Goal: Task Accomplishment & Management: Use online tool/utility

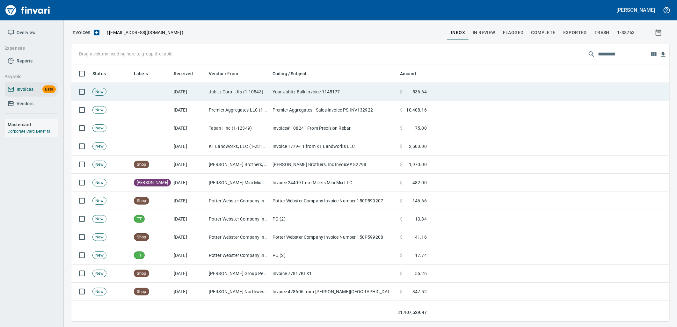
scroll to position [1, 1]
click at [223, 94] on td "Jubitz Corp - Jfs (1-10543)" at bounding box center [238, 92] width 64 height 18
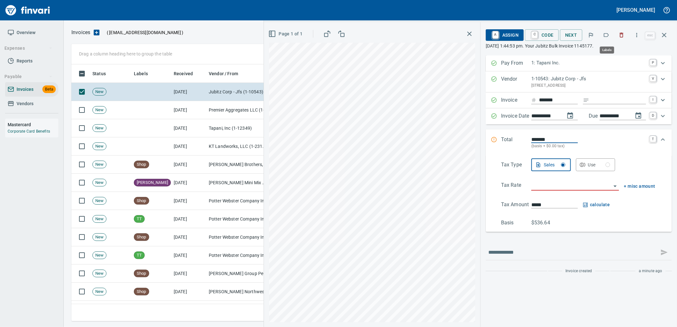
click at [602, 30] on button "button" at bounding box center [606, 35] width 14 height 14
click at [606, 98] on input "Expand" at bounding box center [619, 100] width 54 height 8
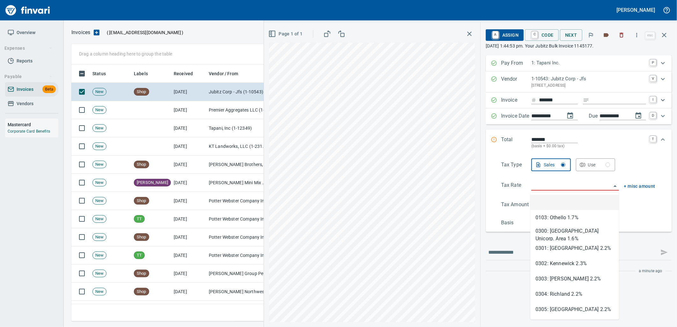
click at [547, 184] on input "search" at bounding box center [571, 185] width 80 height 9
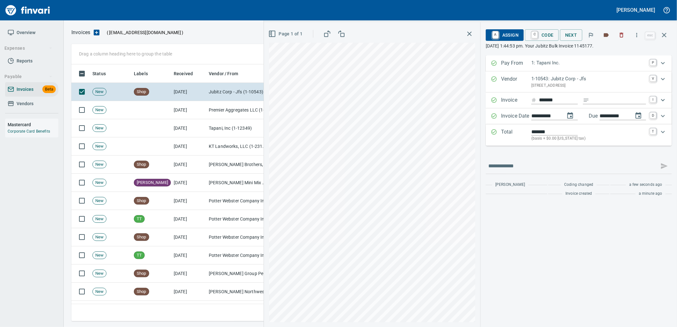
type input "**********"
click at [534, 34] on link "C" at bounding box center [535, 35] width 6 height 7
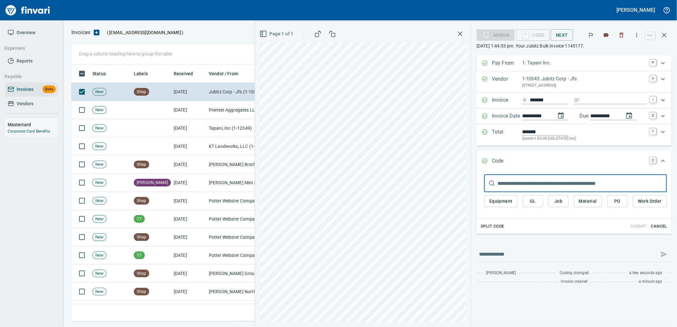
click at [663, 230] on span "Cancel" at bounding box center [658, 226] width 17 height 7
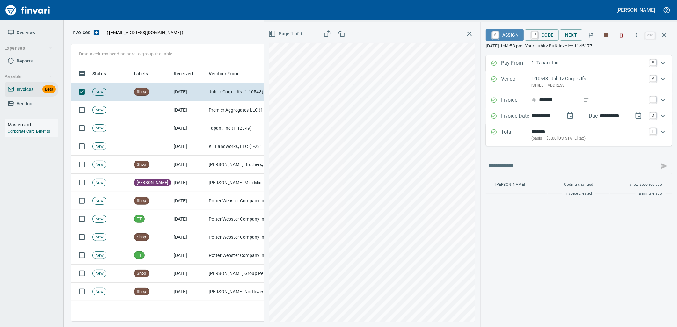
click at [504, 36] on span "A Assign" at bounding box center [505, 35] width 28 height 11
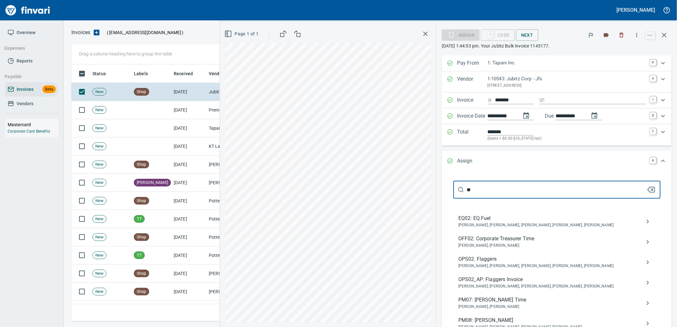
type input "*"
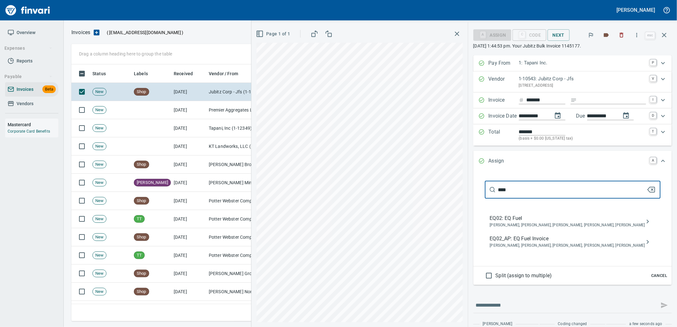
type input "****"
click at [542, 241] on span "EQ02_AP: EQ Fuel Invoice" at bounding box center [567, 239] width 155 height 8
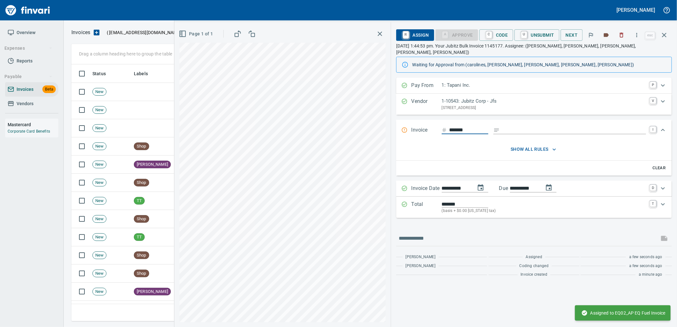
click at [663, 38] on icon "button" at bounding box center [664, 35] width 8 height 8
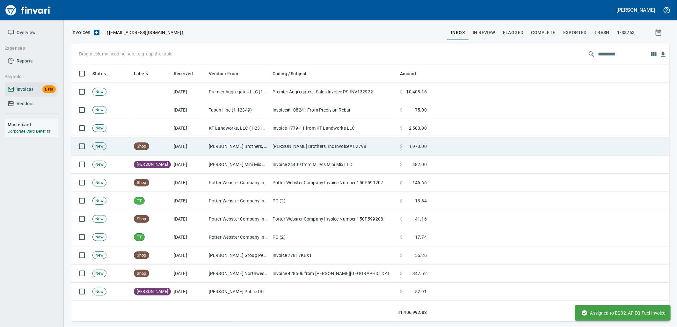
click at [304, 141] on td "Anderson Brothers, Inc Invoice# 82798" at bounding box center [333, 146] width 127 height 18
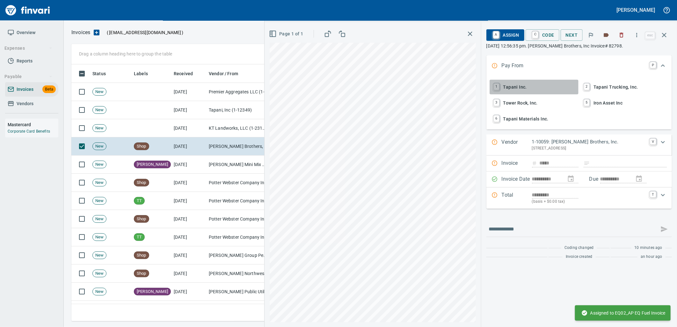
click at [527, 85] on span "1 Tapani Inc." at bounding box center [534, 87] width 84 height 11
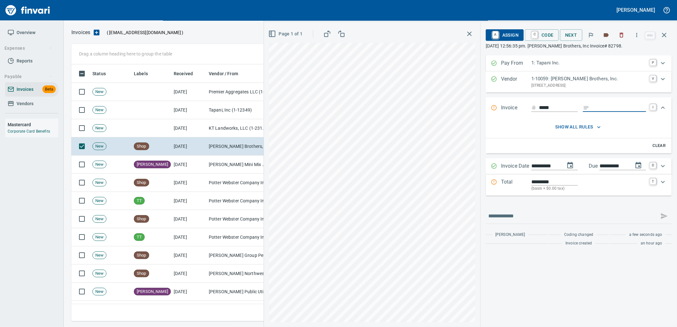
click at [610, 108] on input "Expand" at bounding box center [619, 108] width 54 height 8
type input "**********"
drag, startPoint x: 544, startPoint y: 108, endPoint x: 506, endPoint y: 109, distance: 37.9
click at [506, 109] on div "**********" at bounding box center [573, 108] width 164 height 8
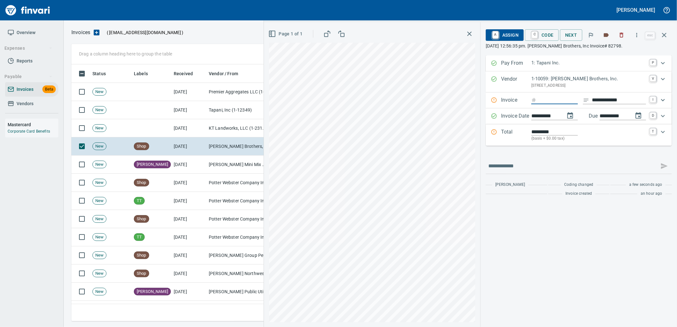
type input "*****"
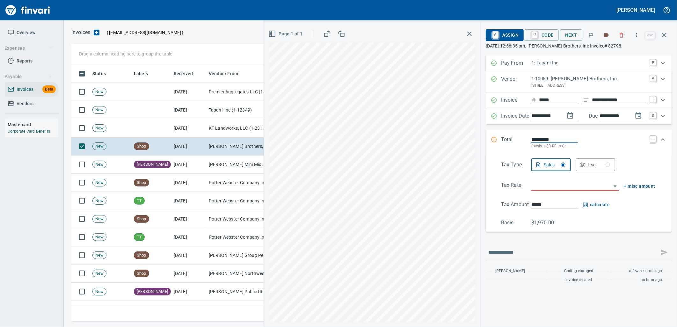
click at [586, 168] on span "Use" at bounding box center [595, 165] width 29 height 8
click at [567, 179] on div "Tax Type Sales Use Tax Rate + misc amount Tax Amount ***** Basis $1,970.00" at bounding box center [579, 192] width 176 height 68
click at [585, 188] on input "search" at bounding box center [571, 185] width 80 height 9
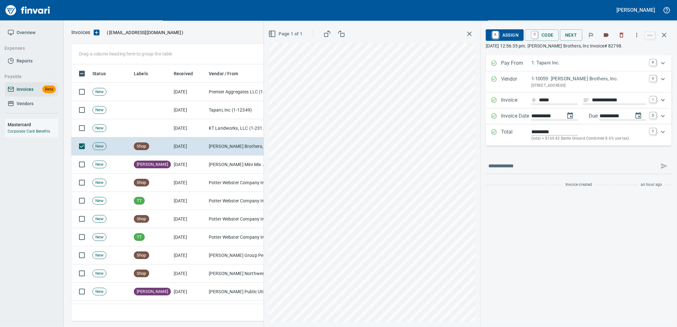
type input "**********"
type input "*******"
type input "**********"
click at [541, 30] on span "C Code" at bounding box center [542, 35] width 24 height 11
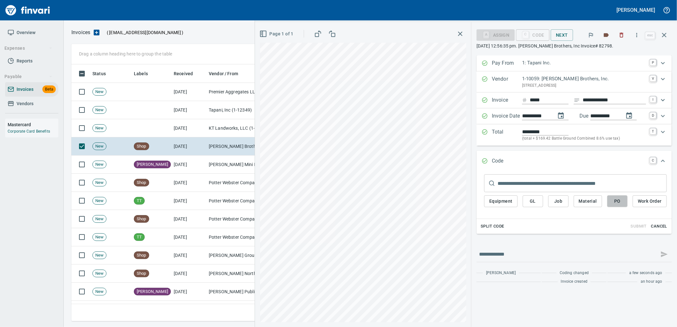
click at [609, 203] on button "PO" at bounding box center [617, 201] width 20 height 12
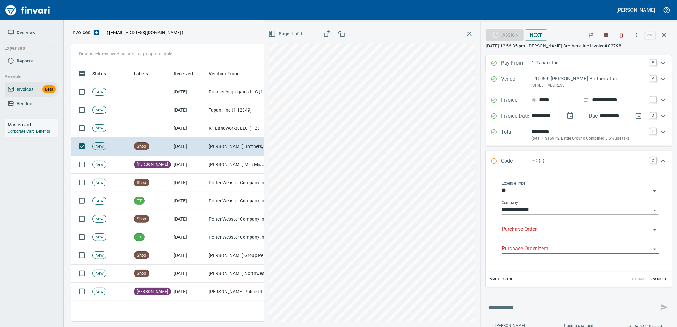
click at [553, 233] on input "Purchase Order" at bounding box center [576, 229] width 149 height 9
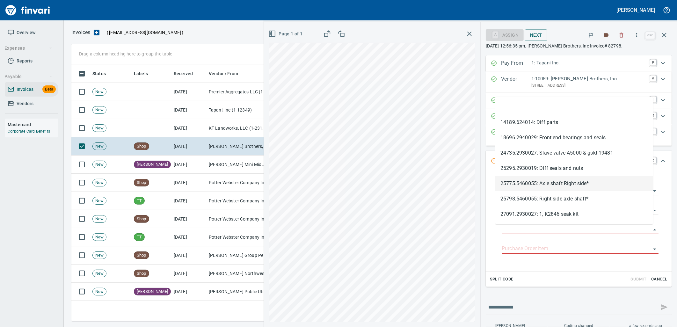
type input "**********"
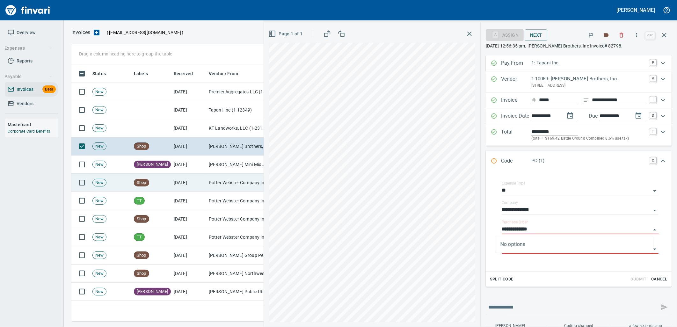
click at [219, 182] on td "Potter Webster Company Inc (1-10818)" at bounding box center [238, 183] width 64 height 18
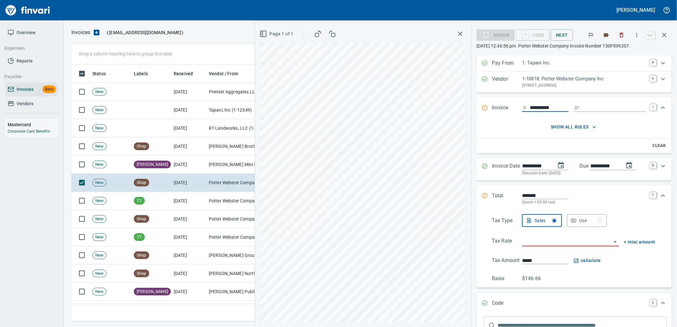
drag, startPoint x: 561, startPoint y: 109, endPoint x: 500, endPoint y: 104, distance: 61.7
click at [500, 104] on div "**********" at bounding box center [569, 108] width 174 height 8
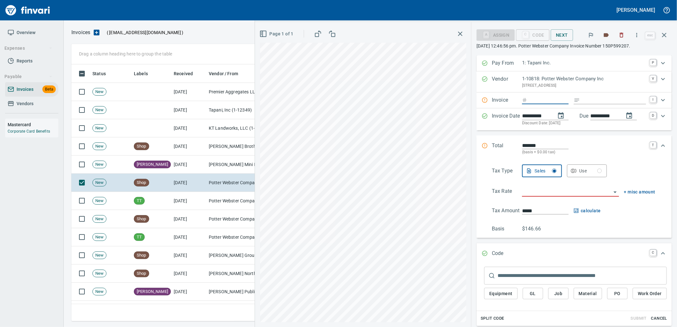
type input "**********"
click at [583, 98] on input "Expand" at bounding box center [614, 100] width 63 height 8
type input "**********"
click at [542, 190] on input "search" at bounding box center [566, 191] width 89 height 9
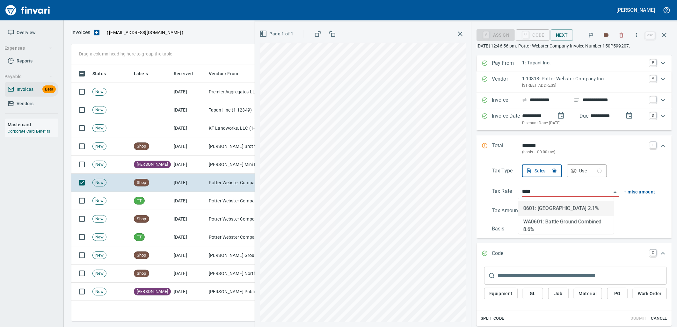
type input "**********"
type input "******"
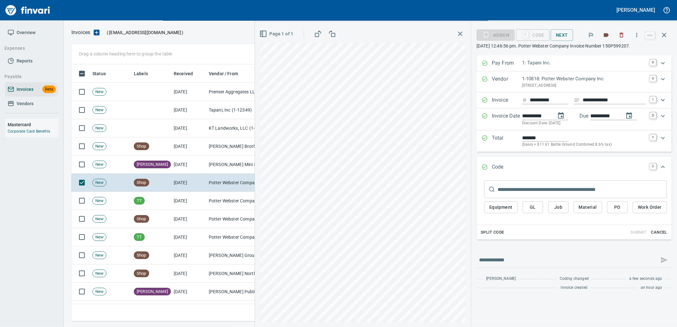
type input "**********"
click at [611, 209] on button "PO" at bounding box center [617, 207] width 20 height 12
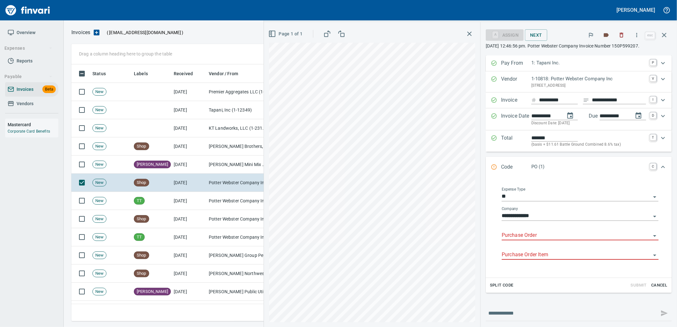
click at [540, 237] on input "Purchase Order" at bounding box center [576, 235] width 149 height 9
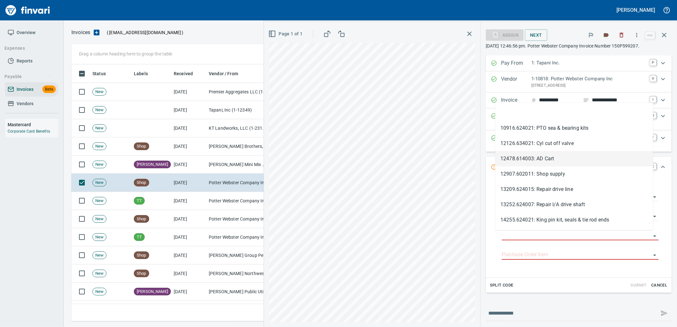
type input "**********"
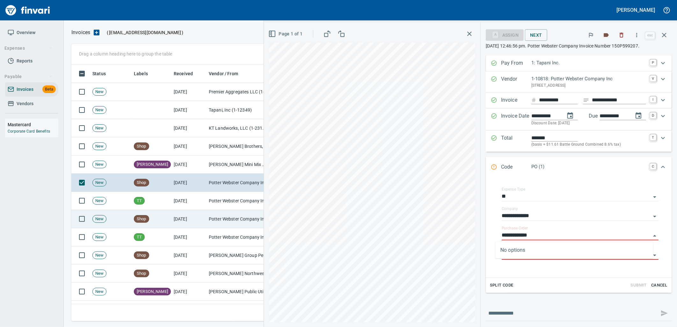
click at [204, 221] on td "[DATE]" at bounding box center [188, 219] width 35 height 18
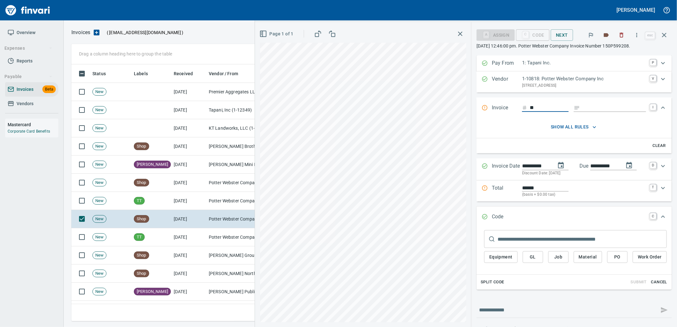
type input "*"
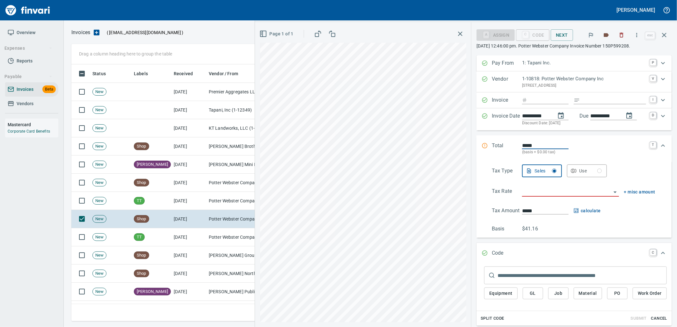
type input "******"
click at [586, 107] on div "Invoice I" at bounding box center [573, 100] width 195 height 16
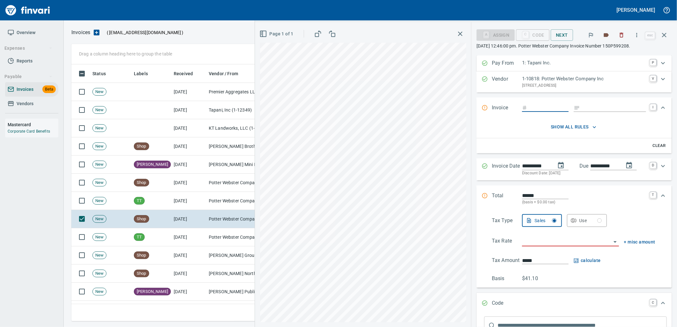
click at [533, 109] on input "Expand" at bounding box center [549, 108] width 39 height 8
type input "**********"
drag, startPoint x: 598, startPoint y: 106, endPoint x: 586, endPoint y: 108, distance: 12.3
click at [598, 106] on input "Expand" at bounding box center [614, 108] width 63 height 8
type input "**********"
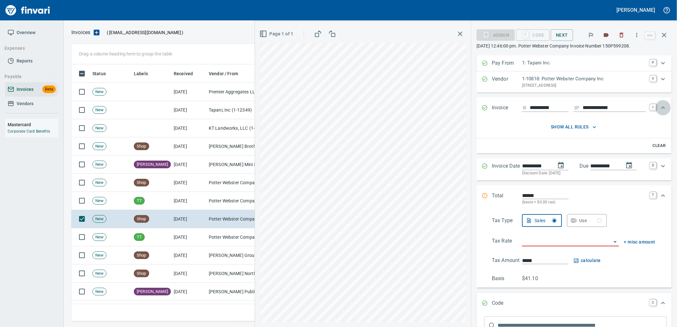
click at [659, 106] on icon "Expand" at bounding box center [663, 108] width 8 height 8
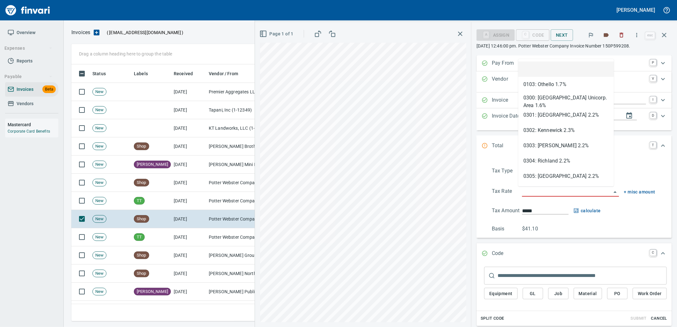
click at [558, 192] on input "search" at bounding box center [566, 191] width 89 height 9
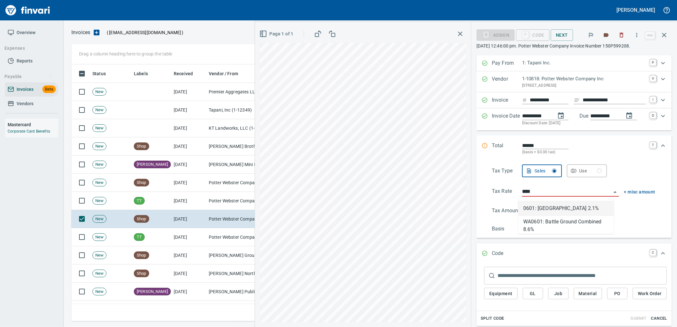
scroll to position [252, 587]
type input "**********"
type input "*****"
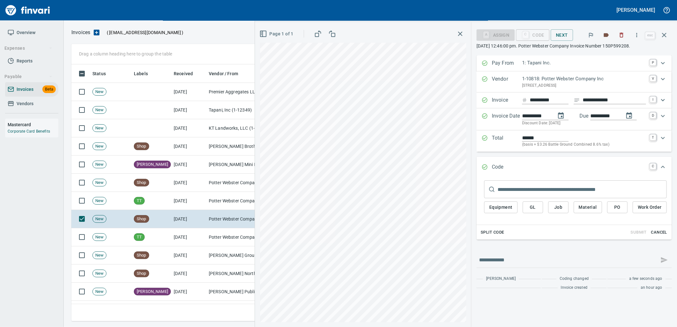
type input "**********"
click at [613, 210] on span "PO" at bounding box center [617, 207] width 10 height 8
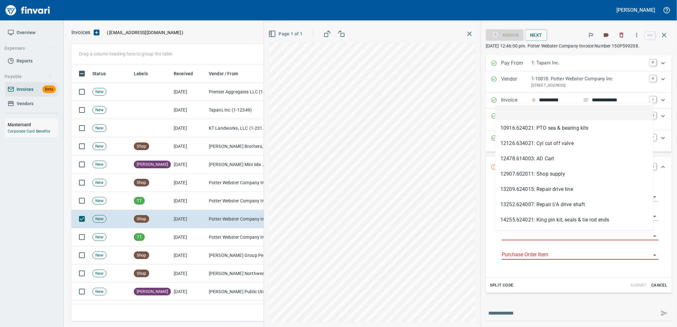
click at [568, 238] on input "Purchase Order" at bounding box center [576, 235] width 149 height 9
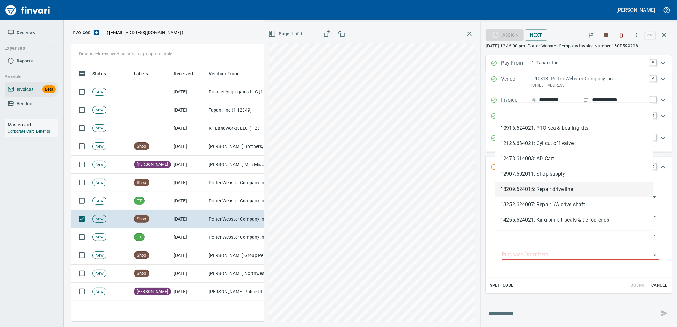
type input "**********"
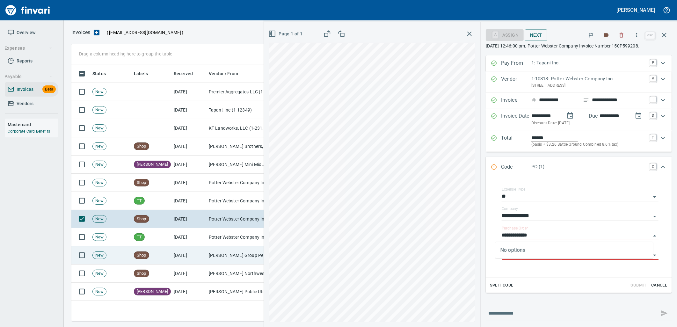
click at [199, 260] on td "[DATE]" at bounding box center [188, 255] width 35 height 18
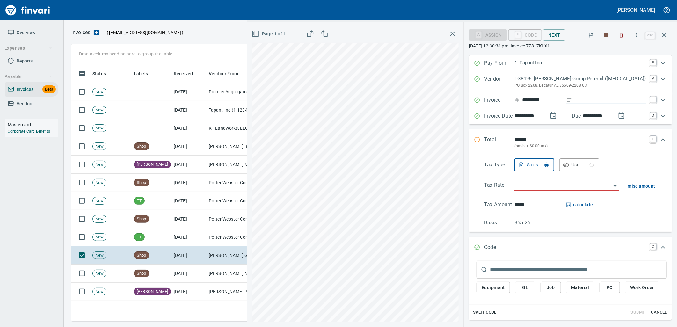
click at [597, 98] on input "Expand" at bounding box center [610, 100] width 71 height 8
click at [662, 33] on icon "button" at bounding box center [664, 35] width 8 height 8
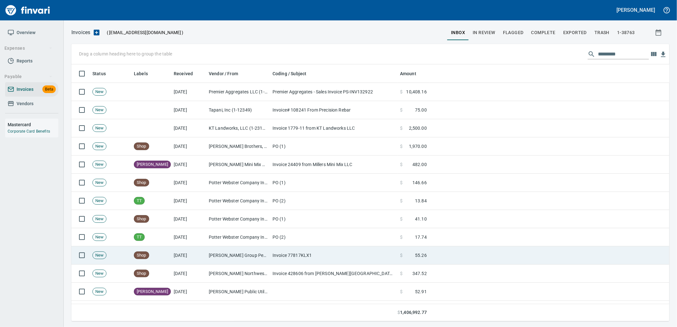
click at [259, 258] on td "Jackson Group Peterbilt(IBS) (1-38196)" at bounding box center [238, 255] width 64 height 18
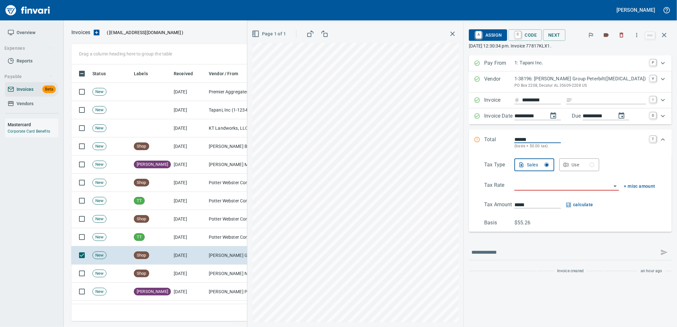
click at [603, 101] on input "Expand" at bounding box center [610, 100] width 71 height 8
type input "**********"
click at [593, 169] on div "Use" at bounding box center [582, 165] width 23 height 8
click at [575, 193] on div "Tax Type Sales Use Tax Rate + misc amount Tax Amount ***** Basis $55.26" at bounding box center [570, 192] width 193 height 68
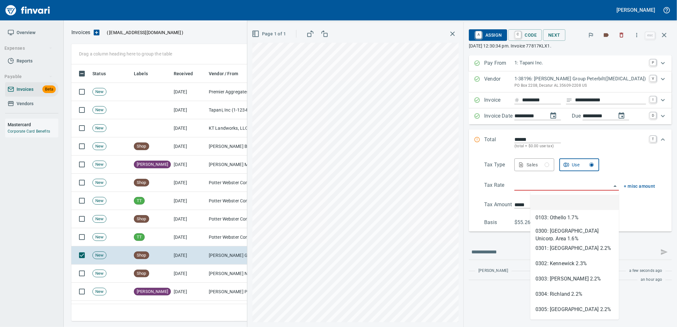
click at [575, 189] on input "search" at bounding box center [562, 185] width 97 height 9
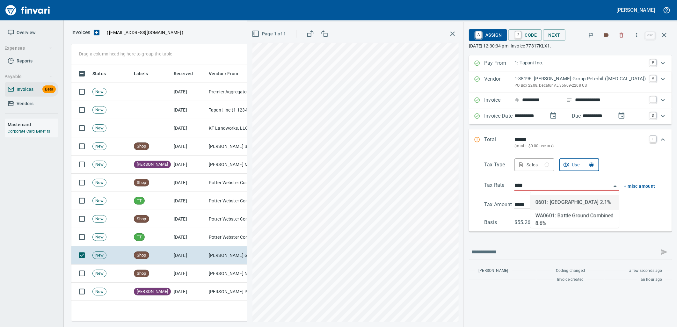
type input "**********"
type input "*****"
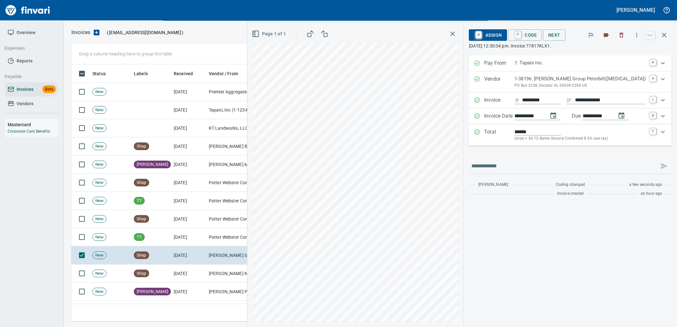
type input "**********"
click at [537, 34] on span "C Code" at bounding box center [525, 35] width 24 height 11
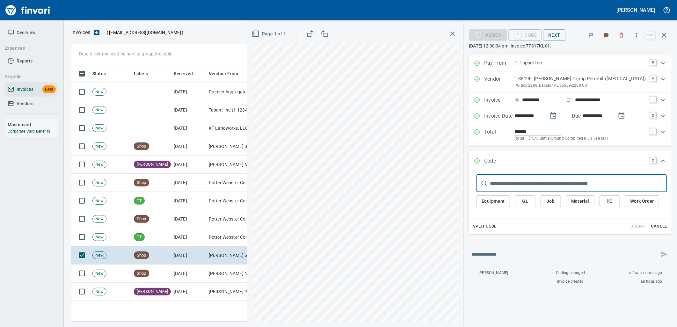
click at [614, 208] on div "Equipment GL Job Material PO Work Order" at bounding box center [571, 202] width 190 height 21
click at [615, 205] on span "PO" at bounding box center [610, 201] width 10 height 8
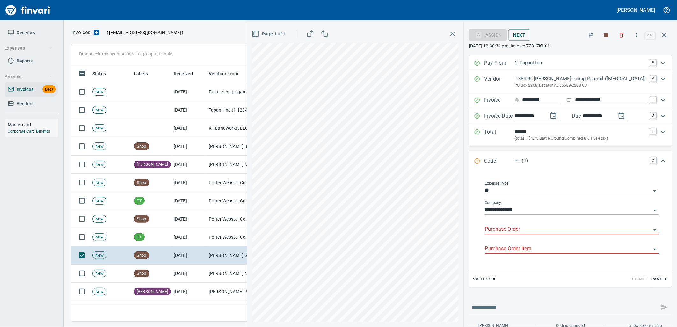
click at [539, 227] on input "Purchase Order" at bounding box center [568, 229] width 166 height 9
click at [539, 244] on li "97087.2930052: Service parts" at bounding box center [574, 246] width 158 height 15
type input "**********"
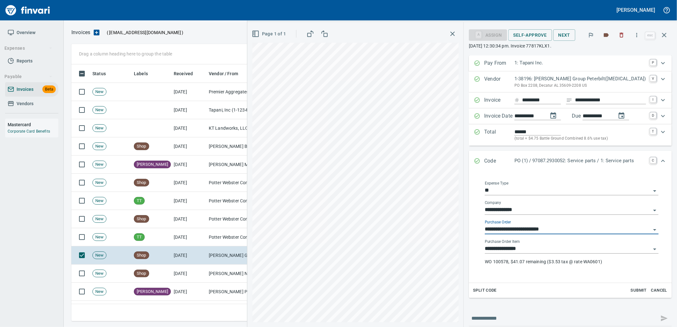
click at [563, 249] on input "**********" at bounding box center [568, 248] width 166 height 9
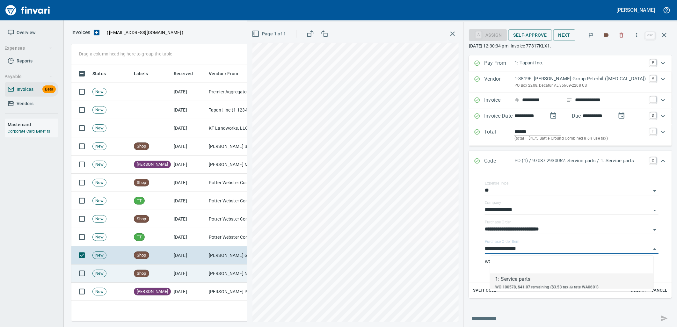
click at [200, 274] on td "[DATE]" at bounding box center [188, 274] width 35 height 18
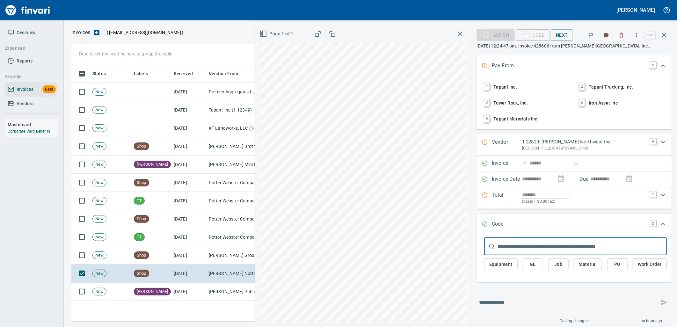
click at [504, 83] on span "1 Tapani Inc." at bounding box center [526, 87] width 89 height 11
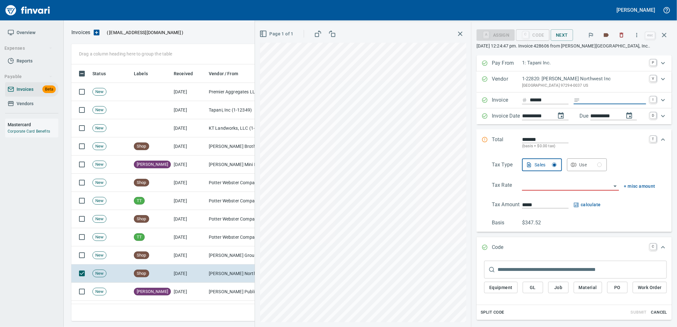
click at [585, 97] on input "Expand" at bounding box center [614, 100] width 63 height 8
type input "**********"
click at [546, 190] on input "search" at bounding box center [566, 185] width 89 height 9
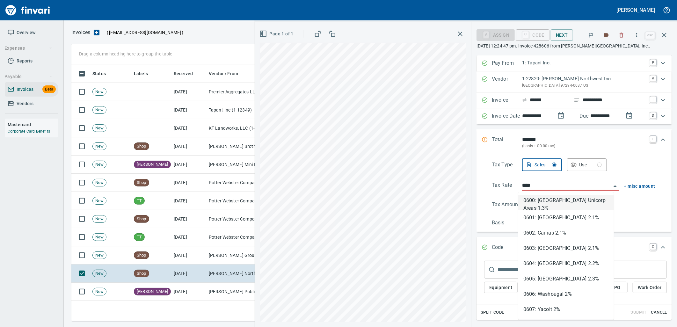
scroll to position [252, 587]
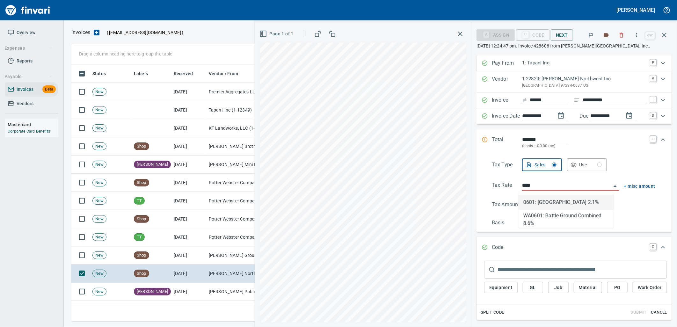
type input "**********"
type input "******"
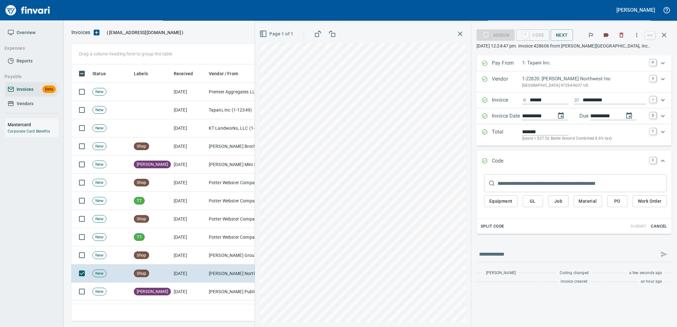
type input "**********"
click at [620, 201] on span "PO" at bounding box center [617, 201] width 10 height 8
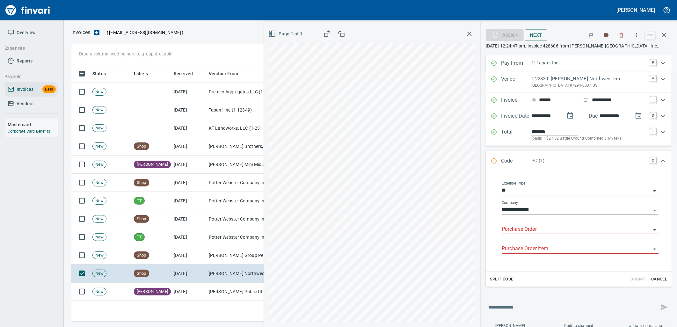
click at [551, 231] on input "Purchase Order" at bounding box center [576, 229] width 149 height 9
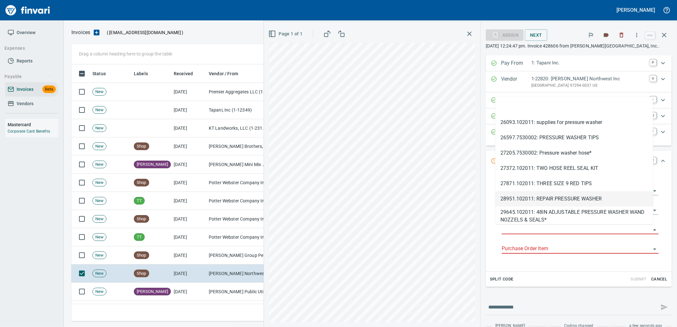
type input "**********"
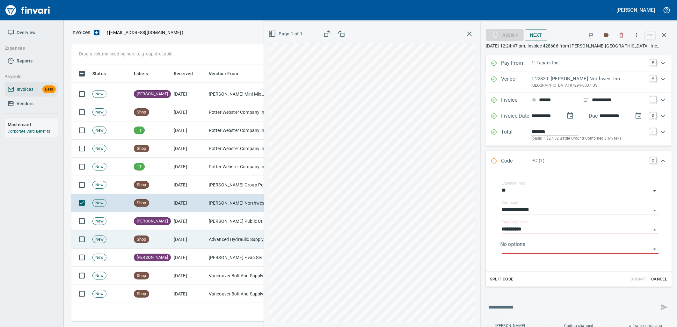
scroll to position [71, 0]
click at [186, 241] on td "[DATE]" at bounding box center [188, 239] width 35 height 18
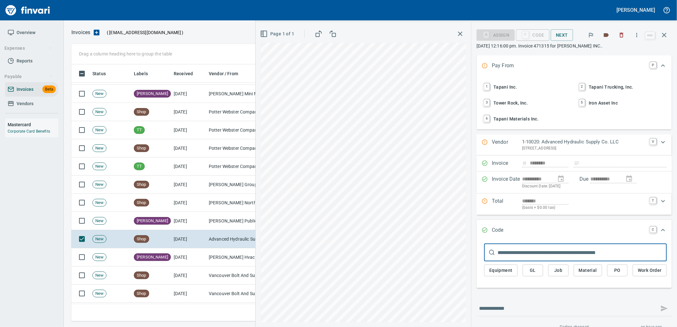
click at [508, 83] on span "1 Tapani Inc." at bounding box center [526, 87] width 89 height 11
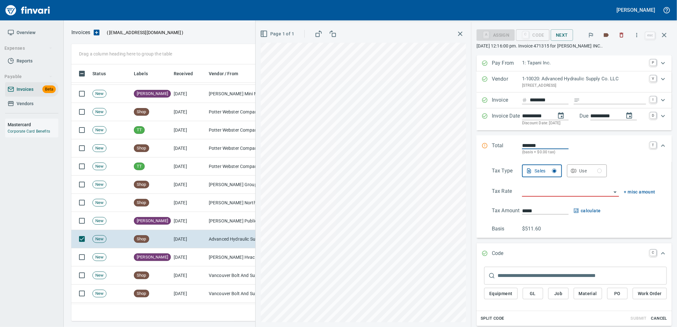
click at [603, 103] on input "Expand" at bounding box center [614, 100] width 63 height 8
type input "**********"
click at [556, 193] on input "search" at bounding box center [566, 191] width 89 height 9
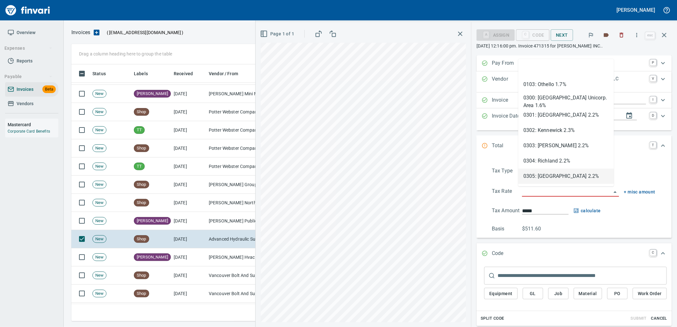
click at [632, 167] on div "Sales Use" at bounding box center [588, 170] width 133 height 13
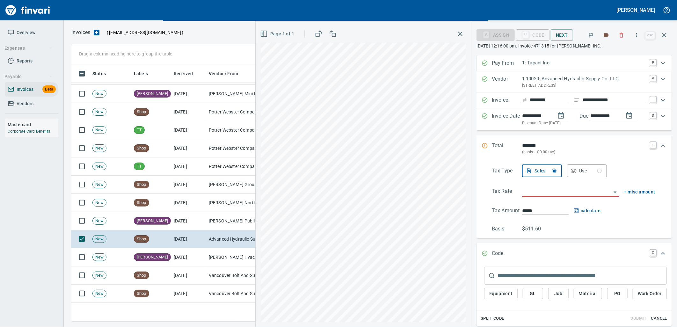
click at [575, 175] on button "Use" at bounding box center [587, 170] width 40 height 13
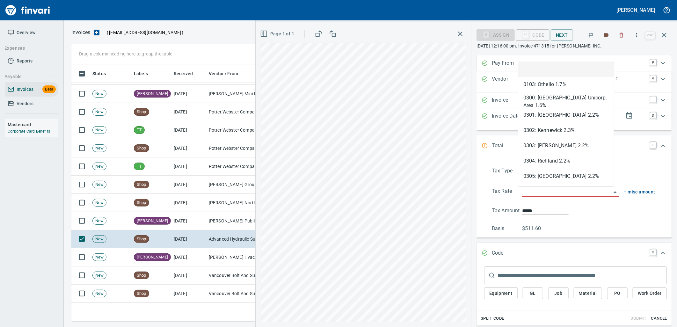
click at [562, 196] on input "search" at bounding box center [566, 191] width 89 height 9
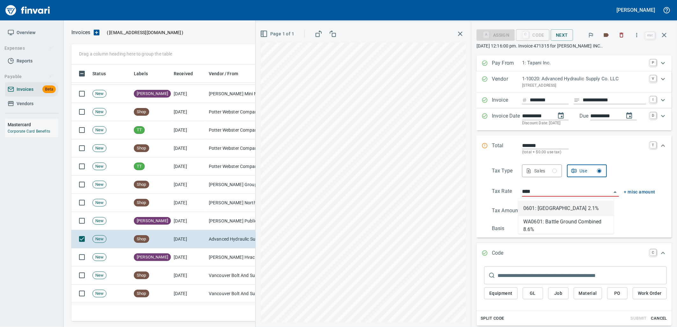
type input "**********"
type input "******"
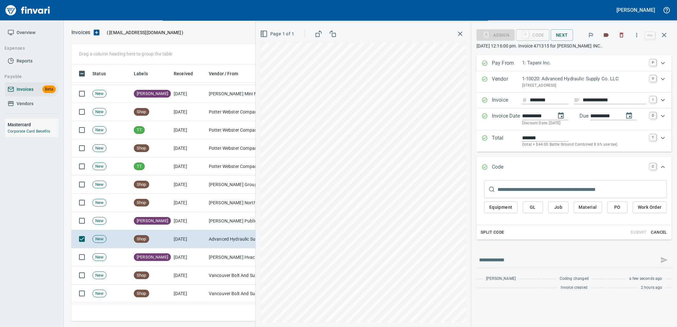
type input "**********"
click at [618, 206] on span "PO" at bounding box center [617, 207] width 10 height 8
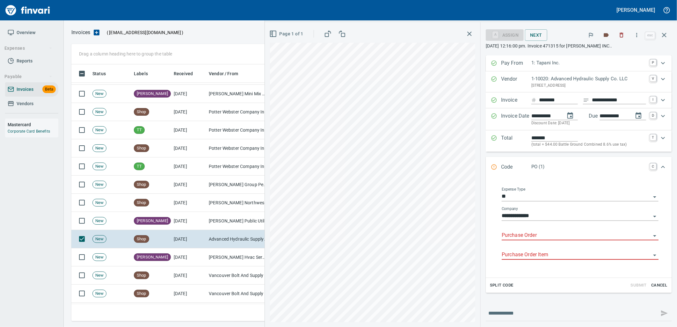
click at [539, 235] on input "Purchase Order" at bounding box center [576, 235] width 149 height 9
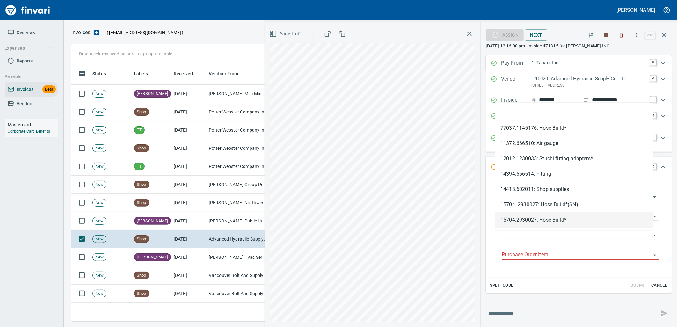
type input "**********"
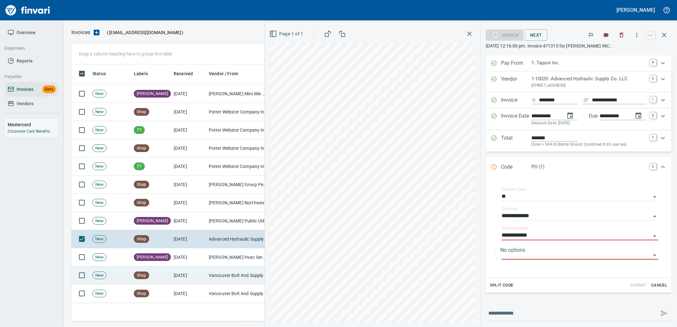
click at [218, 281] on td "Vancouver Bolt And Supply Inc (1-11067)" at bounding box center [238, 275] width 64 height 18
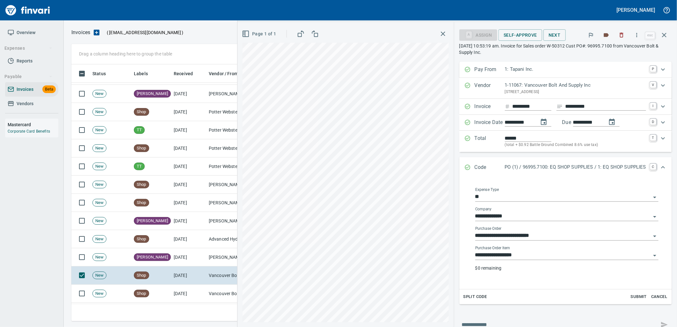
click at [530, 257] on input "**********" at bounding box center [563, 255] width 176 height 9
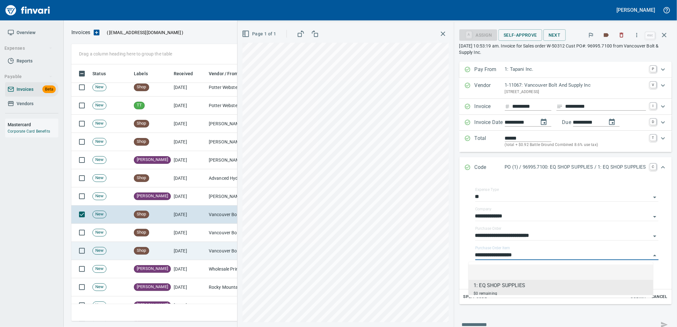
scroll to position [141, 0]
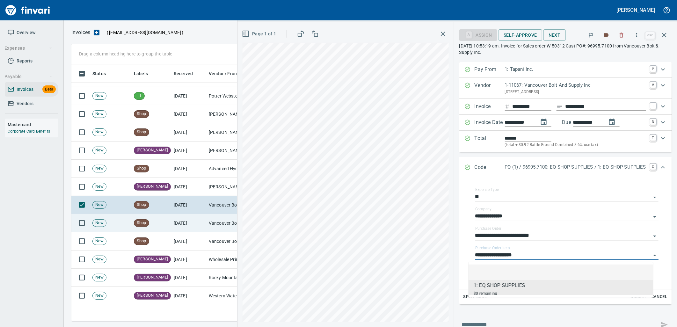
click at [165, 226] on td "Shop" at bounding box center [151, 223] width 40 height 18
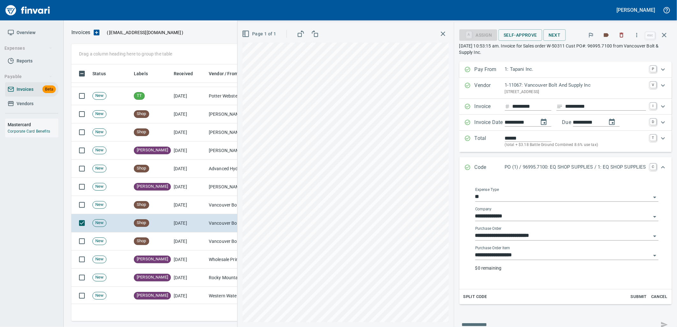
click at [539, 256] on input "**********" at bounding box center [563, 255] width 176 height 9
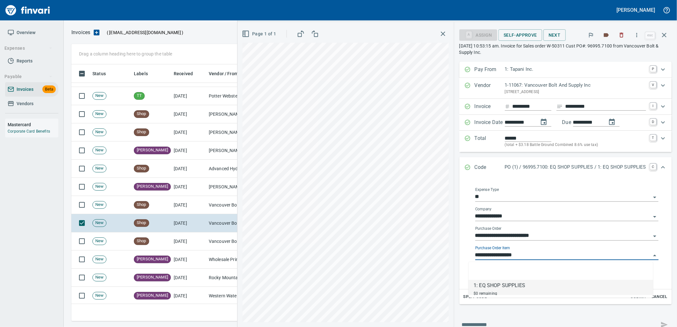
scroll to position [252, 587]
click at [216, 238] on td "Vancouver Bolt And Supply Inc (1-11067)" at bounding box center [238, 241] width 64 height 18
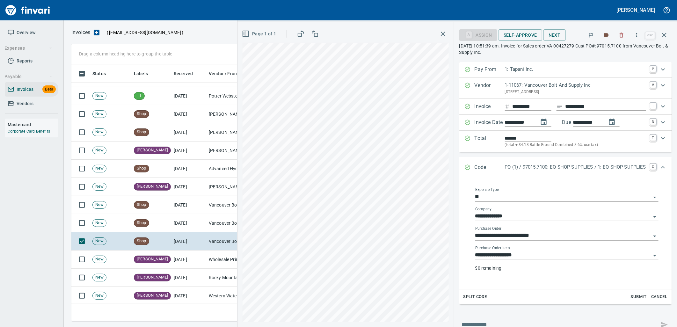
click at [524, 252] on input "**********" at bounding box center [563, 255] width 176 height 9
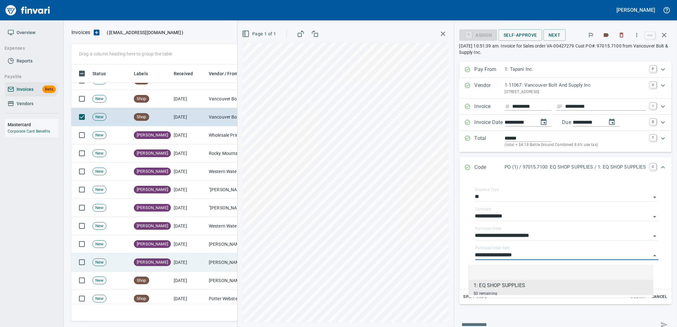
scroll to position [283, 0]
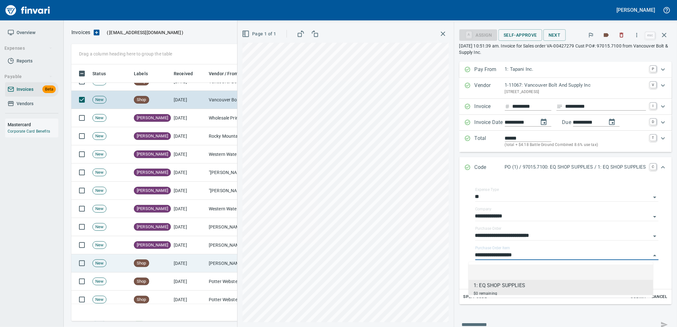
click at [183, 260] on td "[DATE]" at bounding box center [188, 263] width 35 height 18
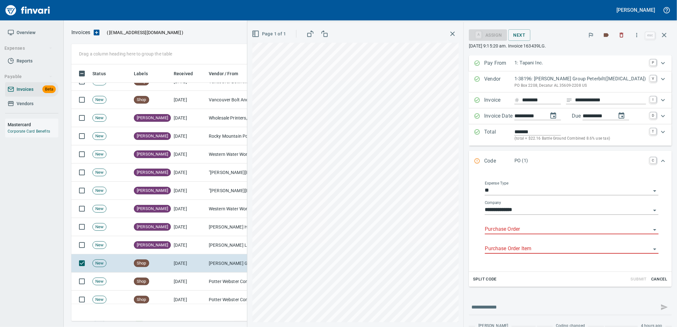
click at [537, 228] on input "Purchase Order" at bounding box center [568, 229] width 166 height 9
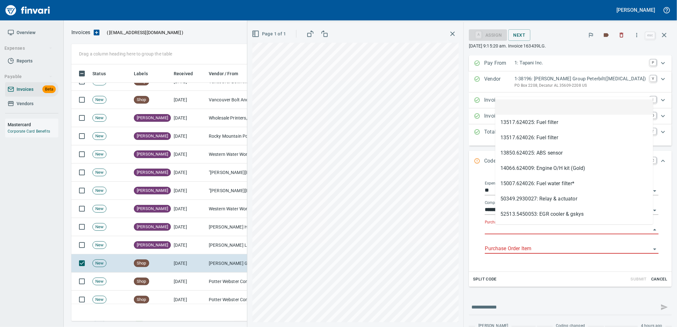
type input "**********"
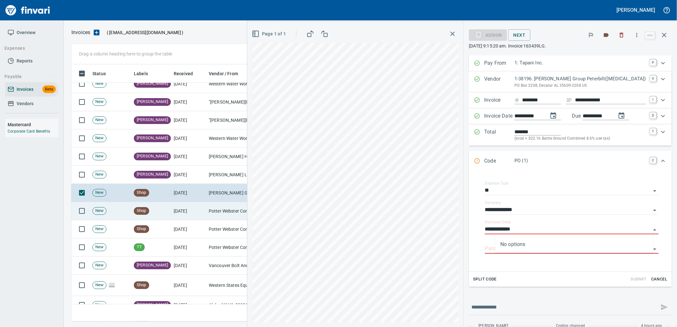
scroll to position [354, 0]
click at [178, 207] on td "[DATE]" at bounding box center [188, 211] width 35 height 18
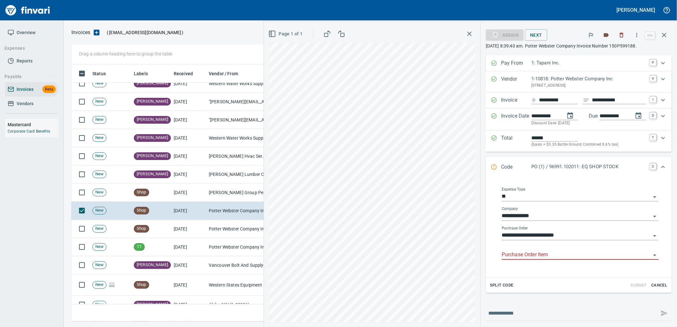
click at [542, 259] on input "Purchase Order Item" at bounding box center [576, 254] width 149 height 9
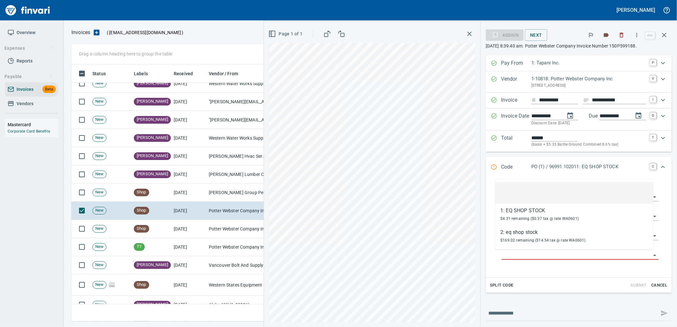
scroll to position [252, 587]
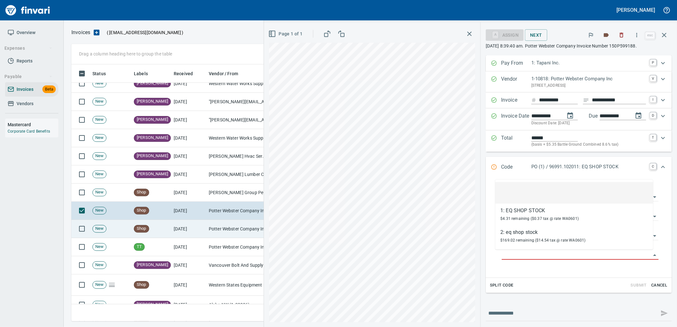
click at [172, 227] on td "[DATE]" at bounding box center [188, 229] width 35 height 18
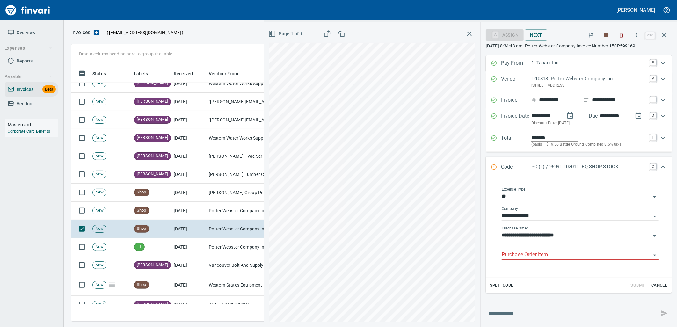
click at [561, 253] on input "Purchase Order Item" at bounding box center [576, 254] width 149 height 9
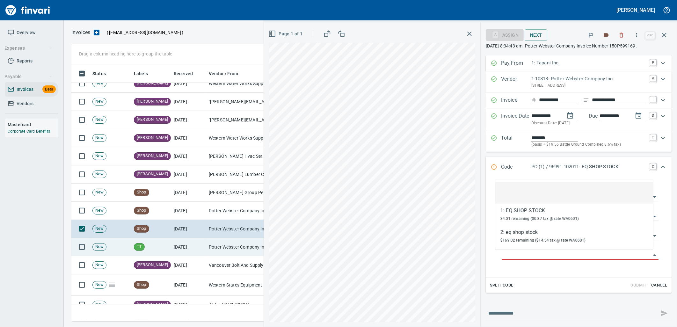
scroll to position [389, 0]
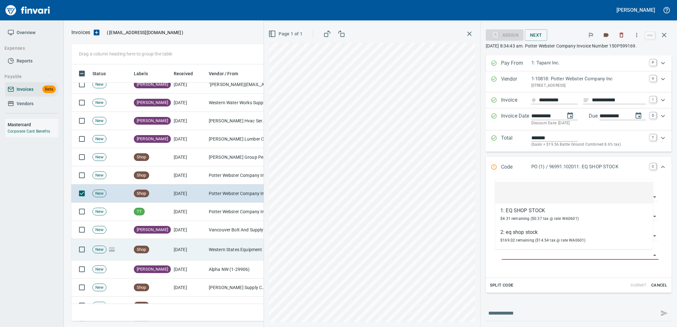
click at [174, 252] on td "[DATE]" at bounding box center [188, 249] width 35 height 21
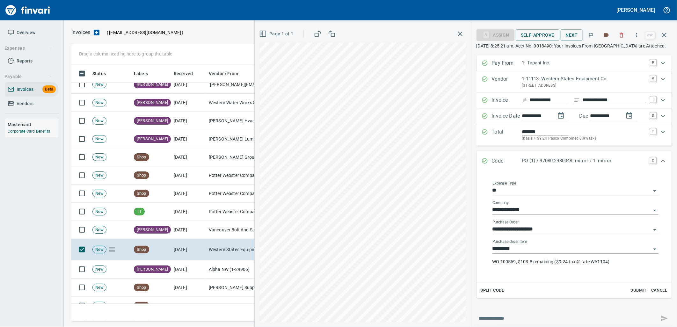
click at [555, 253] on input "*********" at bounding box center [571, 248] width 158 height 9
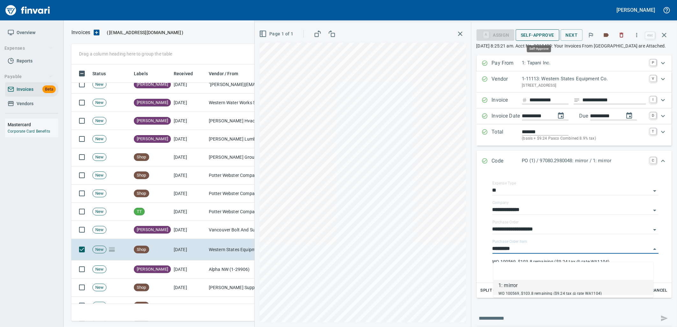
click at [551, 33] on span "Self-Approve" at bounding box center [537, 35] width 33 height 8
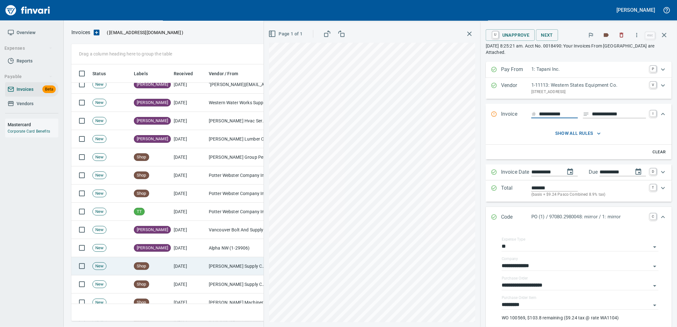
click at [205, 270] on td "[DATE]" at bounding box center [188, 266] width 35 height 18
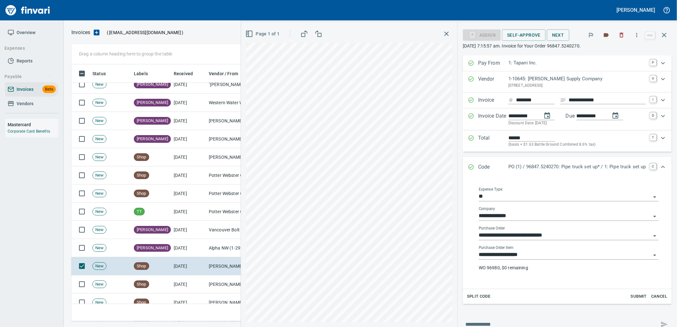
click at [536, 253] on input "**********" at bounding box center [565, 254] width 172 height 9
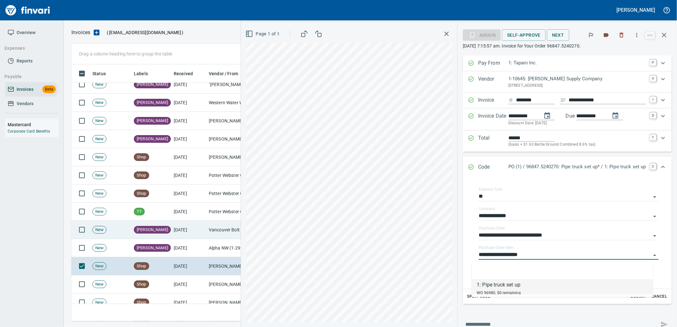
scroll to position [425, 0]
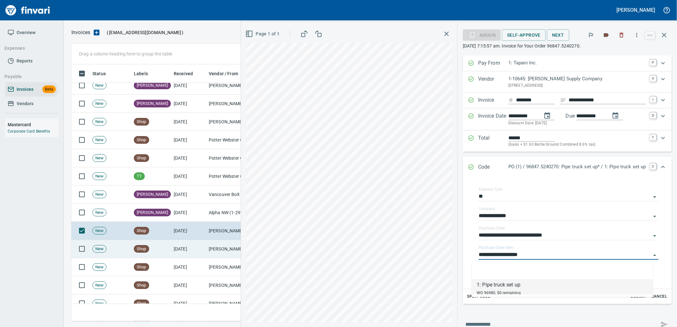
click at [180, 246] on td "[DATE]" at bounding box center [188, 249] width 35 height 18
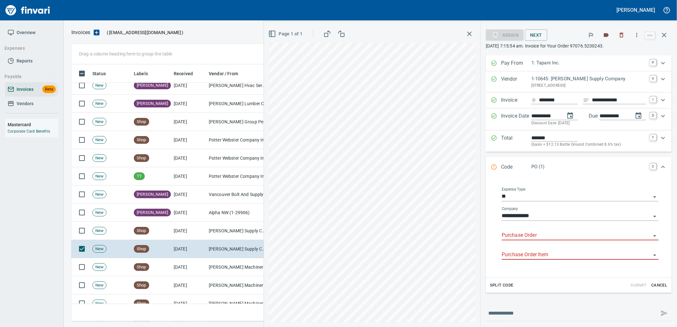
click at [530, 234] on input "Purchase Order" at bounding box center [576, 235] width 149 height 9
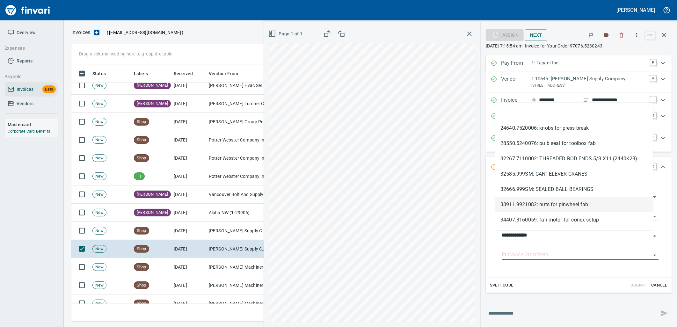
scroll to position [252, 587]
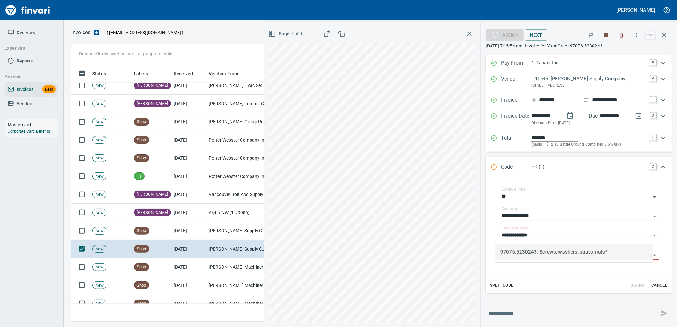
click at [518, 250] on li "97076.5230243: Screws, washers, struts, nuts*" at bounding box center [574, 251] width 158 height 15
type input "**********"
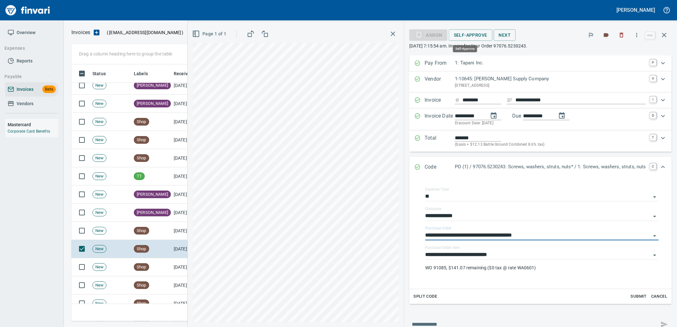
click at [467, 37] on span "Self-Approve" at bounding box center [470, 35] width 33 height 8
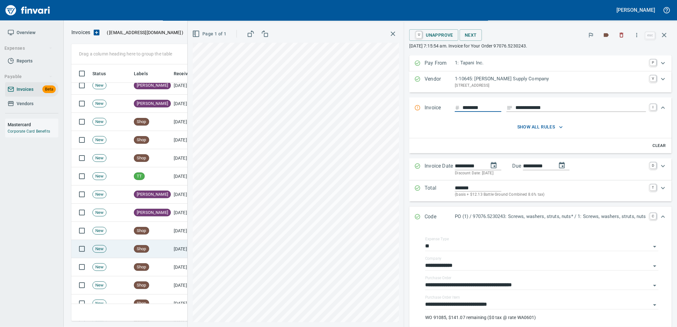
click at [150, 253] on td "Shop" at bounding box center [151, 249] width 40 height 18
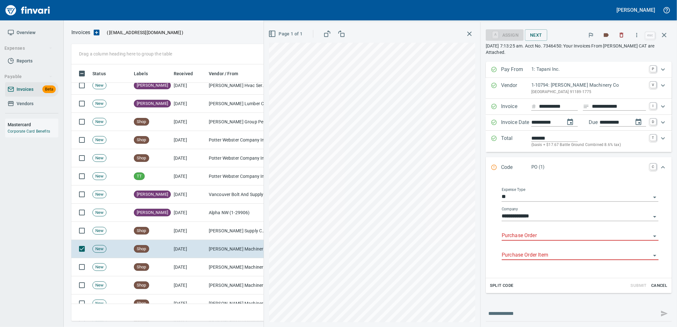
click at [518, 237] on input "Purchase Order" at bounding box center [576, 235] width 149 height 9
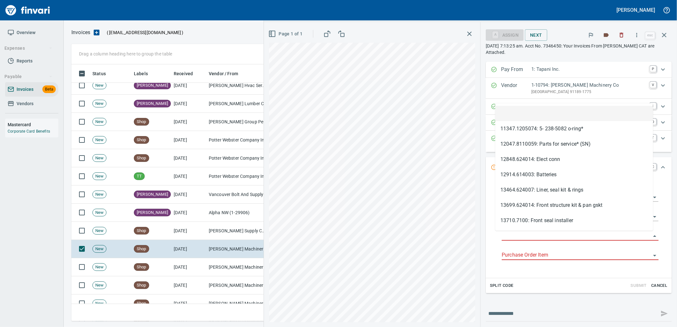
type input "**********"
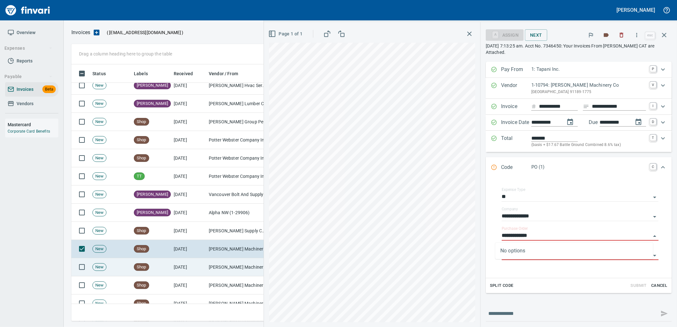
click at [217, 265] on td "[PERSON_NAME] Machinery Co (1-10794)" at bounding box center [238, 267] width 64 height 18
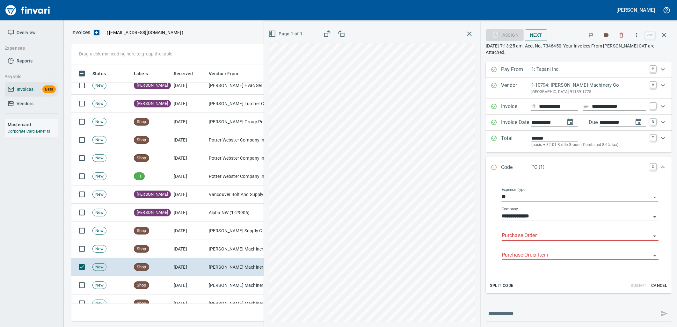
click at [531, 230] on div "Purchase Order" at bounding box center [580, 233] width 157 height 14
type input "**********"
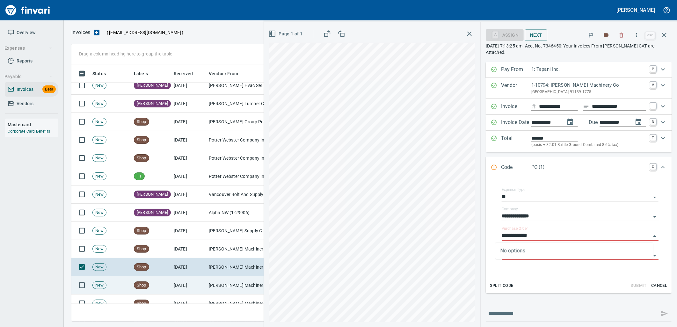
click at [246, 280] on td "[PERSON_NAME] Machinery Co (1-10794)" at bounding box center [238, 285] width 64 height 18
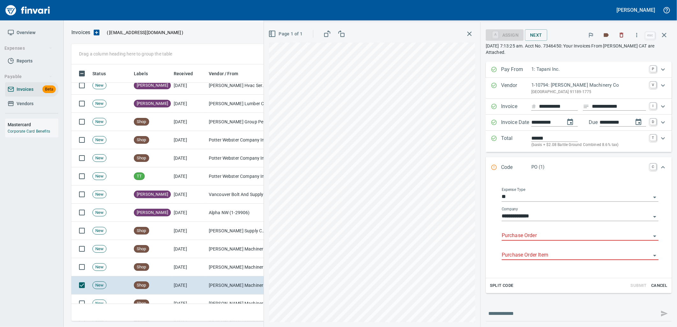
click at [542, 237] on input "Purchase Order" at bounding box center [576, 235] width 149 height 9
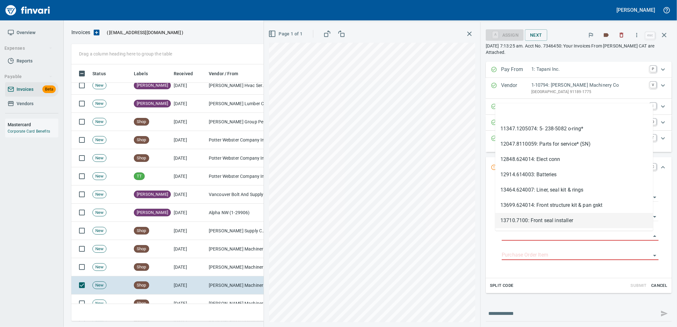
scroll to position [252, 587]
type input "**********"
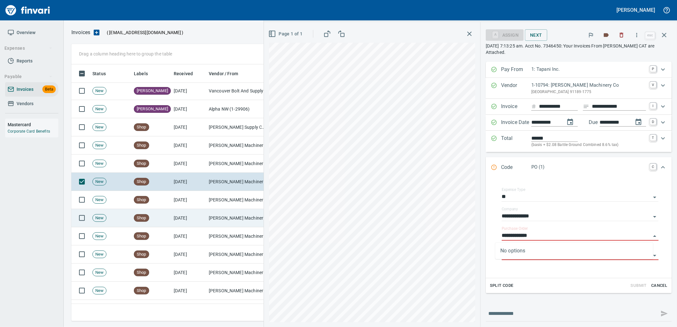
scroll to position [531, 0]
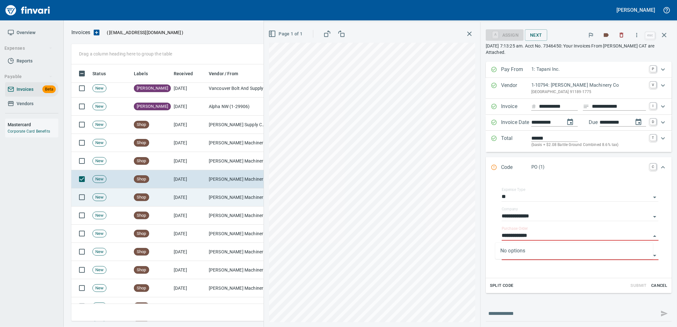
click at [207, 201] on td "[PERSON_NAME] Machinery Co (1-10794)" at bounding box center [238, 197] width 64 height 18
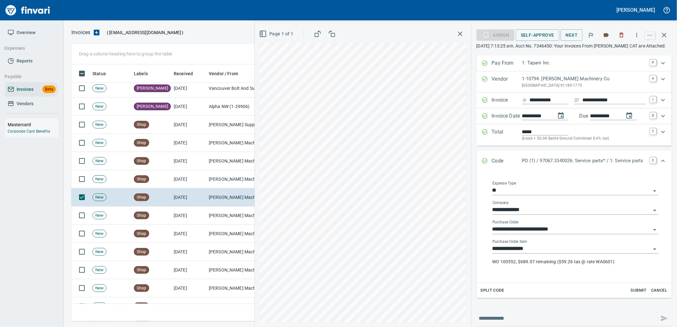
click at [543, 253] on input "**********" at bounding box center [571, 248] width 158 height 9
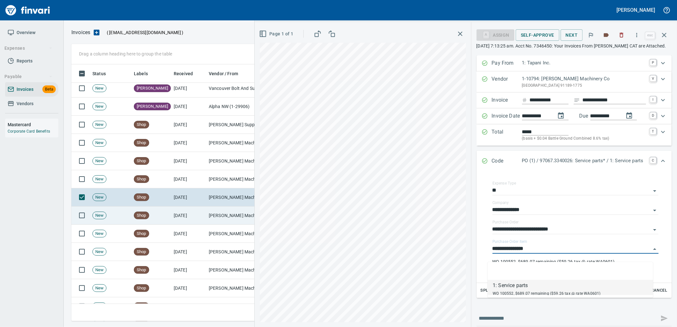
click at [186, 218] on td "9/25/2025" at bounding box center [188, 216] width 35 height 18
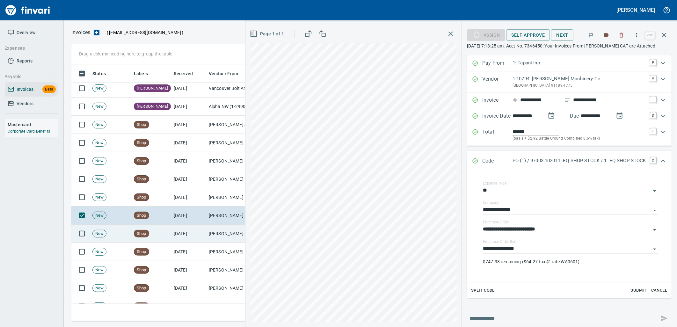
click at [203, 238] on td "9/25/2025" at bounding box center [188, 234] width 35 height 18
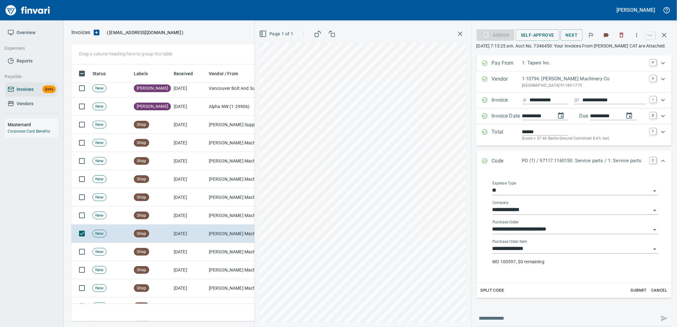
click at [532, 253] on input "**********" at bounding box center [571, 248] width 158 height 9
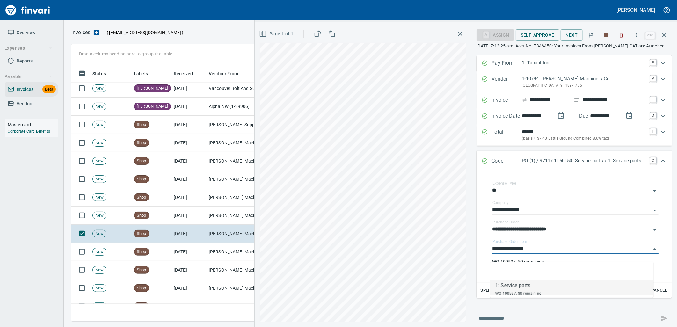
scroll to position [252, 587]
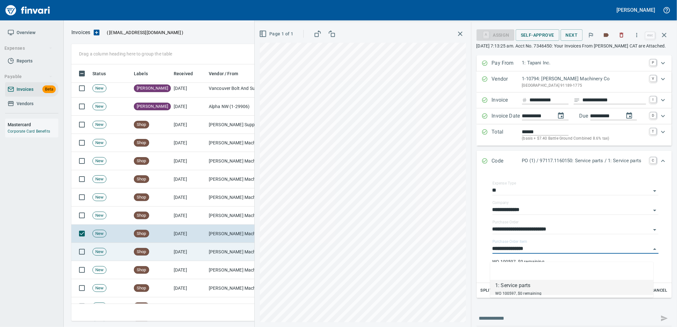
click at [221, 254] on td "[PERSON_NAME] Machinery Co (1-10794)" at bounding box center [238, 252] width 64 height 18
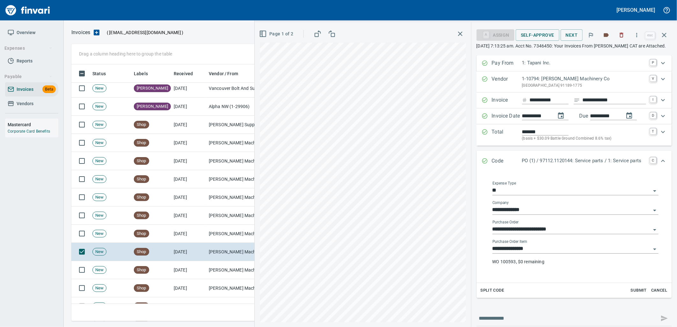
click at [544, 252] on input "**********" at bounding box center [571, 248] width 158 height 9
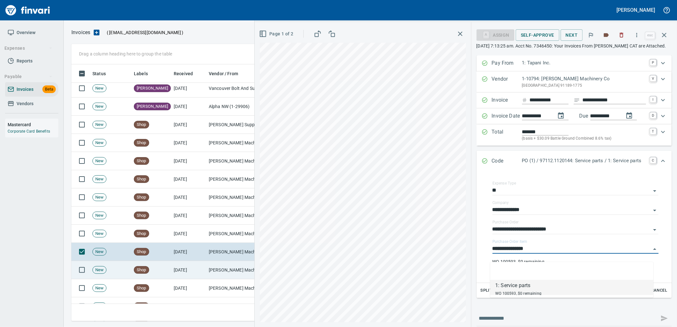
click at [231, 272] on td "[PERSON_NAME] Machinery Co (1-10794)" at bounding box center [238, 270] width 64 height 18
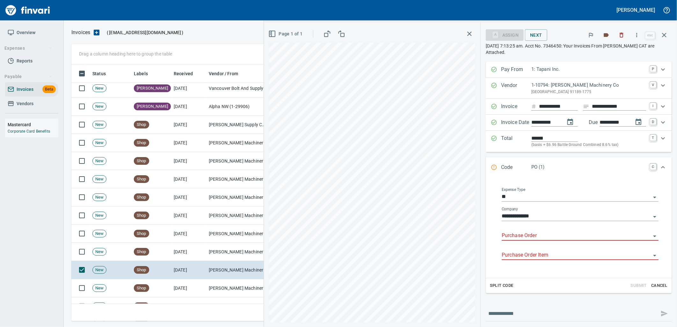
click at [526, 234] on input "Purchase Order" at bounding box center [576, 235] width 149 height 9
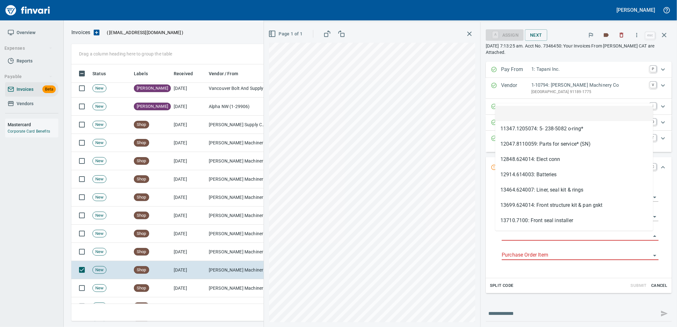
scroll to position [252, 587]
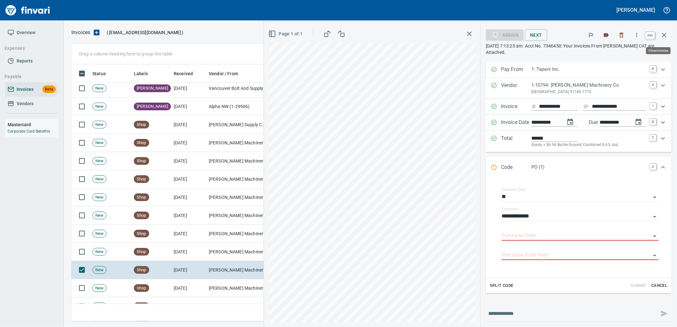
click at [662, 35] on icon "button" at bounding box center [664, 35] width 8 height 8
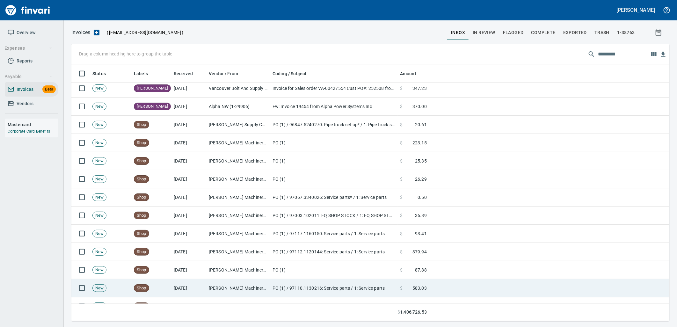
scroll to position [252, 587]
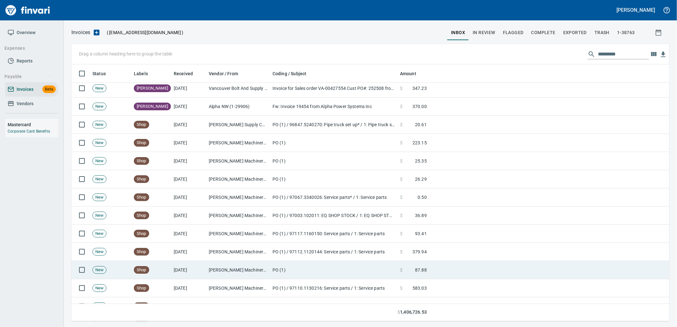
click at [185, 262] on td "9/25/2025" at bounding box center [188, 270] width 35 height 18
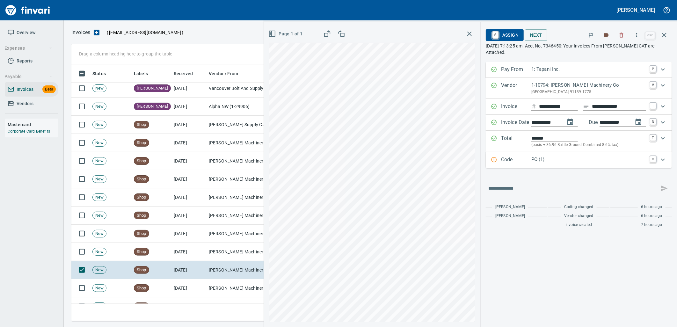
click at [560, 166] on div "Code PO (1) C" at bounding box center [579, 160] width 186 height 16
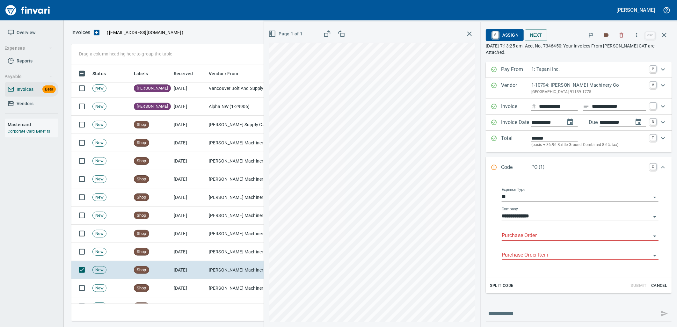
click at [533, 233] on input "Purchase Order" at bounding box center [576, 235] width 149 height 9
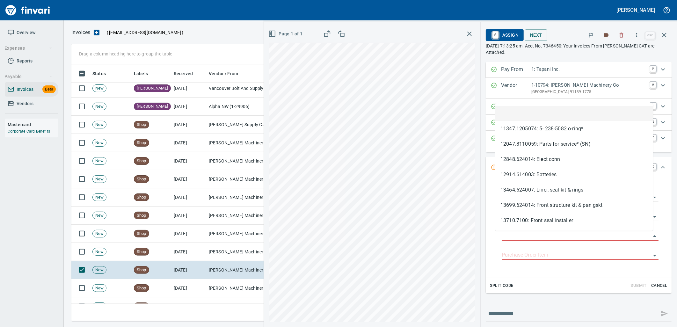
scroll to position [252, 587]
type input "**********"
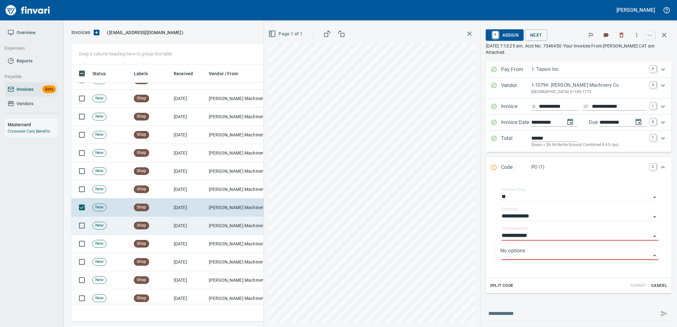
scroll to position [602, 0]
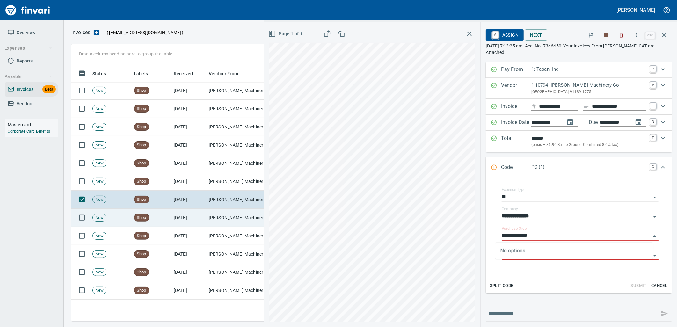
click at [229, 222] on td "[PERSON_NAME] Machinery Co (1-10794)" at bounding box center [238, 218] width 64 height 18
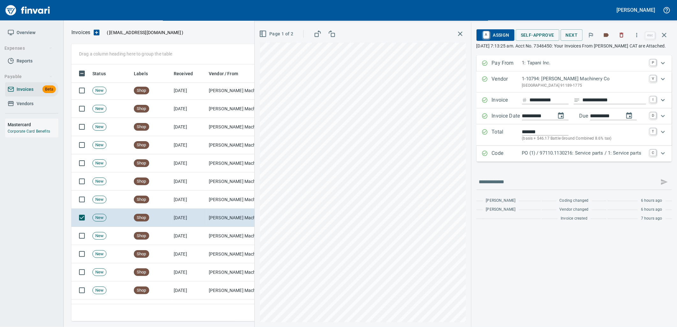
scroll to position [252, 587]
click at [613, 157] on p "PO (1) / 97110.1130216: Service parts / 1: Service parts" at bounding box center [584, 152] width 124 height 7
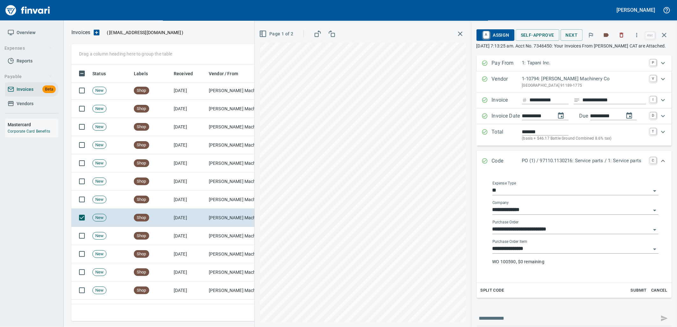
click at [545, 253] on input "**********" at bounding box center [571, 248] width 158 height 9
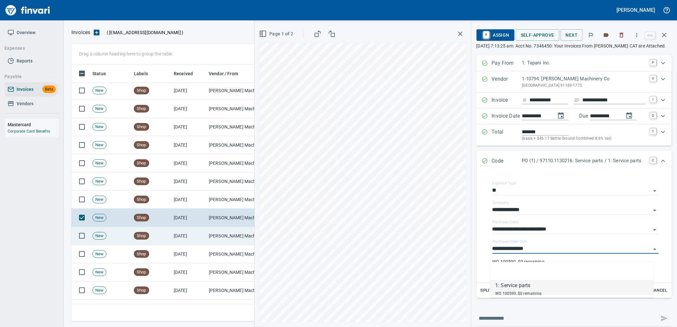
click at [227, 233] on td "[PERSON_NAME] Machinery Co (1-10794)" at bounding box center [238, 236] width 64 height 18
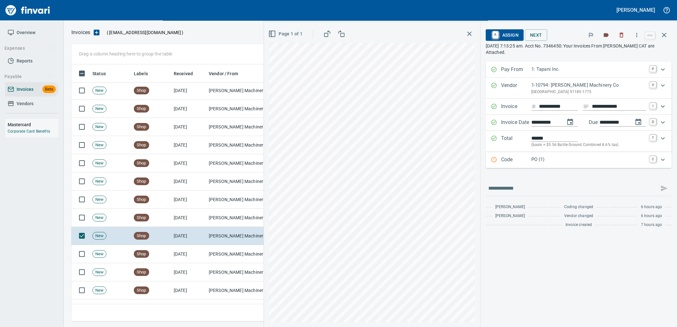
click at [554, 156] on p "PO (1)" at bounding box center [588, 159] width 115 height 7
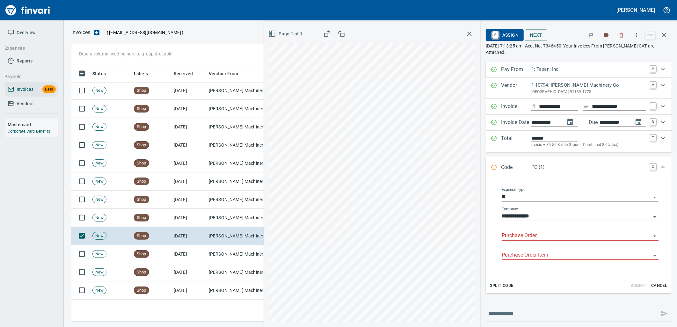
click at [532, 232] on body "Leah Wilson Overview Expenses Reports Payable Invoices Beta Vendors Mastercard …" at bounding box center [338, 163] width 677 height 327
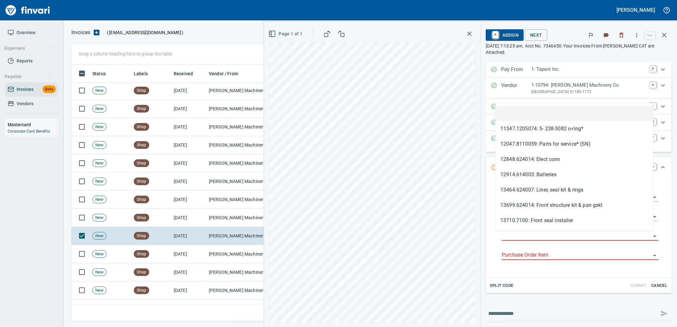
type input "**********"
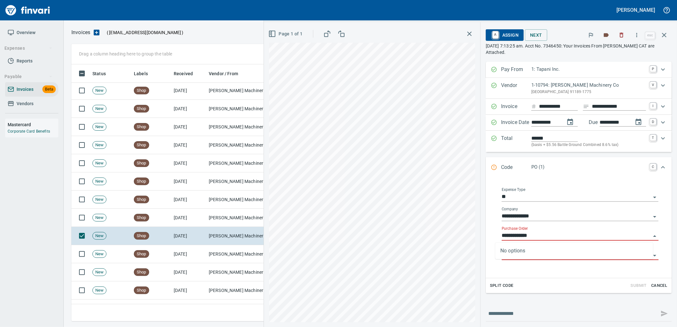
scroll to position [252, 587]
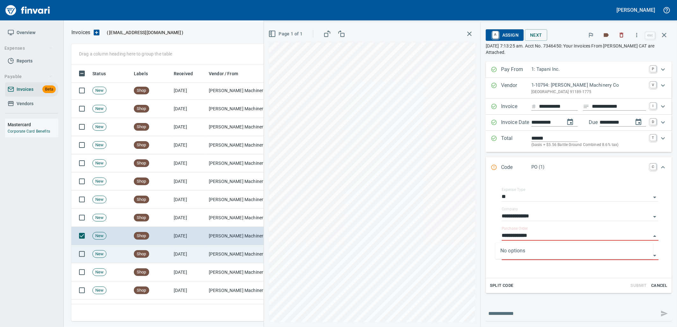
click at [184, 260] on td "9/25/2025" at bounding box center [188, 254] width 35 height 18
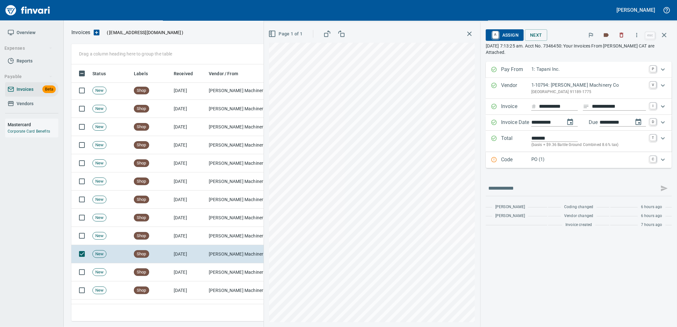
click at [566, 163] on p "PO (1)" at bounding box center [588, 159] width 115 height 7
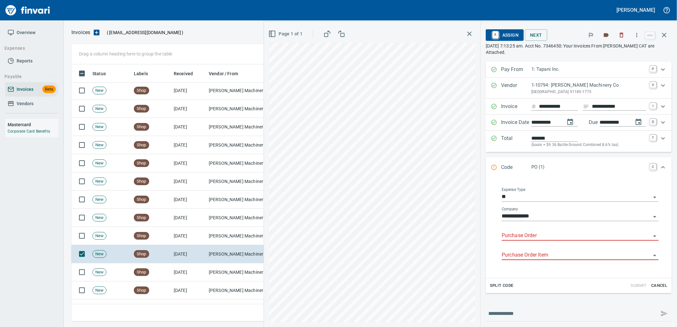
click at [536, 236] on input "Purchase Order" at bounding box center [576, 235] width 149 height 9
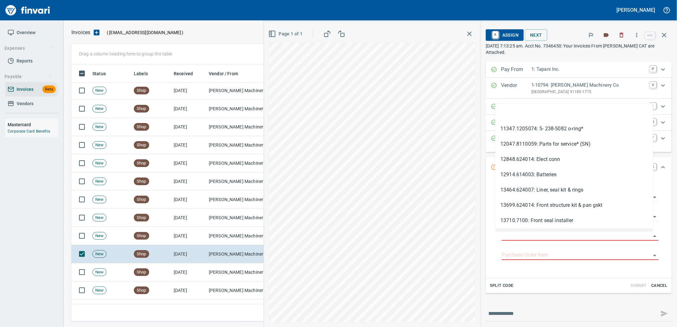
scroll to position [252, 587]
type input "**********"
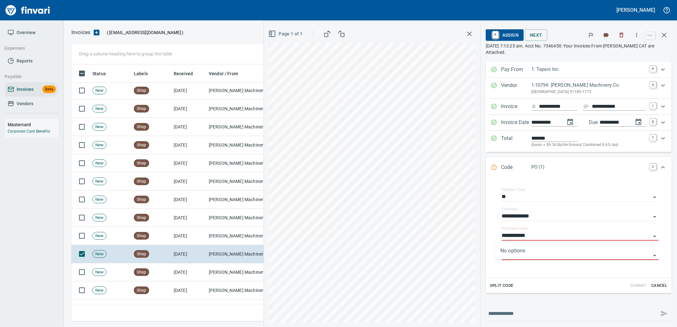
click at [215, 268] on td "[PERSON_NAME] Machinery Co (1-10794)" at bounding box center [238, 272] width 64 height 18
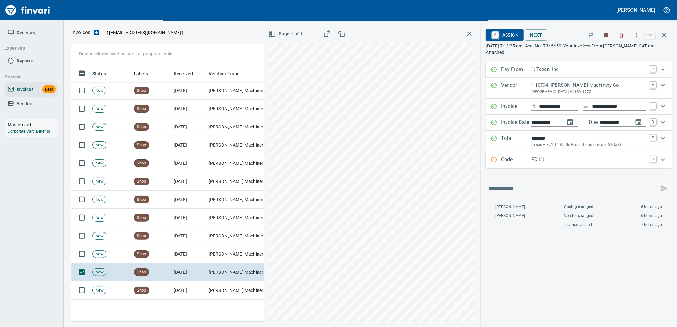
click at [571, 163] on p "PO (1)" at bounding box center [588, 159] width 115 height 7
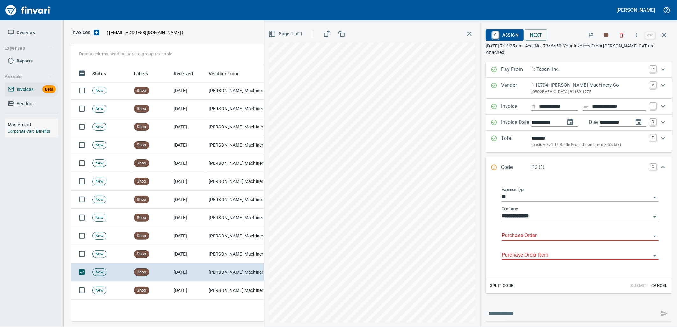
click at [525, 235] on input "Purchase Order" at bounding box center [576, 235] width 149 height 9
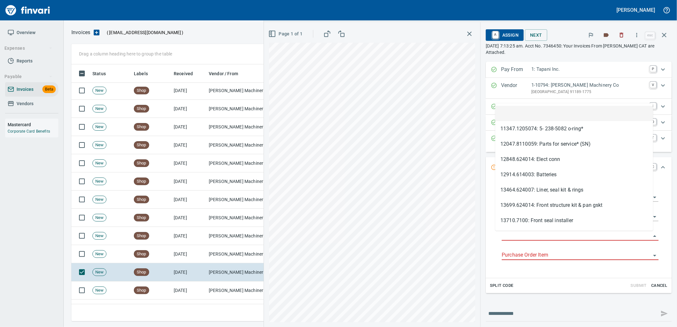
scroll to position [252, 587]
type input "**********"
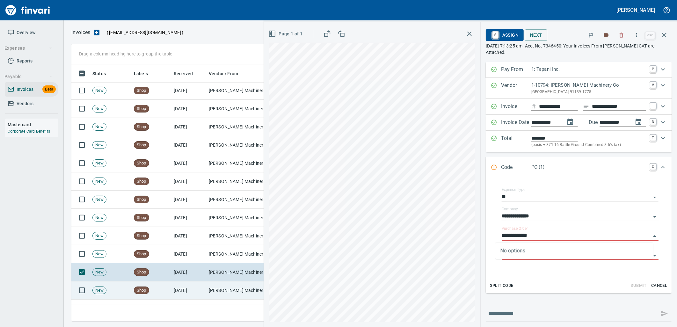
click at [192, 292] on td "9/25/2025" at bounding box center [188, 290] width 35 height 18
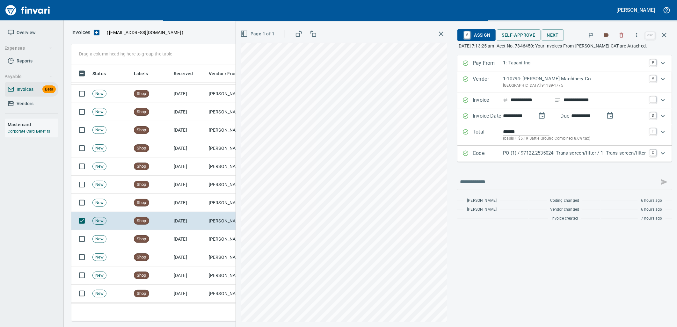
scroll to position [673, 0]
click at [558, 156] on p "PO (1) / 97122.2535024: Trans screen/filter / 1: Trans screen/filter" at bounding box center [574, 152] width 143 height 7
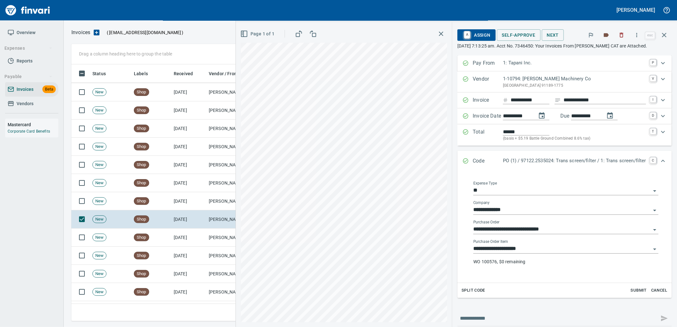
click at [522, 250] on input "**********" at bounding box center [562, 248] width 178 height 9
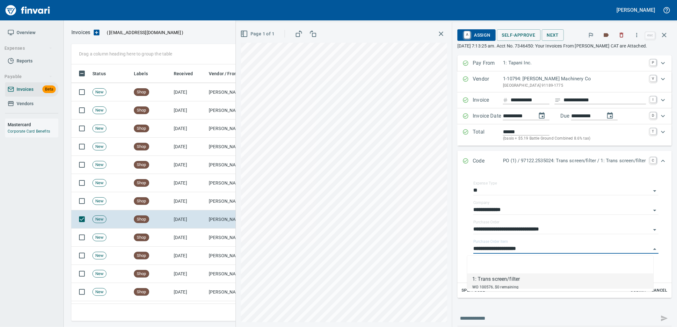
scroll to position [252, 587]
click at [189, 238] on td "9/25/2025" at bounding box center [188, 238] width 35 height 18
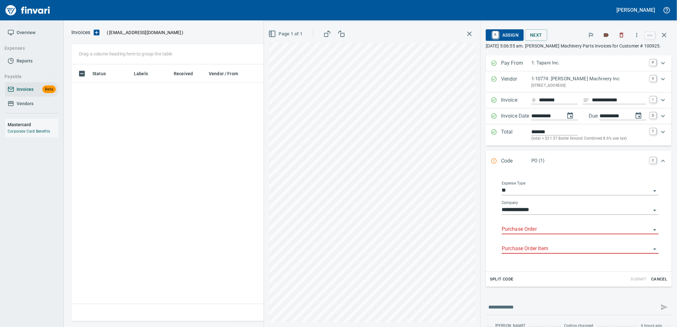
scroll to position [1, 1]
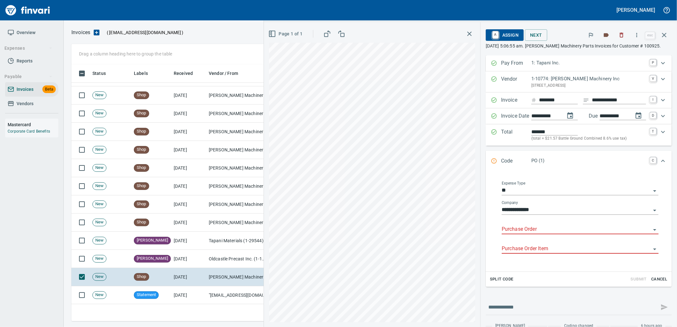
click at [538, 232] on input "Purchase Order" at bounding box center [576, 229] width 149 height 9
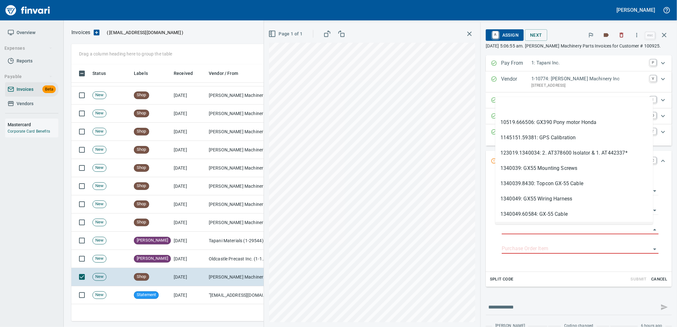
scroll to position [252, 587]
type input "**********"
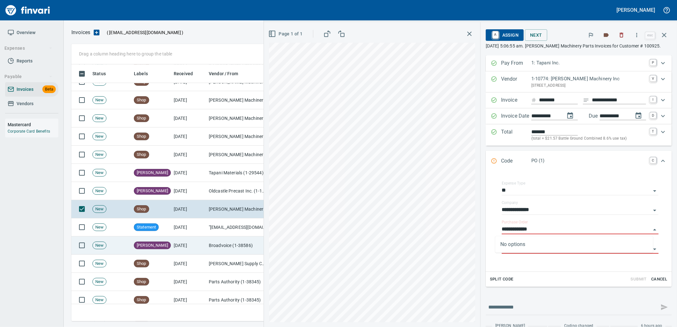
scroll to position [850, 0]
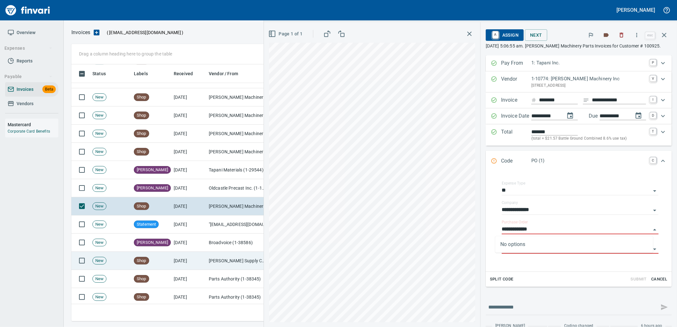
click at [180, 263] on td "[DATE]" at bounding box center [188, 261] width 35 height 18
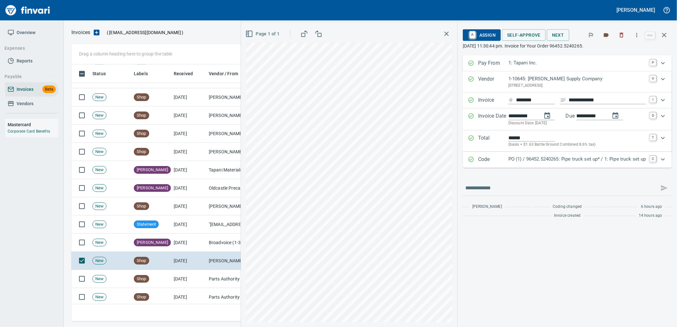
click at [560, 161] on p "PO (1) / 96452.5240265: Pipe truck set up* / 1: Pipe truck set up" at bounding box center [577, 159] width 138 height 7
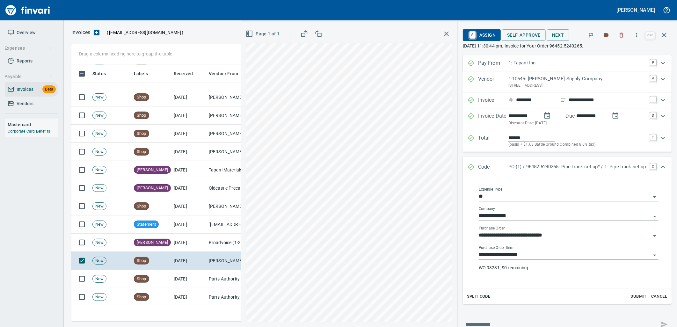
click at [543, 258] on input "**********" at bounding box center [565, 254] width 172 height 9
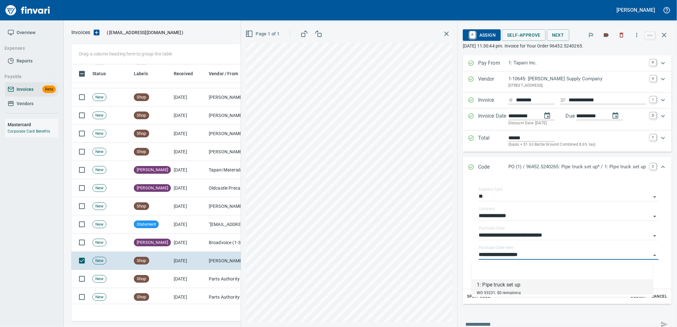
scroll to position [252, 587]
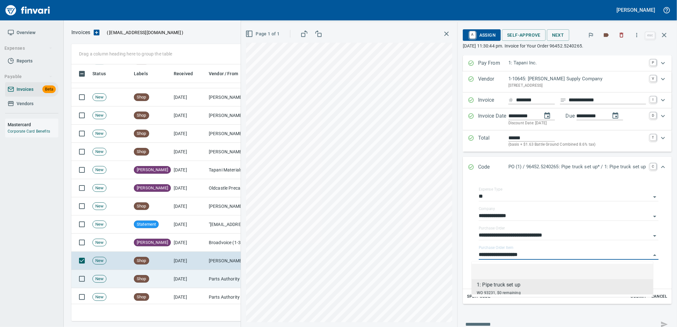
click at [193, 275] on td "9/24/2025" at bounding box center [188, 279] width 35 height 18
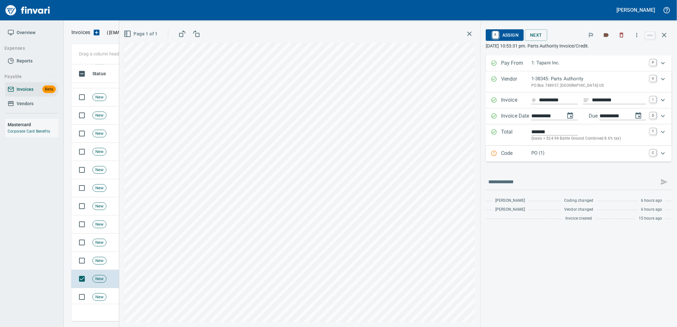
click at [555, 153] on p "PO (1)" at bounding box center [588, 152] width 115 height 7
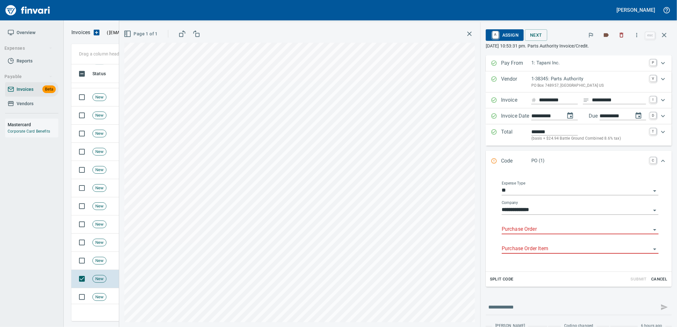
click at [531, 229] on input "Purchase Order" at bounding box center [576, 229] width 149 height 9
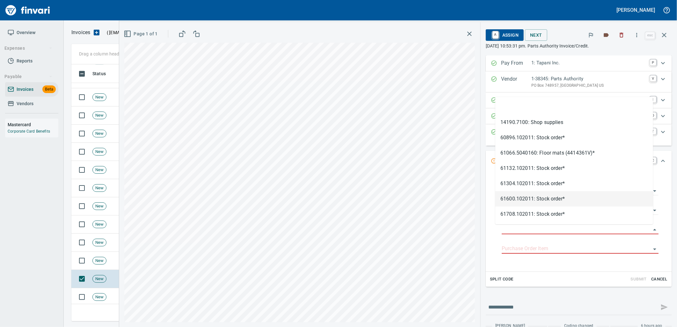
type input "**********"
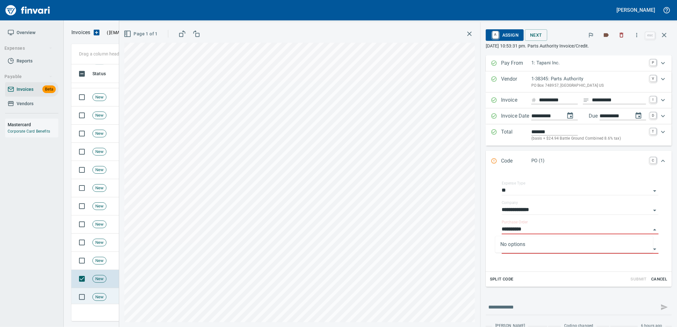
click at [100, 296] on span "New" at bounding box center [99, 297] width 13 height 6
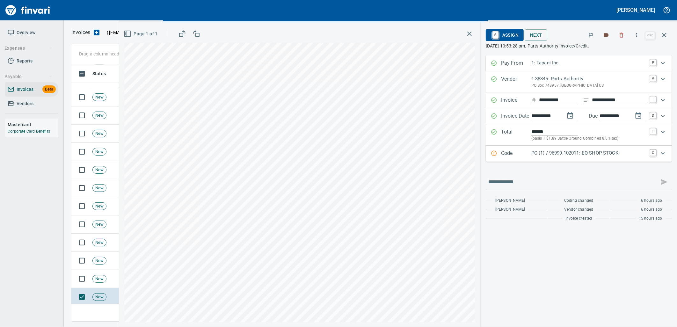
click at [575, 154] on p "PO (1) / 96999.102011: EQ SHOP STOCK" at bounding box center [588, 152] width 115 height 7
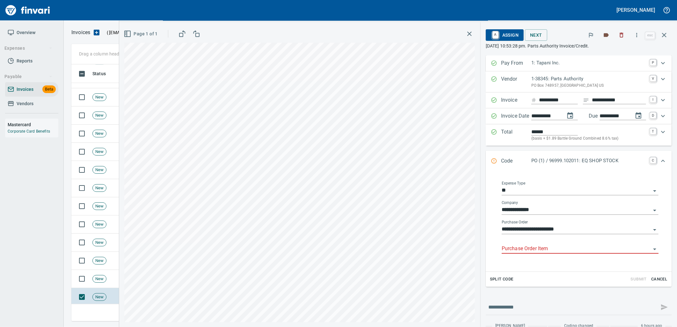
drag, startPoint x: 547, startPoint y: 249, endPoint x: 471, endPoint y: 251, distance: 76.2
click at [547, 249] on input "Purchase Order Item" at bounding box center [576, 248] width 149 height 9
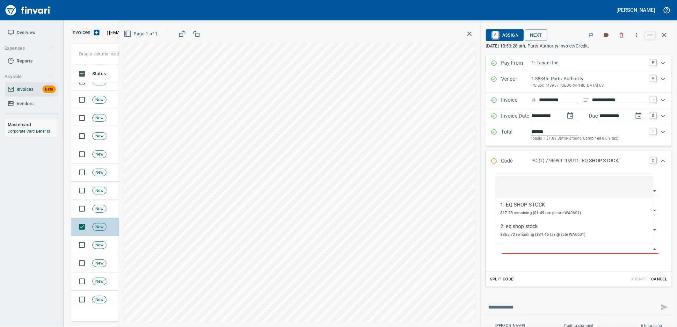
scroll to position [920, 0]
click at [97, 243] on span "New" at bounding box center [99, 245] width 13 height 6
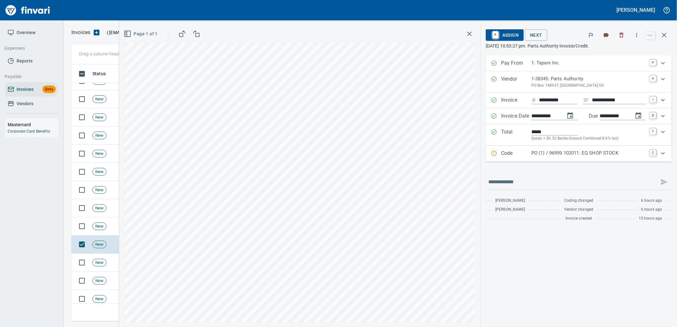
click at [562, 154] on p "PO (1) / 96999.102011: EQ SHOP STOCK" at bounding box center [588, 152] width 115 height 7
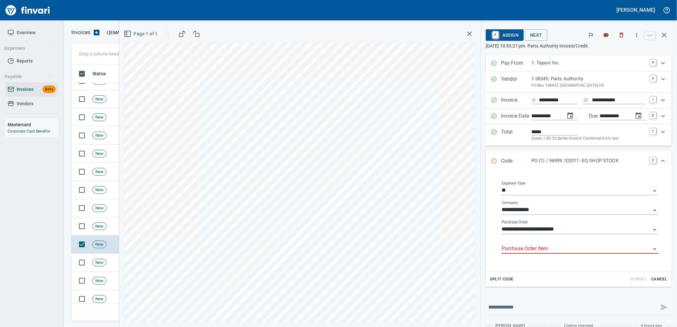
click at [543, 249] on input "Purchase Order Item" at bounding box center [576, 248] width 149 height 9
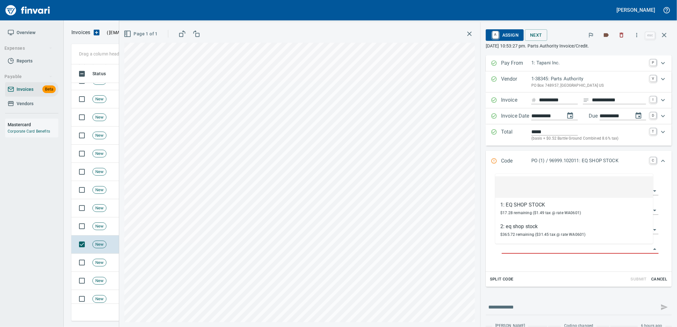
scroll to position [252, 587]
click at [99, 263] on span "New" at bounding box center [99, 263] width 13 height 6
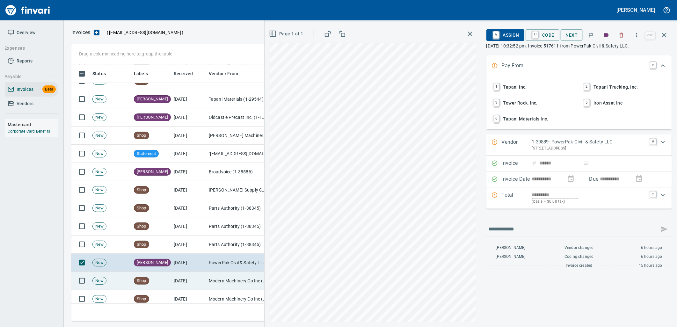
click at [139, 284] on div "Shop" at bounding box center [141, 281] width 15 height 8
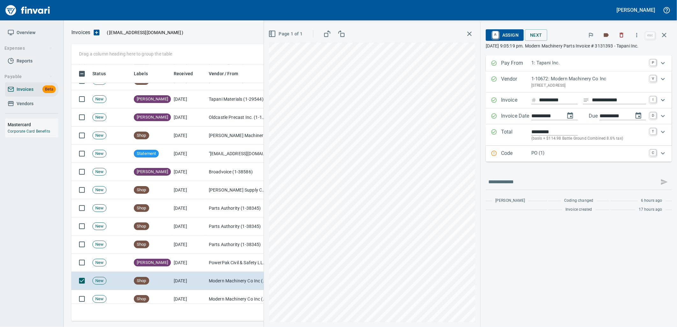
click at [548, 153] on p "PO (1)" at bounding box center [588, 152] width 115 height 7
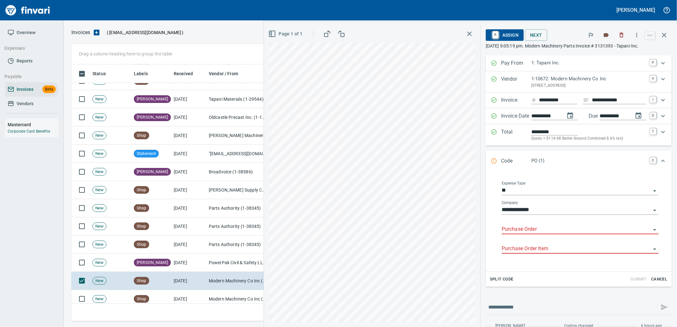
click at [531, 231] on input "Purchase Order" at bounding box center [576, 229] width 149 height 9
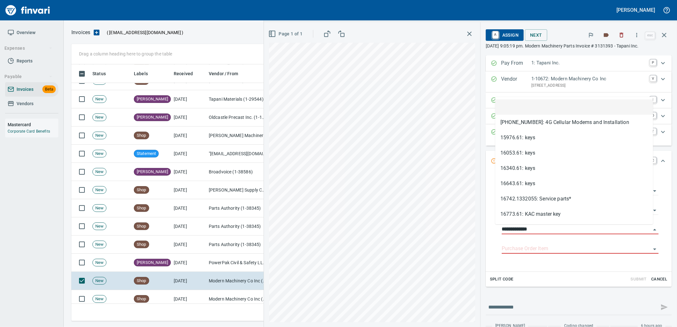
scroll to position [252, 587]
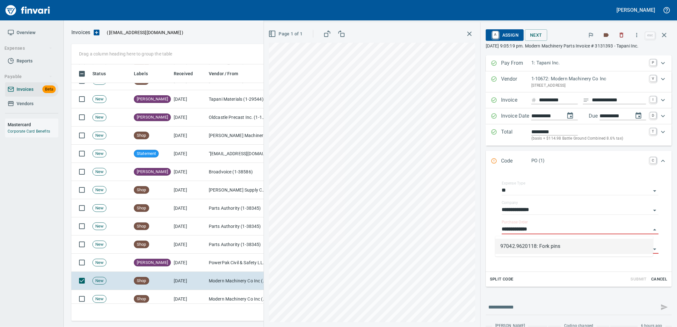
click at [584, 242] on li "97042.9620118: Fork pins" at bounding box center [574, 246] width 158 height 15
type input "**********"
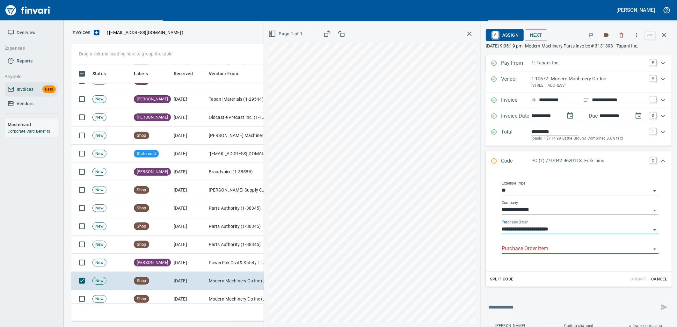
click at [560, 252] on input "Purchase Order Item" at bounding box center [576, 248] width 149 height 9
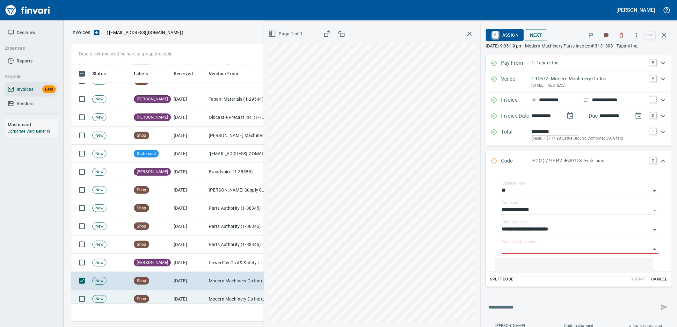
click at [221, 294] on td "Modern Machinery Co Inc (1-10672)" at bounding box center [238, 299] width 64 height 18
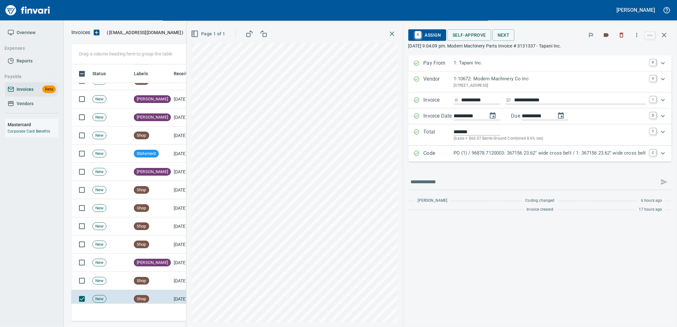
click at [527, 152] on p "PO (1) / 96878.7120003: 367156 23.62" wide cross belt / 1: 367156 23.62" wide c…" at bounding box center [550, 152] width 192 height 7
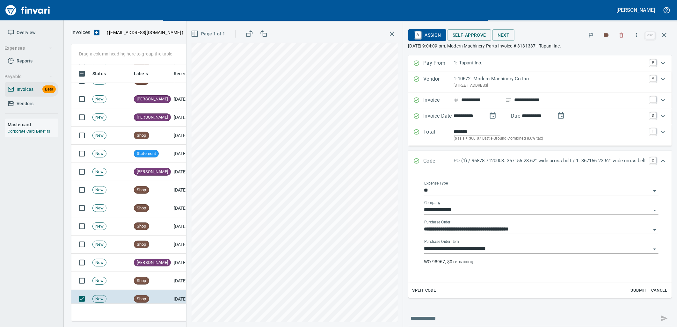
click at [510, 249] on input "**********" at bounding box center [537, 248] width 227 height 9
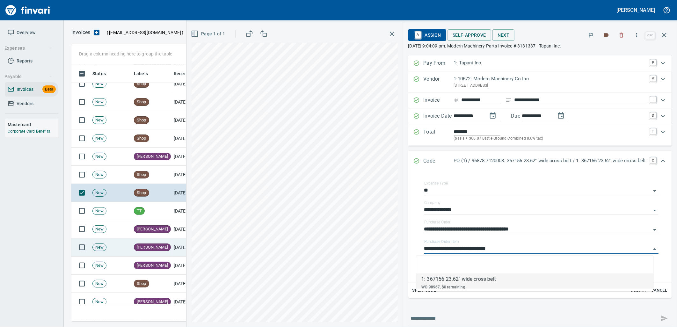
scroll to position [1062, 0]
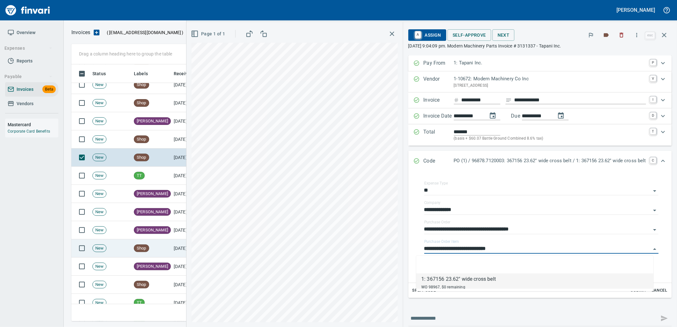
click at [148, 246] on span "Shop" at bounding box center [141, 248] width 15 height 6
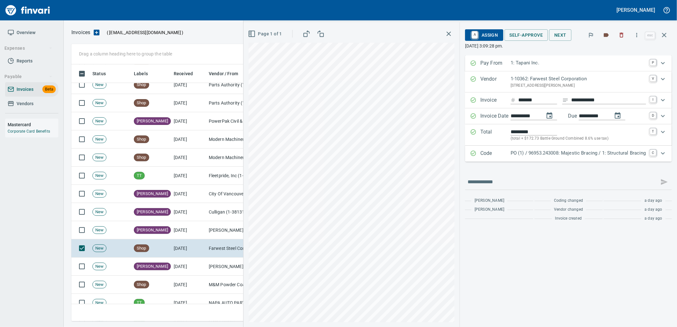
click at [557, 155] on p "PO (1) / 96953.243008: Majestic Bracing / 1: Structural Bracing" at bounding box center [578, 152] width 135 height 7
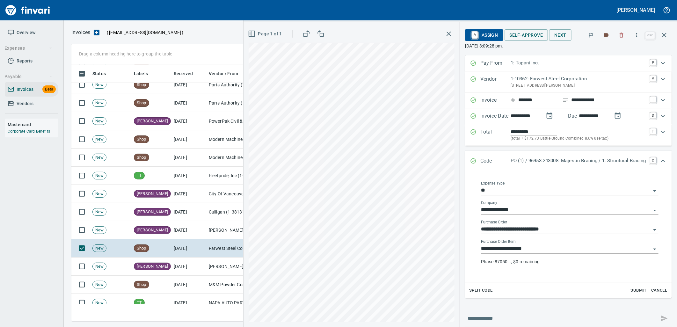
click at [535, 247] on input "**********" at bounding box center [566, 248] width 170 height 9
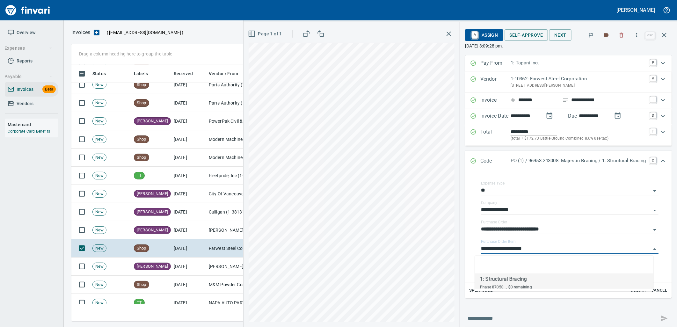
scroll to position [252, 587]
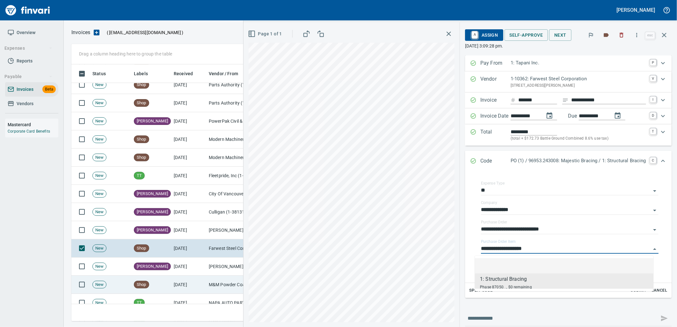
click at [197, 284] on td "[DATE]" at bounding box center [188, 285] width 35 height 18
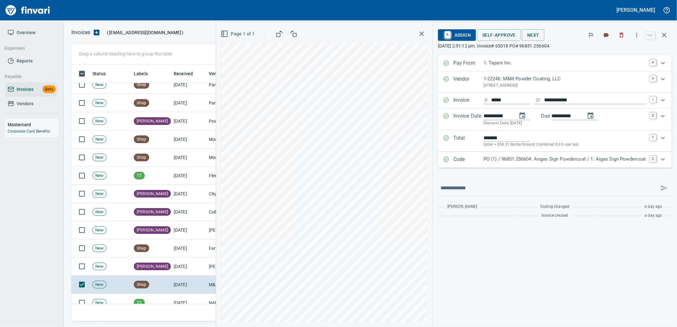
click at [525, 161] on p "PO (1) / 96851.256604: Airgas Sign Powdercoat / 1: Aigas Sign Powdercoat" at bounding box center [564, 159] width 163 height 7
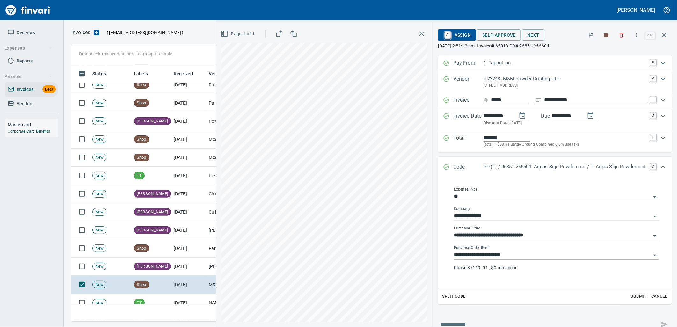
click at [531, 257] on input "**********" at bounding box center [552, 254] width 197 height 9
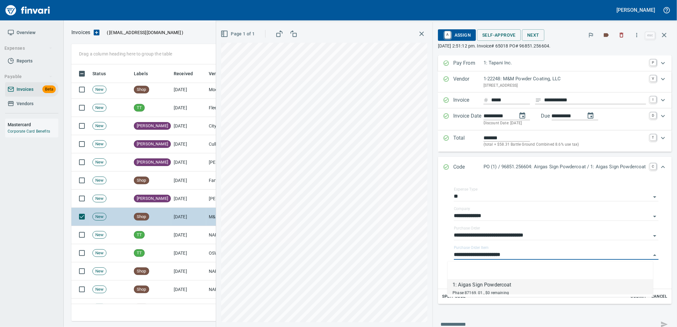
scroll to position [1133, 0]
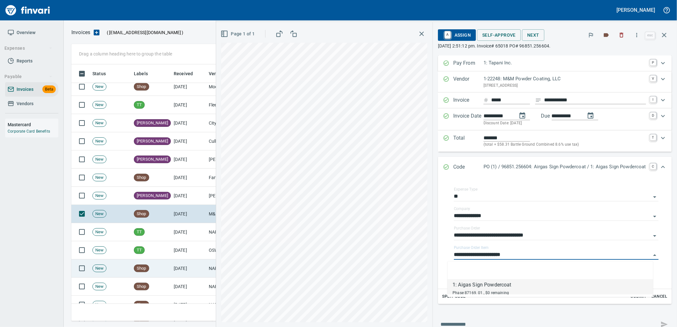
click at [153, 262] on td "Shop" at bounding box center [151, 268] width 40 height 18
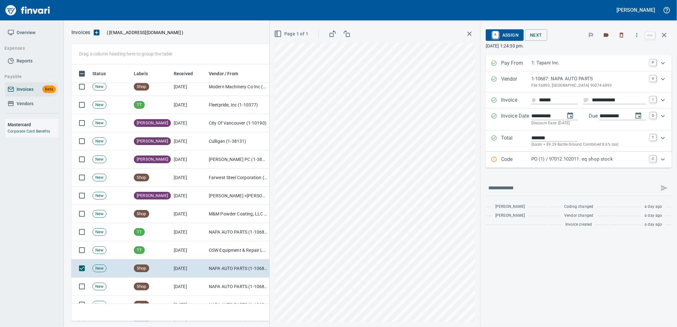
click at [550, 163] on p "PO (1) / 97012.102011: eq shop stock" at bounding box center [588, 159] width 115 height 7
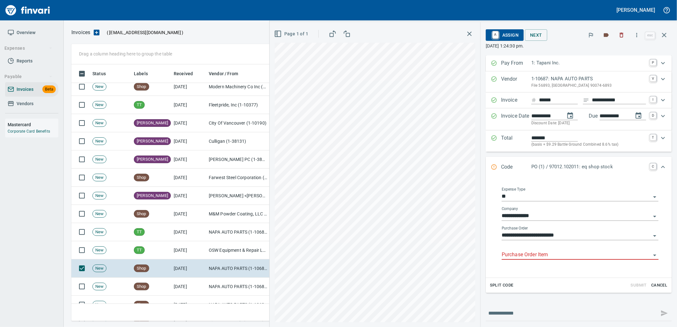
click at [547, 256] on input "Purchase Order Item" at bounding box center [576, 254] width 149 height 9
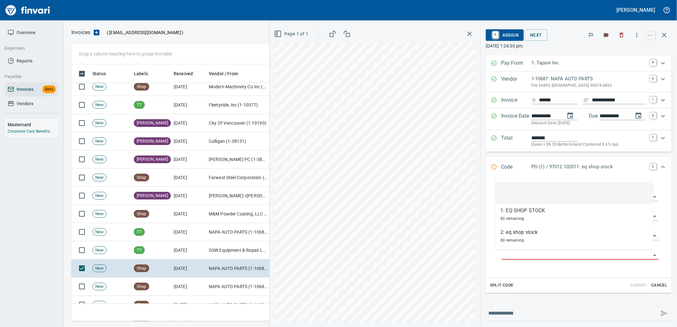
scroll to position [252, 587]
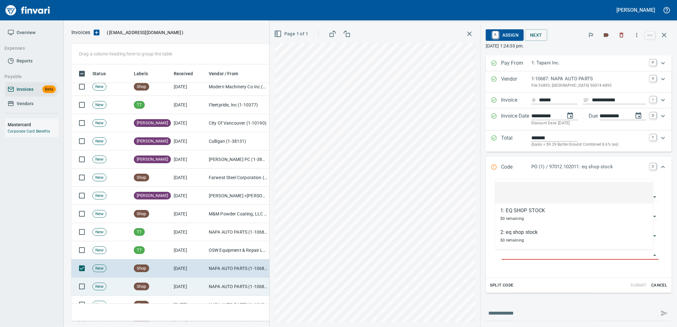
click at [227, 282] on td "NAPA AUTO PARTS (1-10687)" at bounding box center [238, 287] width 64 height 18
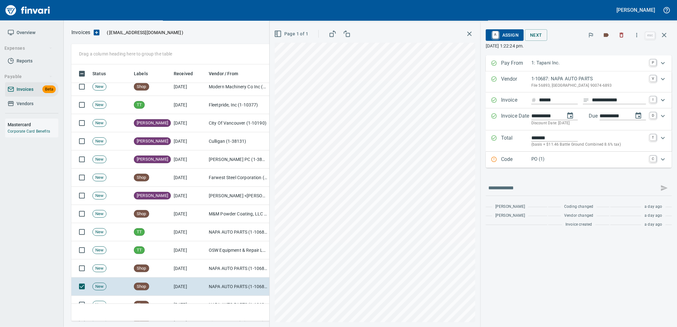
click at [546, 163] on p "PO (1)" at bounding box center [588, 159] width 115 height 7
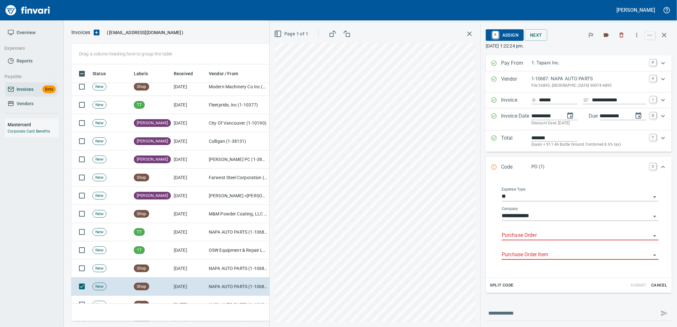
click at [544, 238] on input "Purchase Order" at bounding box center [576, 235] width 149 height 9
click at [531, 252] on li "97043.8071118: Group 85 battery*" at bounding box center [574, 251] width 158 height 15
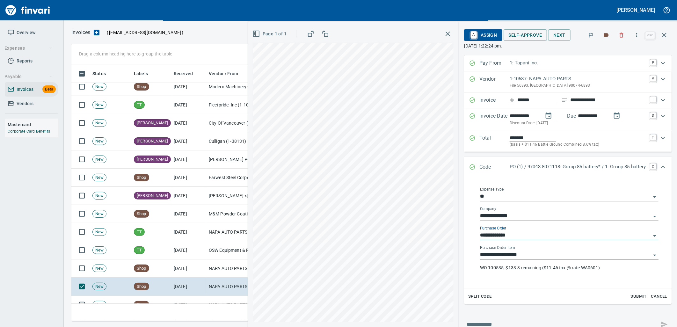
type input "**********"
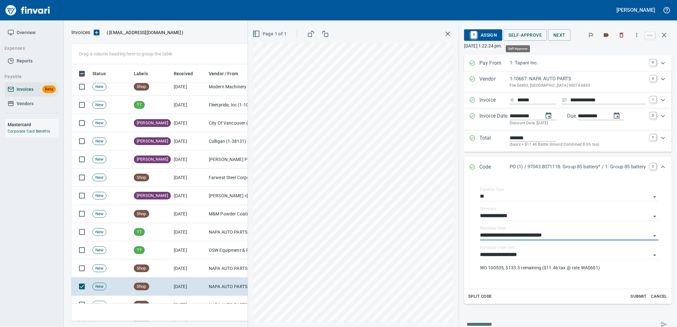
click at [522, 34] on span "Self-Approve" at bounding box center [525, 35] width 33 height 8
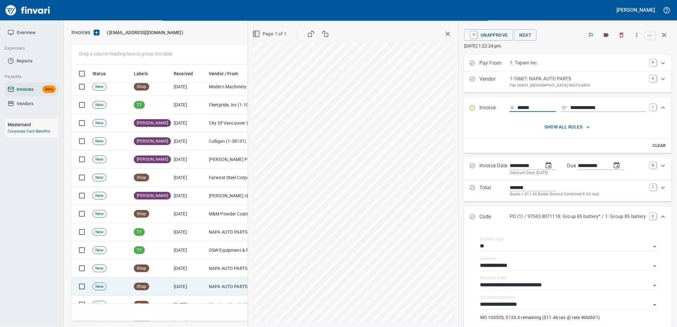
click at [208, 284] on td "NAPA AUTO PARTS (1-10687)" at bounding box center [238, 287] width 64 height 18
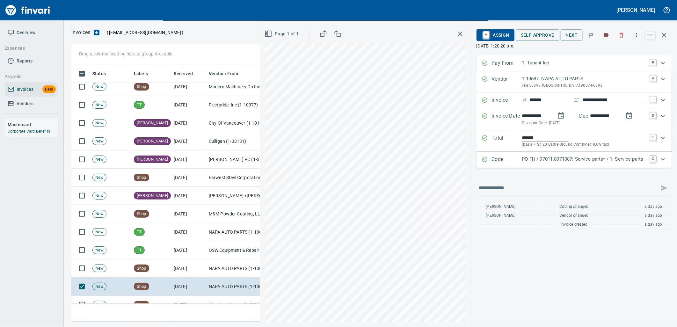
click at [568, 161] on p "PO (1) / 97011.8071087: Service parts* / 1: Service parts" at bounding box center [584, 159] width 124 height 7
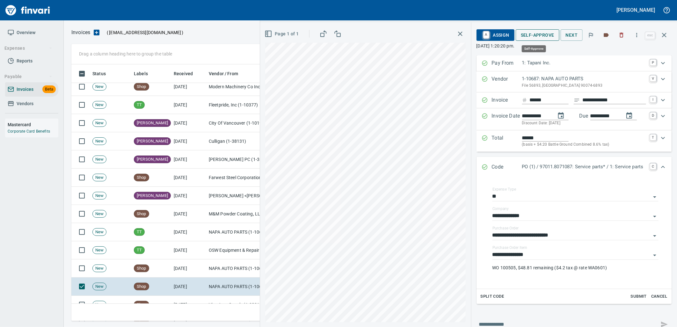
click at [527, 33] on span "Self-Approve" at bounding box center [537, 35] width 33 height 8
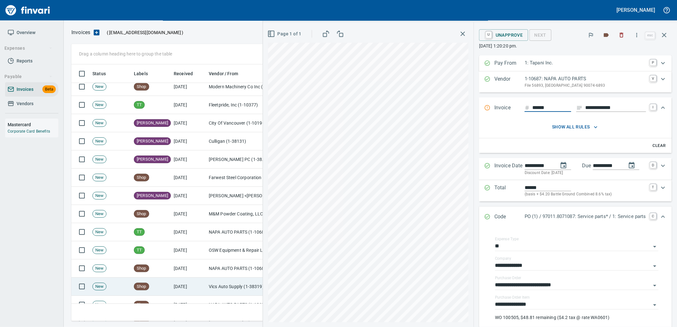
scroll to position [252, 587]
click at [182, 289] on td "[DATE]" at bounding box center [188, 287] width 35 height 18
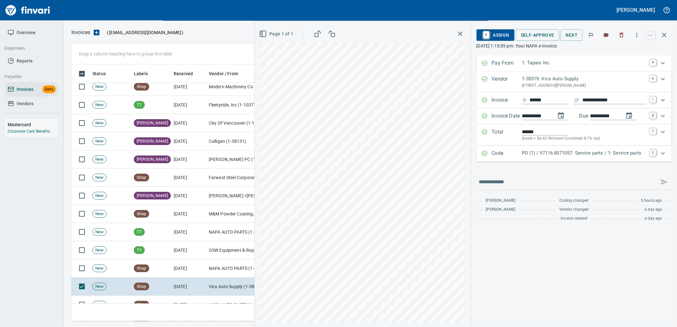
click at [546, 155] on p "PO (1) / 97116.8071057: Service parts / 1: Service parts" at bounding box center [584, 152] width 124 height 7
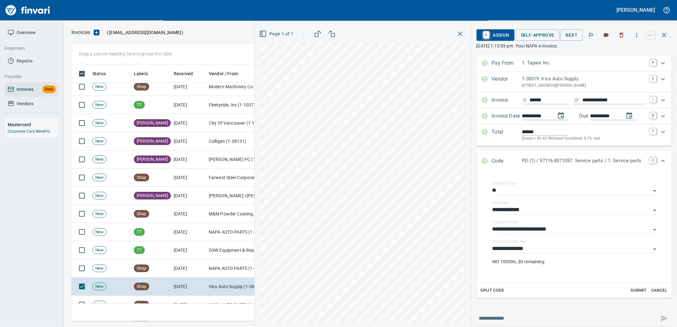
click at [534, 250] on input "**********" at bounding box center [571, 248] width 158 height 9
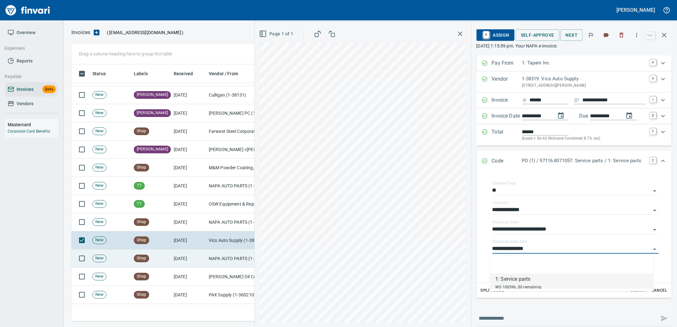
scroll to position [1204, 0]
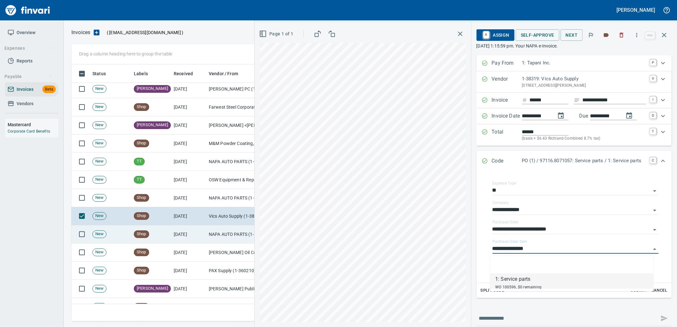
click at [184, 235] on td "[DATE]" at bounding box center [188, 234] width 35 height 18
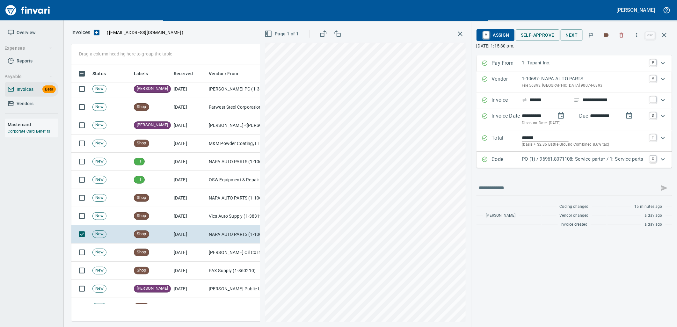
click at [547, 159] on p "PO (1) / 96961.8071108: Service parts* / 1: Service parts" at bounding box center [584, 159] width 124 height 7
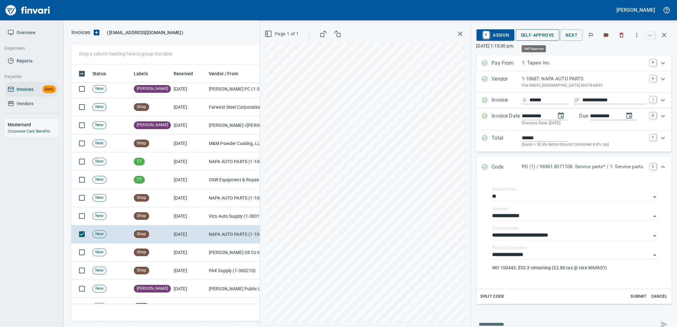
click at [533, 37] on span "Self-Approve" at bounding box center [537, 35] width 33 height 8
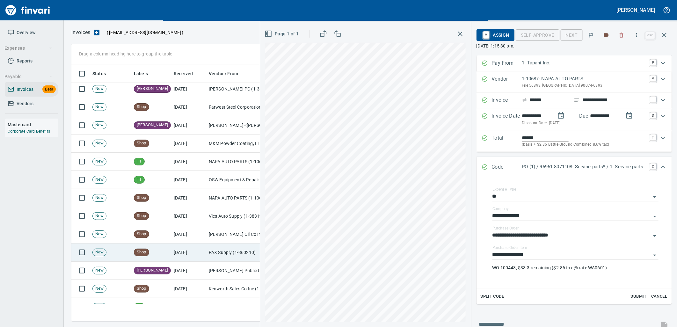
scroll to position [252, 587]
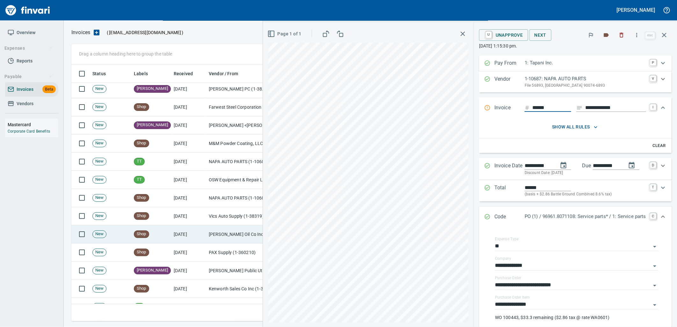
click at [193, 234] on td "[DATE]" at bounding box center [188, 234] width 35 height 18
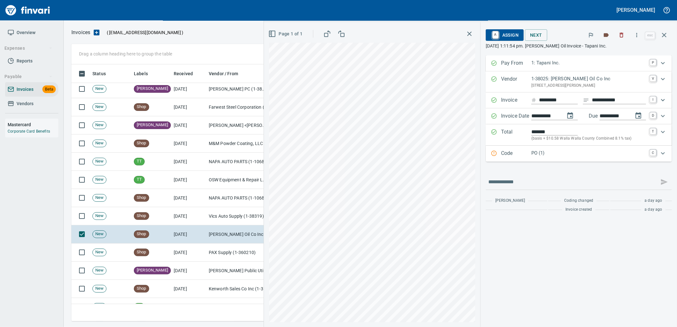
drag, startPoint x: 572, startPoint y: 158, endPoint x: 575, endPoint y: 159, distance: 3.6
click at [572, 158] on div "Code PO (1) C" at bounding box center [579, 154] width 186 height 16
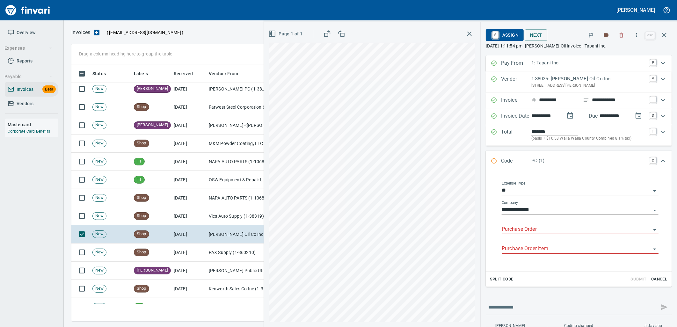
click at [540, 231] on input "Purchase Order" at bounding box center [576, 229] width 149 height 9
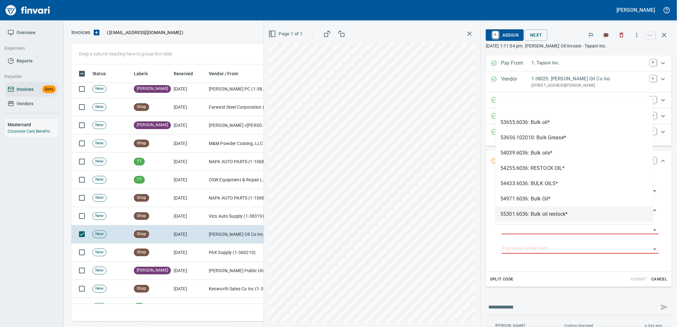
scroll to position [252, 587]
type input "**********"
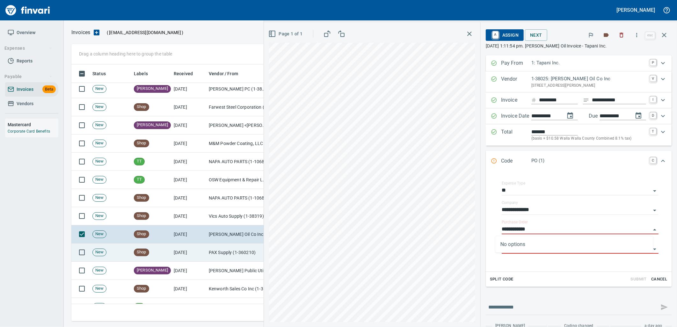
click at [197, 253] on td "[DATE]" at bounding box center [188, 252] width 35 height 18
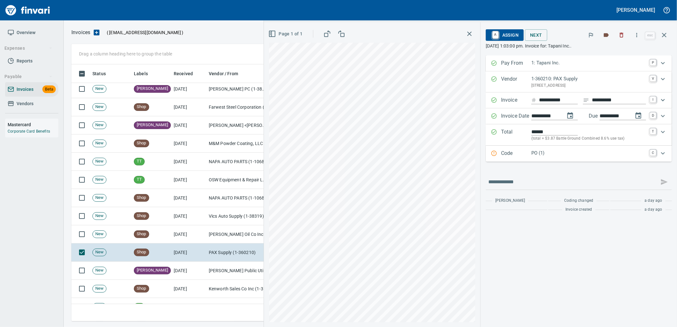
click at [565, 155] on p "PO (1)" at bounding box center [588, 152] width 115 height 7
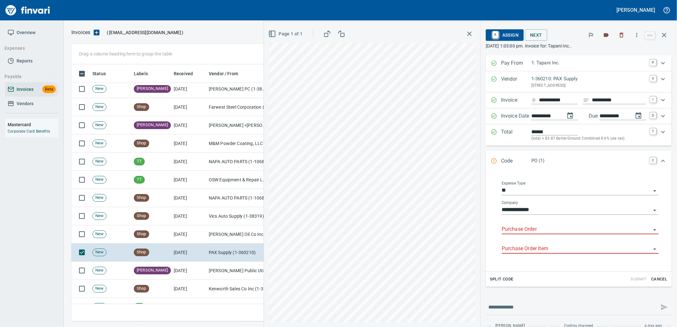
click at [549, 230] on input "Purchase Order" at bounding box center [576, 229] width 149 height 9
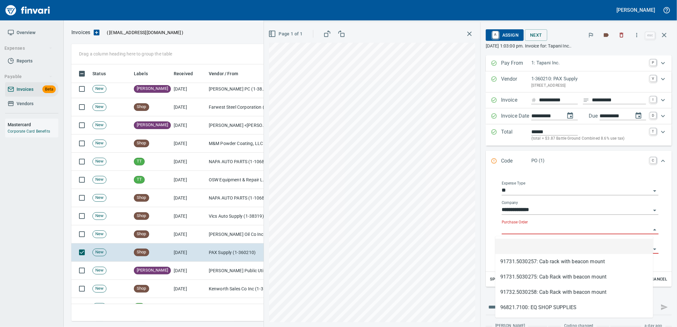
scroll to position [252, 587]
type input "**********"
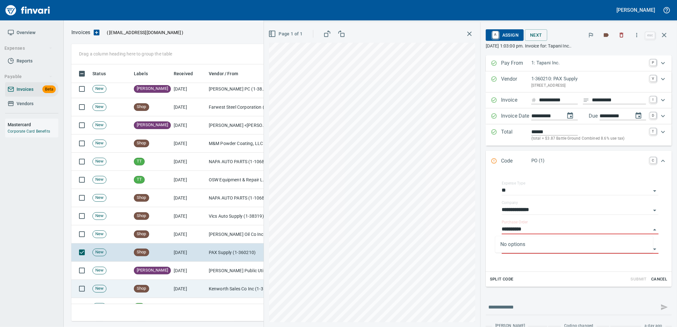
scroll to position [1239, 0]
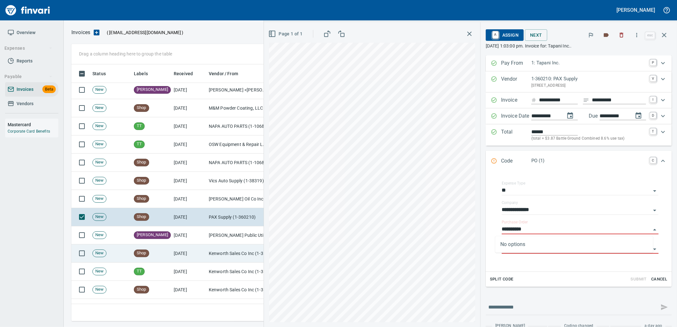
click at [205, 252] on td "9/24/2025" at bounding box center [188, 253] width 35 height 18
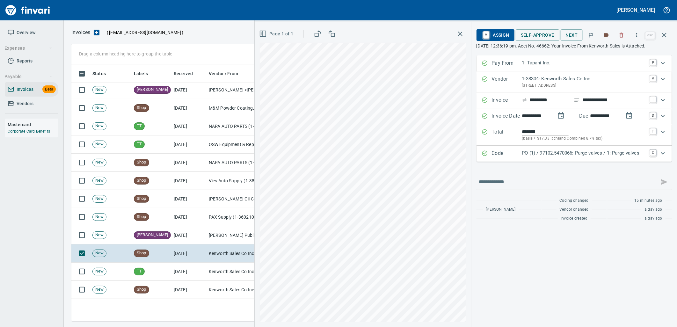
click at [591, 157] on p "PO (1) / 97102.5470066: Purge valves / 1: Purge valves" at bounding box center [584, 152] width 124 height 7
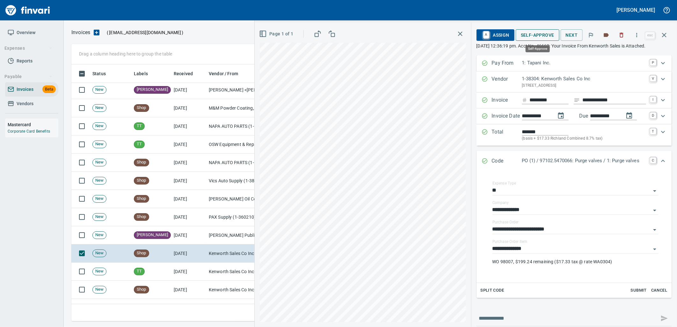
click at [536, 32] on span "Self-Approve" at bounding box center [537, 35] width 33 height 8
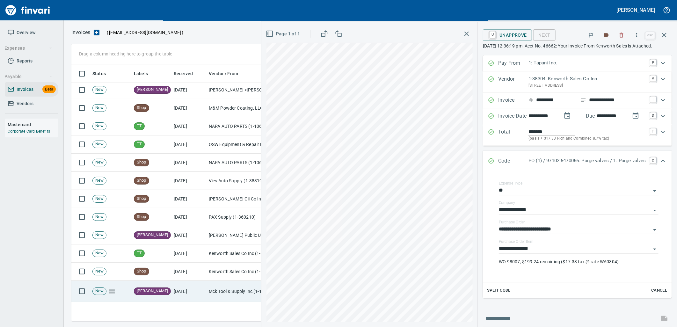
scroll to position [252, 587]
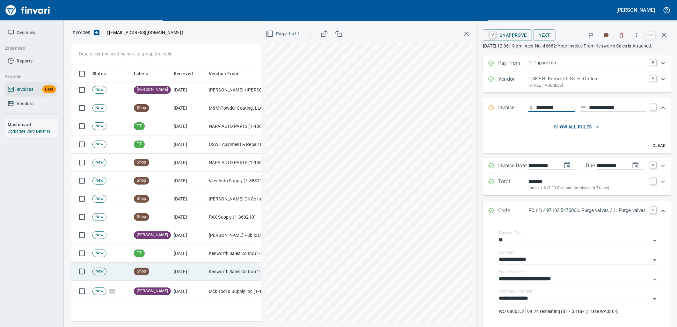
click at [195, 276] on td "9/24/2025" at bounding box center [188, 272] width 35 height 18
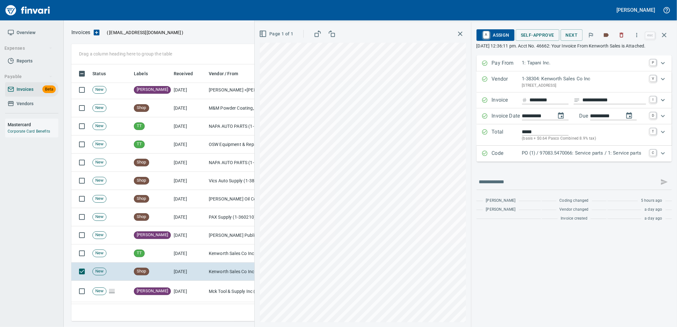
click at [540, 158] on div "PO (1) / 97083.5470066: Service parts / 1: Service parts" at bounding box center [584, 153] width 124 height 8
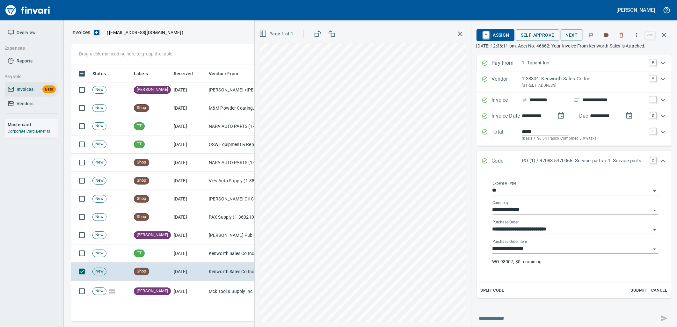
click at [537, 253] on input "**********" at bounding box center [571, 248] width 158 height 9
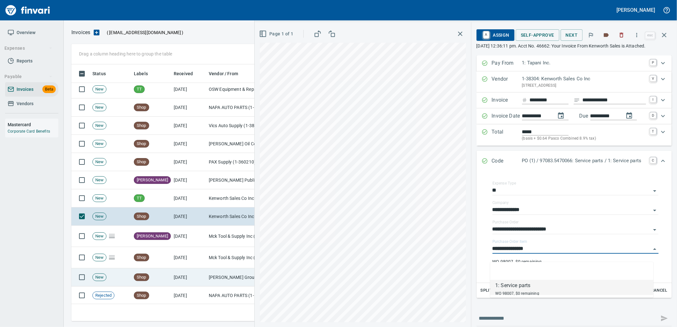
scroll to position [1310, 0]
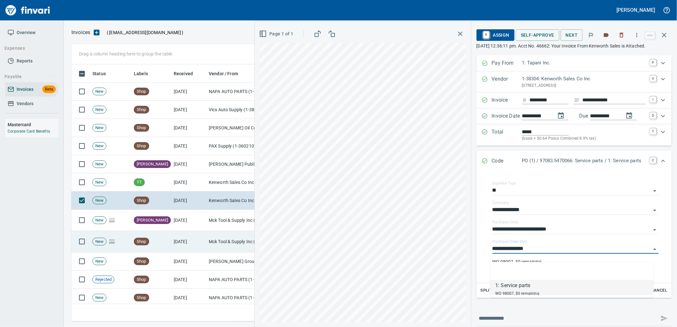
click at [186, 238] on td "9/24/2025" at bounding box center [188, 241] width 35 height 21
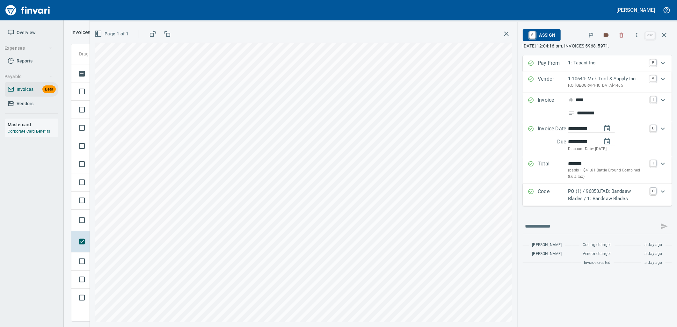
click at [584, 192] on p "PO (1) / 96853.FAB: Bandsaw Blades / 1: Bandsaw Blades" at bounding box center [607, 195] width 78 height 14
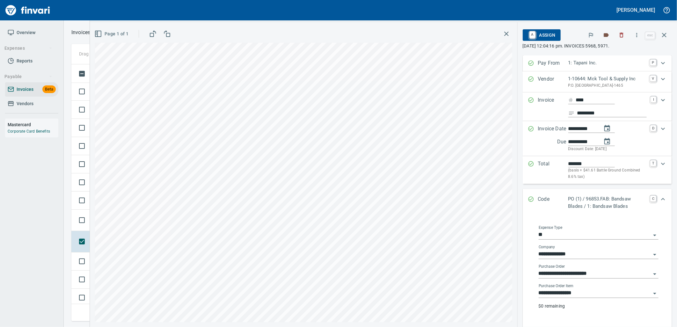
click at [587, 297] on input "**********" at bounding box center [595, 293] width 112 height 9
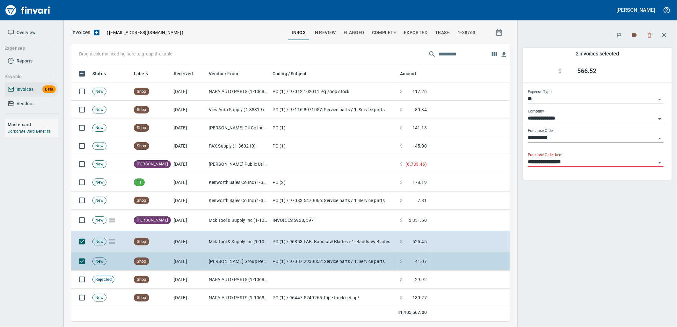
scroll to position [252, 428]
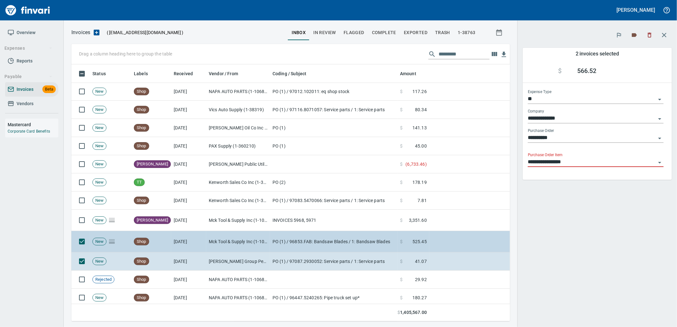
click at [112, 240] on icon at bounding box center [112, 242] width 8 height 8
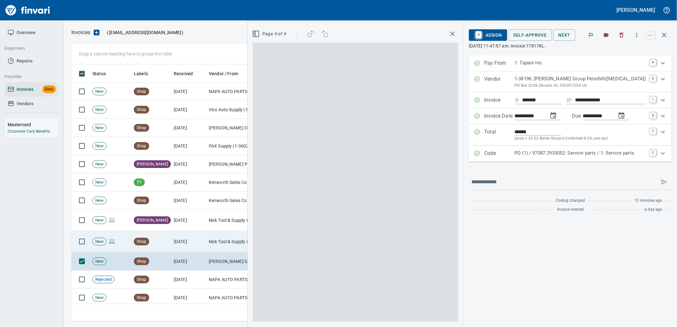
scroll to position [252, 586]
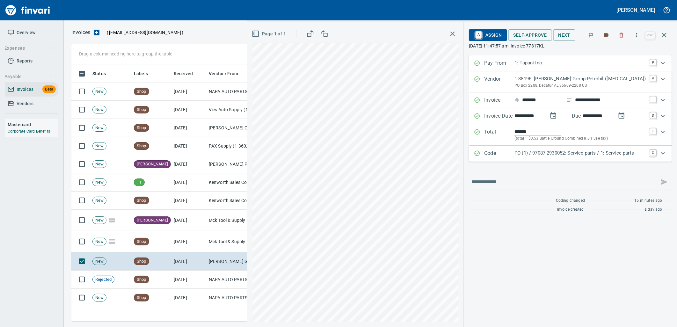
click at [547, 155] on p "PO (1) / 97087.2930052: Service parts / 1: Service parts" at bounding box center [580, 152] width 132 height 7
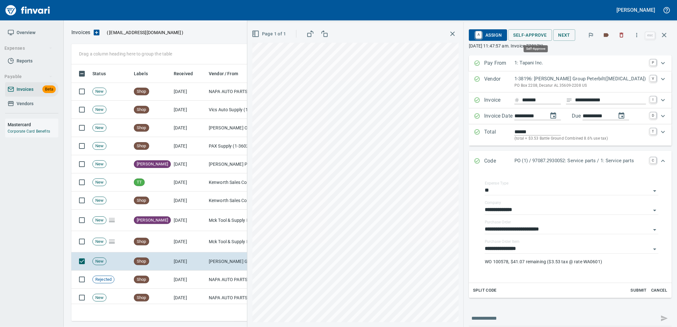
click at [531, 33] on span "Self-Approve" at bounding box center [529, 35] width 33 height 8
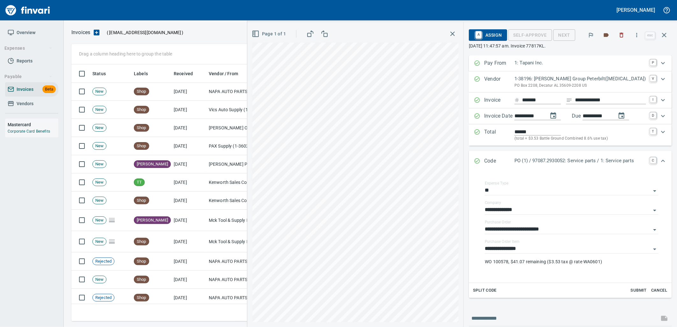
scroll to position [252, 587]
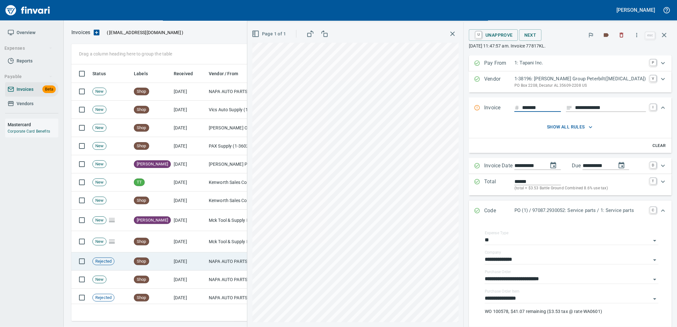
click at [207, 259] on td "NAPA AUTO PARTS (1-10687)" at bounding box center [238, 261] width 64 height 18
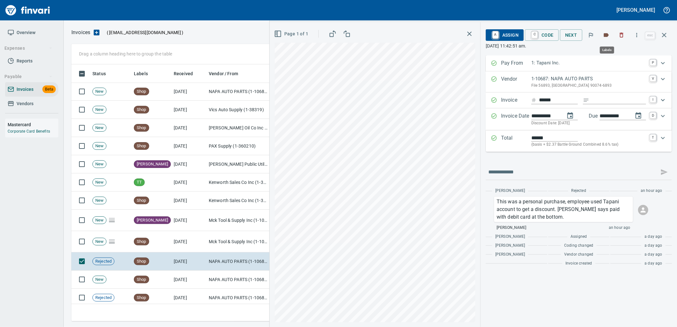
scroll to position [252, 587]
click at [624, 35] on icon "button" at bounding box center [621, 35] width 6 height 6
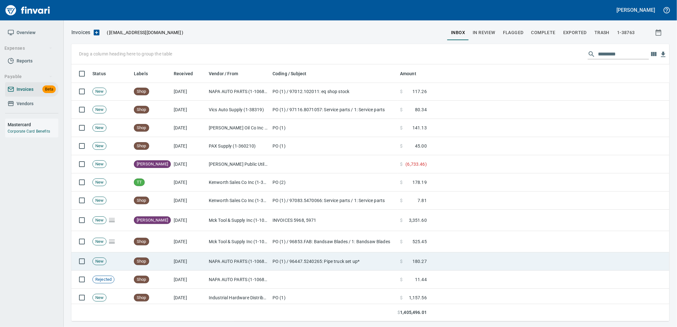
click at [284, 262] on td "PO (1) / 96447.5240265: Pipe truck set up*" at bounding box center [333, 261] width 127 height 18
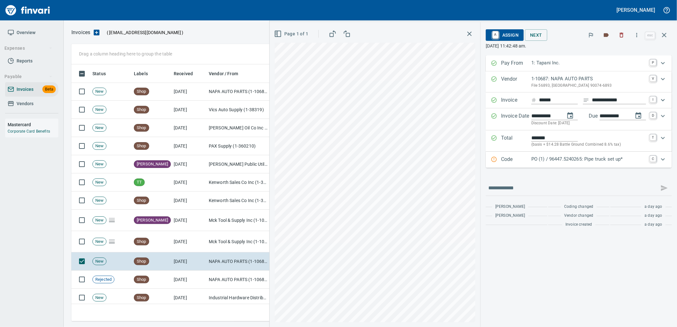
click at [547, 155] on div "Code PO (1) / 96447.5240265: Pipe truck set up* C" at bounding box center [579, 160] width 186 height 16
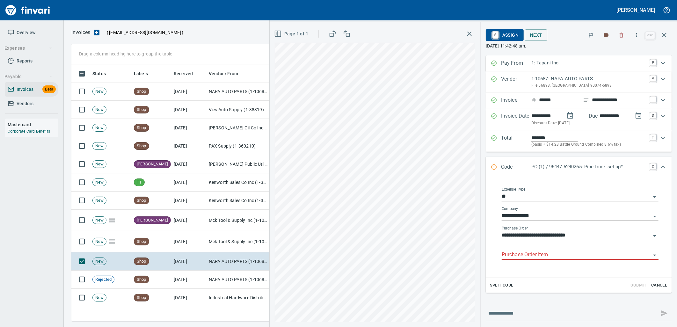
click at [547, 256] on input "Purchase Order Item" at bounding box center [576, 254] width 149 height 9
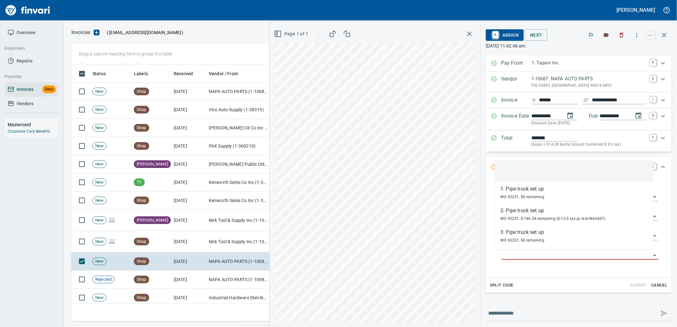
scroll to position [252, 587]
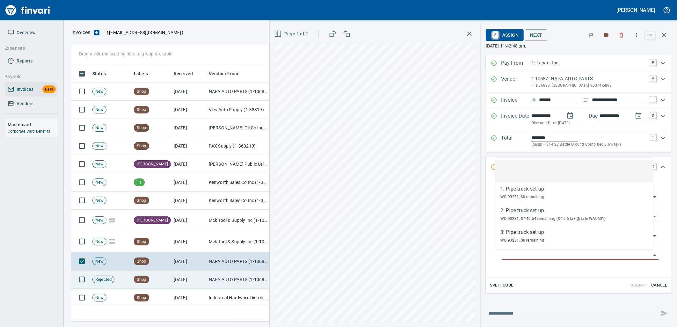
click at [229, 276] on td "NAPA AUTO PARTS (1-10687)" at bounding box center [238, 280] width 64 height 18
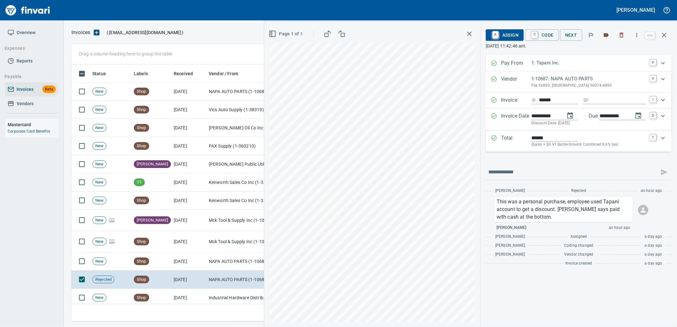
scroll to position [252, 587]
click at [619, 34] on icon "button" at bounding box center [621, 35] width 6 height 6
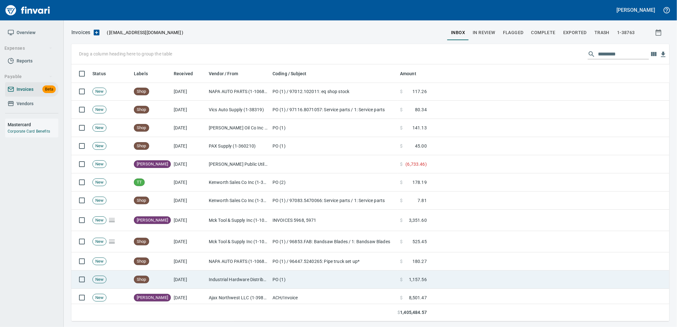
click at [168, 282] on td "Shop" at bounding box center [151, 280] width 40 height 18
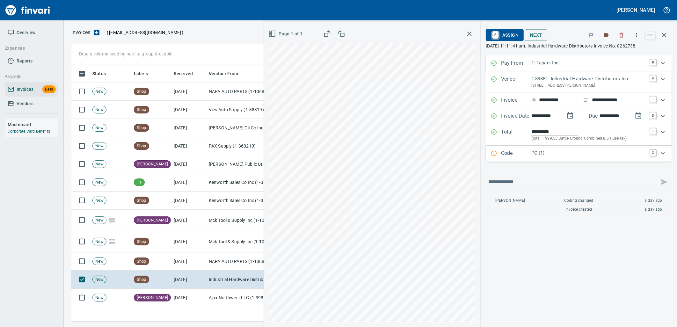
click at [579, 160] on div "Code PO (1) C" at bounding box center [579, 154] width 186 height 16
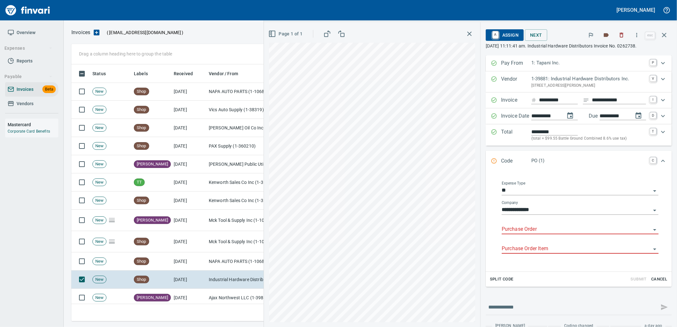
click at [535, 229] on input "Purchase Order" at bounding box center [576, 229] width 149 height 9
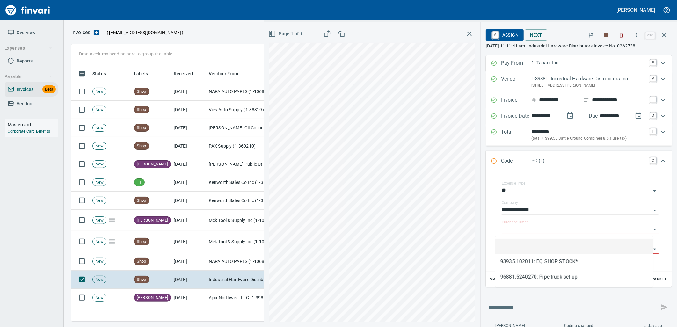
type input "**********"
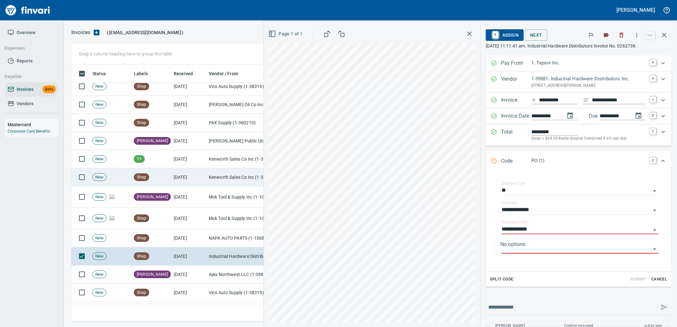
scroll to position [1346, 0]
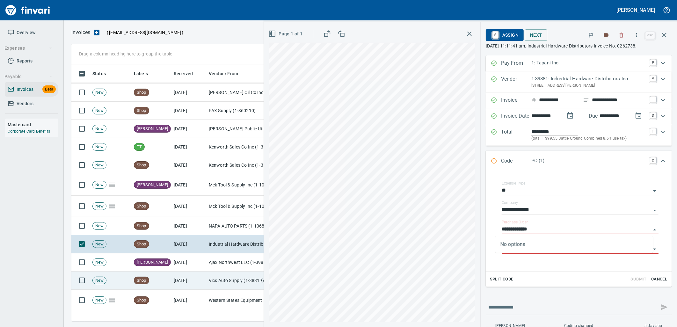
click at [201, 281] on td "9/24/2025" at bounding box center [188, 281] width 35 height 18
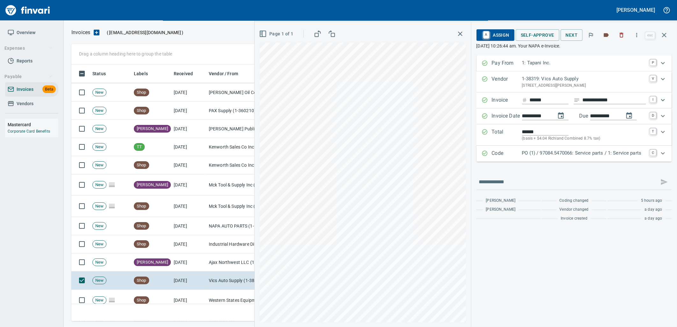
click at [558, 153] on p "PO (1) / 97084.5470066: Service parts / 1: Service parts" at bounding box center [584, 152] width 124 height 7
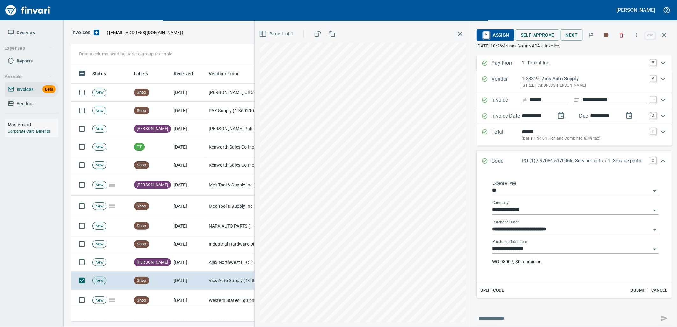
click at [535, 250] on input "**********" at bounding box center [571, 248] width 158 height 9
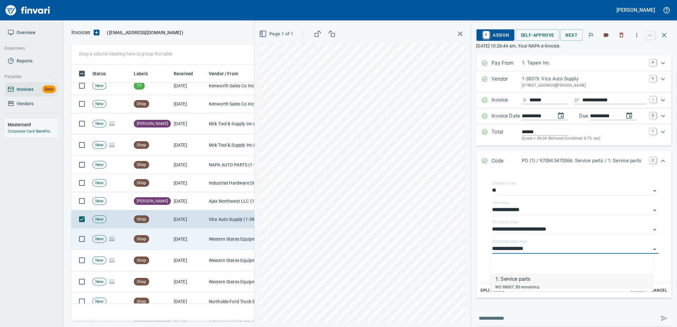
scroll to position [1416, 0]
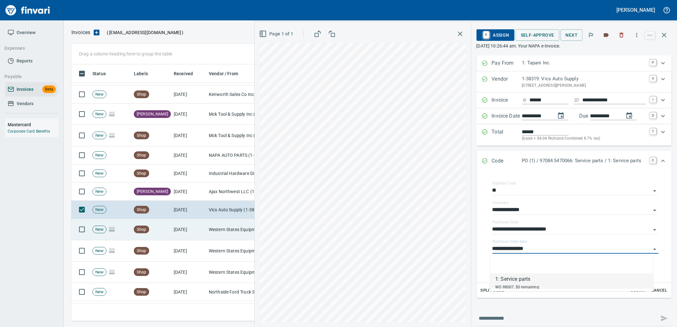
click at [224, 230] on td "Western States Equipment Co. (1-11113)" at bounding box center [238, 229] width 64 height 21
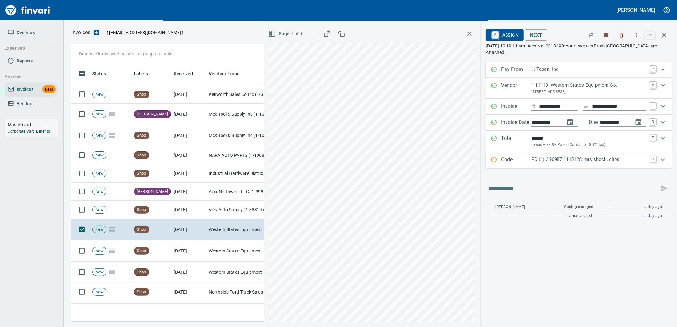
click at [601, 160] on p "PO (1) / 96987.1115128: gas shock, clips" at bounding box center [588, 159] width 115 height 7
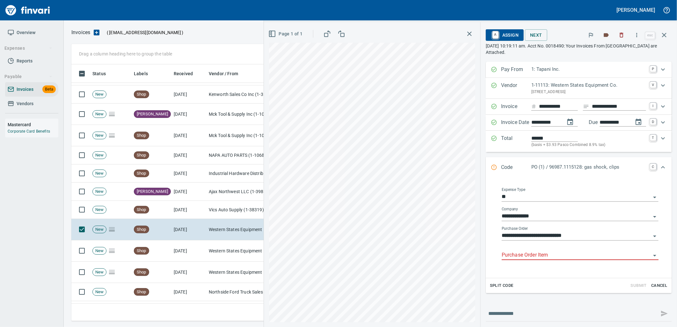
click at [568, 250] on div "Purchase Order Item" at bounding box center [580, 253] width 157 height 14
click at [568, 251] on body "Leah Wilson Overview Expenses Reports Payable Invoices Beta Vendors Mastercard …" at bounding box center [338, 163] width 677 height 327
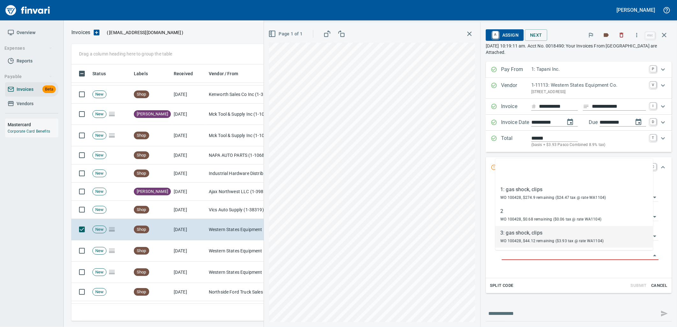
click at [537, 239] on span "WO 100428, $44.12 remaining ($3.93 tax @ rate WA1104)" at bounding box center [551, 241] width 103 height 4
type input "**********"
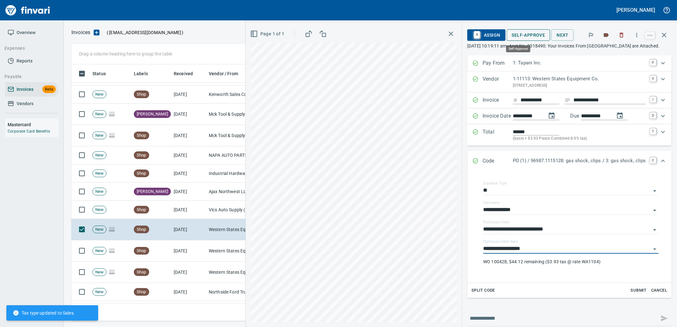
click at [525, 36] on span "Self-Approve" at bounding box center [528, 35] width 33 height 8
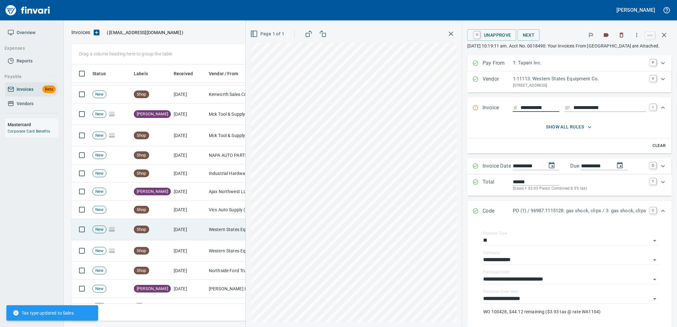
click at [170, 237] on td "Shop" at bounding box center [151, 229] width 40 height 21
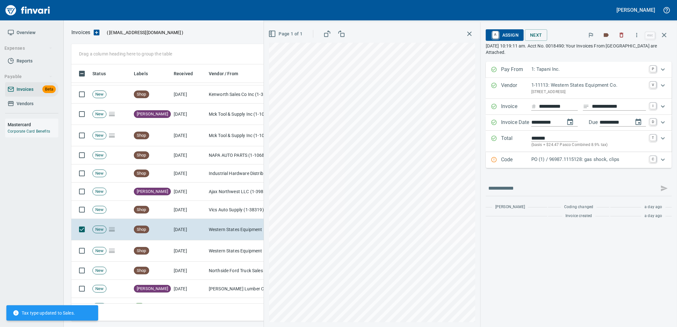
click at [600, 166] on div "Code PO (1) / 96987.1115128: gas shock, clips C" at bounding box center [579, 160] width 186 height 16
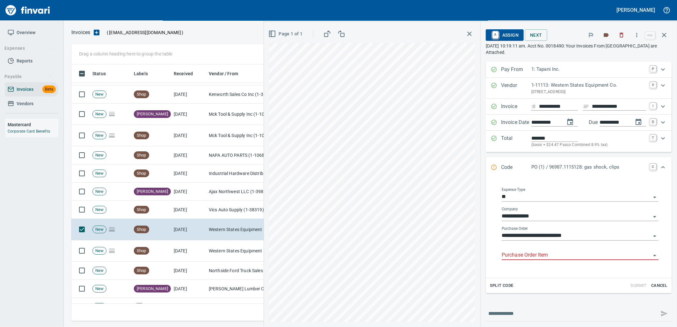
click at [549, 253] on input "Purchase Order Item" at bounding box center [576, 255] width 149 height 9
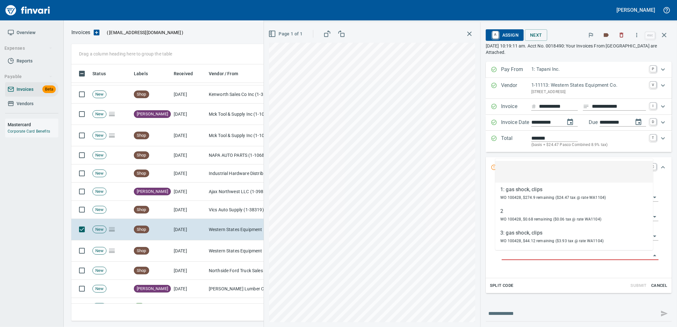
scroll to position [252, 587]
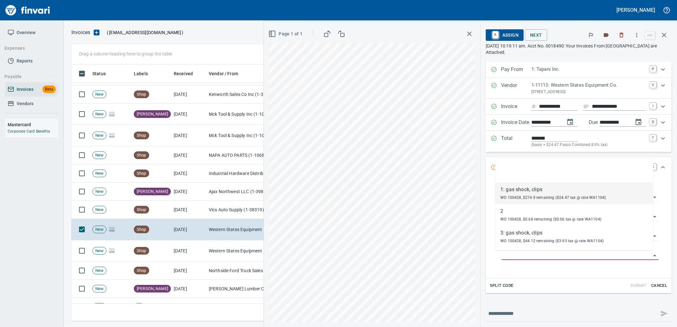
click at [576, 196] on span "WO 100428, $274.9 remaining ($24.47 tax @ rate WA1104)" at bounding box center [552, 197] width 105 height 4
type input "**********"
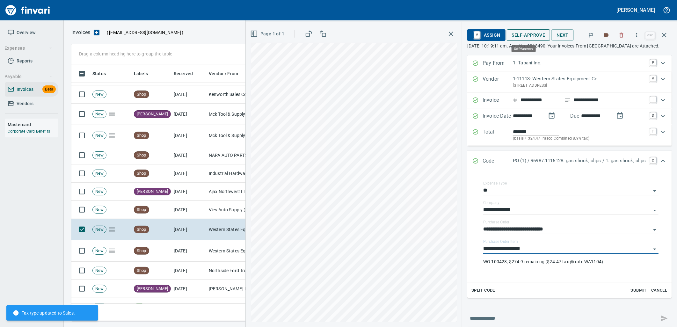
click at [530, 34] on span "Self-Approve" at bounding box center [528, 35] width 33 height 8
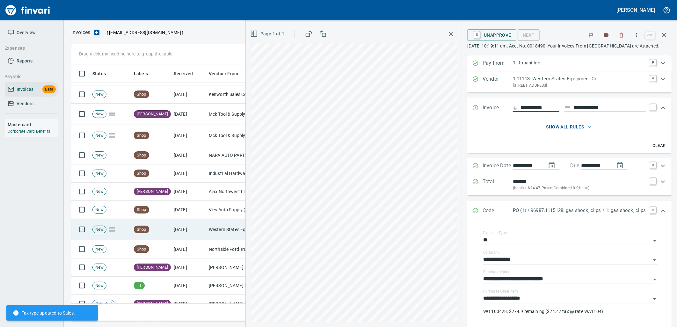
click at [193, 231] on td "9/24/2025" at bounding box center [188, 229] width 35 height 21
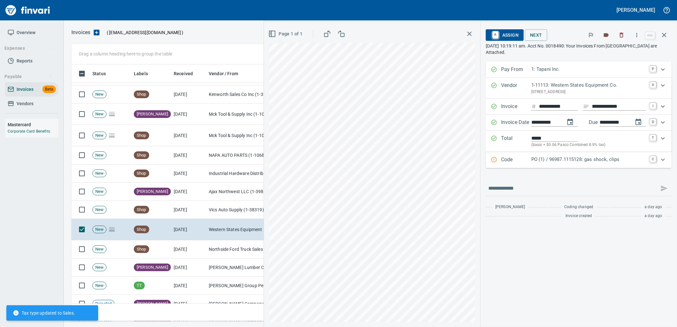
click at [548, 167] on div "Code PO (1) / 96987.1115128: gas shock, clips C" at bounding box center [579, 160] width 186 height 16
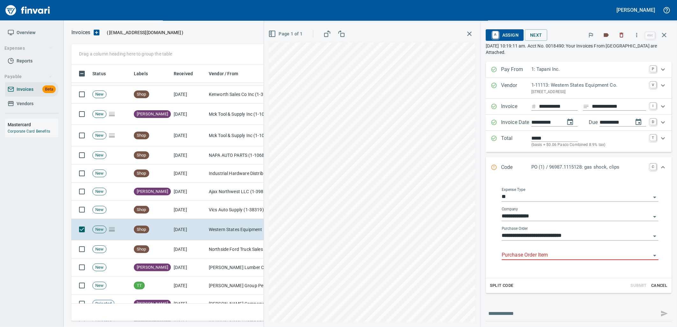
click at [552, 259] on input "Purchase Order Item" at bounding box center [576, 255] width 149 height 9
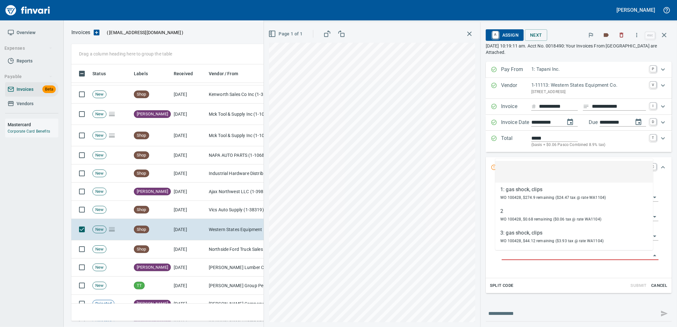
scroll to position [252, 587]
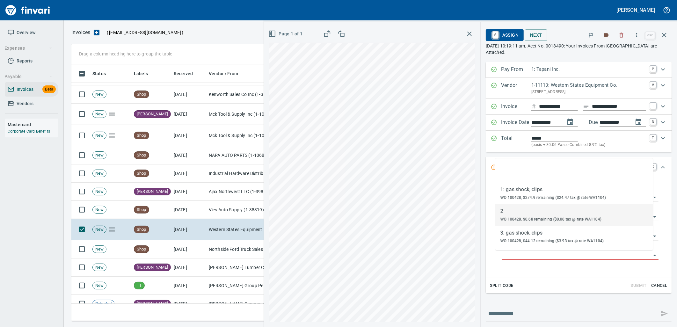
click at [524, 214] on div "2" at bounding box center [550, 211] width 101 height 8
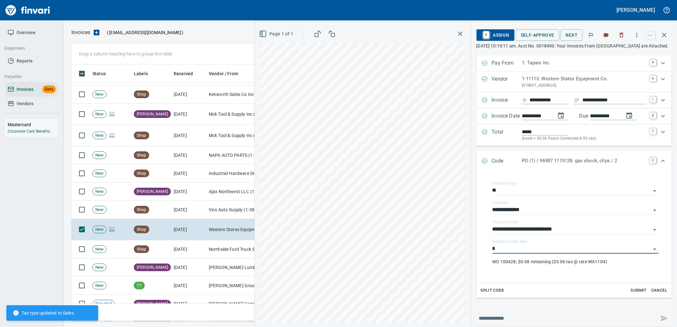
type input "*"
click at [537, 31] on span "Self-Approve" at bounding box center [537, 35] width 33 height 8
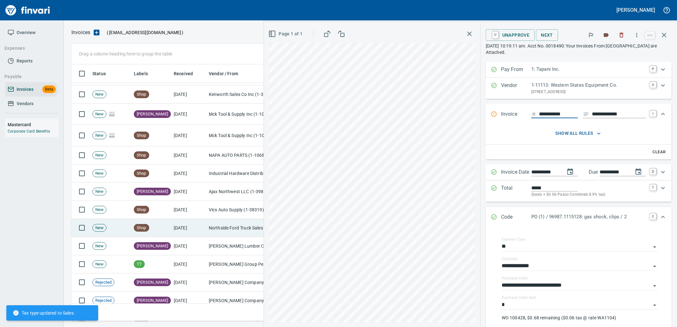
click at [177, 231] on td "9/24/2025" at bounding box center [188, 228] width 35 height 18
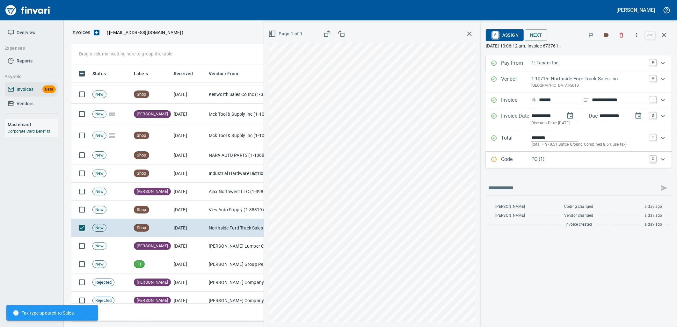
click at [543, 156] on p "PO (1)" at bounding box center [588, 159] width 115 height 7
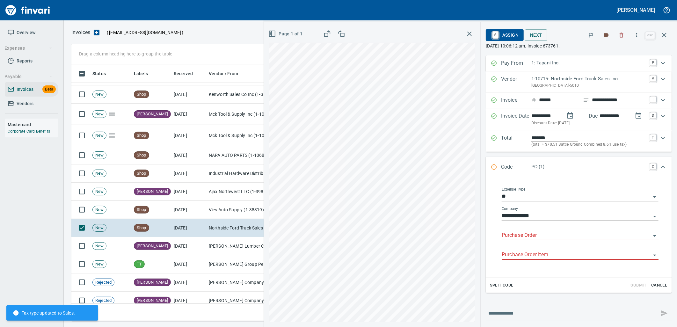
click at [530, 236] on input "Purchase Order" at bounding box center [576, 235] width 149 height 9
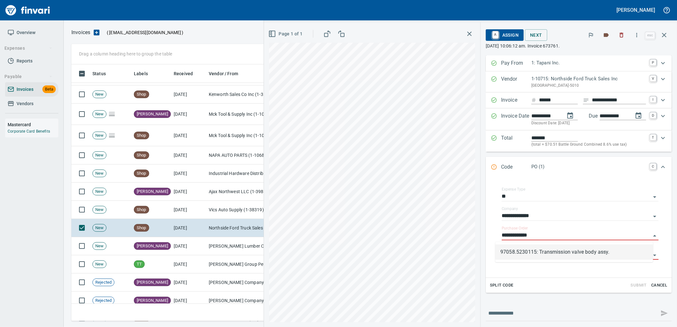
scroll to position [252, 587]
click at [531, 250] on li "97058.5230115: Transmission valve body assy." at bounding box center [574, 251] width 158 height 15
type input "**********"
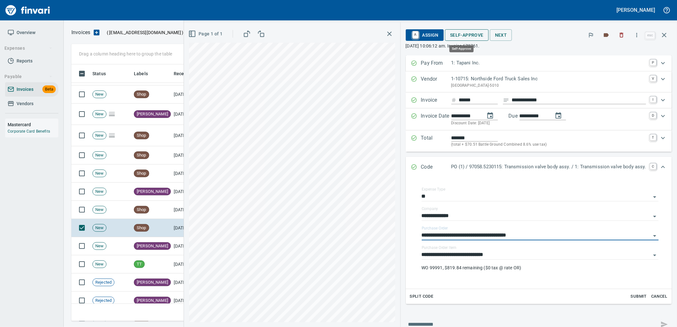
click at [464, 35] on span "Self-Approve" at bounding box center [466, 35] width 33 height 8
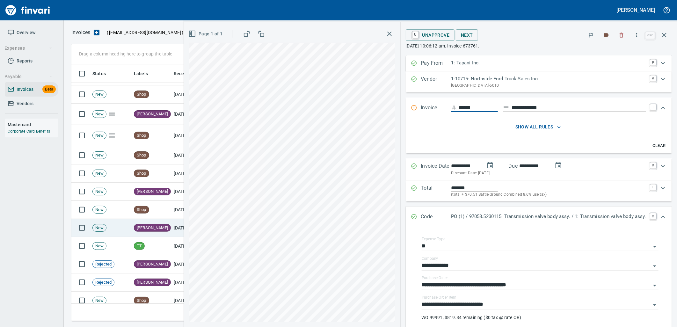
click at [163, 234] on td "[PERSON_NAME]" at bounding box center [151, 228] width 40 height 18
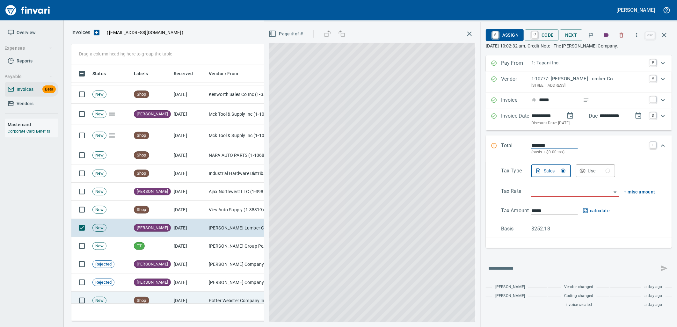
click at [152, 298] on td "Shop" at bounding box center [151, 301] width 40 height 18
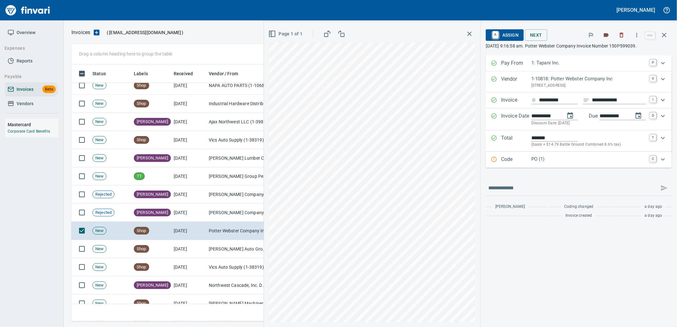
scroll to position [1487, 0]
click at [558, 164] on div "PO (1)" at bounding box center [588, 160] width 115 height 8
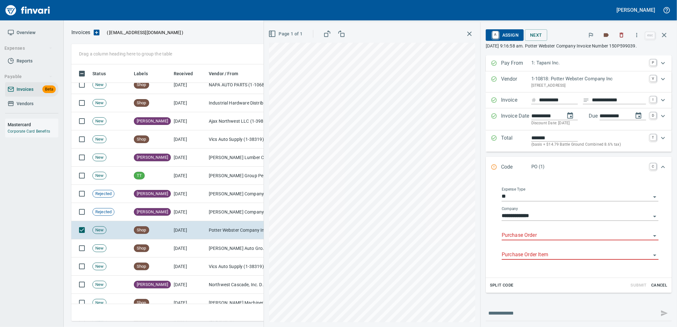
click at [532, 233] on input "Purchase Order" at bounding box center [576, 235] width 149 height 9
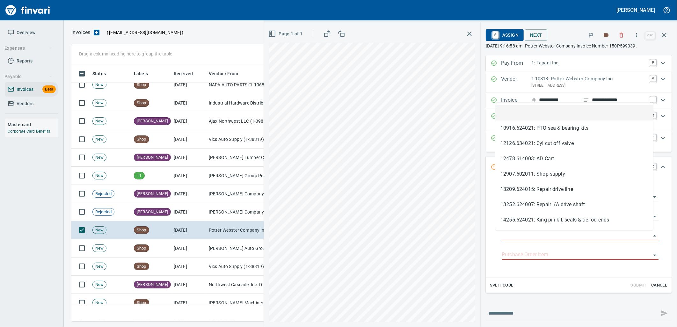
scroll to position [252, 587]
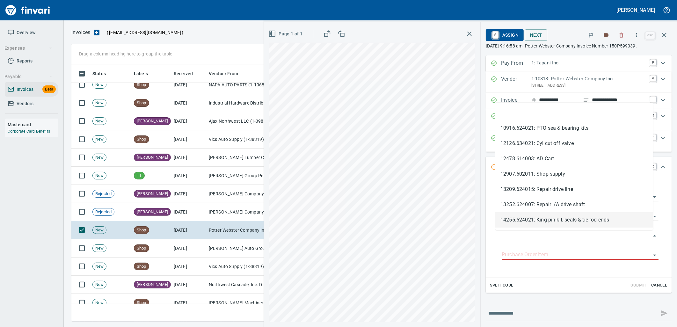
type input "**********"
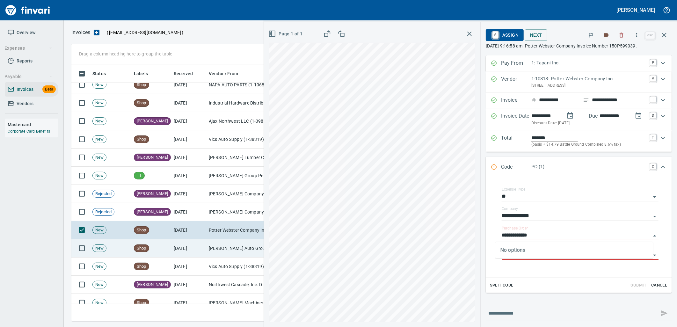
click at [214, 246] on td "Carr Auto Group (1-38308)" at bounding box center [238, 248] width 64 height 18
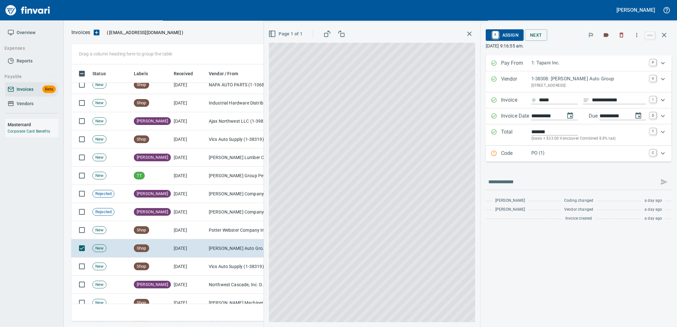
click at [565, 155] on p "PO (1)" at bounding box center [588, 152] width 115 height 7
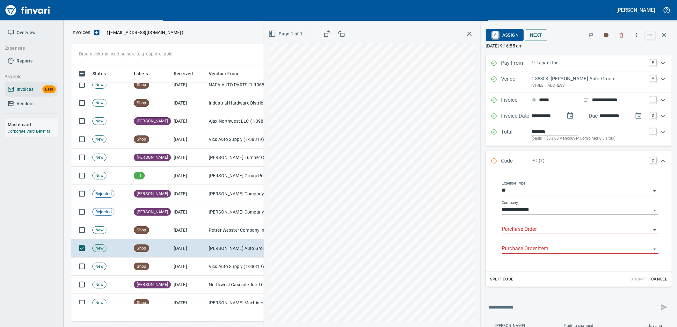
click at [525, 227] on input "Purchase Order" at bounding box center [576, 229] width 149 height 9
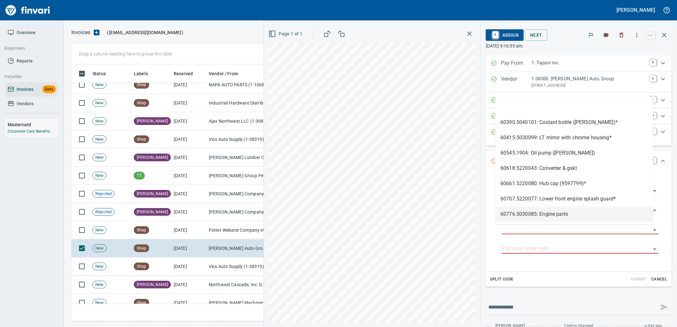
scroll to position [252, 587]
type input "**********"
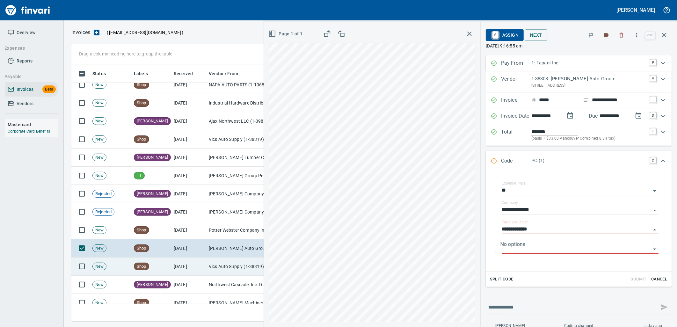
click at [222, 261] on td "Vics Auto Supply (1-38319)" at bounding box center [238, 267] width 64 height 18
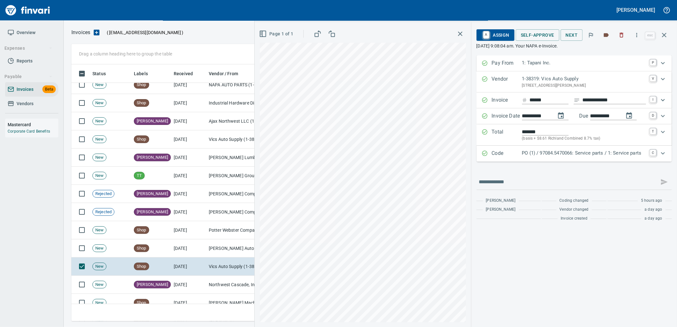
click at [549, 154] on p "PO (1) / 97084.5470066: Service parts / 1: Service parts" at bounding box center [584, 152] width 124 height 7
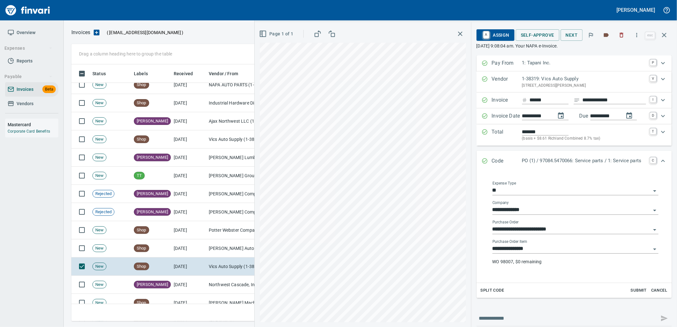
click at [540, 252] on input "**********" at bounding box center [571, 248] width 158 height 9
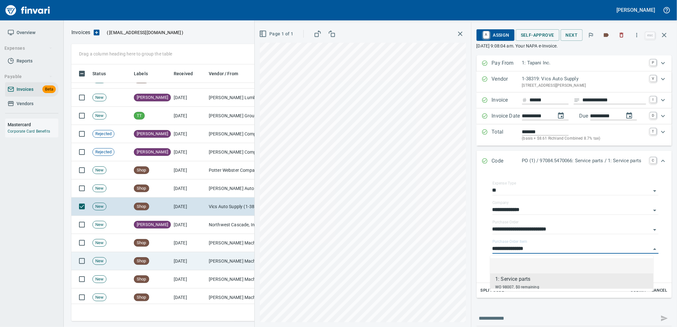
scroll to position [1558, 0]
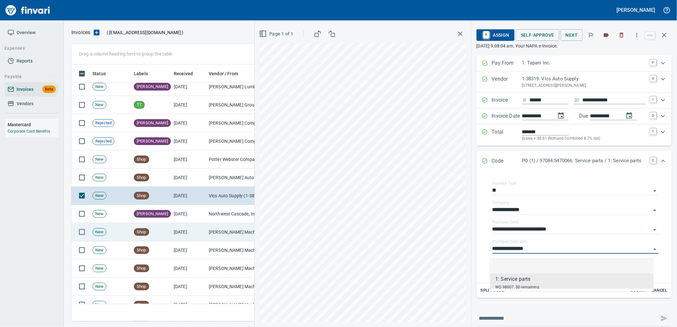
click at [211, 237] on td "Peterson Machinery Co (1-10794)" at bounding box center [238, 232] width 64 height 18
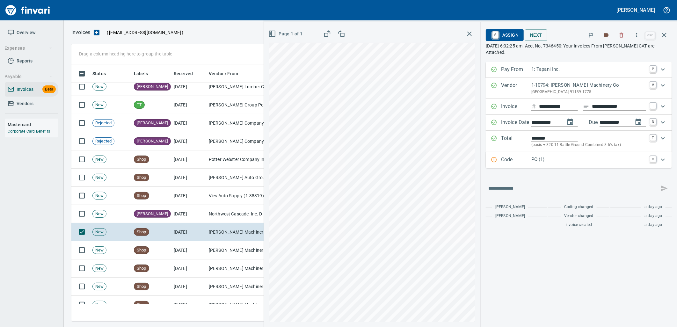
click at [554, 166] on div "Code PO (1) C" at bounding box center [579, 160] width 186 height 16
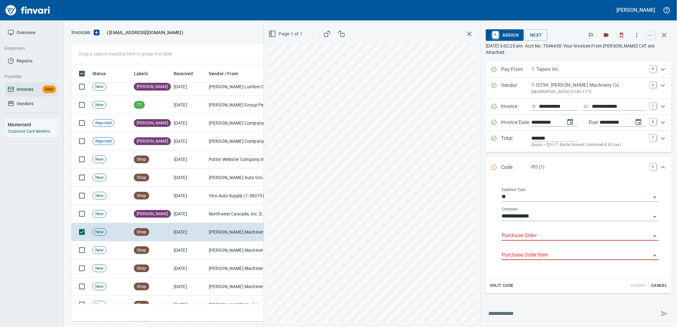
click at [530, 237] on input "Purchase Order" at bounding box center [576, 235] width 149 height 9
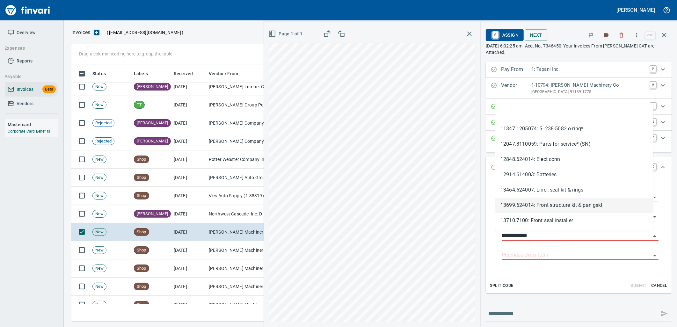
scroll to position [252, 587]
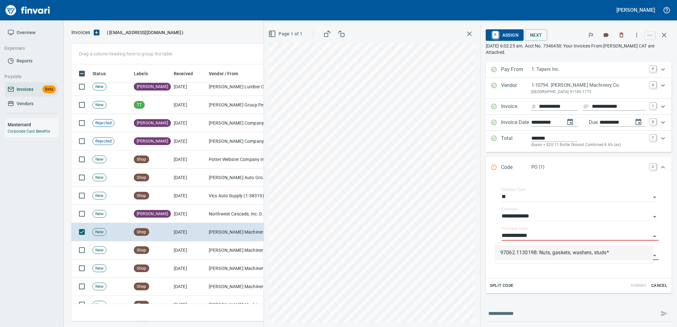
click at [529, 260] on li "97062.1130198: Nuts, gaskets, washers, studs*" at bounding box center [574, 252] width 158 height 15
type input "**********"
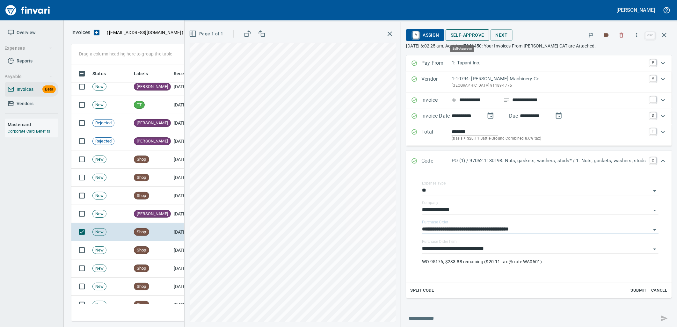
click at [458, 33] on span "Self-Approve" at bounding box center [467, 35] width 33 height 8
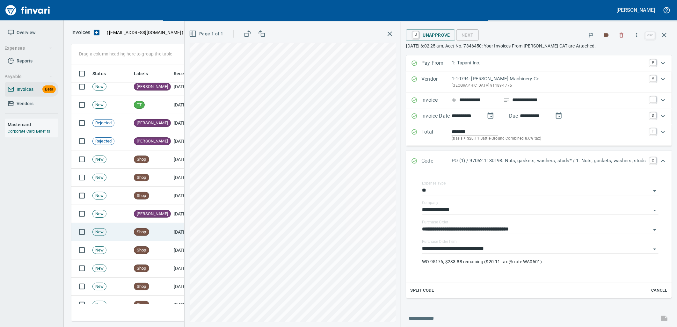
click at [141, 234] on span "Shop" at bounding box center [141, 232] width 15 height 6
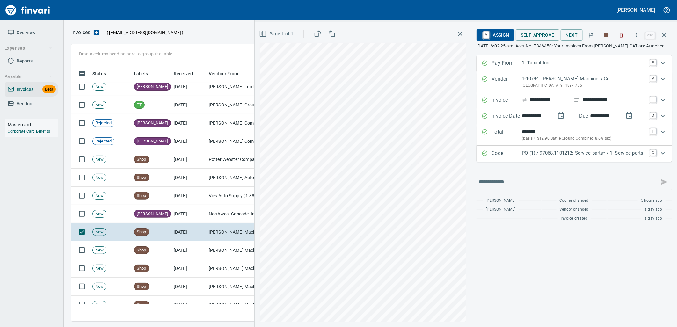
click at [545, 157] on p "PO (1) / 97068.1101212: Service parts* / 1: Service parts" at bounding box center [584, 152] width 124 height 7
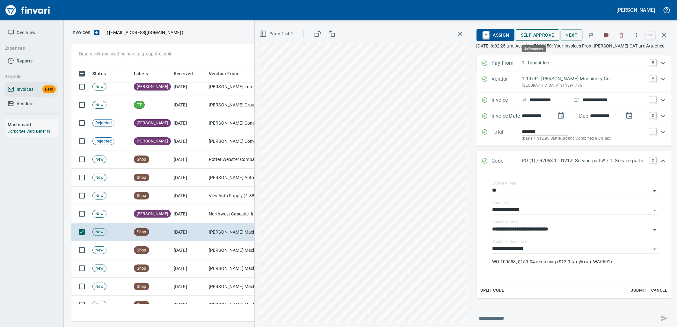
click at [534, 37] on span "Self-Approve" at bounding box center [537, 35] width 33 height 8
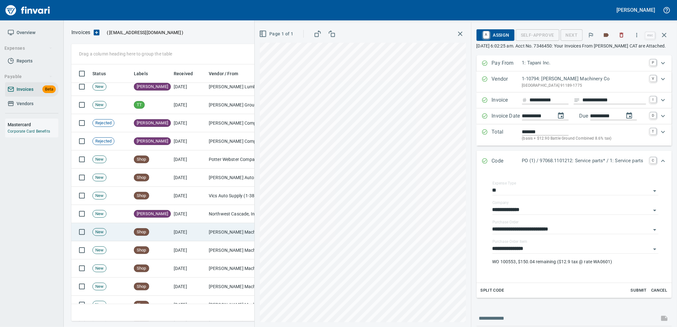
click at [156, 236] on td "Shop" at bounding box center [151, 232] width 40 height 18
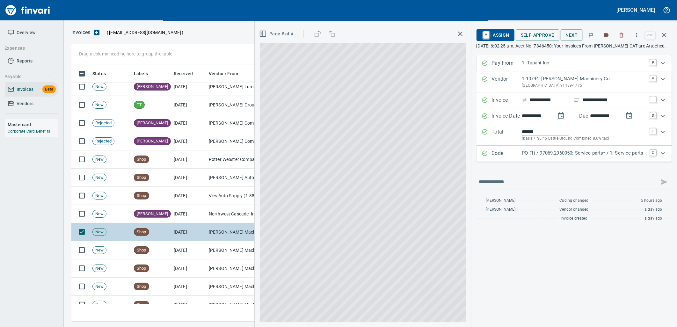
scroll to position [252, 587]
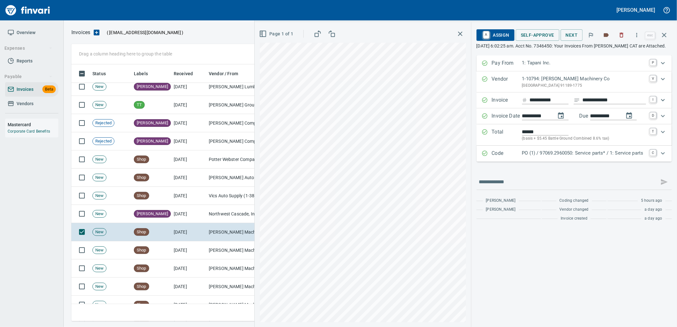
click at [546, 162] on div "Code PO (1) / 97069.2960050: Service parts* / 1: Service parts C" at bounding box center [573, 154] width 195 height 16
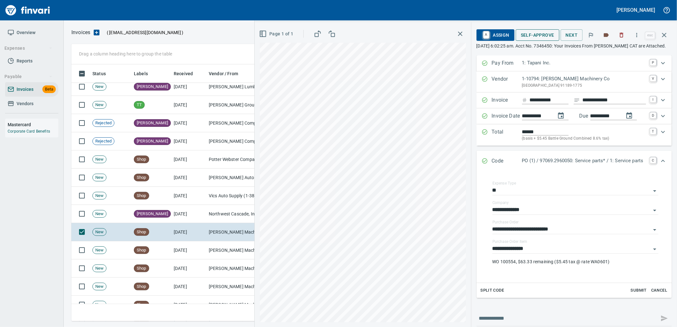
click at [536, 32] on span "Self-Approve" at bounding box center [537, 35] width 33 height 8
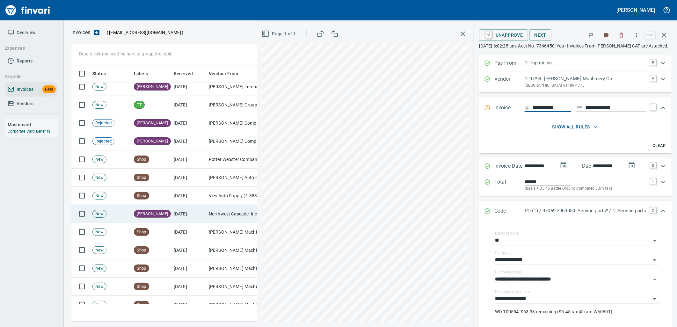
click at [168, 226] on td "Shop" at bounding box center [151, 232] width 40 height 18
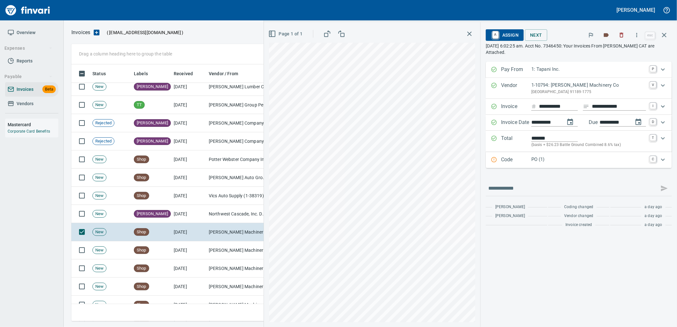
click at [548, 160] on p "PO (1)" at bounding box center [588, 159] width 115 height 7
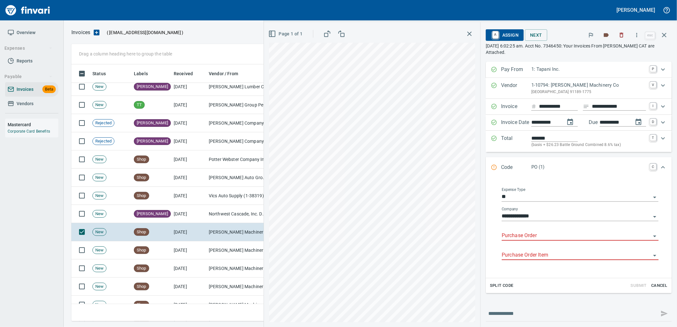
click at [532, 236] on input "Purchase Order" at bounding box center [576, 235] width 149 height 9
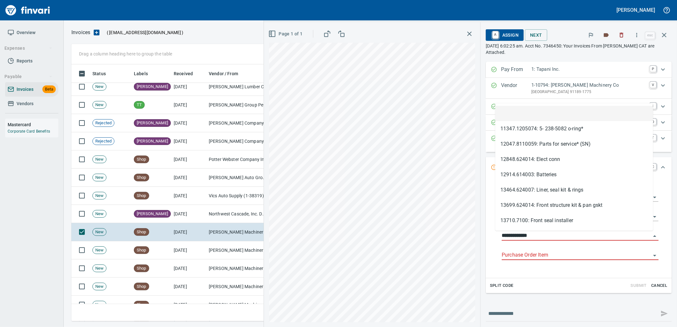
scroll to position [252, 587]
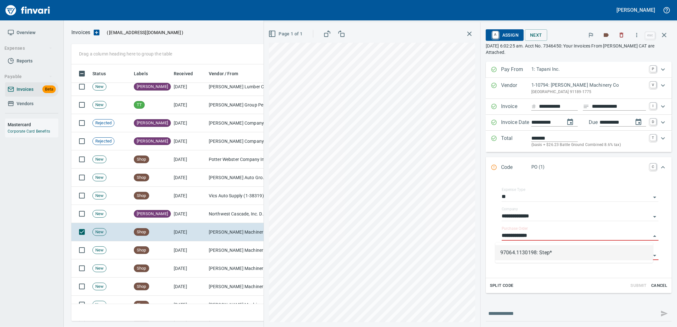
click at [552, 256] on li "97064.1130198: Step*" at bounding box center [574, 252] width 158 height 15
type input "**********"
type input "*******"
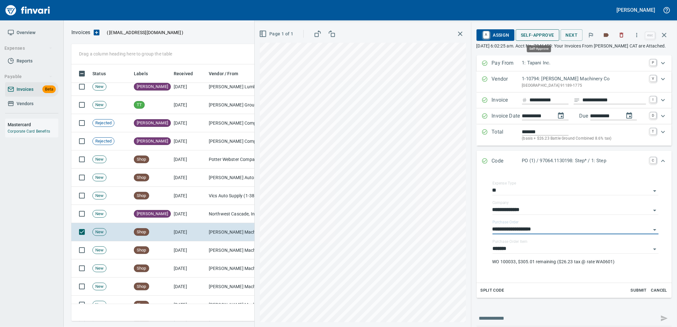
click at [536, 34] on span "Self-Approve" at bounding box center [537, 35] width 33 height 8
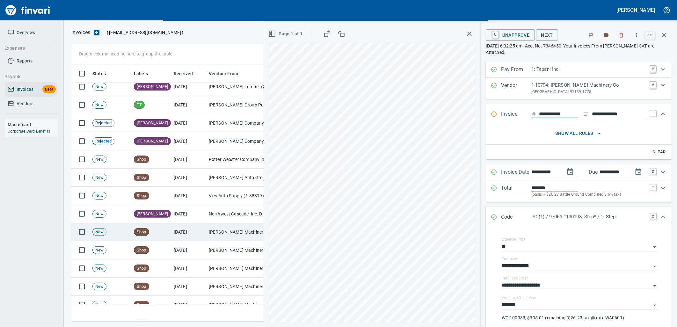
click at [205, 233] on td "9/24/2025" at bounding box center [188, 232] width 35 height 18
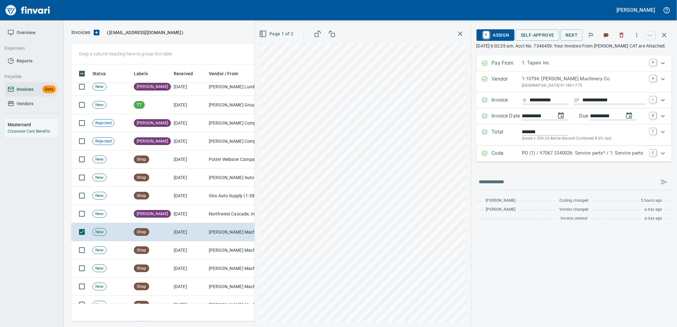
click at [575, 157] on p "PO (1) / 97067.3340026: Service parts* / 1: Service parts" at bounding box center [584, 152] width 124 height 7
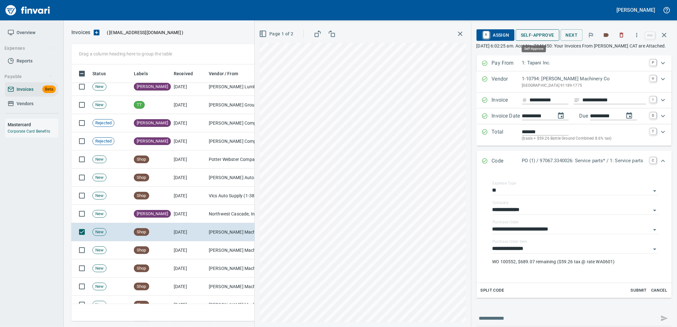
click at [530, 34] on span "Self-Approve" at bounding box center [537, 35] width 33 height 8
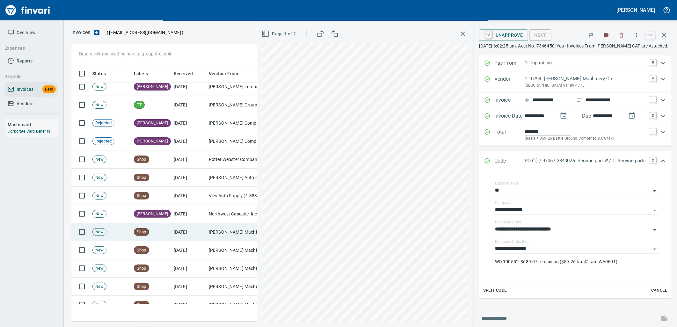
scroll to position [252, 587]
click at [222, 237] on td "Peterson Machinery Co (1-10794)" at bounding box center [238, 232] width 64 height 18
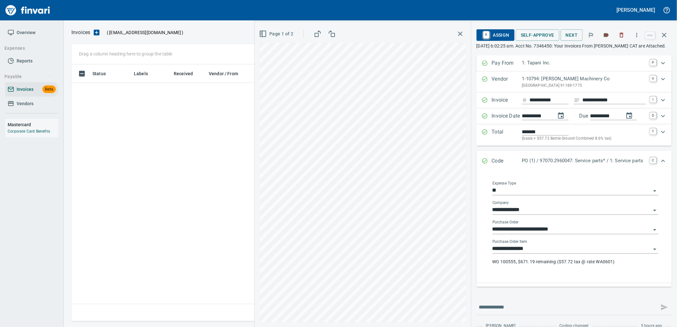
scroll to position [252, 587]
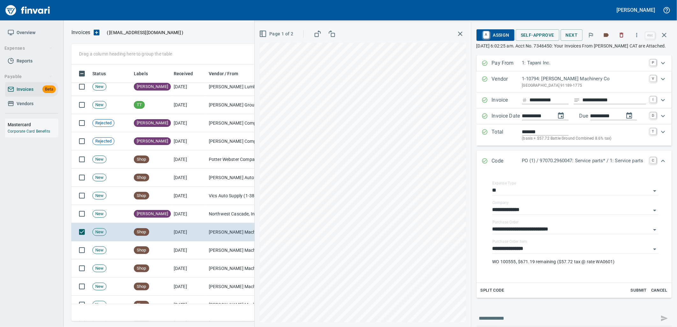
click at [537, 37] on span "Self-Approve" at bounding box center [537, 35] width 33 height 8
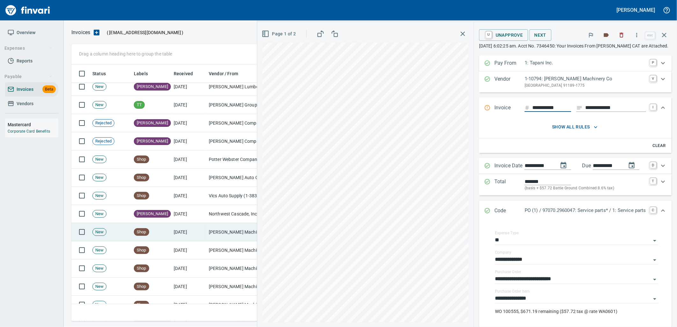
click at [208, 233] on td "[PERSON_NAME] Machinery Co (1-10794)" at bounding box center [238, 232] width 64 height 18
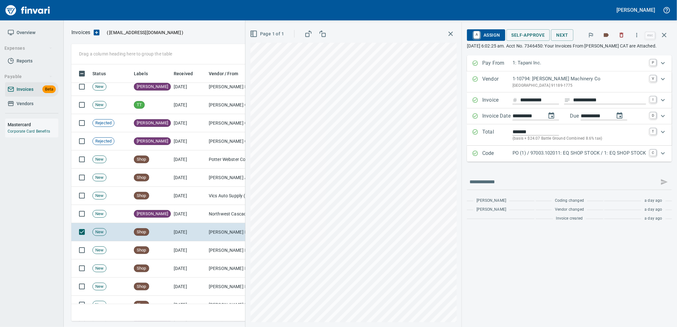
click at [566, 154] on p "PO (1) / 97003.102011: EQ SHOP STOCK / 1: EQ SHOP STOCK" at bounding box center [579, 152] width 134 height 7
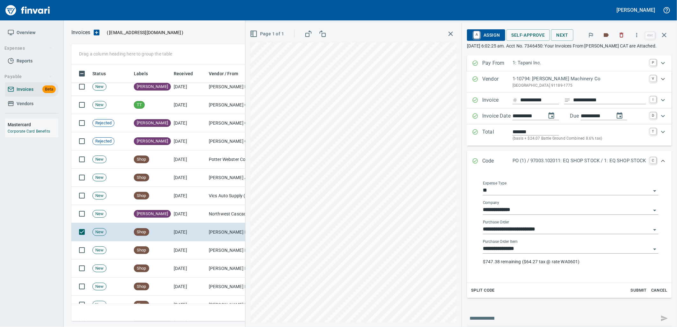
click at [545, 251] on input "**********" at bounding box center [567, 248] width 168 height 9
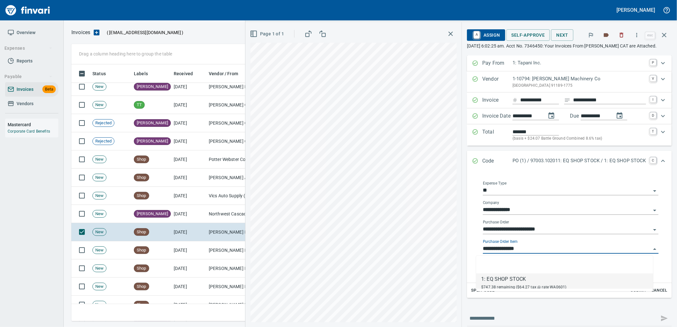
scroll to position [252, 587]
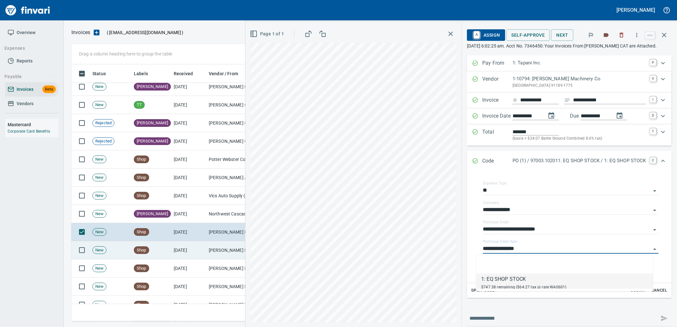
click at [214, 251] on td "[PERSON_NAME] Machinery Co (1-10794)" at bounding box center [238, 250] width 64 height 18
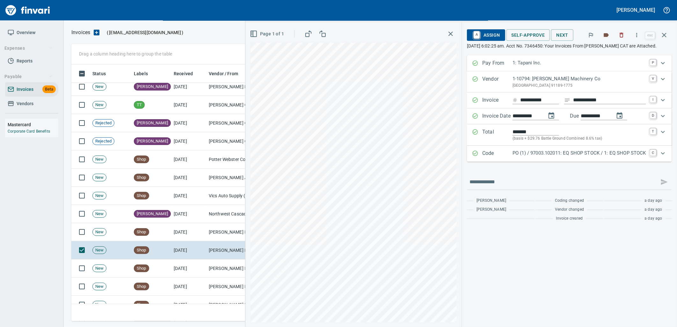
click at [495, 153] on p "Code" at bounding box center [497, 153] width 30 height 8
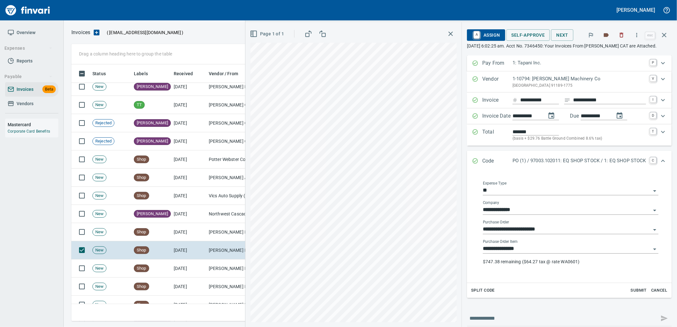
click at [530, 250] on input "**********" at bounding box center [567, 248] width 168 height 9
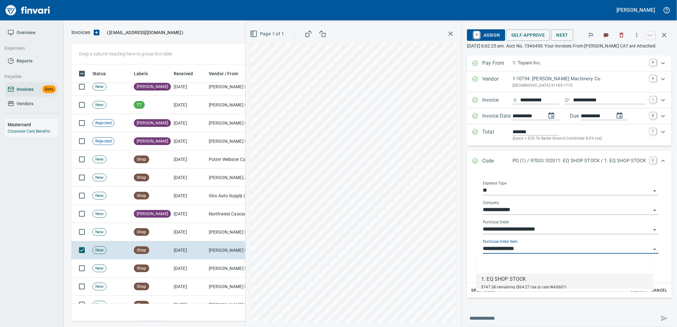
scroll to position [252, 587]
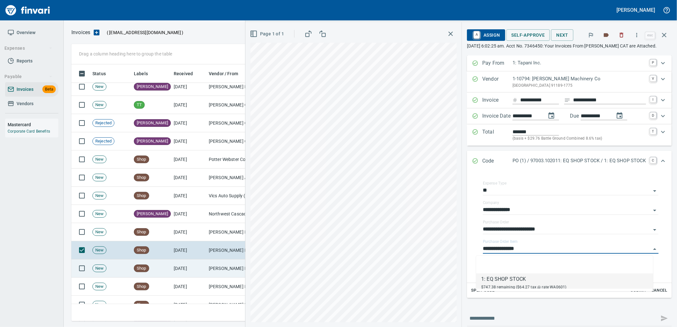
click at [181, 273] on td "[DATE]" at bounding box center [188, 268] width 35 height 18
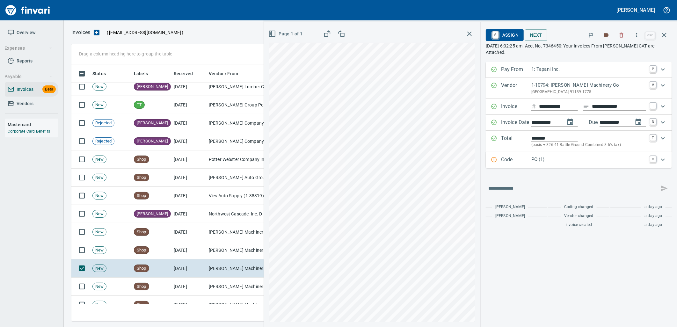
click at [561, 161] on p "PO (1)" at bounding box center [588, 159] width 115 height 7
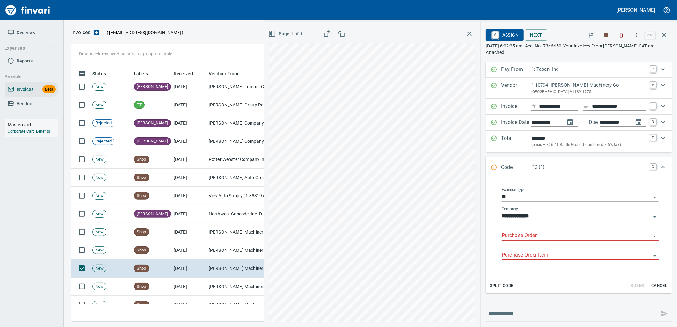
click at [536, 236] on input "Purchase Order" at bounding box center [576, 235] width 149 height 9
click at [558, 253] on li "97040.1530067: Wiper arm, blade*" at bounding box center [574, 252] width 158 height 15
type input "**********"
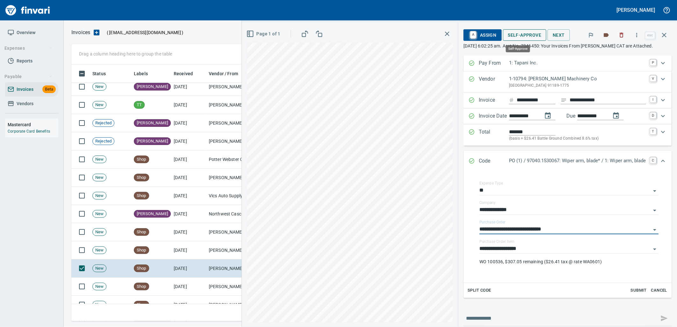
click at [515, 36] on span "Self-Approve" at bounding box center [524, 35] width 33 height 8
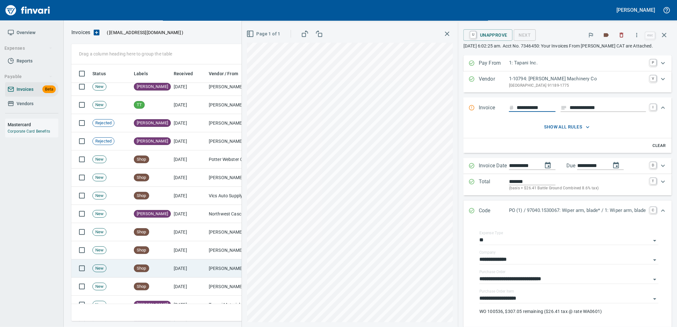
click at [203, 265] on td "[DATE]" at bounding box center [188, 268] width 35 height 18
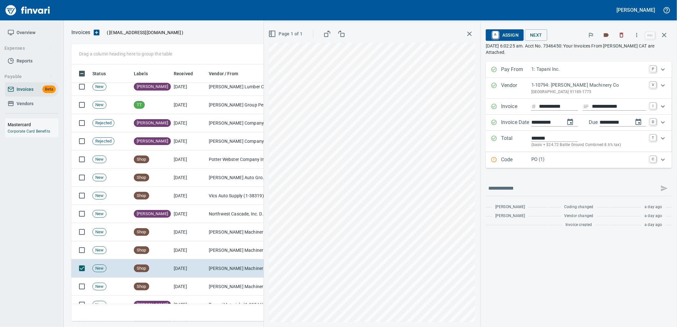
click at [599, 165] on div "Code PO (1) C" at bounding box center [579, 160] width 186 height 16
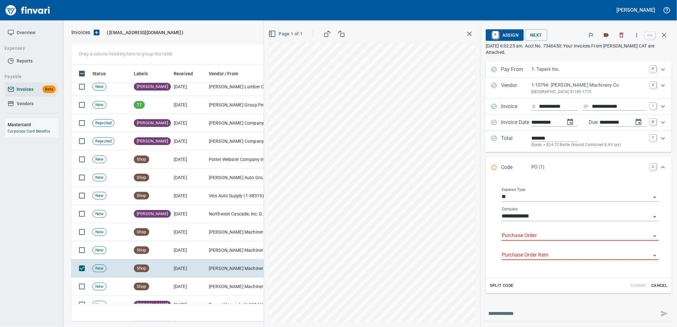
click at [527, 237] on input "Purchase Order" at bounding box center [576, 235] width 149 height 9
click at [523, 253] on li "97065.1130198: Plate*" at bounding box center [574, 252] width 158 height 15
type input "**********"
type input "********"
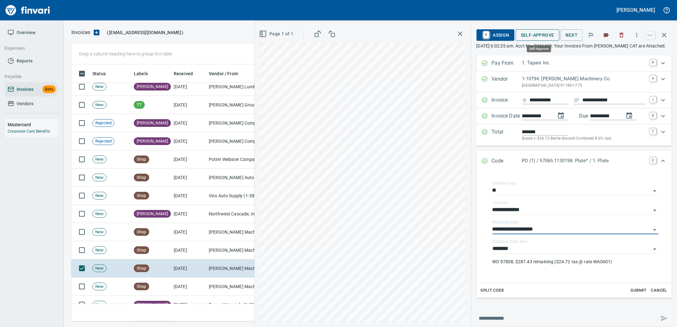
click at [539, 36] on span "Self-Approve" at bounding box center [537, 35] width 33 height 8
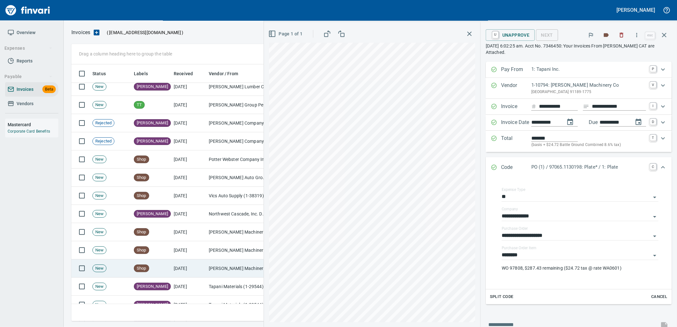
click at [224, 268] on td "[PERSON_NAME] Machinery Co (1-10794)" at bounding box center [238, 268] width 64 height 18
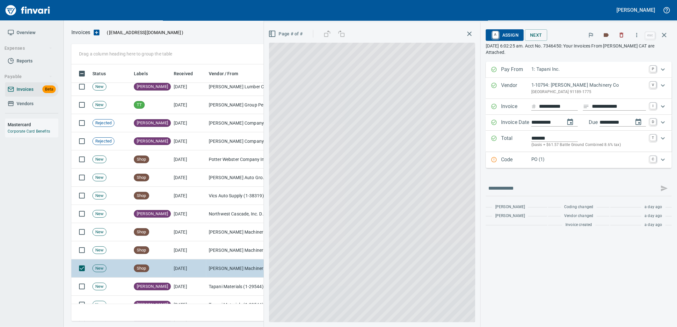
scroll to position [252, 587]
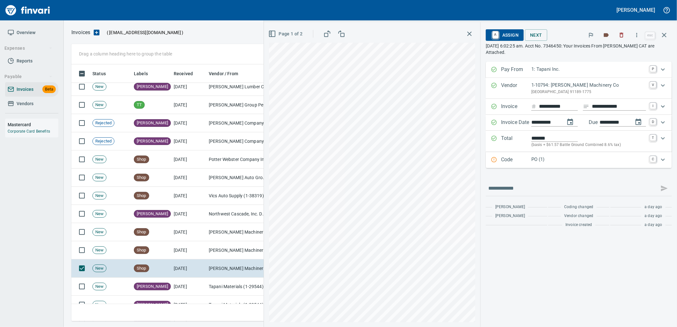
click at [546, 163] on p "PO (1)" at bounding box center [588, 159] width 115 height 7
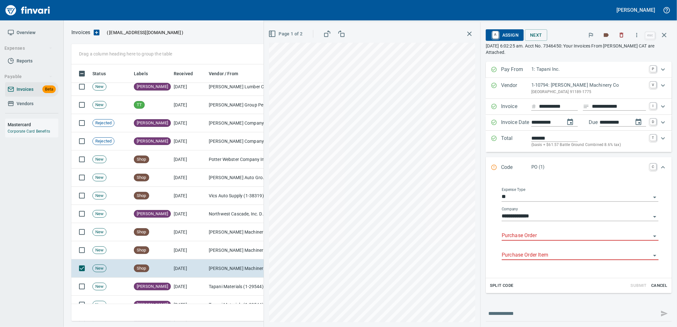
click at [529, 236] on input "Purchase Order" at bounding box center [576, 235] width 149 height 9
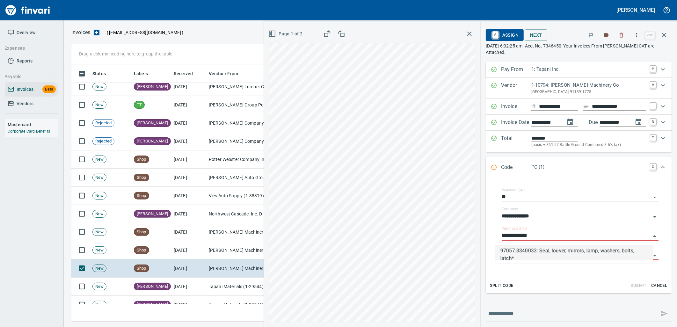
click at [511, 255] on li "97057.3340033: Seal, louver, mirrors, lamp, washers, bolts, latch*" at bounding box center [574, 252] width 158 height 15
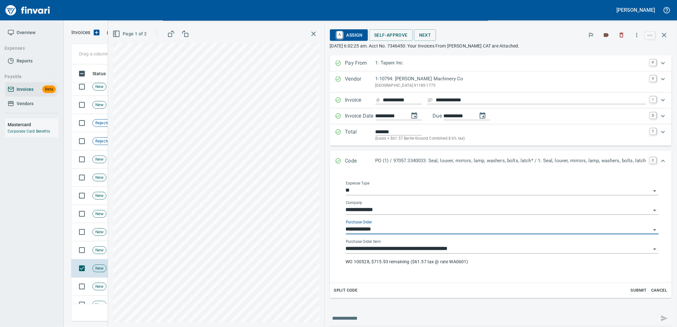
type input "**********"
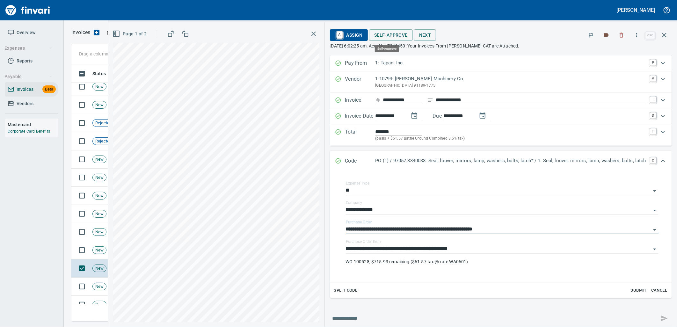
click at [395, 35] on span "Self-Approve" at bounding box center [390, 35] width 33 height 8
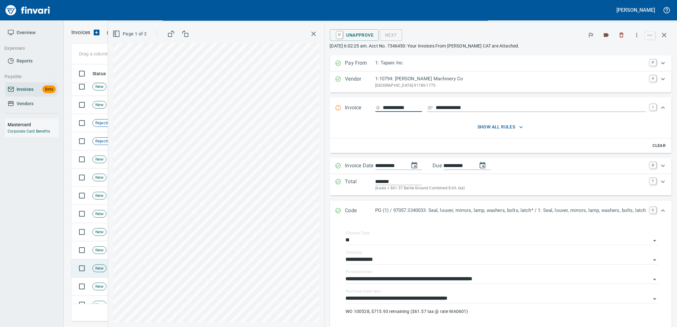
click at [94, 268] on span "New" at bounding box center [99, 268] width 13 height 6
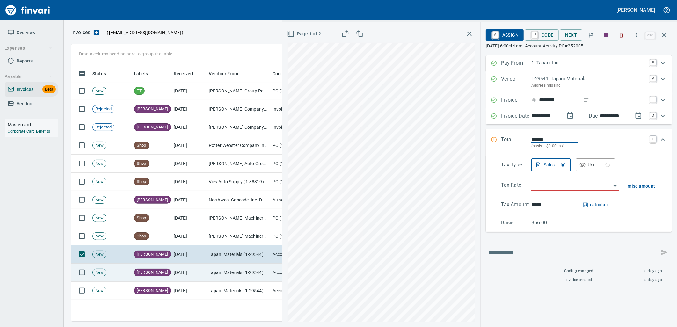
scroll to position [1593, 0]
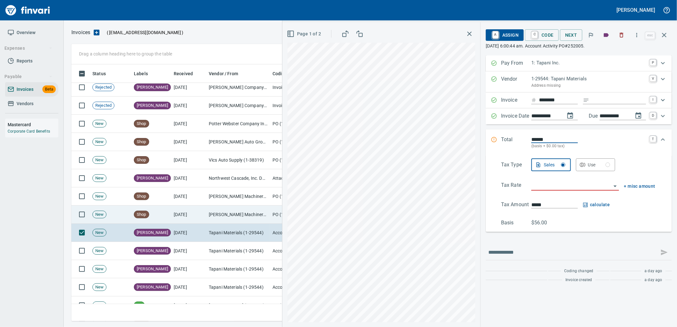
click at [219, 220] on td "[PERSON_NAME] Machinery Co (1-10794)" at bounding box center [238, 215] width 64 height 18
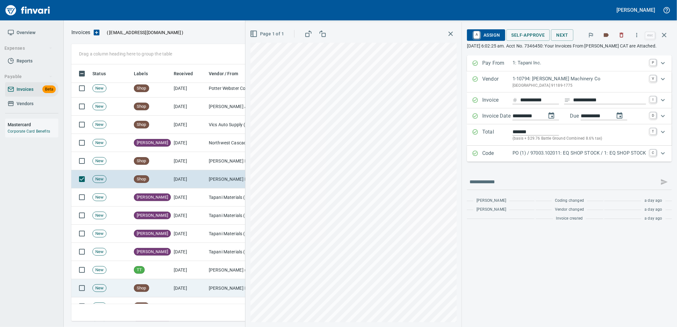
scroll to position [1664, 0]
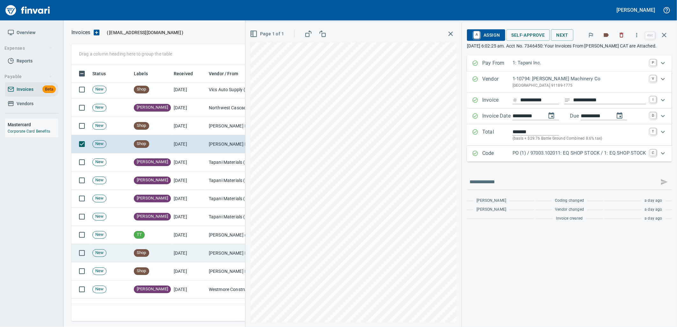
click at [173, 259] on td "9/24/2025" at bounding box center [188, 253] width 35 height 18
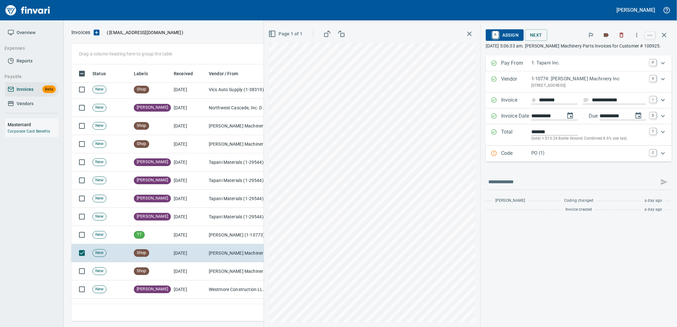
click at [534, 159] on div "Code PO (1) C" at bounding box center [579, 154] width 186 height 16
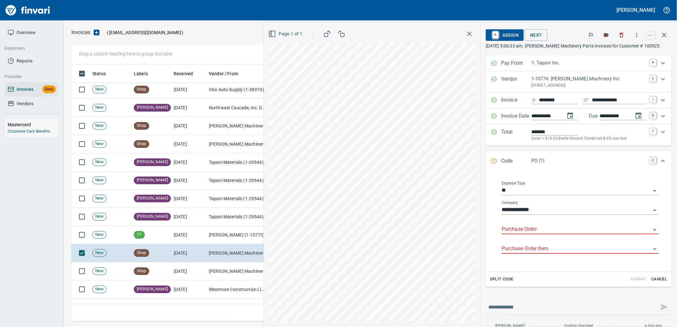
click at [535, 228] on input "Purchase Order" at bounding box center [576, 229] width 149 height 9
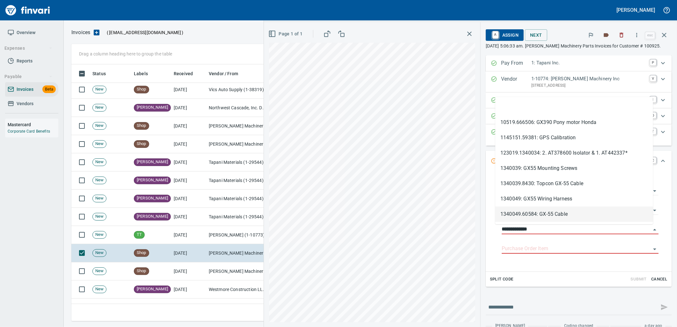
scroll to position [252, 587]
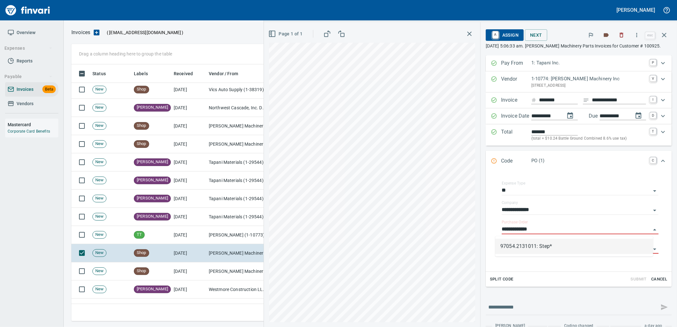
click at [533, 251] on li "97054.2131011: Step*" at bounding box center [574, 246] width 158 height 15
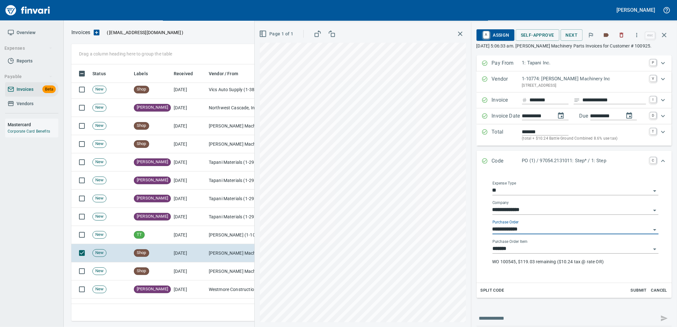
type input "**********"
type input "*******"
click at [534, 34] on span "Self-Approve" at bounding box center [537, 35] width 33 height 8
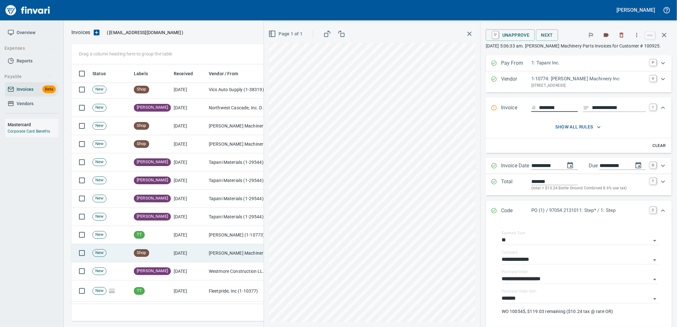
click at [217, 250] on td "[PERSON_NAME] Machinery Inc (1-10774)" at bounding box center [238, 253] width 64 height 18
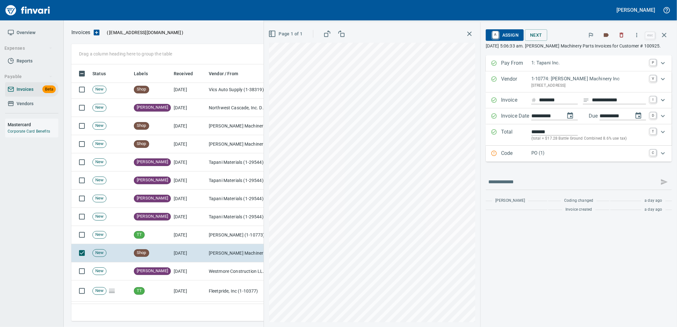
click at [561, 153] on p "PO (1)" at bounding box center [588, 152] width 115 height 7
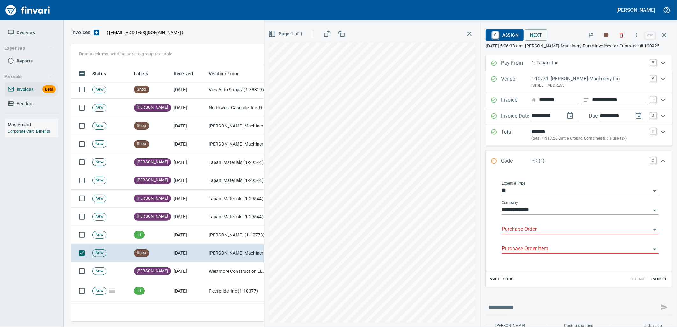
click at [536, 229] on input "Purchase Order" at bounding box center [576, 229] width 149 height 9
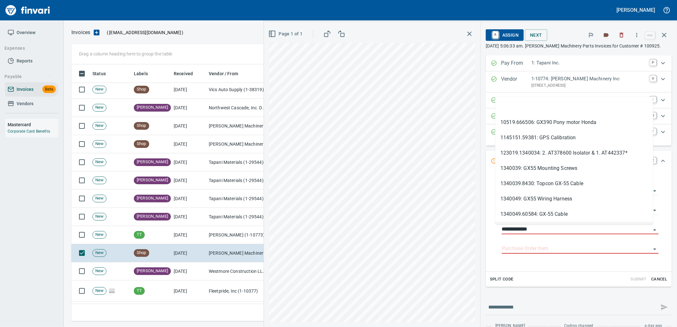
scroll to position [252, 587]
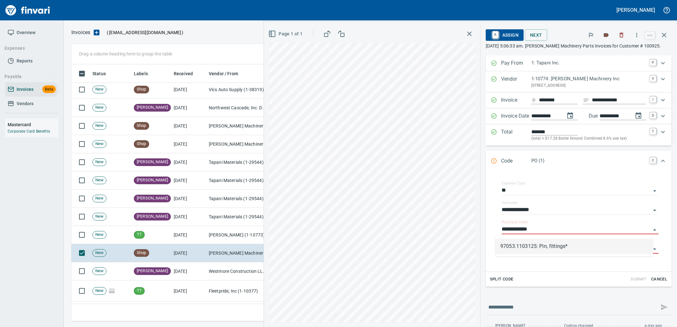
click at [515, 248] on li "97053.1103125: Pin, fittings*" at bounding box center [574, 246] width 158 height 15
type input "**********"
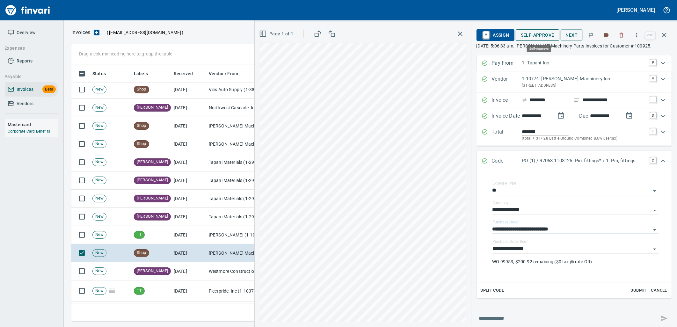
click at [544, 35] on span "Self-Approve" at bounding box center [537, 35] width 33 height 8
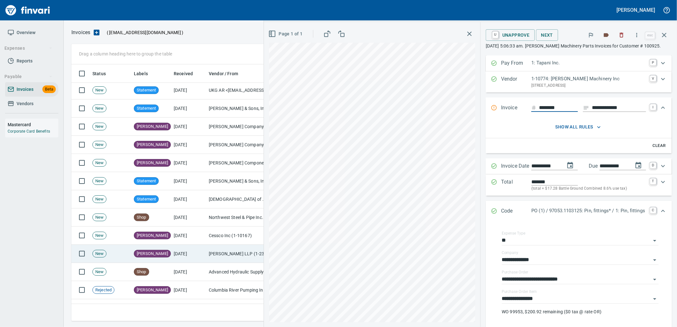
scroll to position [1948, 0]
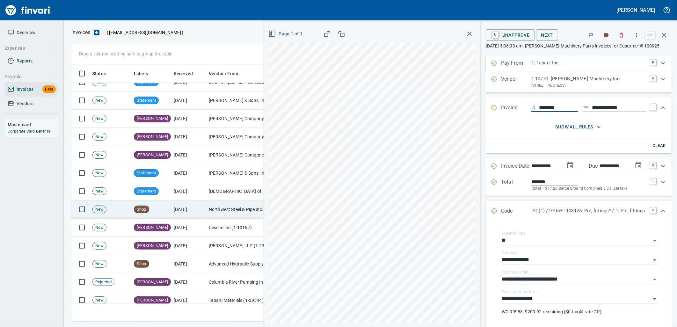
click at [191, 213] on td "[DATE]" at bounding box center [188, 209] width 35 height 18
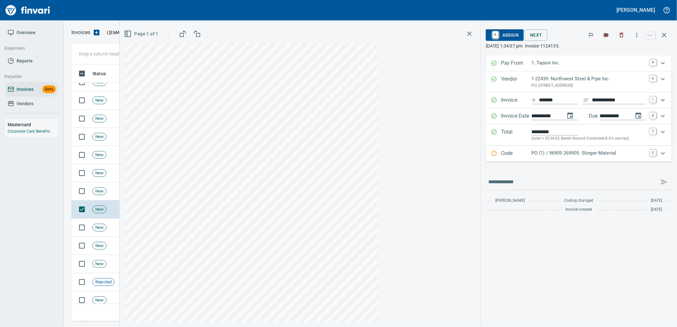
click at [595, 156] on p "PO (1) / 96909.269905: Stinger Material" at bounding box center [588, 152] width 115 height 7
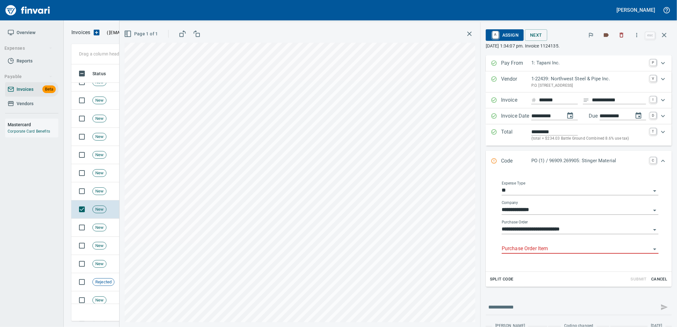
click at [560, 252] on input "Purchase Order Item" at bounding box center [576, 248] width 149 height 9
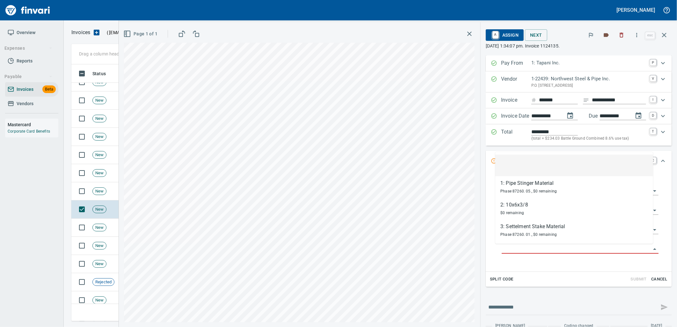
scroll to position [252, 587]
click at [104, 229] on span "New" at bounding box center [99, 228] width 13 height 6
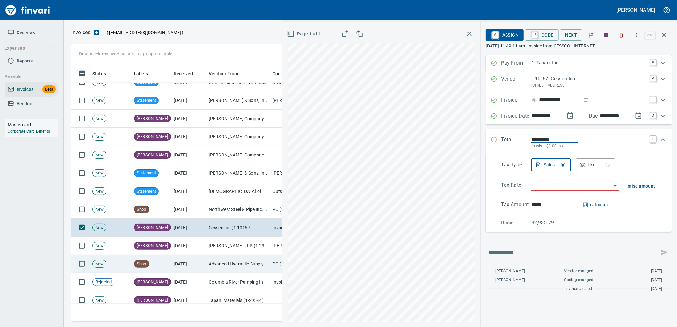
click at [117, 265] on td "New" at bounding box center [110, 264] width 41 height 18
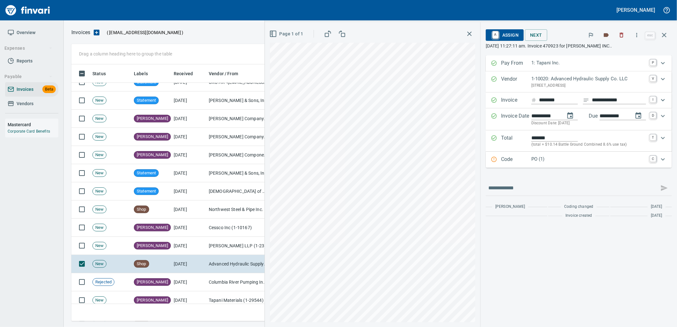
click at [549, 162] on p "PO (1)" at bounding box center [588, 159] width 115 height 7
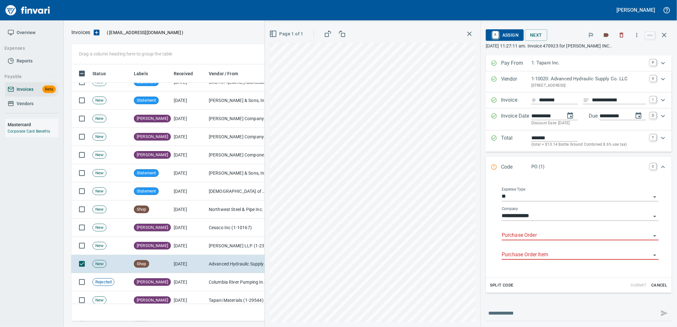
click at [544, 234] on input "Purchase Order" at bounding box center [576, 235] width 149 height 9
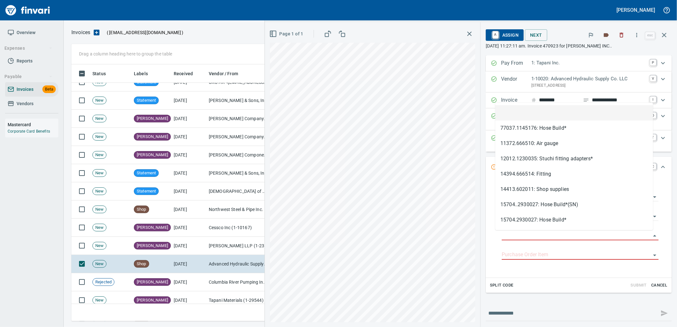
scroll to position [252, 587]
click at [664, 36] on icon "button" at bounding box center [664, 35] width 4 height 4
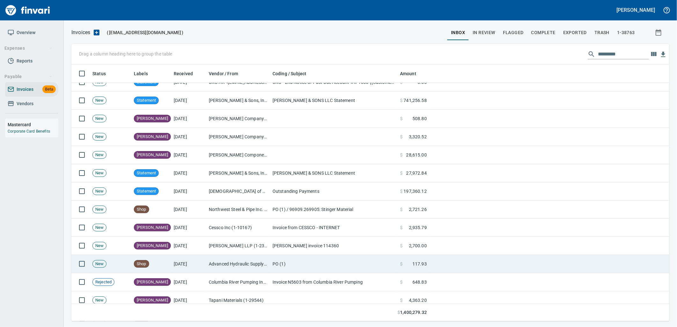
click at [288, 261] on td "PO (1)" at bounding box center [333, 264] width 127 height 18
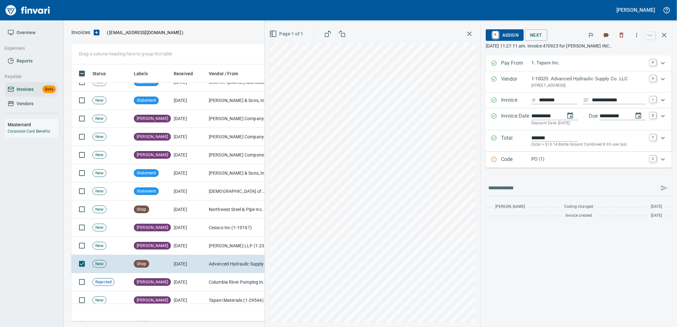
click at [525, 161] on p "Code" at bounding box center [516, 160] width 30 height 8
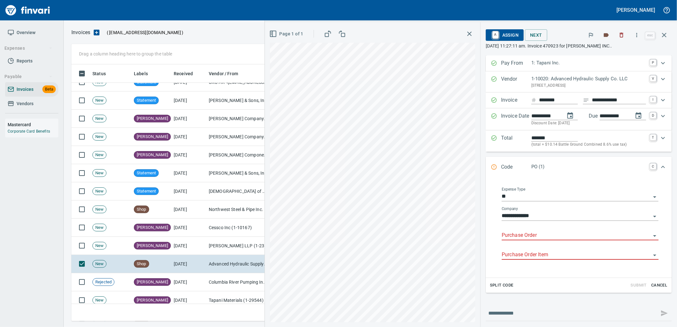
click at [514, 235] on input "Purchase Order" at bounding box center [576, 235] width 149 height 9
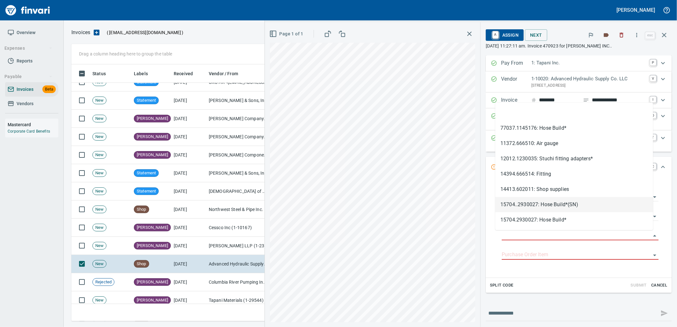
type input "**********"
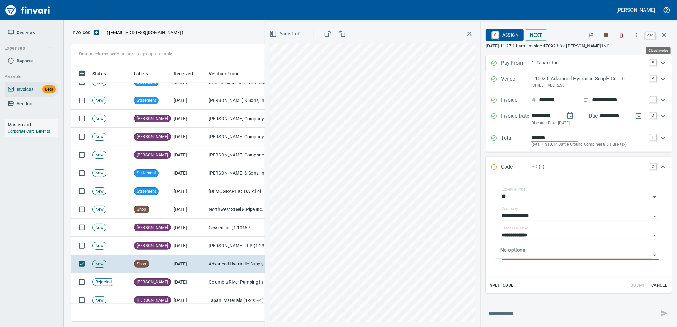
click at [664, 35] on icon "button" at bounding box center [664, 35] width 4 height 4
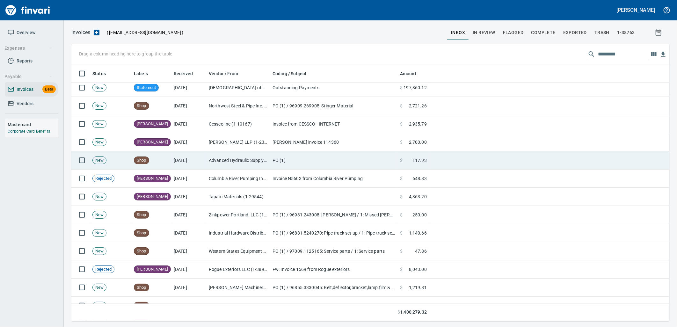
scroll to position [2054, 0]
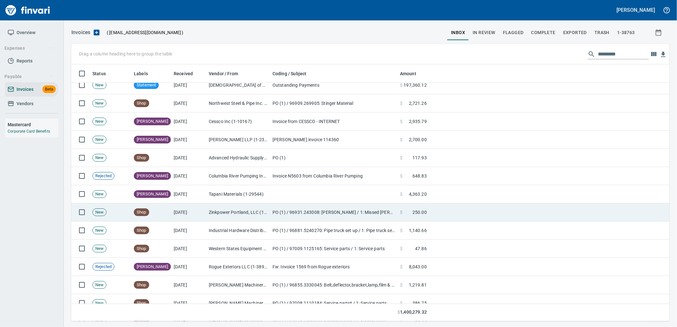
click at [311, 218] on td "PO (1) / 96931.243008: Washbay Embed Galv / 1: Missed Embed and Knife Plate" at bounding box center [333, 212] width 127 height 18
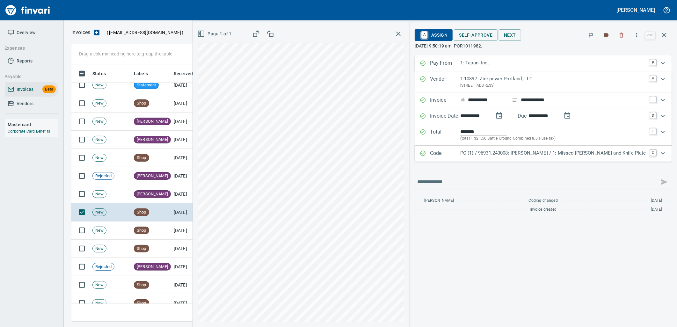
click at [523, 154] on p "PO (1) / 96931.243008: Washbay Embed Galv / 1: Missed Embed and Knife Plate" at bounding box center [553, 152] width 186 height 7
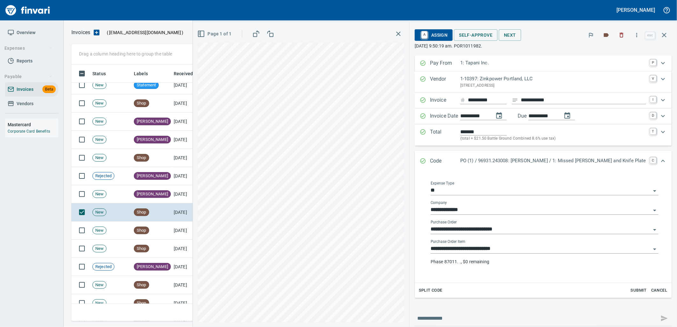
click at [517, 248] on input "**********" at bounding box center [541, 248] width 220 height 9
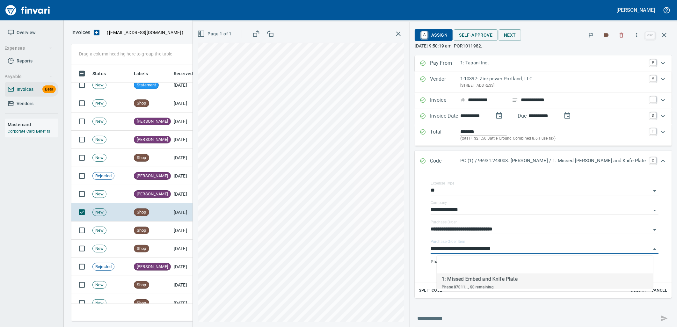
scroll to position [252, 587]
click at [186, 229] on td "[DATE]" at bounding box center [188, 230] width 35 height 18
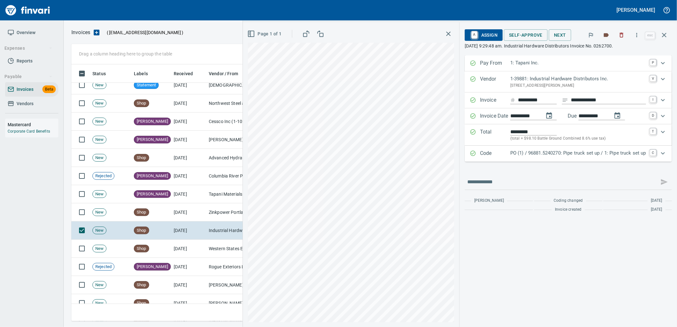
click at [563, 156] on p "PO (1) / 96881.5240270: Pipe truck set up / 1: Pipe truck set up" at bounding box center [578, 152] width 136 height 7
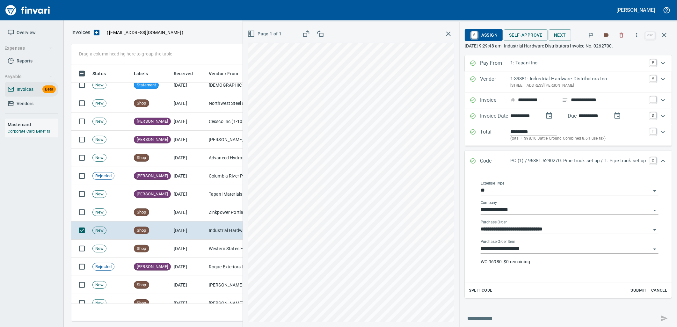
click at [538, 252] on input "**********" at bounding box center [566, 248] width 170 height 9
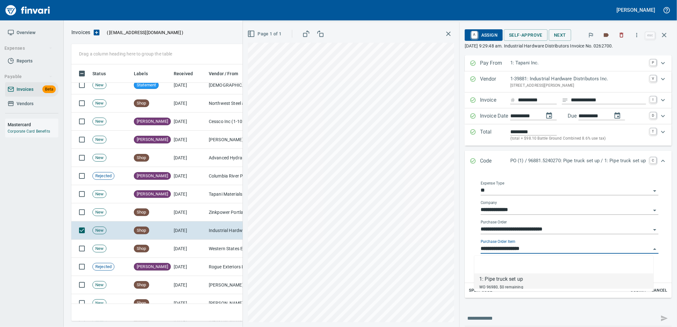
scroll to position [252, 587]
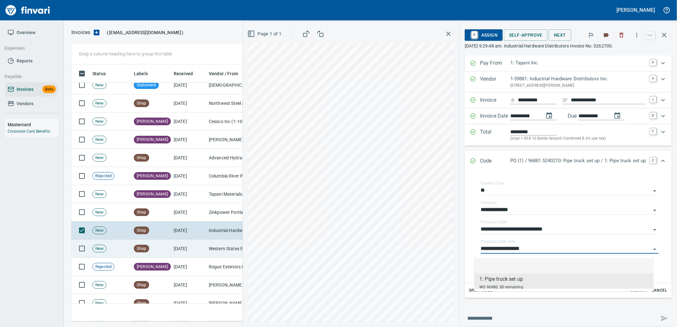
click at [214, 253] on td "Western States Equipment Co. (1-11113)" at bounding box center [238, 249] width 64 height 18
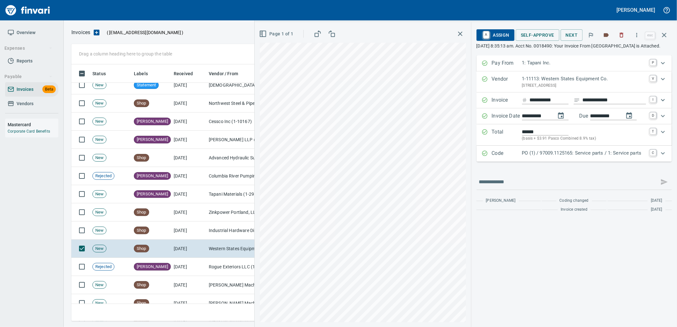
click at [556, 162] on div "Code PO (1) / 97009.1125165: Service parts / 1: Service parts C" at bounding box center [573, 154] width 195 height 16
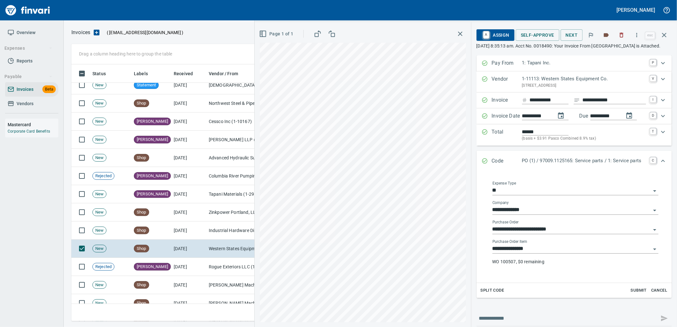
click at [535, 253] on input "**********" at bounding box center [571, 248] width 158 height 9
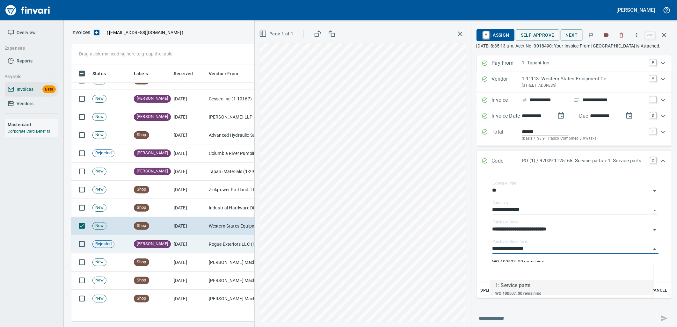
scroll to position [2089, 0]
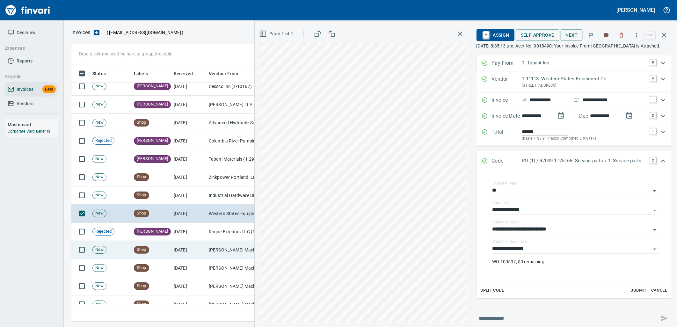
click at [158, 250] on td "Shop" at bounding box center [151, 250] width 40 height 18
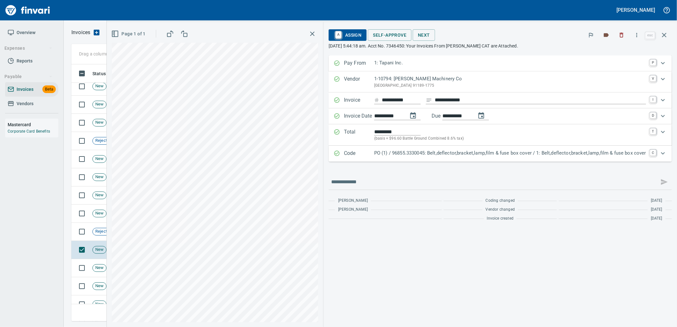
click at [501, 156] on p "PO (1) / 96855.3330045: Belt,deflector,bracket,lamp,film & fuse box cover / 1: …" at bounding box center [510, 152] width 272 height 7
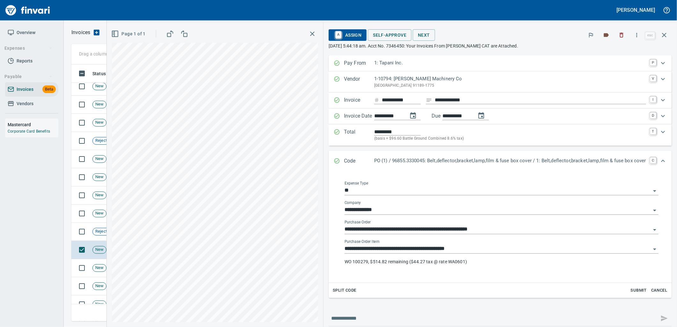
click at [466, 249] on input "**********" at bounding box center [498, 248] width 306 height 9
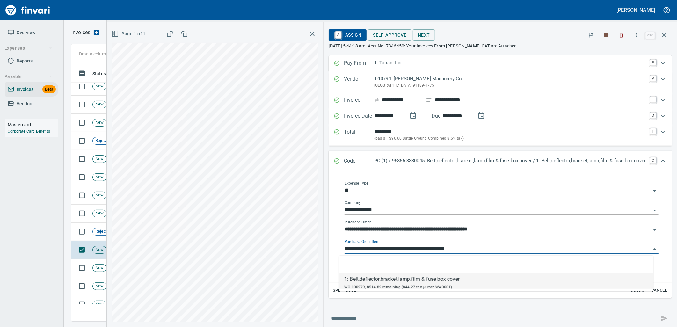
scroll to position [252, 587]
click at [93, 268] on span "New" at bounding box center [99, 268] width 13 height 6
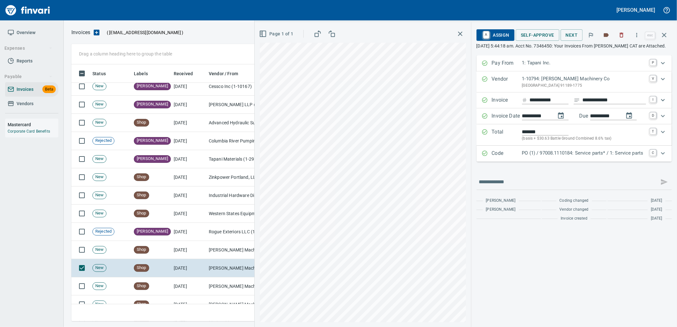
click at [505, 162] on div "Code PO (1) / 97008.1110184: Service parts* / 1: Service parts C" at bounding box center [573, 154] width 195 height 16
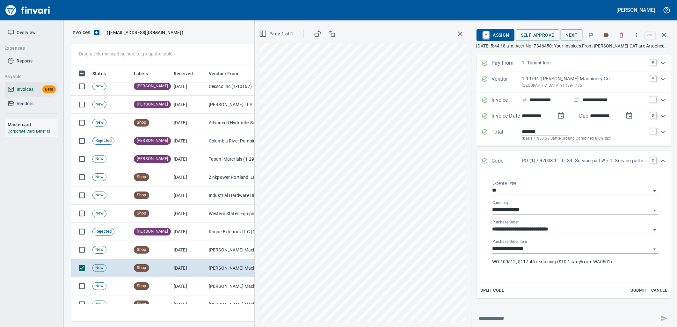
click at [533, 253] on input "**********" at bounding box center [571, 248] width 158 height 9
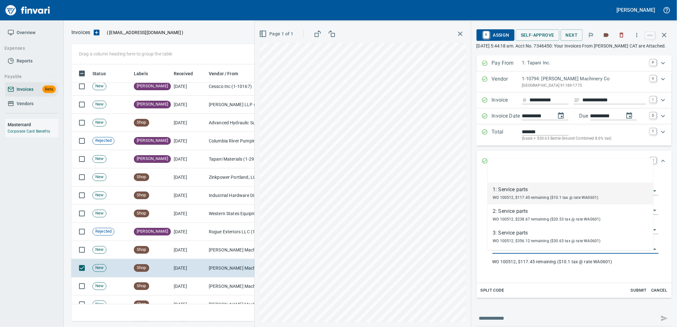
scroll to position [252, 587]
click at [542, 253] on input "**********" at bounding box center [571, 248] width 158 height 9
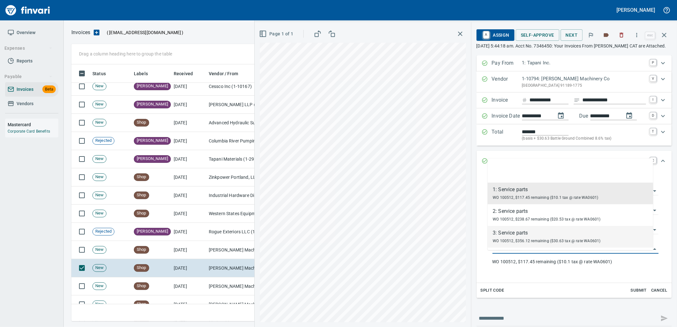
click at [490, 294] on span "Split Code" at bounding box center [493, 290] width 24 height 7
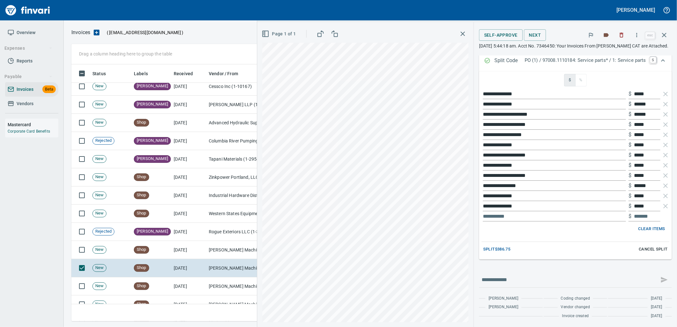
drag, startPoint x: 628, startPoint y: 124, endPoint x: 649, endPoint y: 122, distance: 21.1
click at [649, 122] on div "$ *****" at bounding box center [644, 125] width 32 height 10
drag, startPoint x: 642, startPoint y: 123, endPoint x: 627, endPoint y: 125, distance: 14.8
click at [628, 125] on div "$ *****" at bounding box center [644, 125] width 32 height 10
click at [642, 132] on input "*****" at bounding box center [647, 135] width 26 height 10
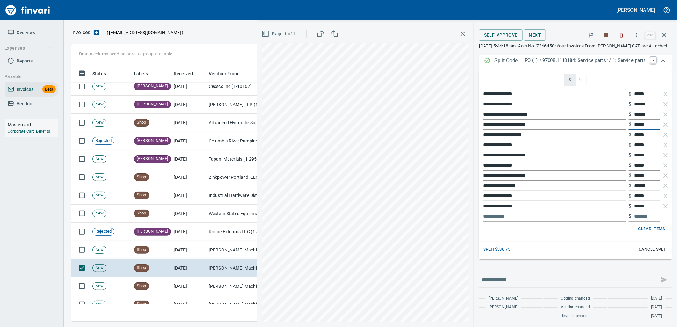
drag, startPoint x: 642, startPoint y: 125, endPoint x: 627, endPoint y: 125, distance: 14.7
click at [628, 125] on div "$ *****" at bounding box center [644, 125] width 32 height 10
type input "*****"
drag, startPoint x: 644, startPoint y: 112, endPoint x: 616, endPoint y: 116, distance: 28.4
click at [616, 116] on div "**********" at bounding box center [576, 114] width 188 height 10
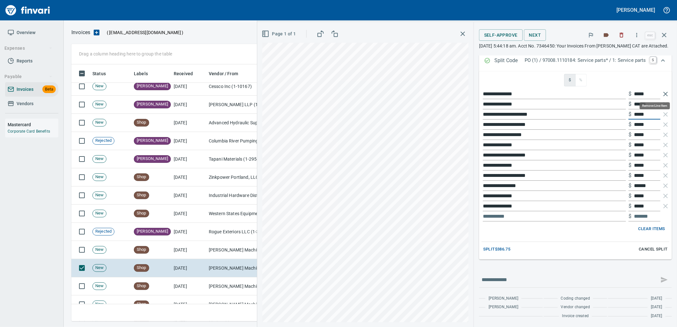
type input "*****"
click at [662, 93] on icon "button" at bounding box center [666, 94] width 8 height 8
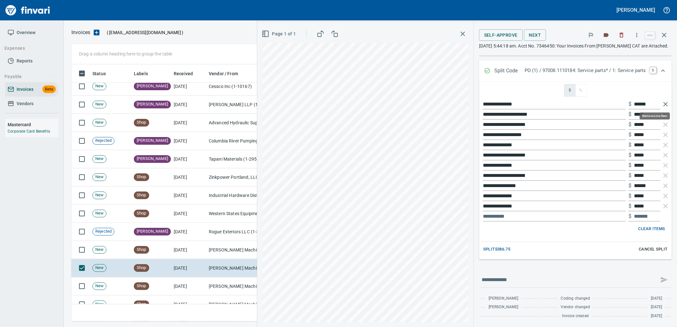
click at [662, 102] on icon "button" at bounding box center [666, 104] width 8 height 8
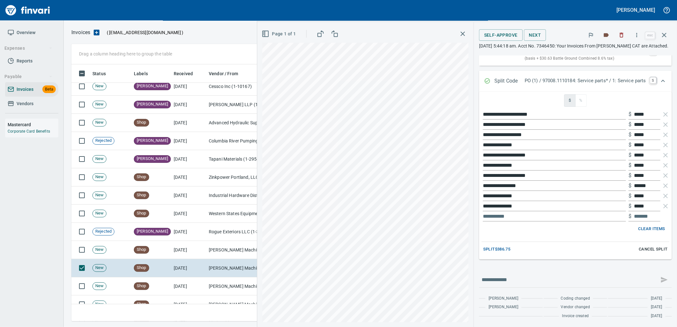
scroll to position [87, 0]
click at [662, 145] on icon "button" at bounding box center [666, 145] width 8 height 8
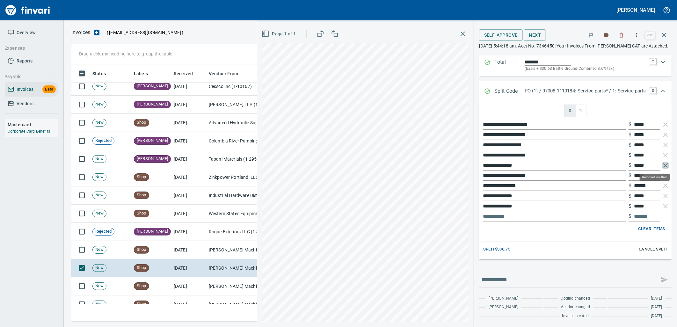
scroll to position [252, 587]
click at [662, 164] on icon "button" at bounding box center [666, 166] width 8 height 8
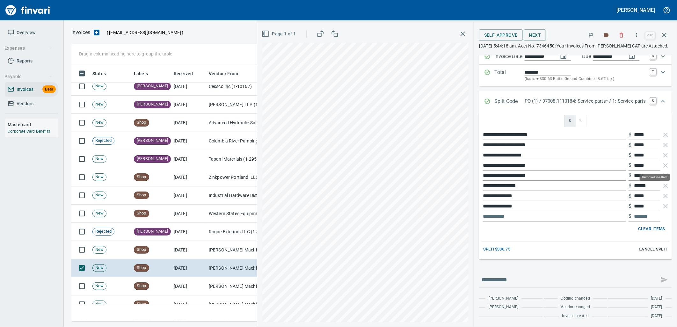
scroll to position [66, 0]
click at [662, 195] on icon "button" at bounding box center [666, 196] width 8 height 8
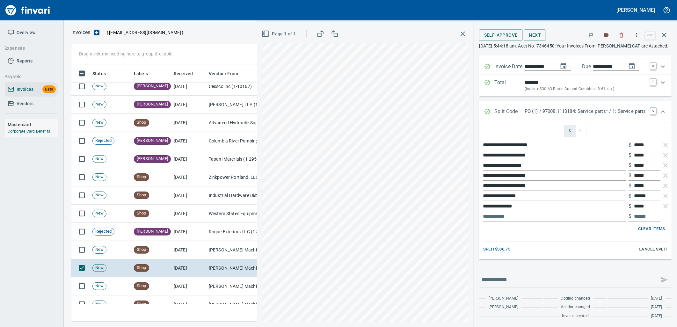
scroll to position [56, 0]
click at [663, 206] on icon "button" at bounding box center [665, 206] width 4 height 4
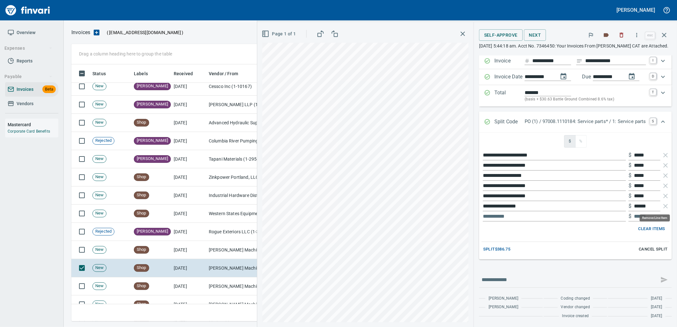
scroll to position [252, 587]
drag, startPoint x: 645, startPoint y: 176, endPoint x: 624, endPoint y: 178, distance: 21.1
click at [628, 178] on div "$ *****" at bounding box center [644, 175] width 32 height 10
type input "*"
type input "*****"
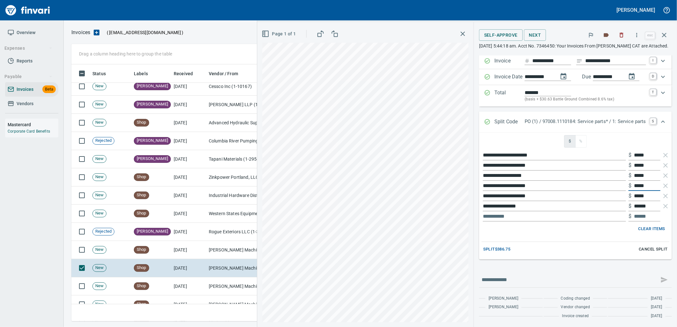
drag, startPoint x: 646, startPoint y: 185, endPoint x: 628, endPoint y: 185, distance: 17.2
click at [634, 185] on input "*****" at bounding box center [647, 186] width 26 height 10
type input "*****"
drag, startPoint x: 644, startPoint y: 197, endPoint x: 629, endPoint y: 198, distance: 15.0
click at [634, 198] on input "*****" at bounding box center [647, 196] width 26 height 10
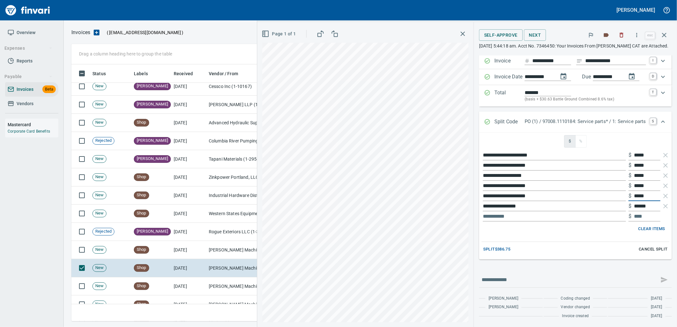
type input "*****"
drag, startPoint x: 646, startPoint y: 205, endPoint x: 625, endPoint y: 205, distance: 21.0
click at [628, 205] on div "$ ******" at bounding box center [644, 206] width 32 height 10
type input "******"
click at [513, 219] on input "text" at bounding box center [554, 216] width 143 height 10
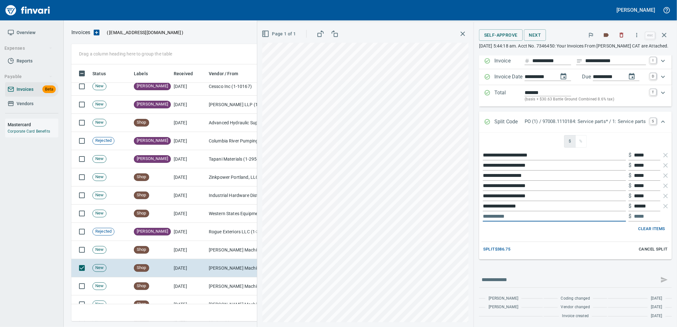
type input "*"
type input "*****"
type input "***"
click at [491, 34] on span "Self-Approve" at bounding box center [500, 35] width 33 height 8
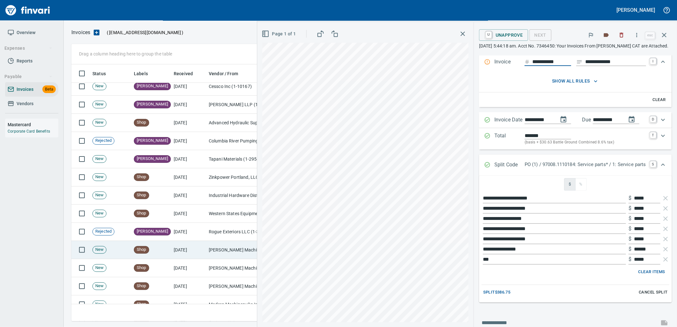
scroll to position [41, 0]
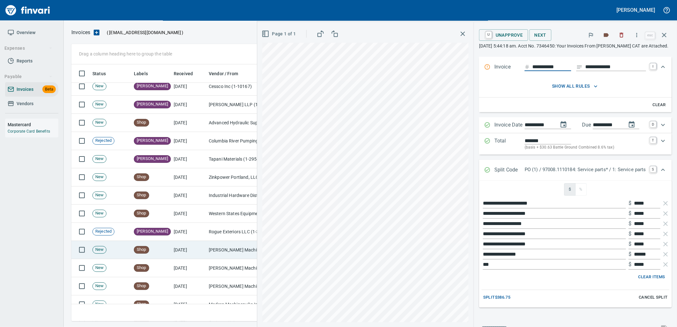
click at [201, 249] on td "[DATE]" at bounding box center [188, 250] width 35 height 18
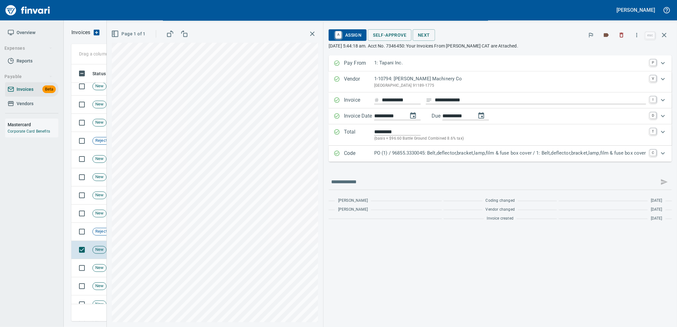
click at [408, 158] on div "PO (1) / 96855.3330045: Belt,deflector,bracket,lamp,film & fuse box cover / 1: …" at bounding box center [510, 153] width 272 height 8
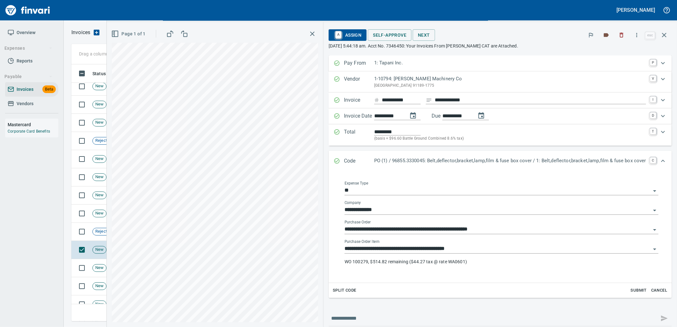
click at [474, 252] on input "**********" at bounding box center [498, 248] width 306 height 9
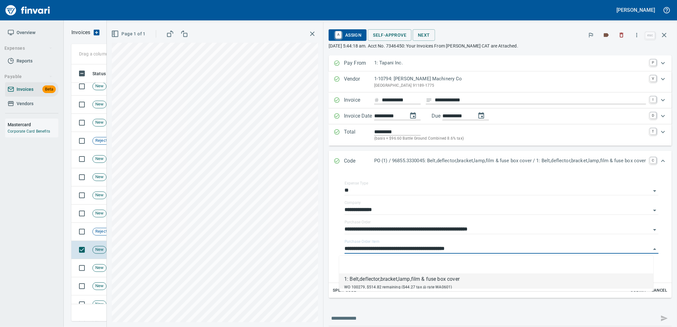
scroll to position [252, 587]
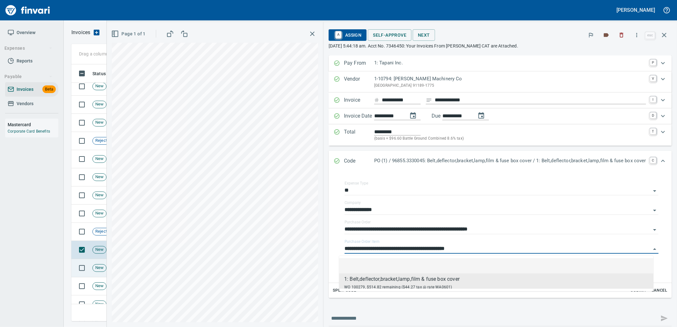
click at [91, 272] on td "New" at bounding box center [110, 268] width 41 height 18
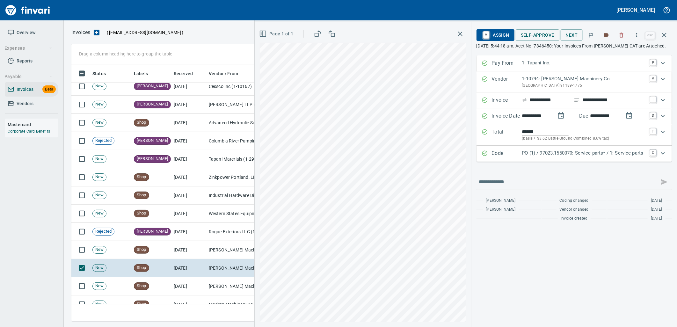
click at [537, 157] on p "PO (1) / 97023.1550070: Service parts* / 1: Service parts" at bounding box center [584, 152] width 124 height 7
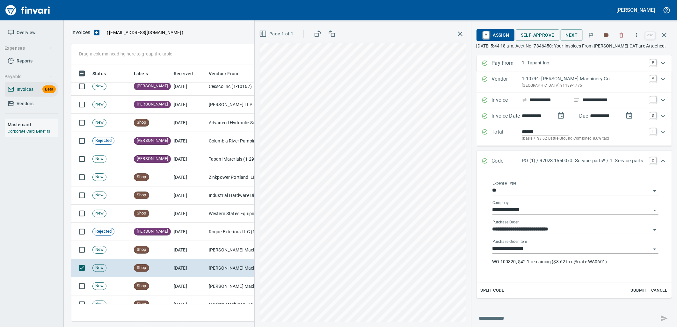
click at [536, 253] on input "**********" at bounding box center [571, 248] width 158 height 9
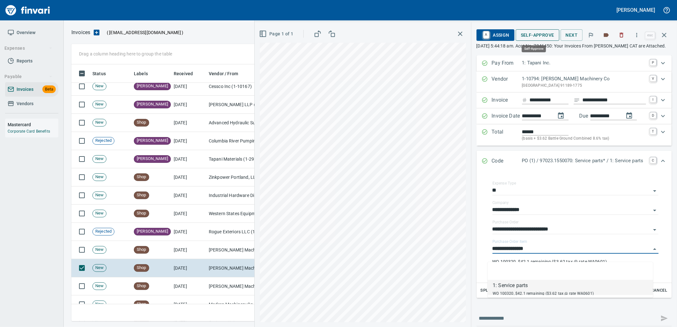
click at [535, 39] on button "Self-Approve" at bounding box center [538, 35] width 44 height 12
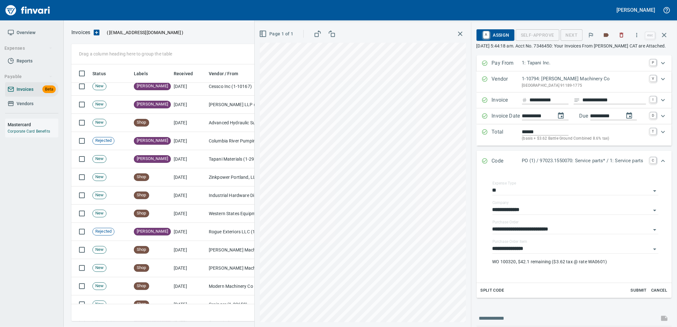
click at [210, 267] on td "Peterson Machinery Co (1-10794)" at bounding box center [238, 268] width 64 height 18
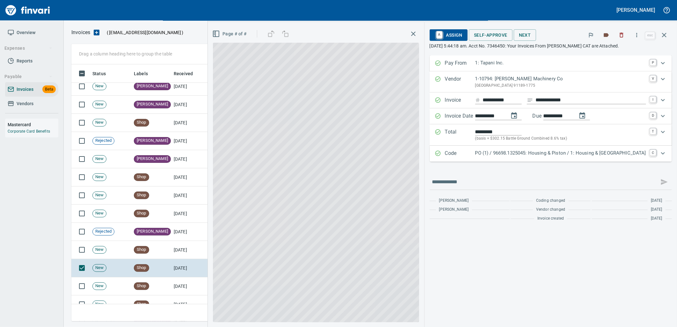
scroll to position [252, 587]
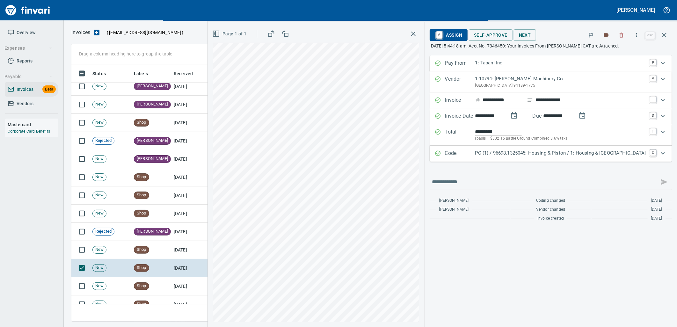
click at [572, 154] on p "PO (1) / 96698.1325045: Housing & Piston / 1: Housing & Piston" at bounding box center [560, 152] width 171 height 7
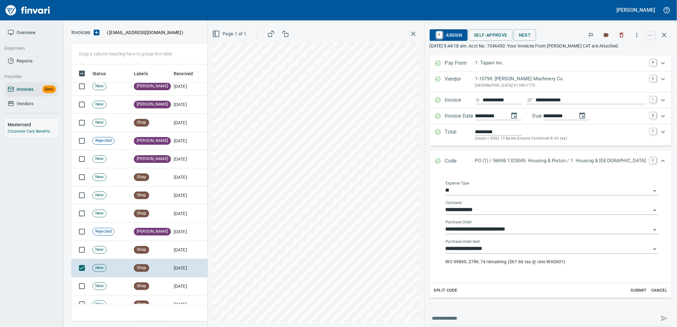
click at [553, 250] on input "**********" at bounding box center [548, 248] width 205 height 9
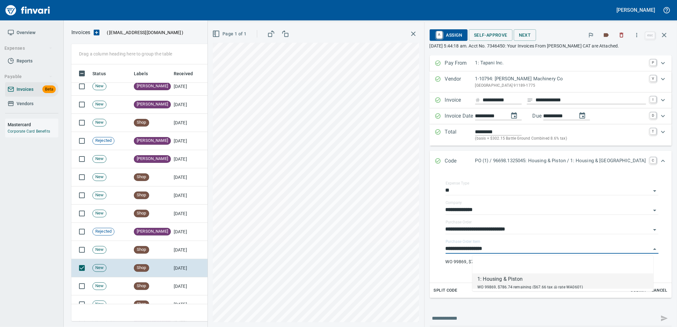
click at [219, 285] on td "Modern Machinery Co Inc (1-10672)" at bounding box center [238, 286] width 64 height 18
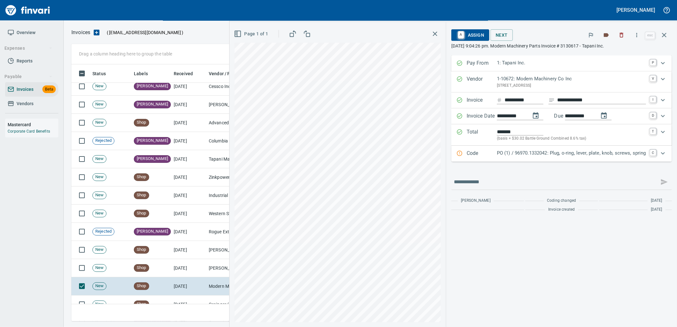
click at [550, 156] on p "PO (1) / 96970.1332042: Plug, o-ring, lever, plate, knob, screws, spring" at bounding box center [571, 152] width 149 height 7
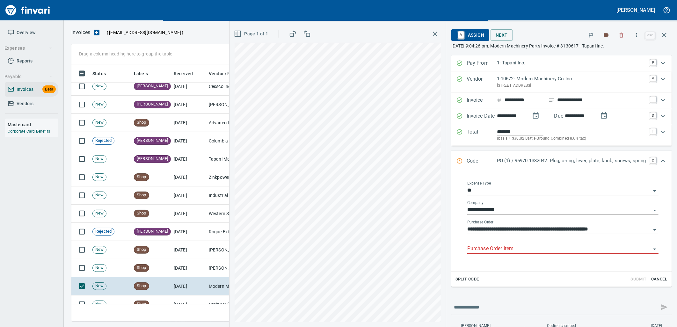
click at [536, 250] on input "Purchase Order Item" at bounding box center [559, 248] width 184 height 9
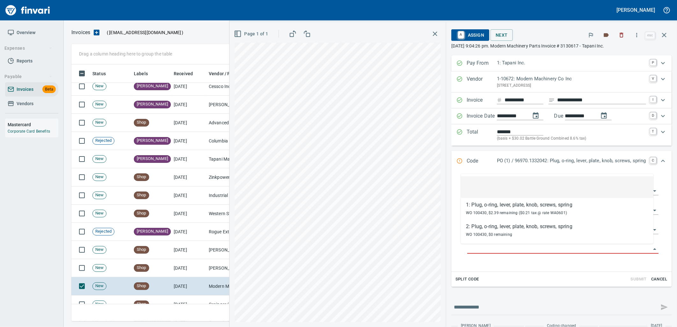
scroll to position [252, 587]
click at [213, 301] on td "Grainger (1-22650)" at bounding box center [238, 304] width 64 height 18
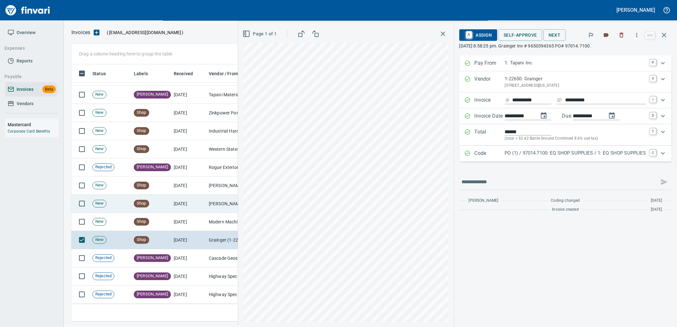
scroll to position [2160, 0]
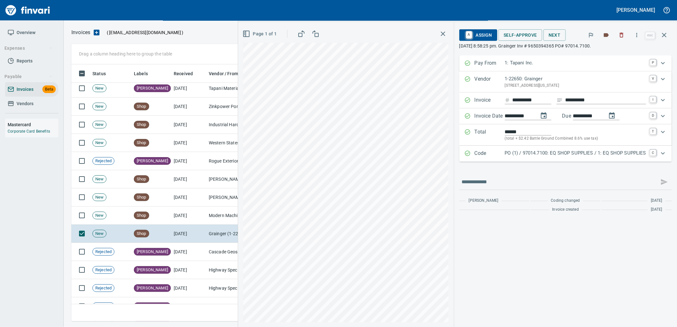
click at [534, 155] on p "PO (1) / 97014.7100: EQ SHOP SUPPLIES / 1: EQ SHOP SUPPLIES" at bounding box center [575, 152] width 141 height 7
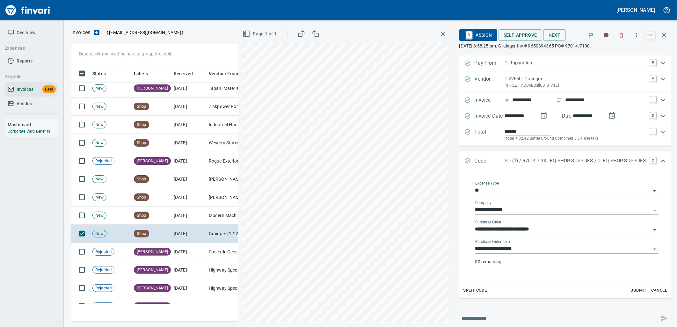
click at [539, 251] on input "**********" at bounding box center [563, 248] width 176 height 9
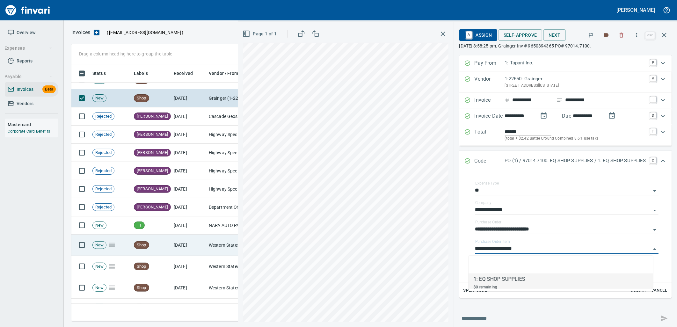
scroll to position [2302, 0]
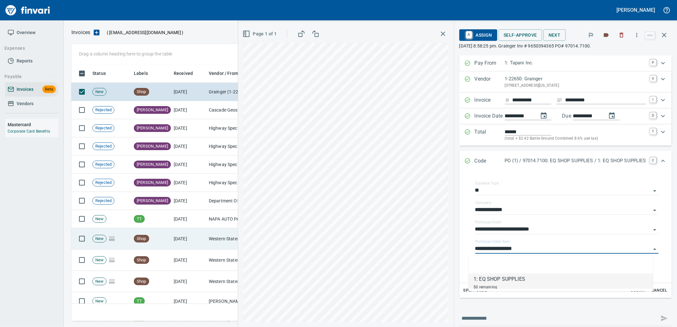
click at [193, 243] on td "[DATE]" at bounding box center [188, 238] width 35 height 21
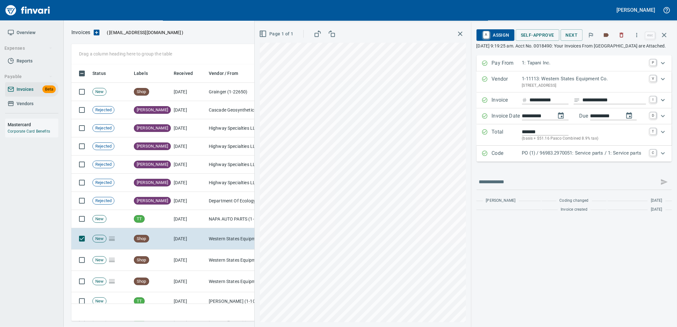
click at [555, 162] on div "Code PO (1) / 96983.2970051: Service parts / 1: Service parts C" at bounding box center [573, 154] width 195 height 16
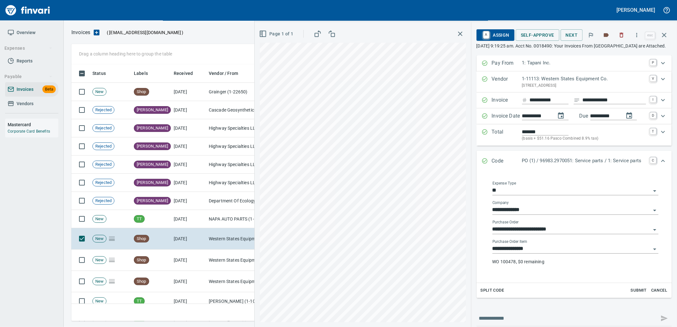
click at [545, 253] on input "**********" at bounding box center [571, 248] width 158 height 9
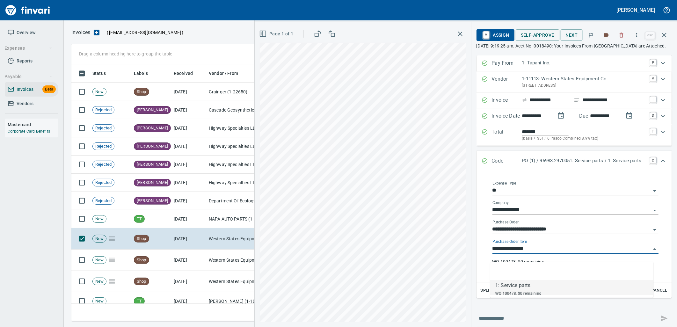
scroll to position [252, 587]
click at [221, 264] on td "Western States Equipment Co. (1-11113)" at bounding box center [238, 260] width 64 height 21
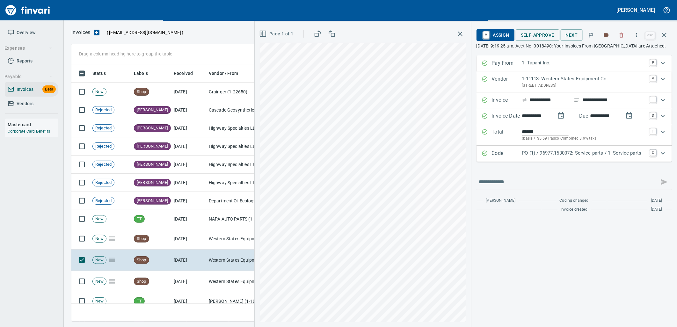
click at [534, 157] on p "PO (1) / 96977.1530072: Service parts / 1: Service parts" at bounding box center [584, 152] width 124 height 7
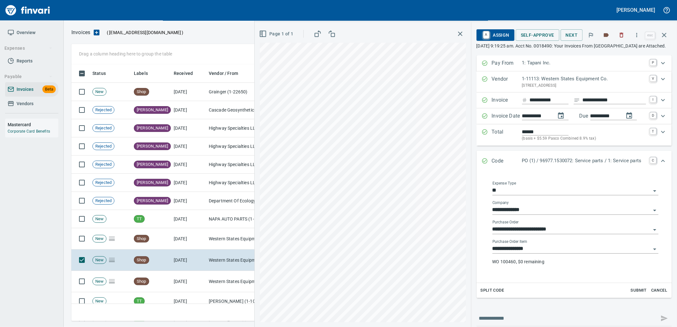
click at [531, 253] on input "**********" at bounding box center [571, 248] width 158 height 9
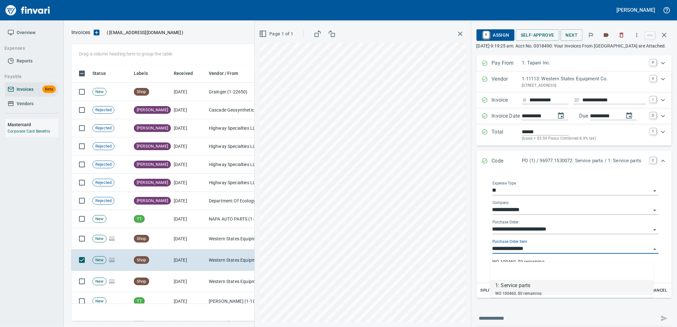
scroll to position [252, 587]
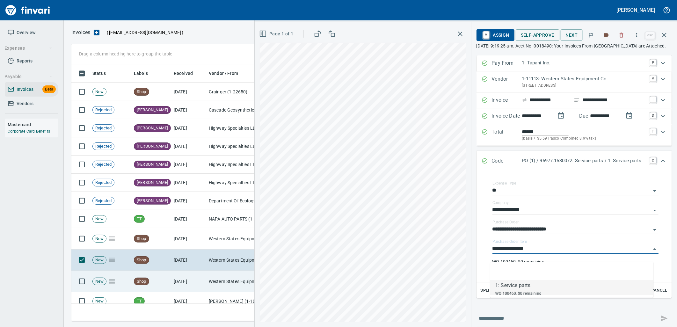
click at [206, 278] on td "Western States Equipment Co. (1-11113)" at bounding box center [238, 281] width 64 height 21
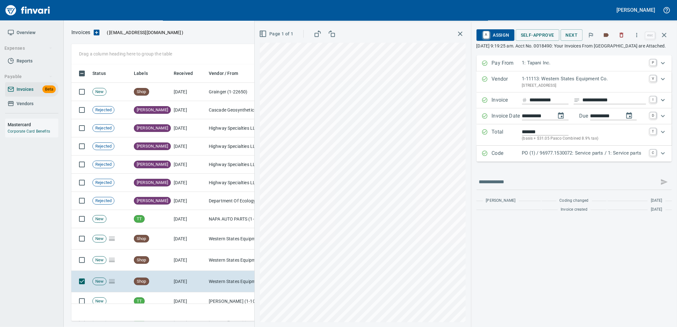
click at [574, 162] on div "Code PO (1) / 96977.1530072: Service parts / 1: Service parts C" at bounding box center [573, 154] width 195 height 16
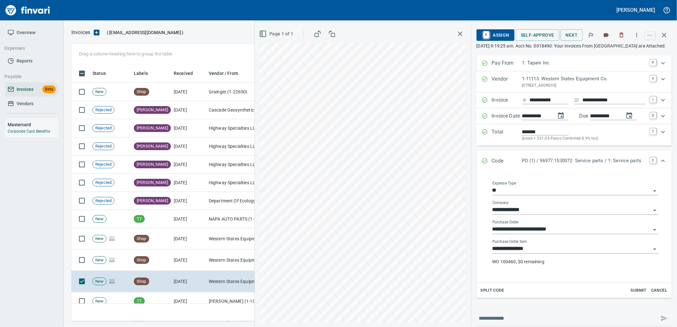
click at [544, 253] on input "**********" at bounding box center [571, 248] width 158 height 9
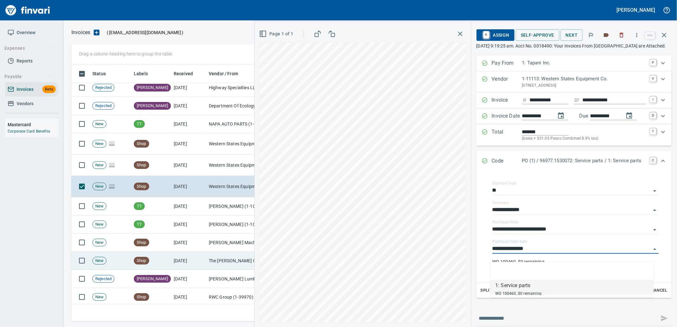
scroll to position [2408, 0]
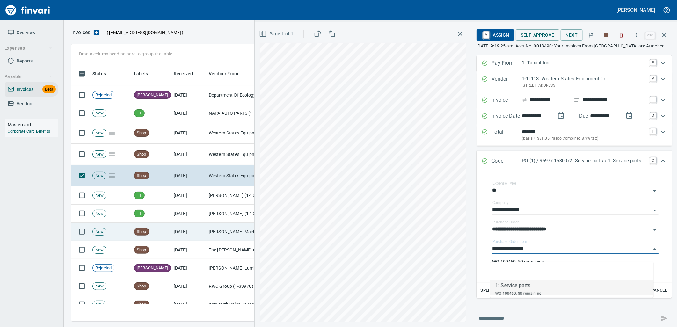
click at [195, 237] on td "[DATE]" at bounding box center [188, 232] width 35 height 18
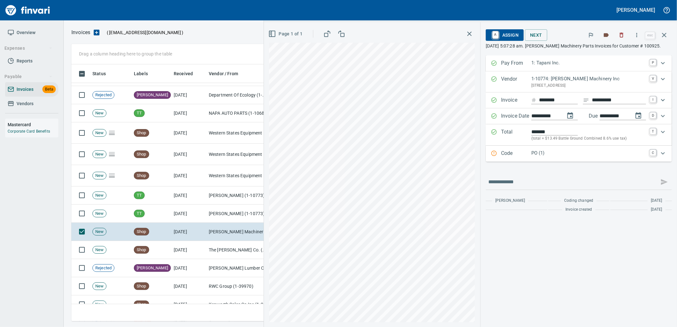
click at [568, 157] on p "PO (1)" at bounding box center [588, 152] width 115 height 7
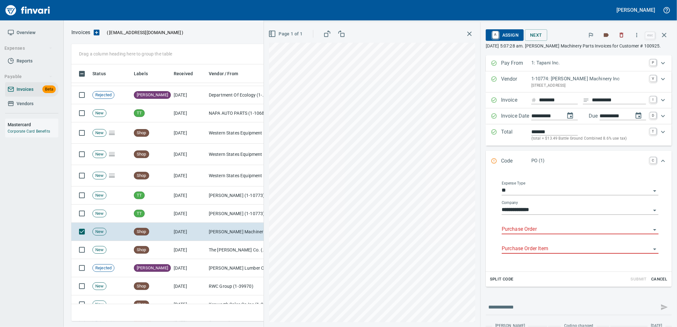
click at [540, 230] on input "Purchase Order" at bounding box center [576, 229] width 149 height 9
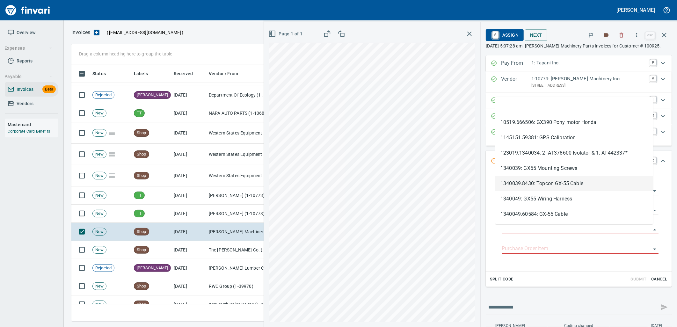
scroll to position [252, 587]
type input "**********"
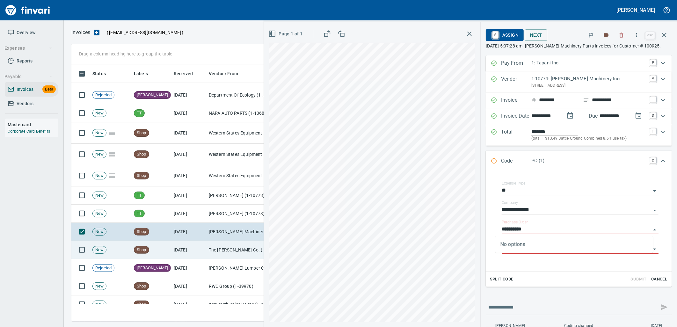
click at [243, 252] on td "The Sherwin-Williams Co. (1-10943)" at bounding box center [238, 250] width 64 height 18
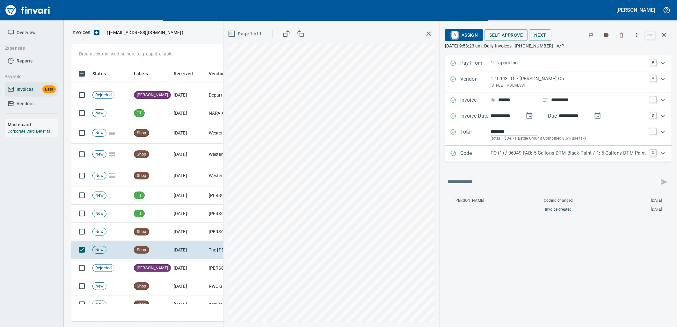
click at [574, 155] on p "PO (1) / 96949.FAB: 5 Gallons DTM Black Paint / 1: 5 Gallons DTM Paint" at bounding box center [568, 152] width 156 height 7
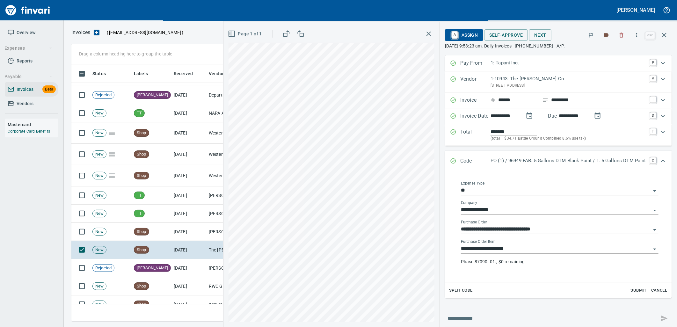
click at [533, 251] on input "**********" at bounding box center [556, 248] width 190 height 9
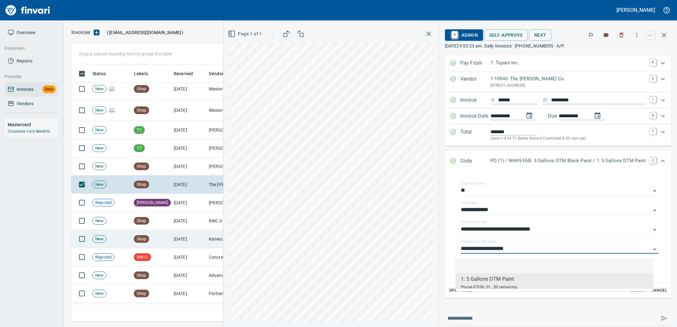
scroll to position [2478, 0]
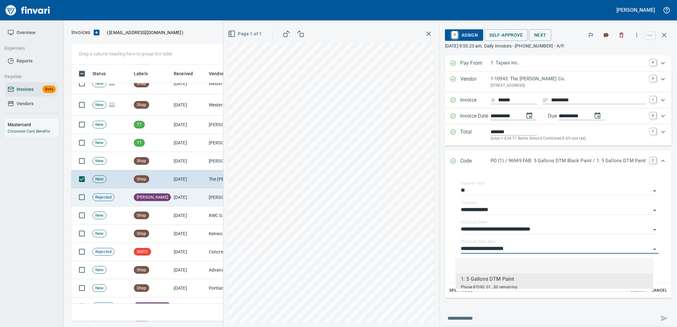
click at [156, 221] on td "Shop" at bounding box center [151, 216] width 40 height 18
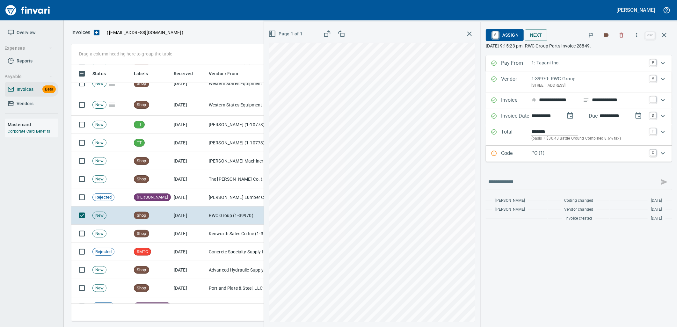
click at [569, 157] on div "PO (1)" at bounding box center [588, 153] width 115 height 8
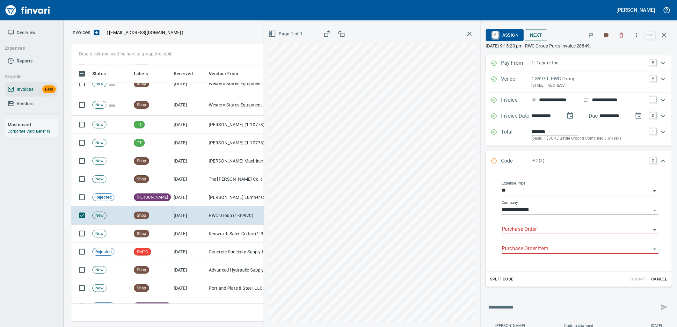
click at [533, 230] on input "Purchase Order" at bounding box center [576, 229] width 149 height 9
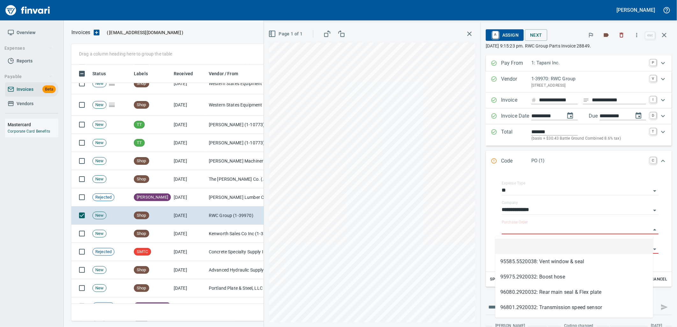
scroll to position [252, 587]
type input "**********"
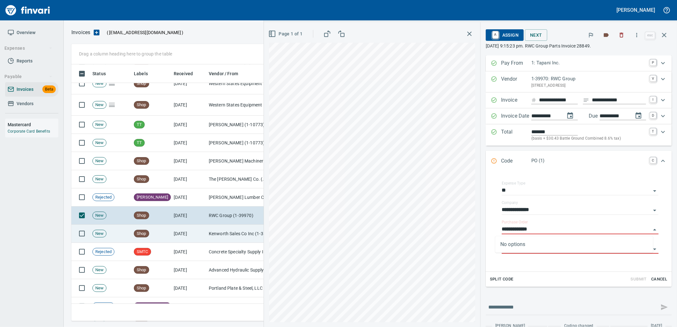
click at [228, 230] on td "Kenworth Sales Co Inc (1-38304)" at bounding box center [238, 234] width 64 height 18
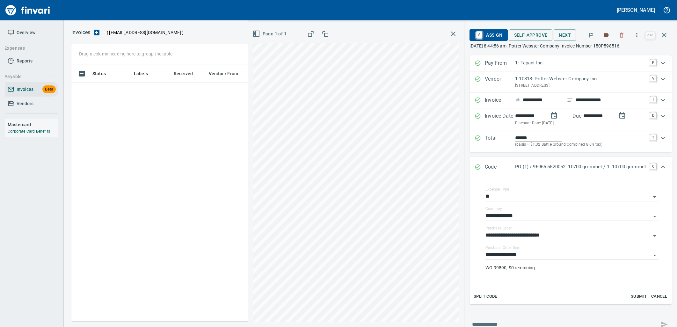
click at [527, 252] on input "**********" at bounding box center [567, 254] width 165 height 9
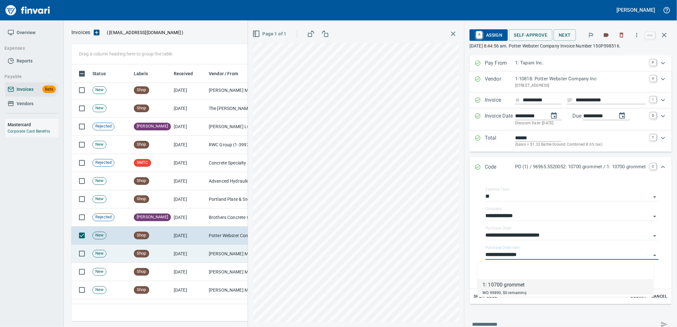
click at [193, 251] on td "[DATE]" at bounding box center [188, 254] width 35 height 18
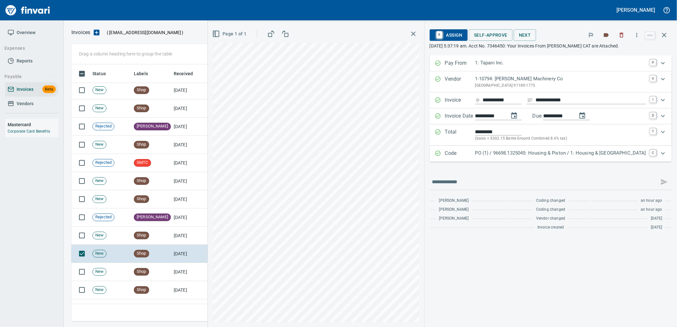
click at [572, 154] on p "PO (1) / 96698.1325045: Housing & Piston / 1: Housing & [GEOGRAPHIC_DATA]" at bounding box center [560, 152] width 171 height 7
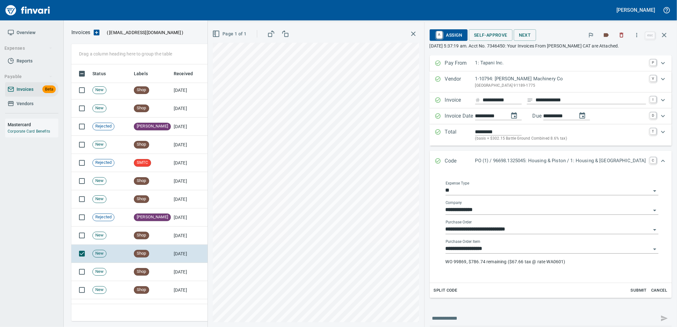
click at [527, 250] on input "**********" at bounding box center [548, 248] width 205 height 9
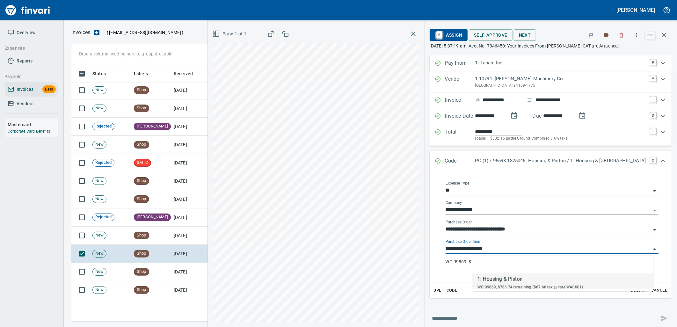
scroll to position [252, 587]
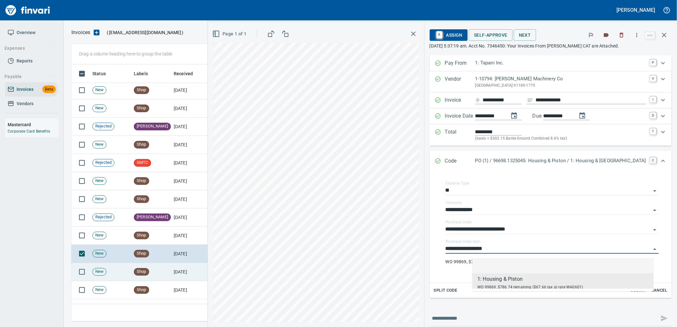
click at [209, 270] on td "[PERSON_NAME] Machinery Co (1-10794)" at bounding box center [238, 272] width 64 height 18
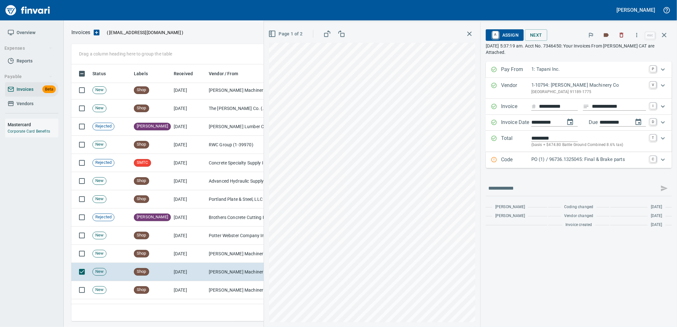
click at [566, 156] on p "PO (1) / 96736.1325045: Final & Brake parts" at bounding box center [588, 159] width 115 height 7
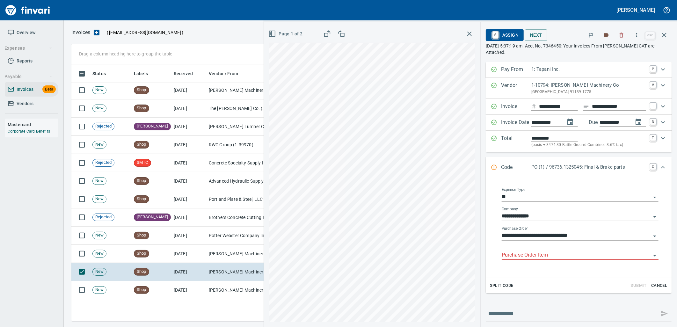
click at [540, 257] on input "Purchase Order Item" at bounding box center [576, 255] width 149 height 9
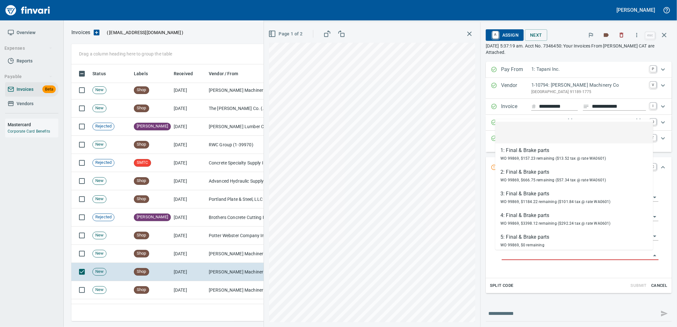
scroll to position [252, 587]
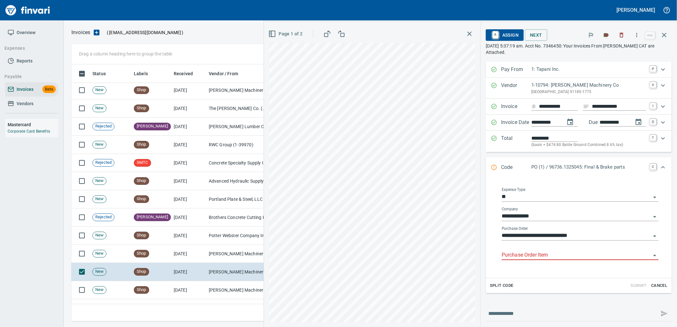
click at [589, 257] on input "Purchase Order Item" at bounding box center [576, 255] width 149 height 9
click at [575, 251] on div "Purchase Order Item" at bounding box center [580, 253] width 157 height 14
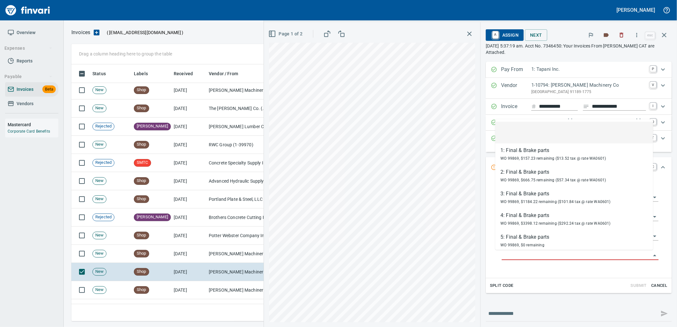
click at [572, 253] on input "Purchase Order Item" at bounding box center [576, 255] width 149 height 9
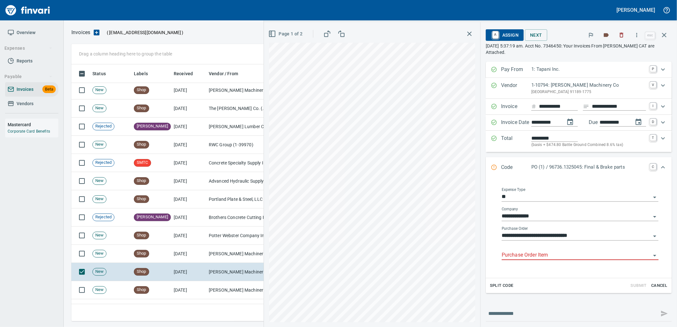
click at [548, 259] on input "Purchase Order Item" at bounding box center [576, 255] width 149 height 9
click at [569, 258] on input "Purchase Order Item" at bounding box center [576, 255] width 149 height 9
click at [280, 34] on span "Page 1 of 2" at bounding box center [286, 34] width 33 height 8
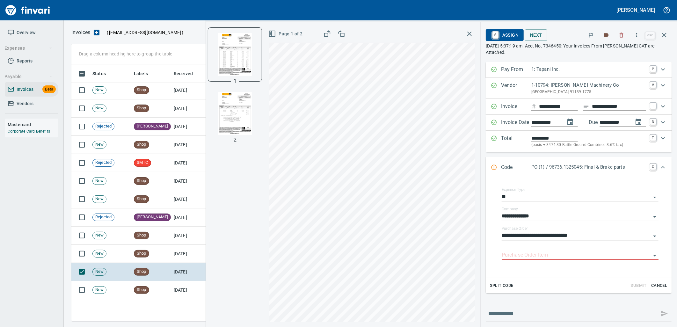
click at [222, 112] on img "button" at bounding box center [234, 113] width 43 height 43
click at [230, 64] on img "button" at bounding box center [234, 54] width 43 height 43
click at [149, 287] on td "Shop" at bounding box center [151, 290] width 40 height 18
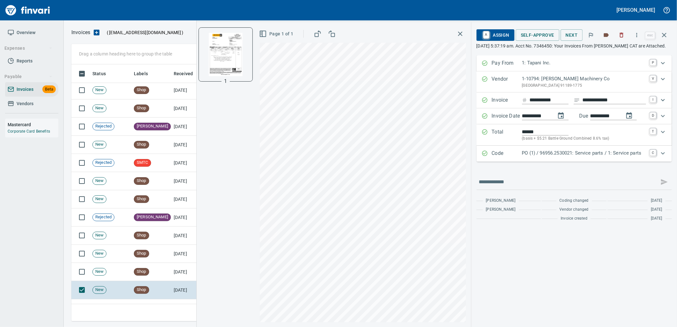
click at [596, 157] on p "PO (1) / 96956.2530021: Service parts / 1: Service parts" at bounding box center [584, 152] width 124 height 7
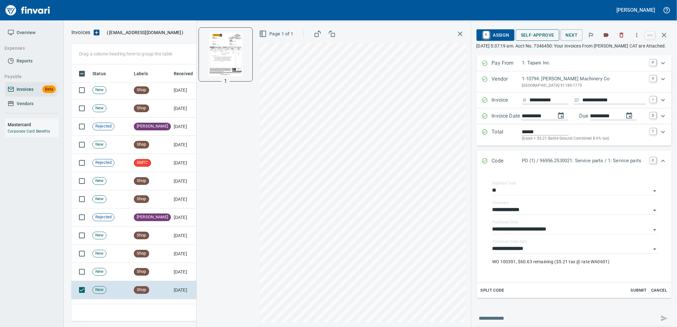
click at [528, 37] on span "Self-Approve" at bounding box center [537, 35] width 33 height 8
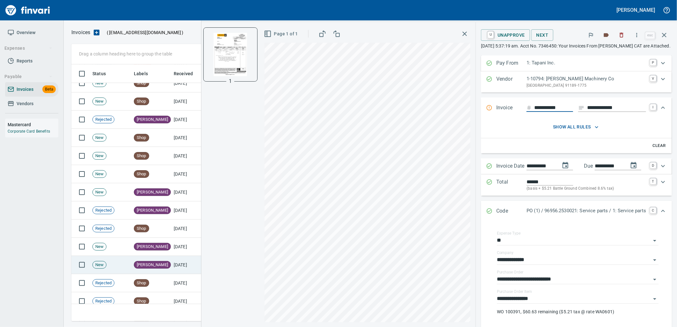
scroll to position [2656, 0]
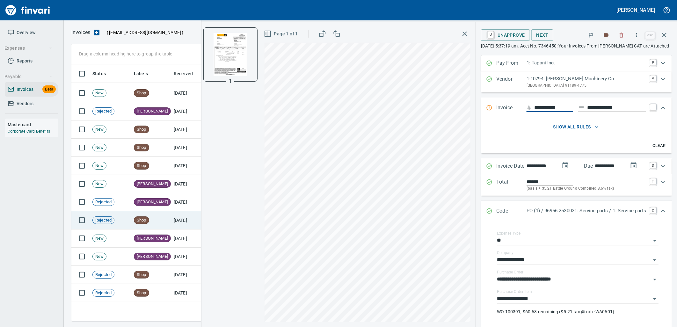
click at [150, 221] on td "Shop" at bounding box center [151, 220] width 40 height 18
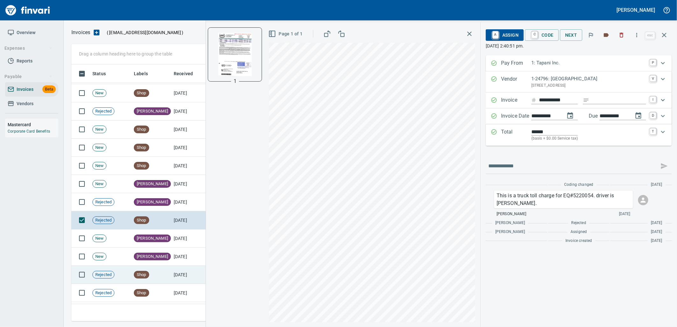
click at [161, 278] on td "Shop" at bounding box center [151, 275] width 40 height 18
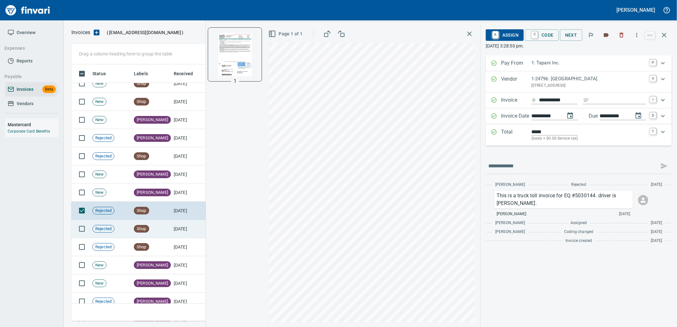
scroll to position [2726, 0]
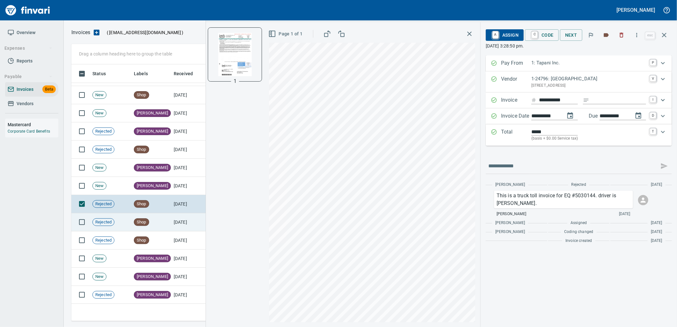
click at [162, 228] on td "Shop" at bounding box center [151, 222] width 40 height 18
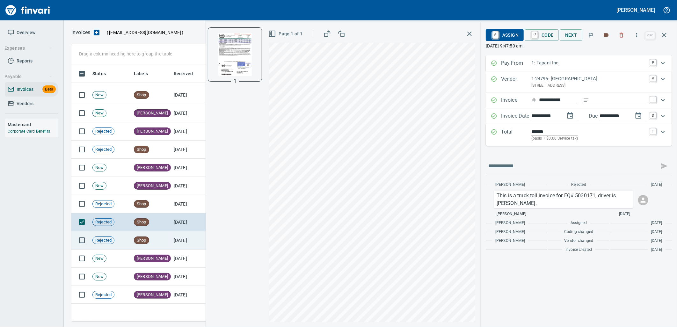
click at [161, 235] on td "Shop" at bounding box center [151, 240] width 40 height 18
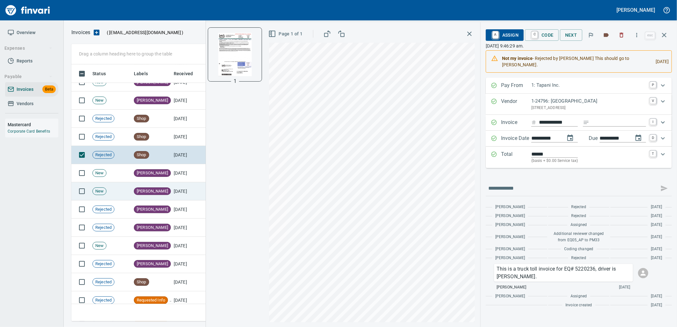
scroll to position [2833, 0]
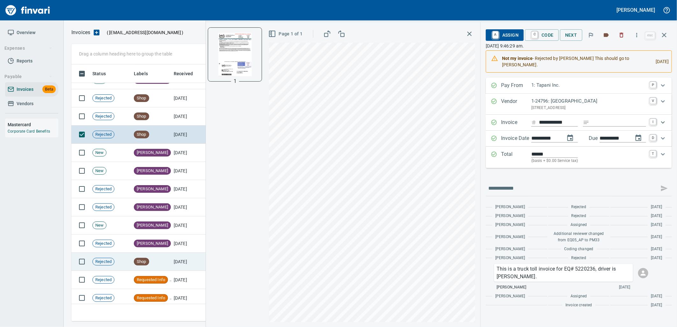
click at [154, 253] on td "Shop" at bounding box center [151, 262] width 40 height 18
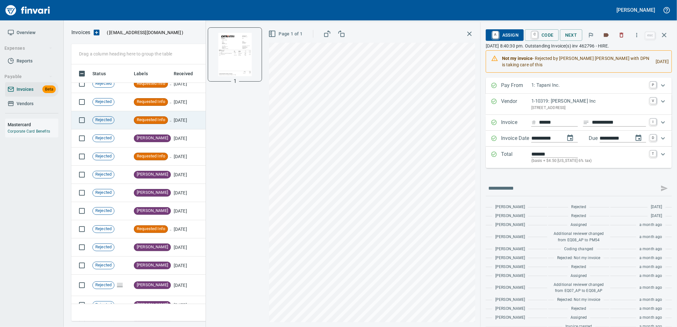
scroll to position [3076, 0]
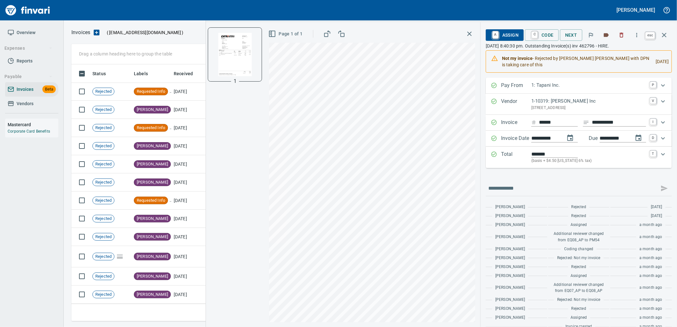
click at [664, 33] on icon "button" at bounding box center [664, 35] width 8 height 8
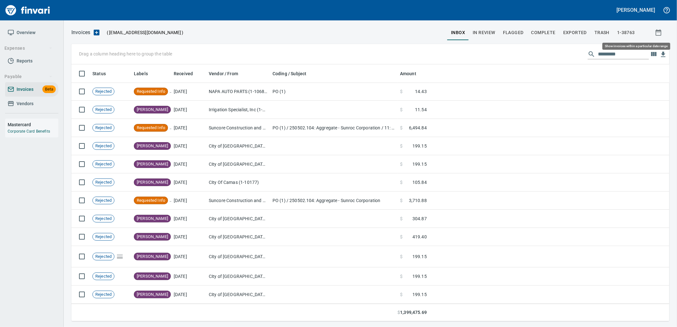
scroll to position [252, 587]
click at [491, 31] on span "In Review" at bounding box center [484, 33] width 23 height 8
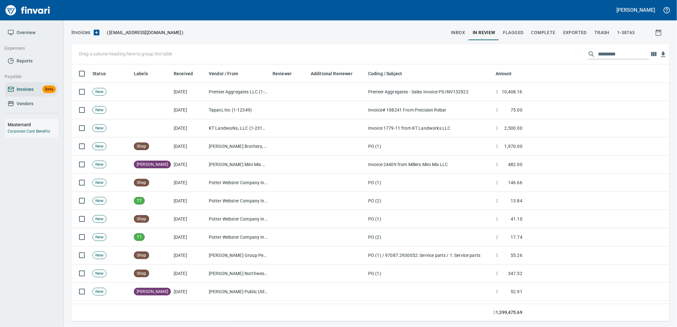
scroll to position [252, 587]
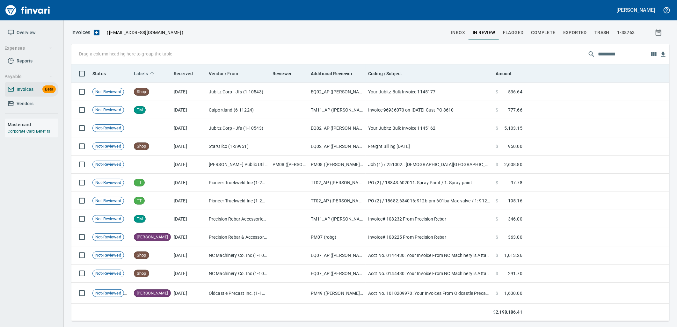
click at [137, 71] on span "Labels" at bounding box center [141, 74] width 14 height 8
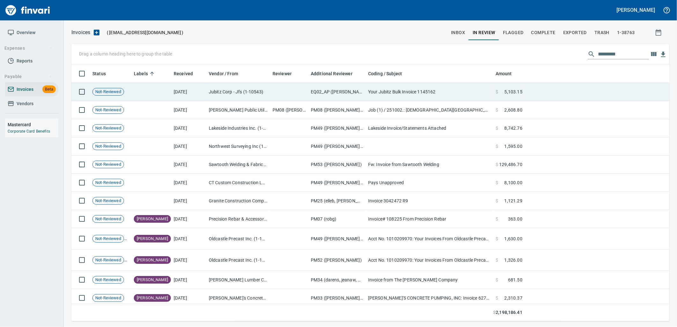
click at [238, 93] on td "Jubitz Corp - Jfs (1-10543)" at bounding box center [238, 92] width 64 height 18
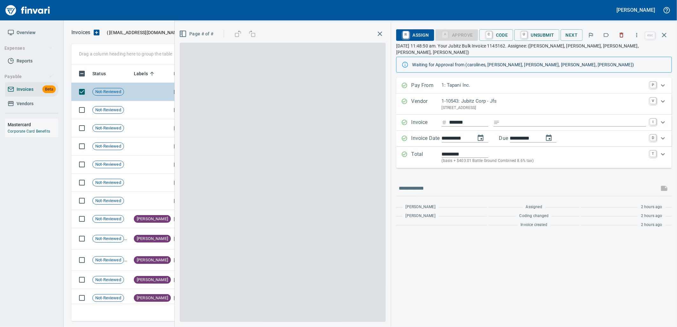
scroll to position [252, 587]
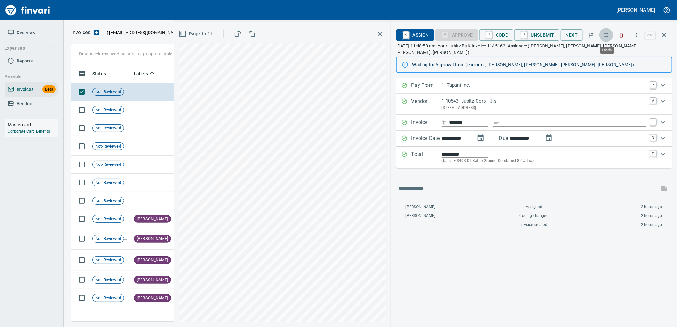
click at [606, 33] on icon "button" at bounding box center [606, 35] width 5 height 4
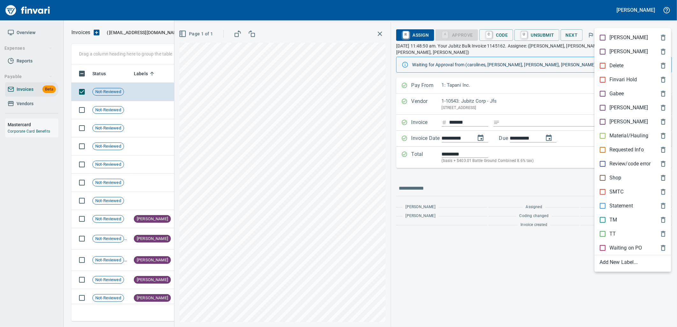
click at [615, 180] on p "Shop" at bounding box center [615, 178] width 12 height 8
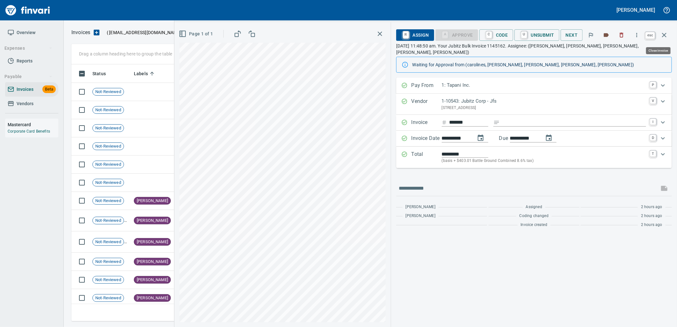
click at [662, 33] on icon "button" at bounding box center [664, 35] width 8 height 8
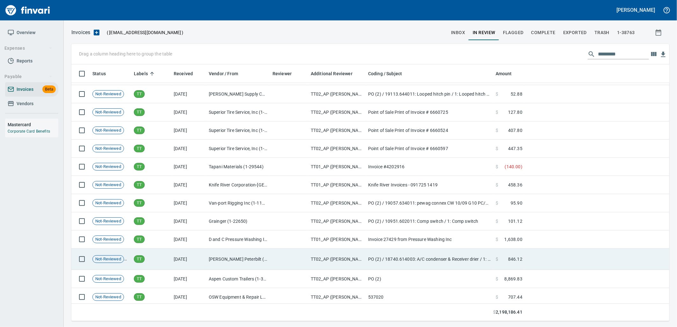
scroll to position [8702, 0]
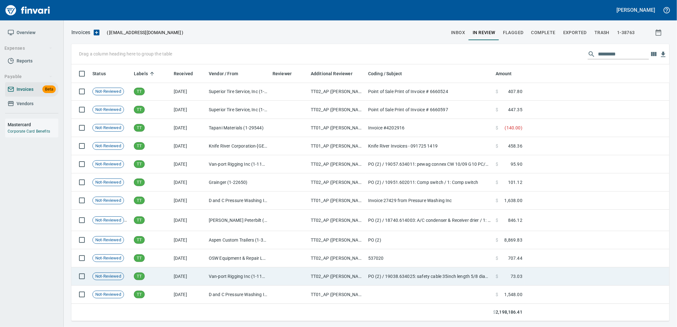
click at [297, 277] on td at bounding box center [289, 276] width 38 height 18
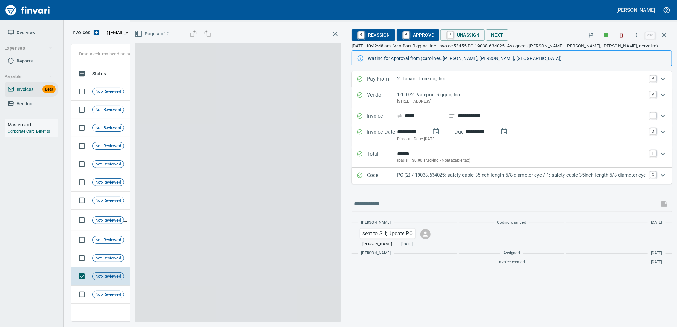
scroll to position [252, 587]
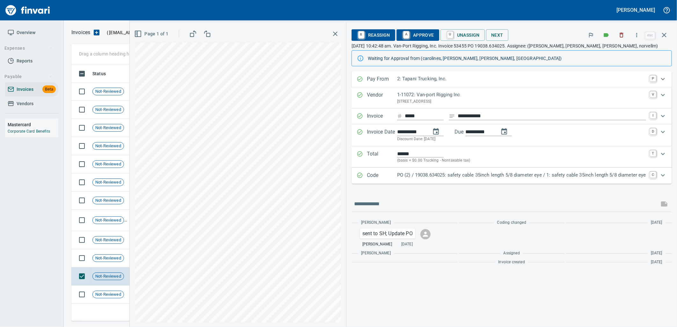
click at [483, 182] on div "Code PO (2) / 19038.634025: safety cable 35inch length 5/8 diameter eye / 1: sa…" at bounding box center [512, 176] width 320 height 16
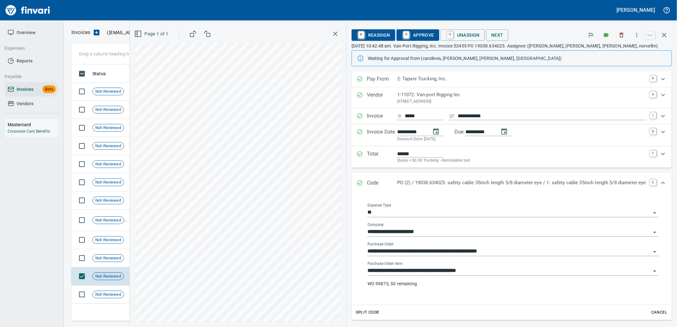
click at [479, 270] on input "**********" at bounding box center [508, 270] width 283 height 9
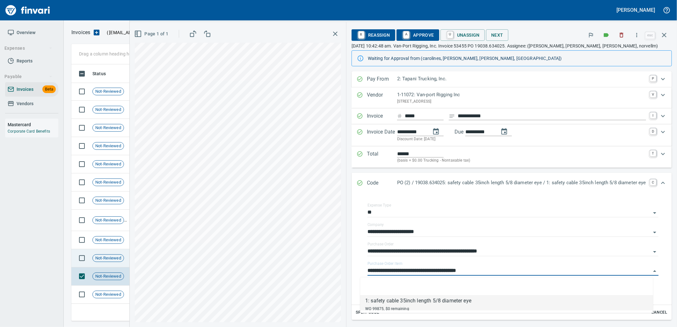
click at [110, 262] on div "Not-Reviewed" at bounding box center [108, 258] width 32 height 8
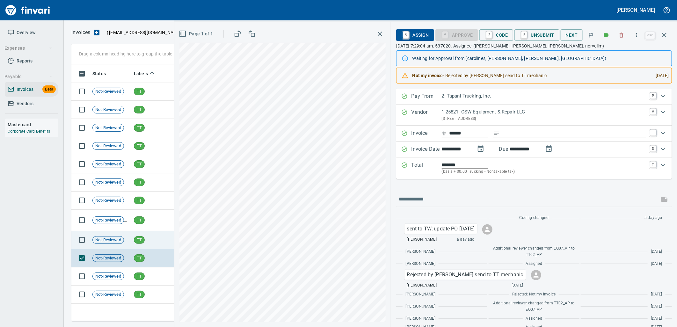
click at [116, 237] on span "Not-Reviewed" at bounding box center [108, 240] width 31 height 6
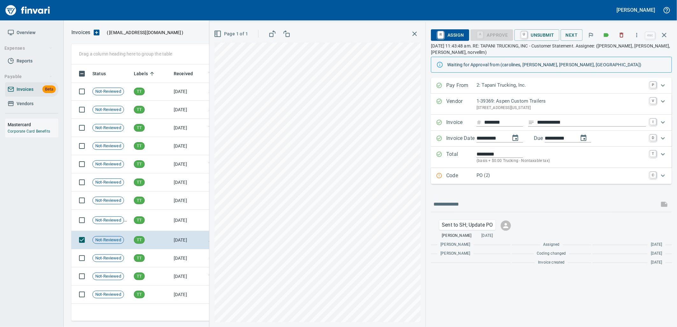
click at [480, 181] on div "Code PO (2) C" at bounding box center [551, 176] width 241 height 16
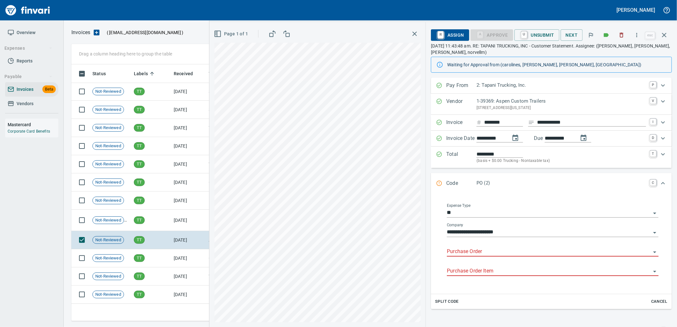
click at [478, 255] on input "Purchase Order" at bounding box center [549, 251] width 204 height 9
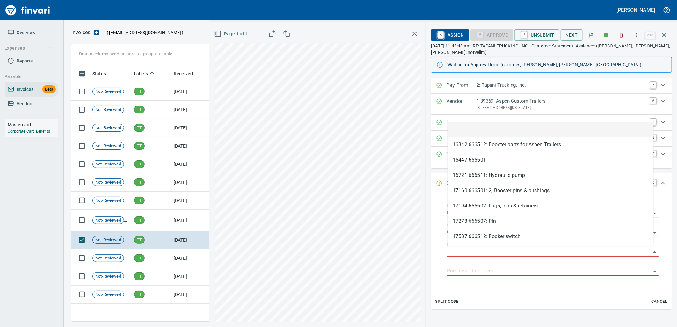
scroll to position [252, 587]
type input "**********"
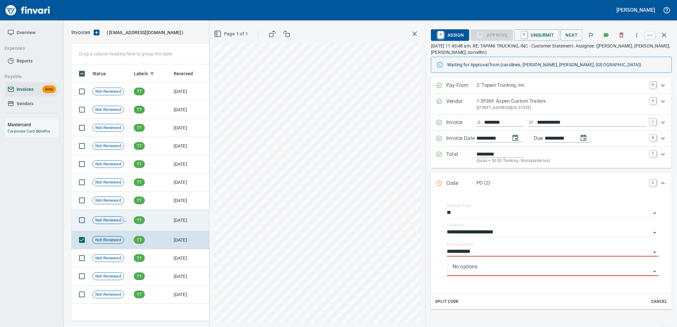
click at [165, 227] on td "TT" at bounding box center [151, 220] width 40 height 21
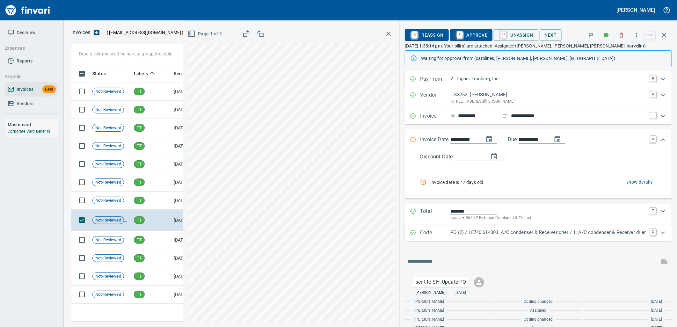
click at [491, 236] on div "PO (2) / 18740.614003: A/C condenser & Receiver drier / 1: A/C condenser & Rece…" at bounding box center [548, 233] width 196 height 8
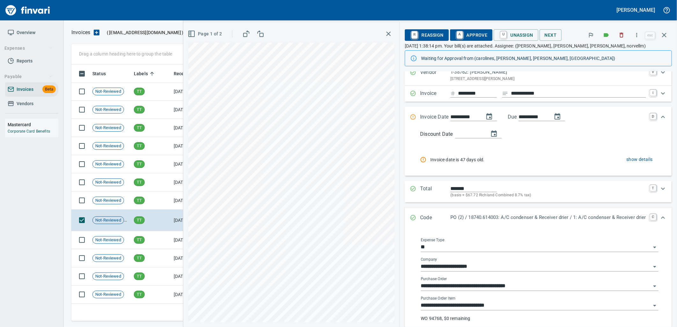
scroll to position [35, 0]
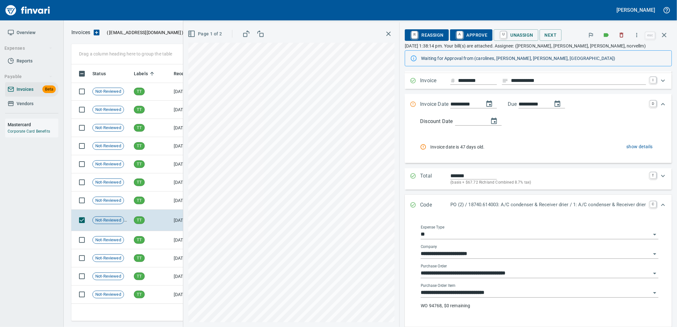
click at [496, 290] on input "**********" at bounding box center [536, 292] width 230 height 9
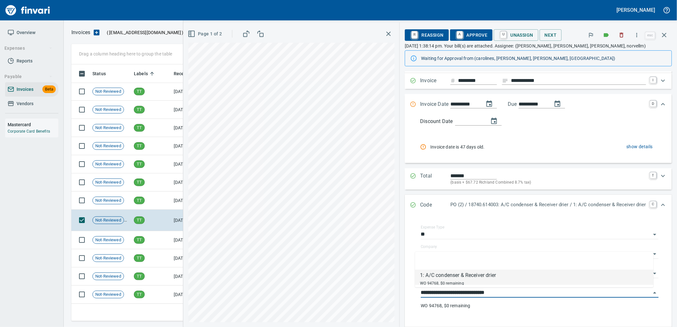
scroll to position [252, 587]
click at [109, 202] on span "Not-Reviewed" at bounding box center [108, 201] width 31 height 6
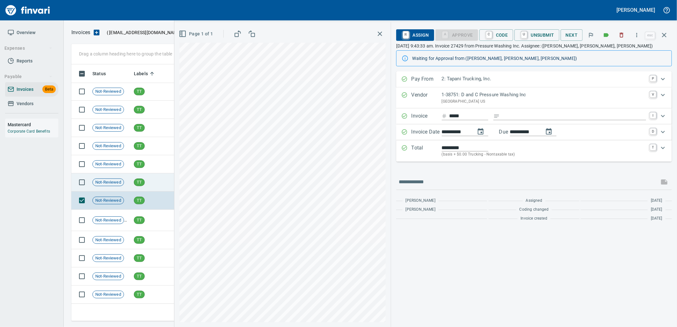
click at [138, 178] on td "TT" at bounding box center [151, 182] width 40 height 18
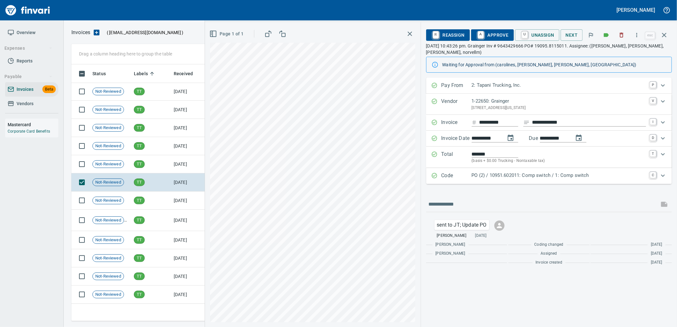
click at [518, 178] on p "PO (2) / 10951.602011: Comp switch / 1: Comp switch" at bounding box center [559, 175] width 174 height 7
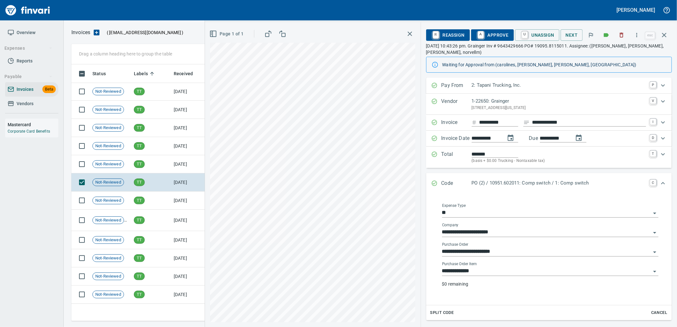
click at [501, 276] on input "**********" at bounding box center [546, 271] width 209 height 9
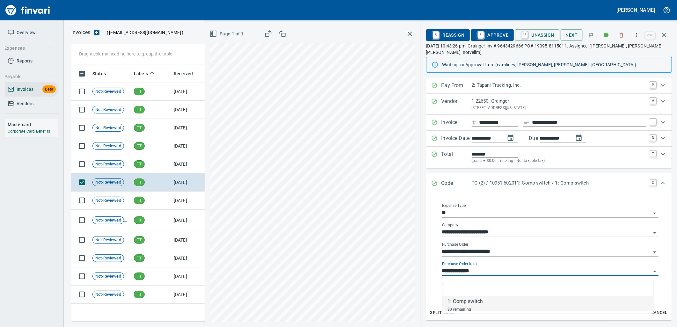
scroll to position [252, 587]
click at [185, 166] on td "9/17/2025" at bounding box center [188, 164] width 35 height 18
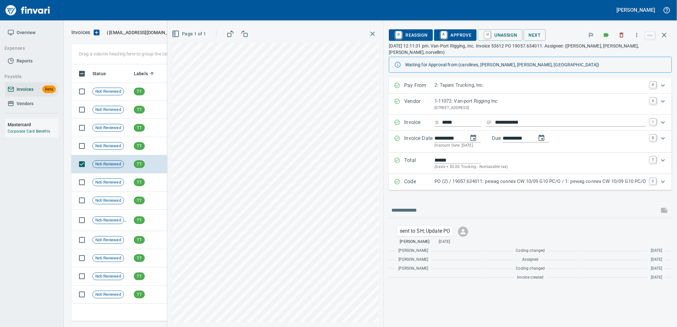
click at [434, 180] on div "PO (2) / 19057.634011: pewag connex CW 10/09 G10 PC/O / 1: pewag connex CW 10/0…" at bounding box center [540, 182] width 212 height 8
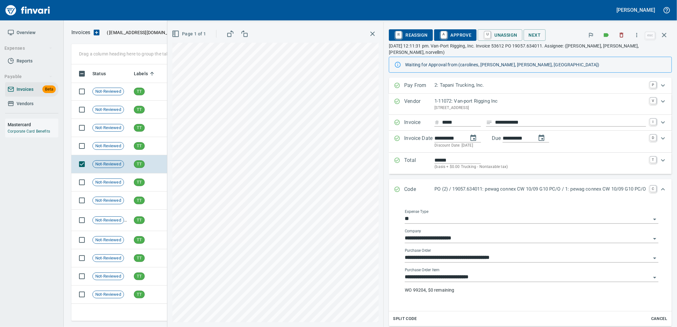
click at [434, 273] on input "**********" at bounding box center [528, 277] width 246 height 9
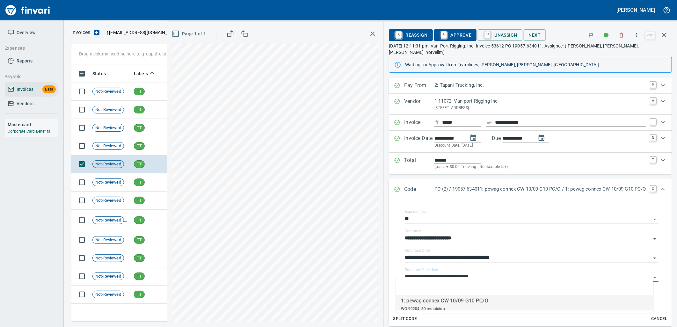
scroll to position [252, 587]
click at [132, 154] on td "TT" at bounding box center [151, 146] width 40 height 18
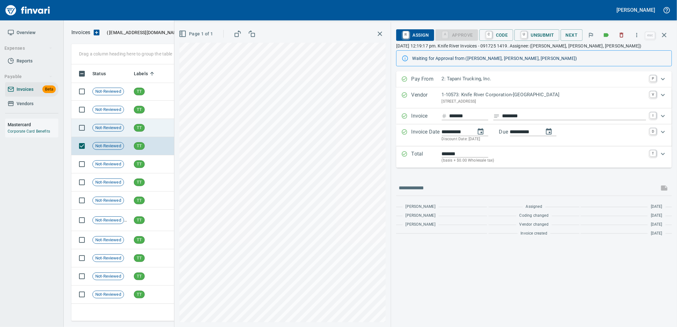
click at [136, 135] on td "TT" at bounding box center [151, 128] width 40 height 18
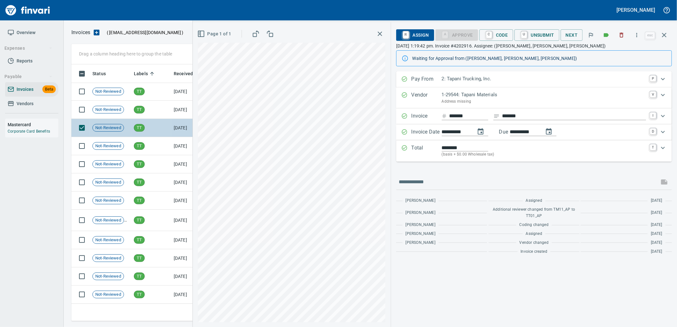
click at [144, 119] on td "TT" at bounding box center [151, 128] width 40 height 18
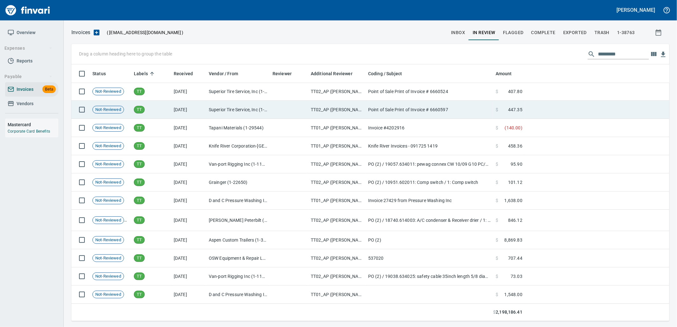
click at [146, 108] on td "TT" at bounding box center [151, 110] width 40 height 18
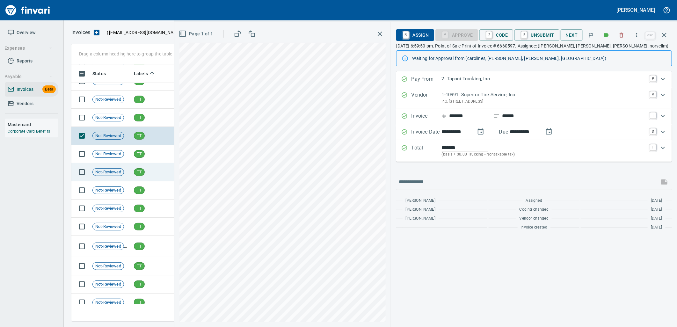
scroll to position [8631, 0]
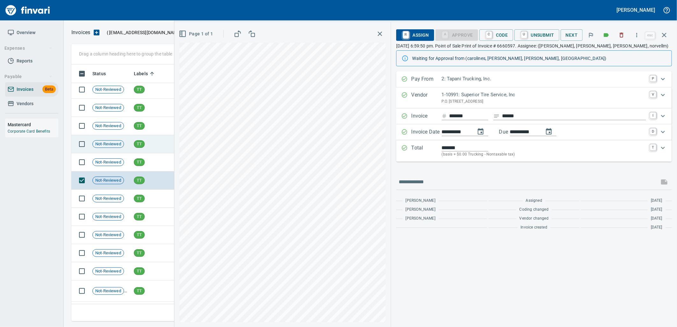
click at [146, 147] on td "TT" at bounding box center [151, 144] width 40 height 18
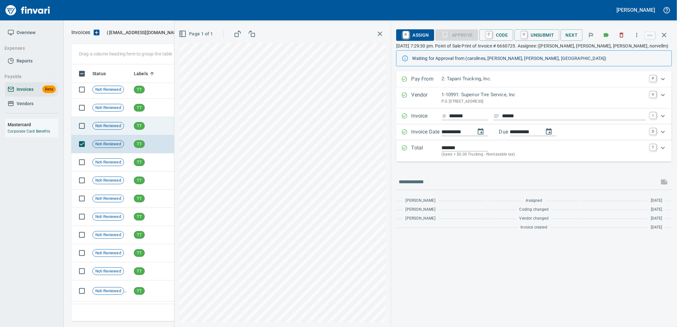
click at [147, 133] on td "TT" at bounding box center [151, 126] width 40 height 18
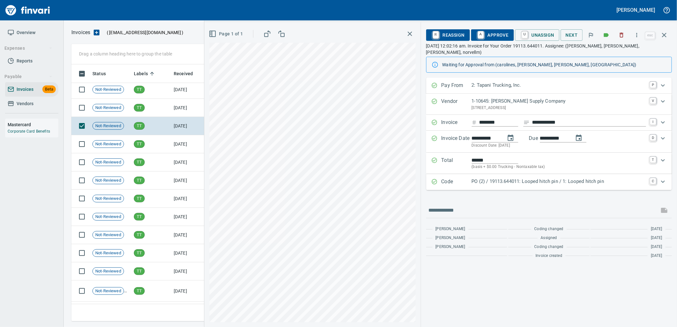
click at [548, 178] on p "PO (2) / 19113.644011: Looped hitch pin / 1: Looped hitch pin" at bounding box center [559, 181] width 174 height 7
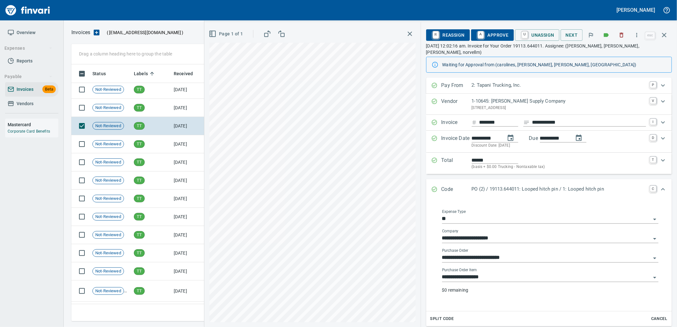
click at [511, 273] on input "**********" at bounding box center [546, 277] width 209 height 9
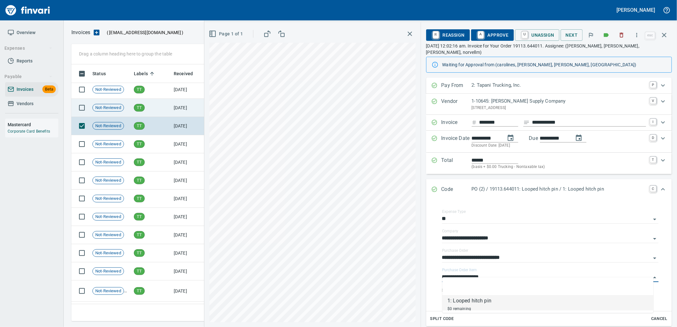
click at [159, 112] on td "TT" at bounding box center [151, 108] width 40 height 18
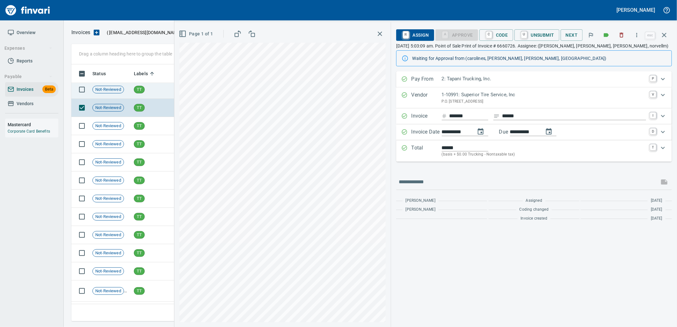
click at [138, 90] on span "TT" at bounding box center [139, 90] width 10 height 6
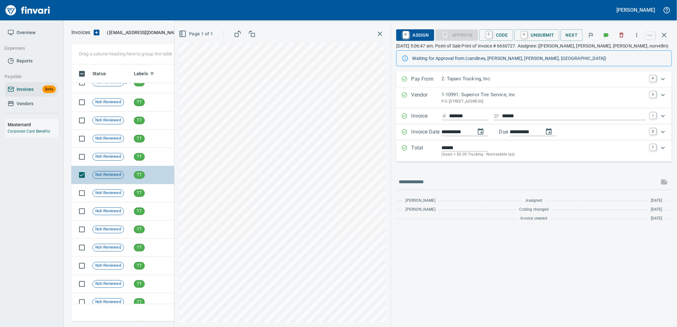
scroll to position [8525, 0]
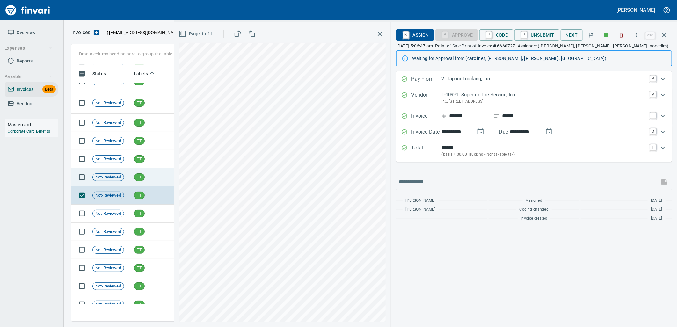
click at [151, 179] on td "TT" at bounding box center [151, 177] width 40 height 18
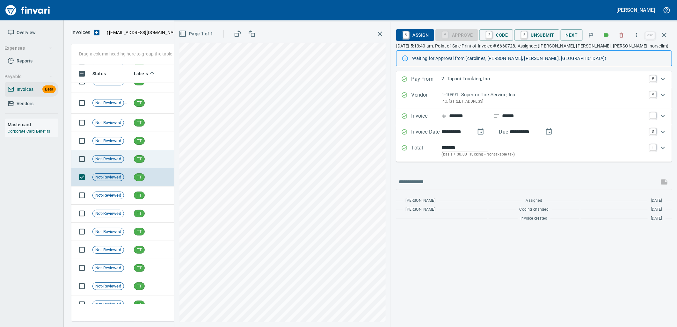
click at [149, 158] on td "TT" at bounding box center [151, 159] width 40 height 18
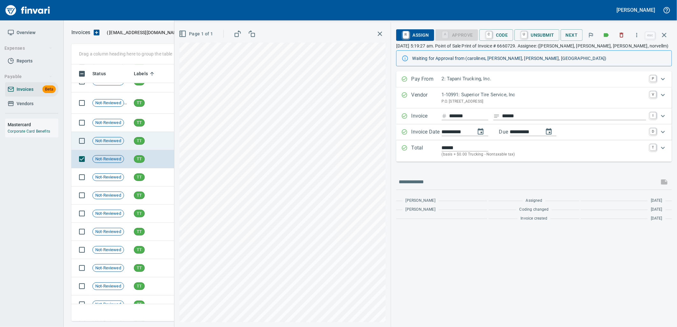
click at [156, 142] on td "TT" at bounding box center [151, 141] width 40 height 18
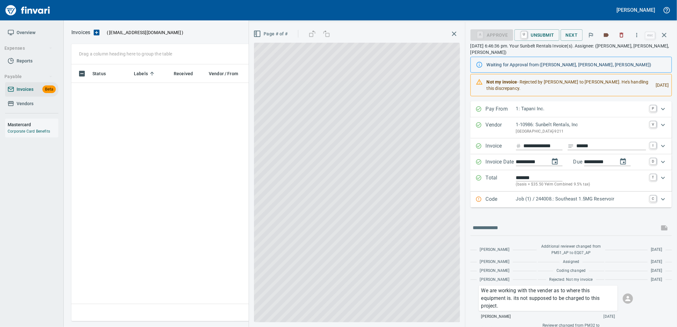
scroll to position [106, 0]
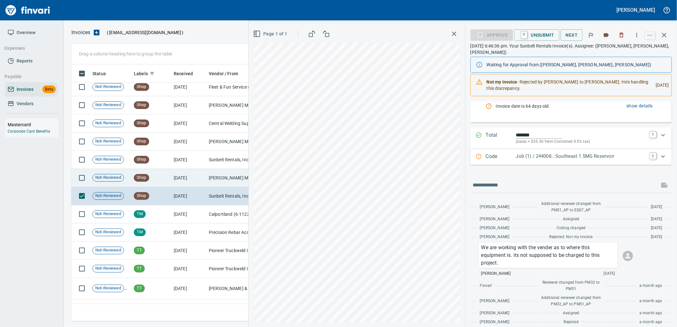
click at [147, 179] on span "Shop" at bounding box center [141, 178] width 15 height 6
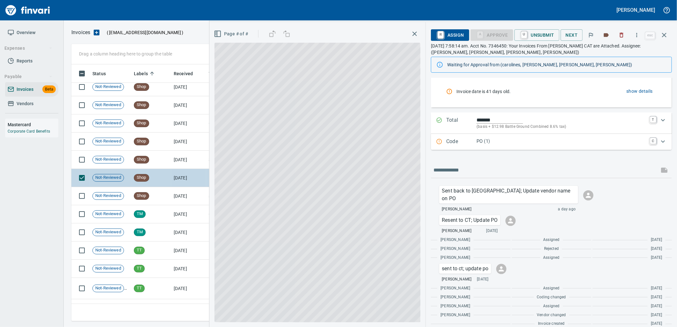
scroll to position [98, 0]
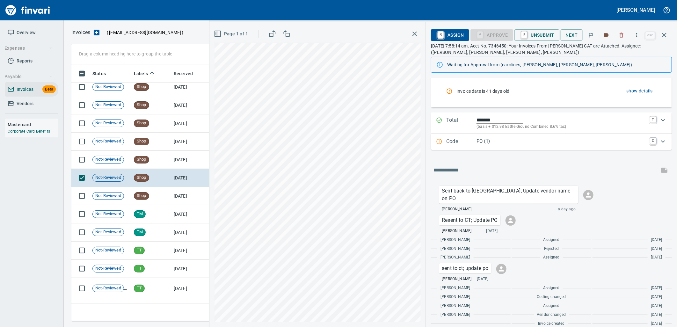
click at [531, 143] on p "PO (1)" at bounding box center [561, 141] width 170 height 7
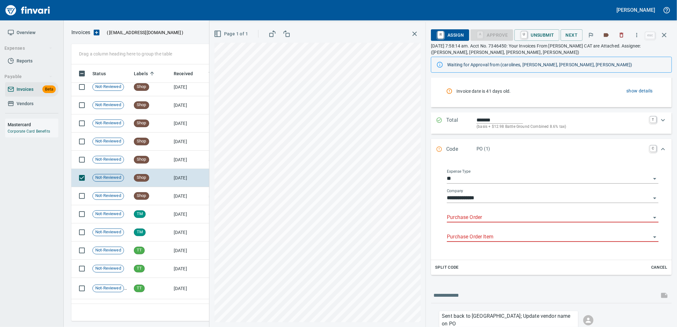
click at [501, 218] on input "Purchase Order" at bounding box center [549, 217] width 204 height 9
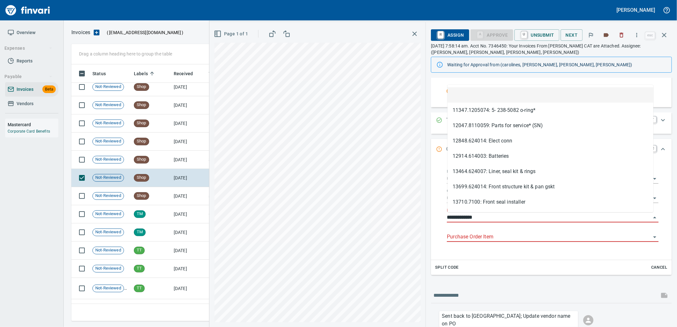
scroll to position [252, 587]
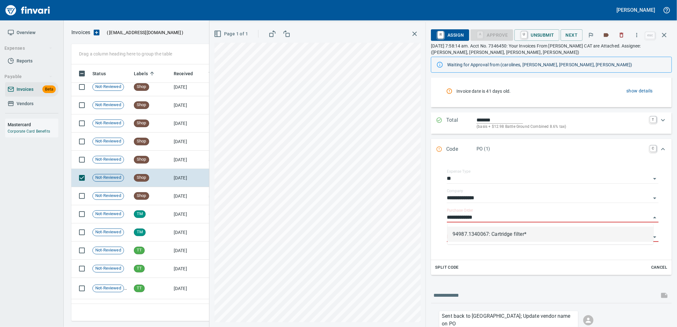
click at [524, 235] on li "94987.1340067: Cartridge filter*" at bounding box center [550, 234] width 206 height 15
type input "**********"
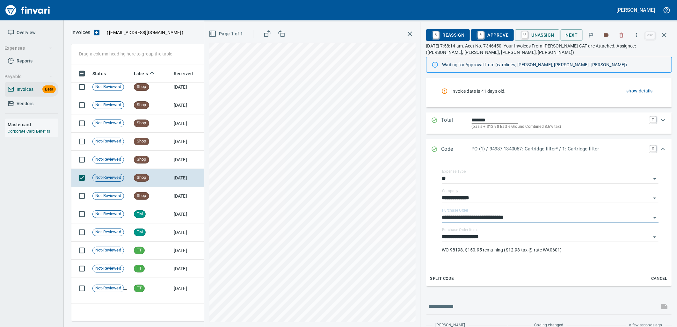
click at [498, 36] on span "A Approve" at bounding box center [492, 35] width 33 height 11
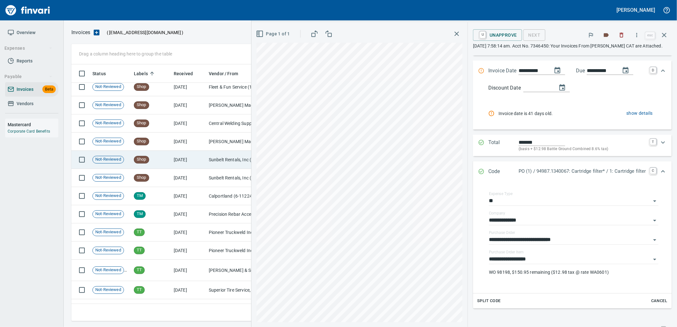
scroll to position [0, 0]
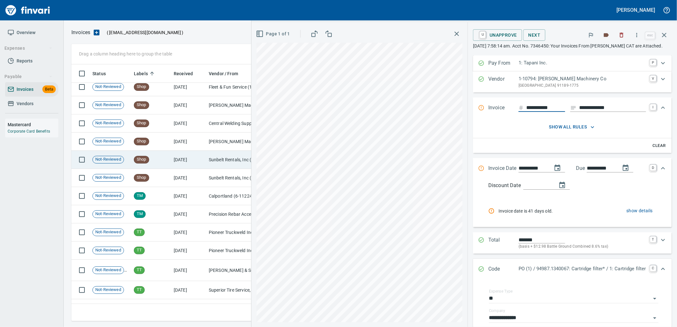
click at [141, 161] on span "Shop" at bounding box center [141, 159] width 15 height 6
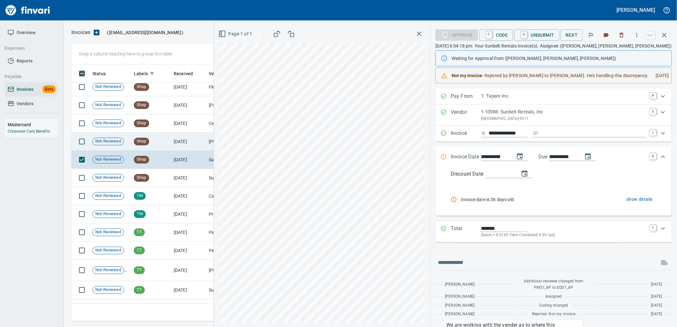
click at [156, 141] on td "Shop" at bounding box center [151, 142] width 40 height 18
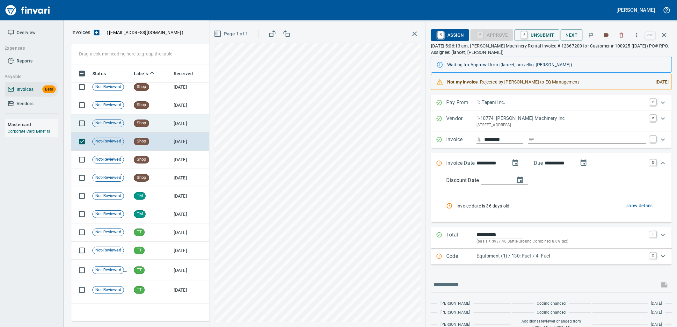
click at [159, 131] on td "Shop" at bounding box center [151, 123] width 40 height 18
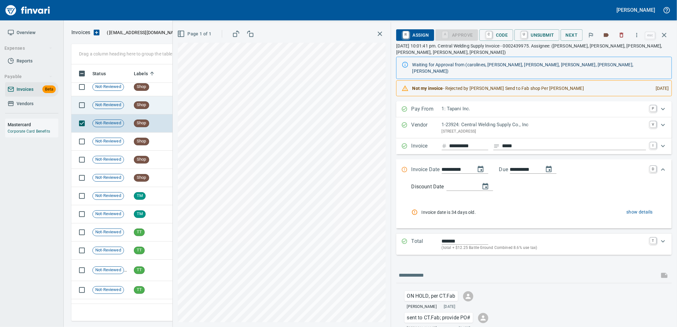
click at [158, 102] on td "Shop" at bounding box center [151, 105] width 40 height 18
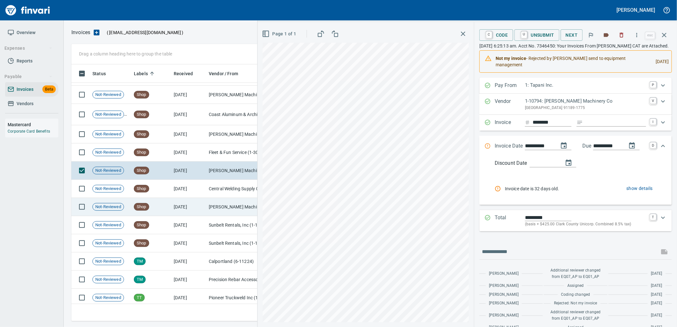
scroll to position [8029, 0]
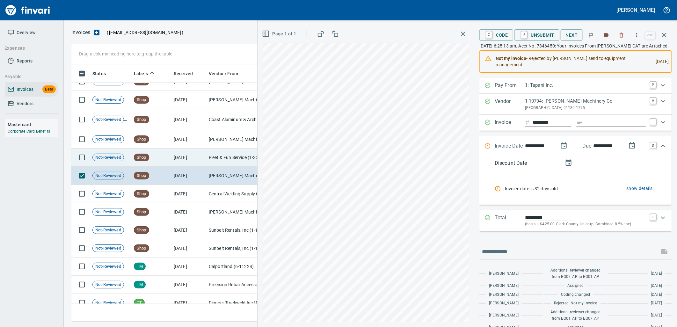
click at [194, 153] on td "[DATE]" at bounding box center [188, 158] width 35 height 18
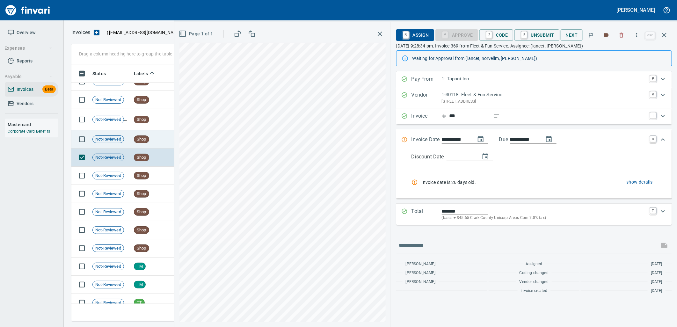
drag, startPoint x: 177, startPoint y: 142, endPoint x: 158, endPoint y: 137, distance: 19.4
click at [175, 142] on div "Page 1 of 1" at bounding box center [282, 174] width 216 height 305
click at [158, 137] on td "Shop" at bounding box center [151, 139] width 40 height 18
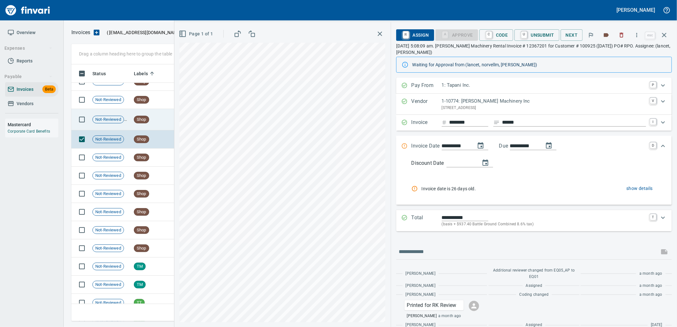
click at [157, 120] on td "Shop" at bounding box center [151, 119] width 40 height 21
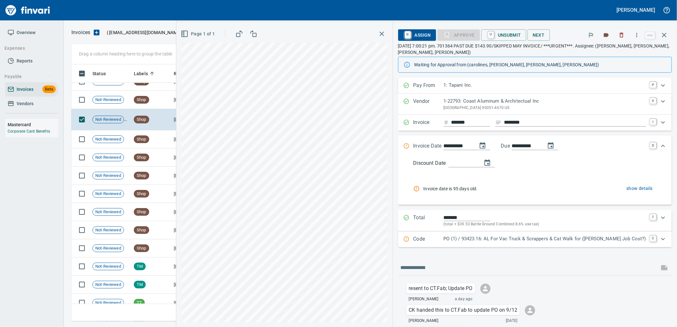
click at [510, 241] on p "PO (1) / 93423.16: AL For Vac Truck & Scrappers & Cat Walk for ([PERSON_NAME] J…" at bounding box center [545, 238] width 202 height 7
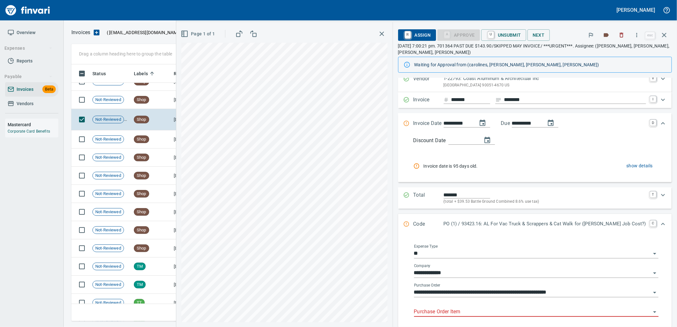
scroll to position [35, 0]
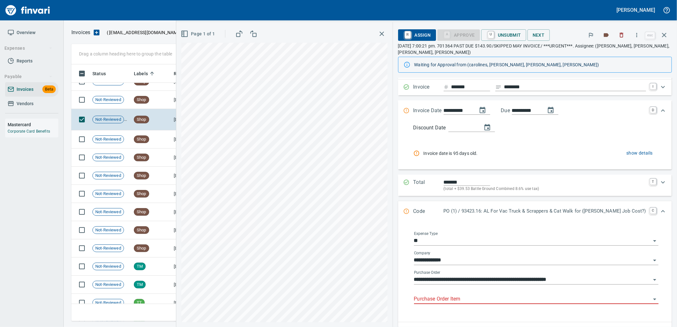
click at [499, 301] on input "Purchase Order Item" at bounding box center [532, 299] width 237 height 9
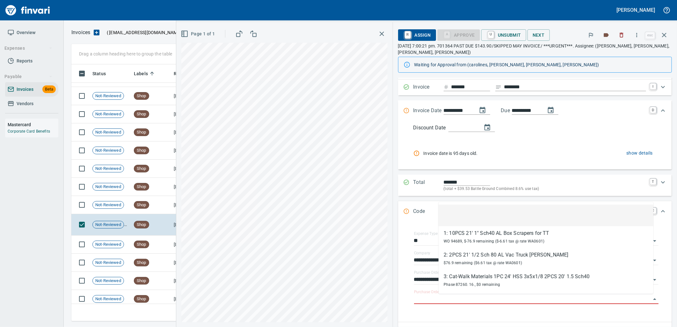
scroll to position [7888, 0]
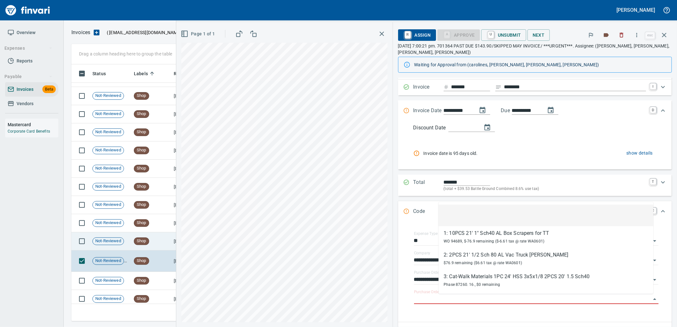
click at [151, 237] on td "Shop" at bounding box center [151, 241] width 40 height 18
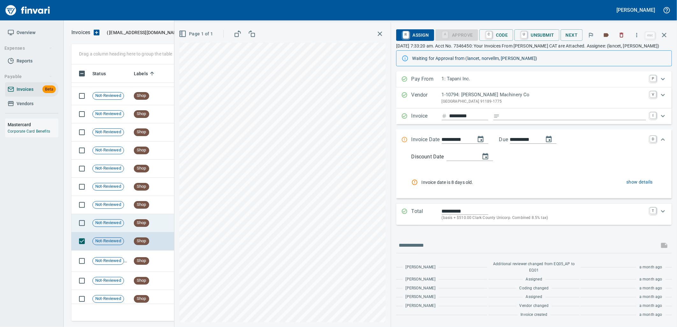
click at [156, 222] on td "Shop" at bounding box center [151, 223] width 40 height 18
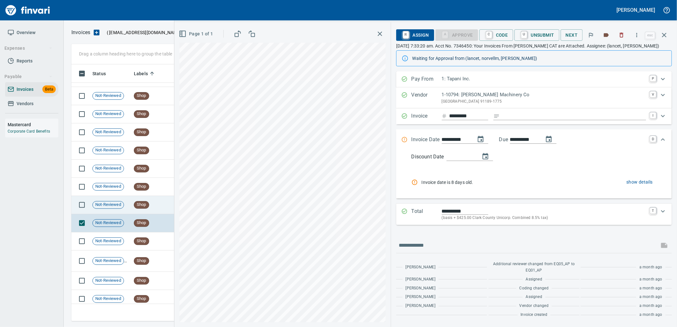
click at [147, 200] on td "Shop" at bounding box center [151, 205] width 40 height 18
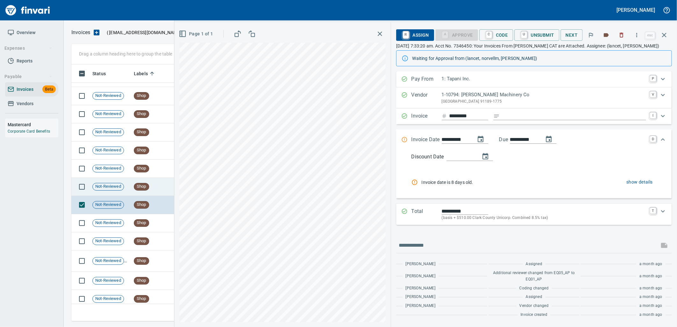
click at [145, 184] on span "Shop" at bounding box center [141, 187] width 15 height 6
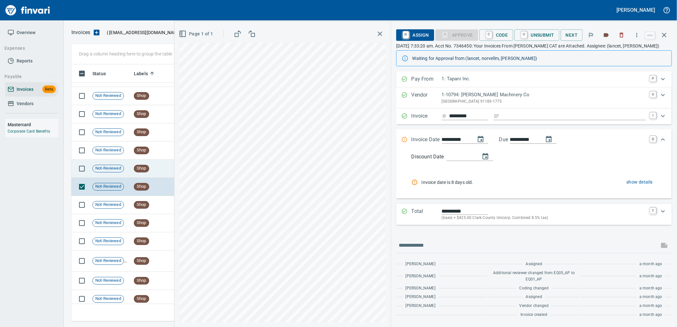
click at [143, 168] on span "Shop" at bounding box center [141, 168] width 15 height 6
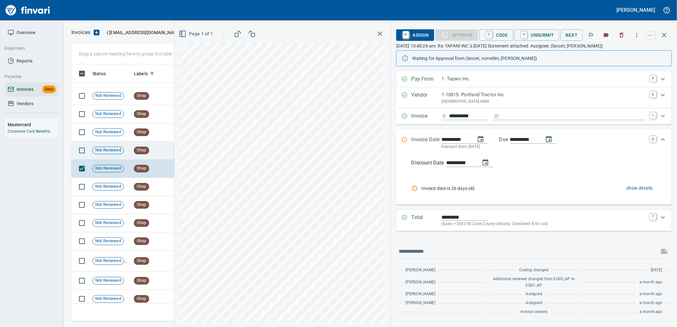
click at [144, 150] on span "Shop" at bounding box center [141, 150] width 15 height 6
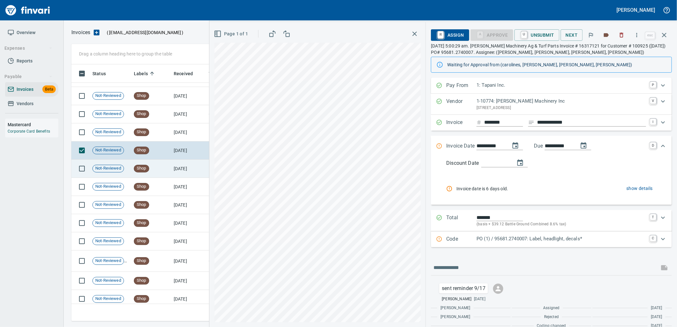
click at [179, 168] on td "[DATE]" at bounding box center [188, 169] width 35 height 18
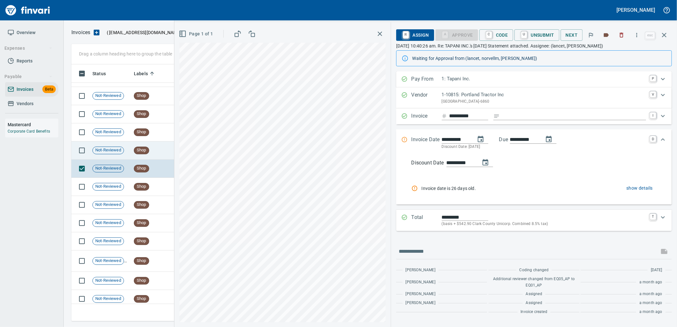
click at [164, 154] on td "Shop" at bounding box center [151, 150] width 40 height 18
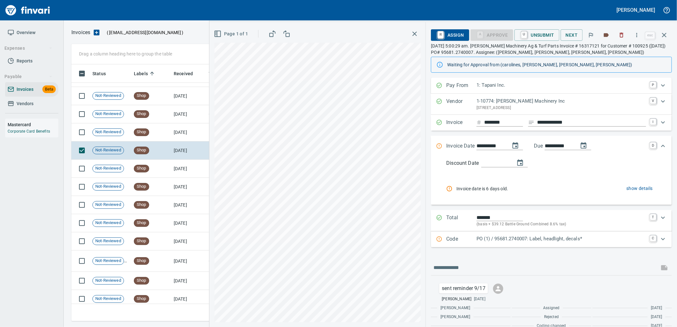
click at [501, 243] on p "PO (1) / 95681.2740007: Label, headlight, decals*" at bounding box center [561, 238] width 170 height 7
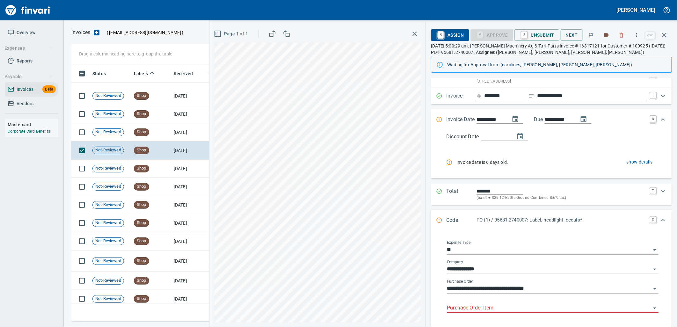
scroll to position [71, 0]
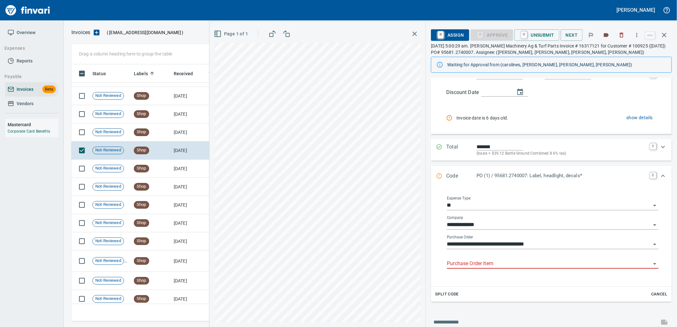
click at [496, 260] on input "Purchase Order Item" at bounding box center [549, 263] width 204 height 9
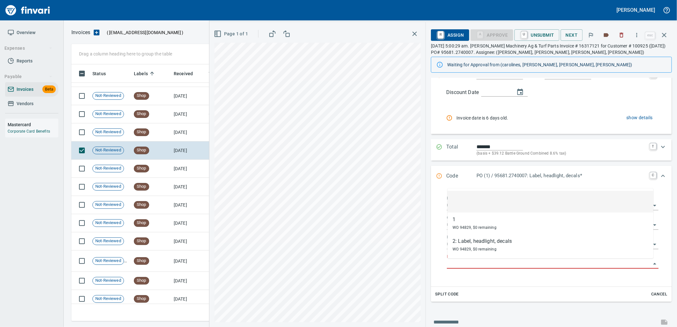
scroll to position [252, 587]
click at [139, 130] on span "Shop" at bounding box center [141, 132] width 15 height 6
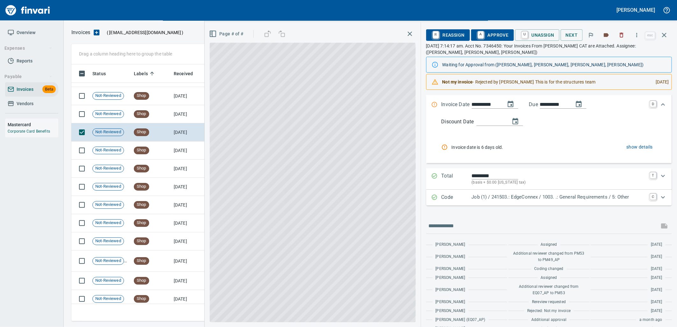
scroll to position [71, 0]
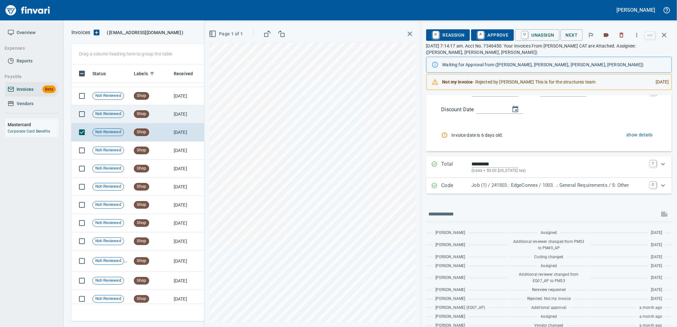
click at [180, 117] on td "[DATE]" at bounding box center [188, 114] width 35 height 18
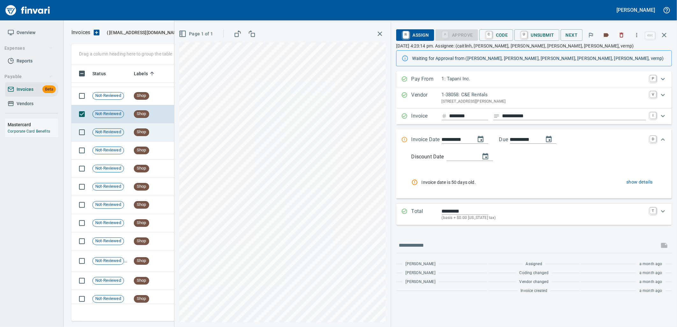
click at [163, 129] on td "Shop" at bounding box center [151, 132] width 40 height 18
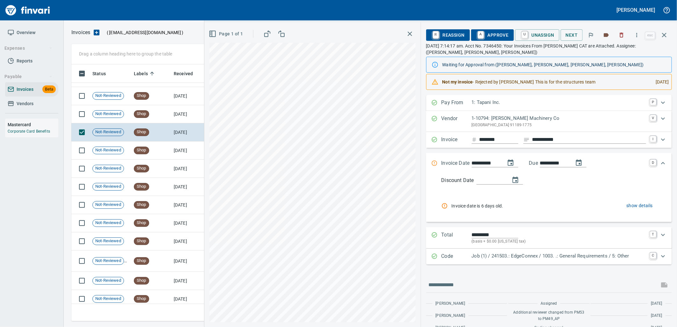
scroll to position [89, 0]
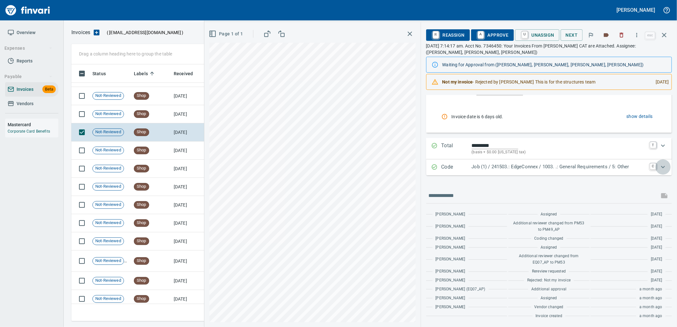
click at [659, 167] on icon "Expand" at bounding box center [663, 167] width 8 height 8
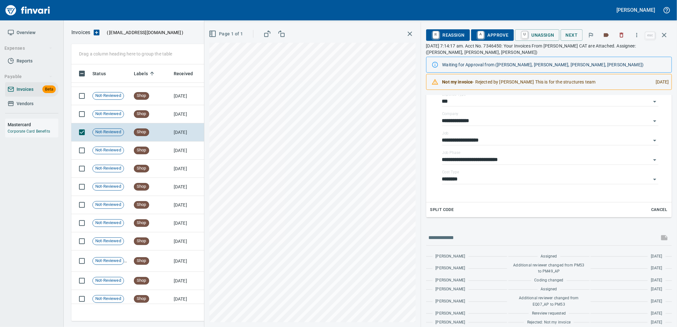
scroll to position [234, 0]
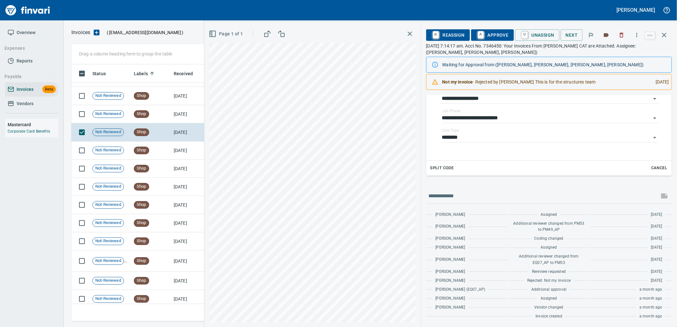
click at [485, 34] on span "A Approve" at bounding box center [492, 35] width 33 height 11
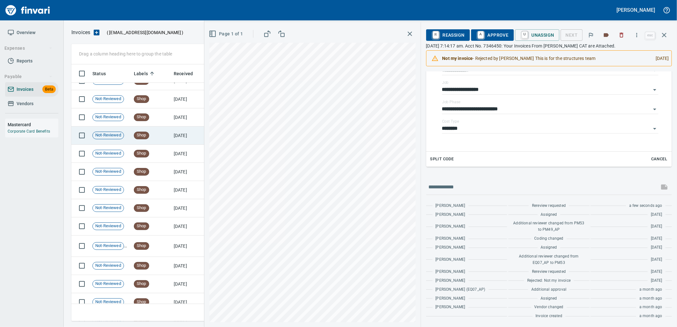
scroll to position [219, 0]
click at [147, 132] on div "Shop" at bounding box center [141, 136] width 15 height 8
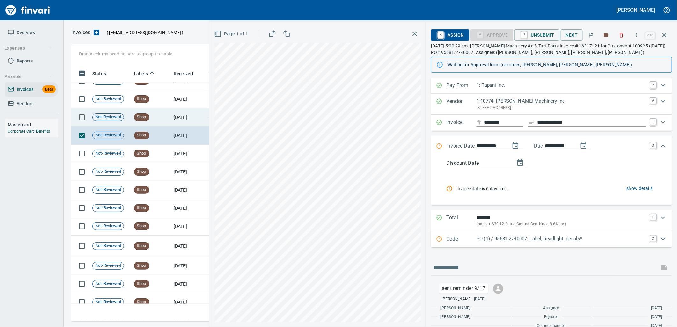
click at [143, 123] on td "Shop" at bounding box center [151, 117] width 40 height 18
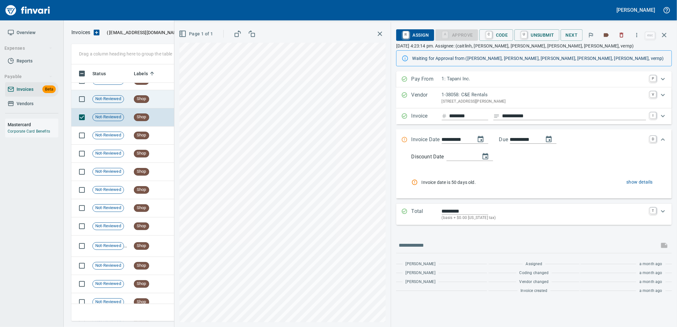
click at [143, 106] on td "Shop" at bounding box center [151, 99] width 40 height 18
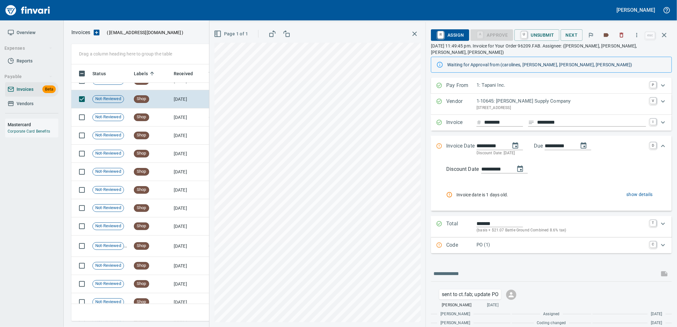
click at [499, 243] on div "Code PO (1) C" at bounding box center [551, 245] width 241 height 16
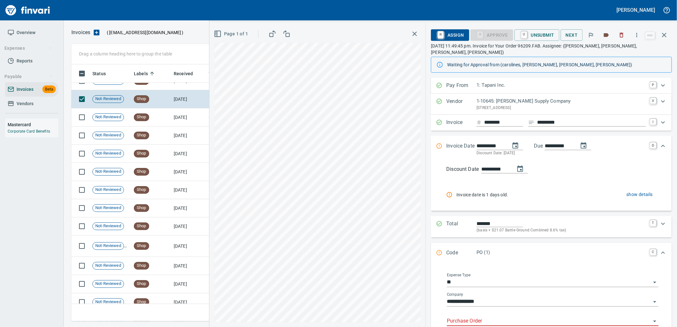
click at [486, 317] on input "Purchase Order" at bounding box center [549, 321] width 204 height 9
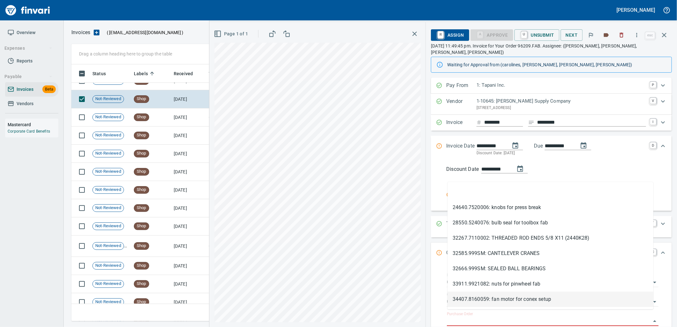
scroll to position [252, 587]
type input "*********"
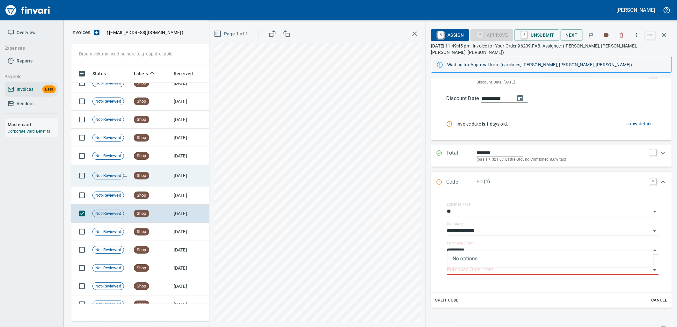
scroll to position [7746, 0]
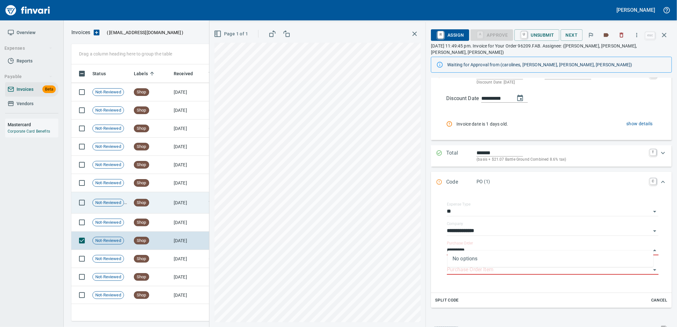
click at [163, 212] on td "Shop" at bounding box center [151, 202] width 40 height 21
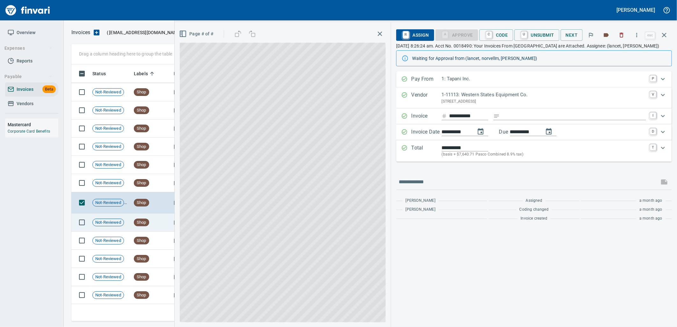
click at [167, 223] on td "Shop" at bounding box center [151, 223] width 40 height 18
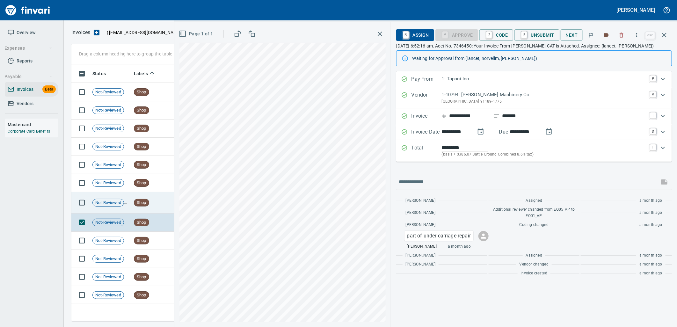
click at [142, 201] on span "Shop" at bounding box center [141, 203] width 15 height 6
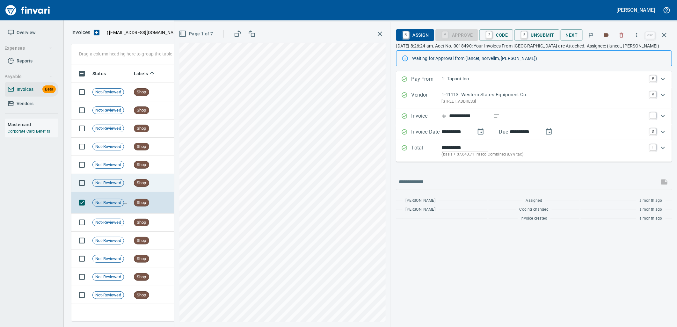
click at [150, 180] on td "Shop" at bounding box center [151, 183] width 40 height 18
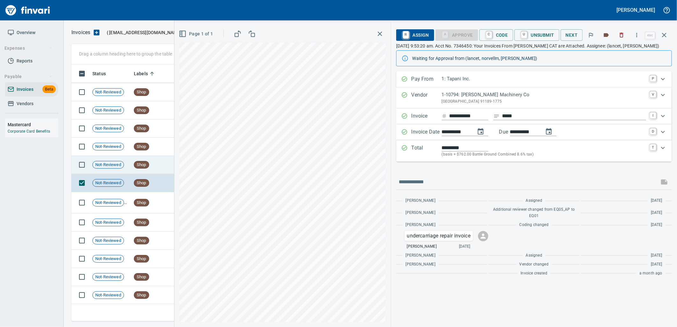
click at [148, 163] on span "Shop" at bounding box center [141, 165] width 15 height 6
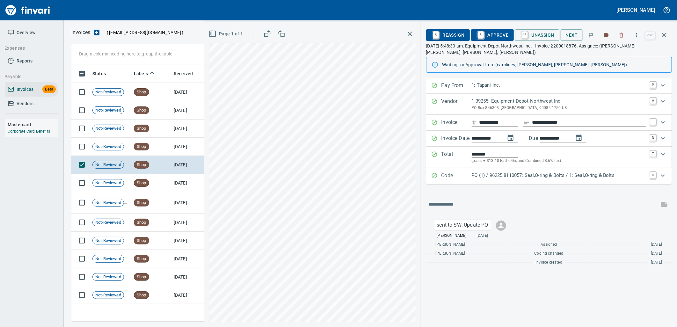
click at [511, 177] on p "PO (1) / 96225.8110057: Seal,O-ring & Bolts / 1: Seal,O-ring & Bolts" at bounding box center [559, 175] width 174 height 7
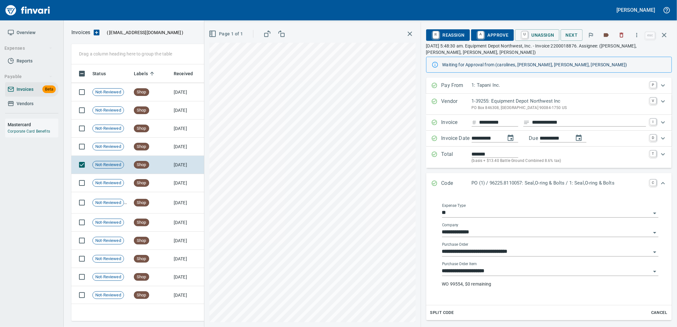
click at [504, 270] on input "**********" at bounding box center [546, 271] width 209 height 9
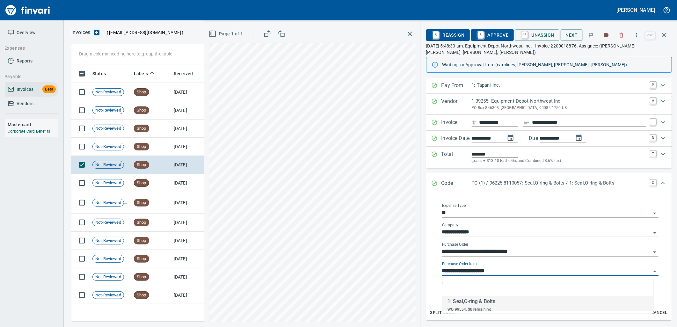
scroll to position [252, 587]
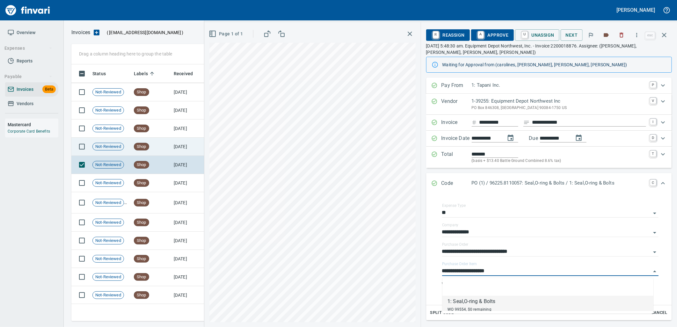
click at [176, 145] on td "[DATE]" at bounding box center [188, 147] width 35 height 18
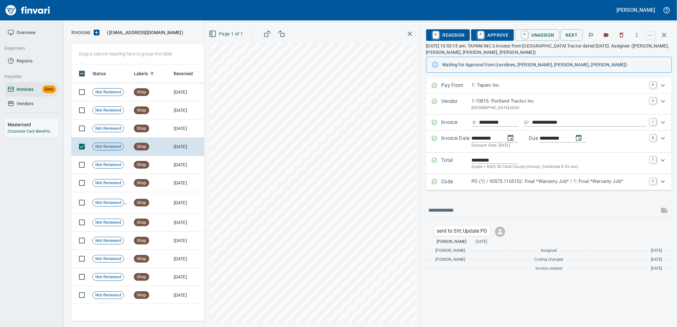
click at [488, 187] on div "Code PO (1) / 95575.1105152: Final *Warranty Job* / 1: Final *Warranty Job* C" at bounding box center [549, 182] width 246 height 16
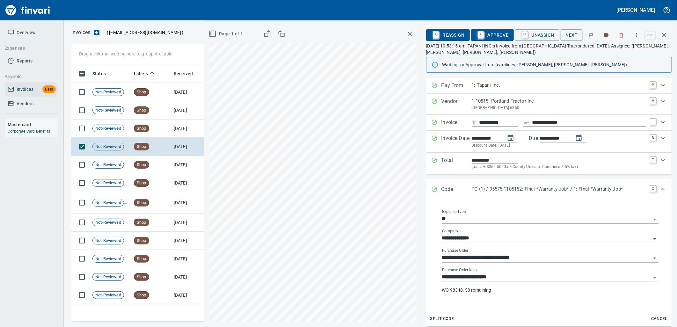
click at [494, 276] on input "**********" at bounding box center [546, 277] width 209 height 9
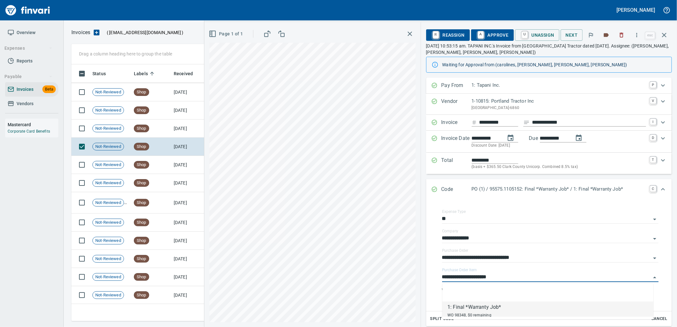
scroll to position [252, 587]
click at [167, 124] on td "Shop" at bounding box center [151, 129] width 40 height 18
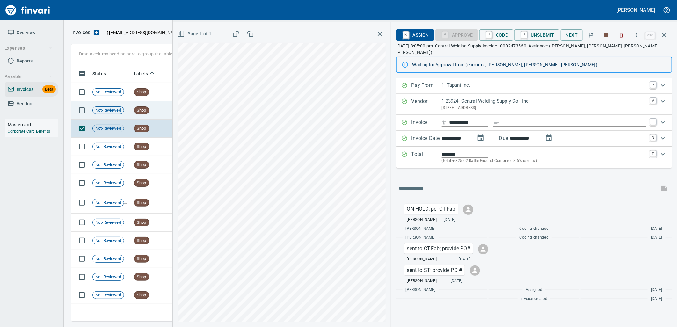
click at [147, 110] on span "Shop" at bounding box center [141, 110] width 15 height 6
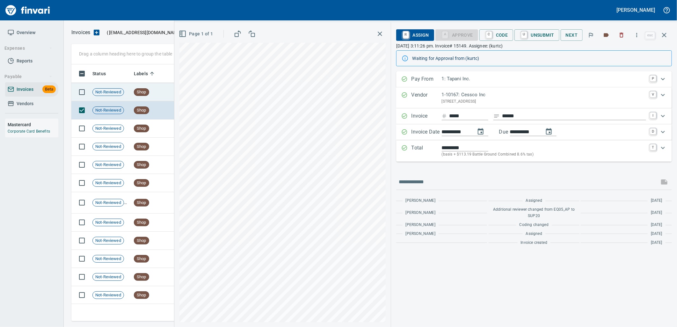
click at [150, 93] on td "Shop" at bounding box center [151, 92] width 40 height 18
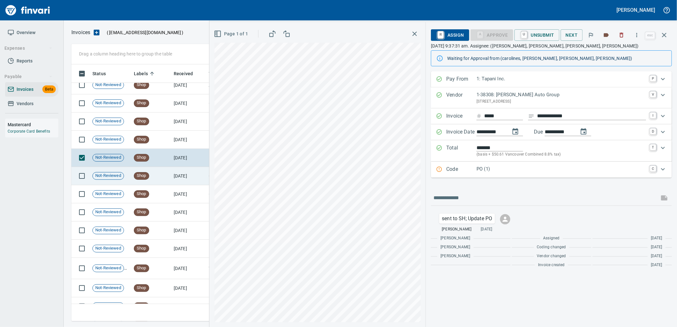
scroll to position [7675, 0]
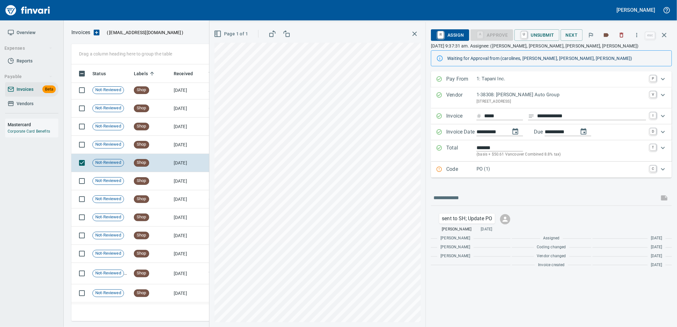
click at [526, 174] on div "PO (1)" at bounding box center [561, 169] width 170 height 8
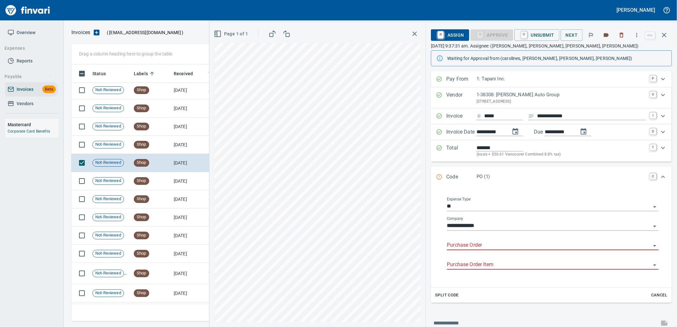
click at [484, 248] on input "Purchase Order" at bounding box center [549, 245] width 204 height 9
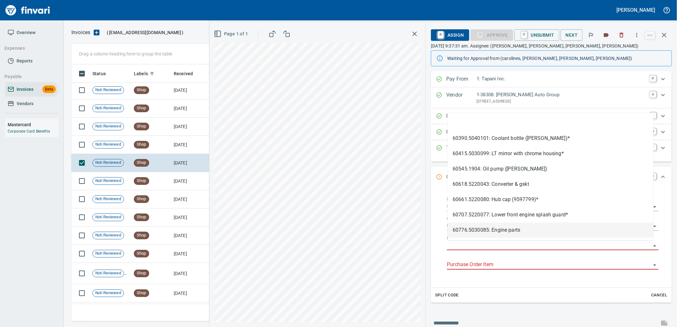
scroll to position [252, 587]
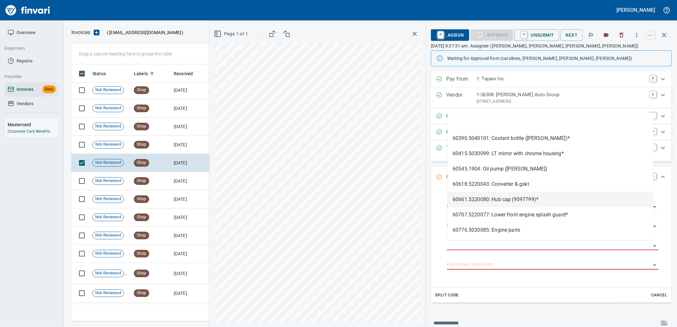
type input "**********"
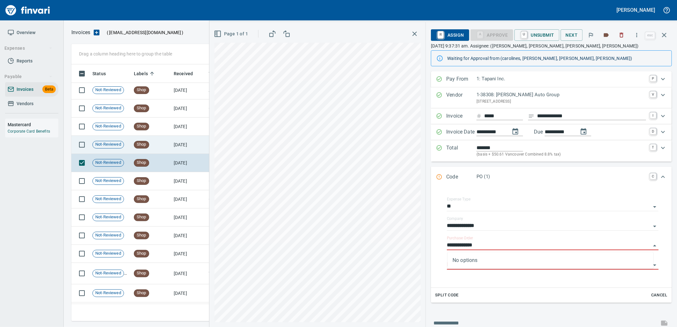
click at [202, 147] on td "[DATE]" at bounding box center [188, 145] width 35 height 18
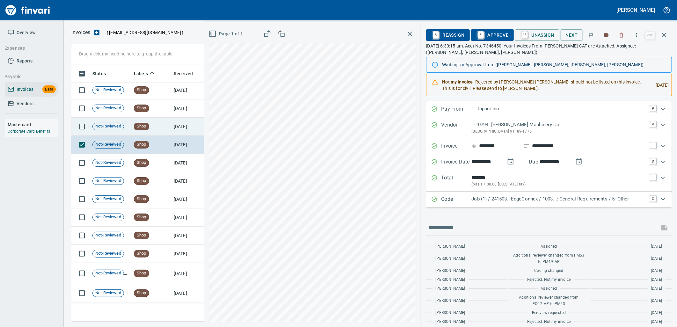
click at [165, 127] on td "Shop" at bounding box center [151, 127] width 40 height 18
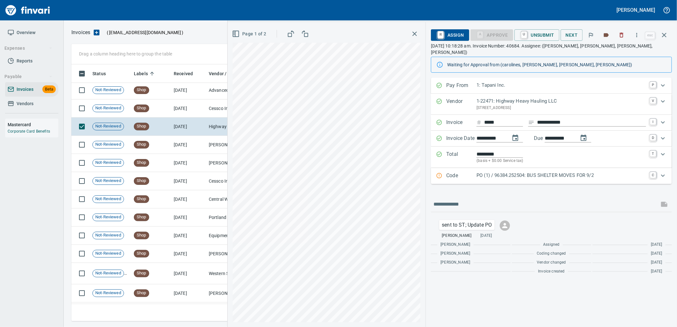
click at [554, 172] on p "PO (1) / 96384.252504: BUS SHELTER MOVES FOR 9/2" at bounding box center [561, 175] width 170 height 7
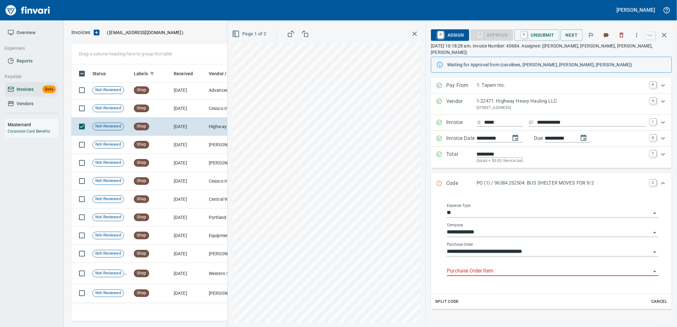
click at [504, 268] on input "Purchase Order Item" at bounding box center [549, 271] width 204 height 9
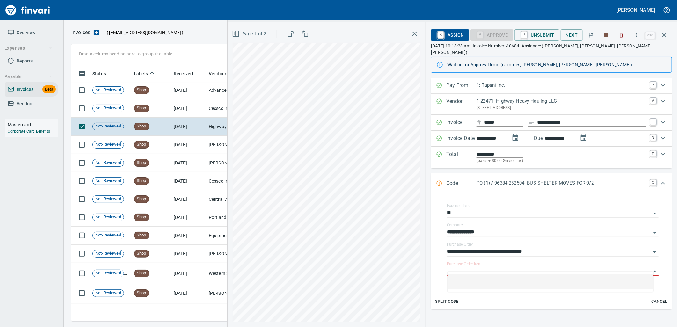
scroll to position [252, 587]
click at [183, 111] on td "[DATE]" at bounding box center [188, 108] width 35 height 18
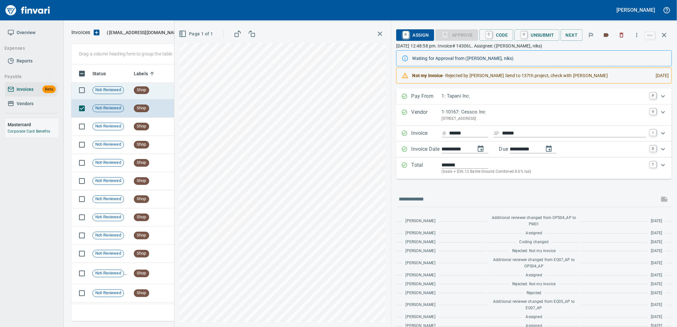
click at [166, 93] on td "Shop" at bounding box center [151, 90] width 40 height 18
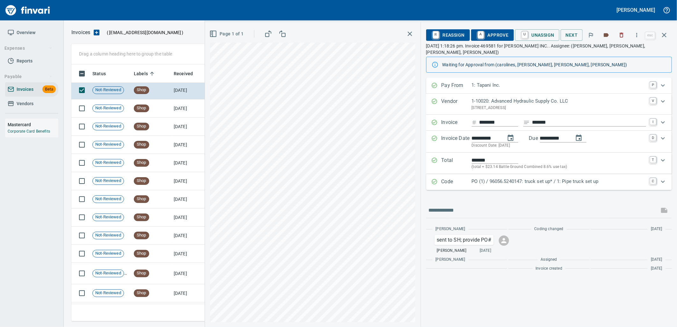
click at [604, 178] on p "PO (1) / 96056.5240147: truck set up* / 1: Pipe truck set up" at bounding box center [559, 181] width 174 height 7
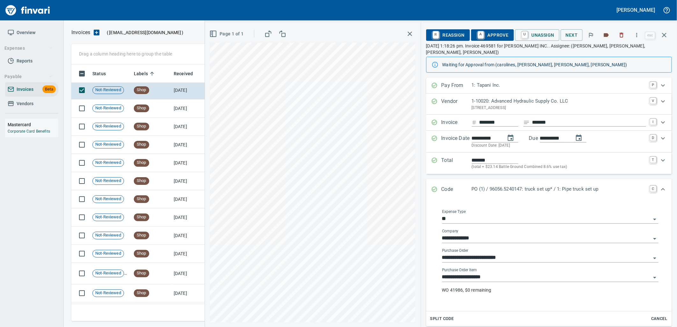
click at [511, 274] on input "**********" at bounding box center [546, 277] width 209 height 9
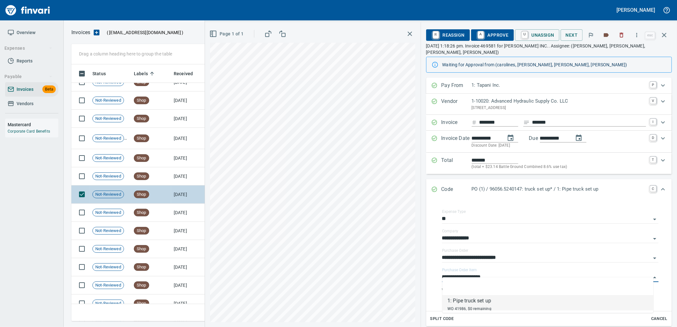
scroll to position [7569, 0]
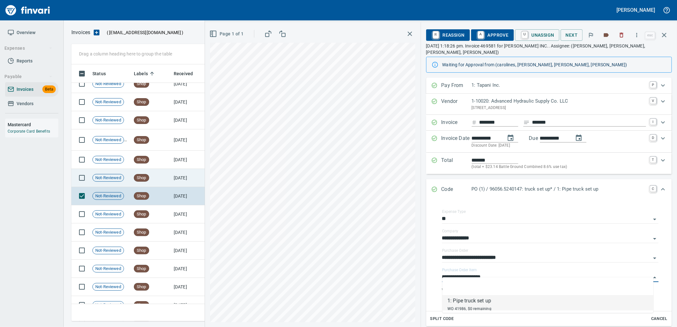
click at [162, 183] on td "Shop" at bounding box center [151, 178] width 40 height 18
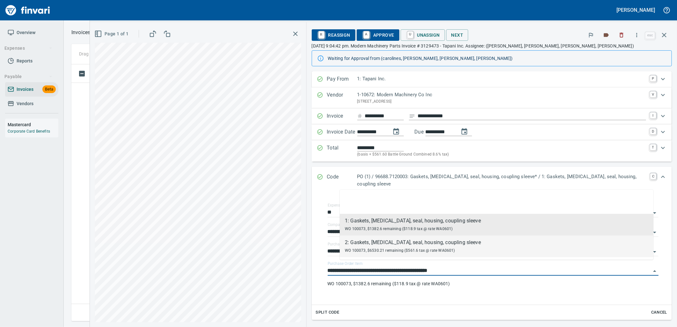
scroll to position [252, 587]
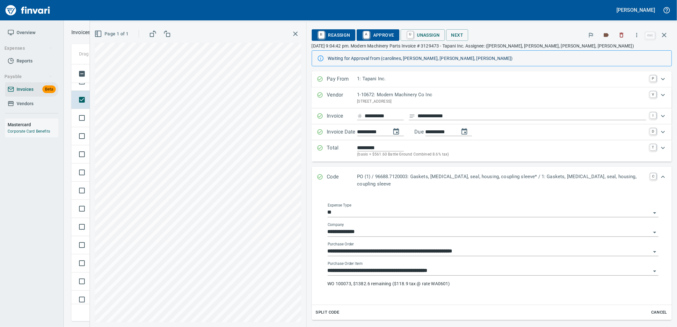
click at [464, 266] on input "**********" at bounding box center [489, 270] width 323 height 9
click at [512, 268] on input "**********" at bounding box center [489, 270] width 323 height 9
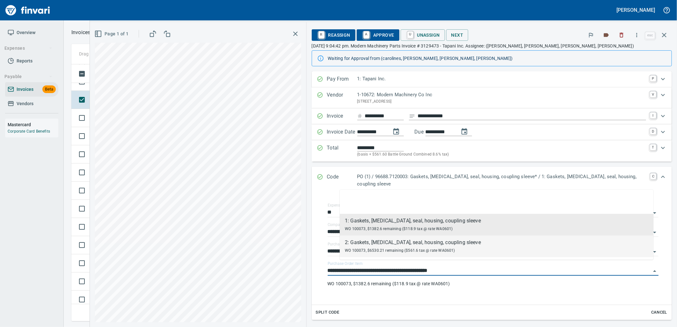
click at [433, 249] on span "WO 100073, $6530.21 remaining ($561.6 tax @ rate WA0601)" at bounding box center [400, 250] width 110 height 4
type input "**********"
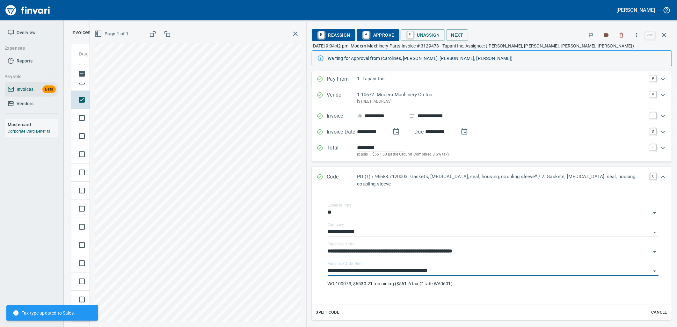
click at [393, 37] on span "A Approve" at bounding box center [378, 35] width 33 height 11
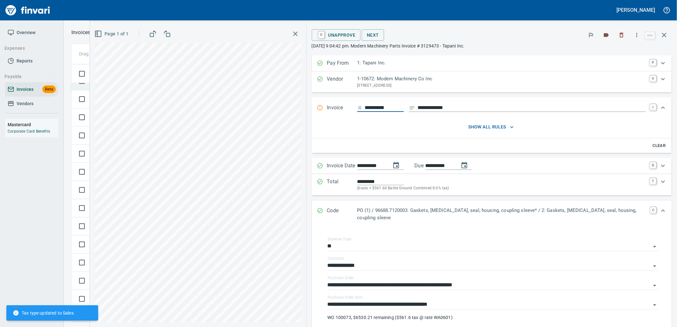
click at [100, 87] on td "Not-Reviewed" at bounding box center [110, 81] width 41 height 18
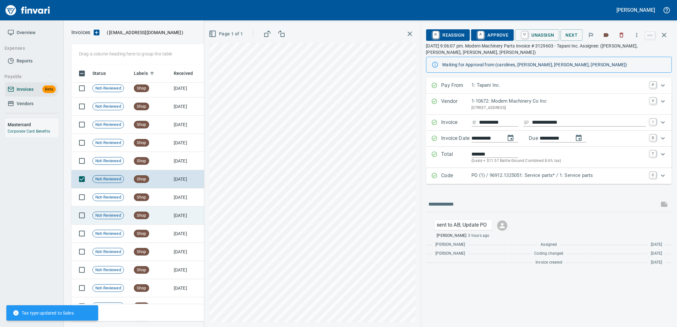
scroll to position [6896, 0]
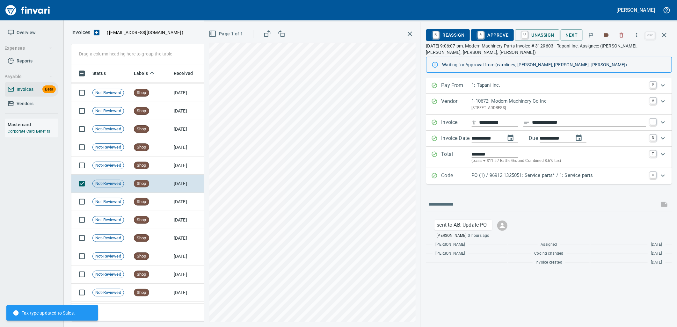
click at [477, 173] on p "PO (1) / 96912.1325051: Service parts* / 1: Service parts" at bounding box center [559, 175] width 174 height 7
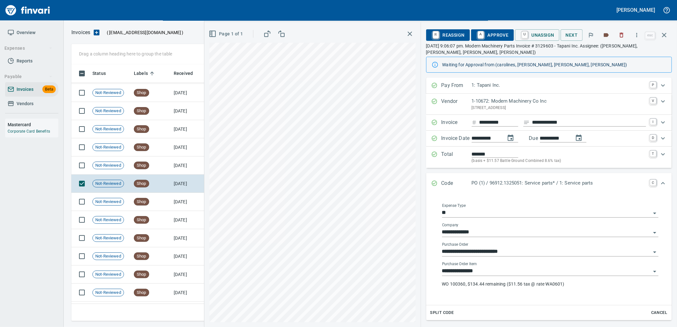
click at [488, 272] on input "**********" at bounding box center [546, 271] width 209 height 9
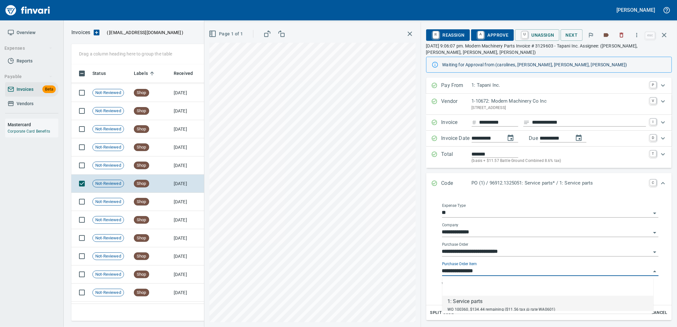
scroll to position [252, 587]
click at [492, 34] on span "A Approve" at bounding box center [492, 35] width 33 height 11
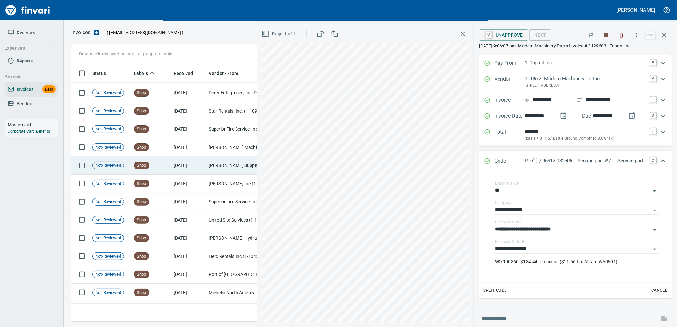
click at [158, 170] on td "Shop" at bounding box center [151, 165] width 40 height 18
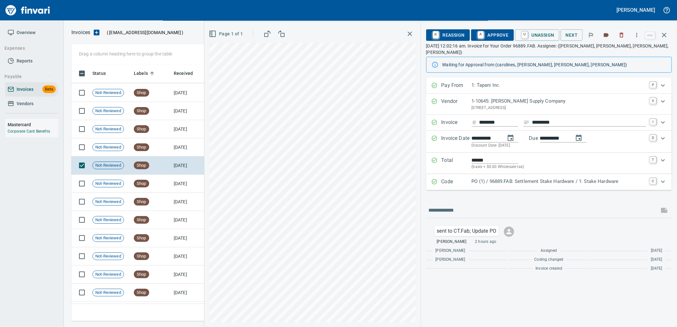
click at [520, 181] on div "Code PO (1) / 96889.FAB: Settlement Stake Hardware / 1: Stake Hardware C" at bounding box center [549, 182] width 246 height 16
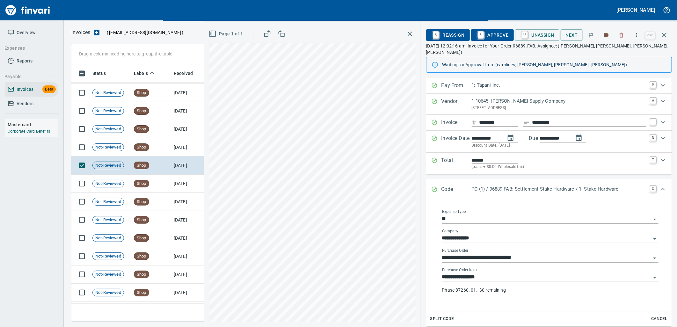
click at [495, 273] on input "**********" at bounding box center [546, 277] width 209 height 9
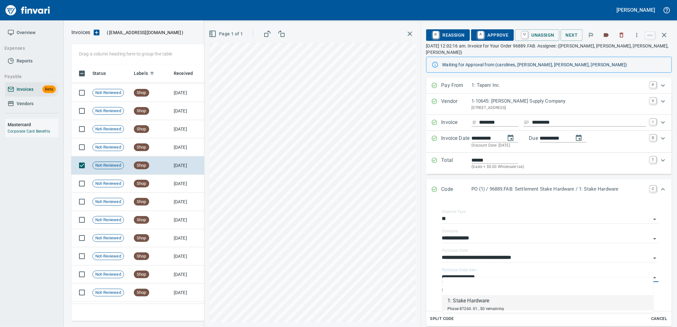
scroll to position [252, 587]
click at [178, 148] on td "[DATE]" at bounding box center [188, 147] width 35 height 18
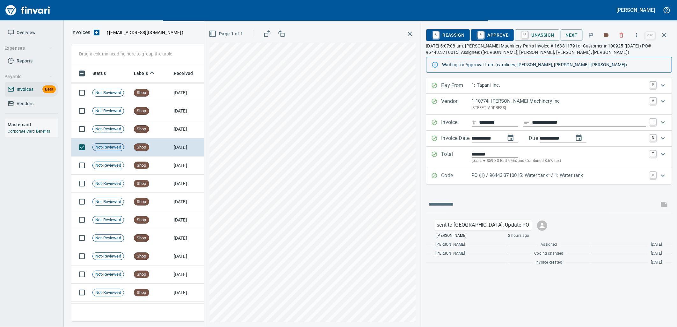
click at [515, 177] on p "PO (1) / 96443.3710015: Water tank* / 1: Water tank" at bounding box center [559, 175] width 174 height 7
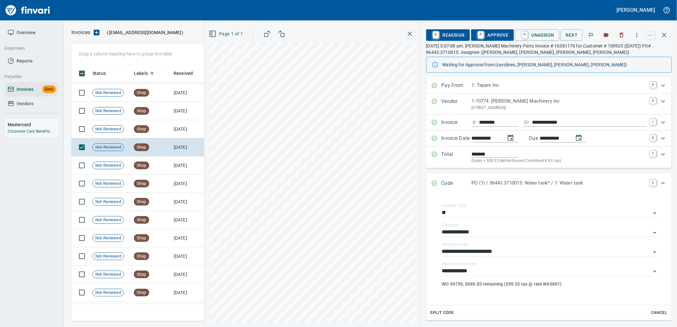
click at [492, 33] on span "A Approve" at bounding box center [492, 35] width 33 height 11
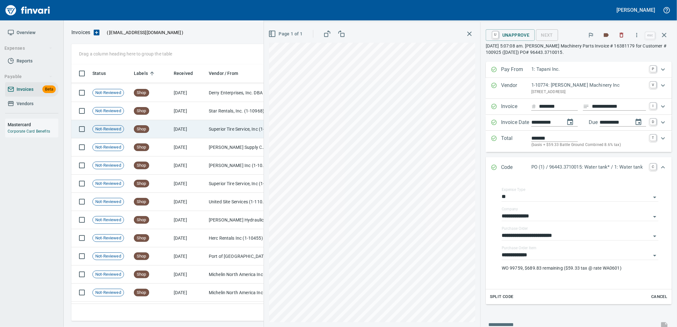
click at [177, 127] on td "[DATE]" at bounding box center [188, 129] width 35 height 18
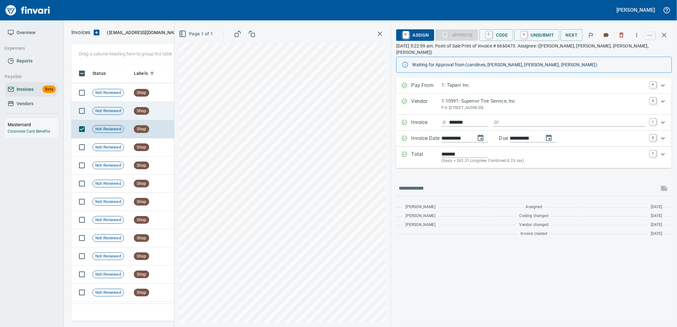
click at [147, 113] on span "Shop" at bounding box center [141, 111] width 15 height 6
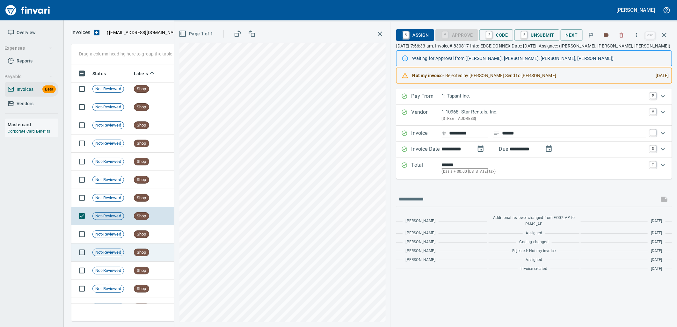
scroll to position [6790, 0]
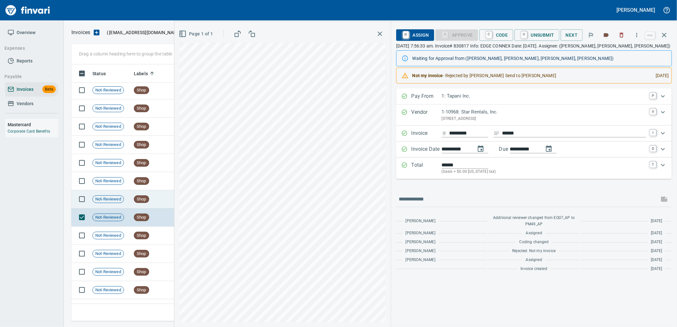
click at [149, 199] on td "Shop" at bounding box center [151, 199] width 40 height 18
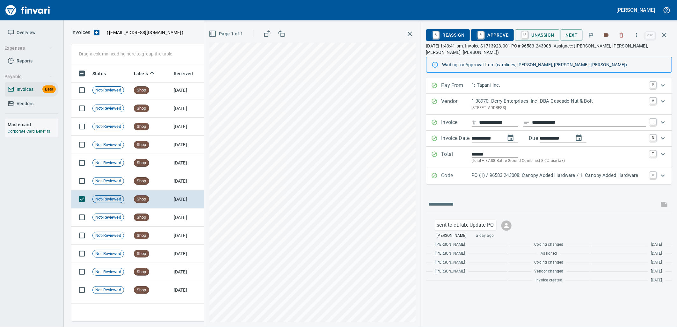
click at [469, 177] on p "Code" at bounding box center [456, 176] width 30 height 8
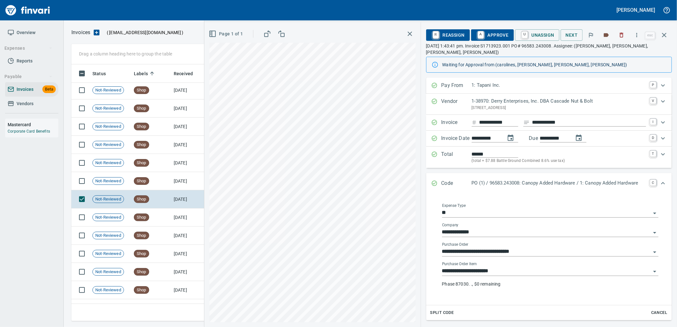
click at [525, 270] on input "**********" at bounding box center [546, 271] width 209 height 9
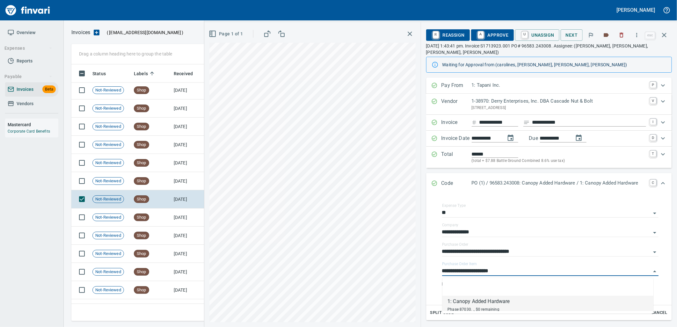
scroll to position [252, 587]
click at [138, 177] on div "Shop" at bounding box center [141, 181] width 15 height 8
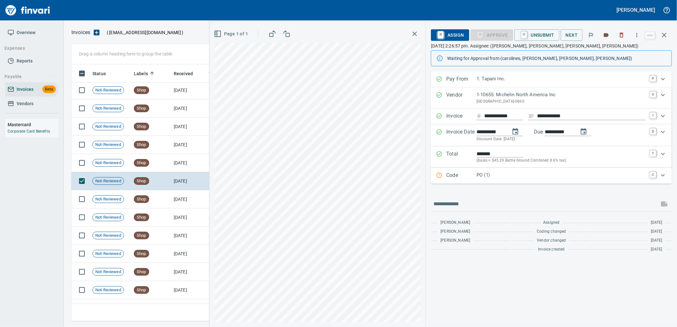
click at [524, 182] on div "Code PO (1) C" at bounding box center [551, 176] width 241 height 16
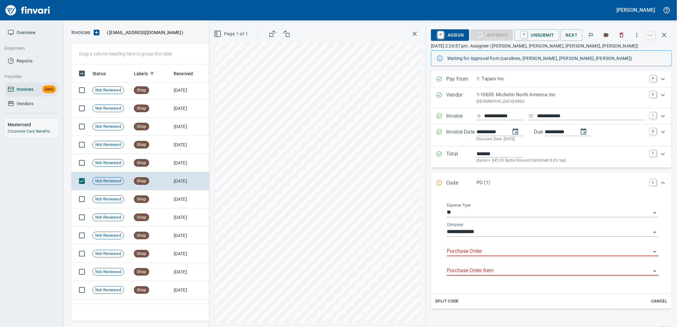
click at [473, 251] on input "Purchase Order" at bounding box center [549, 251] width 204 height 9
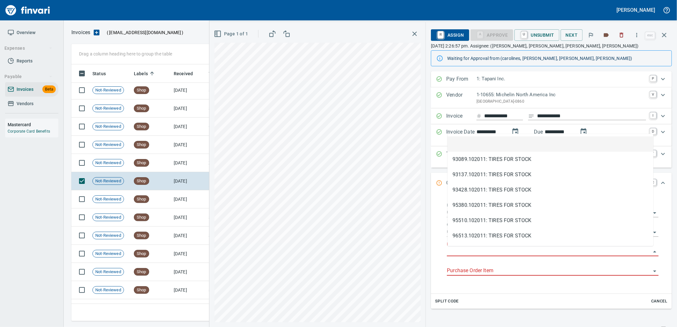
scroll to position [252, 587]
type input "**********"
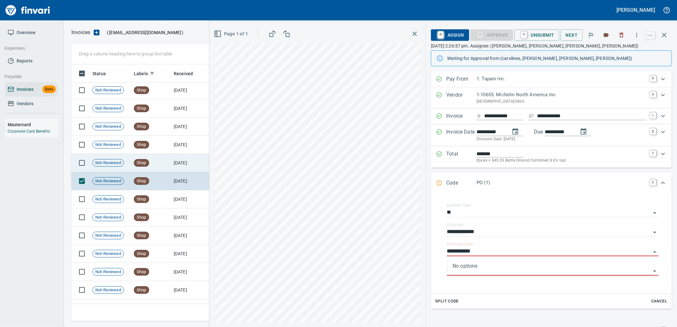
click at [168, 166] on td "Shop" at bounding box center [151, 163] width 40 height 18
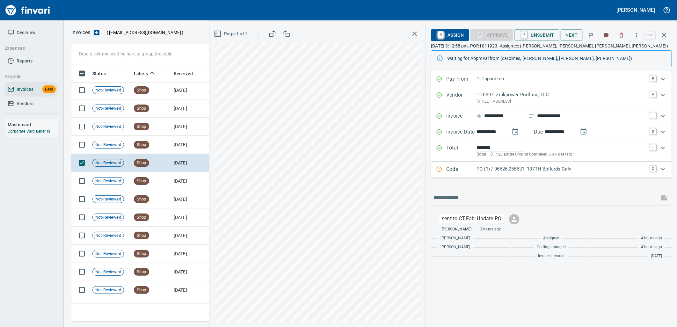
click at [514, 171] on p "PO (1) / 96626.256631: 137TH Bollards Galv" at bounding box center [561, 168] width 170 height 7
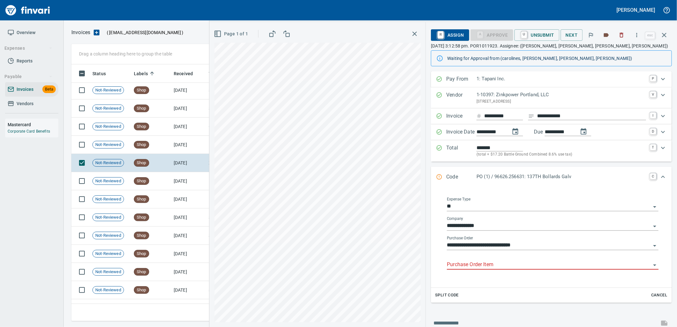
click at [511, 263] on input "Purchase Order Item" at bounding box center [549, 264] width 204 height 9
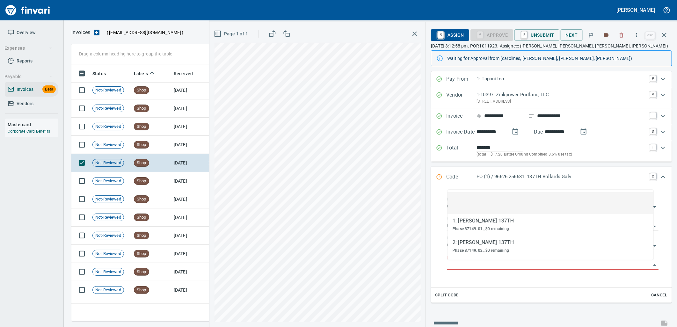
scroll to position [252, 587]
click at [185, 148] on td "[DATE]" at bounding box center [188, 145] width 35 height 18
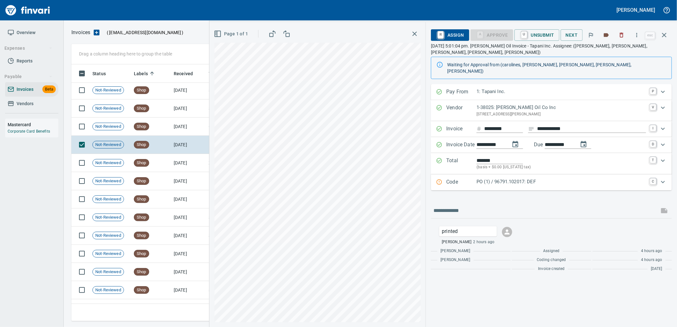
click at [540, 178] on p "PO (1) / 96791.102017: DEF" at bounding box center [561, 181] width 170 height 7
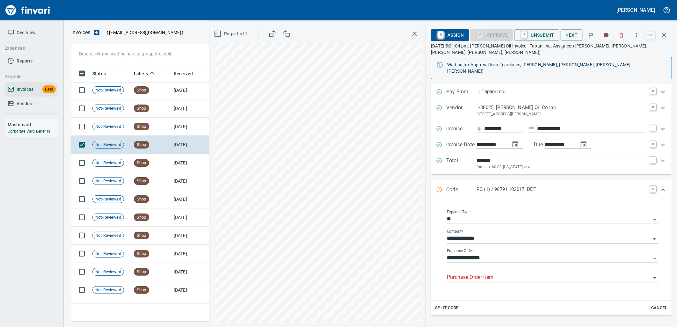
click at [514, 273] on input "Purchase Order Item" at bounding box center [549, 277] width 204 height 9
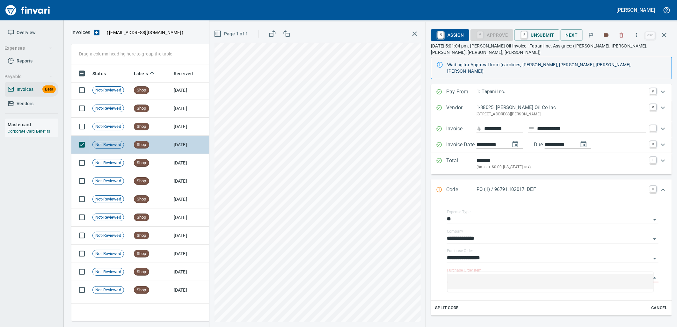
drag, startPoint x: 170, startPoint y: 136, endPoint x: 164, endPoint y: 127, distance: 11.1
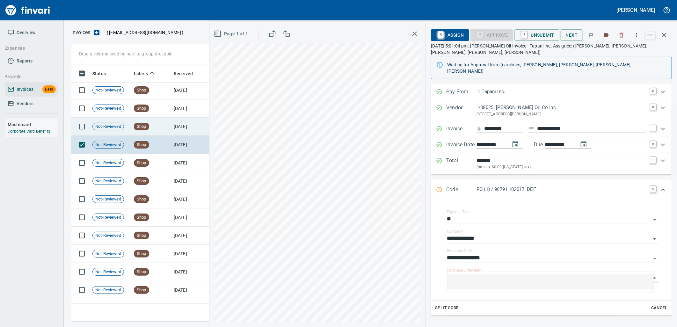
click at [170, 136] on td "Shop" at bounding box center [151, 145] width 40 height 18
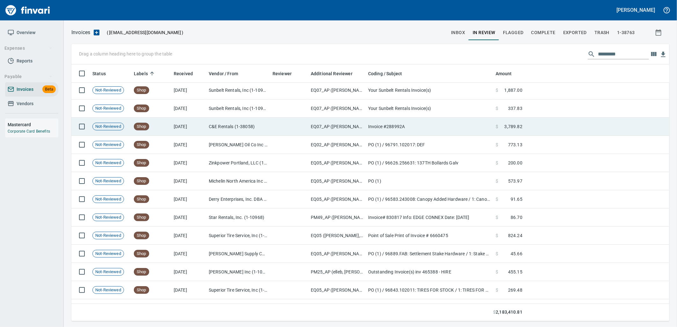
click at [163, 126] on td "Shop" at bounding box center [151, 127] width 40 height 18
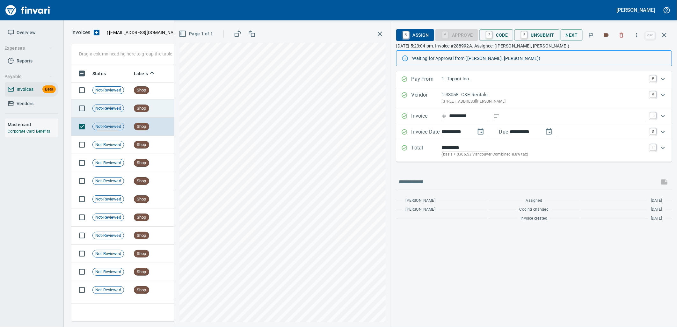
click at [157, 108] on td "Shop" at bounding box center [151, 108] width 40 height 18
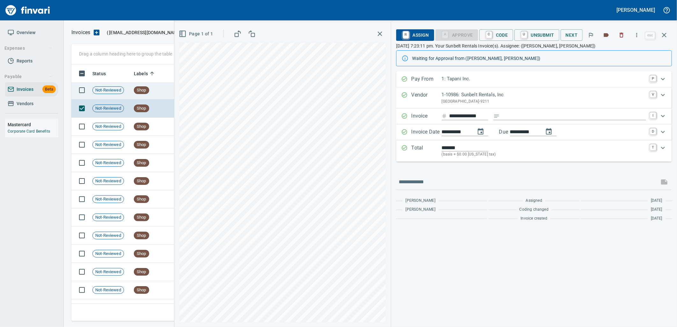
click at [158, 92] on td "Shop" at bounding box center [151, 90] width 40 height 18
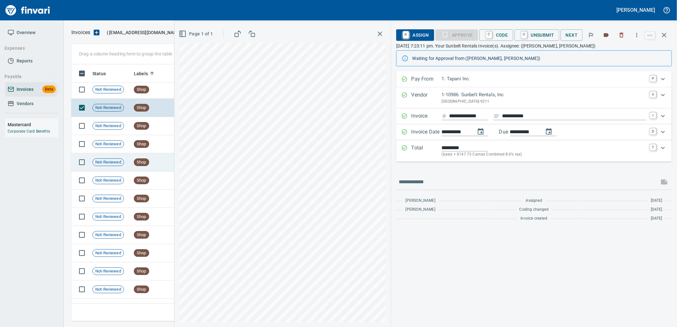
scroll to position [6719, 0]
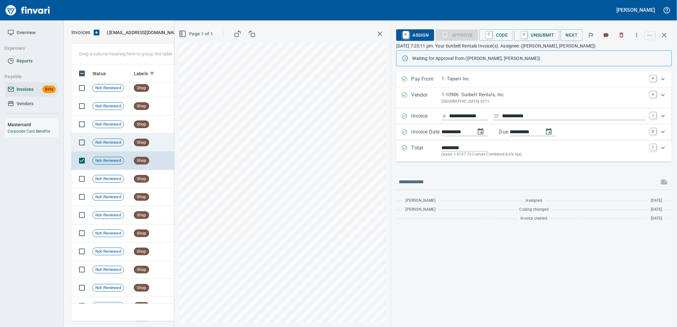
click at [167, 141] on td "Shop" at bounding box center [151, 143] width 40 height 18
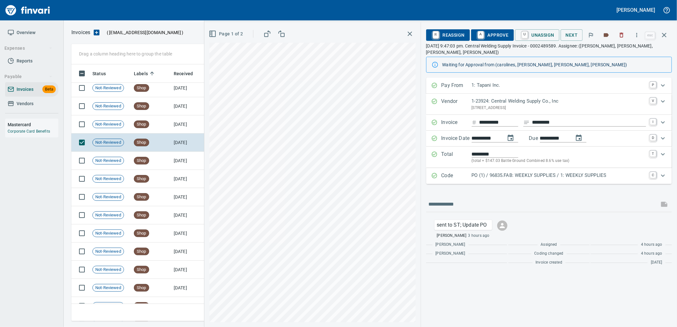
click at [509, 175] on p "PO (1) / 96835.FAB: WEEKLY SUPPLIES / 1: WEEKLY SUPPLIES" at bounding box center [559, 175] width 174 height 7
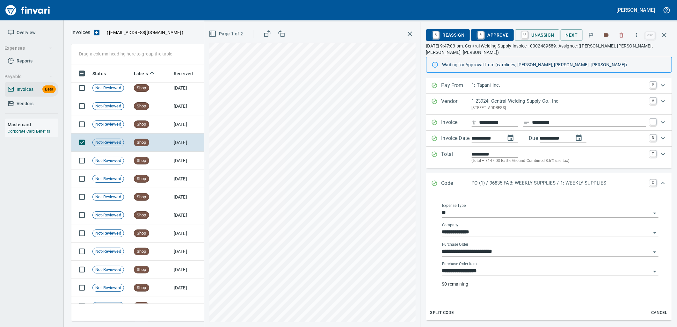
click at [514, 267] on div "**********" at bounding box center [550, 269] width 216 height 14
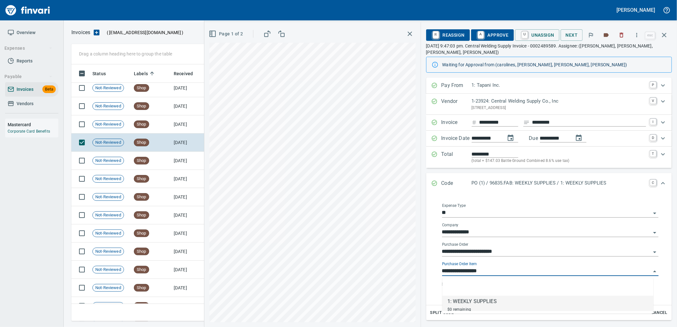
scroll to position [252, 587]
click at [509, 268] on input "**********" at bounding box center [546, 271] width 209 height 9
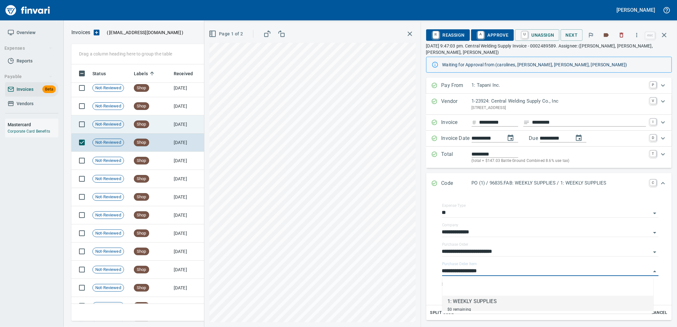
click at [168, 127] on td "Shop" at bounding box center [151, 124] width 40 height 18
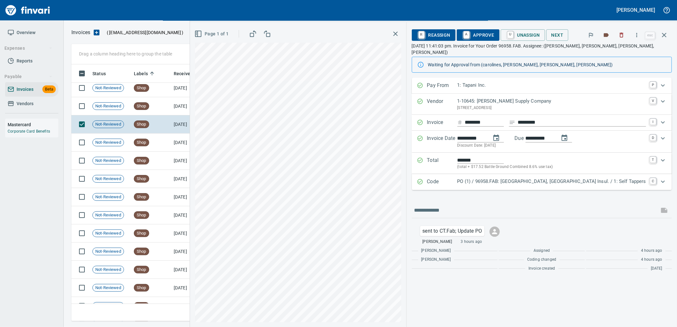
click at [534, 178] on p "PO (1) / 96958.FAB: [GEOGRAPHIC_DATA], [GEOGRAPHIC_DATA] Insul. / 1: Self Tappe…" at bounding box center [551, 181] width 189 height 7
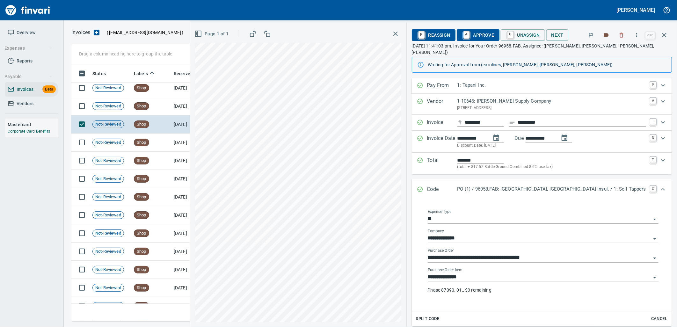
click at [509, 273] on input "**********" at bounding box center [539, 277] width 223 height 9
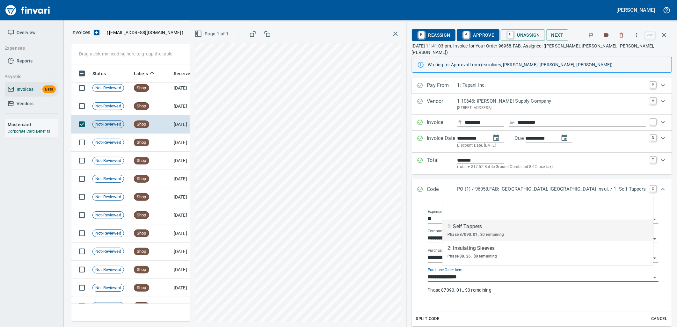
scroll to position [252, 587]
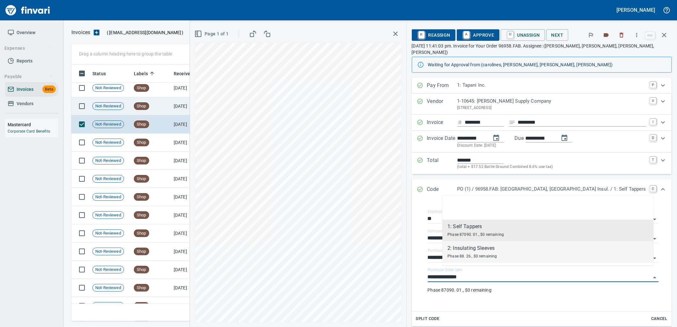
click at [178, 111] on td "[DATE]" at bounding box center [188, 106] width 35 height 18
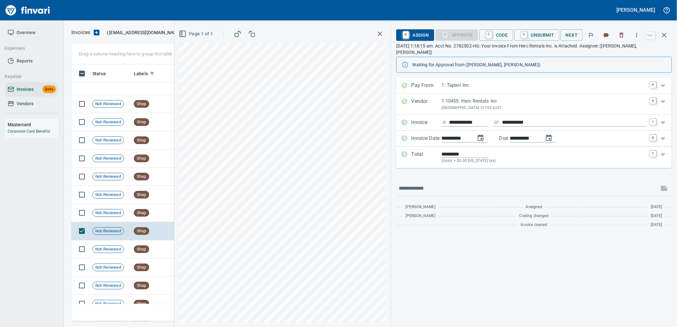
scroll to position [6578, 0]
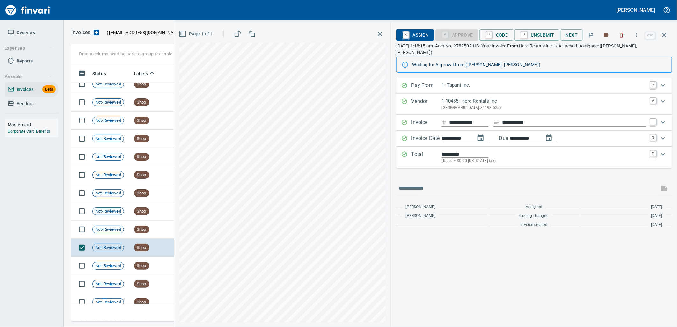
click at [151, 235] on td "Shop" at bounding box center [151, 230] width 40 height 18
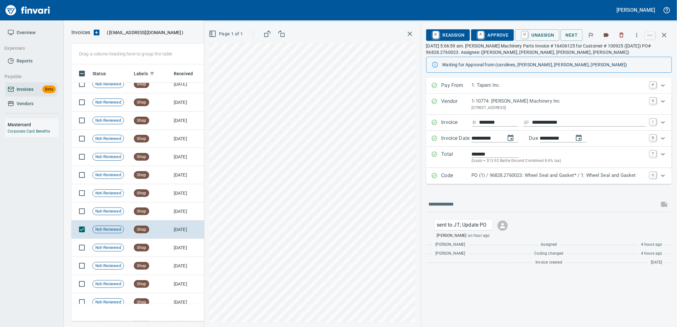
click at [481, 178] on p "PO (1) / 96828.2760023: Wheel Seal and Gasket* / 1: Wheel Seal and Gasket" at bounding box center [559, 175] width 174 height 7
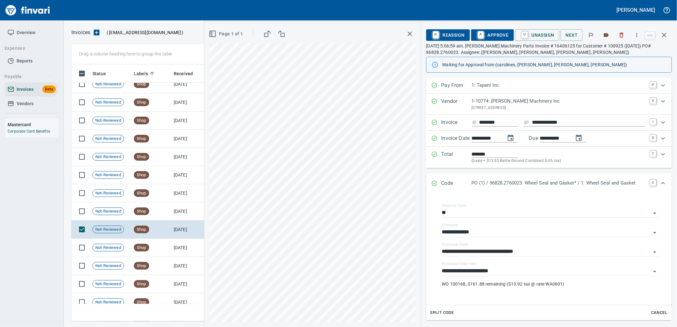
click at [501, 36] on span "A Approve" at bounding box center [492, 35] width 33 height 11
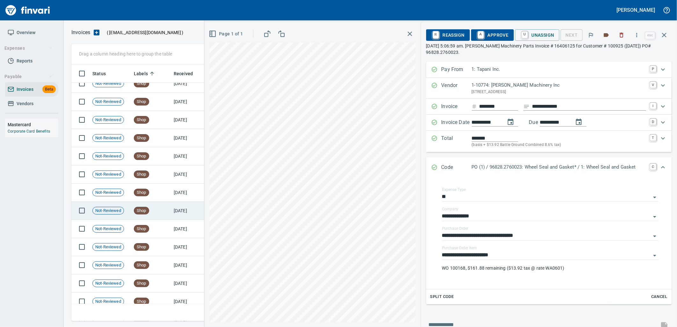
click at [164, 212] on td "Shop" at bounding box center [151, 211] width 40 height 18
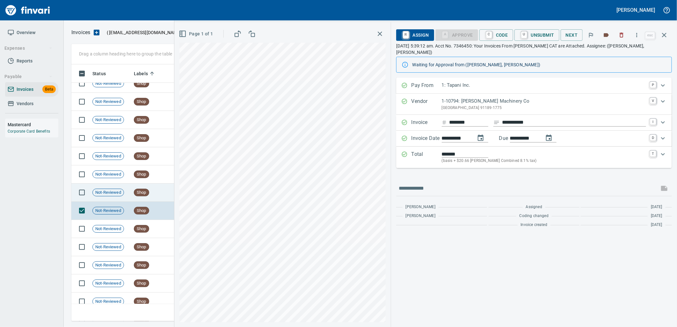
click at [140, 186] on td "Shop" at bounding box center [151, 193] width 40 height 18
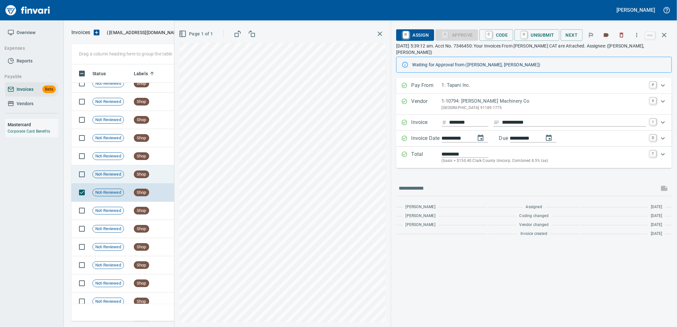
click at [138, 179] on td "Shop" at bounding box center [151, 174] width 40 height 18
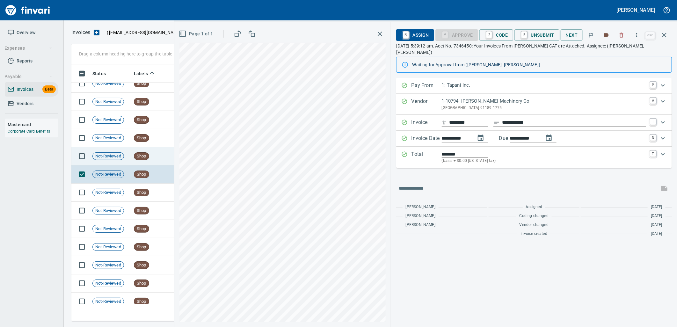
click at [145, 158] on span "Shop" at bounding box center [141, 156] width 15 height 6
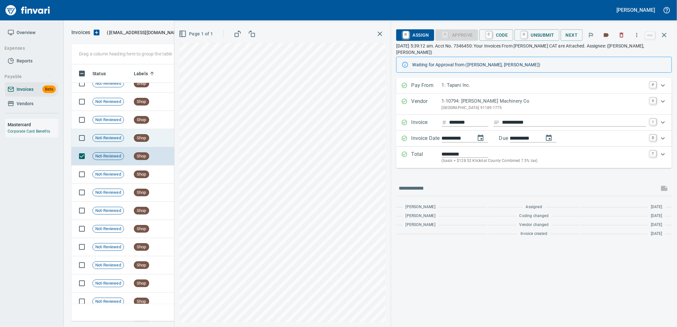
click at [151, 141] on td "Shop" at bounding box center [151, 138] width 40 height 18
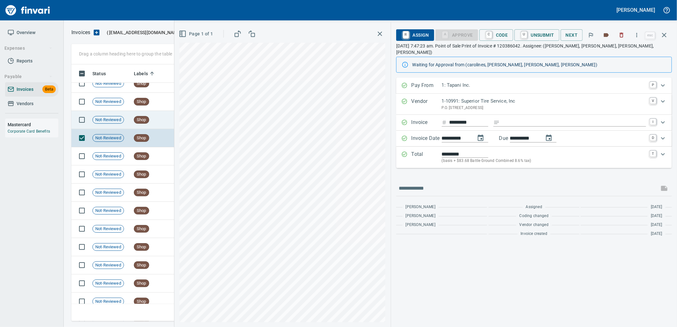
click at [152, 117] on td "Shop" at bounding box center [151, 120] width 40 height 18
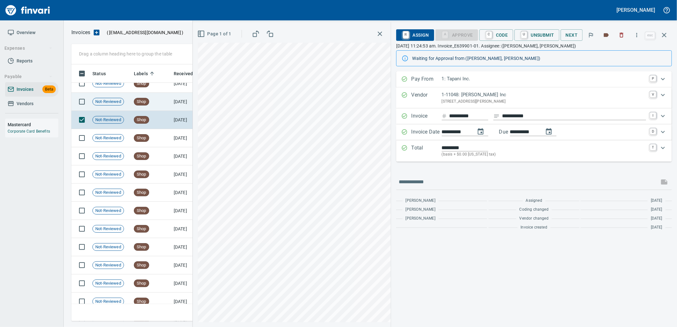
click at [151, 97] on td "Shop" at bounding box center [151, 102] width 40 height 18
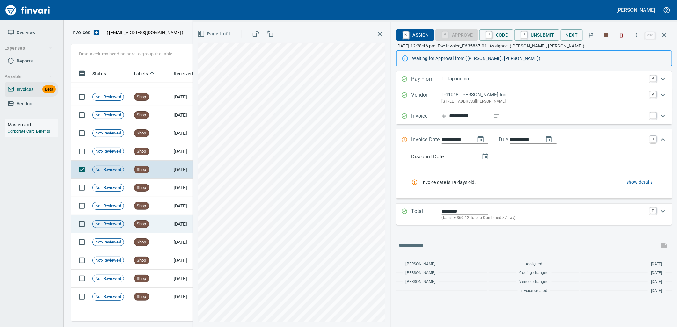
scroll to position [6507, 0]
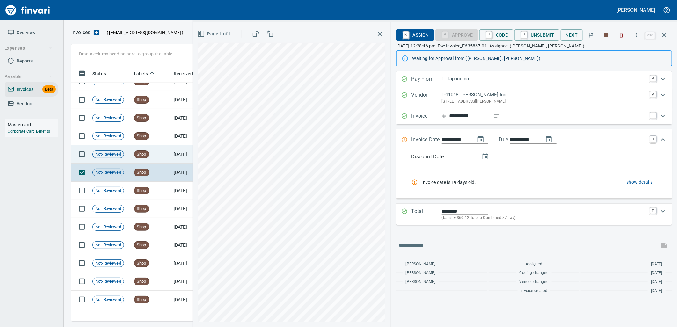
click at [131, 159] on td "Shop" at bounding box center [151, 154] width 40 height 18
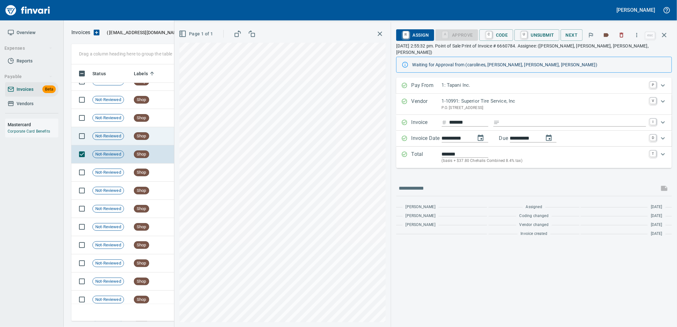
click at [142, 131] on td "Shop" at bounding box center [151, 136] width 40 height 18
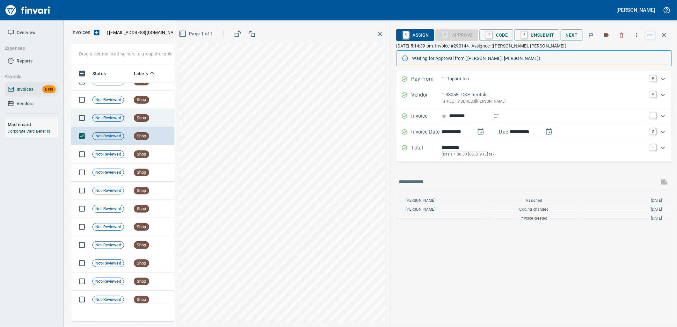
click at [144, 117] on span "Shop" at bounding box center [141, 118] width 15 height 6
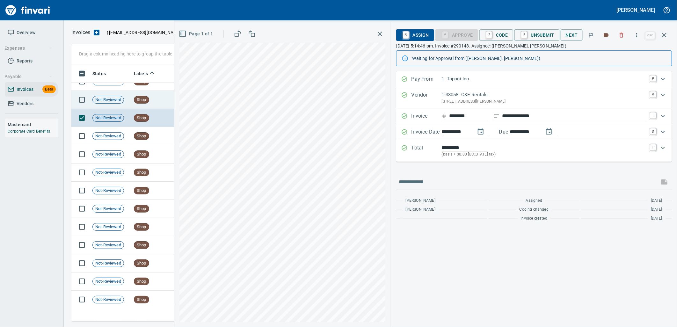
click at [144, 99] on span "Shop" at bounding box center [141, 100] width 15 height 6
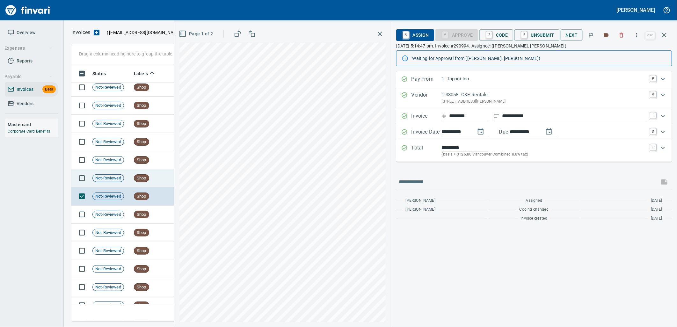
scroll to position [6401, 0]
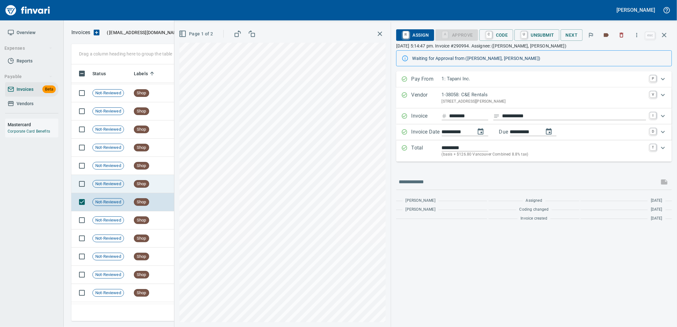
click at [146, 186] on span "Shop" at bounding box center [141, 184] width 15 height 6
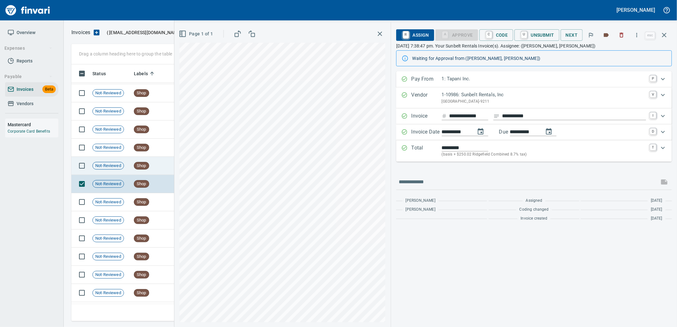
click at [149, 169] on td "Shop" at bounding box center [151, 166] width 40 height 18
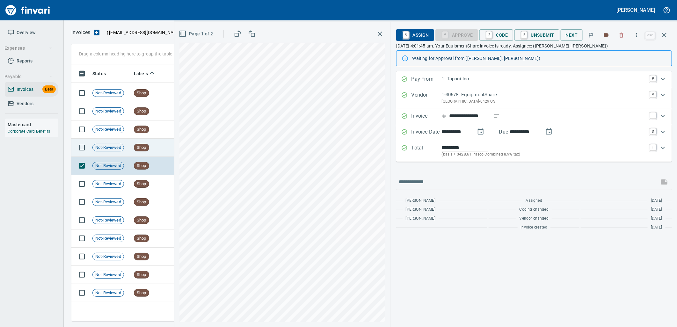
click at [149, 148] on div "Shop" at bounding box center [141, 148] width 15 height 8
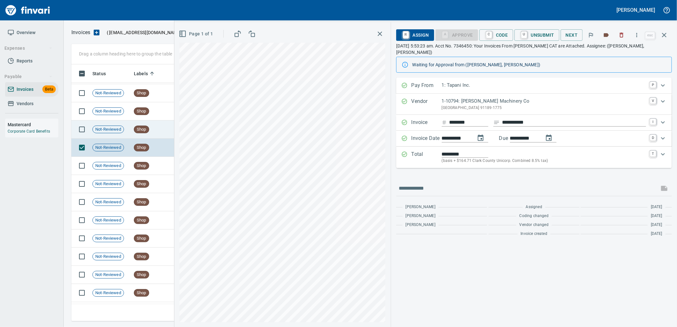
click at [149, 127] on span "Shop" at bounding box center [141, 130] width 15 height 6
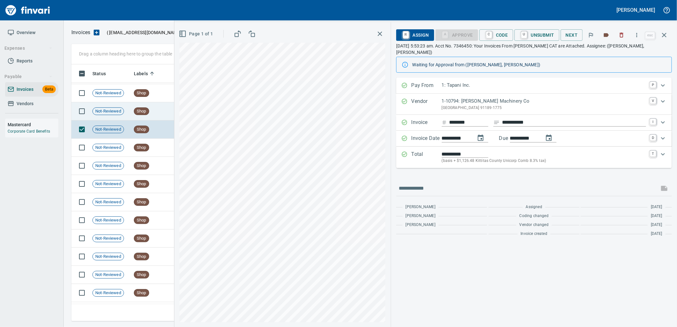
click at [147, 112] on span "Shop" at bounding box center [141, 111] width 15 height 6
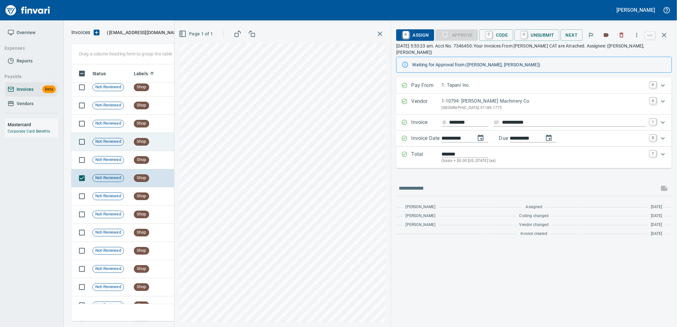
scroll to position [6330, 0]
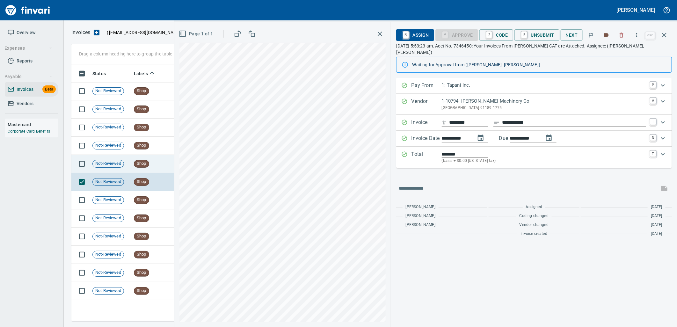
drag, startPoint x: 148, startPoint y: 166, endPoint x: 147, endPoint y: 152, distance: 14.1
click at [148, 165] on span "Shop" at bounding box center [141, 164] width 15 height 6
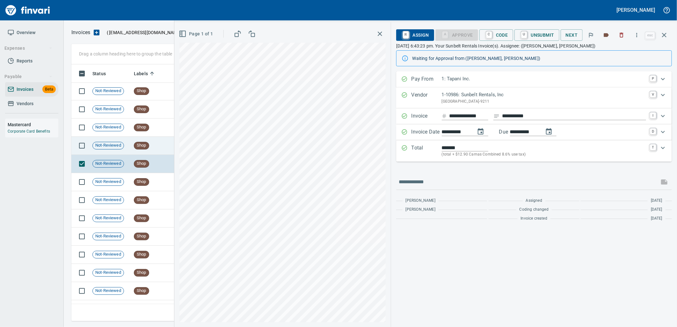
click at [147, 145] on span "Shop" at bounding box center [141, 145] width 15 height 6
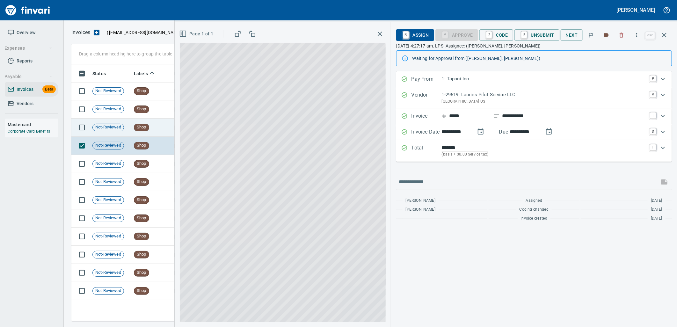
click at [148, 129] on span "Shop" at bounding box center [141, 127] width 15 height 6
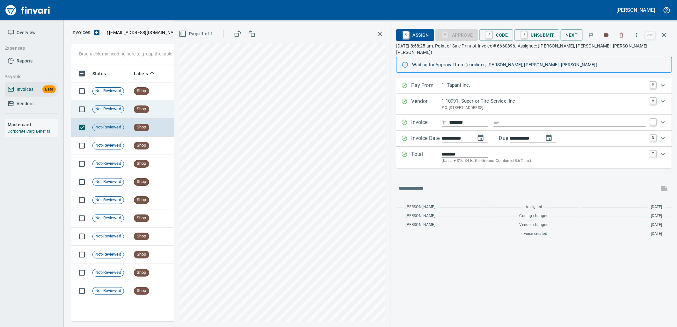
click at [147, 112] on span "Shop" at bounding box center [141, 109] width 15 height 6
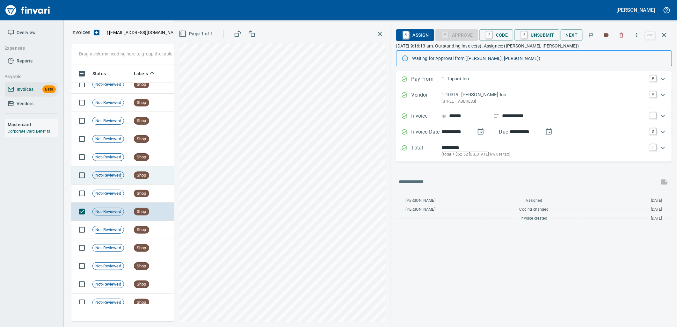
scroll to position [6223, 0]
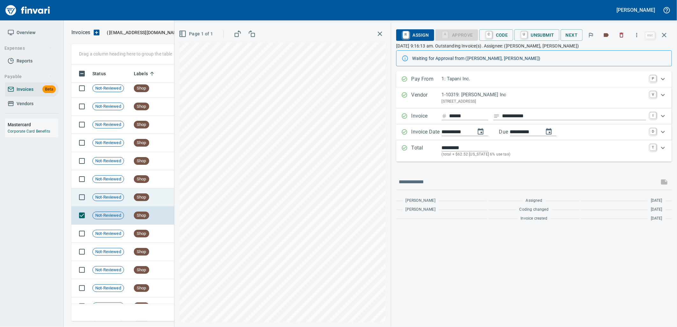
click at [146, 192] on td "Shop" at bounding box center [151, 197] width 40 height 18
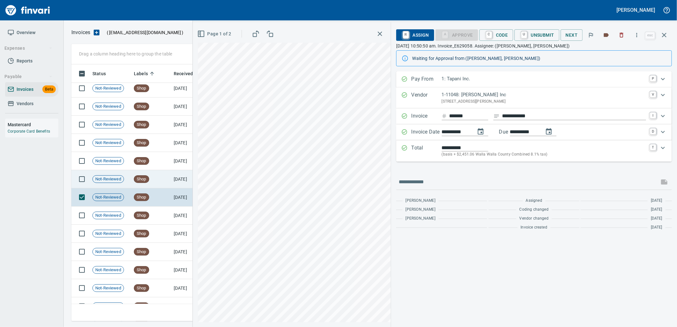
click at [147, 179] on span "Shop" at bounding box center [141, 179] width 15 height 6
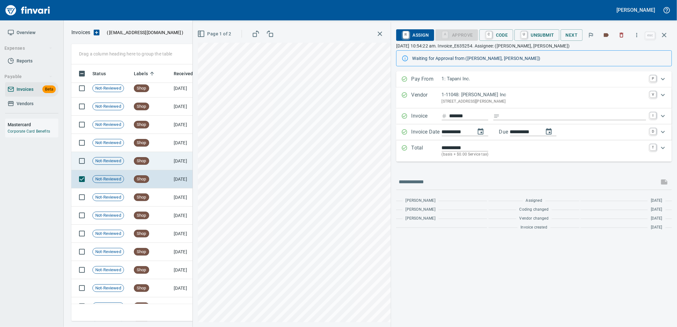
click at [150, 155] on td "Shop" at bounding box center [151, 161] width 40 height 18
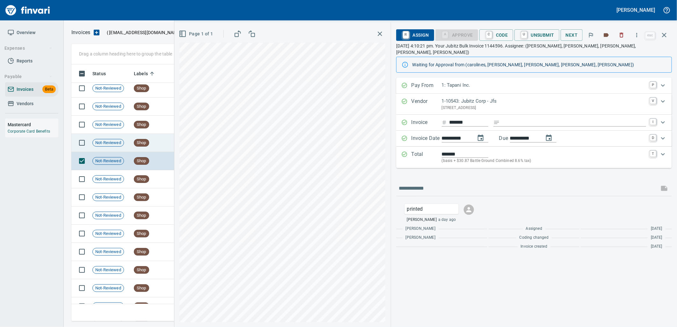
click at [149, 143] on span "Shop" at bounding box center [141, 143] width 15 height 6
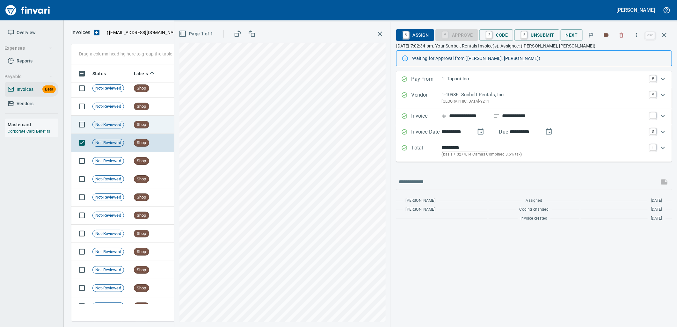
click at [145, 124] on span "Shop" at bounding box center [141, 125] width 15 height 6
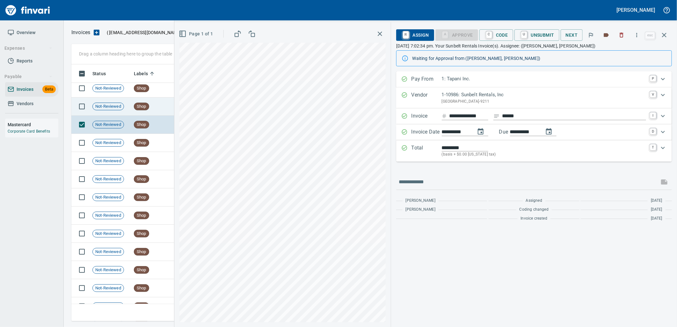
click at [149, 102] on td "Shop" at bounding box center [151, 107] width 40 height 18
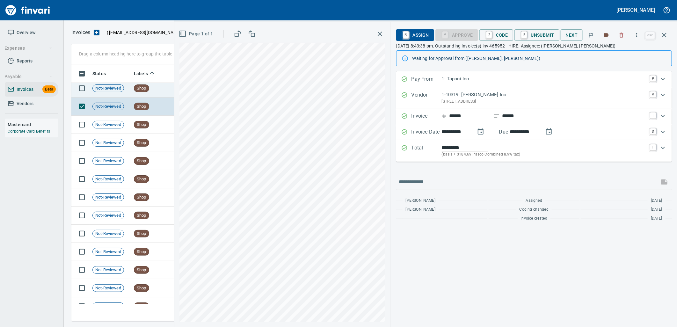
click at [147, 87] on span "Shop" at bounding box center [141, 88] width 15 height 6
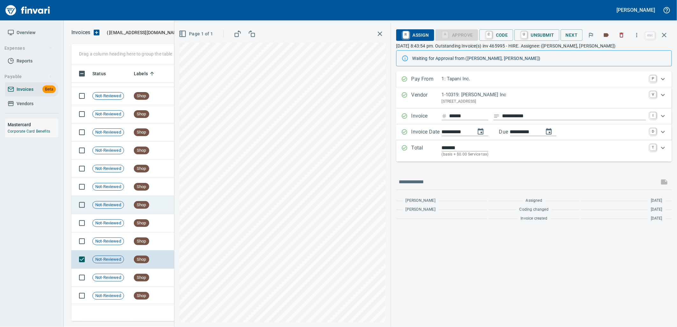
scroll to position [6046, 0]
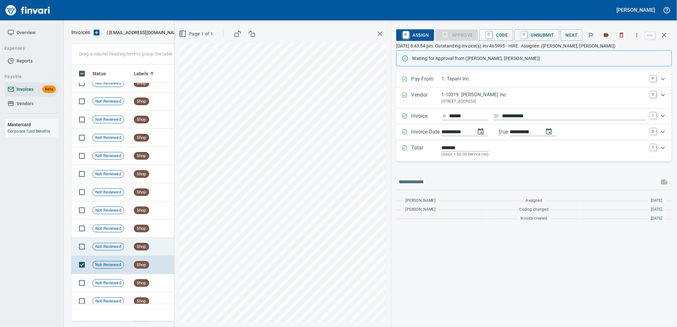
click at [148, 244] on span "Shop" at bounding box center [141, 247] width 15 height 6
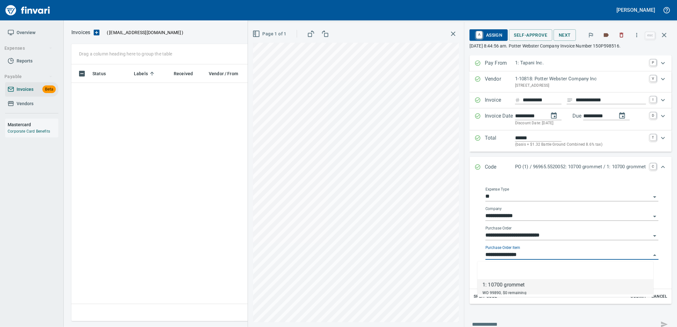
scroll to position [252, 587]
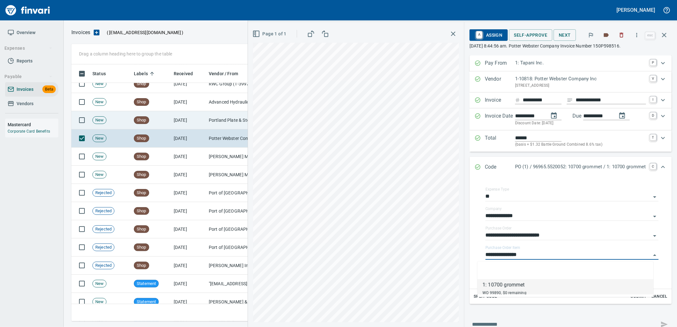
click at [207, 120] on td "Portland Plate & Steel, LLC (1-24791)" at bounding box center [238, 120] width 64 height 18
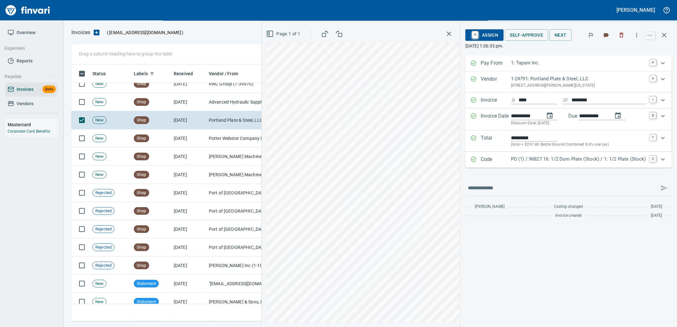
click at [536, 155] on div "Code PO (1) / 96827.16: 1/2 Dom Plate (Stock) / 1: 1/2 Plate (Stock) C" at bounding box center [568, 160] width 207 height 16
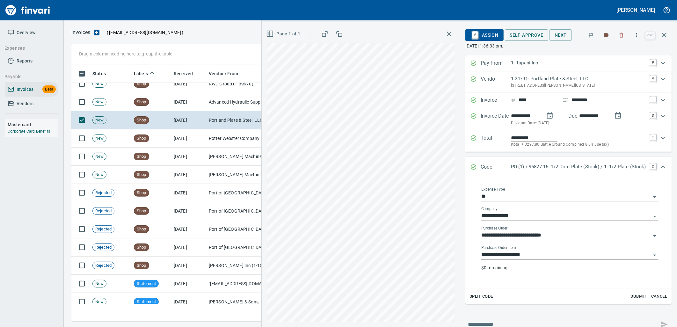
click at [520, 259] on input "**********" at bounding box center [566, 254] width 170 height 9
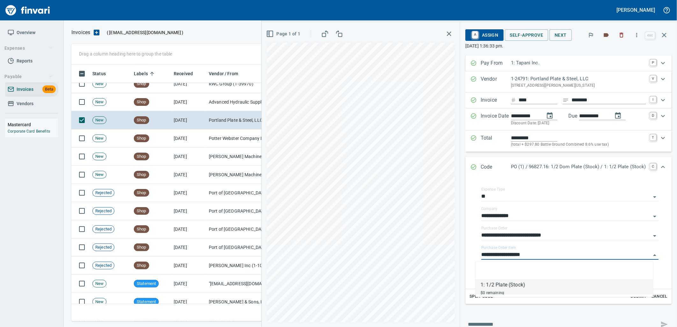
scroll to position [252, 587]
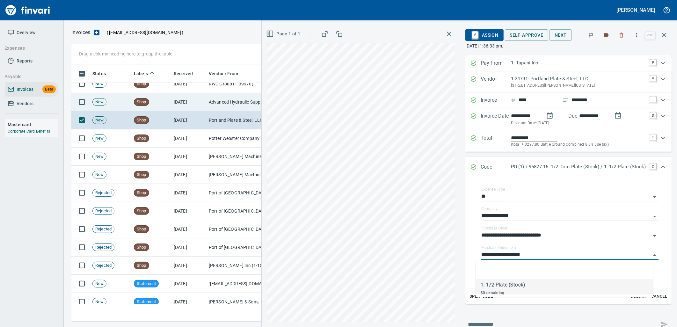
click at [220, 101] on td "Advanced Hydraulic Supply Co. LLC (1-10020)" at bounding box center [238, 102] width 64 height 18
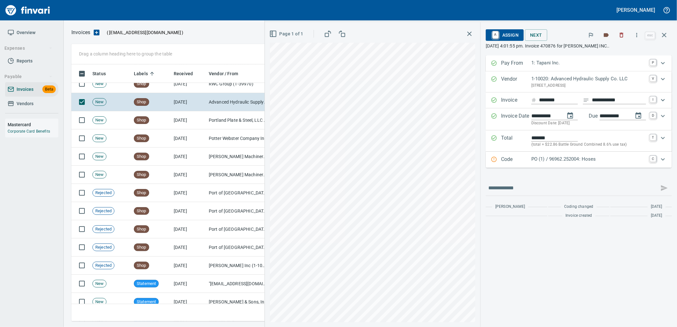
click at [556, 157] on p "PO (1) / 96962.252004: Hoses" at bounding box center [588, 159] width 115 height 7
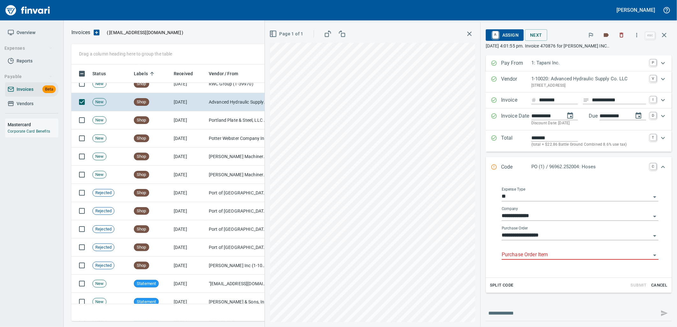
click at [552, 252] on input "Purchase Order Item" at bounding box center [576, 254] width 149 height 9
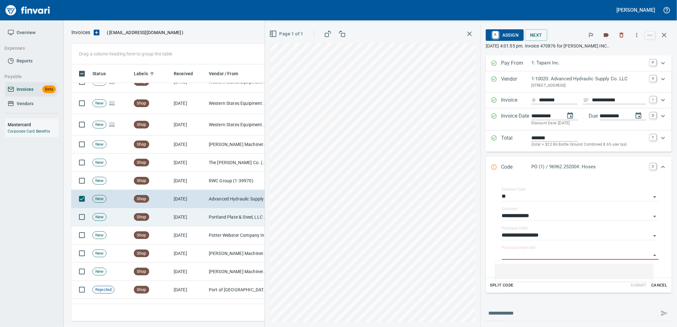
scroll to position [2721, 0]
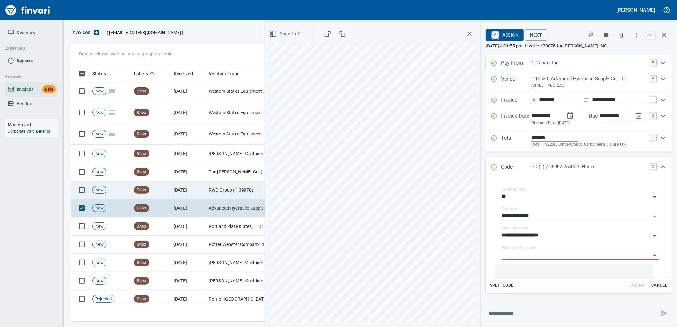
click at [196, 197] on td "9/19/2025" at bounding box center [188, 190] width 35 height 18
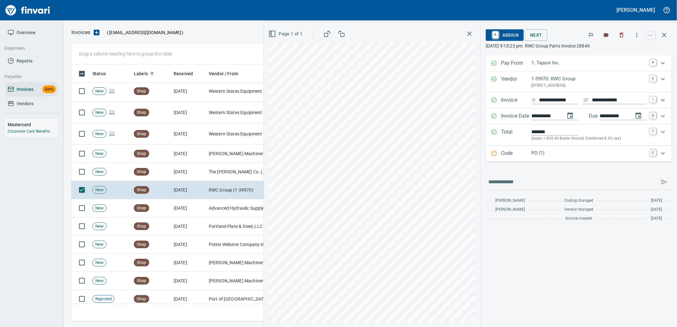
click at [542, 153] on p "PO (1)" at bounding box center [588, 152] width 115 height 7
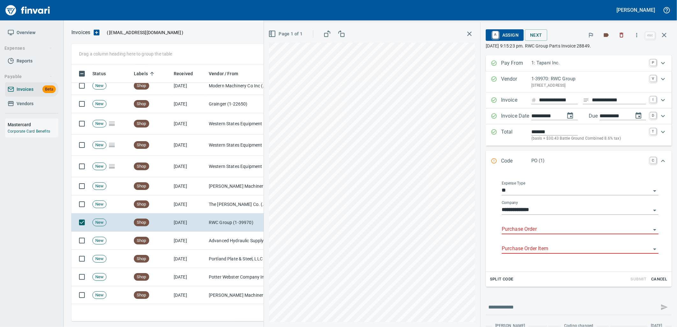
click at [529, 230] on input "Purchase Order" at bounding box center [576, 229] width 149 height 9
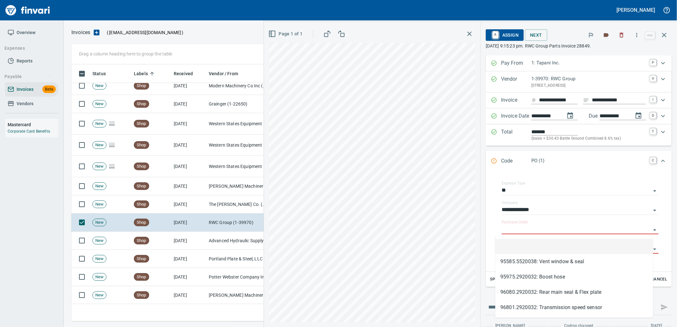
scroll to position [252, 587]
type input "**********"
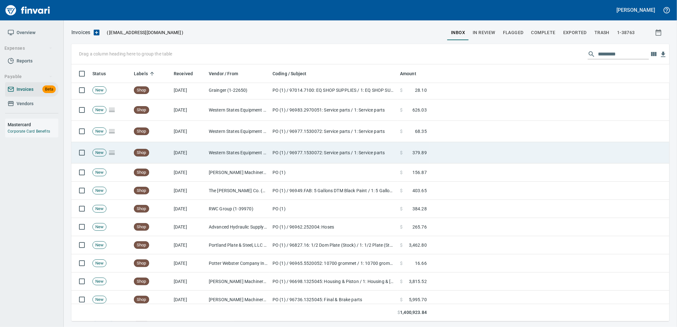
scroll to position [252, 587]
click at [299, 146] on td "PO (1) / 96977.1530072: Service parts / 1: Service parts" at bounding box center [333, 152] width 127 height 21
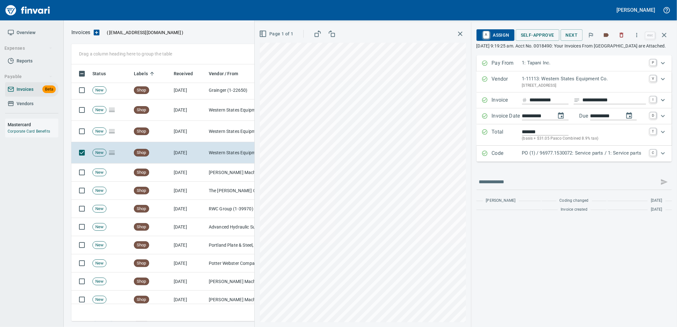
click at [523, 155] on div "Code PO (1) / 96977.1530072: Service parts / 1: Service parts C" at bounding box center [573, 154] width 195 height 16
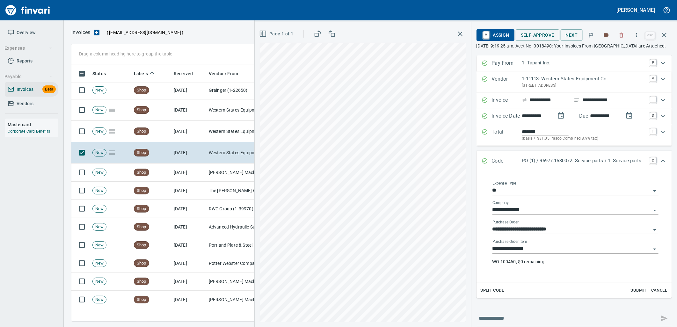
click at [538, 253] on input "**********" at bounding box center [571, 248] width 158 height 9
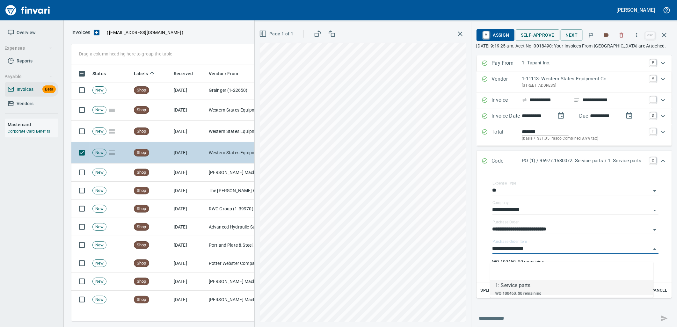
click at [241, 142] on td "Western States Equipment Co. (1-11113)" at bounding box center [238, 152] width 64 height 21
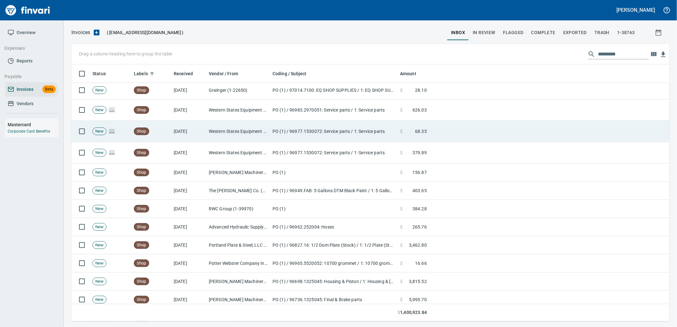
click at [233, 135] on td "Western States Equipment Co. (1-11113)" at bounding box center [238, 131] width 64 height 21
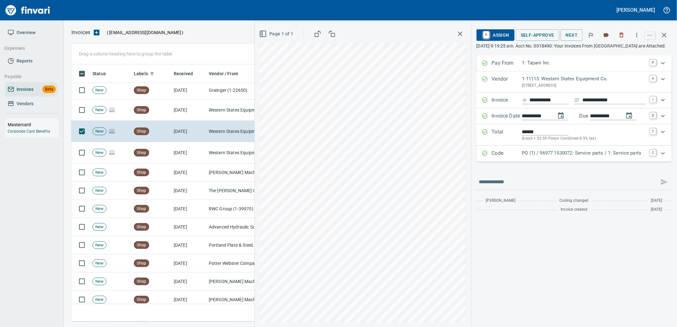
click at [585, 157] on p "PO (1) / 96977.1530072: Service parts / 1: Service parts" at bounding box center [584, 152] width 124 height 7
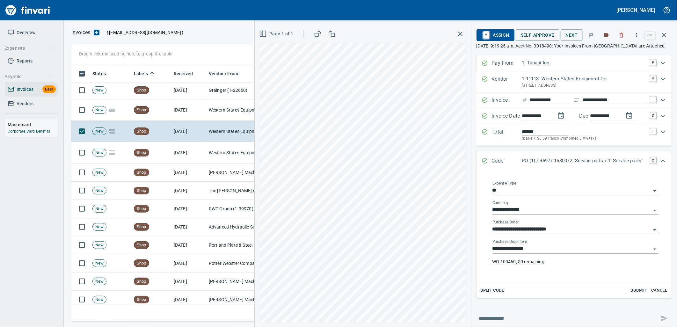
click at [542, 253] on input "**********" at bounding box center [571, 248] width 158 height 9
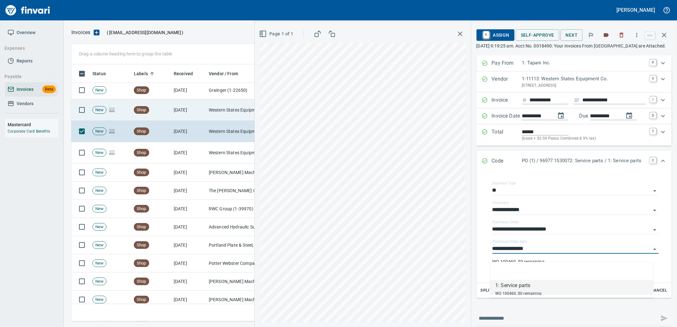
scroll to position [252, 587]
click at [233, 116] on td "Western States Equipment Co. (1-11113)" at bounding box center [238, 109] width 64 height 21
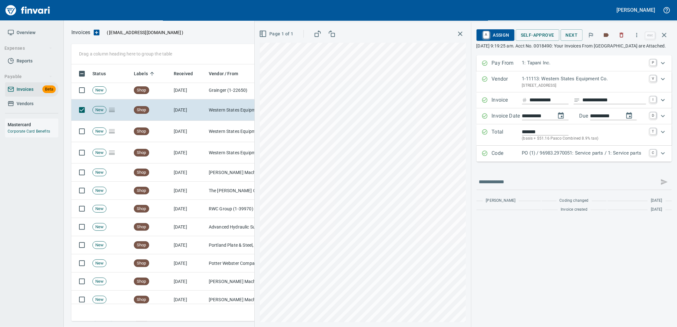
click at [533, 157] on p "PO (1) / 96983.2970051: Service parts / 1: Service parts" at bounding box center [584, 152] width 124 height 7
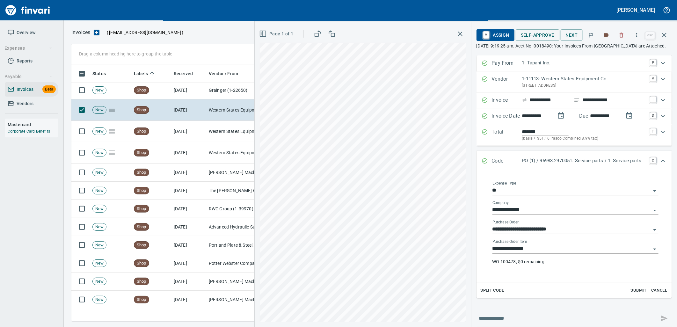
click at [539, 253] on input "**********" at bounding box center [571, 248] width 158 height 9
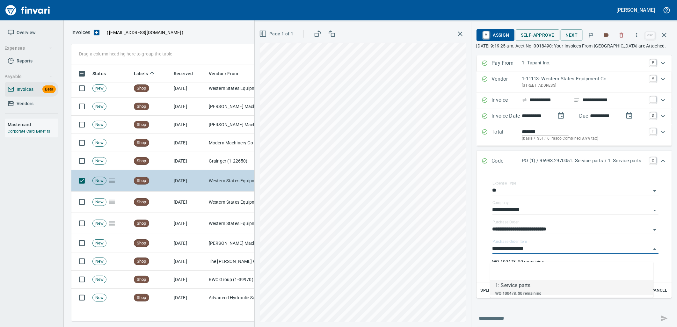
scroll to position [252, 587]
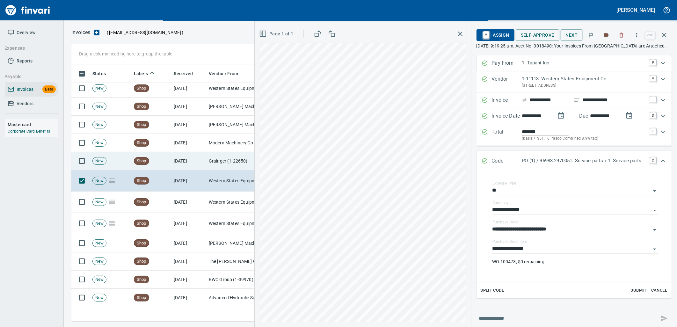
drag, startPoint x: 205, startPoint y: 170, endPoint x: 197, endPoint y: 160, distance: 12.0
click at [197, 160] on td "[DATE]" at bounding box center [188, 161] width 35 height 18
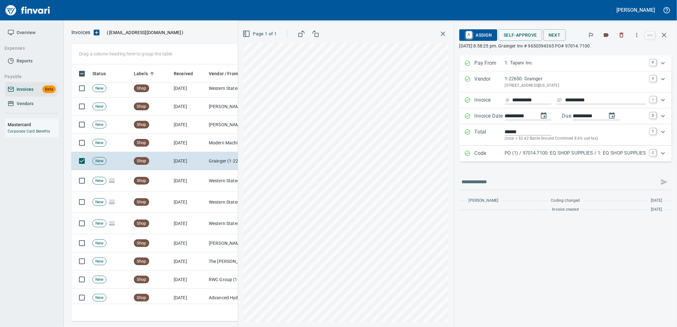
click at [536, 152] on p "PO (1) / 97014.7100: EQ SHOP SUPPLIES / 1: EQ SHOP SUPPLIES" at bounding box center [575, 152] width 141 height 7
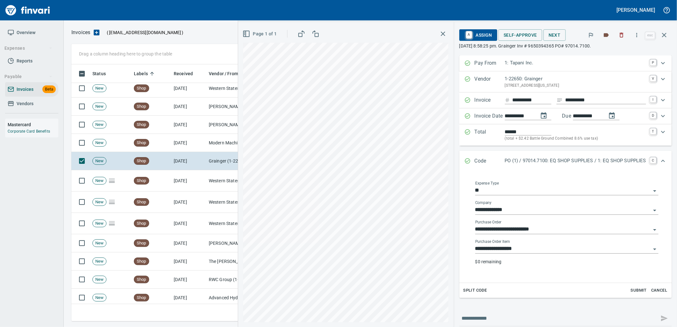
drag, startPoint x: 526, startPoint y: 248, endPoint x: 486, endPoint y: 232, distance: 43.2
click at [525, 247] on input "**********" at bounding box center [563, 248] width 176 height 9
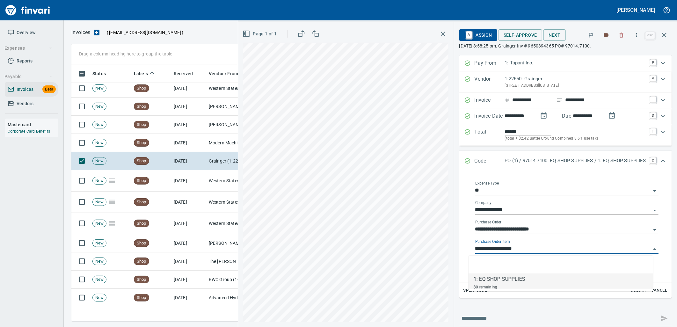
scroll to position [252, 587]
click at [183, 141] on td "[DATE]" at bounding box center [188, 143] width 35 height 18
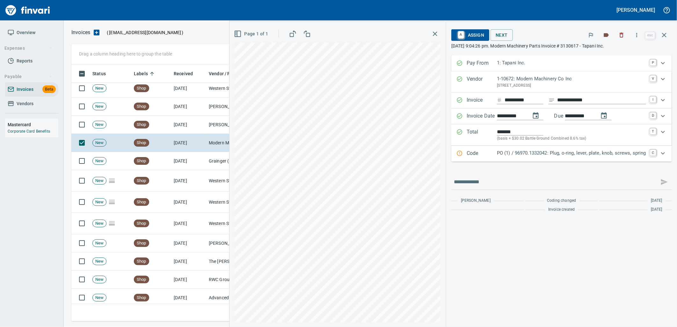
click at [597, 155] on p "PO (1) / 96970.1332042: Plug, o-ring, lever, plate, knob, screws, spring" at bounding box center [571, 152] width 149 height 7
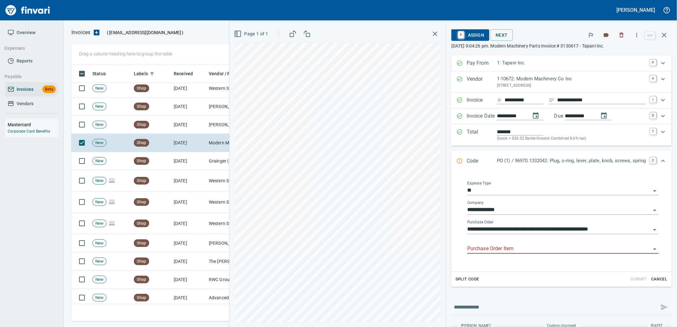
click at [534, 251] on input "Purchase Order Item" at bounding box center [559, 248] width 184 height 9
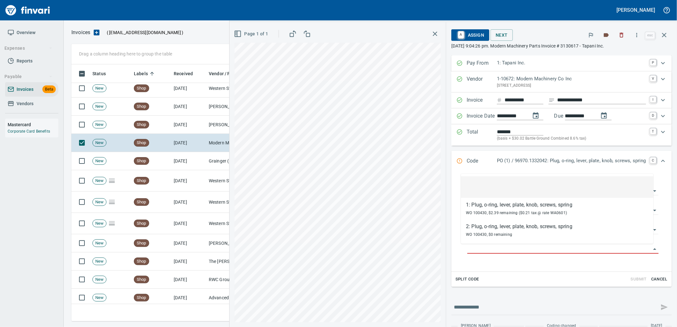
scroll to position [252, 587]
click at [198, 123] on td "[DATE]" at bounding box center [188, 125] width 35 height 18
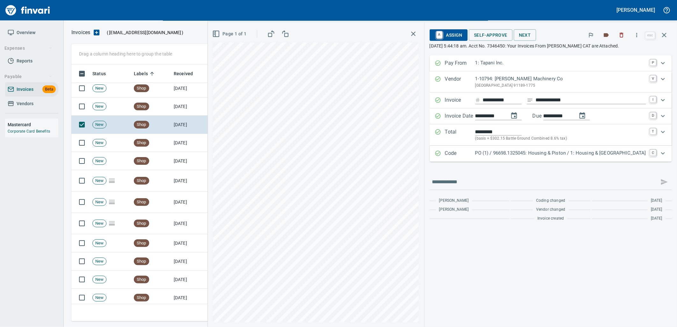
click at [582, 153] on p "PO (1) / 96698.1325045: Housing & Piston / 1: Housing & Piston" at bounding box center [560, 152] width 171 height 7
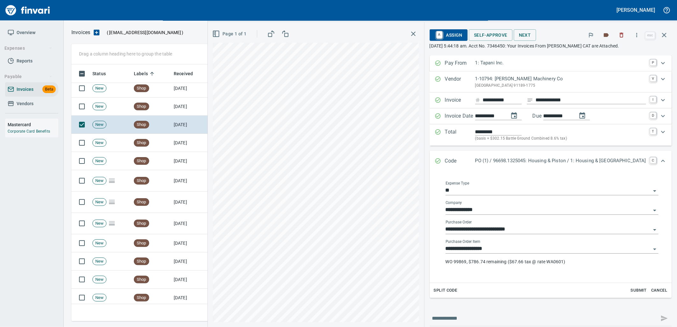
click at [531, 249] on input "**********" at bounding box center [548, 248] width 205 height 9
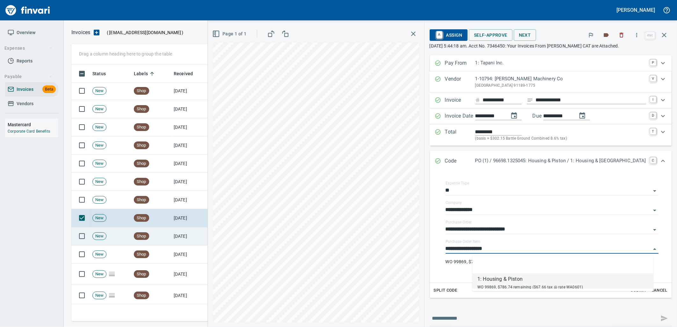
scroll to position [2544, 0]
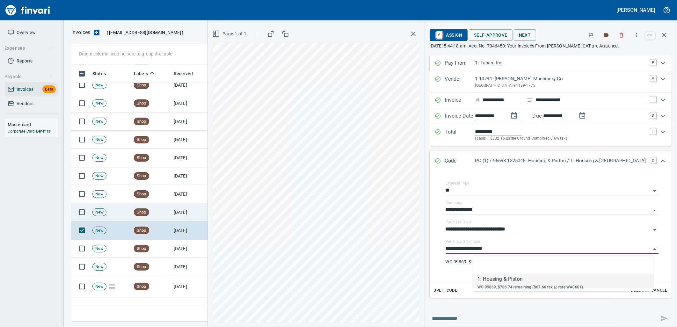
click at [180, 221] on td "[DATE]" at bounding box center [188, 212] width 35 height 18
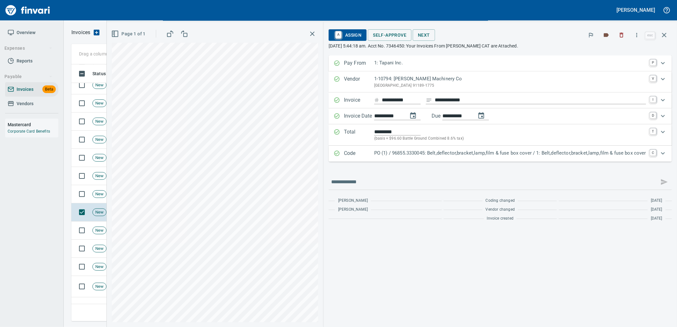
click at [577, 154] on p "PO (1) / 96855.3330045: Belt,deflector,bracket,lamp,film & fuse box cover / 1: …" at bounding box center [510, 152] width 272 height 7
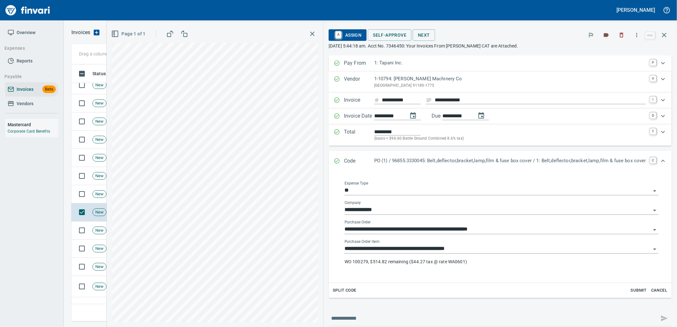
click at [475, 249] on input "**********" at bounding box center [498, 248] width 306 height 9
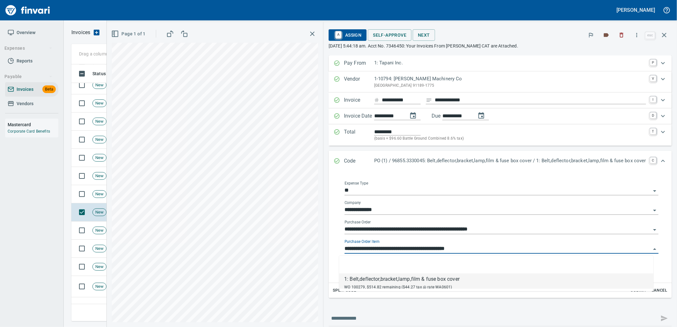
scroll to position [252, 587]
click at [98, 195] on span "New" at bounding box center [99, 194] width 13 height 6
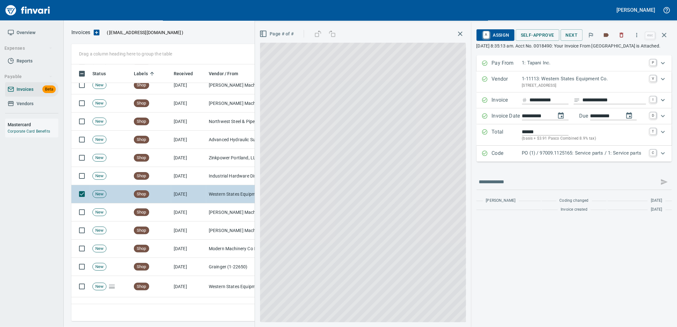
scroll to position [252, 587]
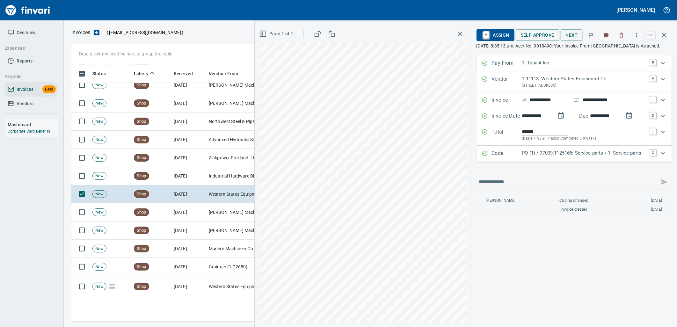
click at [595, 157] on p "PO (1) / 97009.1125165: Service parts / 1: Service parts" at bounding box center [584, 152] width 124 height 7
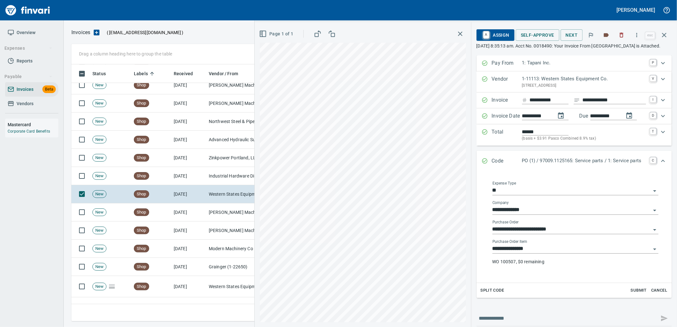
click at [539, 253] on input "**********" at bounding box center [571, 248] width 158 height 9
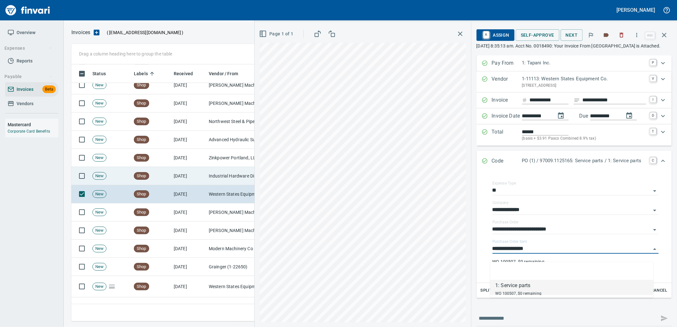
click at [227, 184] on td "Industrial Hardware Distributors Inc. (1-39881)" at bounding box center [238, 176] width 64 height 18
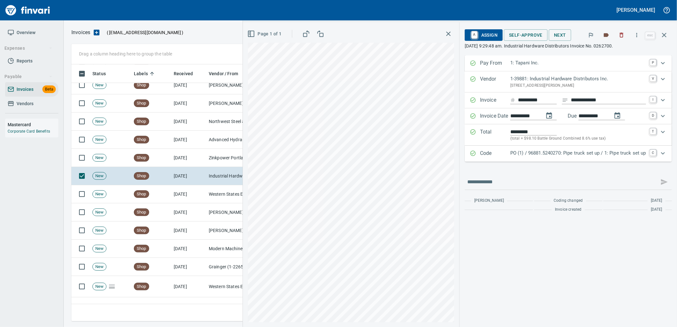
click at [575, 157] on p "PO (1) / 96881.5240270: Pipe truck set up / 1: Pipe truck set up" at bounding box center [578, 152] width 136 height 7
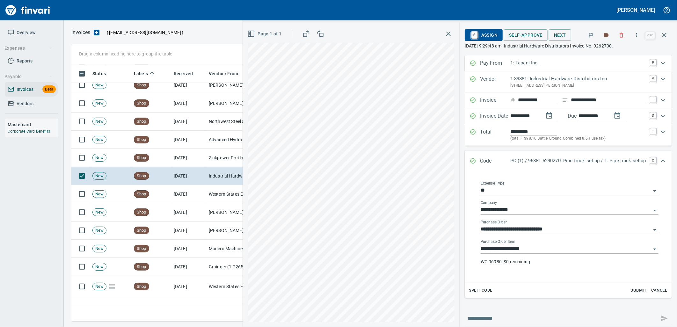
click at [550, 244] on input "**********" at bounding box center [566, 248] width 170 height 9
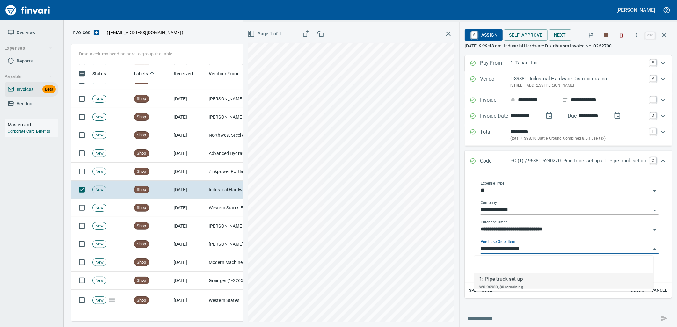
scroll to position [252, 587]
click at [221, 165] on td "Zinkpower Portland, LLC (1-10397)" at bounding box center [238, 172] width 64 height 18
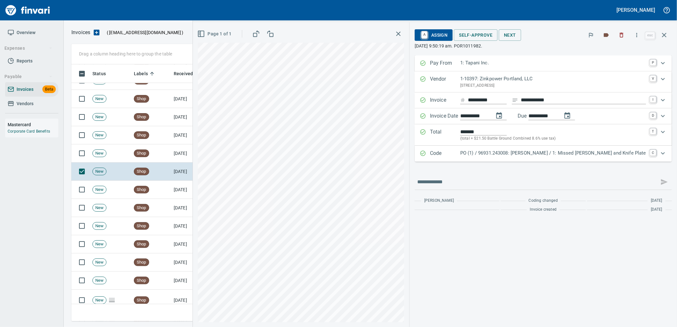
click at [481, 155] on p "PO (1) / 96931.243008: Washbay Embed Galv / 1: Missed Embed and Knife Plate" at bounding box center [553, 152] width 186 height 7
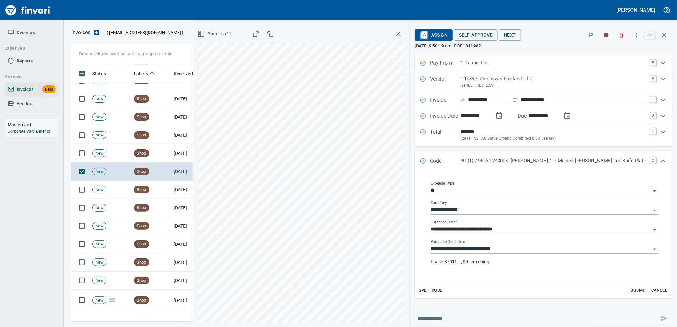
click at [505, 252] on input "**********" at bounding box center [541, 248] width 220 height 9
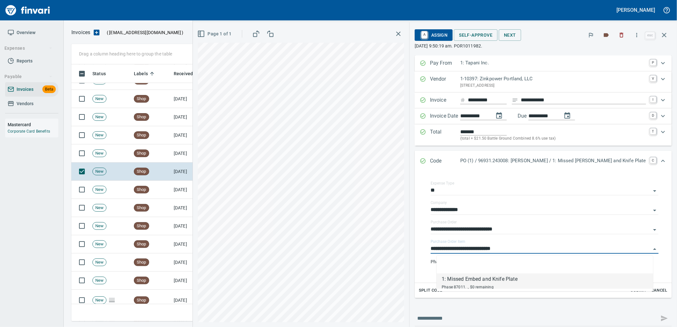
scroll to position [252, 587]
click at [182, 158] on td "[DATE]" at bounding box center [188, 153] width 35 height 18
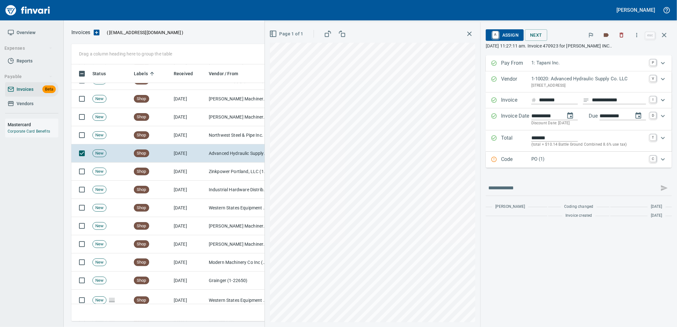
click at [549, 163] on p "PO (1)" at bounding box center [588, 159] width 115 height 7
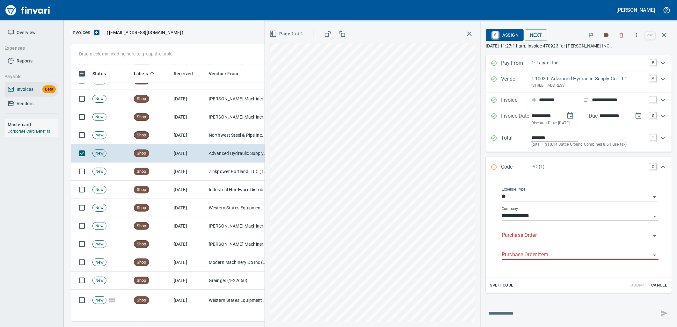
click at [524, 234] on input "Purchase Order" at bounding box center [576, 235] width 149 height 9
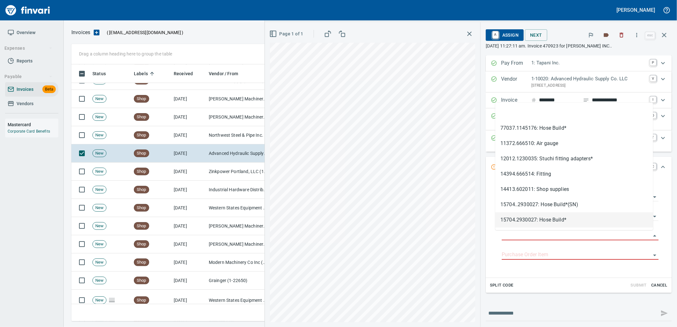
type input "**********"
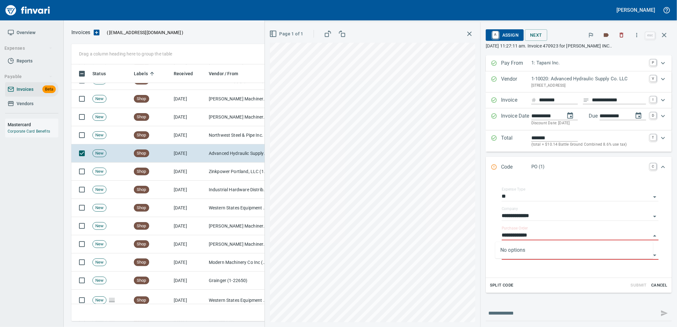
scroll to position [252, 587]
click at [217, 132] on td "Northwest Steel & Pipe Inc. (1-22439)" at bounding box center [238, 135] width 64 height 18
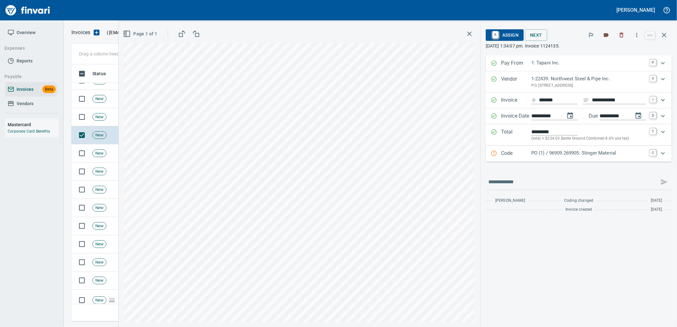
click at [569, 160] on div "Code PO (1) / 96909.269905: Stinger Material C" at bounding box center [579, 154] width 186 height 16
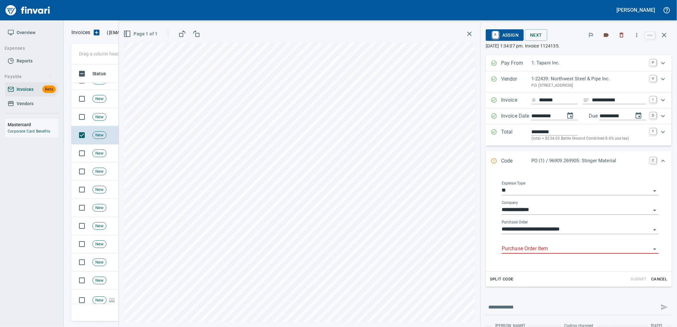
click at [553, 247] on input "Purchase Order Item" at bounding box center [576, 248] width 149 height 9
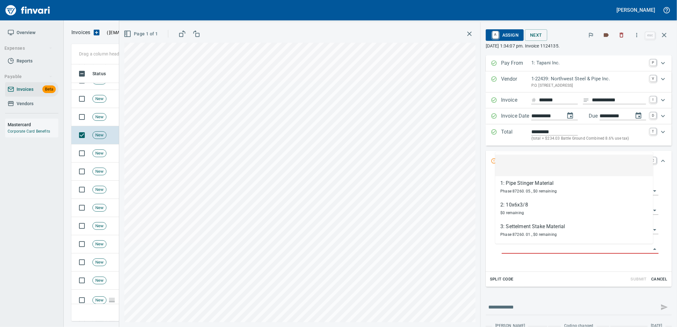
scroll to position [252, 587]
click at [106, 123] on td "New" at bounding box center [110, 117] width 41 height 18
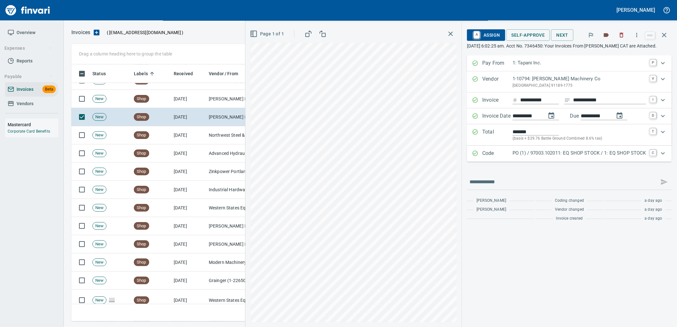
click at [543, 153] on p "PO (1) / 97003.102011: EQ SHOP STOCK / 1: EQ SHOP STOCK" at bounding box center [579, 152] width 134 height 7
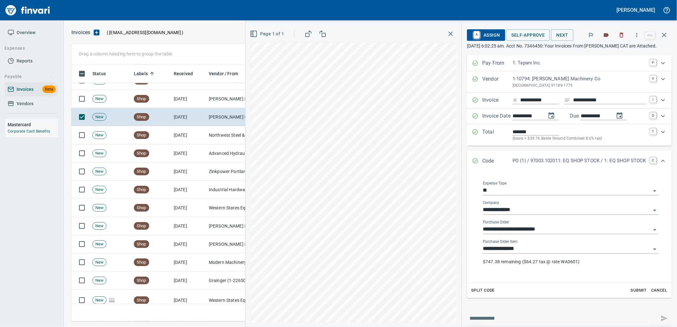
click at [547, 250] on input "**********" at bounding box center [567, 248] width 168 height 9
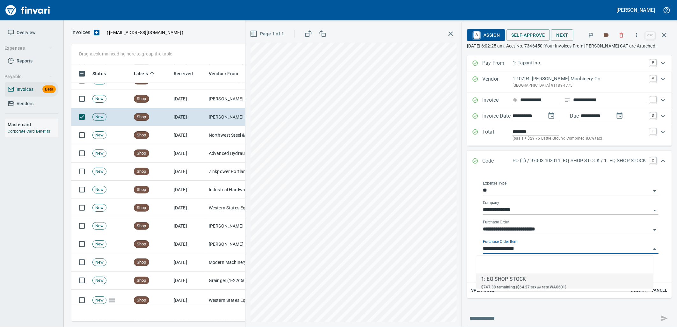
scroll to position [252, 587]
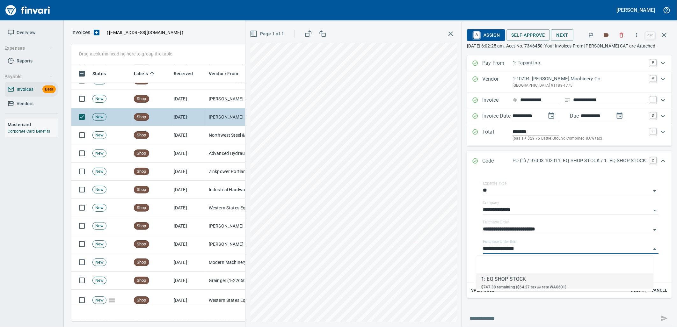
click at [215, 103] on td "Peterson Machinery Co (1-10794)" at bounding box center [238, 99] width 64 height 18
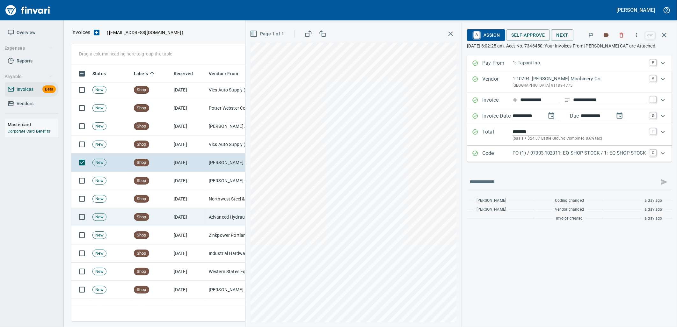
scroll to position [2438, 0]
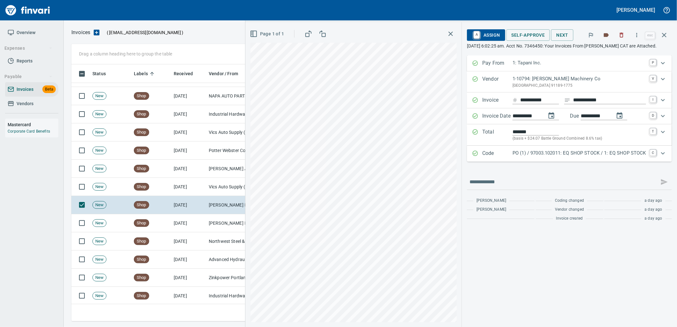
click at [581, 158] on div "PO (1) / 97003.102011: EQ SHOP STOCK / 1: EQ SHOP STOCK" at bounding box center [579, 153] width 134 height 8
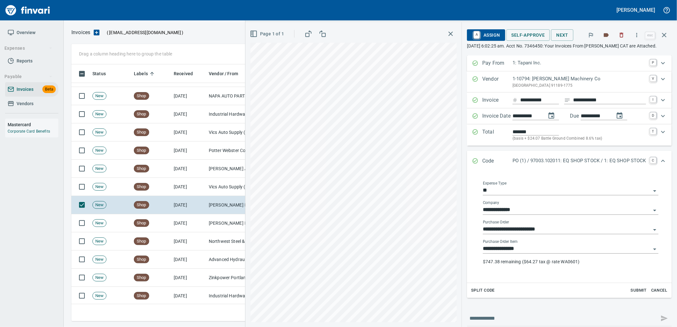
click at [563, 244] on div "**********" at bounding box center [571, 246] width 176 height 14
click at [543, 254] on div "**********" at bounding box center [571, 254] width 176 height 31
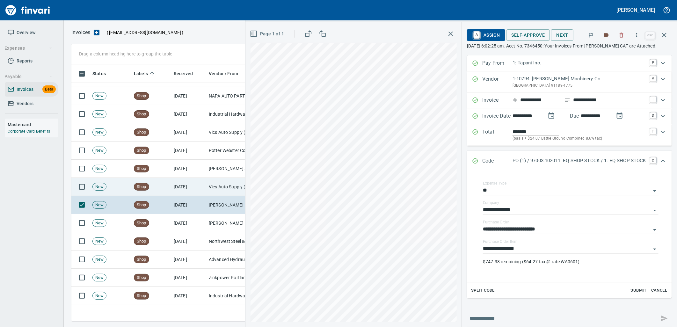
click at [230, 185] on td "Vics Auto Supply (1-38319)" at bounding box center [238, 187] width 64 height 18
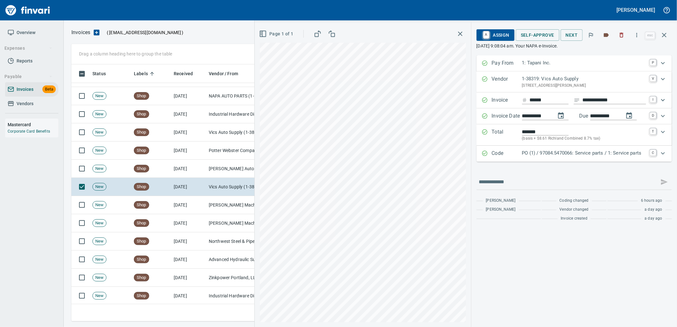
click at [546, 160] on div "Code PO (1) / 97084.5470066: Service parts / 1: Service parts C" at bounding box center [573, 154] width 195 height 16
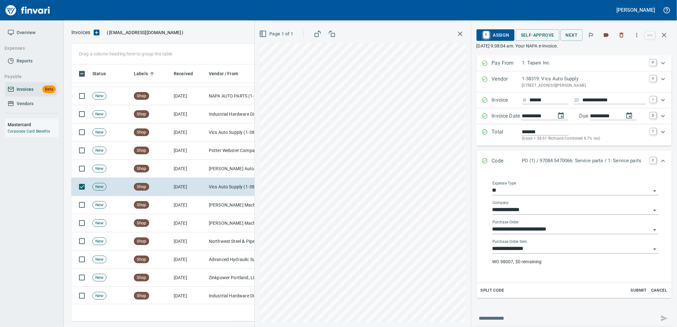
click at [542, 250] on input "**********" at bounding box center [571, 248] width 158 height 9
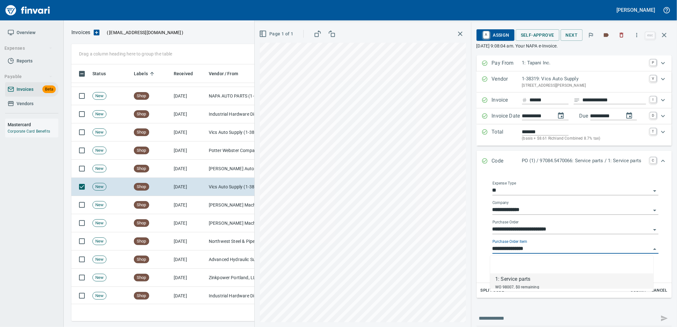
scroll to position [252, 587]
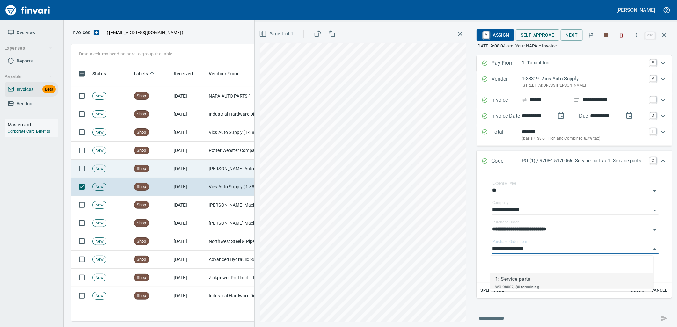
click at [186, 161] on td "9/24/2025" at bounding box center [188, 169] width 35 height 18
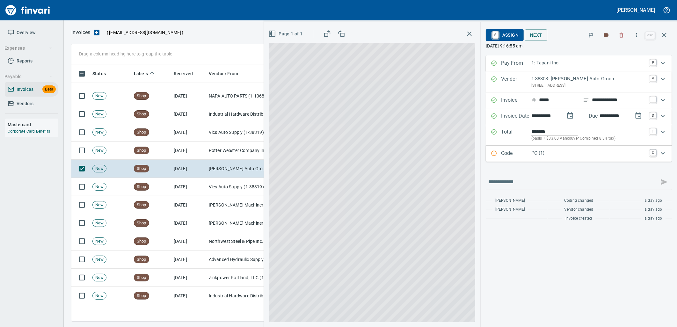
click at [534, 149] on div "Code PO (1) C" at bounding box center [579, 154] width 186 height 16
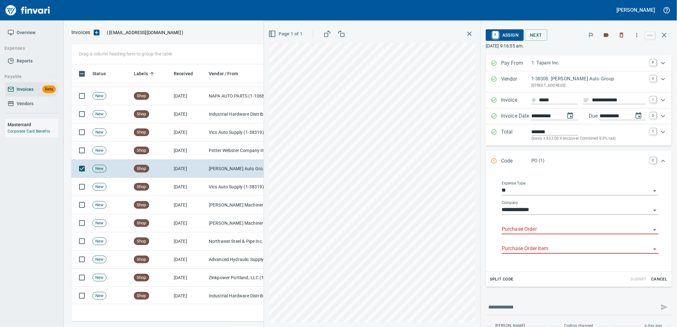
click at [533, 228] on input "Purchase Order" at bounding box center [576, 229] width 149 height 9
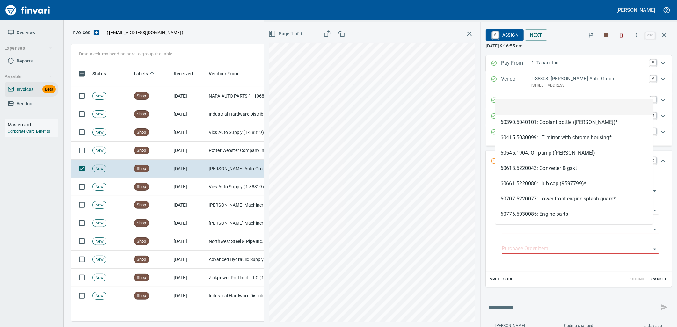
scroll to position [252, 587]
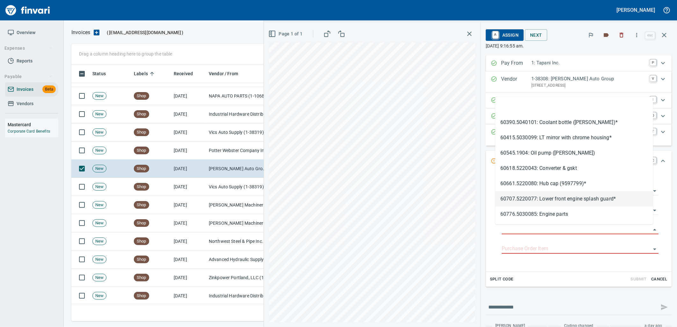
type input "**********"
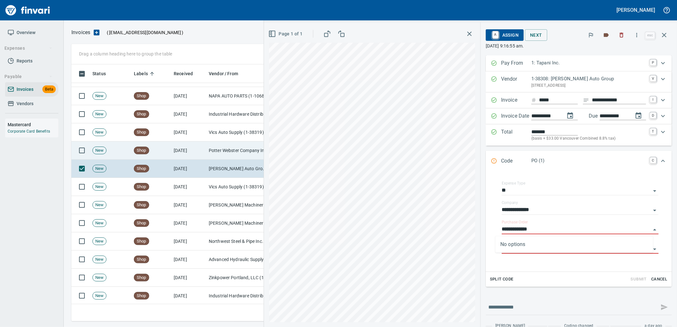
click at [230, 148] on td "Potter Webster Company Inc (1-10818)" at bounding box center [238, 150] width 64 height 18
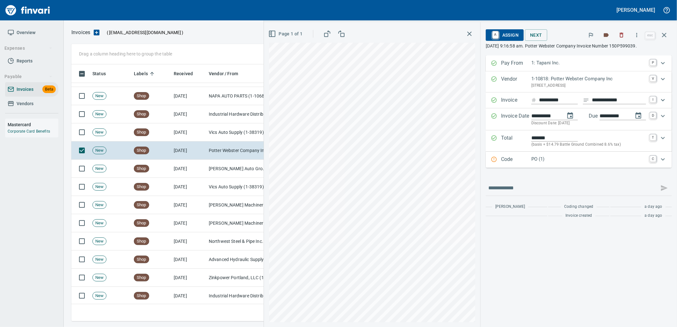
click at [563, 163] on p "PO (1)" at bounding box center [588, 159] width 115 height 7
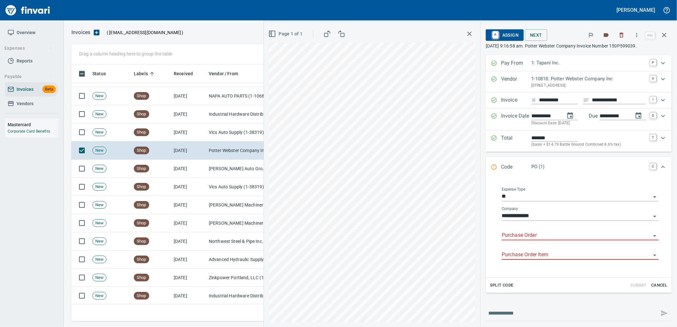
click at [537, 234] on input "Purchase Order" at bounding box center [576, 235] width 149 height 9
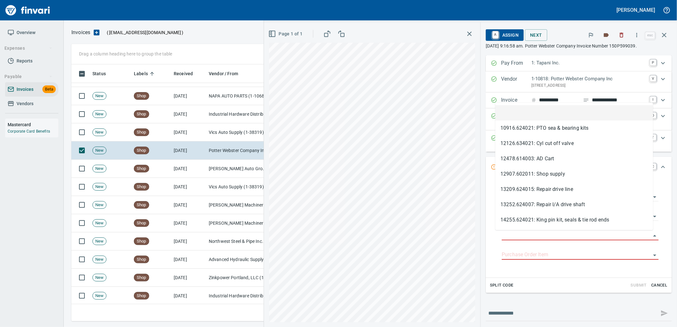
scroll to position [252, 587]
type input "**********"
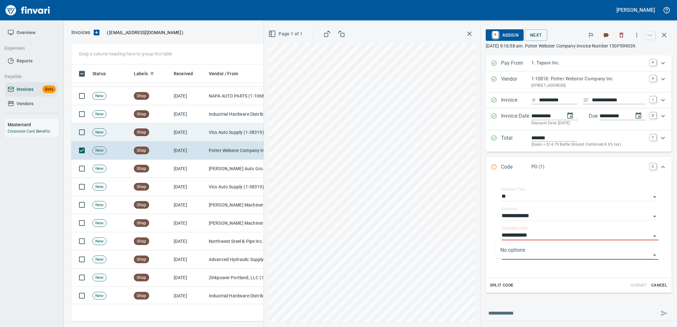
click at [221, 128] on td "Vics Auto Supply (1-38319)" at bounding box center [238, 132] width 64 height 18
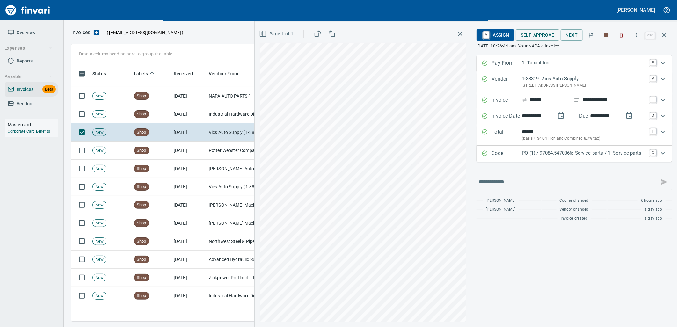
click at [550, 150] on p "PO (1) / 97084.5470066: Service parts / 1: Service parts" at bounding box center [584, 152] width 124 height 7
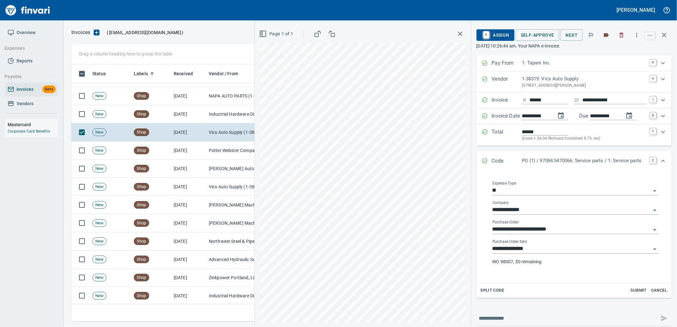
click at [544, 249] on input "**********" at bounding box center [571, 248] width 158 height 9
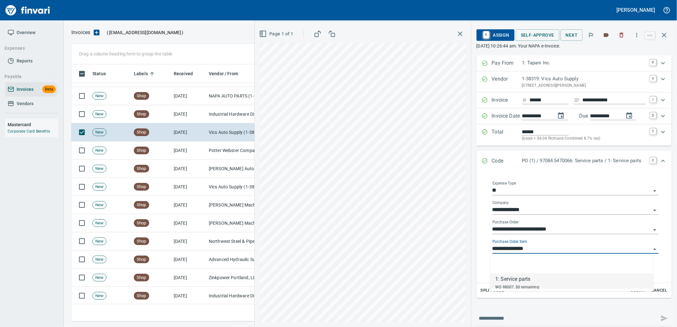
scroll to position [252, 587]
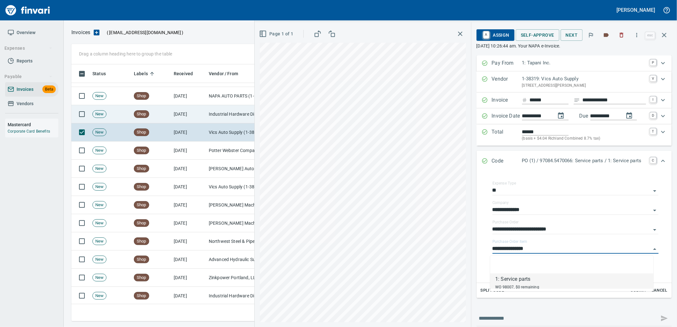
click at [178, 112] on td "9/24/2025" at bounding box center [188, 114] width 35 height 18
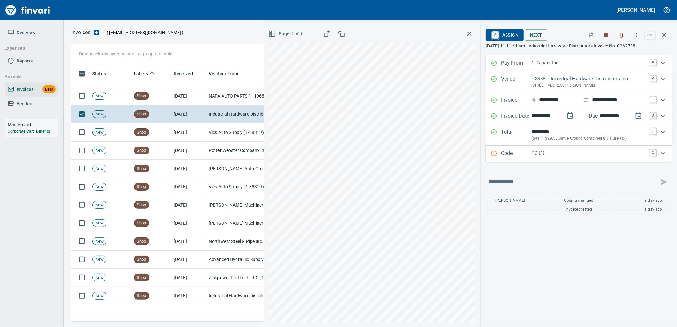
click at [527, 155] on p "Code" at bounding box center [516, 153] width 30 height 8
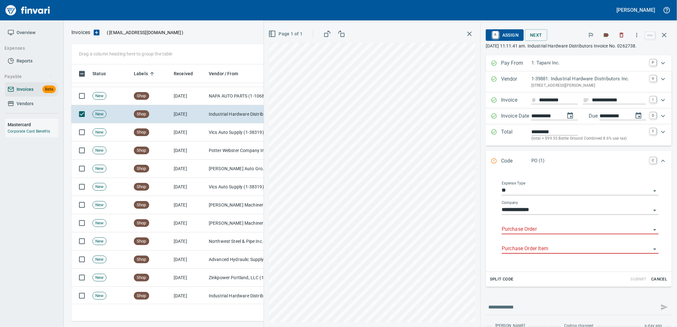
click at [530, 229] on input "Purchase Order" at bounding box center [576, 229] width 149 height 9
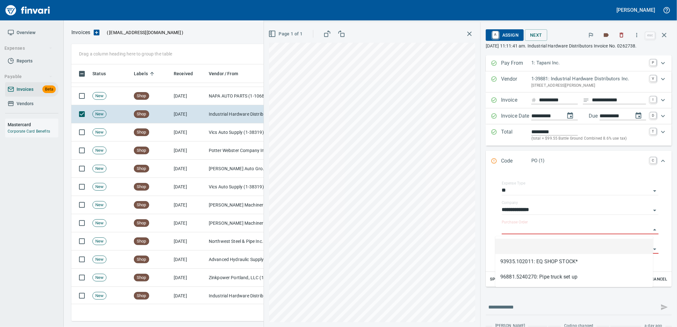
scroll to position [252, 587]
type input "**********"
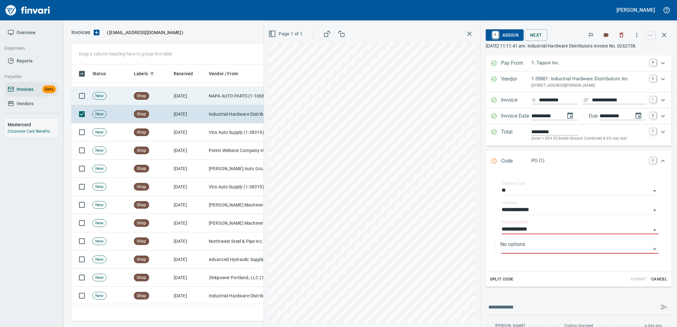
drag, startPoint x: 212, startPoint y: 98, endPoint x: 214, endPoint y: 116, distance: 17.6
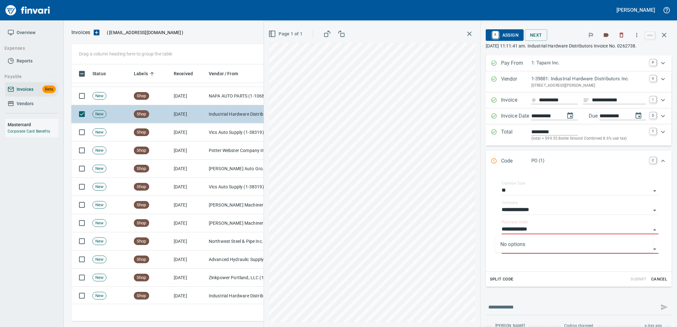
click at [212, 98] on td "NAPA AUTO PARTS (1-10687)" at bounding box center [238, 96] width 64 height 18
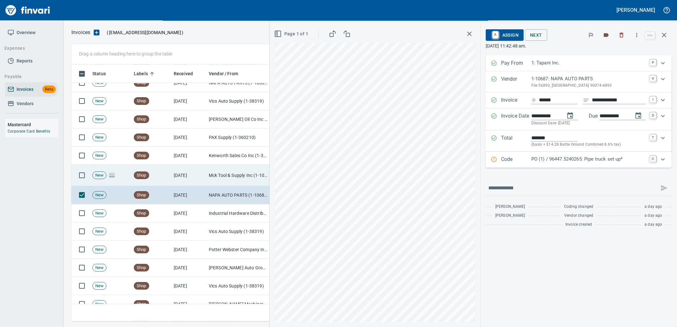
scroll to position [2367, 0]
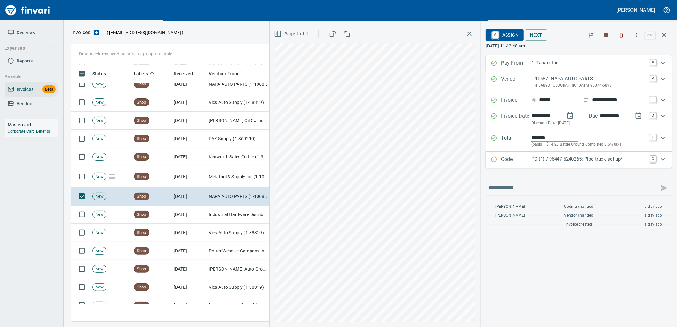
click at [589, 164] on div "Code PO (1) / 96447.5240265: Pipe truck set up* C" at bounding box center [579, 160] width 186 height 16
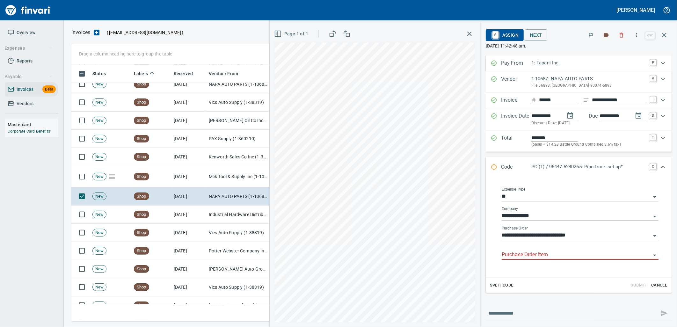
click at [553, 259] on input "Purchase Order Item" at bounding box center [576, 254] width 149 height 9
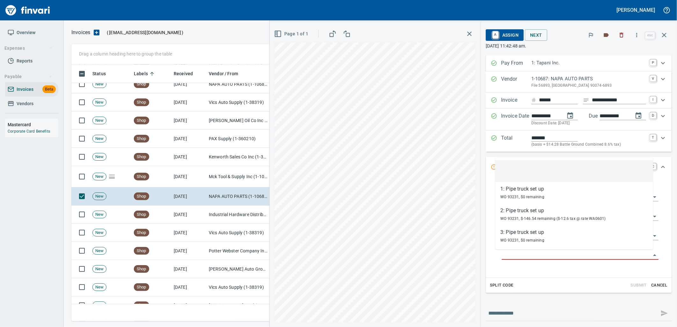
scroll to position [252, 587]
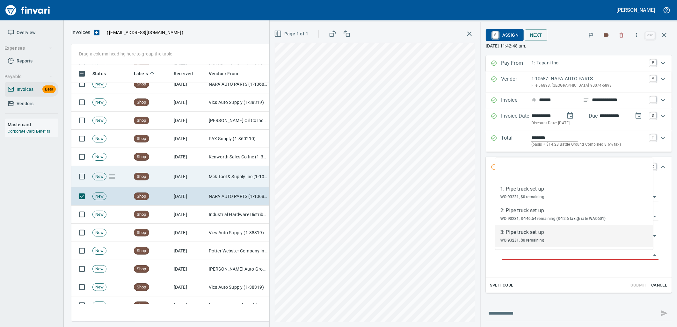
click at [211, 173] on td "Mck Tool & Supply Inc (1-10644)" at bounding box center [238, 176] width 64 height 21
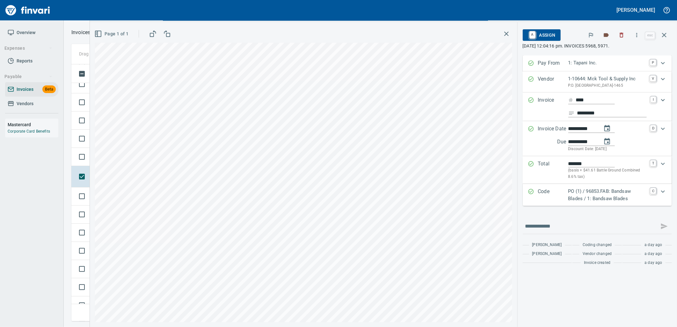
click at [598, 158] on div "Total ******* (basis + $41.61 Battle Ground Combined 8.6% tax) T" at bounding box center [597, 170] width 149 height 28
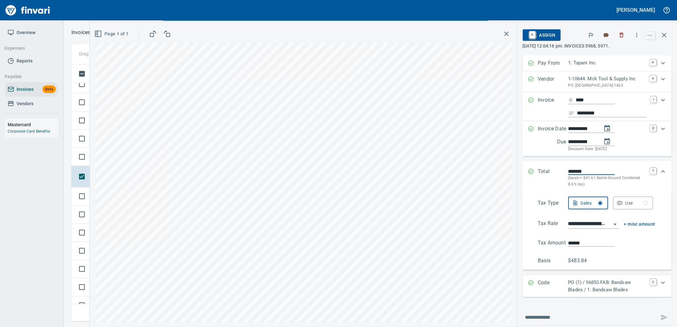
click at [603, 175] on input "*******" at bounding box center [591, 171] width 47 height 7
click at [659, 175] on icon "Expand" at bounding box center [663, 172] width 8 height 8
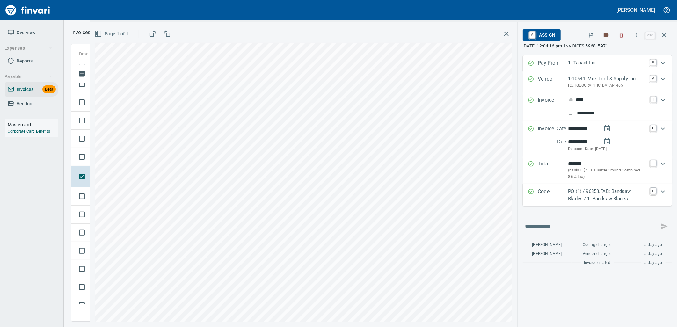
click at [613, 197] on p "PO (1) / 96853.FAB: Bandsaw Blades / 1: Bandsaw Blades" at bounding box center [607, 195] width 78 height 14
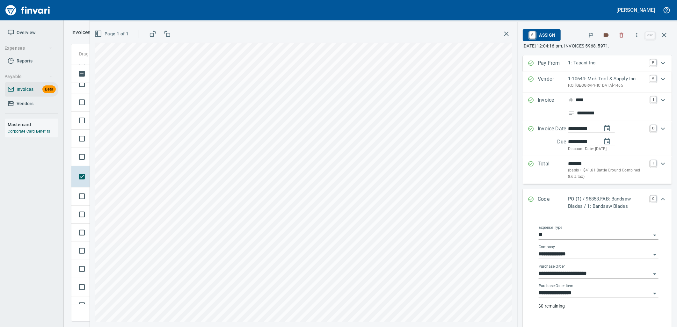
click at [577, 298] on input "**********" at bounding box center [595, 293] width 112 height 9
click at [87, 164] on td at bounding box center [80, 157] width 18 height 18
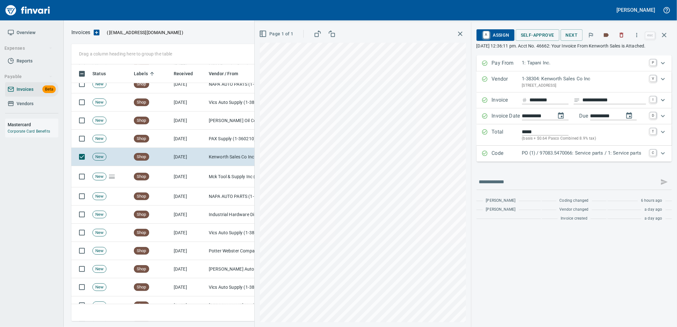
click at [544, 157] on p "PO (1) / 97083.5470066: Service parts / 1: Service parts" at bounding box center [584, 152] width 124 height 7
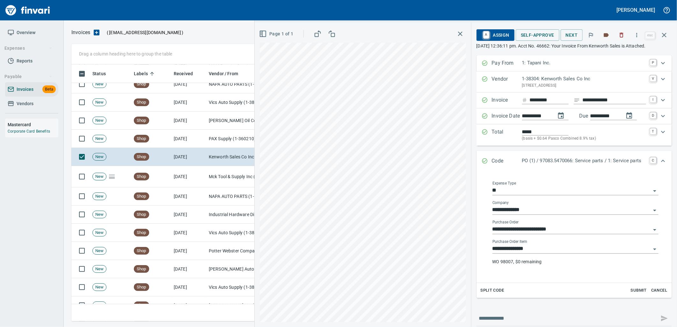
click at [531, 253] on input "**********" at bounding box center [571, 248] width 158 height 9
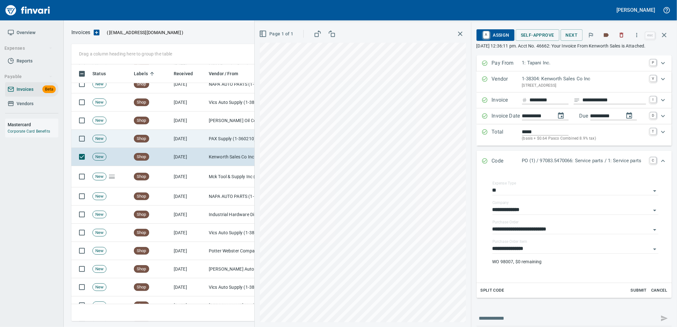
click at [221, 135] on td "PAX Supply (1-360210)" at bounding box center [238, 139] width 64 height 18
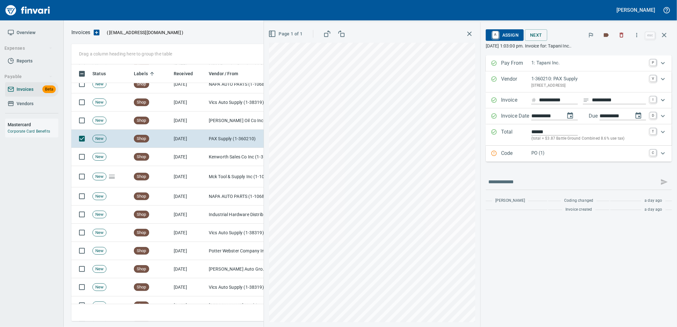
click at [537, 159] on div "Code PO (1) C" at bounding box center [579, 154] width 186 height 16
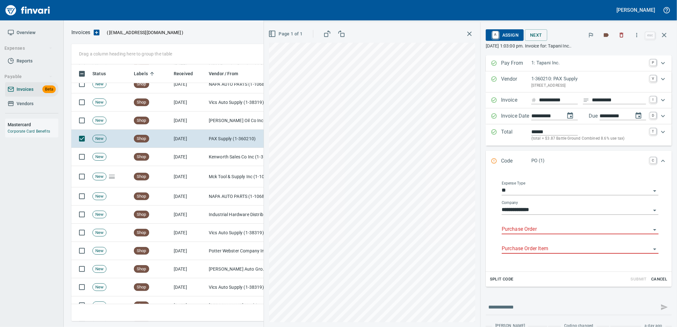
click at [533, 233] on input "Purchase Order" at bounding box center [576, 229] width 149 height 9
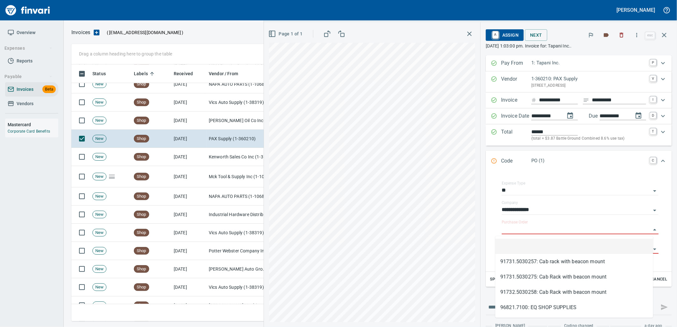
scroll to position [252, 587]
type input "**********"
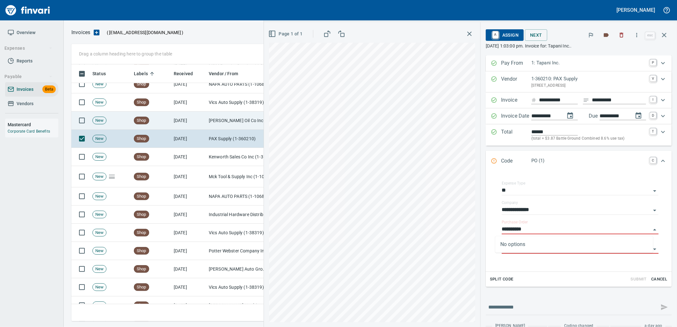
click at [238, 127] on td "Byrnes Oil Co Inc (1-38025)" at bounding box center [238, 121] width 64 height 18
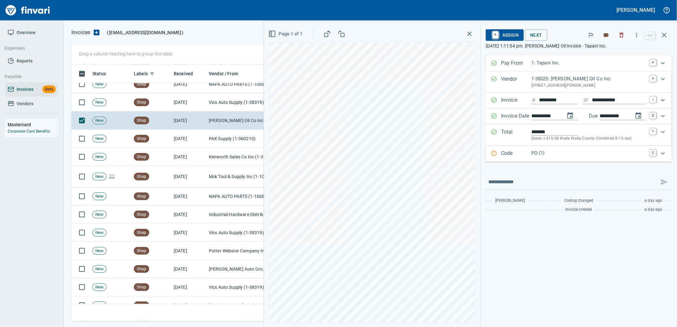
click at [554, 153] on p "PO (1)" at bounding box center [588, 152] width 115 height 7
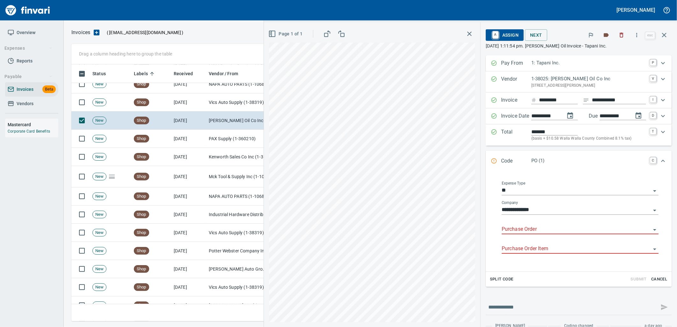
click at [519, 229] on input "Purchase Order" at bounding box center [576, 229] width 149 height 9
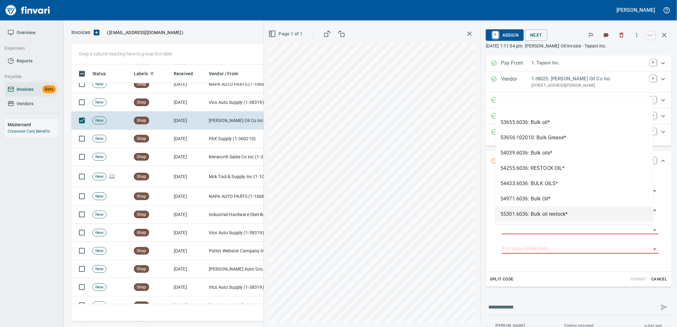
type input "**********"
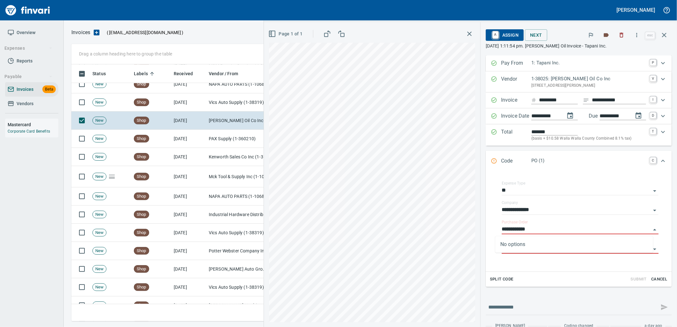
scroll to position [252, 587]
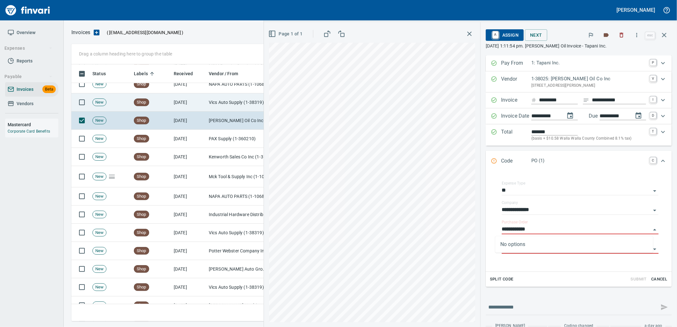
click at [237, 105] on td "Vics Auto Supply (1-38319)" at bounding box center [238, 102] width 64 height 18
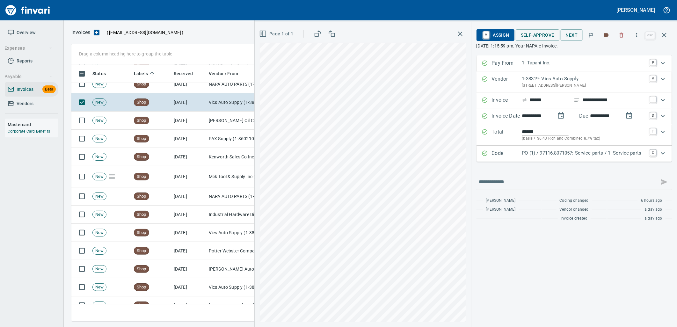
click at [542, 152] on p "PO (1) / 97116.8071057: Service parts / 1: Service parts" at bounding box center [584, 152] width 124 height 7
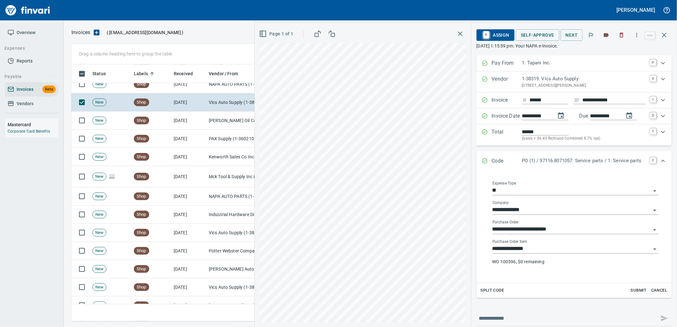
click at [545, 248] on input "**********" at bounding box center [571, 248] width 158 height 9
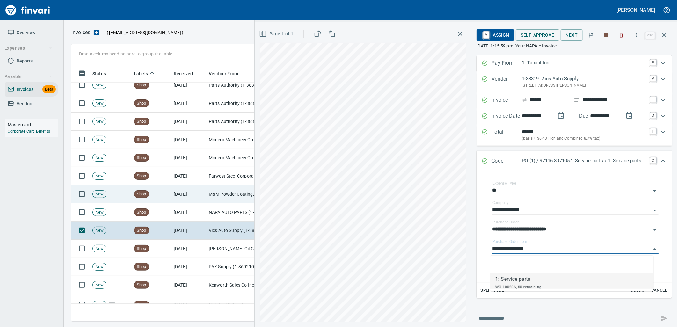
scroll to position [2225, 0]
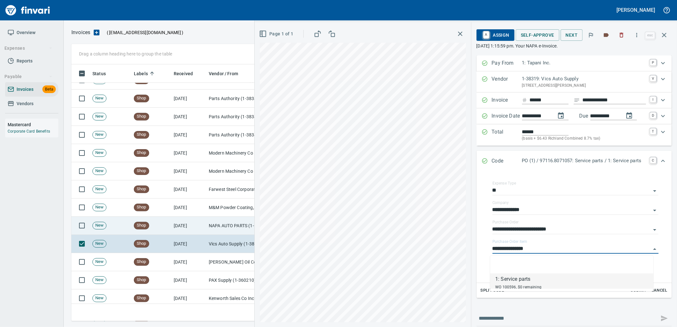
click at [217, 223] on td "NAPA AUTO PARTS (1-10687)" at bounding box center [238, 226] width 64 height 18
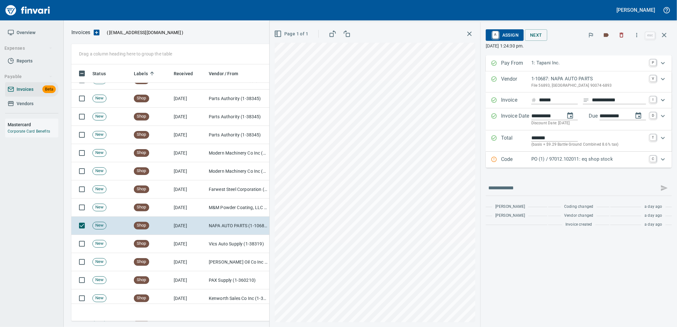
click at [568, 165] on div "Code PO (1) / 97012.102011: eq shop stock C" at bounding box center [579, 160] width 186 height 16
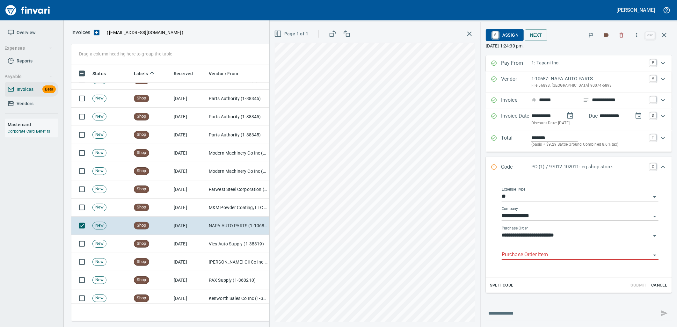
click at [541, 254] on input "Purchase Order Item" at bounding box center [576, 254] width 149 height 9
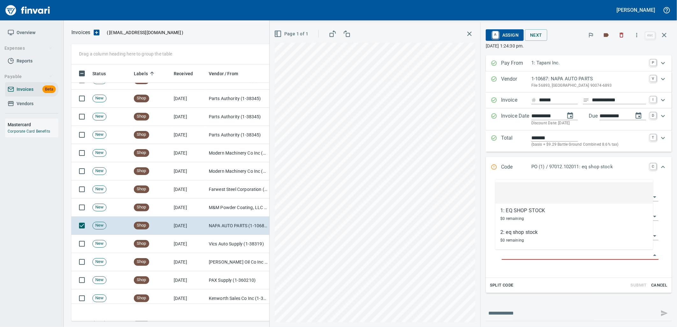
scroll to position [252, 587]
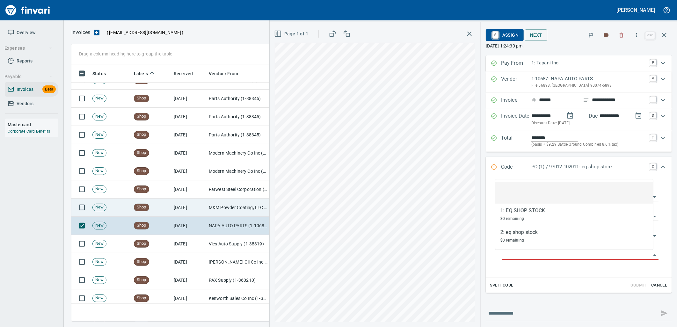
click at [224, 201] on td "M&M Powder Coating, LLC (1-22248)" at bounding box center [238, 208] width 64 height 18
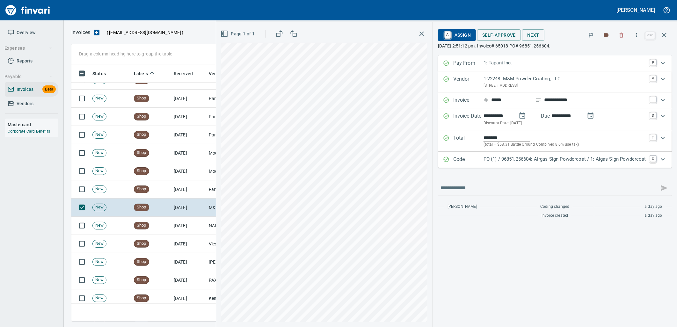
click at [557, 158] on p "PO (1) / 96851.256604: Airgas Sign Powdercoat / 1: Aigas Sign Powdercoat" at bounding box center [564, 159] width 163 height 7
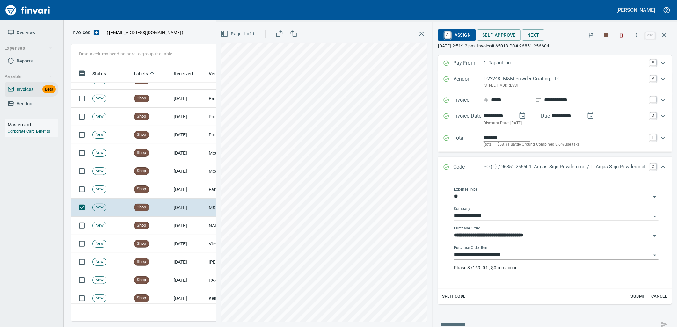
click at [519, 255] on input "**********" at bounding box center [552, 254] width 197 height 9
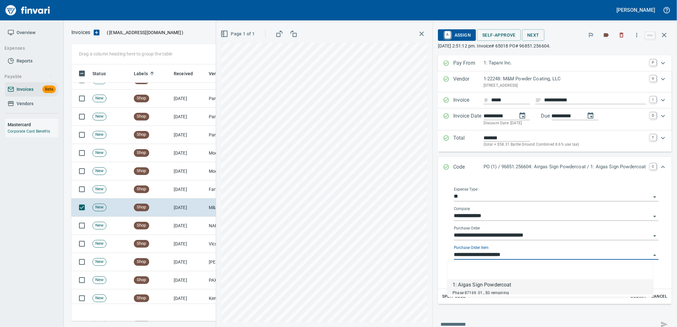
scroll to position [252, 587]
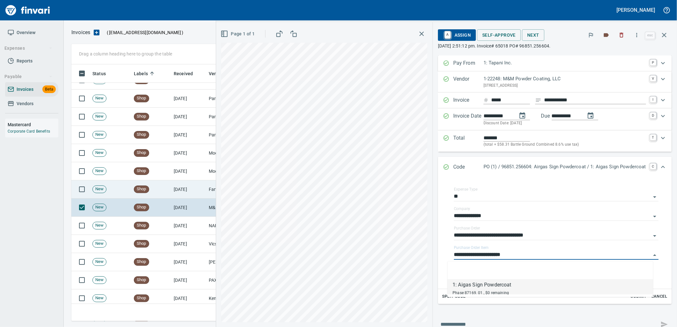
click at [185, 194] on td "9/24/2025" at bounding box center [188, 189] width 35 height 18
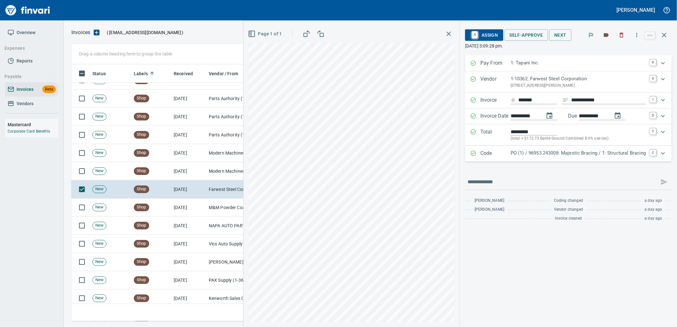
click at [542, 158] on div "PO (1) / 96953.243008: Majestic Bracing / 1: Structural Bracing" at bounding box center [578, 153] width 135 height 8
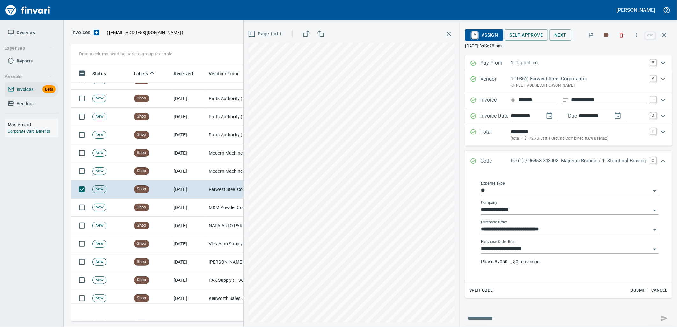
click at [539, 247] on input "**********" at bounding box center [566, 248] width 170 height 9
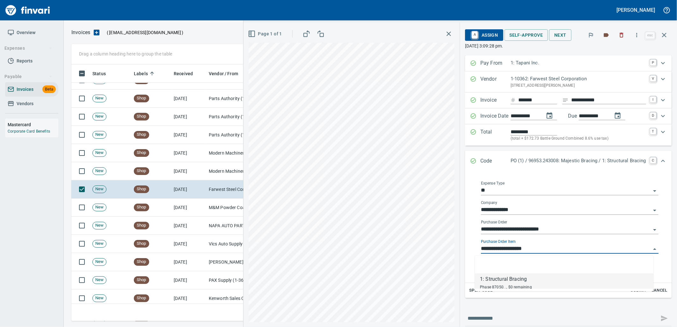
scroll to position [252, 587]
click at [180, 176] on td "9/24/2025" at bounding box center [188, 171] width 35 height 18
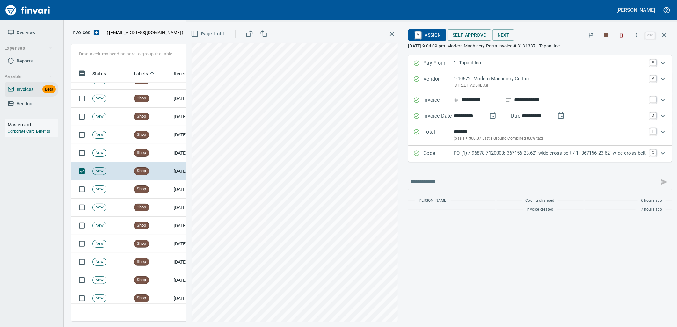
click at [622, 152] on p "PO (1) / 96878.7120003: 367156 23.62" wide cross belt / 1: 367156 23.62" wide c…" at bounding box center [550, 152] width 192 height 7
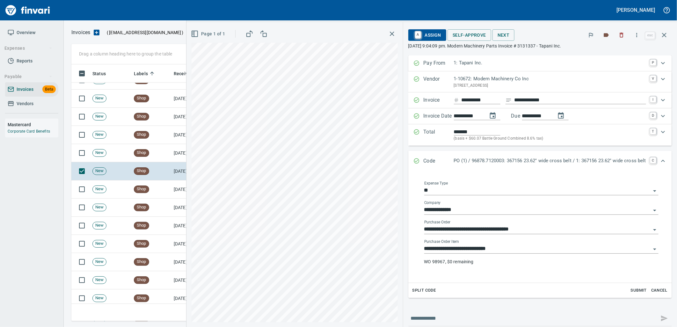
click at [508, 245] on input "**********" at bounding box center [537, 248] width 227 height 9
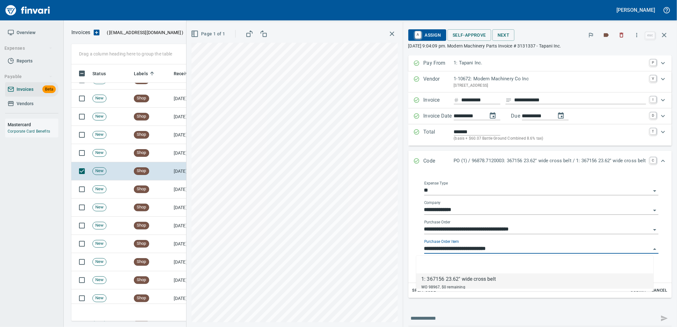
scroll to position [252, 587]
click at [154, 147] on td "Shop" at bounding box center [151, 153] width 40 height 18
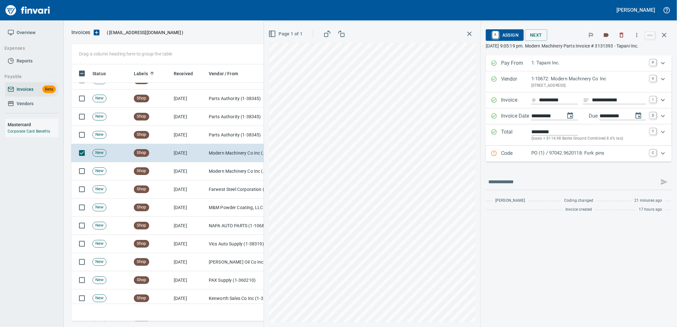
click at [566, 158] on div "PO (1) / 97042.9620118: Fork pins" at bounding box center [588, 153] width 115 height 8
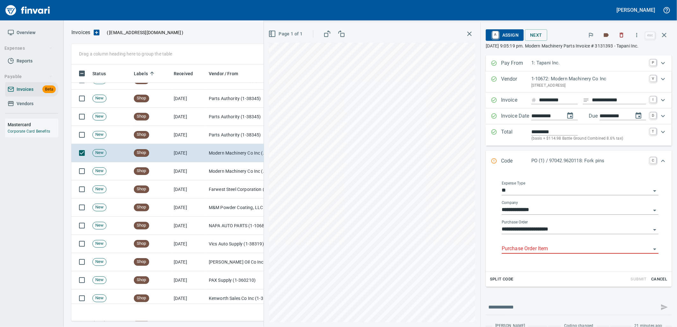
drag, startPoint x: 533, startPoint y: 243, endPoint x: 528, endPoint y: 243, distance: 4.8
click at [533, 243] on div "Purchase Order Item" at bounding box center [580, 246] width 157 height 14
click at [526, 244] on input "Purchase Order Item" at bounding box center [576, 248] width 149 height 9
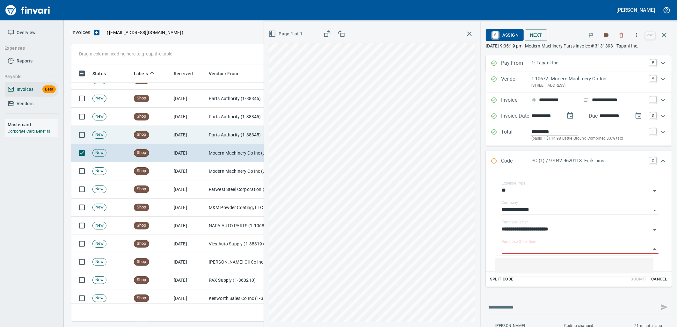
click at [221, 140] on td "Parts Authority (1-38345)" at bounding box center [238, 135] width 64 height 18
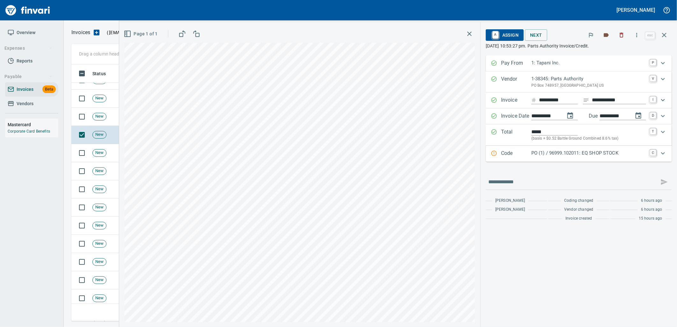
click at [598, 156] on p "PO (1) / 96999.102011: EQ SHOP STOCK" at bounding box center [588, 152] width 115 height 7
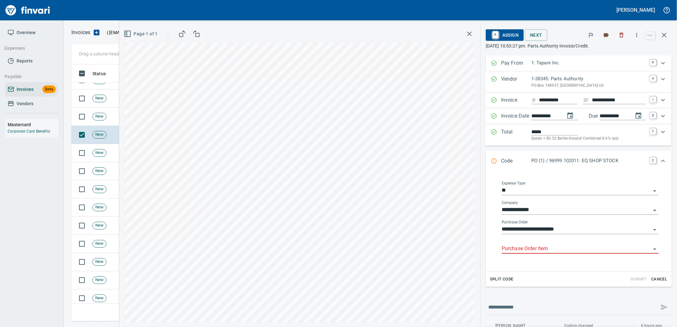
click at [536, 249] on input "Purchase Order Item" at bounding box center [576, 248] width 149 height 9
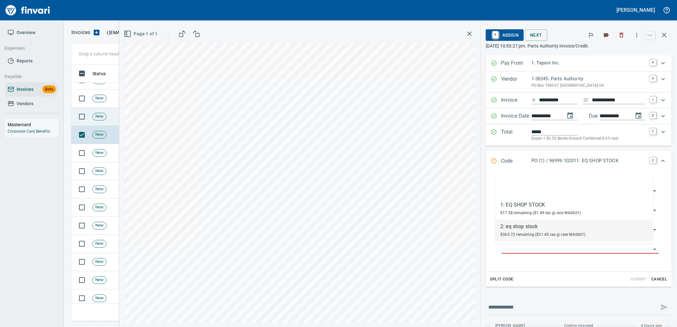
click at [108, 118] on td "New" at bounding box center [110, 117] width 41 height 18
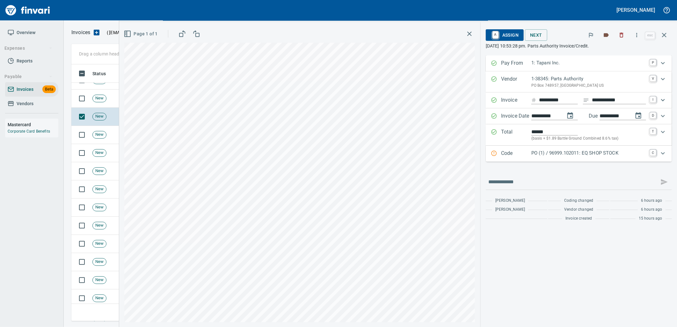
click at [573, 156] on p "PO (1) / 96999.102011: EQ SHOP STOCK" at bounding box center [588, 152] width 115 height 7
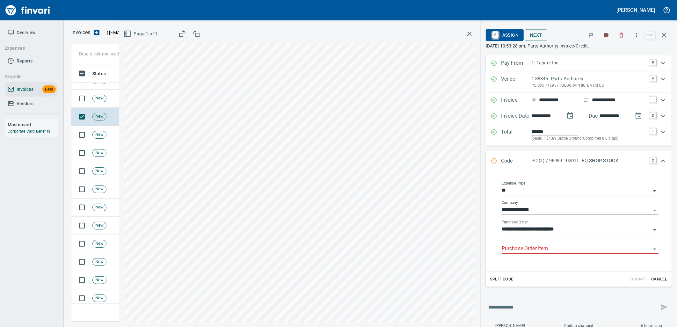
click at [542, 249] on input "Purchase Order Item" at bounding box center [576, 248] width 149 height 9
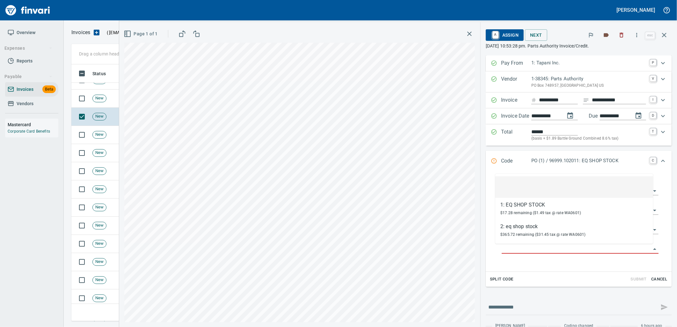
scroll to position [252, 587]
click at [106, 105] on td "New" at bounding box center [110, 99] width 41 height 18
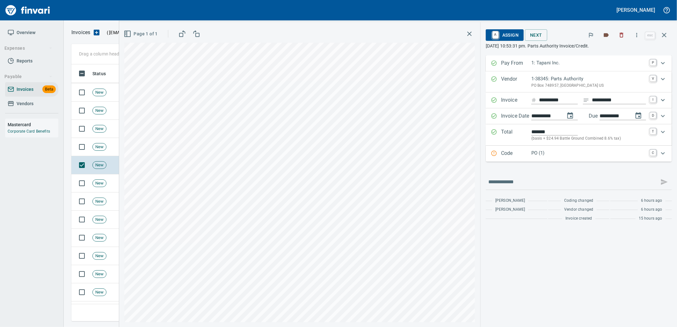
scroll to position [2155, 0]
drag, startPoint x: 587, startPoint y: 155, endPoint x: 601, endPoint y: 159, distance: 14.5
click at [587, 155] on p "PO (1)" at bounding box center [588, 152] width 115 height 7
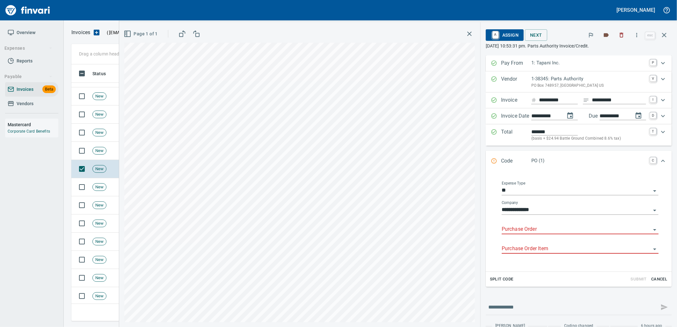
drag, startPoint x: 537, startPoint y: 227, endPoint x: 533, endPoint y: 227, distance: 3.5
click at [536, 227] on input "Purchase Order" at bounding box center [576, 229] width 149 height 9
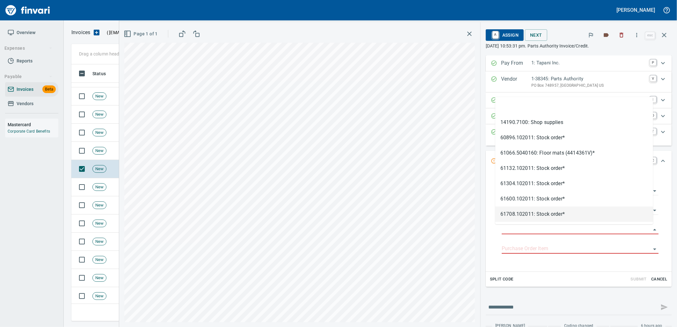
scroll to position [252, 587]
type input "**********"
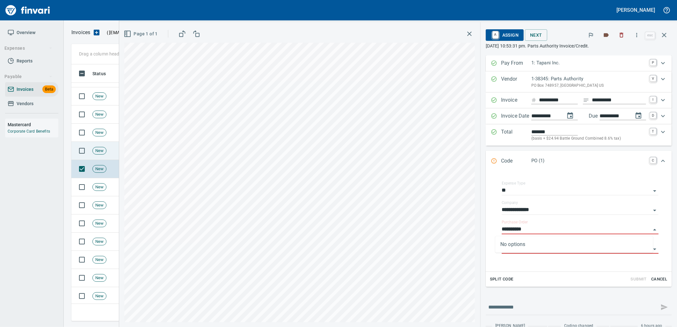
drag, startPoint x: 98, startPoint y: 158, endPoint x: 145, endPoint y: 156, distance: 46.5
click at [98, 157] on td "New" at bounding box center [110, 151] width 41 height 18
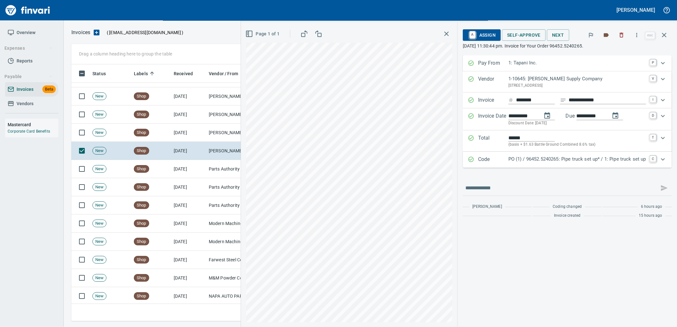
click at [566, 165] on div "Code PO (1) / 96452.5240265: Pipe truck set up* / 1: Pipe truck set up C" at bounding box center [567, 160] width 209 height 16
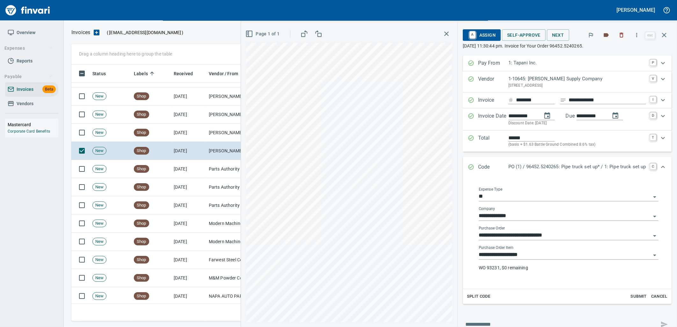
click at [521, 253] on input "**********" at bounding box center [565, 254] width 172 height 9
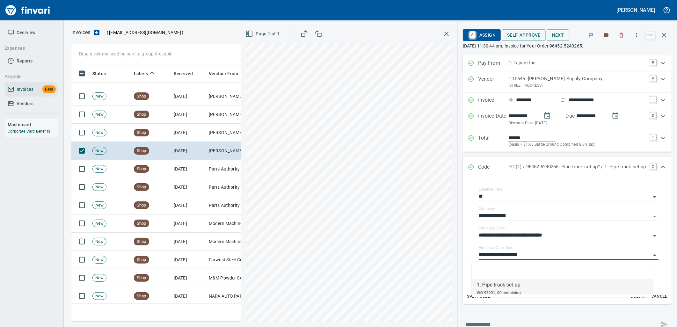
scroll to position [252, 587]
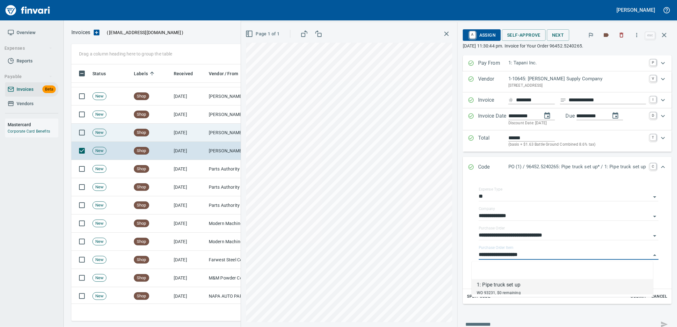
click at [208, 128] on td "Pape Machinery Inc (1-10774)" at bounding box center [238, 133] width 64 height 18
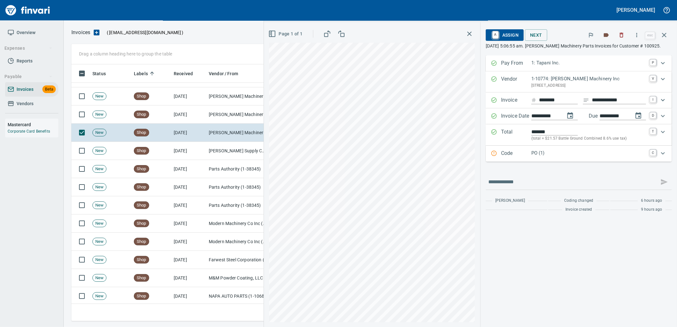
click at [556, 154] on p "PO (1)" at bounding box center [588, 152] width 115 height 7
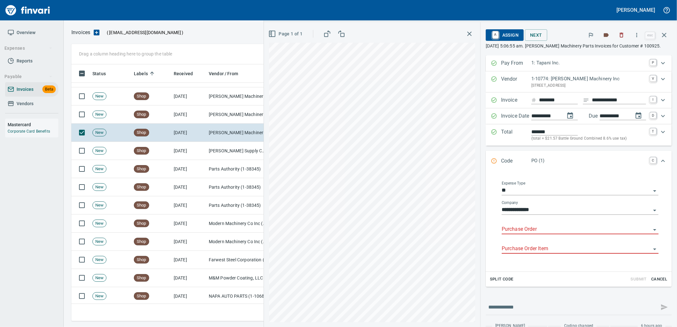
click at [527, 231] on input "Purchase Order" at bounding box center [576, 229] width 149 height 9
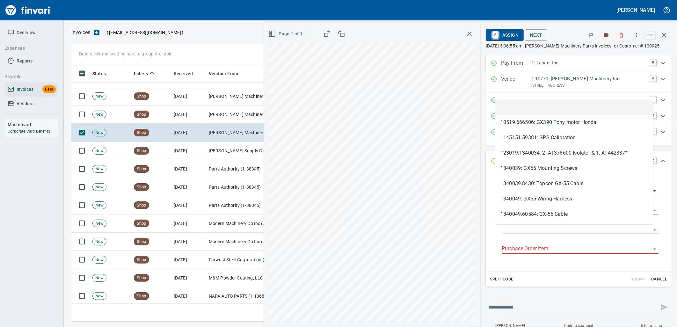
scroll to position [252, 587]
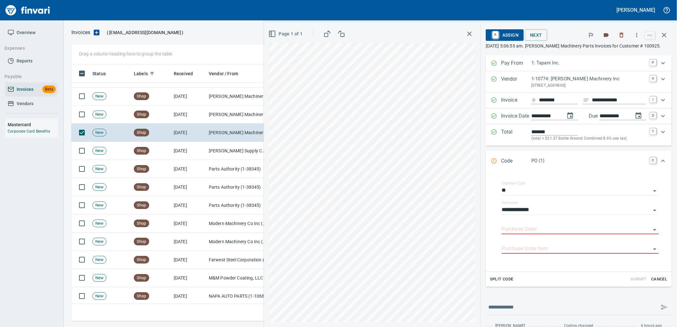
type input "**********"
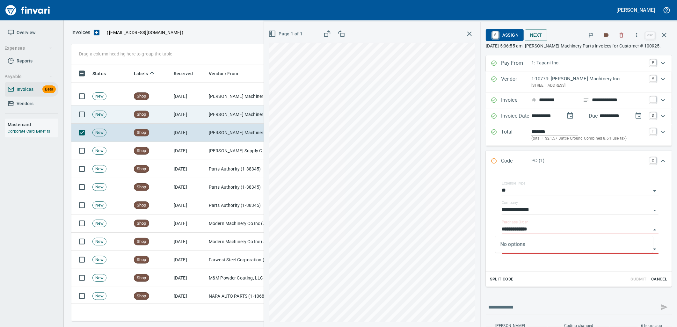
click at [225, 114] on td "Peterson Machinery Co (1-10794)" at bounding box center [238, 114] width 64 height 18
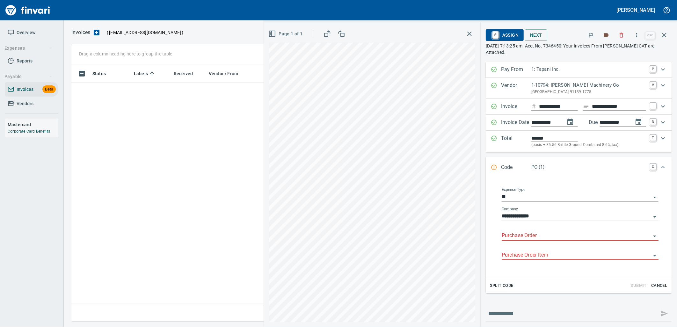
scroll to position [1, 1]
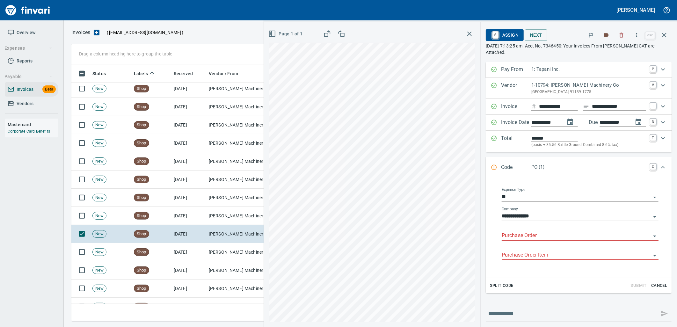
click at [534, 235] on input "Purchase Order" at bounding box center [576, 235] width 149 height 9
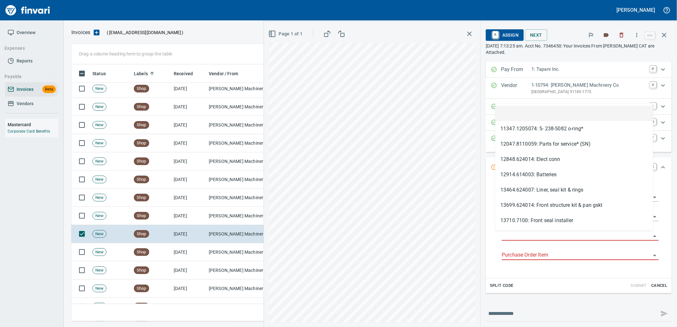
scroll to position [252, 587]
type input "**********"
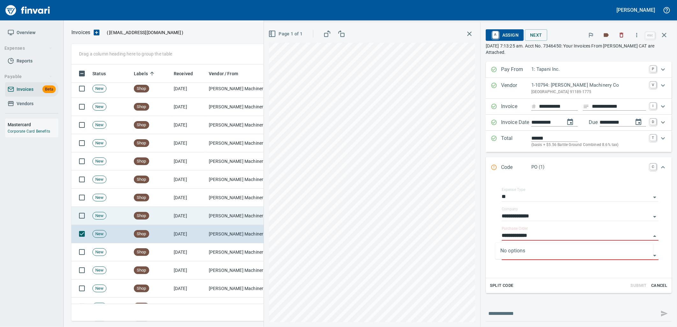
click at [161, 220] on td "Shop" at bounding box center [151, 216] width 40 height 18
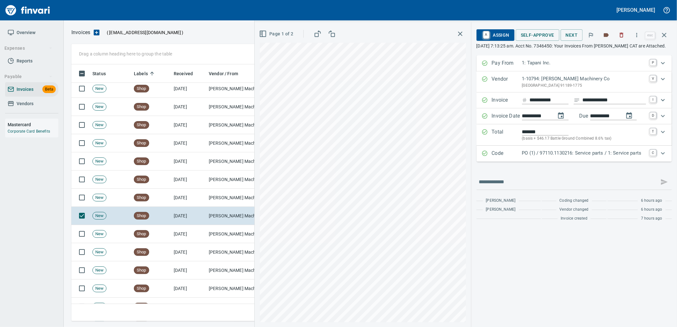
click at [605, 157] on p "PO (1) / 97110.1130216: Service parts / 1: Service parts" at bounding box center [584, 152] width 124 height 7
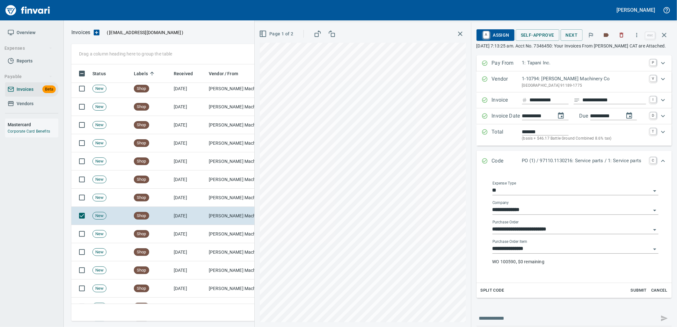
click at [534, 253] on input "**********" at bounding box center [571, 248] width 158 height 9
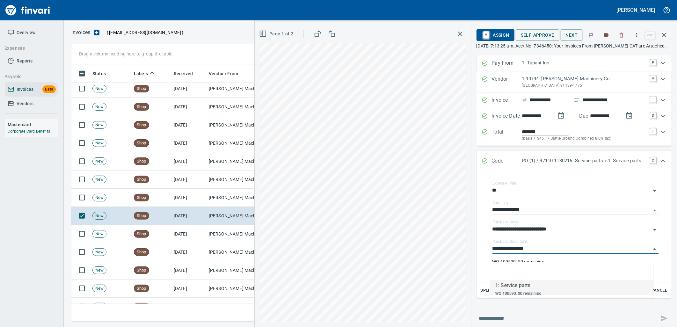
scroll to position [252, 587]
click at [183, 195] on td "[DATE]" at bounding box center [188, 198] width 35 height 18
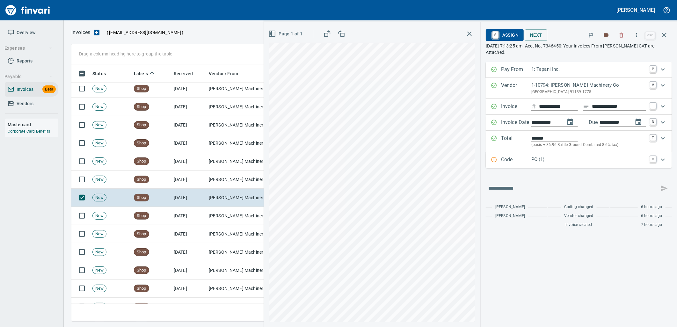
click at [553, 163] on p "PO (1)" at bounding box center [588, 159] width 115 height 7
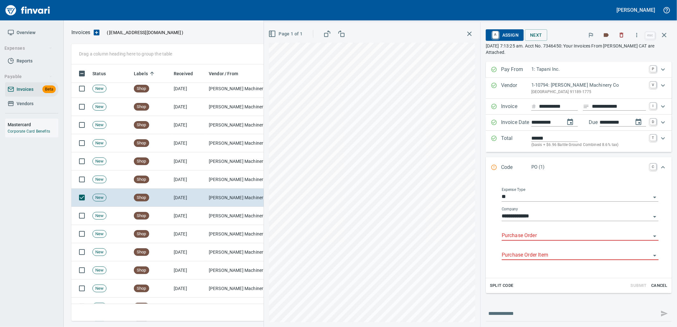
click at [539, 235] on input "Purchase Order" at bounding box center [576, 235] width 149 height 9
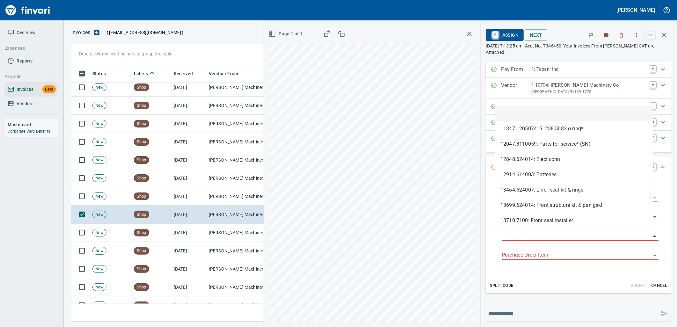
type input "**********"
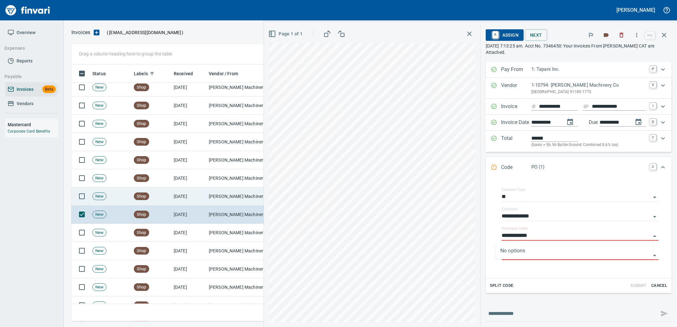
click at [211, 198] on td "[PERSON_NAME] Machinery Co (1-10794)" at bounding box center [238, 196] width 64 height 18
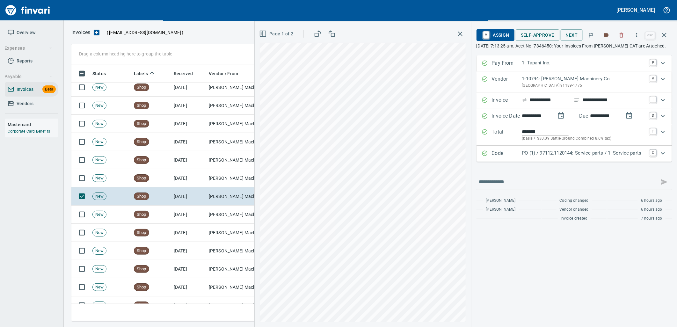
click at [581, 157] on p "PO (1) / 97112.1120144: Service parts / 1: Service parts" at bounding box center [584, 152] width 124 height 7
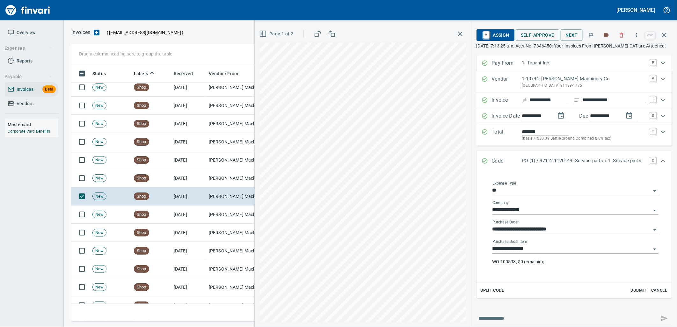
click at [554, 253] on input "**********" at bounding box center [571, 248] width 158 height 9
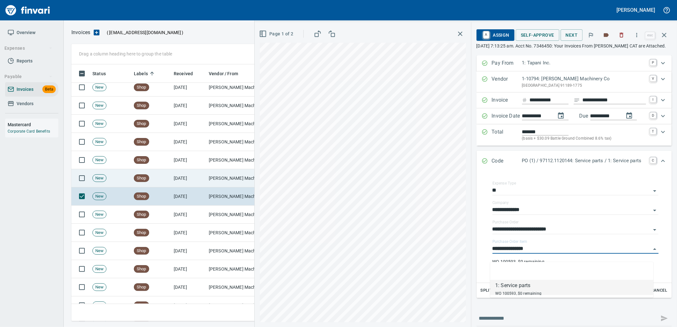
click at [223, 181] on td "[PERSON_NAME] Machinery Co (1-10794)" at bounding box center [238, 178] width 64 height 18
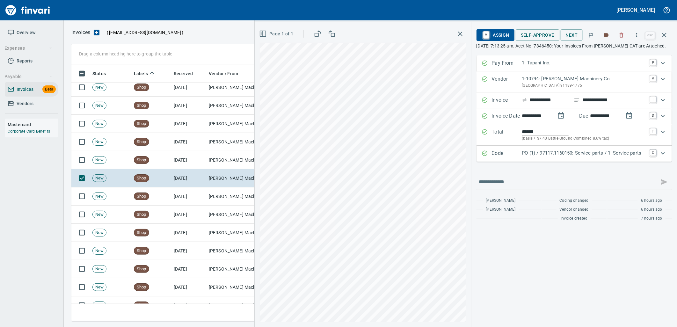
click at [606, 158] on div "PO (1) / 97117.1160150: Service parts / 1: Service parts" at bounding box center [584, 153] width 124 height 8
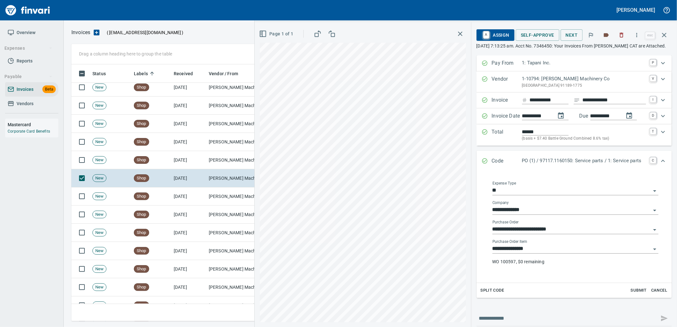
click at [555, 253] on input "**********" at bounding box center [571, 248] width 158 height 9
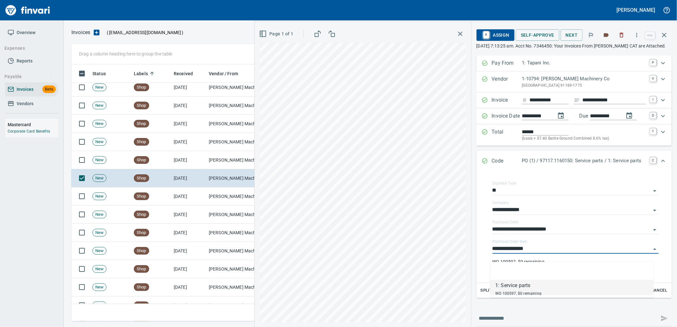
scroll to position [252, 587]
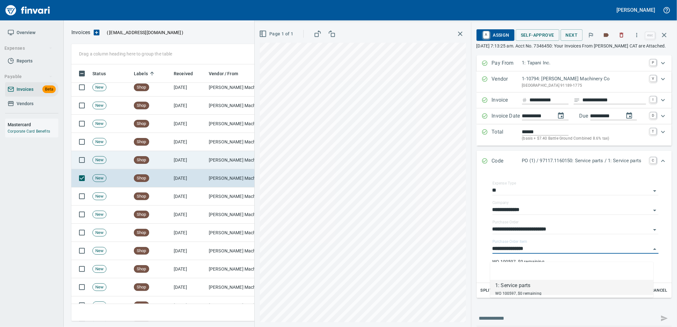
click at [207, 163] on td "[PERSON_NAME] Machinery Co (1-10794)" at bounding box center [238, 160] width 64 height 18
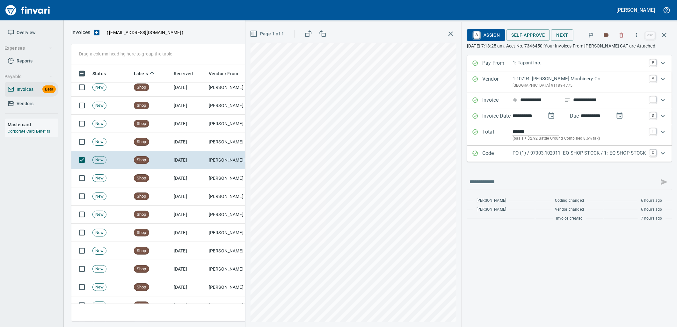
click at [562, 154] on p "PO (1) / 97003.102011: EQ SHOP STOCK / 1: EQ SHOP STOCK" at bounding box center [579, 152] width 134 height 7
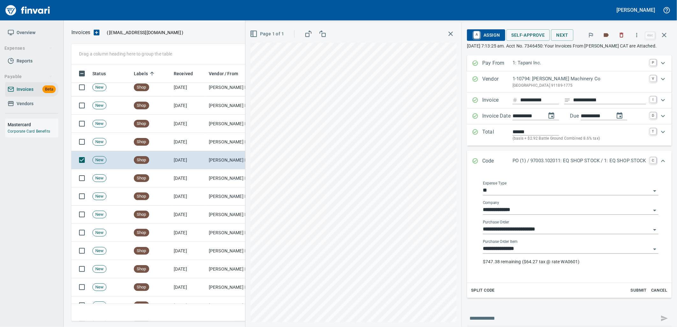
click at [544, 252] on input "**********" at bounding box center [567, 248] width 168 height 9
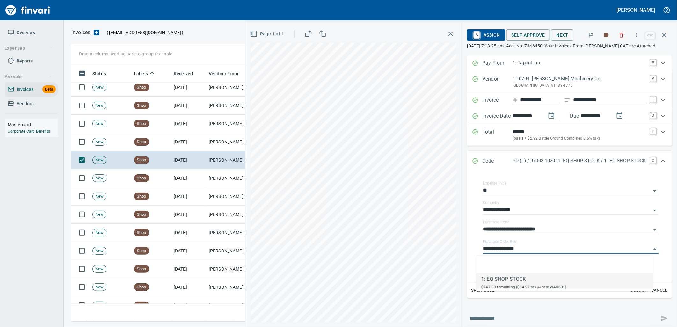
scroll to position [252, 587]
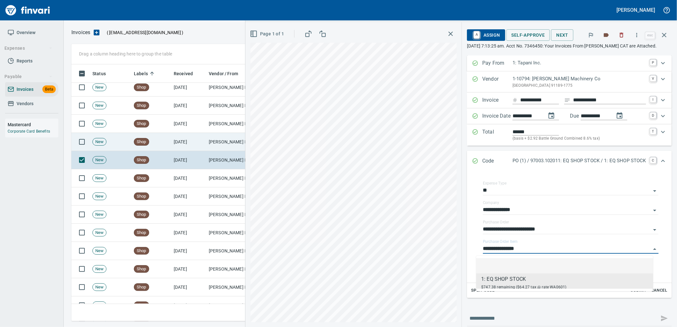
click at [212, 133] on td "[PERSON_NAME] Machinery Co (1-10794)" at bounding box center [238, 142] width 64 height 18
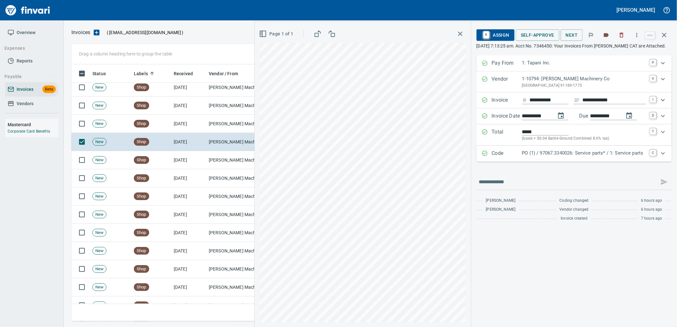
click at [540, 157] on p "PO (1) / 97067.3340026: Service parts* / 1: Service parts" at bounding box center [584, 152] width 124 height 7
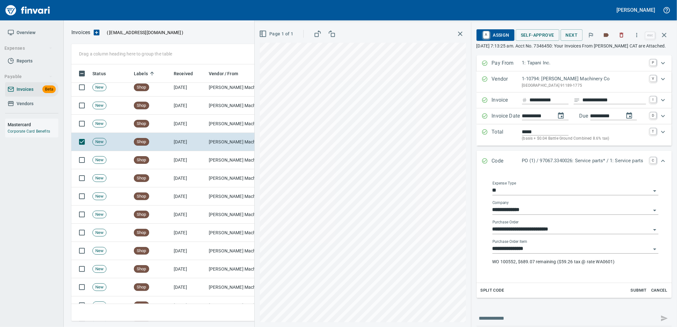
click at [533, 253] on input "**********" at bounding box center [571, 248] width 158 height 9
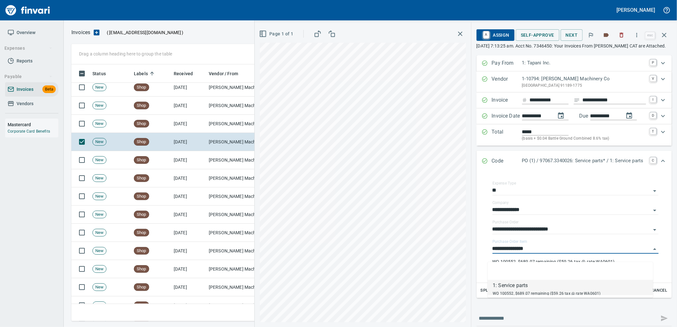
scroll to position [252, 587]
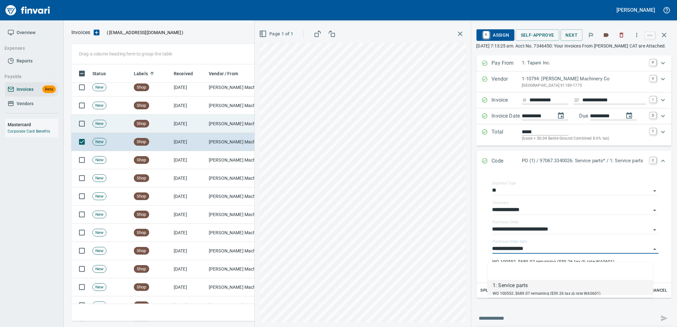
click at [218, 122] on td "[PERSON_NAME] Machinery Co (1-10794)" at bounding box center [238, 124] width 64 height 18
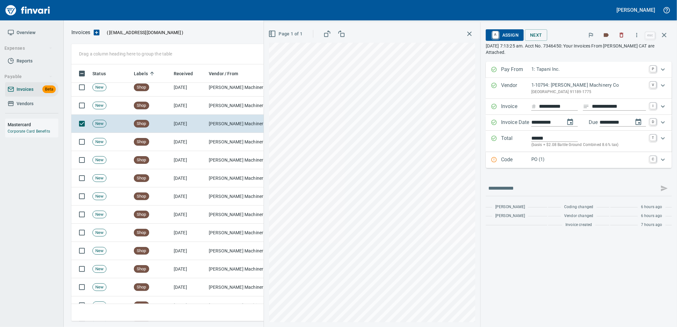
click at [577, 157] on p "PO (1)" at bounding box center [588, 159] width 115 height 7
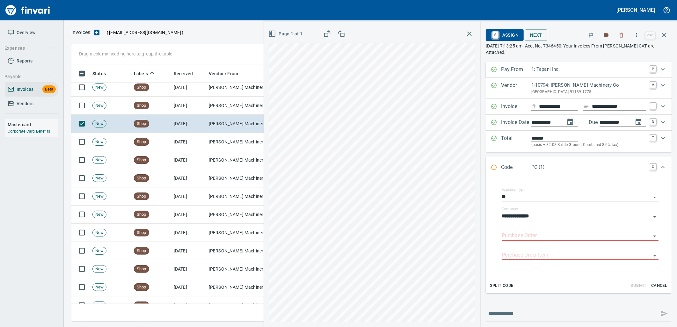
click at [550, 237] on input "Purchase Order" at bounding box center [576, 235] width 149 height 9
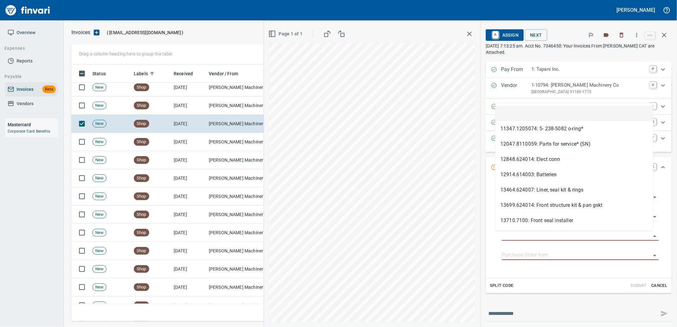
scroll to position [252, 587]
type input "**********"
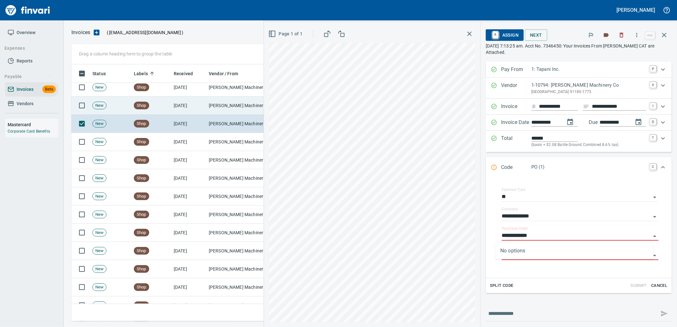
click at [229, 105] on td "[PERSON_NAME] Machinery Co (1-10794)" at bounding box center [238, 106] width 64 height 18
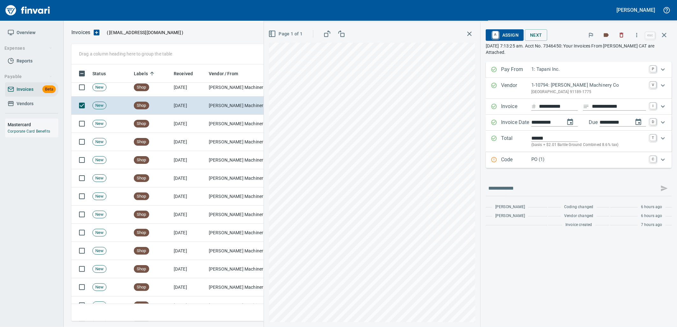
drag, startPoint x: 547, startPoint y: 160, endPoint x: 550, endPoint y: 172, distance: 12.8
click at [547, 160] on p "PO (1)" at bounding box center [588, 159] width 115 height 7
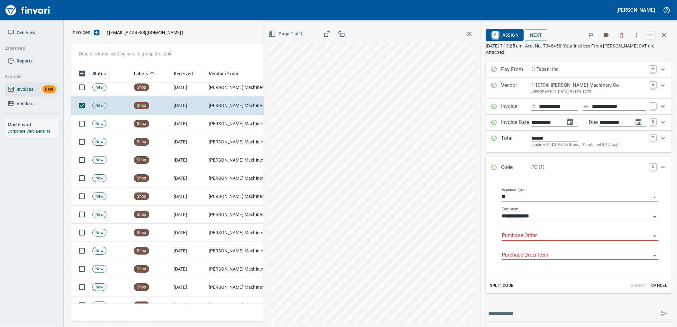
click at [531, 238] on input "Purchase Order" at bounding box center [576, 235] width 149 height 9
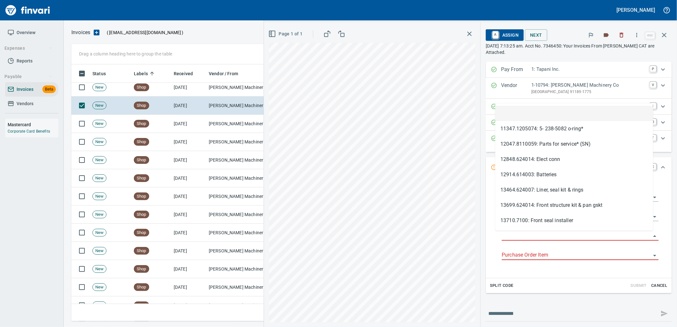
scroll to position [252, 587]
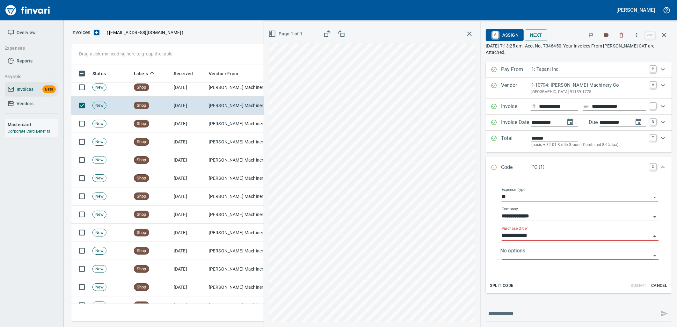
type input "**********"
click at [240, 91] on td "[PERSON_NAME] Machinery Co (1-10794)" at bounding box center [238, 87] width 64 height 18
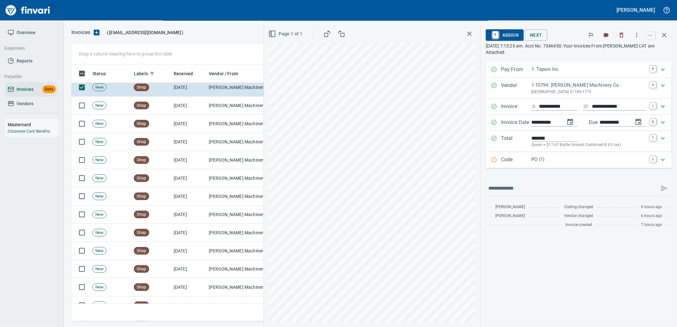
click at [537, 166] on div "Code PO (1) C" at bounding box center [579, 160] width 186 height 16
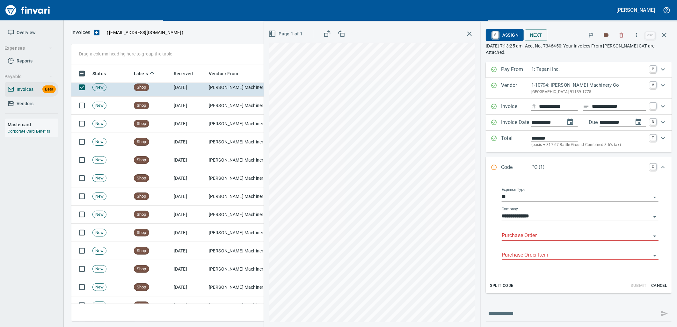
click at [534, 235] on input "Purchase Order" at bounding box center [576, 235] width 149 height 9
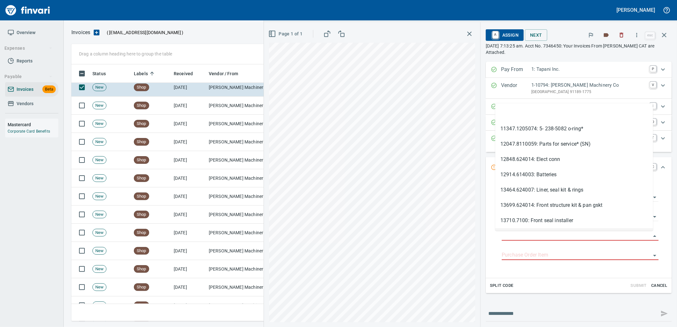
scroll to position [252, 587]
type input "**********"
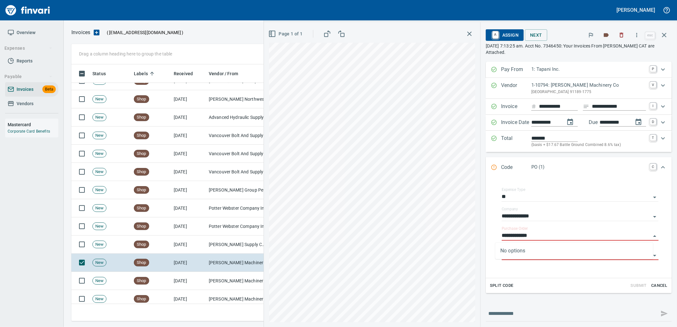
scroll to position [1694, 0]
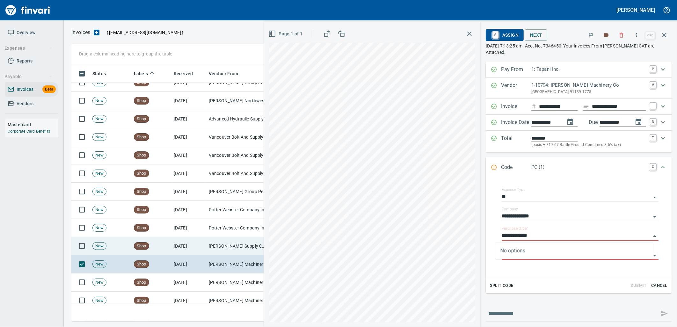
click at [238, 246] on td "[PERSON_NAME] Supply Company (1-10645)" at bounding box center [238, 246] width 64 height 18
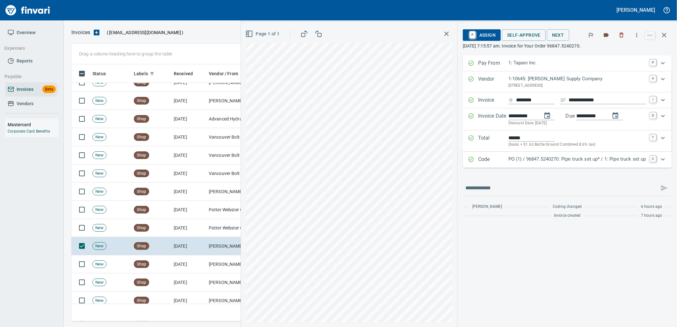
click at [580, 161] on p "PO (1) / 96847.5240270: Pipe truck set up* / 1: Pipe truck set up" at bounding box center [577, 159] width 138 height 7
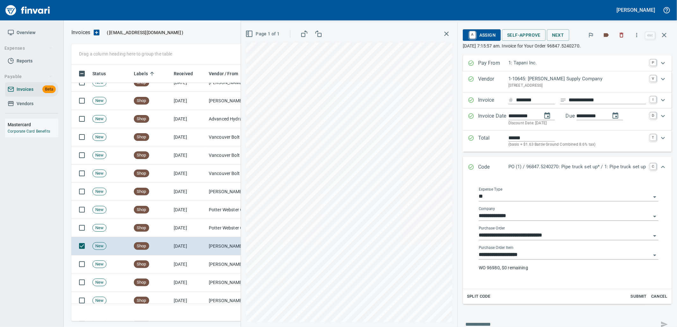
click at [524, 254] on input "**********" at bounding box center [565, 254] width 172 height 9
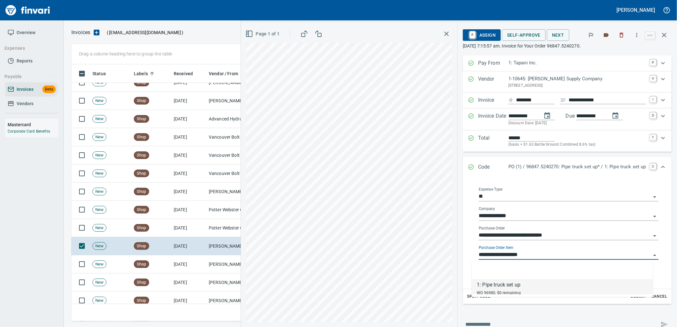
scroll to position [252, 587]
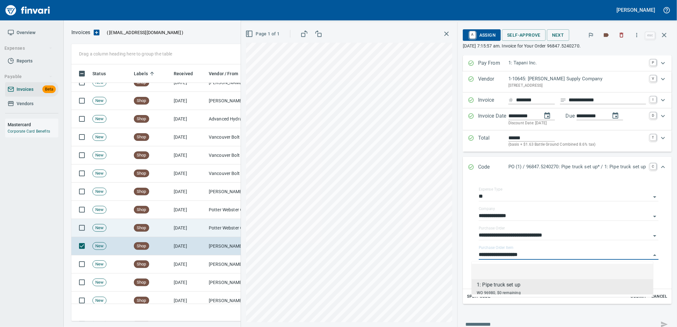
click at [162, 224] on td "Shop" at bounding box center [151, 228] width 40 height 18
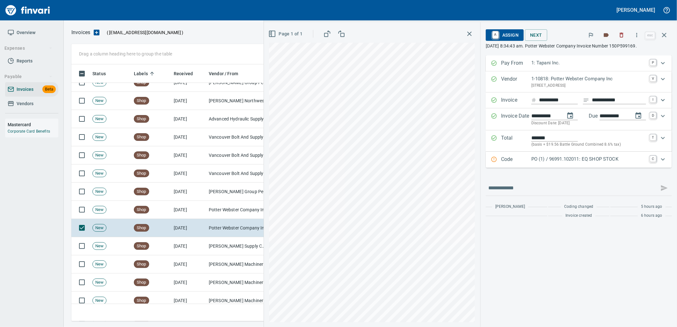
click at [550, 162] on p "PO (1) / 96991.102011: EQ SHOP STOCK" at bounding box center [588, 159] width 115 height 7
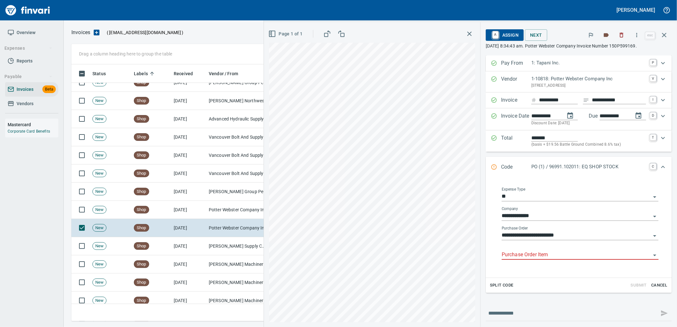
click at [525, 256] on input "Purchase Order Item" at bounding box center [576, 254] width 149 height 9
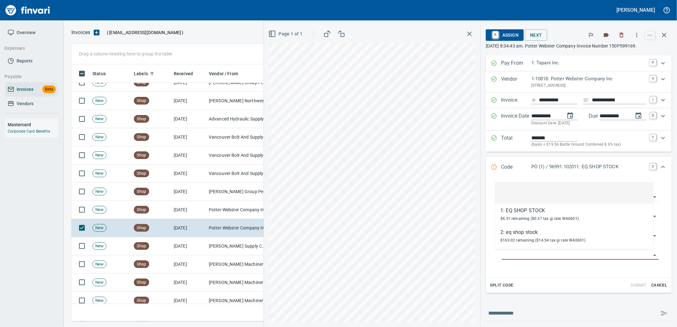
scroll to position [252, 587]
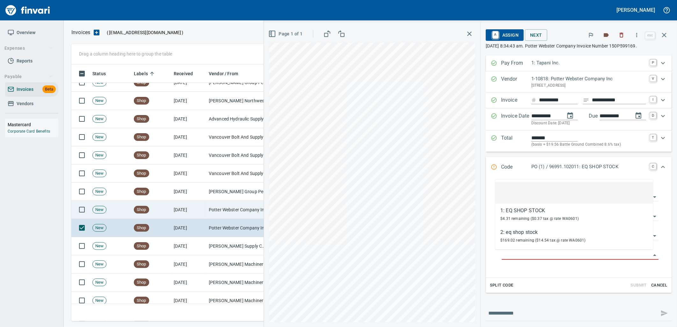
click at [213, 208] on td "Potter Webster Company Inc (1-10818)" at bounding box center [238, 210] width 64 height 18
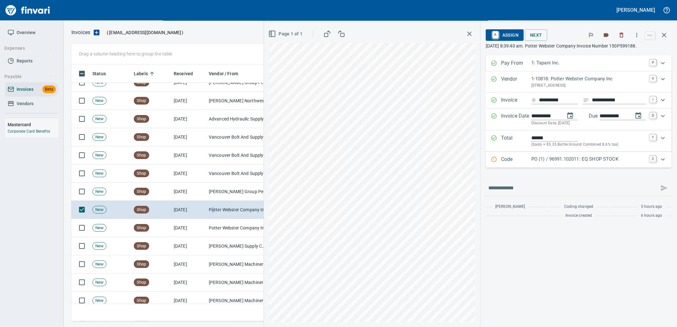
click at [557, 159] on p "PO (1) / 96991.102011: EQ SHOP STOCK" at bounding box center [588, 159] width 115 height 7
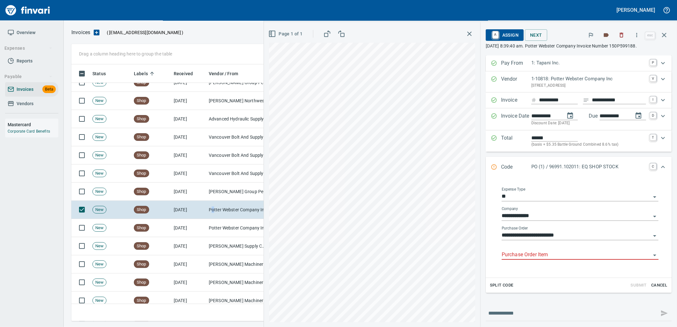
click at [552, 259] on input "Purchase Order Item" at bounding box center [576, 254] width 149 height 9
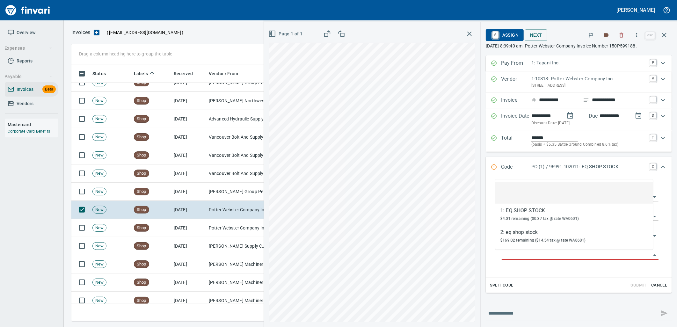
scroll to position [252, 587]
click at [220, 192] on td "[PERSON_NAME] Group Peterbilt([MEDICAL_DATA]) (1-38196)" at bounding box center [238, 192] width 64 height 18
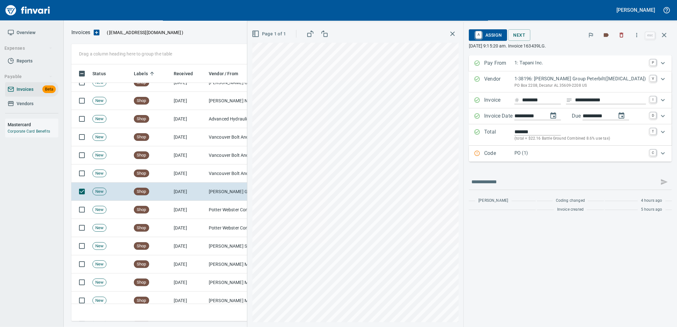
click at [542, 157] on div "PO (1)" at bounding box center [580, 153] width 132 height 8
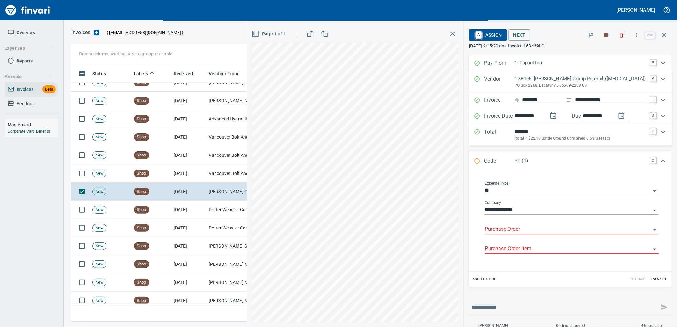
click at [533, 230] on input "Purchase Order" at bounding box center [568, 229] width 166 height 9
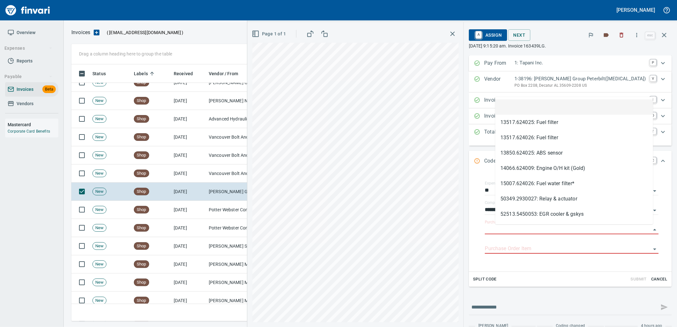
scroll to position [252, 587]
type input "**********"
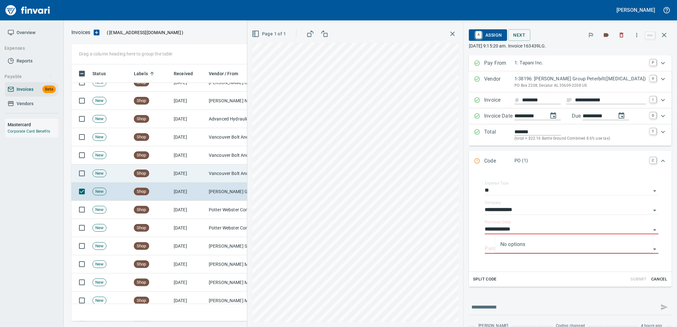
click at [208, 177] on td "Vancouver Bolt And Supply Inc (1-11067)" at bounding box center [238, 173] width 64 height 18
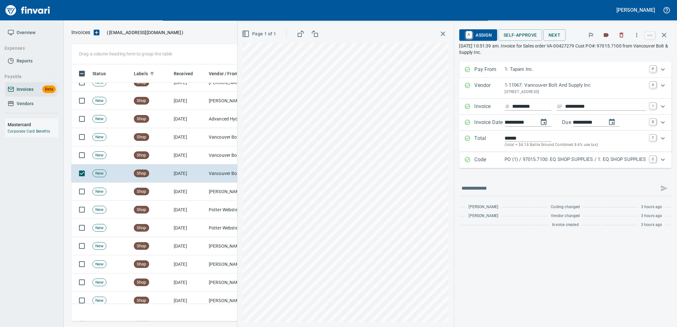
click at [533, 160] on p "PO (1) / 97015.7100: EQ SHOP SUPPLIES / 1: EQ SHOP SUPPLIES" at bounding box center [575, 159] width 141 height 7
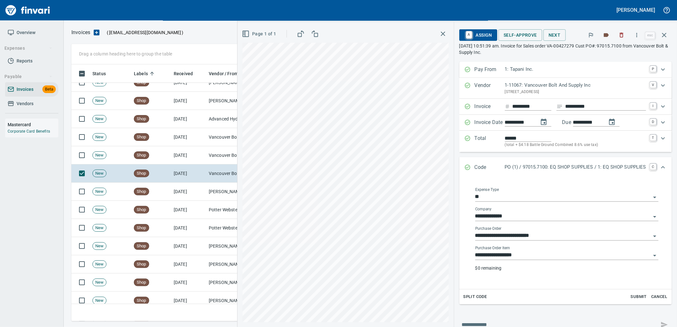
drag, startPoint x: 528, startPoint y: 253, endPoint x: 525, endPoint y: 253, distance: 3.5
click at [527, 253] on input "**********" at bounding box center [563, 255] width 176 height 9
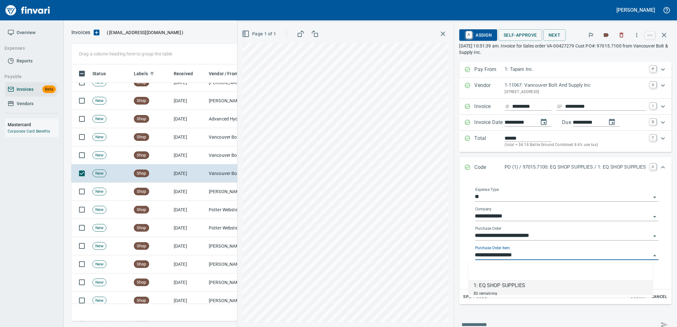
scroll to position [252, 587]
click at [200, 156] on td "[DATE]" at bounding box center [188, 155] width 35 height 18
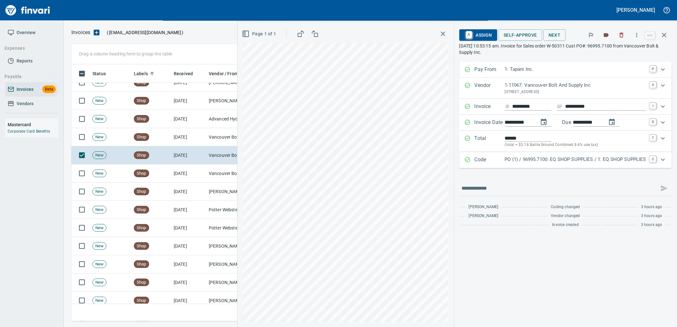
click at [530, 161] on p "PO (1) / 96995.7100: EQ SHOP SUPPLIES / 1: EQ SHOP SUPPLIES" at bounding box center [575, 159] width 141 height 7
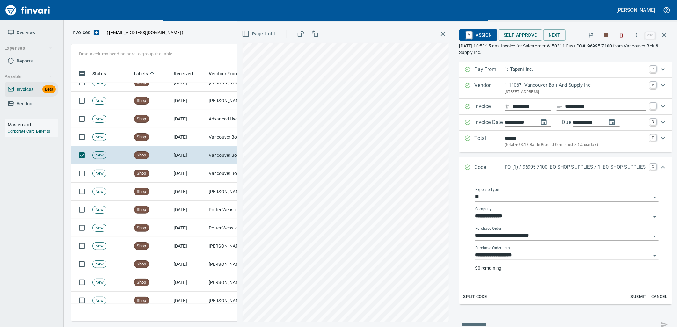
click at [535, 252] on input "**********" at bounding box center [563, 255] width 176 height 9
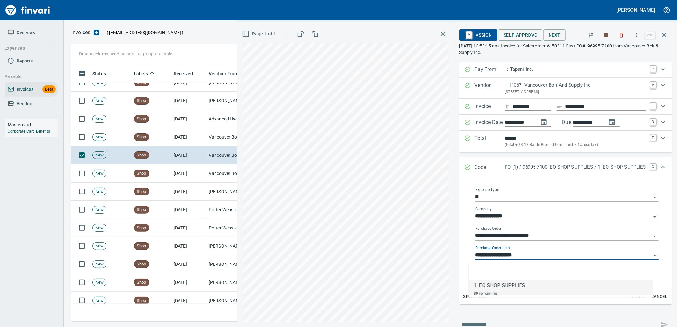
scroll to position [252, 587]
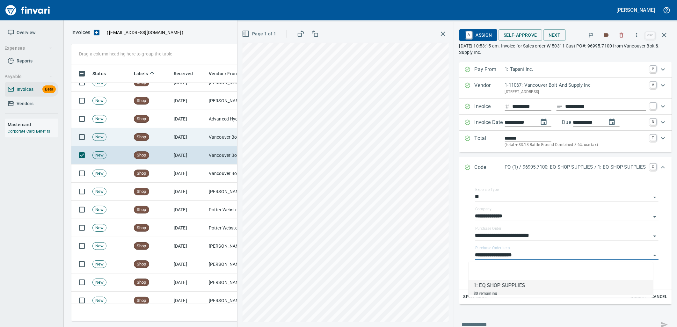
click at [186, 132] on td "[DATE]" at bounding box center [188, 137] width 35 height 18
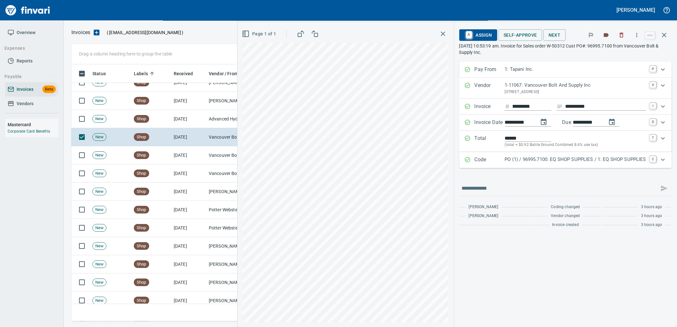
click at [575, 160] on p "PO (1) / 96995.7100: EQ SHOP SUPPLIES / 1: EQ SHOP SUPPLIES" at bounding box center [575, 159] width 141 height 7
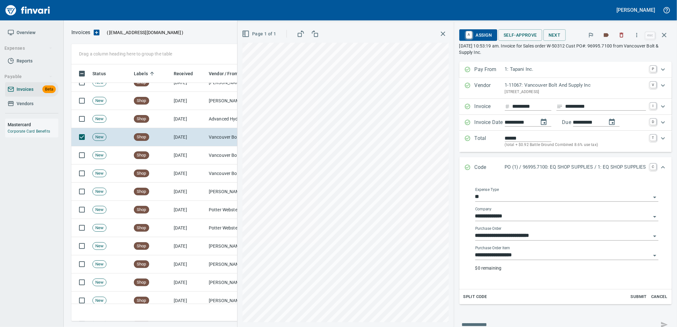
click at [526, 258] on input "**********" at bounding box center [563, 255] width 176 height 9
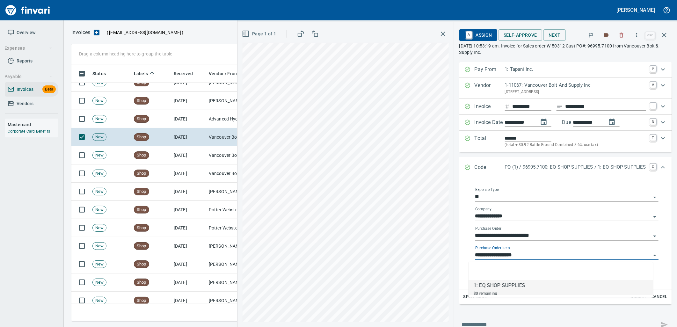
scroll to position [252, 587]
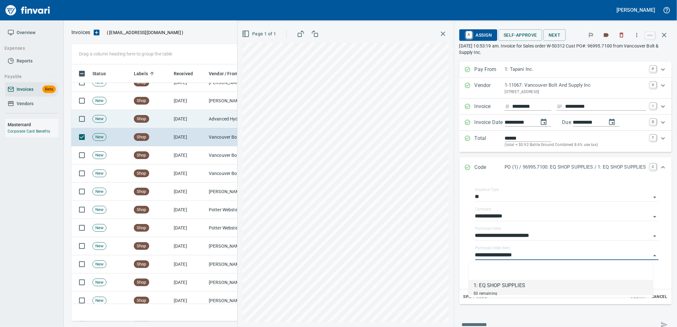
click at [171, 122] on td "[DATE]" at bounding box center [188, 119] width 35 height 18
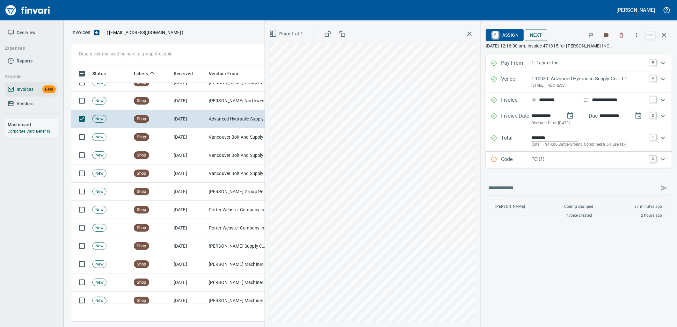
click at [540, 156] on p "PO (1)" at bounding box center [588, 159] width 115 height 7
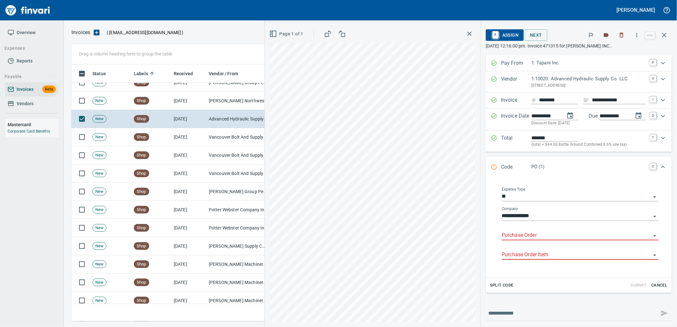
click at [537, 234] on input "Purchase Order" at bounding box center [576, 235] width 149 height 9
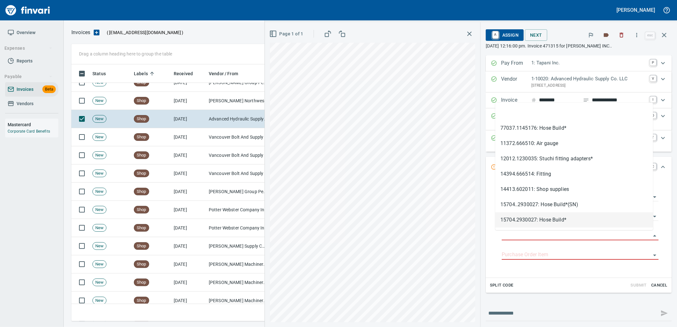
type input "**********"
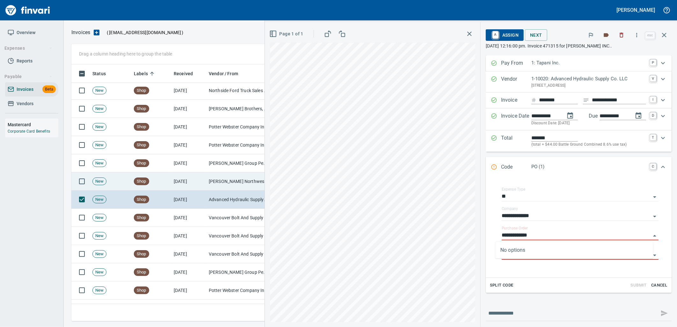
scroll to position [1588, 0]
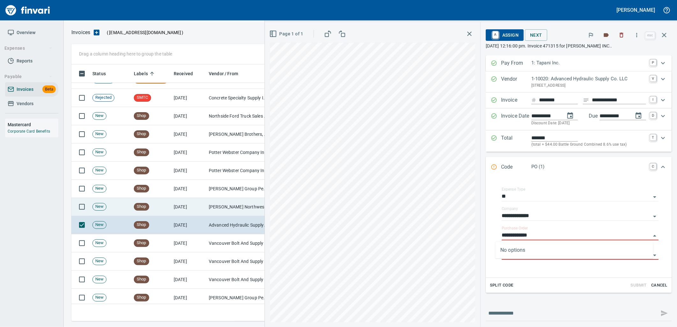
click at [205, 214] on td "[DATE]" at bounding box center [188, 207] width 35 height 18
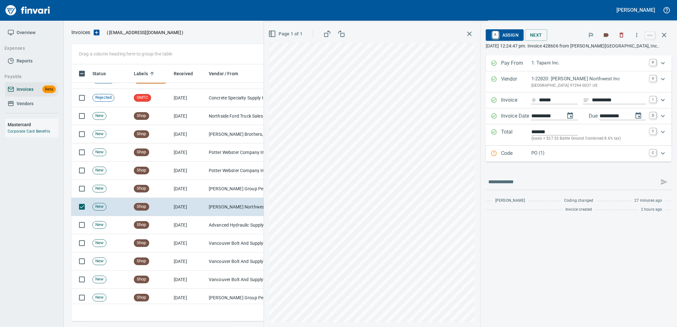
click at [554, 152] on p "PO (1)" at bounding box center [588, 152] width 115 height 7
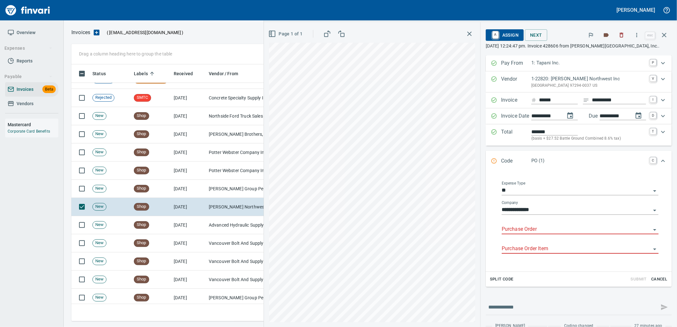
click at [532, 227] on input "Purchase Order" at bounding box center [576, 229] width 149 height 9
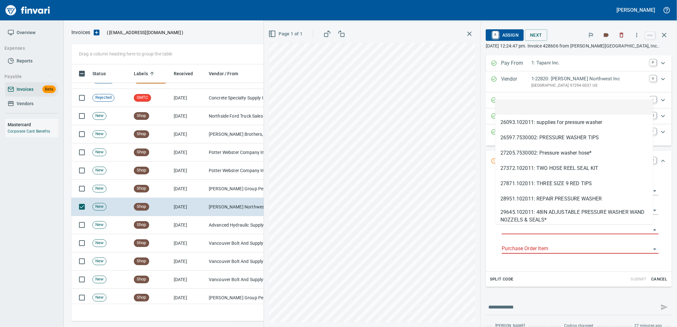
scroll to position [252, 587]
type input "**********"
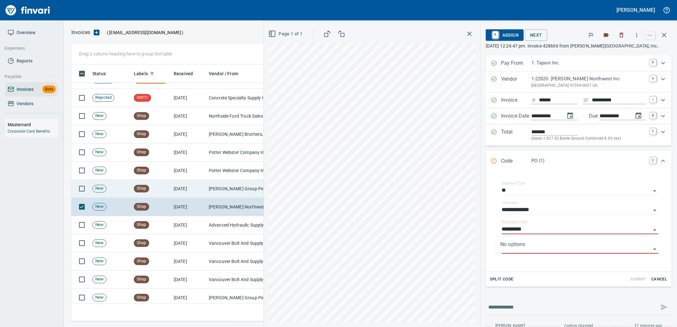
click at [245, 189] on td "[PERSON_NAME] Group Peterbilt([MEDICAL_DATA]) (1-38196)" at bounding box center [238, 189] width 64 height 18
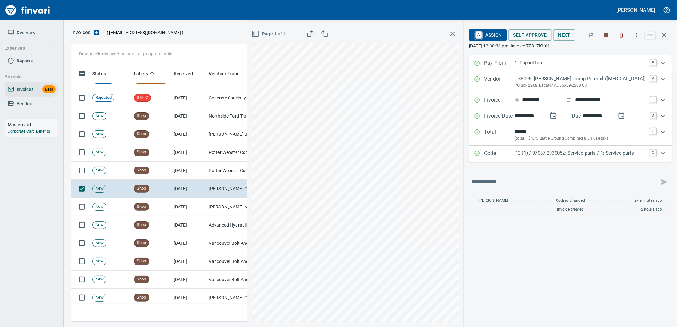
click at [573, 155] on p "PO (1) / 97087.2930052: Service parts / 1: Service parts" at bounding box center [580, 152] width 132 height 7
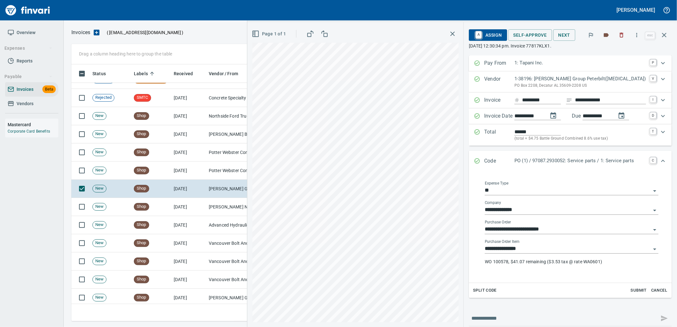
click at [538, 253] on input "**********" at bounding box center [568, 248] width 166 height 9
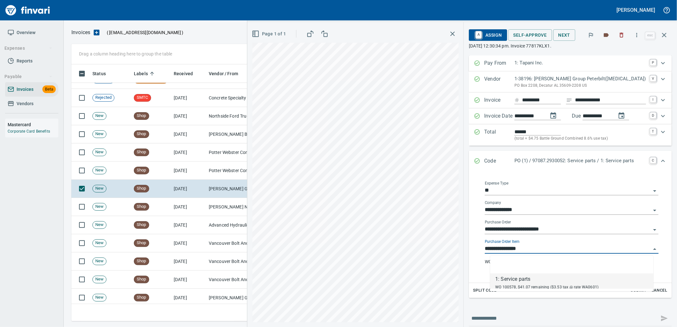
scroll to position [252, 587]
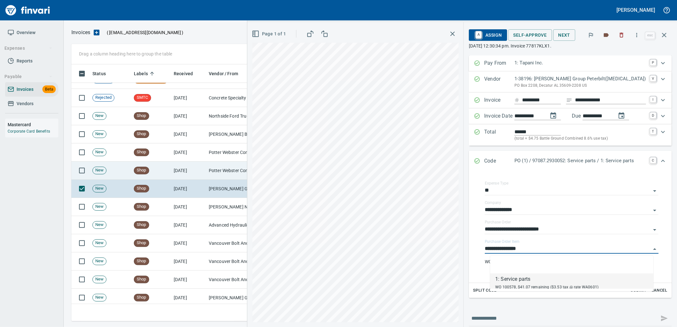
click at [182, 171] on td "[DATE]" at bounding box center [188, 171] width 35 height 18
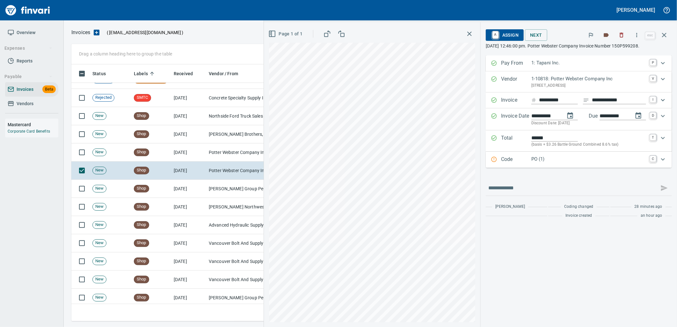
click at [550, 163] on p "PO (1)" at bounding box center [588, 159] width 115 height 7
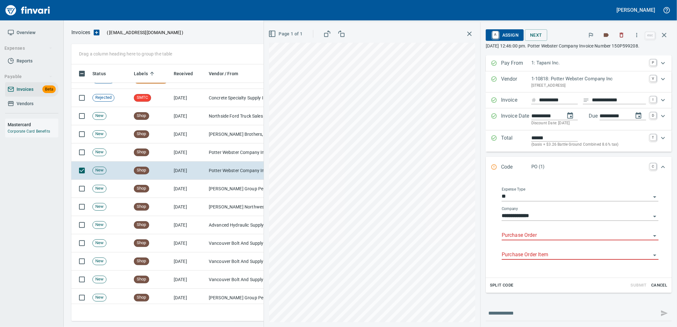
click at [532, 236] on input "Purchase Order" at bounding box center [576, 235] width 149 height 9
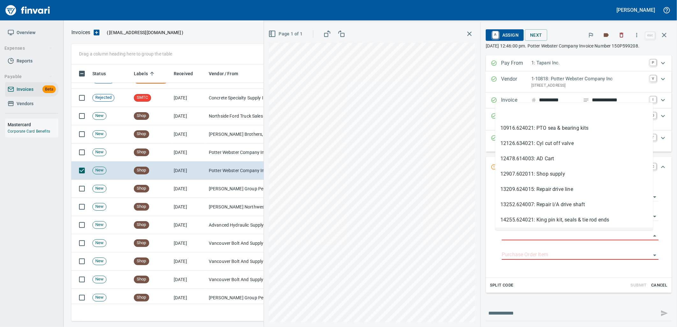
scroll to position [252, 587]
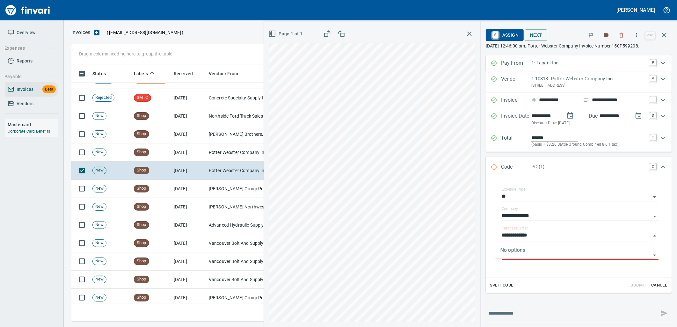
type input "**********"
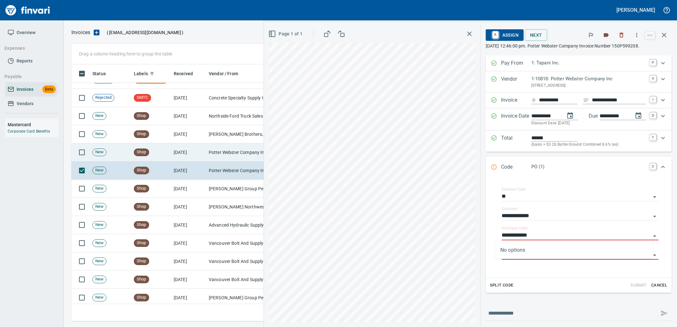
click at [208, 154] on td "Potter Webster Company Inc (1-10818)" at bounding box center [238, 152] width 64 height 18
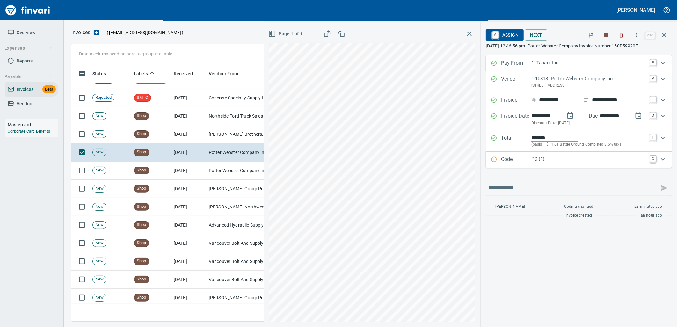
click at [559, 162] on p "PO (1)" at bounding box center [588, 159] width 115 height 7
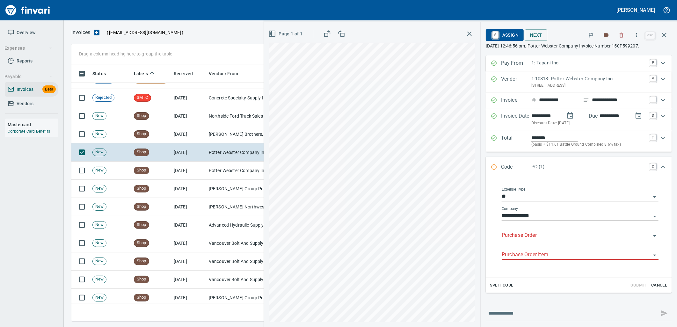
click at [536, 236] on input "Purchase Order" at bounding box center [576, 235] width 149 height 9
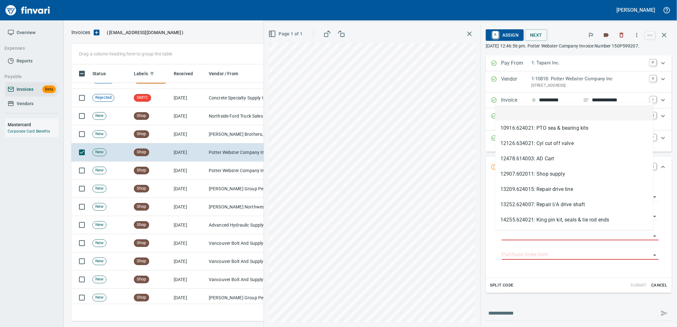
scroll to position [252, 587]
type input "**********"
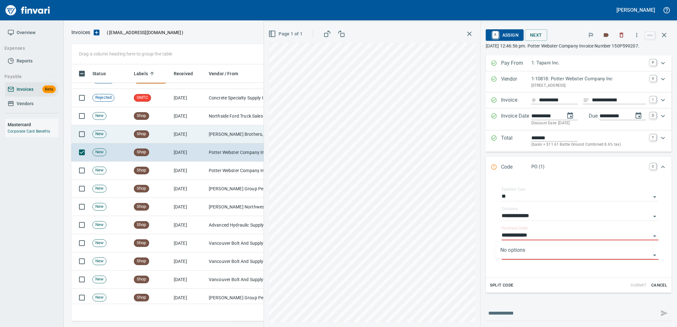
click at [220, 138] on td "[PERSON_NAME] Brothers, Inc. (1-10059)" at bounding box center [238, 134] width 64 height 18
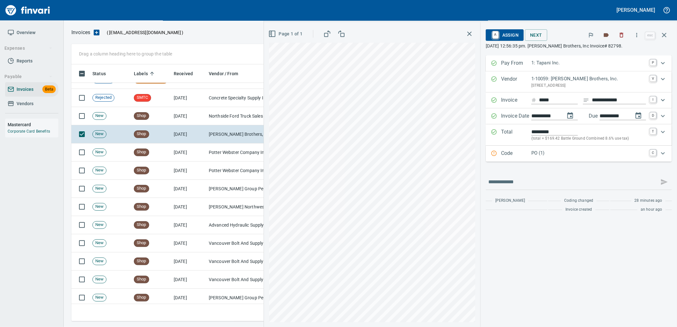
click at [575, 159] on div "Code PO (1) C" at bounding box center [579, 154] width 186 height 16
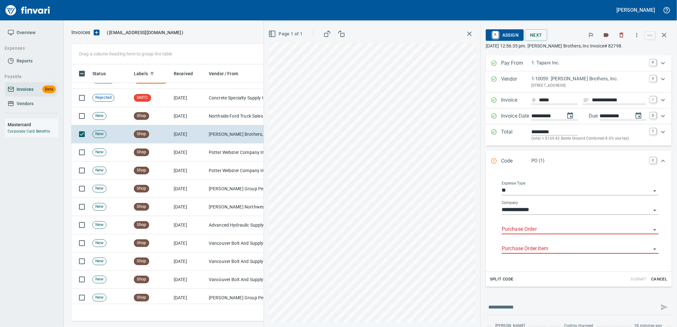
click at [525, 230] on input "Purchase Order" at bounding box center [576, 229] width 149 height 9
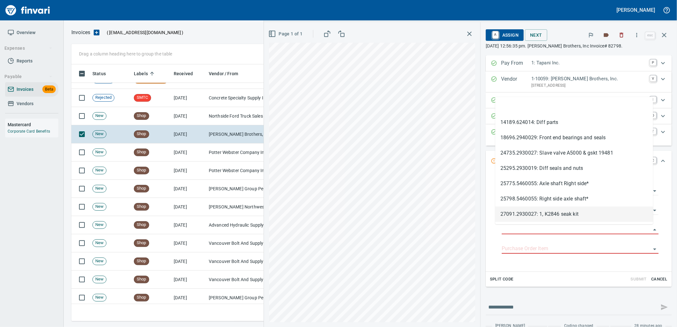
scroll to position [252, 587]
type input "**********"
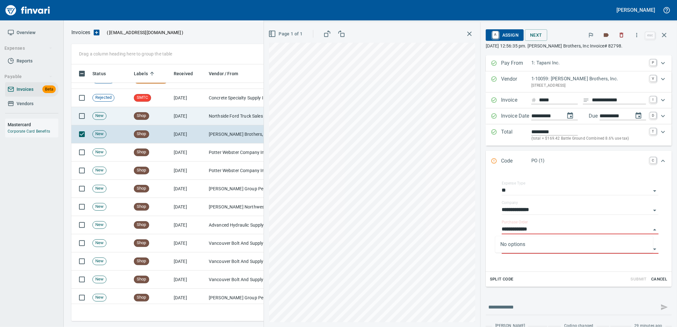
click at [182, 112] on td "[DATE]" at bounding box center [188, 116] width 35 height 18
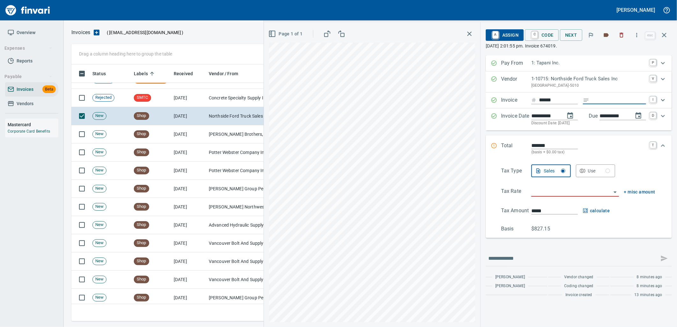
click at [595, 100] on input "Expand" at bounding box center [619, 100] width 54 height 8
type input "**********"
click at [581, 191] on input "search" at bounding box center [571, 191] width 80 height 9
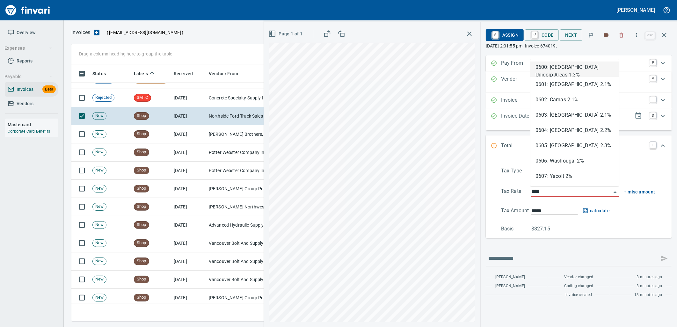
scroll to position [252, 587]
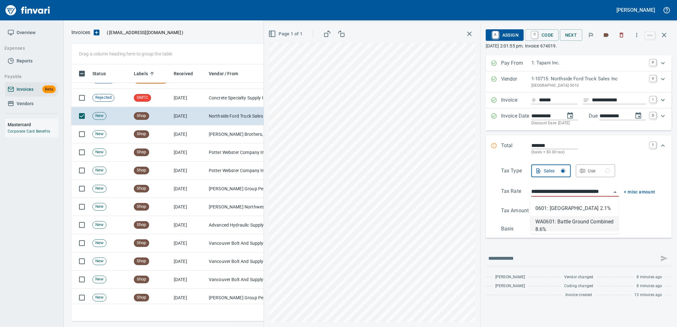
type input "**********"
click at [597, 169] on div "Use" at bounding box center [599, 171] width 22 height 8
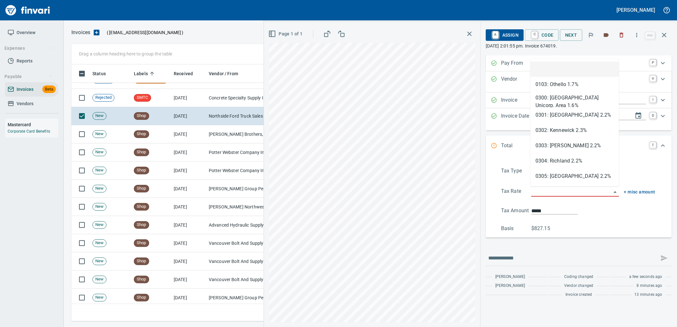
click at [576, 190] on input "search" at bounding box center [571, 191] width 80 height 9
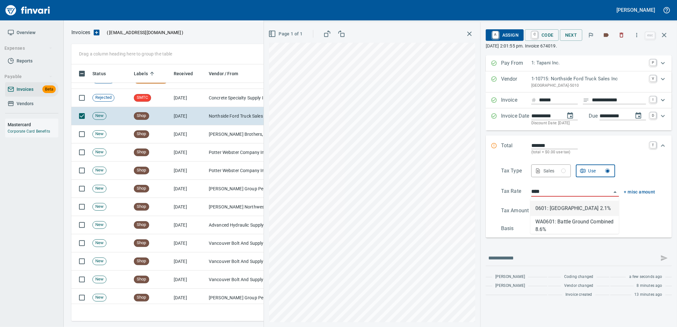
type input "**********"
type input "******"
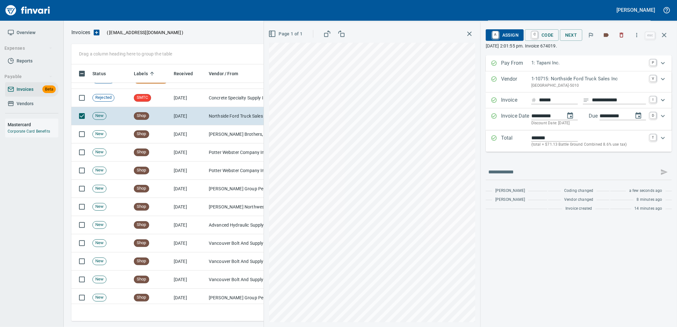
type input "**********"
click at [548, 30] on span "C Code" at bounding box center [542, 35] width 24 height 11
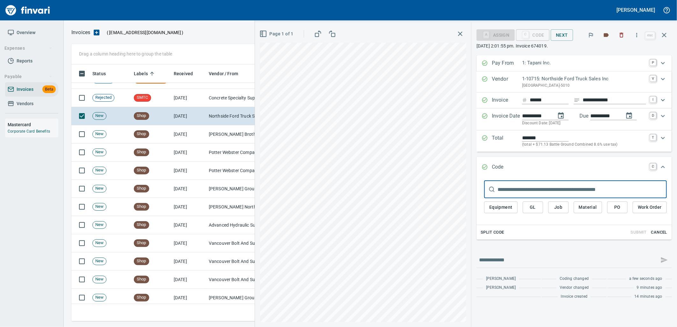
click at [619, 208] on span "PO" at bounding box center [617, 207] width 10 height 8
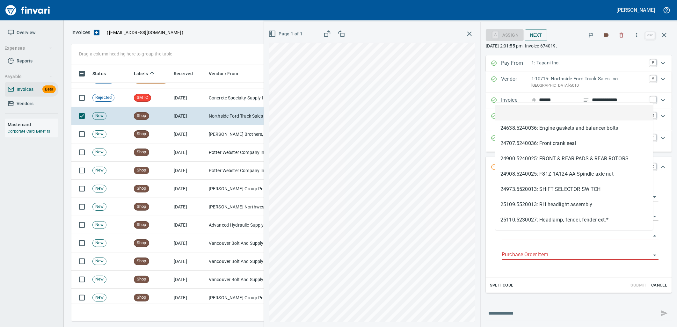
click at [524, 237] on input "Purchase Order" at bounding box center [576, 235] width 149 height 9
type input "**********"
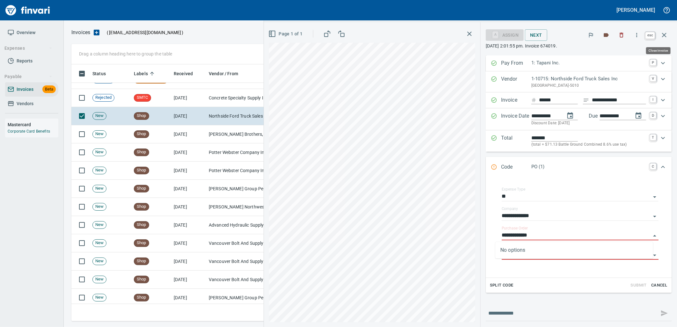
click at [663, 40] on button "button" at bounding box center [664, 34] width 15 height 15
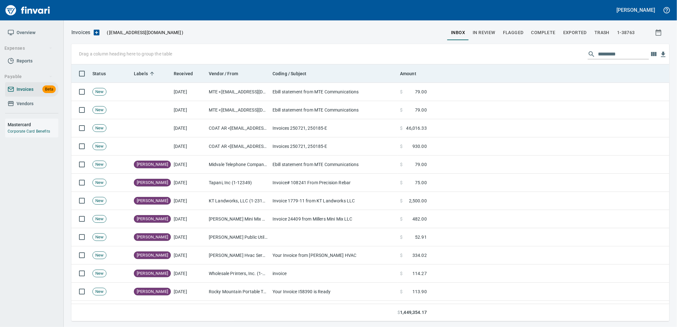
click at [225, 69] on div "Vendor / From" at bounding box center [238, 73] width 59 height 8
click at [180, 69] on div "Received" at bounding box center [189, 73] width 30 height 8
click at [173, 73] on div at bounding box center [171, 73] width 5 height 18
click at [184, 70] on span "Received" at bounding box center [183, 74] width 19 height 8
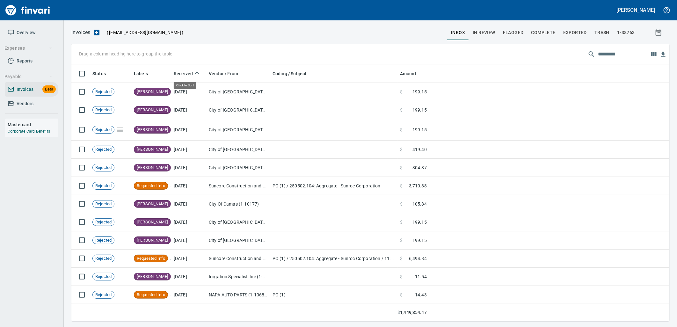
scroll to position [252, 587]
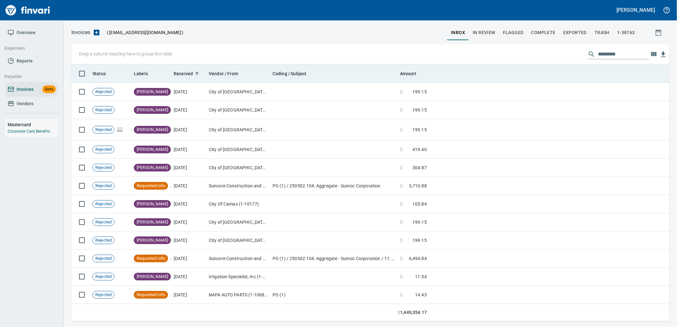
click at [181, 75] on span "Received" at bounding box center [183, 74] width 19 height 8
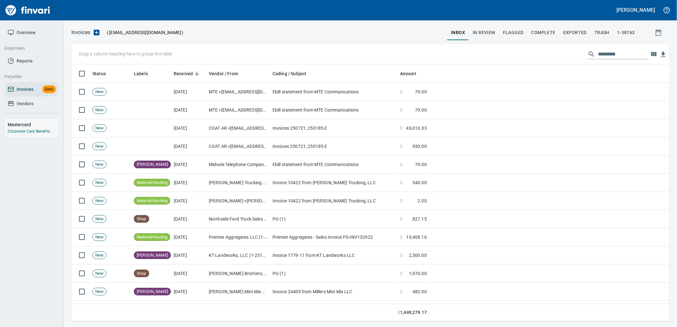
click at [37, 105] on span "Vendors" at bounding box center [32, 104] width 48 height 8
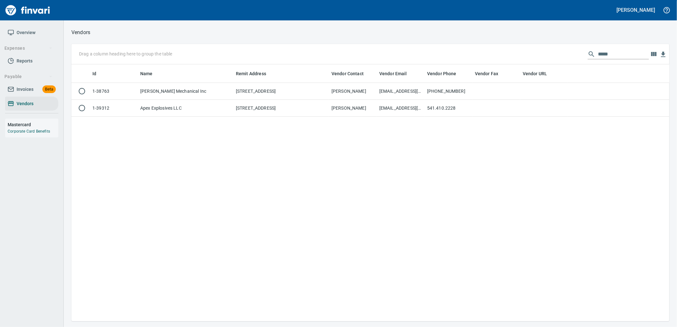
scroll to position [252, 593]
drag, startPoint x: 617, startPoint y: 50, endPoint x: 556, endPoint y: 61, distance: 62.2
click at [557, 61] on div "Drag a column heading here to group the table *****" at bounding box center [370, 54] width 598 height 20
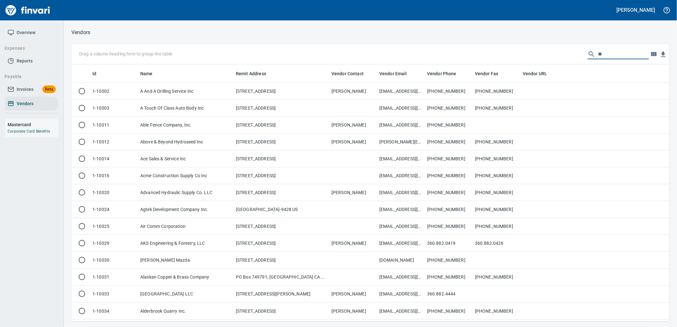
scroll to position [252, 587]
type input "*"
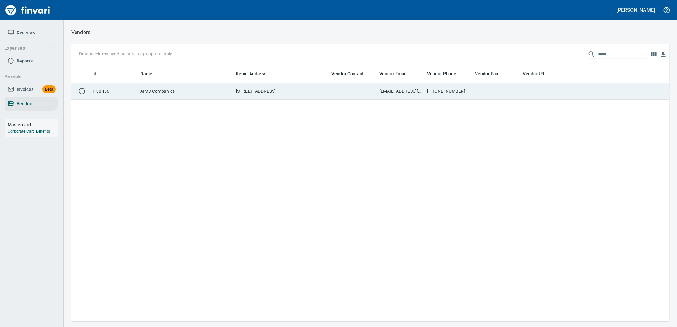
type input "****"
click at [455, 90] on td "[PHONE_NUMBER]" at bounding box center [448, 91] width 48 height 17
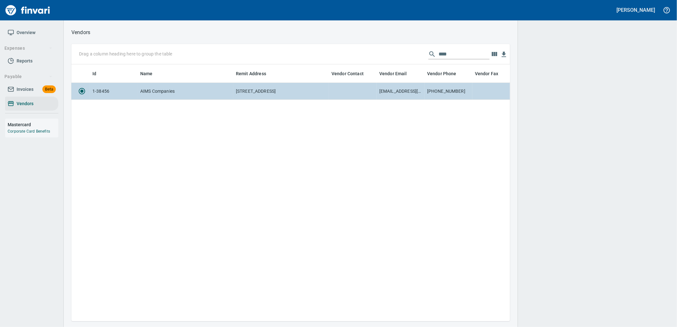
scroll to position [246, 433]
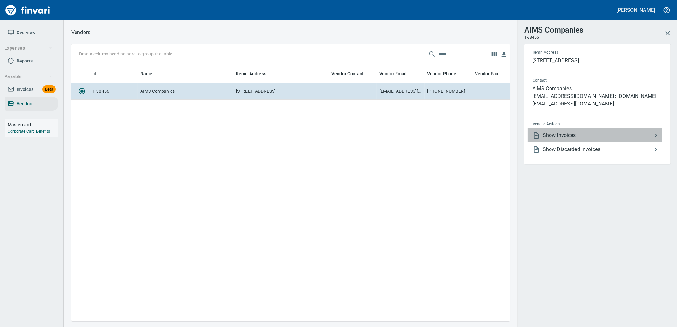
click at [578, 142] on li "Show Invoices" at bounding box center [594, 135] width 135 height 14
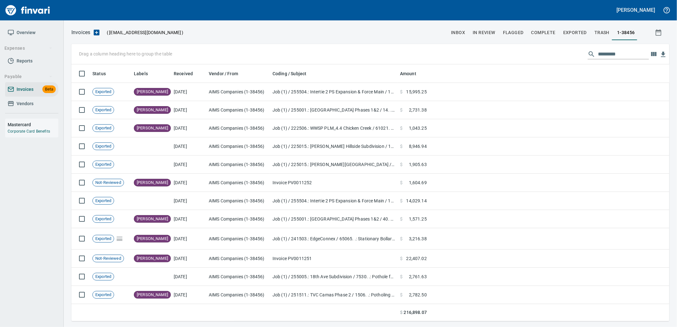
scroll to position [252, 587]
click at [624, 55] on input "text" at bounding box center [623, 54] width 51 height 10
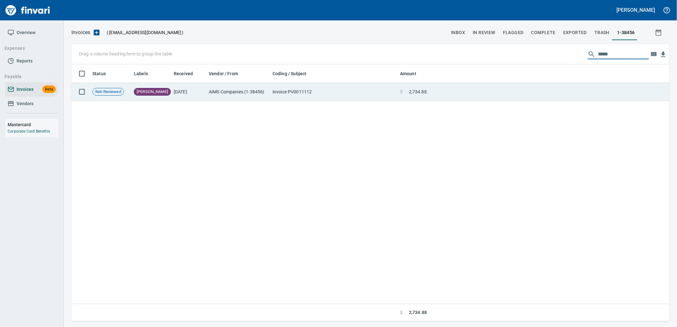
type input "*****"
click at [510, 92] on td at bounding box center [549, 92] width 240 height 18
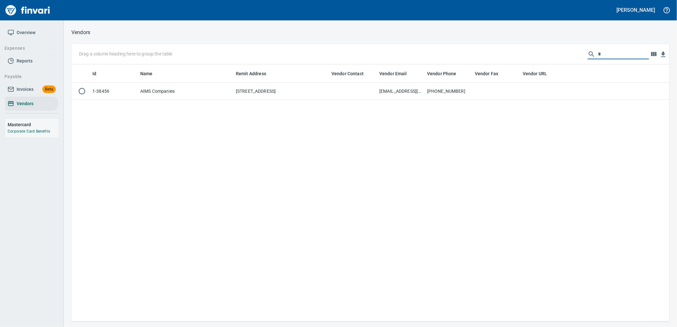
scroll to position [252, 587]
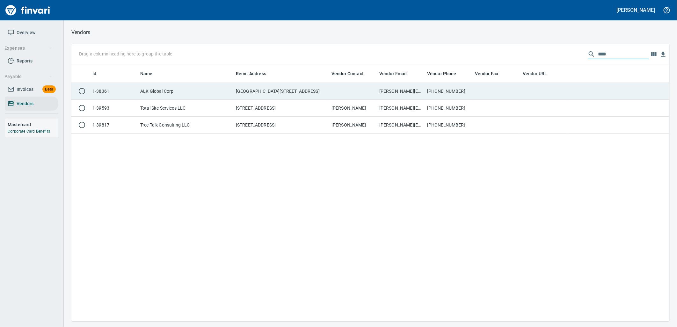
type input "***"
click at [422, 87] on td "[PERSON_NAME][EMAIL_ADDRESS][DOMAIN_NAME]" at bounding box center [401, 91] width 48 height 17
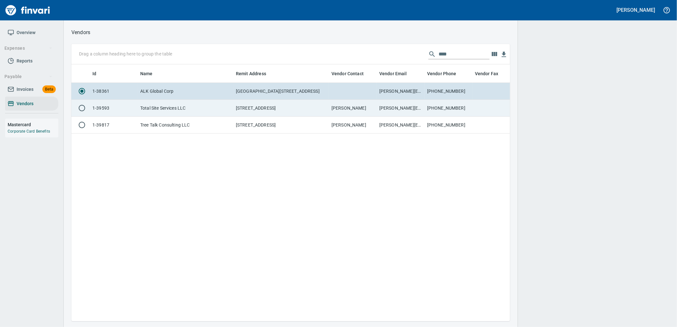
scroll to position [1, 1]
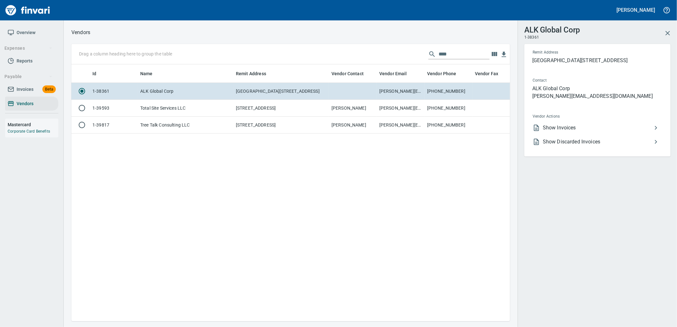
click at [577, 132] on span "Show Invoices" at bounding box center [597, 128] width 109 height 8
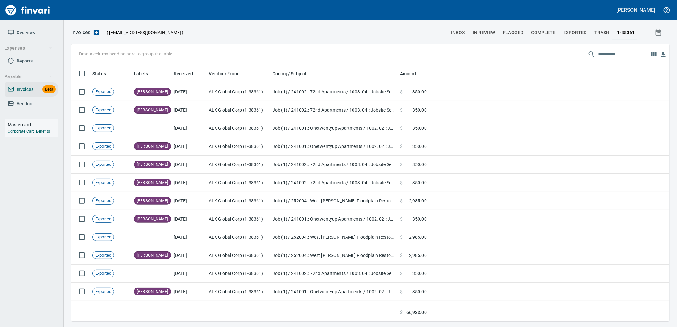
scroll to position [252, 587]
click at [634, 51] on input "text" at bounding box center [623, 54] width 51 height 10
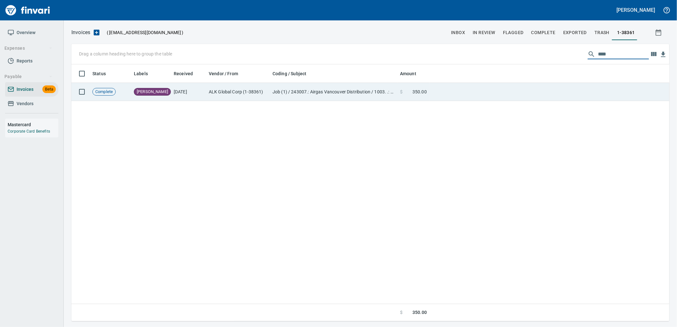
type input "****"
click at [480, 95] on td at bounding box center [549, 92] width 240 height 18
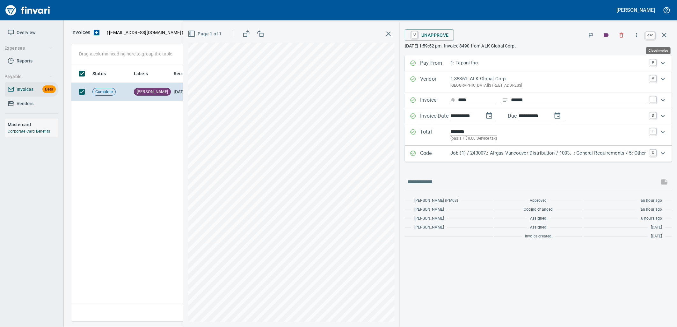
click at [668, 35] on button "button" at bounding box center [664, 34] width 15 height 15
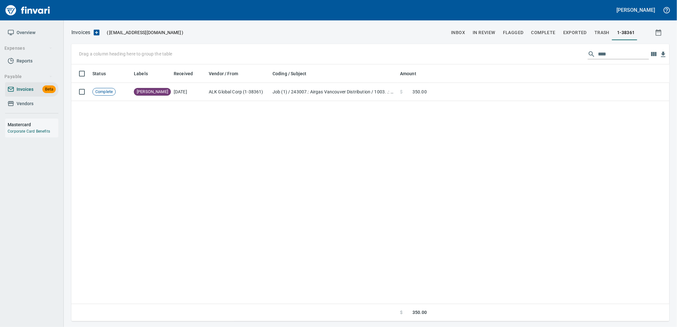
scroll to position [252, 593]
drag, startPoint x: 556, startPoint y: 56, endPoint x: 523, endPoint y: 58, distance: 33.5
click at [523, 58] on div "Drag a column heading here to group the table ****" at bounding box center [370, 54] width 598 height 20
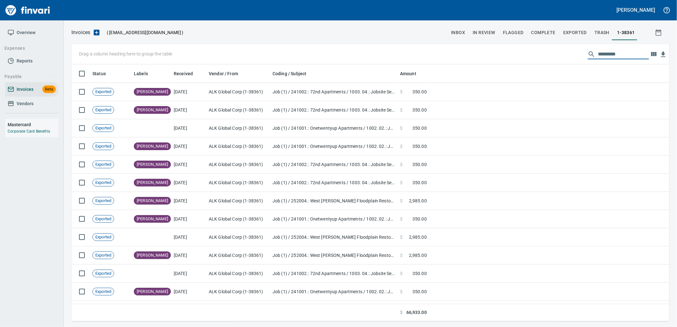
click at [29, 98] on link "Vendors" at bounding box center [31, 104] width 53 height 14
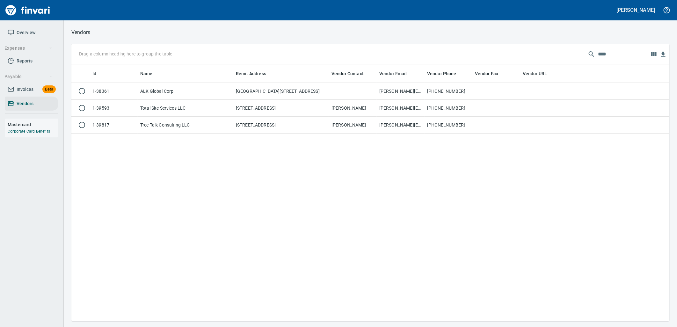
scroll to position [252, 593]
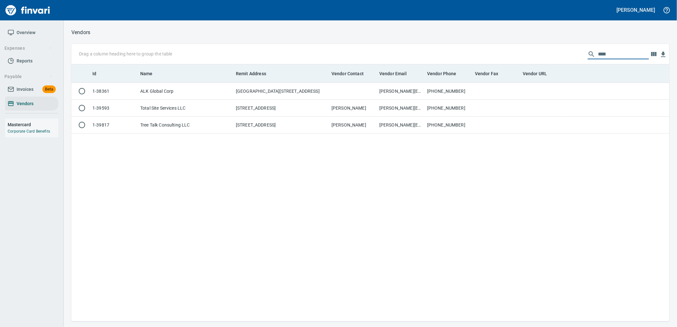
drag, startPoint x: 600, startPoint y: 63, endPoint x: 493, endPoint y: 65, distance: 106.5
click at [517, 64] on div "Drag a column heading here to group the table *** Id Name Remit Address Vendor …" at bounding box center [370, 182] width 598 height 277
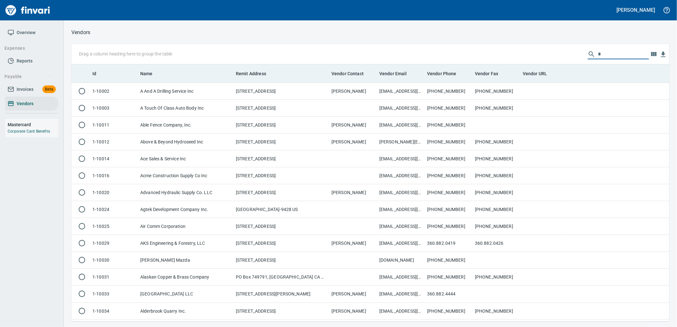
scroll to position [252, 587]
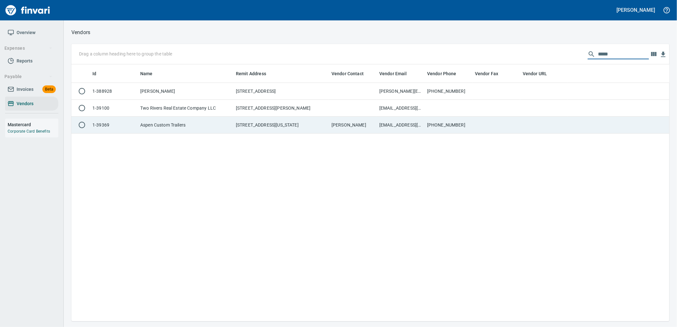
type input "*****"
click at [412, 126] on td "[EMAIL_ADDRESS][DOMAIN_NAME]" at bounding box center [401, 125] width 48 height 17
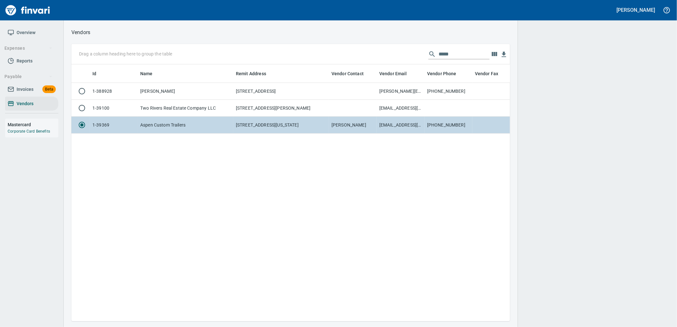
scroll to position [246, 433]
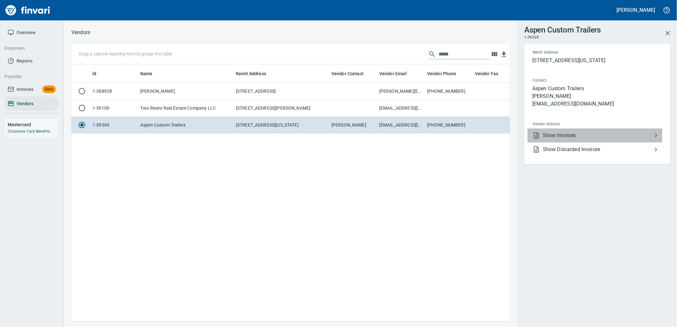
click at [562, 138] on span "Show Invoices" at bounding box center [597, 136] width 109 height 8
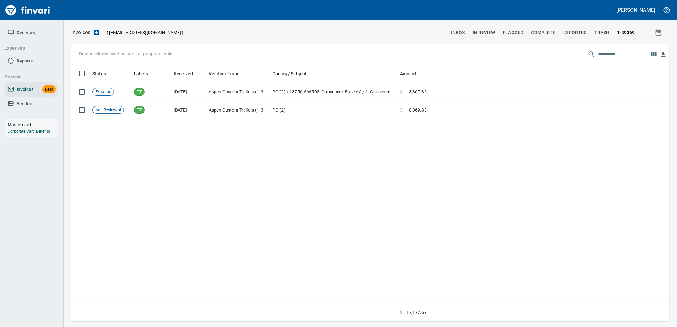
scroll to position [252, 593]
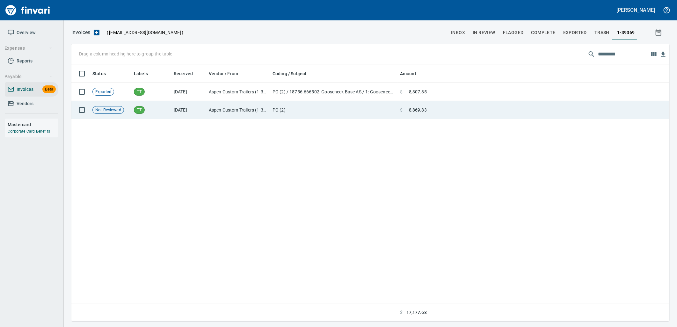
click at [439, 111] on td at bounding box center [549, 110] width 240 height 18
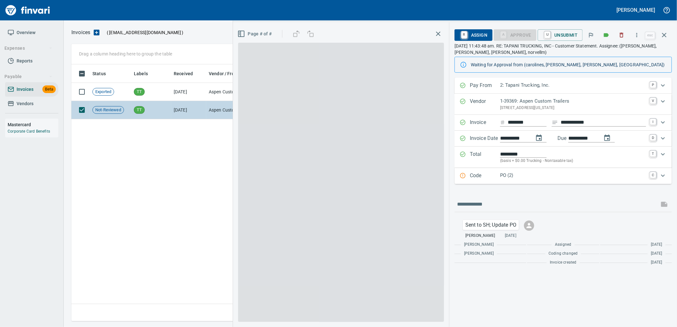
scroll to position [252, 592]
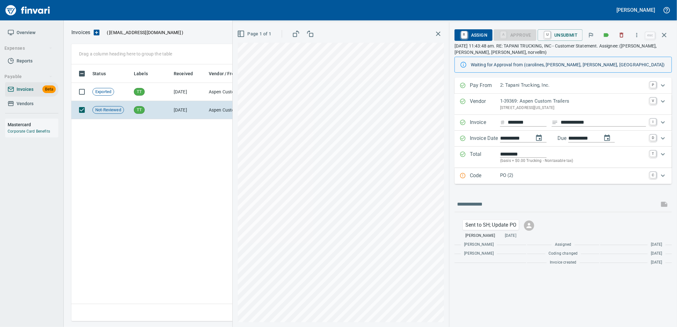
click at [541, 176] on p "PO (2)" at bounding box center [573, 175] width 146 height 7
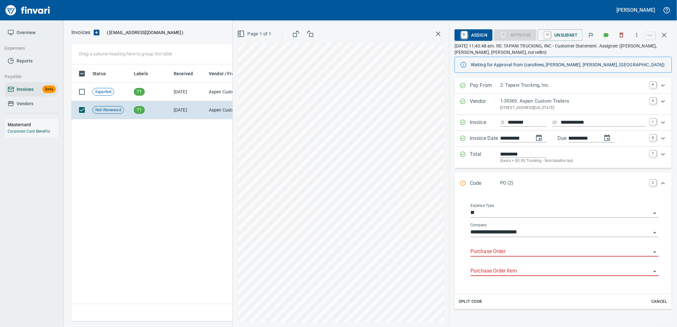
click at [510, 254] on input "Purchase Order" at bounding box center [560, 251] width 180 height 9
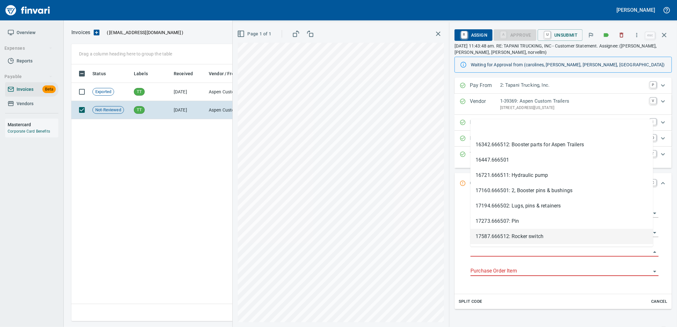
type input "**********"
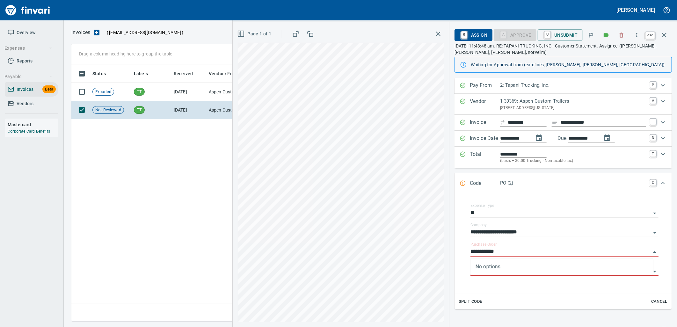
click at [666, 33] on icon "button" at bounding box center [664, 35] width 8 height 8
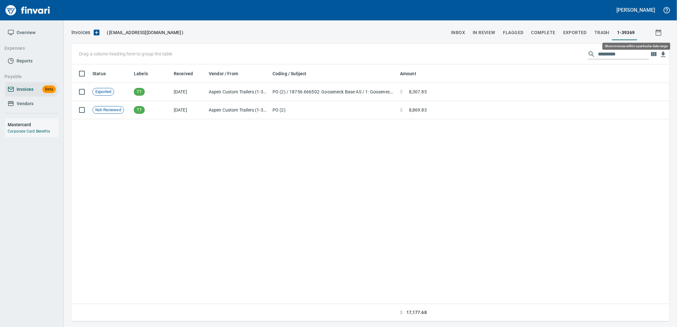
scroll to position [252, 592]
click at [14, 106] on span "Vendors" at bounding box center [32, 104] width 48 height 8
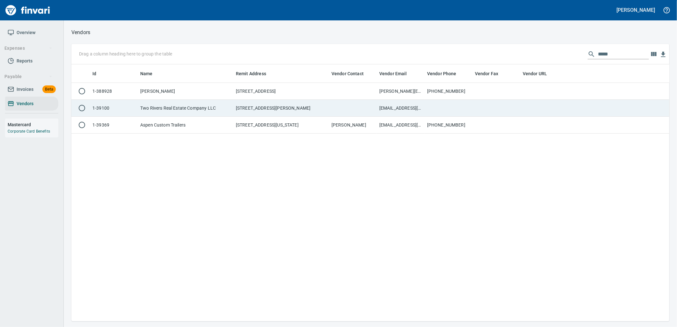
scroll to position [252, 593]
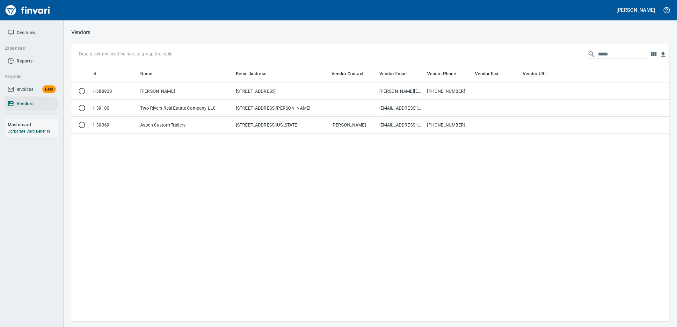
drag, startPoint x: 629, startPoint y: 54, endPoint x: 592, endPoint y: 54, distance: 37.0
click at [592, 54] on div "*****" at bounding box center [618, 54] width 61 height 10
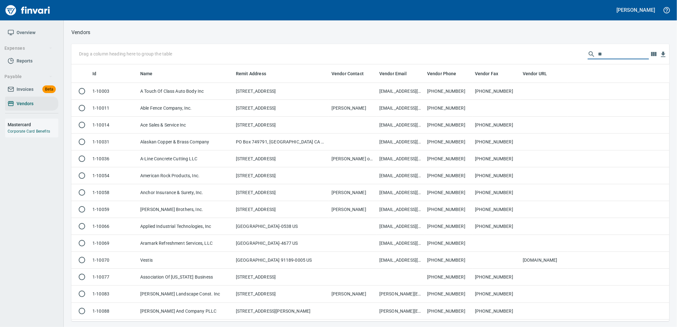
type input "*"
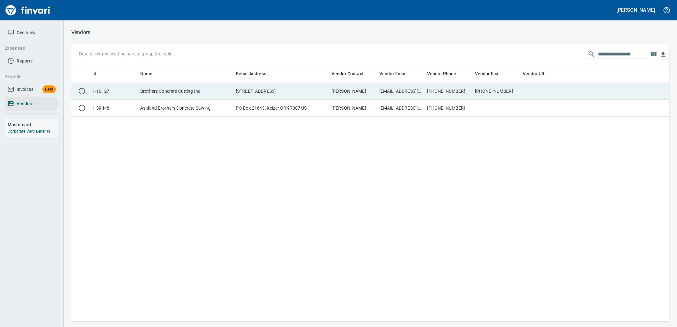
type input "**********"
click at [512, 98] on td "[PHONE_NUMBER]" at bounding box center [496, 91] width 48 height 17
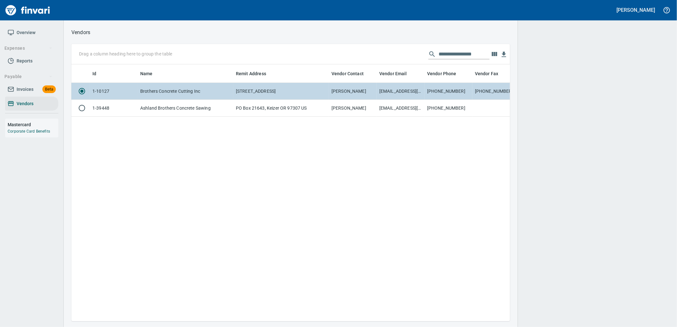
scroll to position [1, 1]
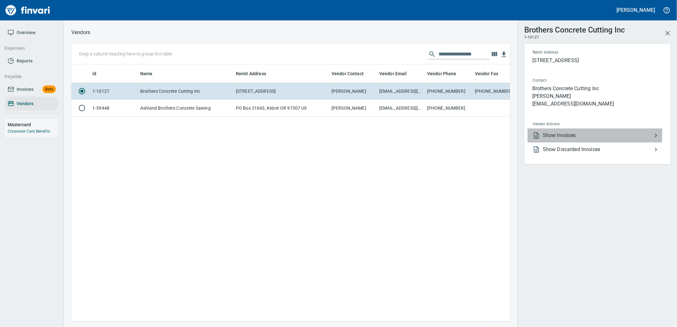
click at [558, 132] on span "Show Invoices" at bounding box center [597, 136] width 109 height 8
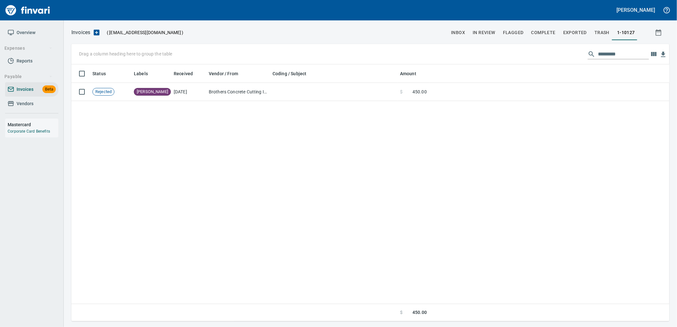
scroll to position [252, 587]
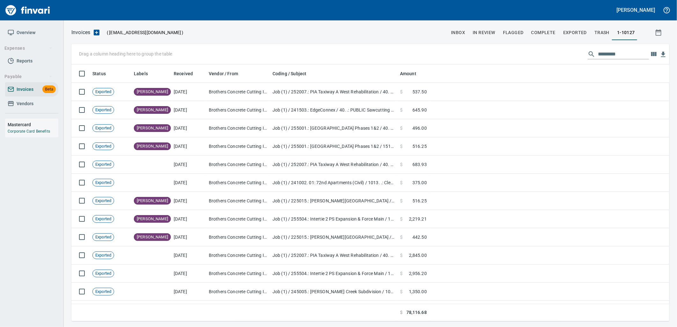
click at [618, 51] on input "text" at bounding box center [623, 54] width 51 height 10
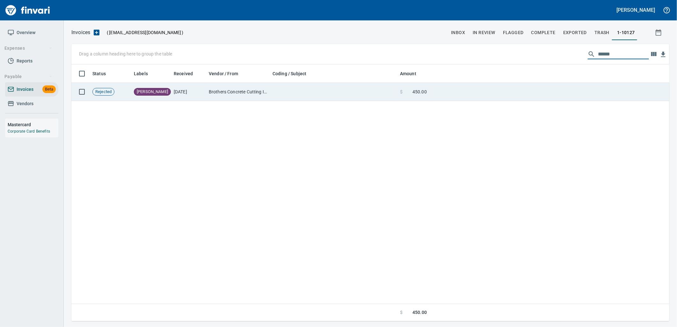
type input "******"
click at [455, 96] on td at bounding box center [549, 92] width 240 height 18
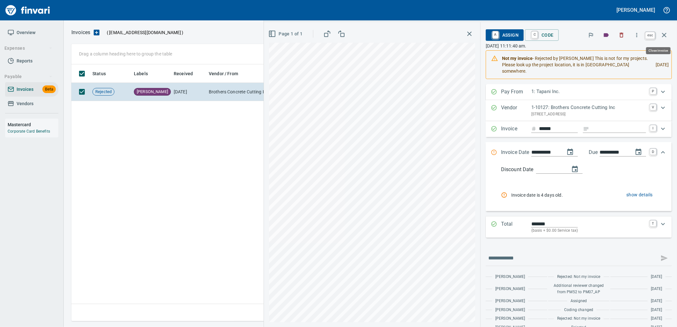
click at [665, 31] on icon "button" at bounding box center [664, 35] width 8 height 8
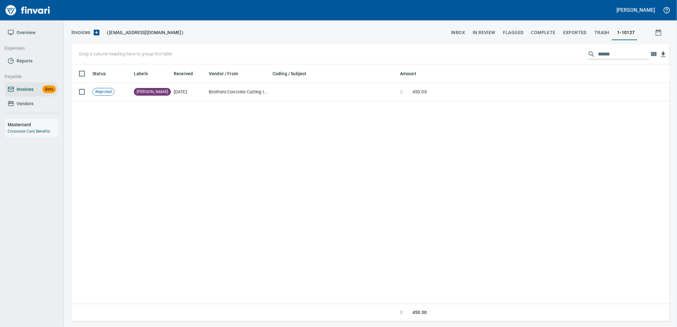
scroll to position [252, 592]
drag, startPoint x: 613, startPoint y: 51, endPoint x: 556, endPoint y: 60, distance: 57.0
click at [557, 60] on div "Drag a column heading here to group the table ******" at bounding box center [370, 54] width 598 height 20
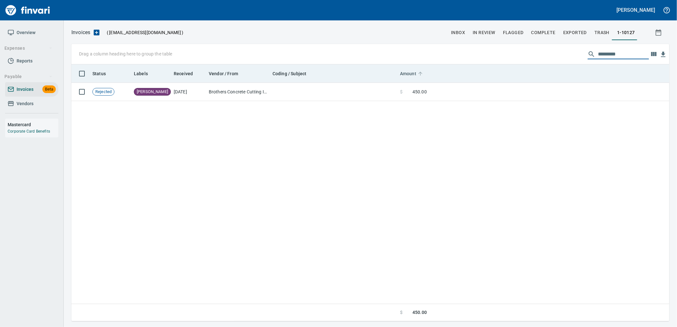
scroll to position [252, 587]
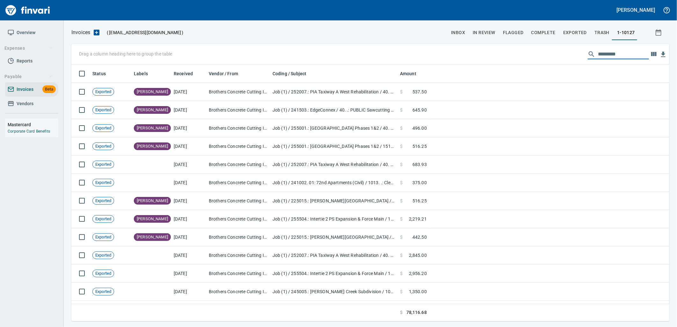
click at [38, 106] on span "Vendors" at bounding box center [32, 104] width 48 height 8
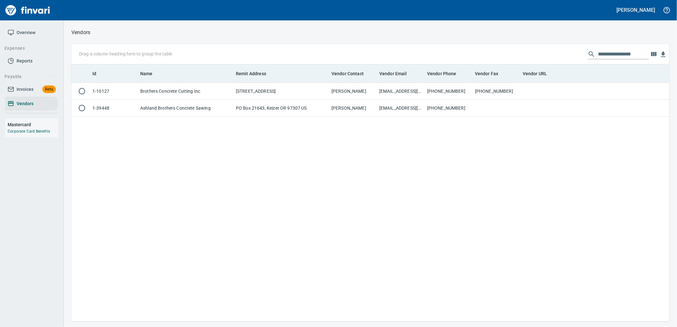
scroll to position [252, 593]
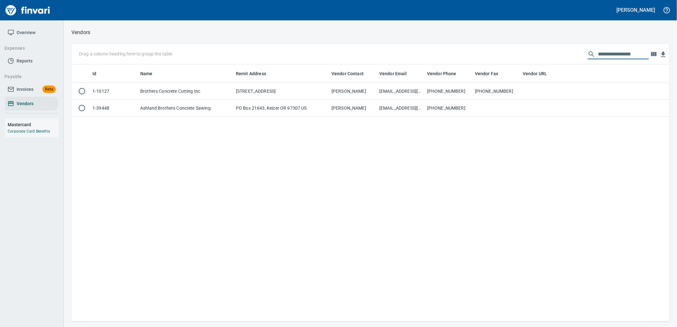
drag, startPoint x: 622, startPoint y: 54, endPoint x: 537, endPoint y: 53, distance: 85.1
click at [548, 55] on div "**********" at bounding box center [370, 54] width 598 height 20
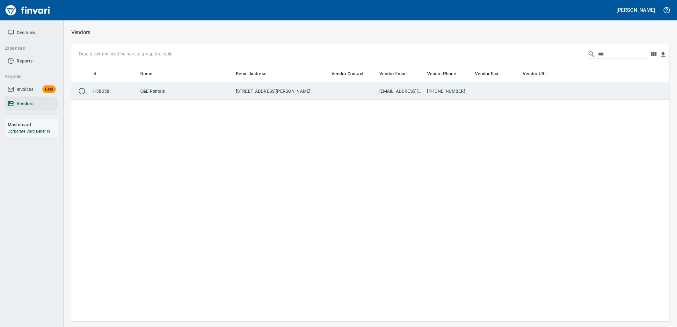
type input "***"
click at [482, 96] on td at bounding box center [496, 91] width 48 height 17
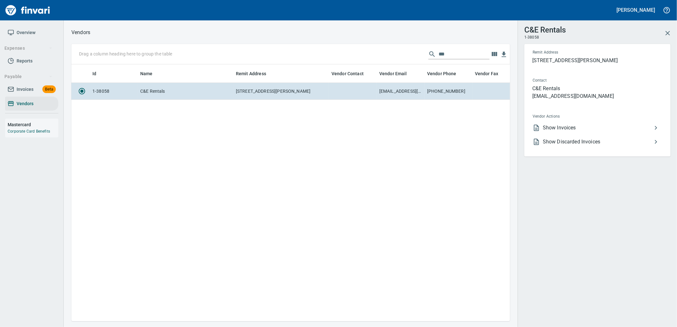
scroll to position [246, 433]
click at [565, 129] on span "Show Invoices" at bounding box center [597, 128] width 109 height 8
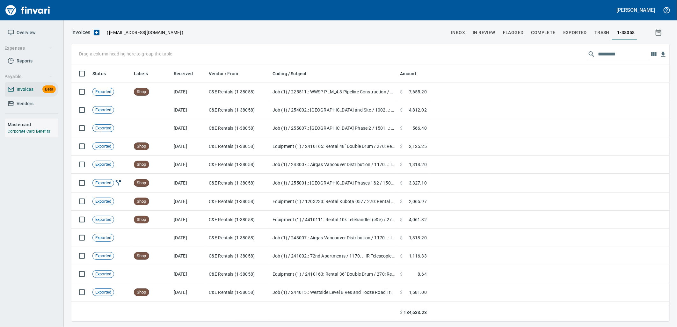
scroll to position [252, 587]
click at [617, 56] on input "text" at bounding box center [623, 54] width 51 height 10
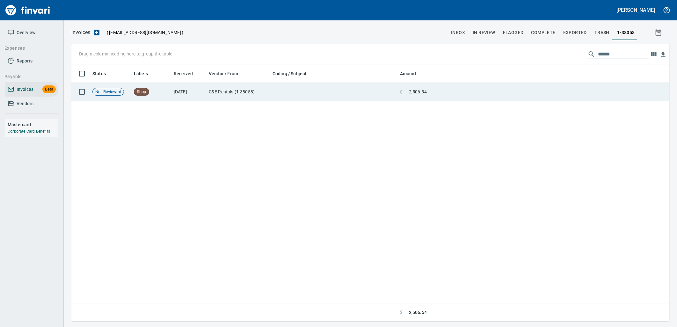
type input "******"
click at [480, 96] on td at bounding box center [549, 92] width 240 height 18
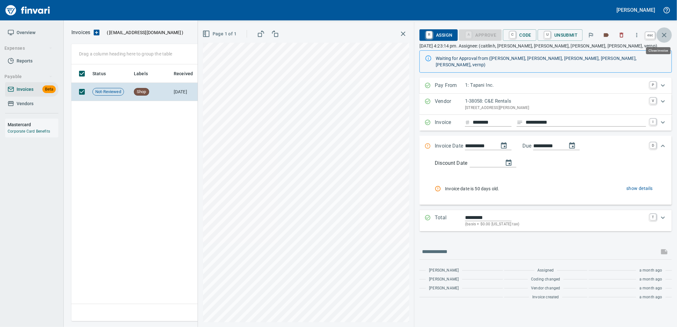
click at [668, 35] on button "button" at bounding box center [664, 34] width 15 height 15
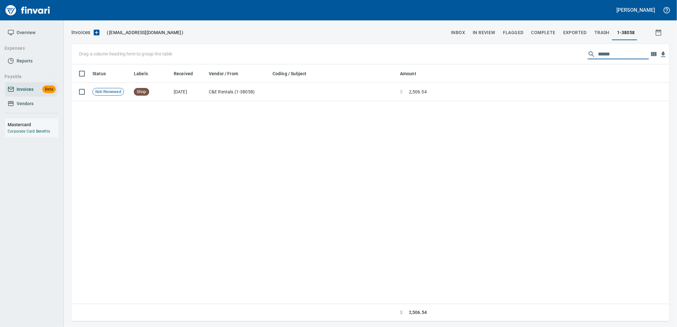
drag, startPoint x: 625, startPoint y: 54, endPoint x: 496, endPoint y: 34, distance: 130.5
click at [496, 34] on div "Invoices ( [EMAIL_ADDRESS][DOMAIN_NAME] ) inbox In Review Flagged Complete Expo…" at bounding box center [370, 174] width 613 height 293
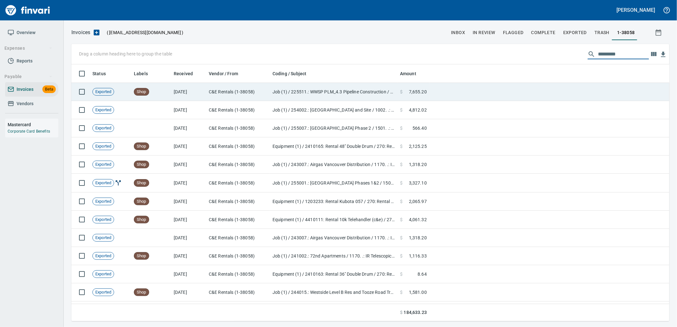
scroll to position [252, 587]
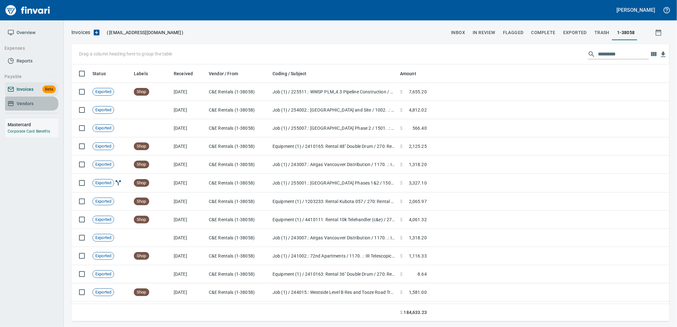
click at [20, 106] on span "Vendors" at bounding box center [25, 104] width 17 height 8
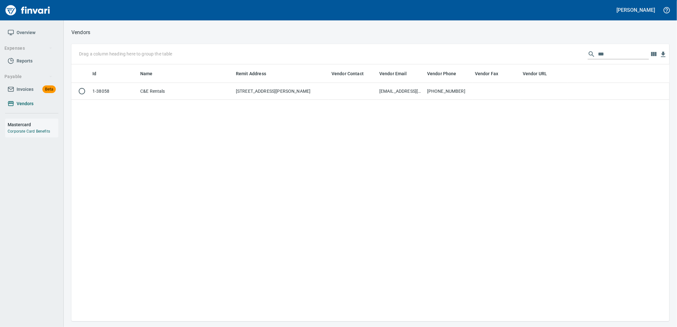
scroll to position [1, 1]
drag, startPoint x: 632, startPoint y: 52, endPoint x: 512, endPoint y: 56, distance: 119.3
click at [513, 56] on div "Drag a column heading here to group the table *" at bounding box center [370, 54] width 598 height 20
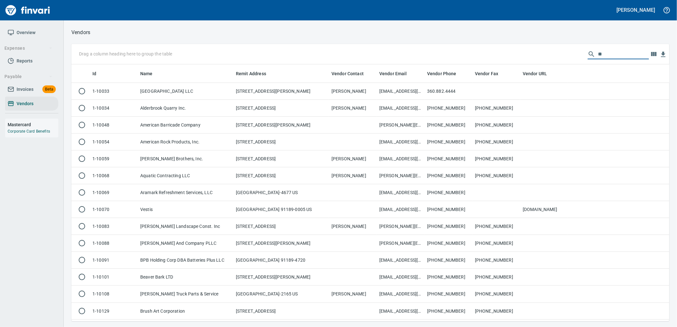
type input "*"
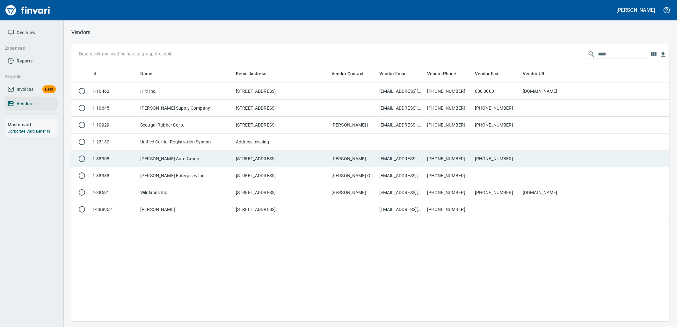
type input "****"
click at [307, 158] on td "[STREET_ADDRESS]" at bounding box center [281, 158] width 96 height 17
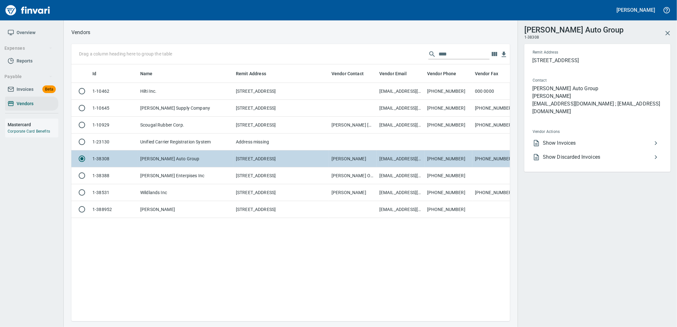
scroll to position [246, 433]
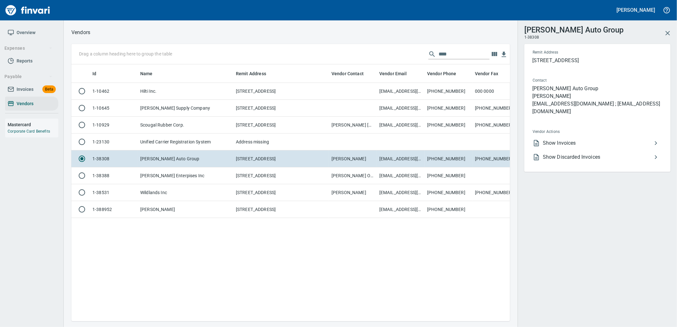
click at [596, 139] on span "Show Invoices" at bounding box center [597, 143] width 109 height 8
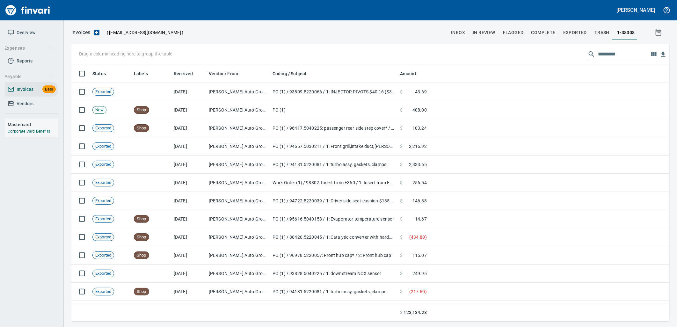
scroll to position [252, 587]
click at [616, 57] on input "text" at bounding box center [623, 54] width 51 height 10
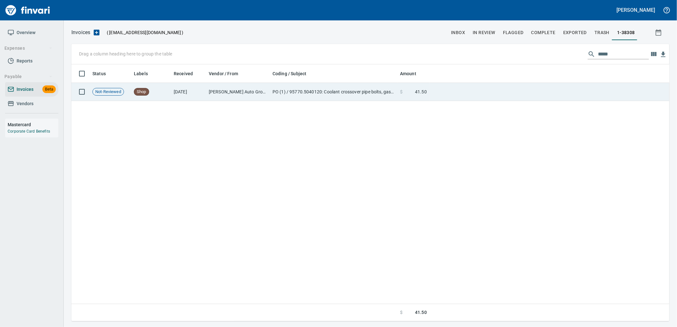
click at [493, 97] on td at bounding box center [549, 92] width 240 height 18
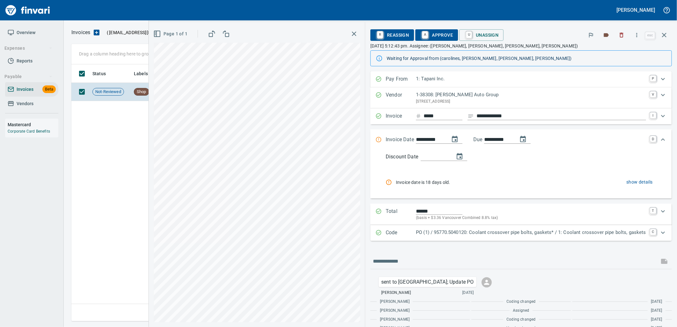
click at [543, 232] on p "PO (1) / 95770.5040120: Coolant crossover pipe bolts, gaskets* / 1: Coolant cro…" at bounding box center [531, 232] width 230 height 7
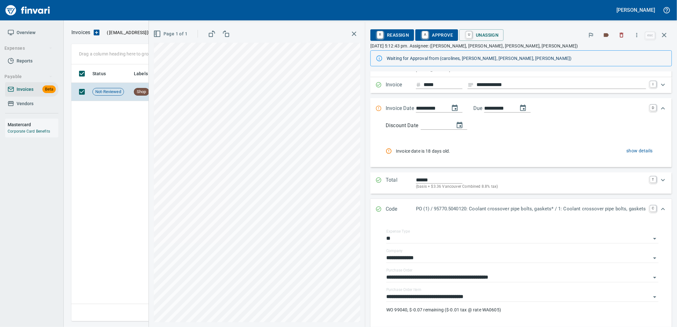
scroll to position [71, 0]
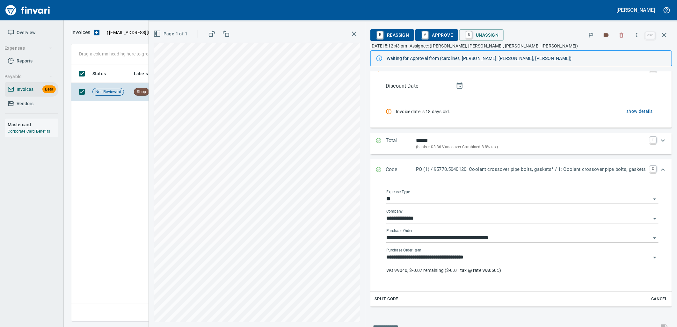
click at [489, 256] on input "**********" at bounding box center [518, 257] width 265 height 9
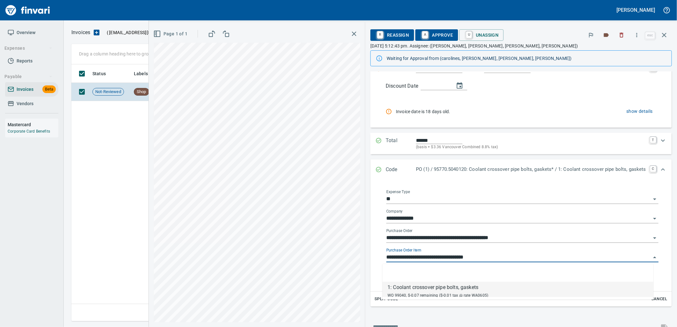
scroll to position [252, 592]
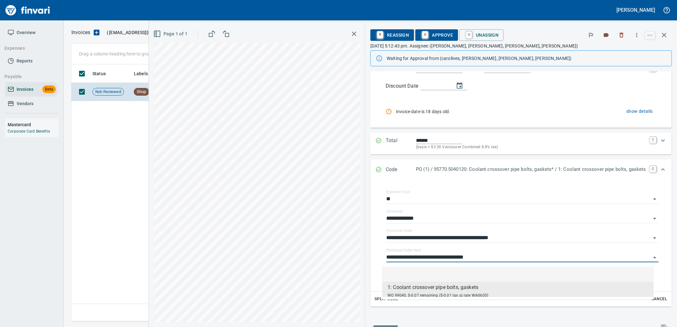
click at [660, 37] on icon "button" at bounding box center [664, 35] width 8 height 8
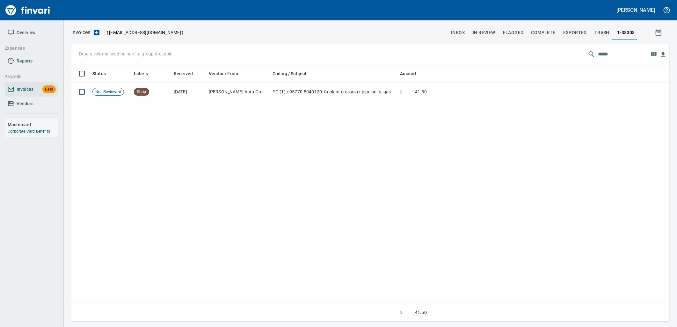
scroll to position [252, 593]
drag, startPoint x: 613, startPoint y: 53, endPoint x: 598, endPoint y: 56, distance: 15.5
click at [598, 56] on input "*****" at bounding box center [623, 54] width 51 height 10
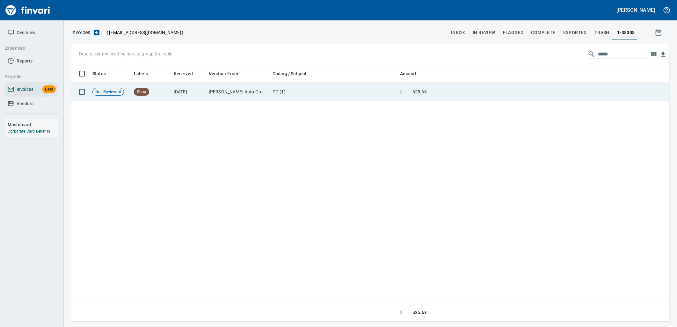
type input "*****"
click at [455, 97] on td at bounding box center [549, 92] width 240 height 18
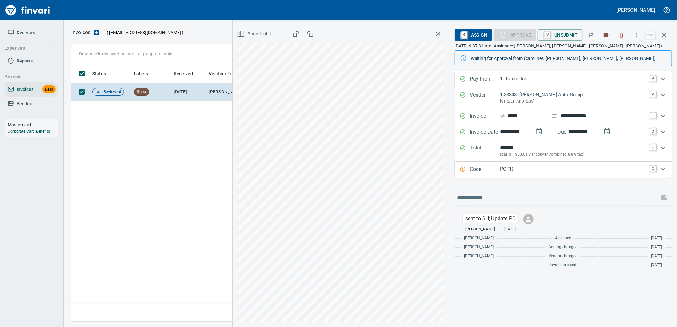
click at [522, 166] on p "PO (1)" at bounding box center [573, 168] width 146 height 7
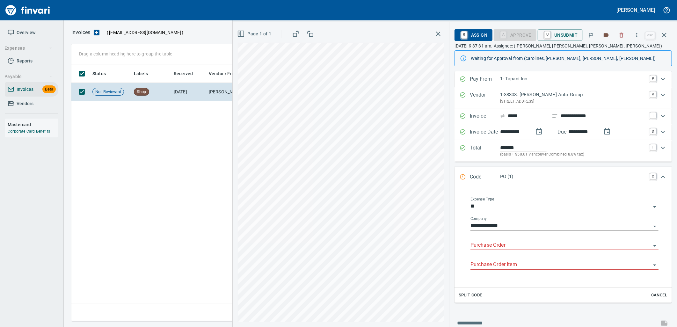
click at [513, 243] on input "Purchase Order" at bounding box center [560, 245] width 180 height 9
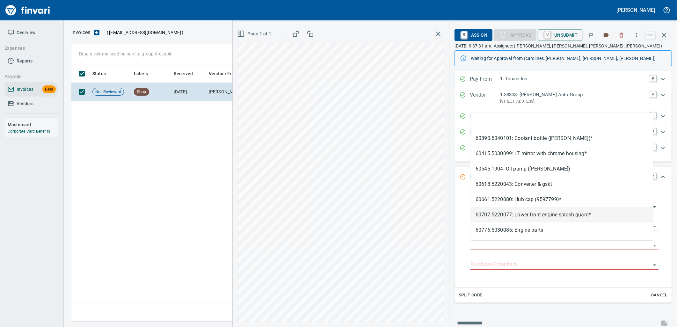
type input "**********"
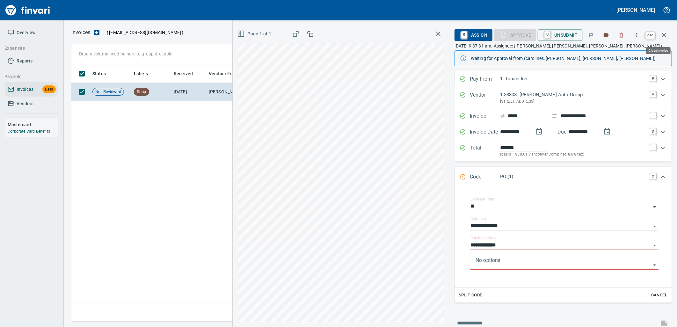
click at [664, 38] on icon "button" at bounding box center [664, 35] width 8 height 8
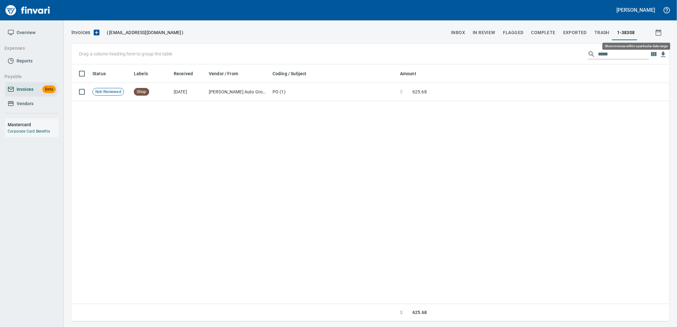
scroll to position [252, 592]
drag, startPoint x: 609, startPoint y: 53, endPoint x: 537, endPoint y: 58, distance: 72.2
click at [538, 58] on div "Drag a column heading here to group the table *****" at bounding box center [370, 54] width 598 height 20
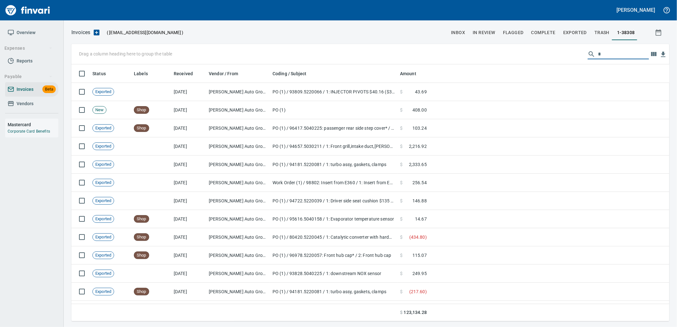
scroll to position [252, 587]
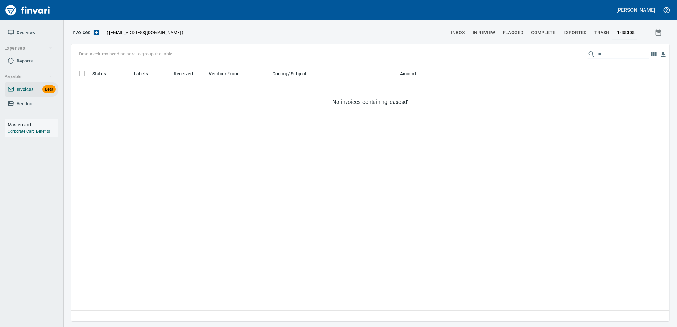
type input "*"
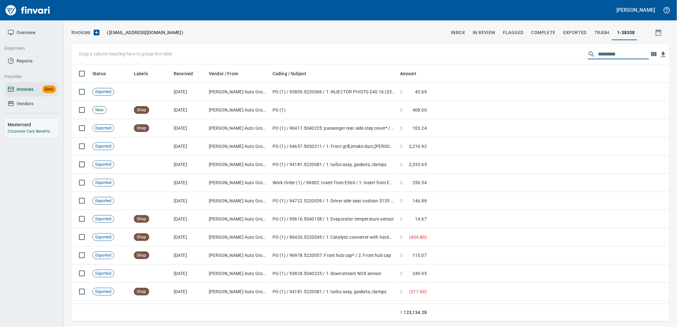
click at [33, 107] on span "Vendors" at bounding box center [32, 104] width 48 height 8
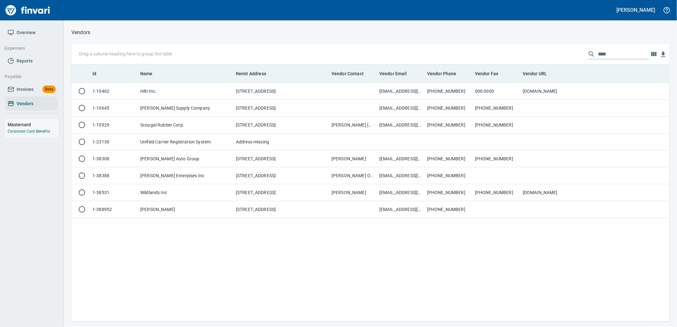
scroll to position [1, 1]
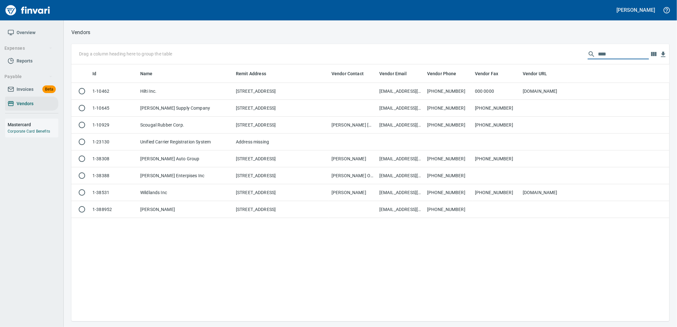
drag, startPoint x: 566, startPoint y: 59, endPoint x: 545, endPoint y: 63, distance: 20.8
click at [545, 62] on div "Drag a column heading here to group the table ****" at bounding box center [370, 54] width 598 height 20
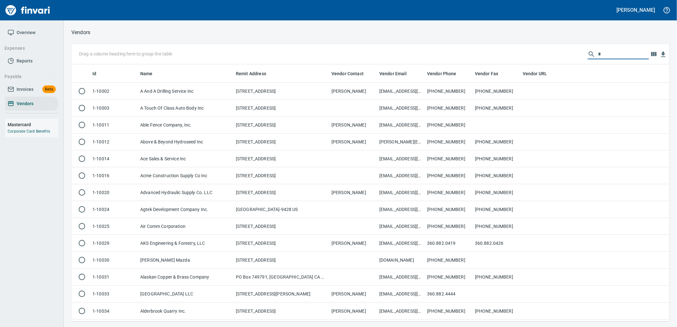
scroll to position [252, 587]
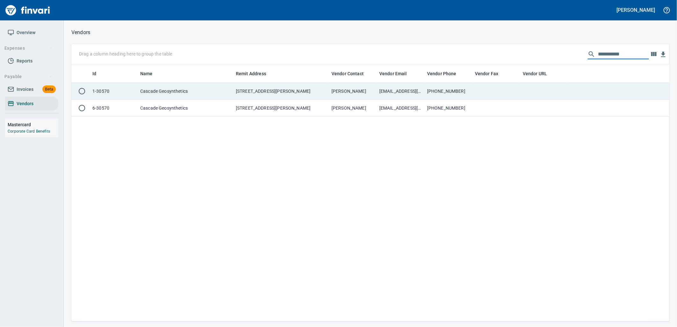
type input "**********"
click at [141, 96] on td "Cascade Geosynthetics" at bounding box center [186, 91] width 96 height 17
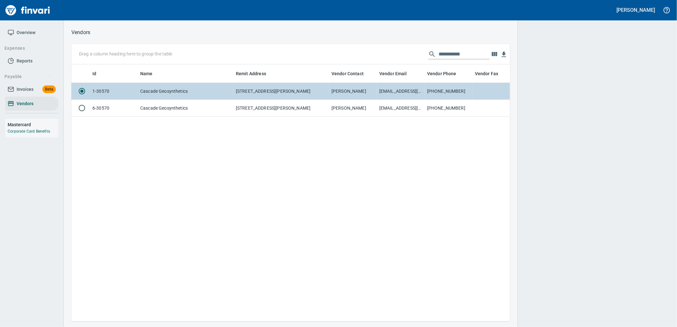
scroll to position [246, 433]
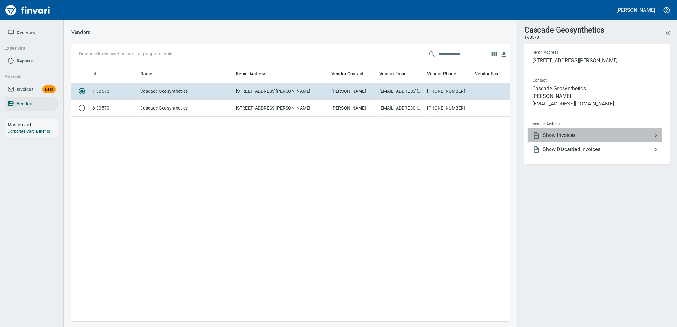
click at [587, 133] on span "Show Invoices" at bounding box center [597, 136] width 109 height 8
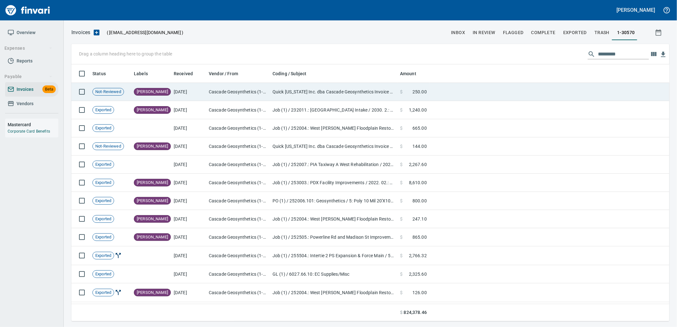
scroll to position [252, 587]
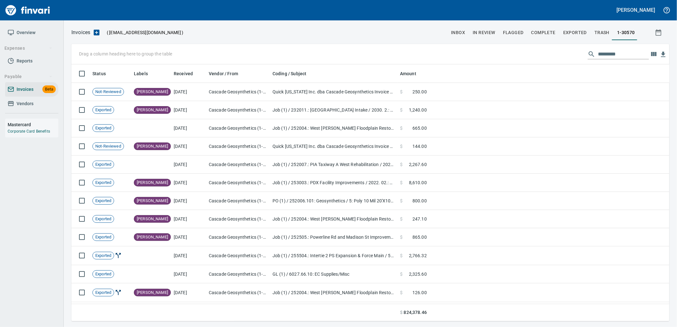
click at [613, 53] on input "text" at bounding box center [623, 54] width 51 height 10
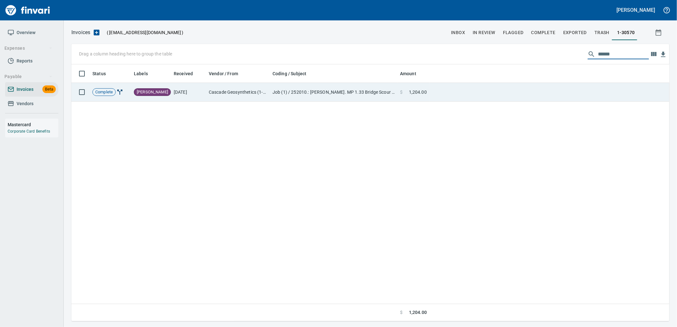
type input "******"
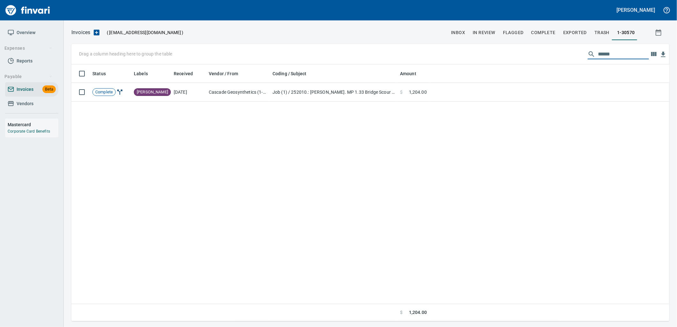
drag, startPoint x: 630, startPoint y: 53, endPoint x: 562, endPoint y: 52, distance: 67.6
click at [562, 52] on div "Drag a column heading here to group the table ******" at bounding box center [370, 54] width 598 height 20
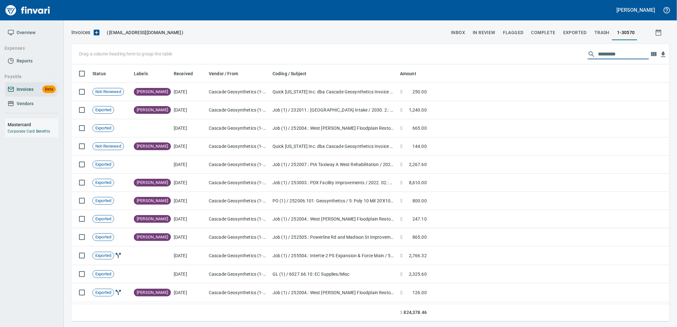
click at [43, 109] on link "Vendors" at bounding box center [31, 104] width 53 height 14
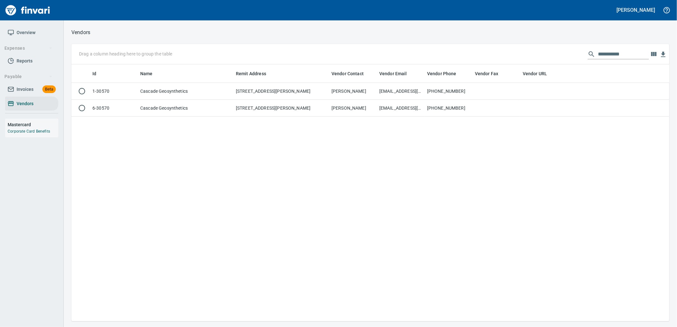
scroll to position [1, 1]
drag, startPoint x: 628, startPoint y: 50, endPoint x: 547, endPoint y: 61, distance: 81.9
click at [552, 60] on div "**********" at bounding box center [370, 54] width 598 height 20
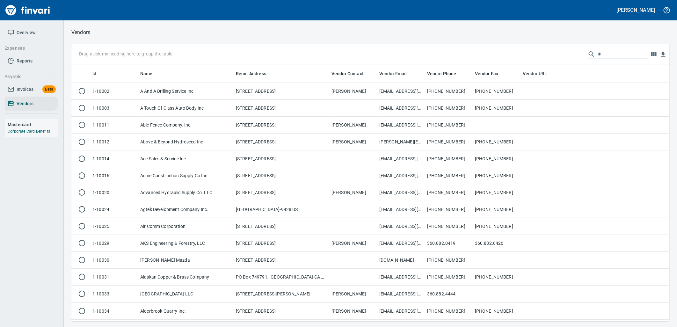
scroll to position [252, 587]
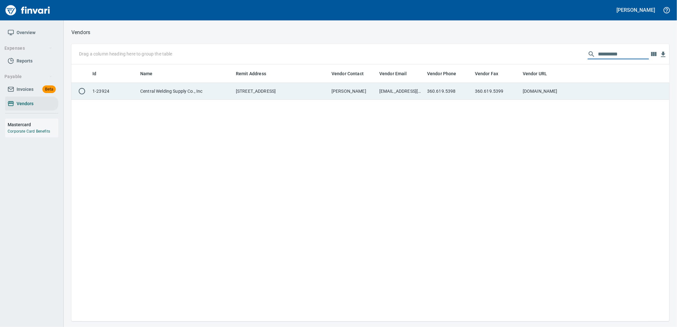
type input "**********"
click at [415, 87] on td "[EMAIL_ADDRESS][DOMAIN_NAME]" at bounding box center [401, 91] width 48 height 17
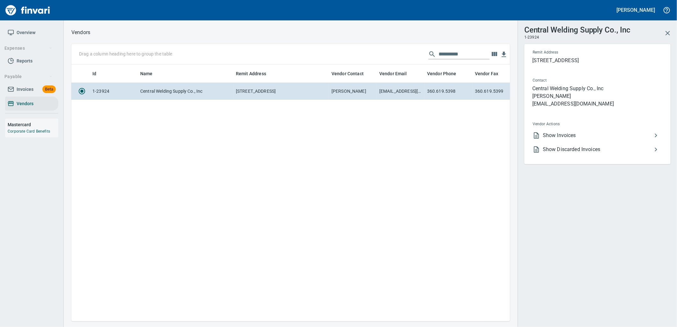
scroll to position [246, 433]
click at [606, 132] on span "Show Invoices" at bounding box center [597, 136] width 109 height 8
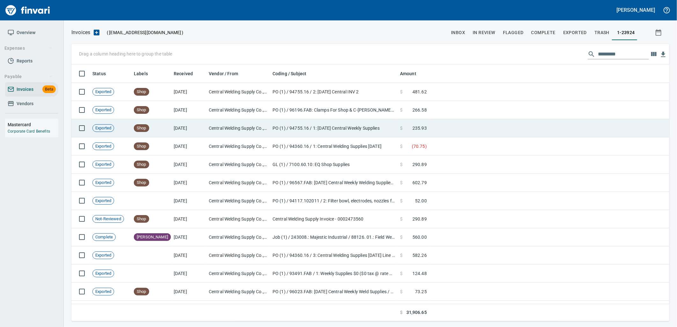
scroll to position [252, 587]
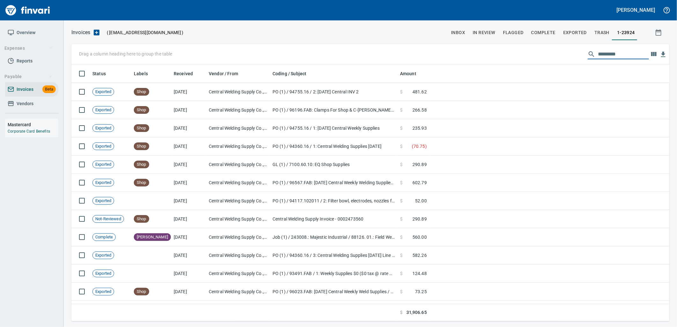
click at [611, 54] on input "text" at bounding box center [623, 54] width 51 height 10
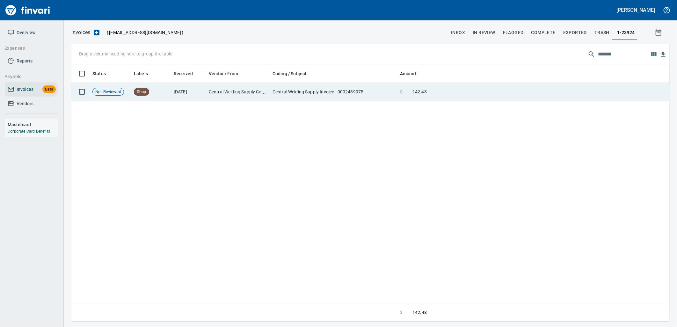
click at [333, 96] on td "Central Welding Supply Invoice - 0002439975" at bounding box center [333, 92] width 127 height 18
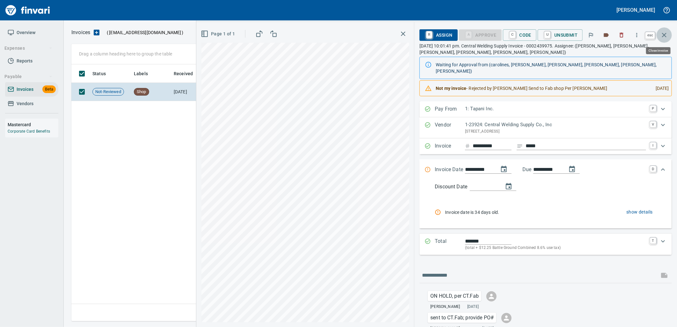
click at [663, 36] on icon "button" at bounding box center [664, 35] width 4 height 4
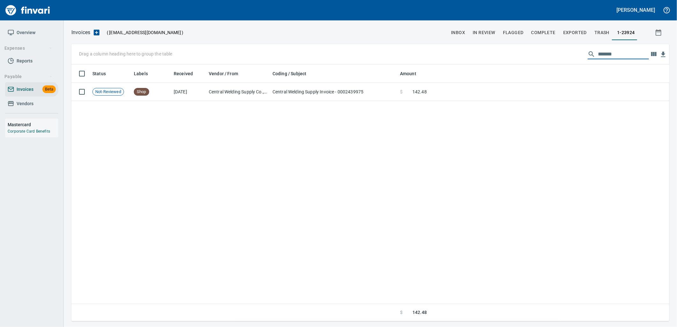
drag, startPoint x: 623, startPoint y: 57, endPoint x: 578, endPoint y: 62, distance: 44.6
click at [579, 61] on div "Drag a column heading here to group the table *******" at bounding box center [370, 54] width 598 height 20
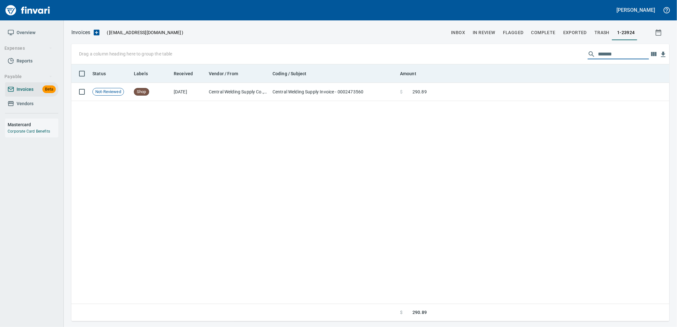
click at [525, 82] on th at bounding box center [549, 73] width 240 height 18
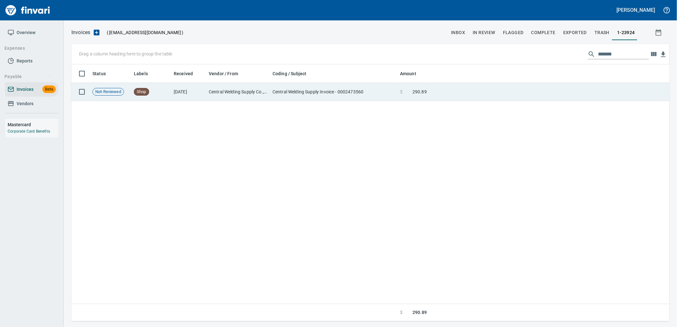
click at [509, 91] on td at bounding box center [549, 92] width 240 height 18
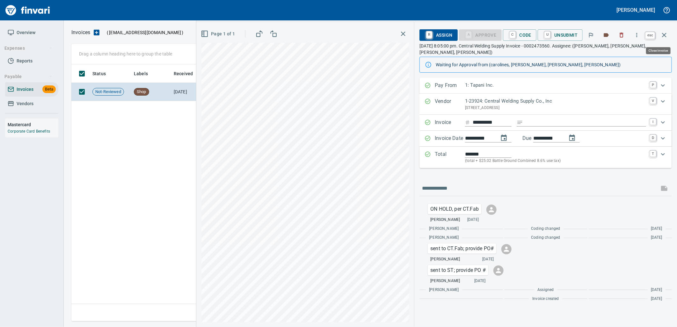
click at [667, 35] on icon "button" at bounding box center [664, 35] width 8 height 8
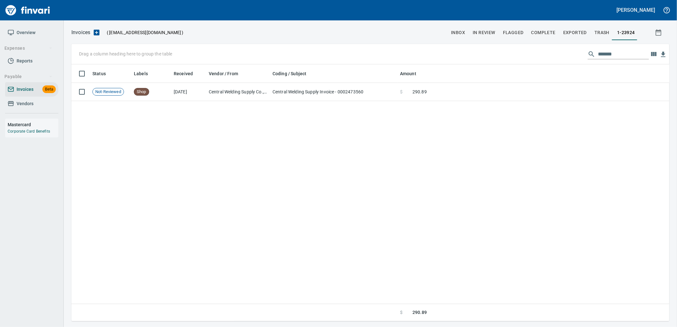
scroll to position [252, 592]
drag, startPoint x: 629, startPoint y: 51, endPoint x: 555, endPoint y: 54, distance: 74.3
click at [555, 54] on div "Drag a column heading here to group the table *******" at bounding box center [370, 54] width 598 height 20
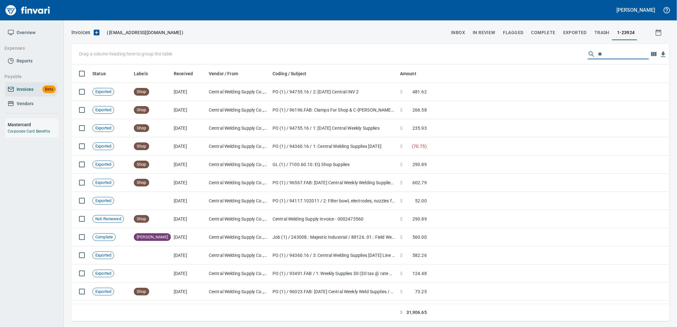
type input "*"
click at [45, 102] on span "Vendors" at bounding box center [32, 104] width 48 height 8
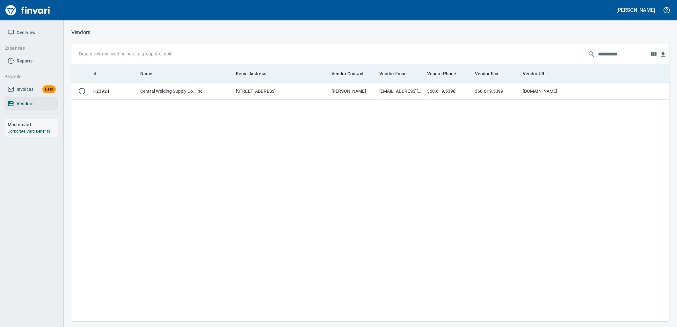
scroll to position [252, 593]
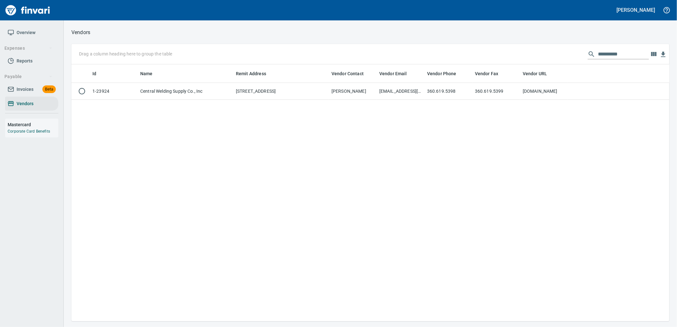
drag, startPoint x: 592, startPoint y: 55, endPoint x: 519, endPoint y: 56, distance: 73.3
click at [520, 56] on div "**********" at bounding box center [370, 54] width 598 height 20
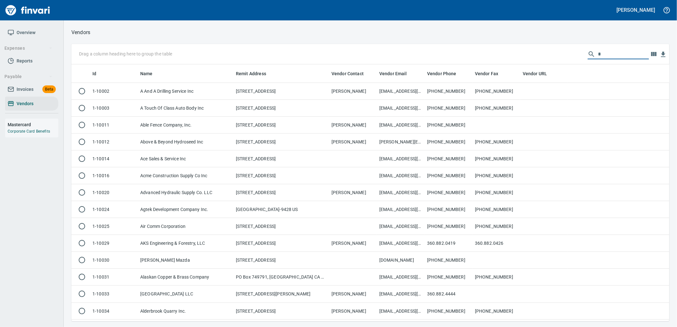
scroll to position [252, 587]
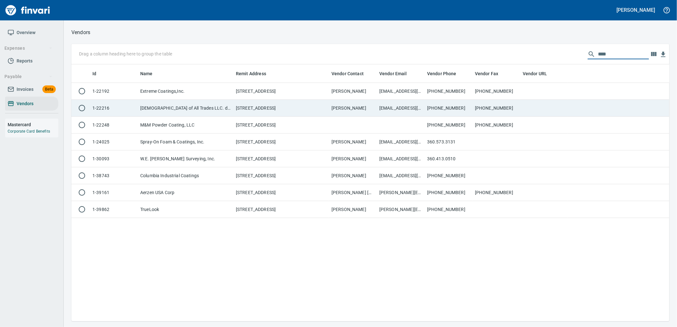
type input "****"
click at [320, 103] on td "[STREET_ADDRESS]" at bounding box center [281, 108] width 96 height 17
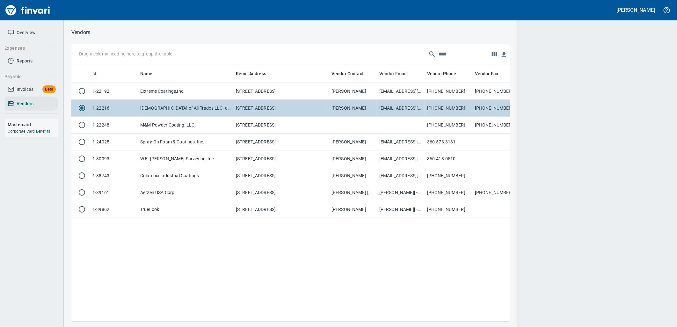
scroll to position [246, 433]
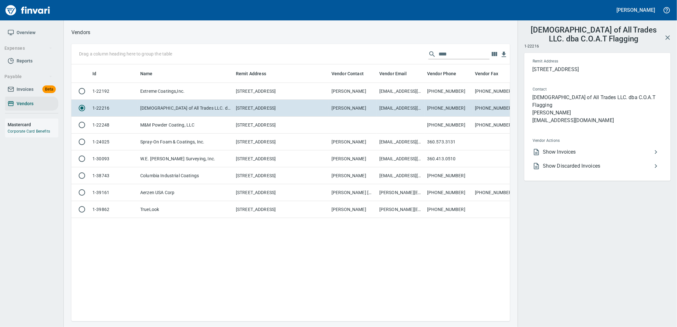
click at [568, 148] on span "Show Invoices" at bounding box center [597, 152] width 109 height 8
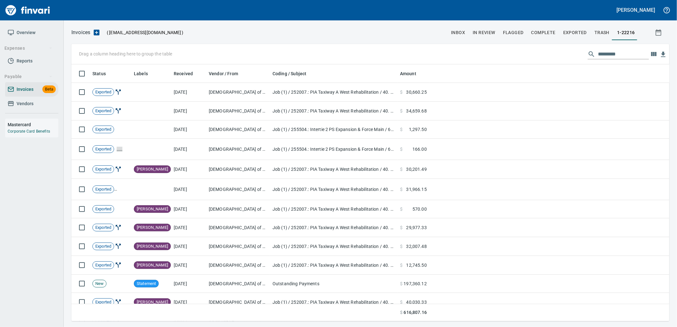
scroll to position [252, 587]
click at [621, 58] on input "text" at bounding box center [623, 54] width 51 height 10
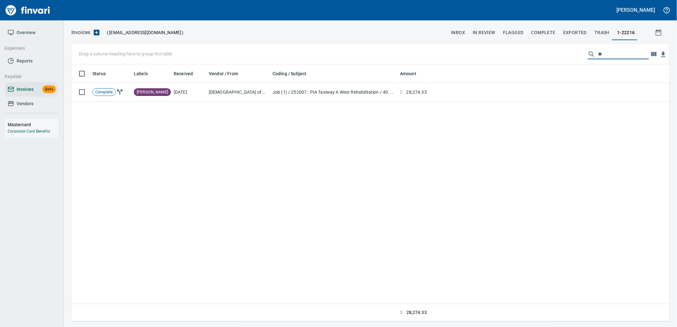
type input "*"
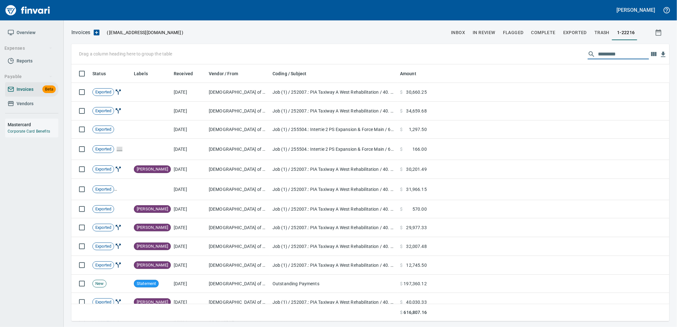
drag, startPoint x: 634, startPoint y: 53, endPoint x: 563, endPoint y: 56, distance: 70.8
click at [568, 56] on div "Drag a column heading here to group the table" at bounding box center [370, 54] width 598 height 20
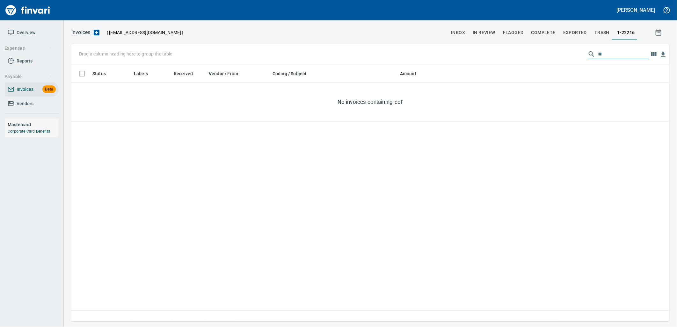
type input "*"
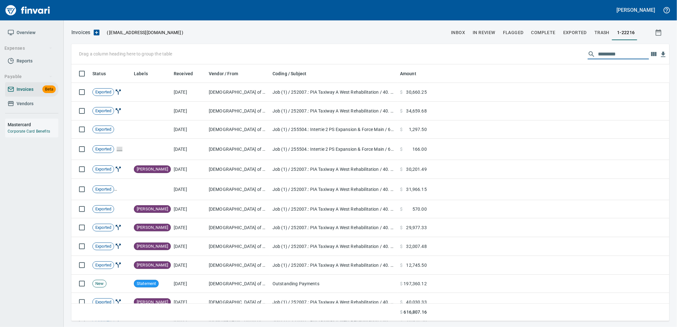
click at [18, 107] on span "Vendors" at bounding box center [25, 104] width 17 height 8
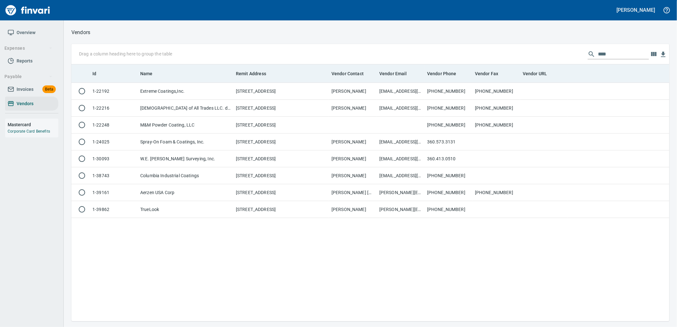
scroll to position [1, 1]
drag, startPoint x: 626, startPoint y: 52, endPoint x: 493, endPoint y: 65, distance: 133.5
click at [568, 60] on div "Drag a column heading here to group the table ****" at bounding box center [370, 54] width 598 height 20
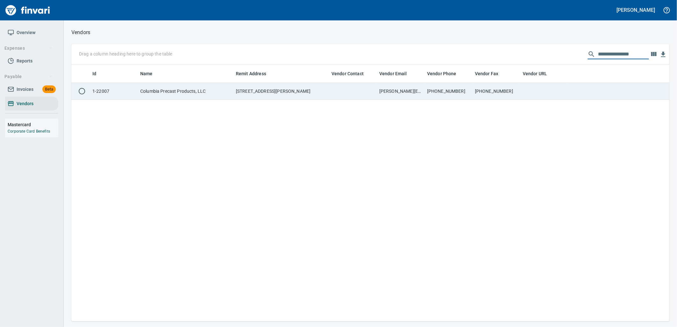
type input "**********"
click at [475, 91] on td "[PHONE_NUMBER]" at bounding box center [496, 91] width 48 height 17
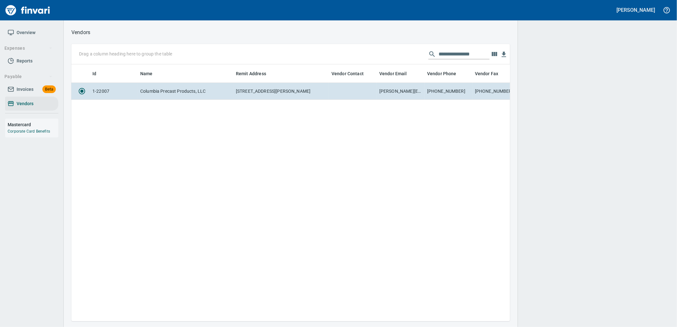
scroll to position [246, 433]
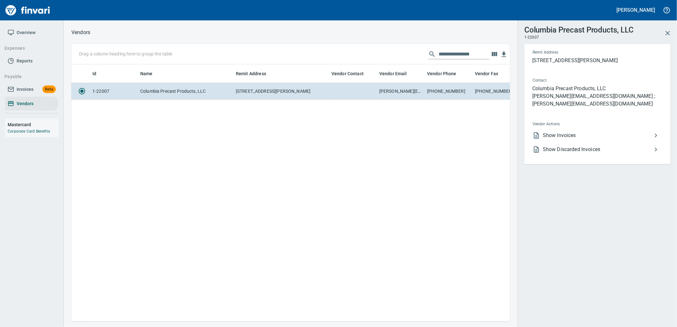
click at [577, 132] on span "Show Invoices" at bounding box center [597, 136] width 109 height 8
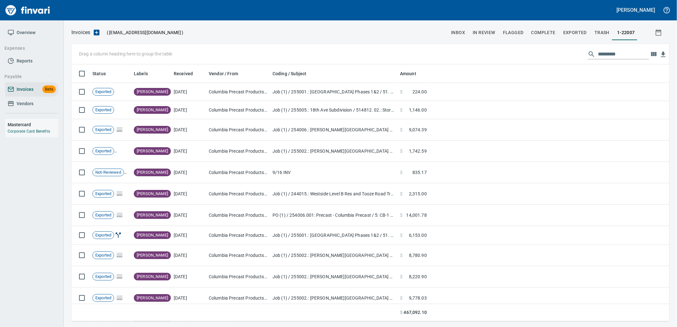
scroll to position [252, 587]
click at [614, 55] on input "text" at bounding box center [623, 54] width 51 height 10
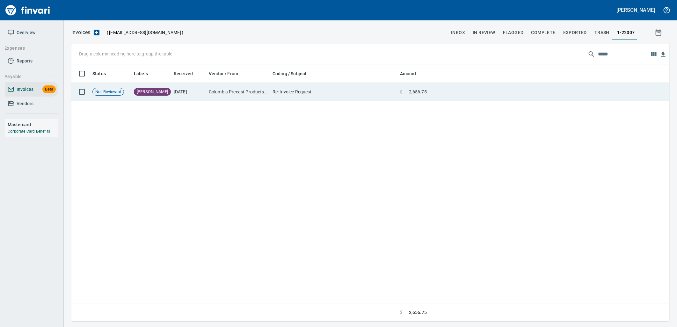
click at [362, 93] on td "Re: Invoice Request" at bounding box center [333, 92] width 127 height 18
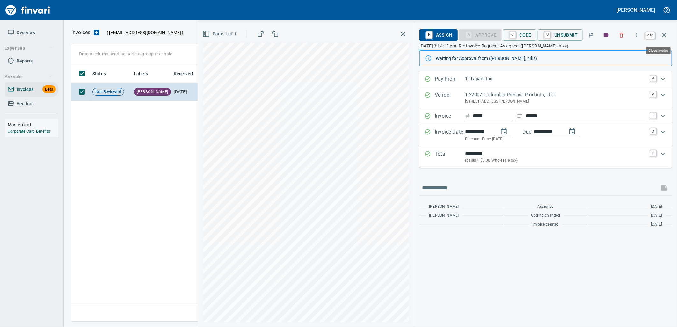
click at [668, 35] on button "button" at bounding box center [664, 34] width 15 height 15
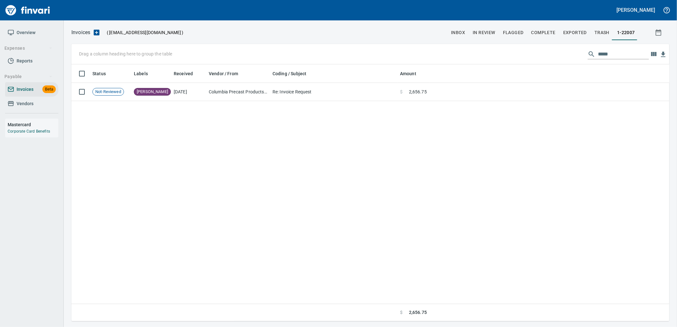
scroll to position [252, 592]
drag, startPoint x: 609, startPoint y: 54, endPoint x: 547, endPoint y: 58, distance: 62.5
click at [555, 57] on div "Drag a column heading here to group the table *****" at bounding box center [370, 54] width 598 height 20
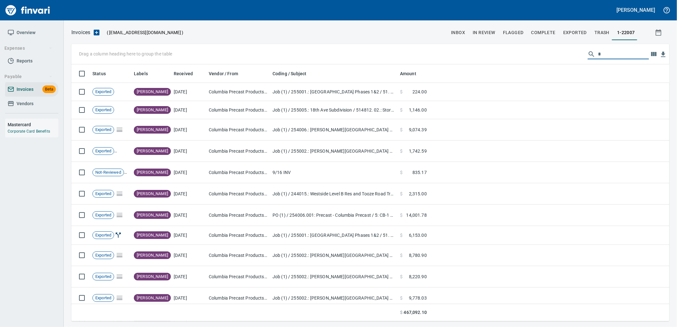
scroll to position [252, 587]
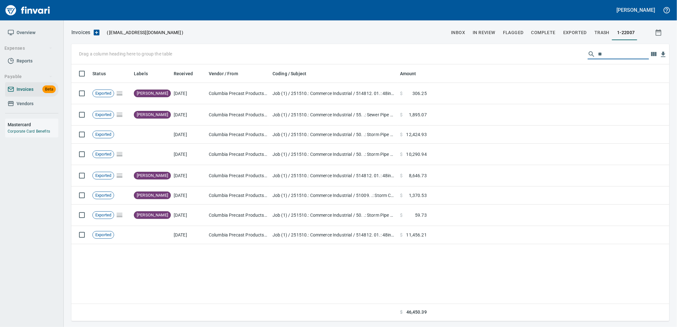
type input "*"
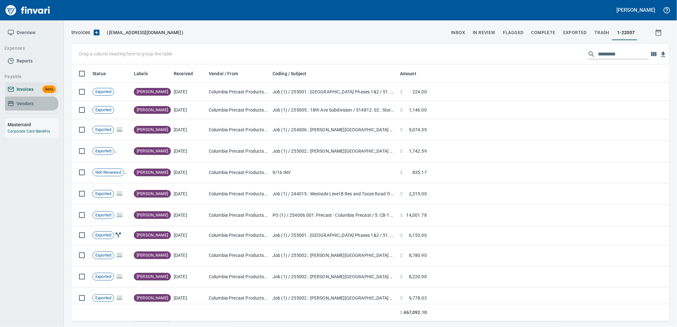
click at [32, 105] on span "Vendors" at bounding box center [25, 104] width 17 height 8
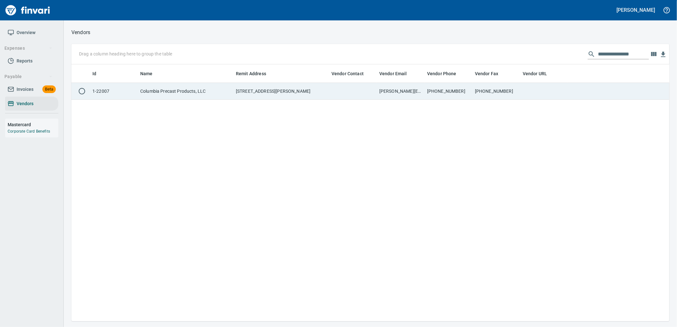
scroll to position [252, 593]
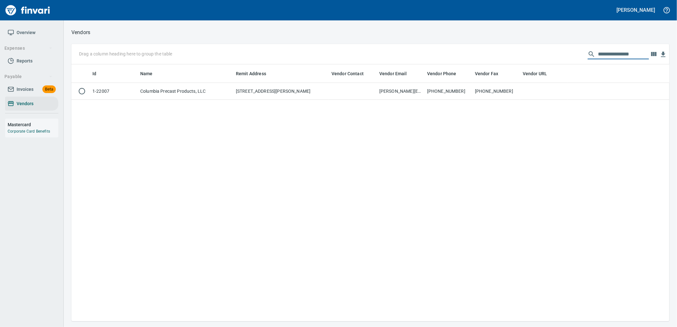
drag, startPoint x: 642, startPoint y: 50, endPoint x: 529, endPoint y: 57, distance: 112.4
click at [529, 57] on div "**********" at bounding box center [370, 54] width 598 height 20
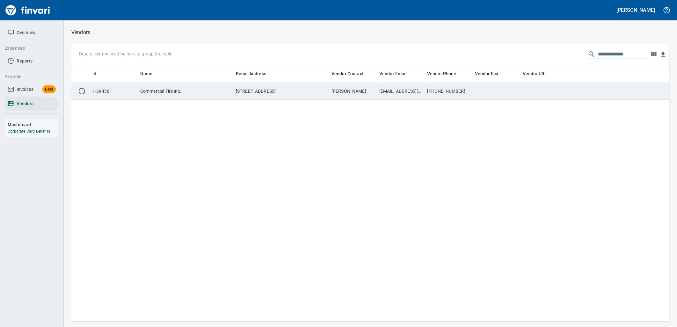
type input "**********"
click at [463, 96] on td "[PHONE_NUMBER]" at bounding box center [448, 91] width 48 height 17
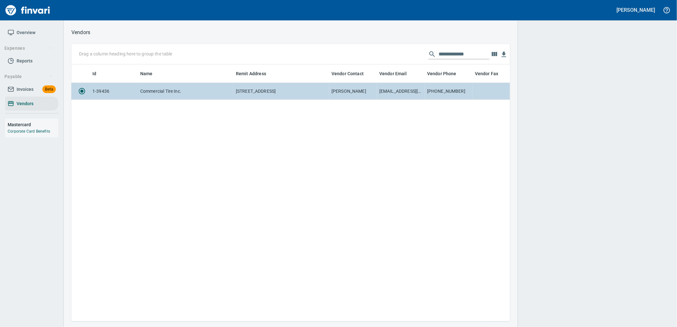
scroll to position [1, 1]
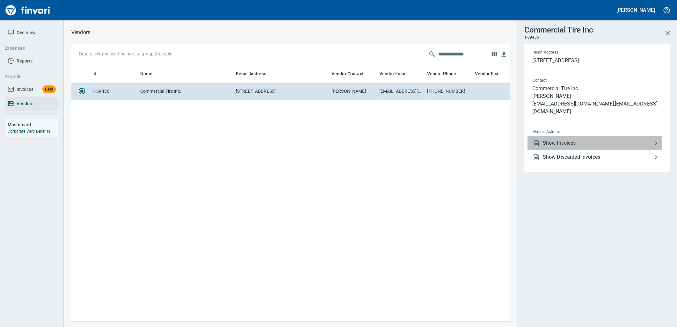
click at [557, 139] on span "Show Invoices" at bounding box center [597, 143] width 109 height 8
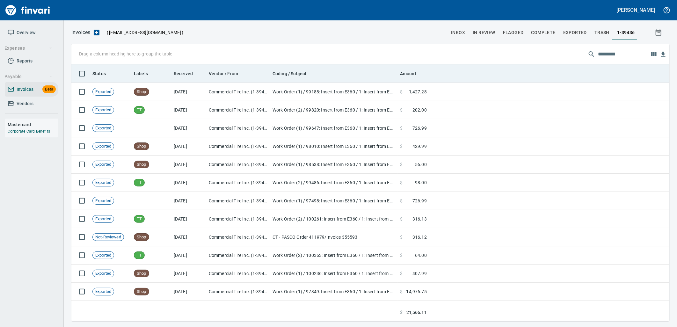
scroll to position [252, 587]
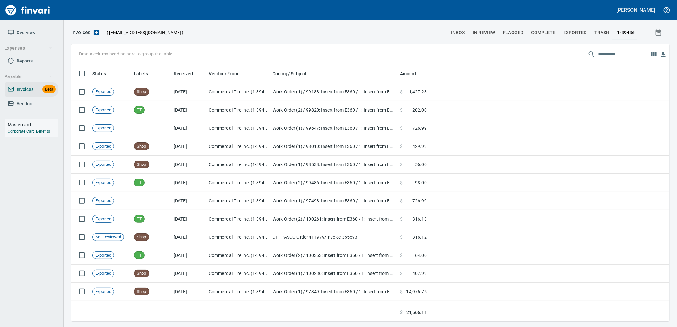
click at [619, 55] on input "text" at bounding box center [623, 54] width 51 height 10
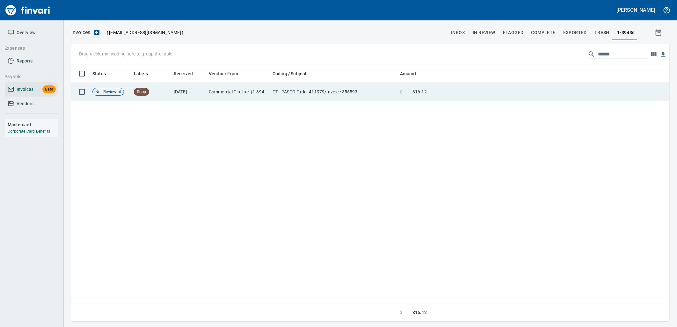
type input "******"
click at [440, 99] on td at bounding box center [549, 92] width 240 height 18
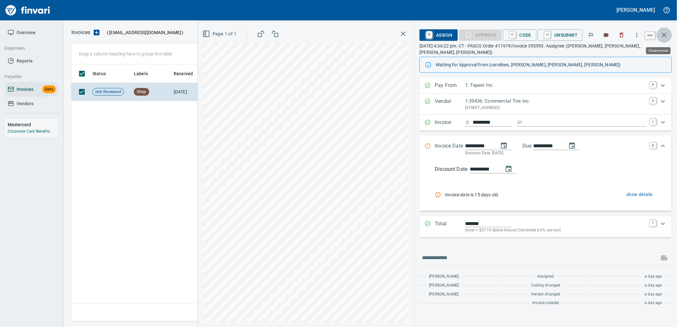
click at [664, 40] on button "button" at bounding box center [664, 34] width 15 height 15
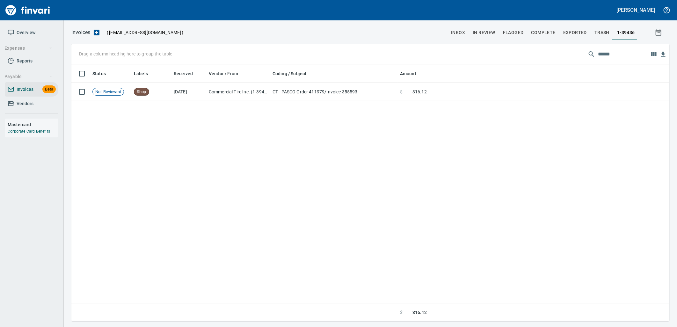
drag, startPoint x: 621, startPoint y: 58, endPoint x: 536, endPoint y: 58, distance: 85.4
click at [537, 59] on div "Drag a column heading here to group the table ******" at bounding box center [370, 54] width 598 height 20
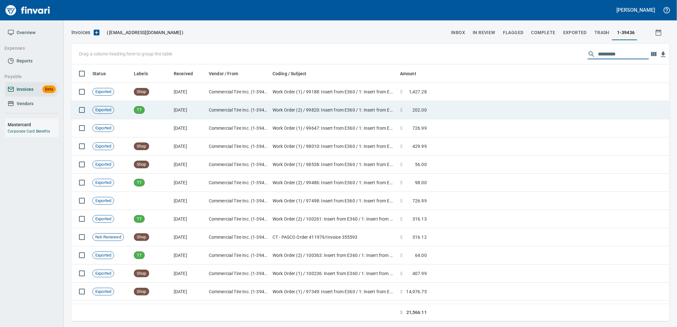
scroll to position [252, 587]
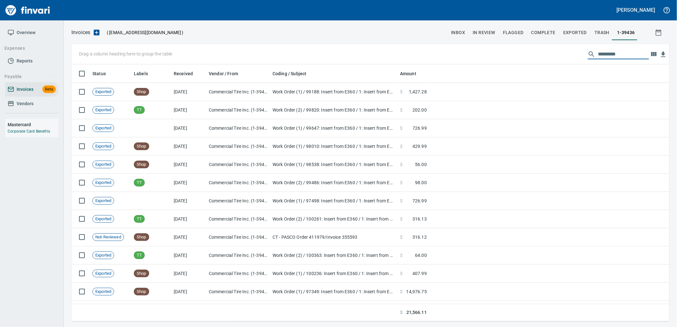
click at [45, 101] on span "Vendors" at bounding box center [32, 104] width 48 height 8
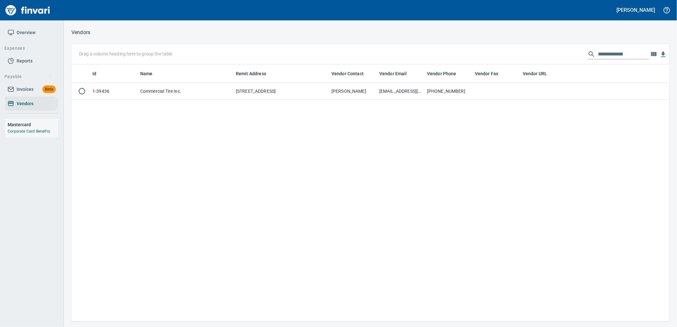
scroll to position [252, 593]
drag, startPoint x: 628, startPoint y: 55, endPoint x: 533, endPoint y: 50, distance: 95.1
click at [537, 50] on div "**********" at bounding box center [370, 54] width 598 height 20
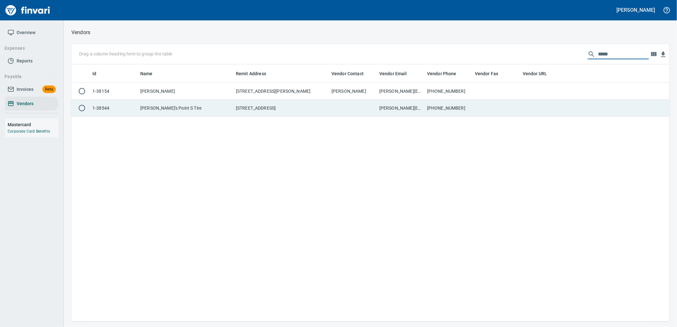
type input "*****"
click at [445, 104] on td "[PHONE_NUMBER]" at bounding box center [448, 108] width 48 height 17
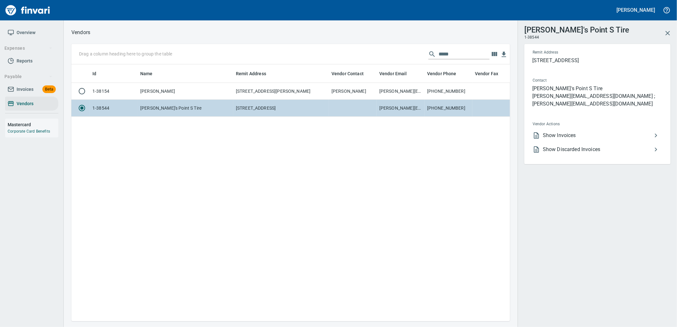
scroll to position [246, 433]
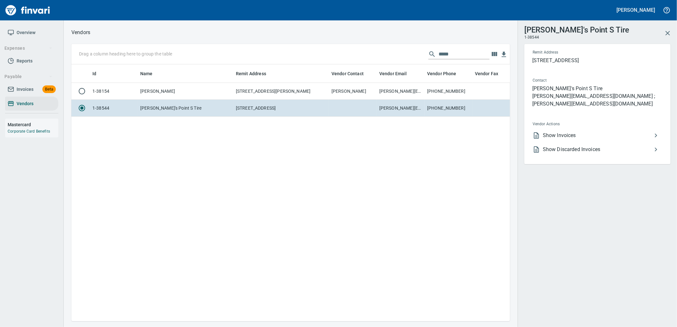
click at [574, 132] on span "Show Invoices" at bounding box center [597, 136] width 109 height 8
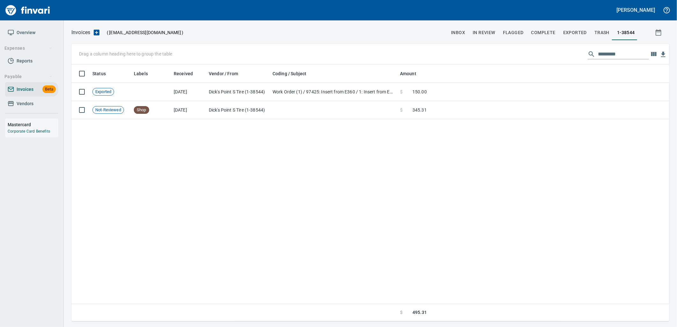
scroll to position [252, 593]
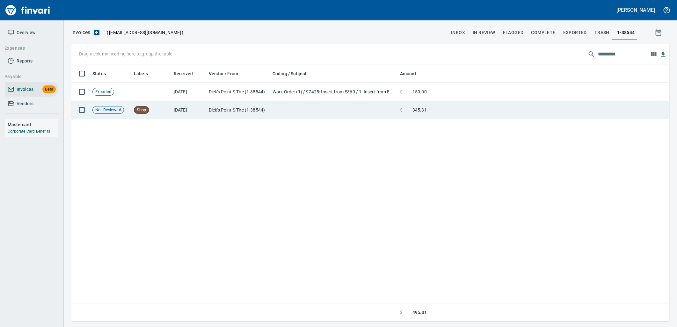
click at [287, 105] on td at bounding box center [333, 110] width 127 height 18
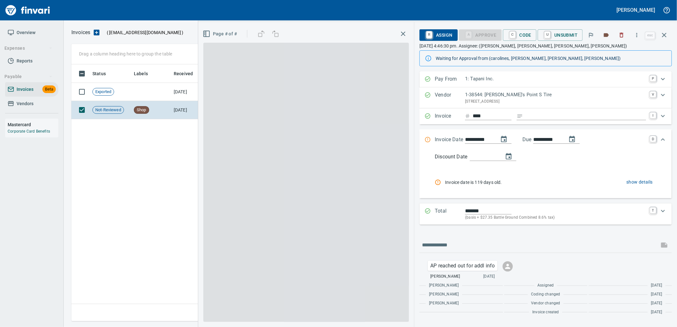
scroll to position [252, 592]
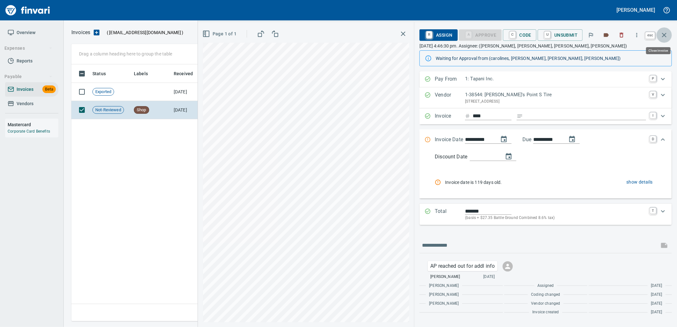
click at [669, 36] on button "button" at bounding box center [664, 34] width 15 height 15
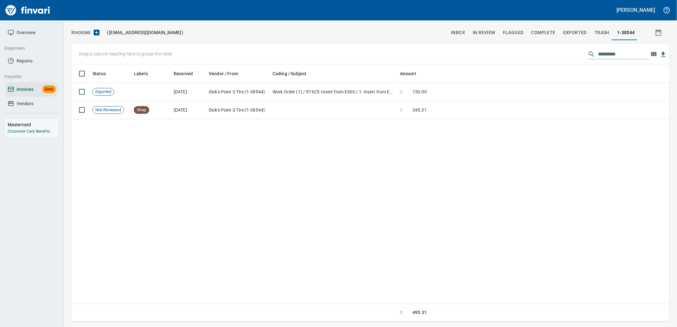
scroll to position [252, 593]
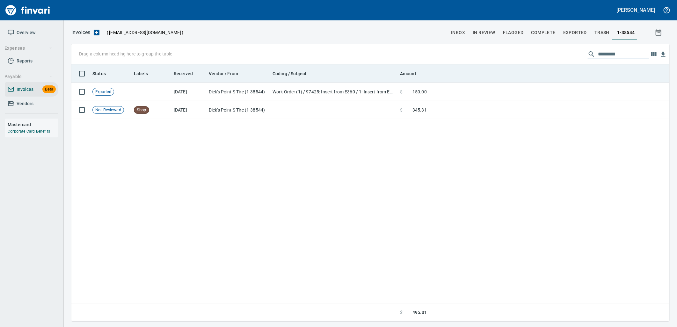
drag, startPoint x: 618, startPoint y: 57, endPoint x: 556, endPoint y: 64, distance: 61.6
click at [567, 62] on div "Drag a column heading here to group the table" at bounding box center [370, 54] width 598 height 20
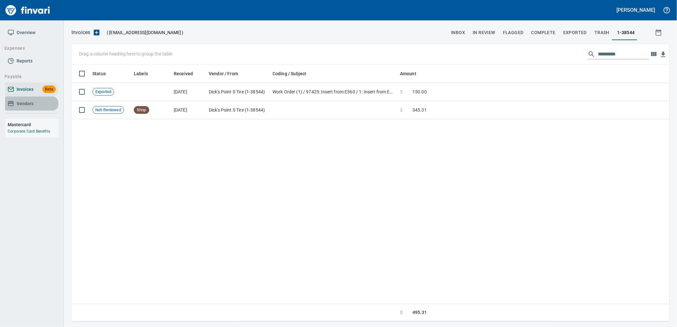
click at [26, 106] on span "Vendors" at bounding box center [25, 104] width 17 height 8
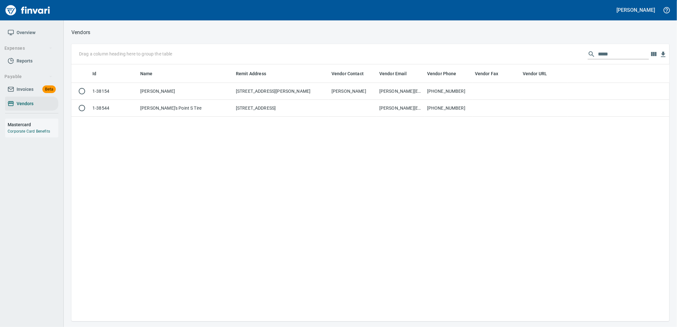
scroll to position [252, 593]
drag, startPoint x: 606, startPoint y: 56, endPoint x: 546, endPoint y: 61, distance: 60.4
click at [546, 61] on div "Drag a column heading here to group the table *****" at bounding box center [370, 54] width 598 height 20
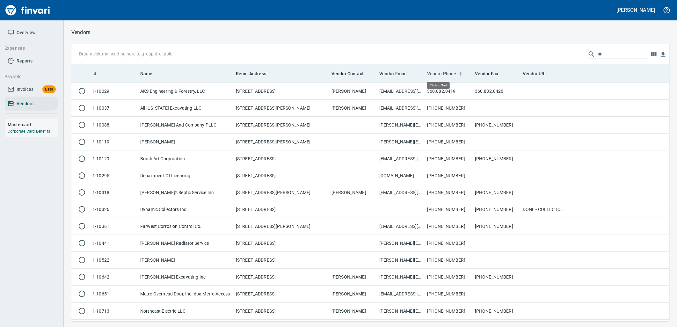
scroll to position [252, 587]
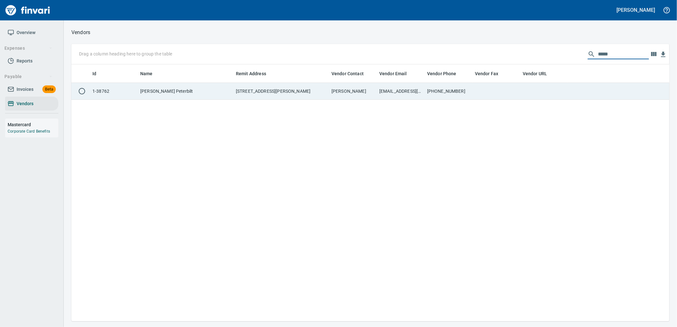
type input "*****"
click at [490, 93] on td at bounding box center [496, 91] width 48 height 17
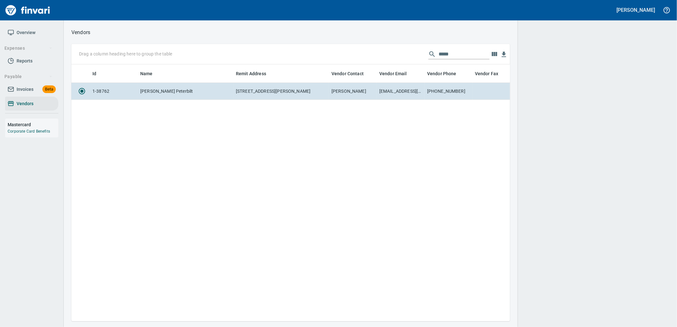
scroll to position [246, 433]
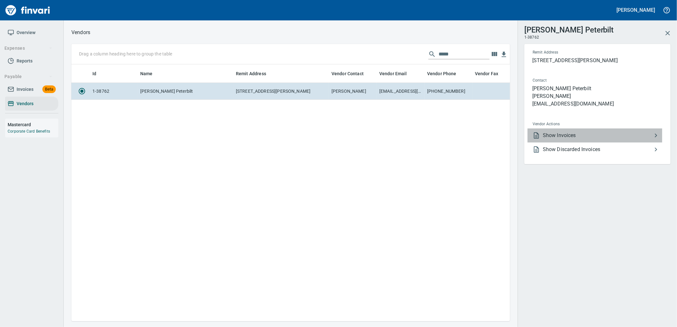
click at [565, 137] on span "Show Invoices" at bounding box center [597, 136] width 109 height 8
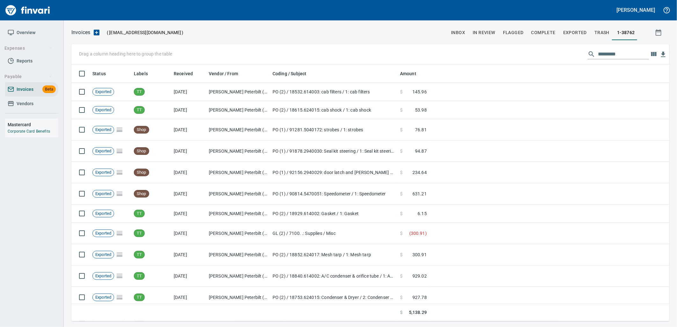
scroll to position [252, 587]
click at [619, 54] on input "text" at bounding box center [623, 54] width 51 height 10
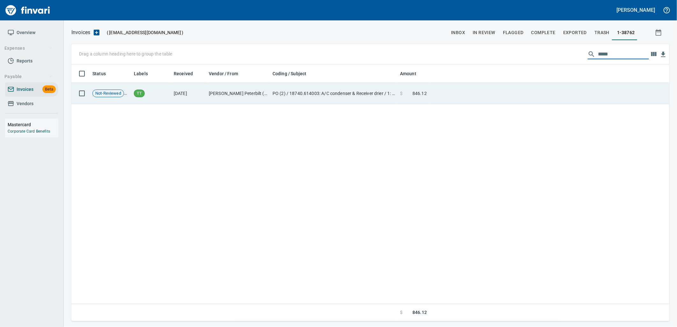
type input "*****"
click at [488, 91] on td at bounding box center [549, 93] width 240 height 21
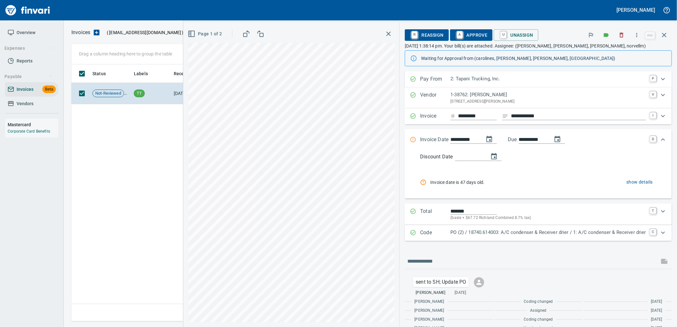
click at [572, 231] on p "PO (2) / 18740.614003: A/C condenser & Receiver drier / 1: A/C condenser & Rece…" at bounding box center [548, 232] width 196 height 7
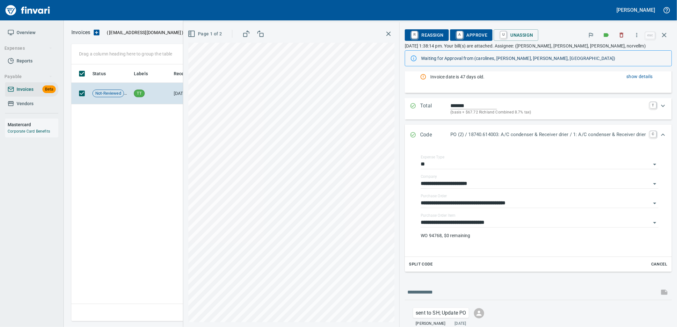
scroll to position [106, 0]
click at [497, 223] on input "**********" at bounding box center [536, 222] width 230 height 9
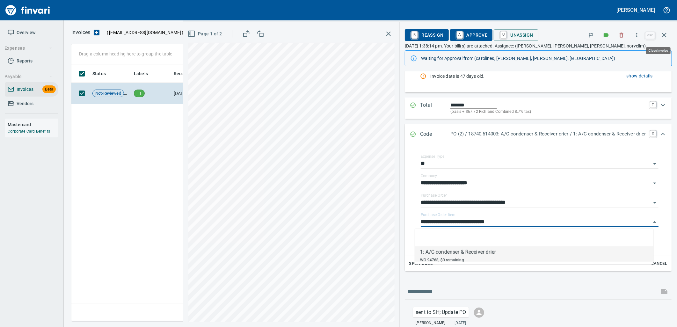
click at [666, 31] on icon "button" at bounding box center [664, 35] width 8 height 8
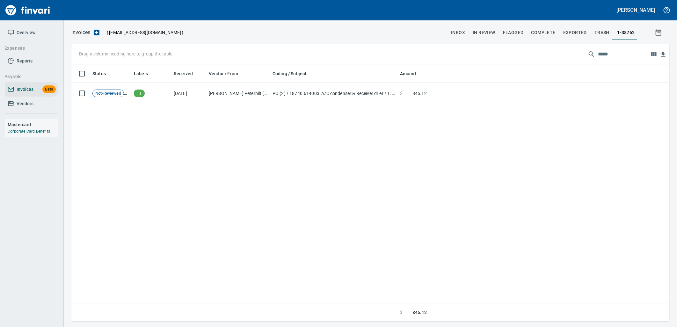
scroll to position [252, 592]
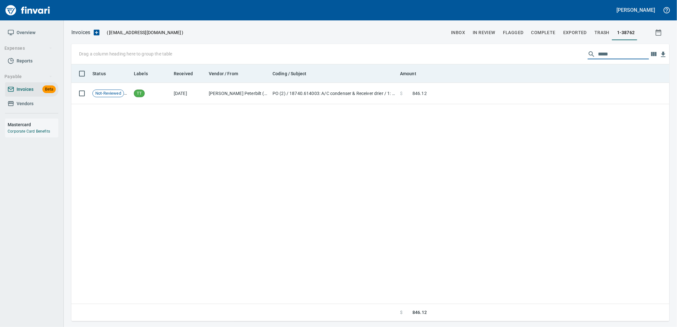
drag, startPoint x: 620, startPoint y: 59, endPoint x: 555, endPoint y: 71, distance: 66.8
click at [555, 71] on div "Drag a column heading here to group the table ***** Status Labels Received Vend…" at bounding box center [370, 182] width 598 height 277
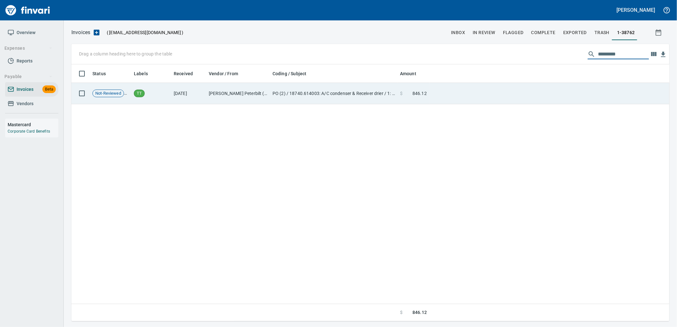
scroll to position [252, 587]
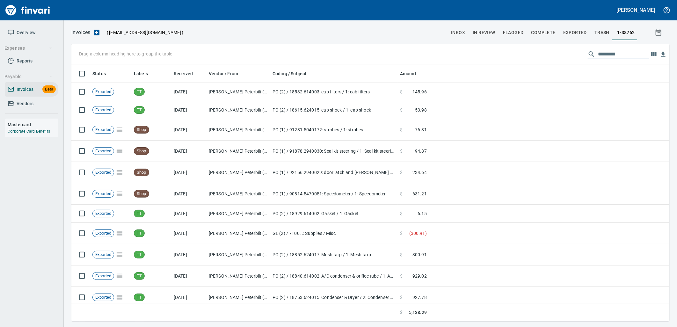
click at [46, 104] on span "Vendors" at bounding box center [32, 104] width 48 height 8
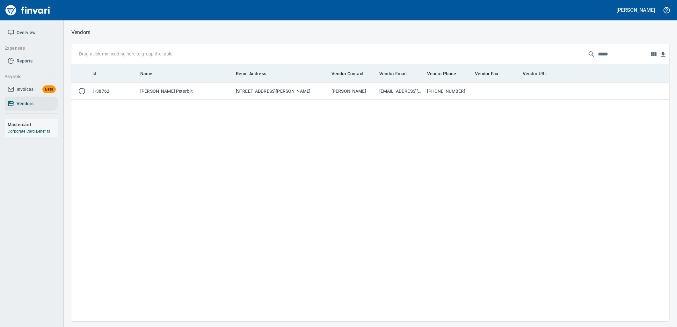
scroll to position [252, 593]
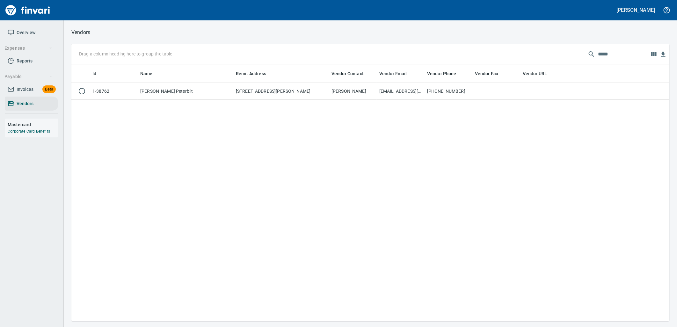
drag, startPoint x: 565, startPoint y: 57, endPoint x: 557, endPoint y: 57, distance: 8.3
click at [562, 57] on div "Drag a column heading here to group the table *****" at bounding box center [370, 54] width 598 height 20
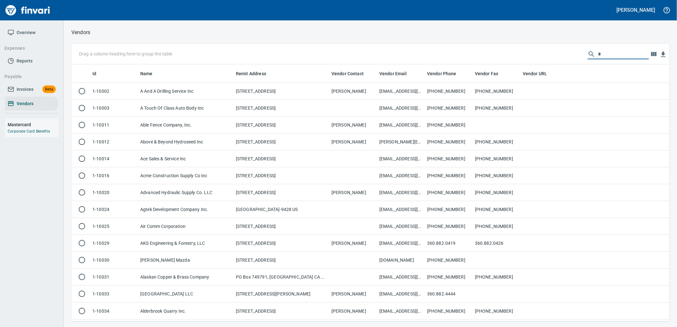
scroll to position [252, 587]
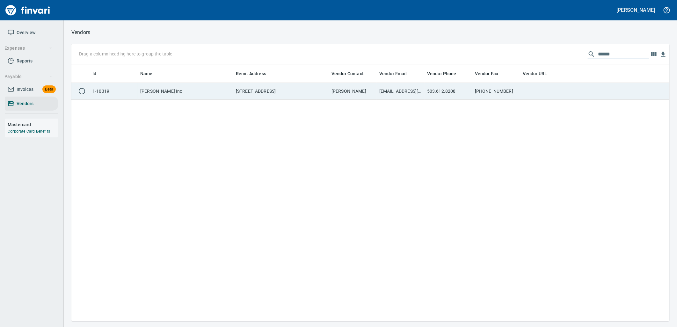
type input "******"
click at [442, 96] on td "503.612.8208" at bounding box center [448, 91] width 48 height 17
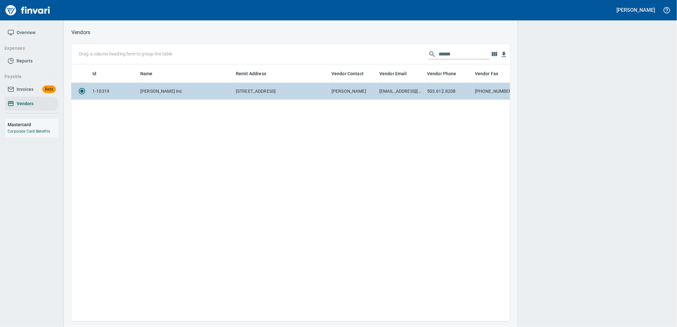
scroll to position [246, 433]
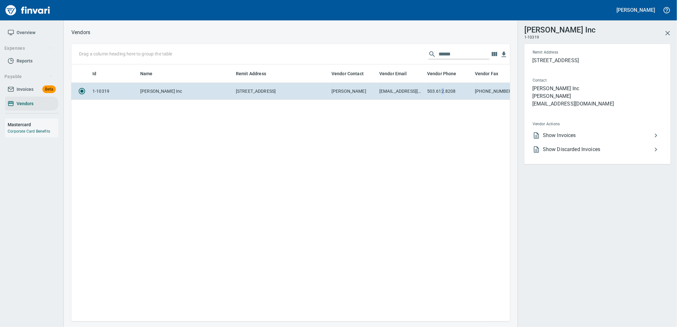
click at [561, 138] on span "Show Invoices" at bounding box center [597, 136] width 109 height 8
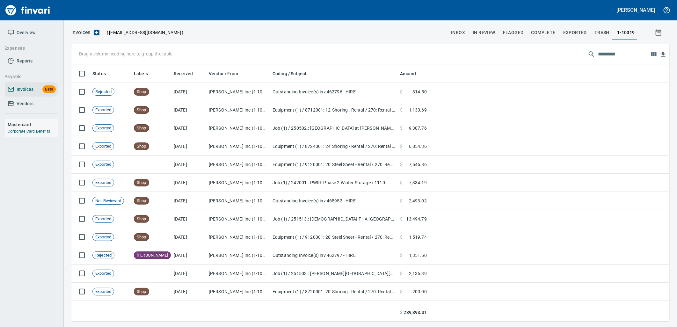
scroll to position [252, 587]
click at [611, 52] on input "text" at bounding box center [623, 54] width 51 height 10
type input "*"
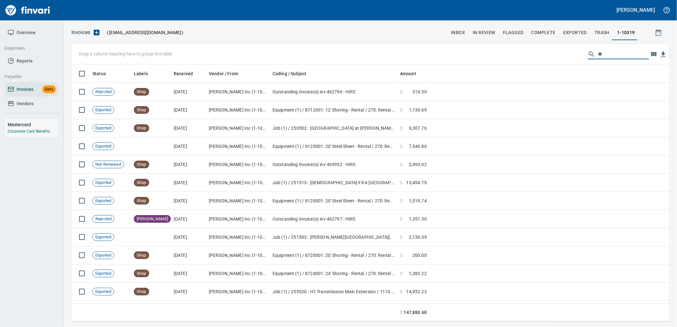
type input "*"
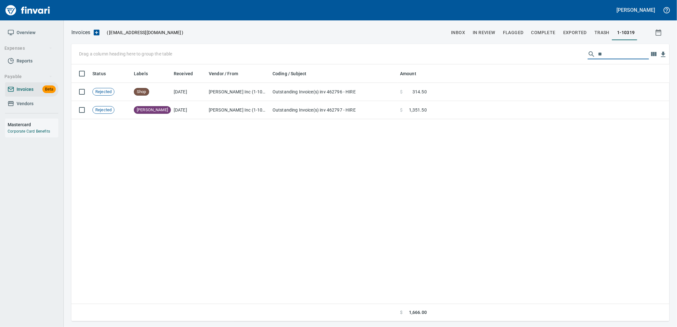
type input "*"
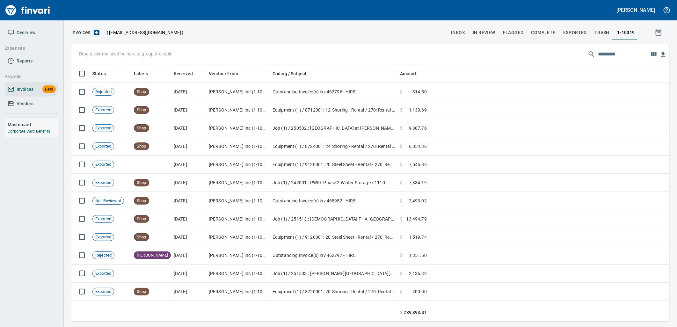
click at [31, 98] on link "Vendors" at bounding box center [31, 104] width 53 height 14
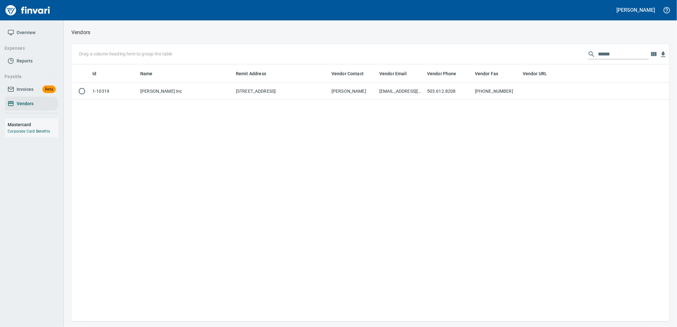
scroll to position [252, 593]
drag, startPoint x: 620, startPoint y: 52, endPoint x: 504, endPoint y: 52, distance: 116.3
click at [504, 52] on div "Drag a column heading here to group the table ******" at bounding box center [370, 54] width 598 height 20
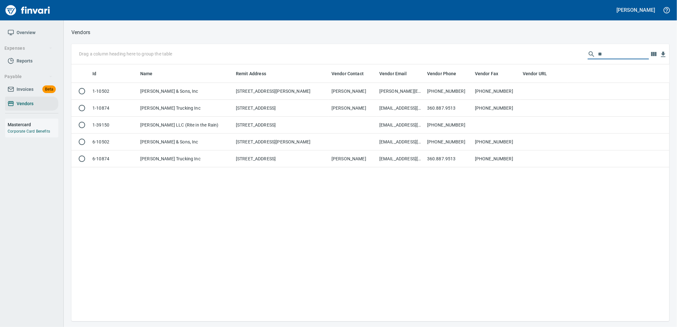
type input "*"
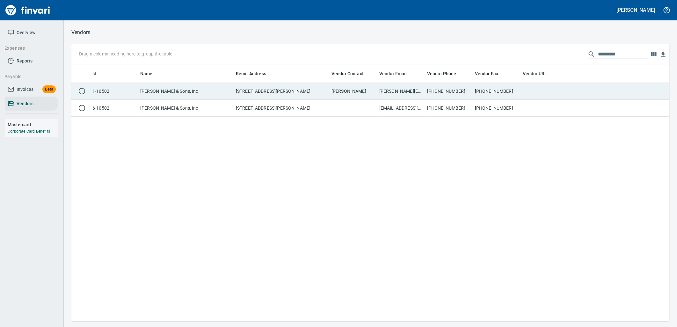
type input "*********"
click at [419, 87] on td "[PERSON_NAME][EMAIL_ADDRESS][PERSON_NAME][DOMAIN_NAME]" at bounding box center [401, 91] width 48 height 17
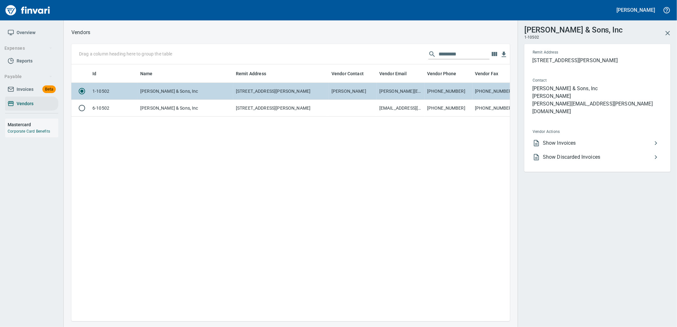
scroll to position [246, 433]
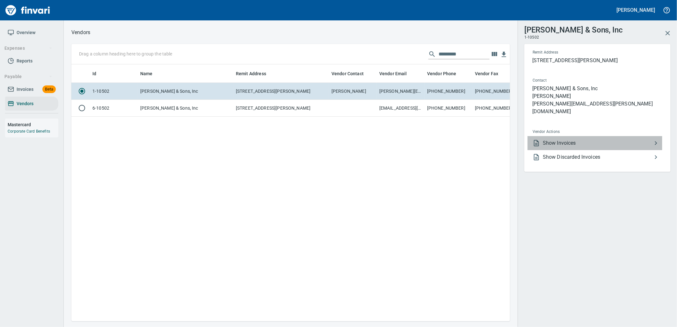
click at [552, 139] on span "Show Invoices" at bounding box center [597, 143] width 109 height 8
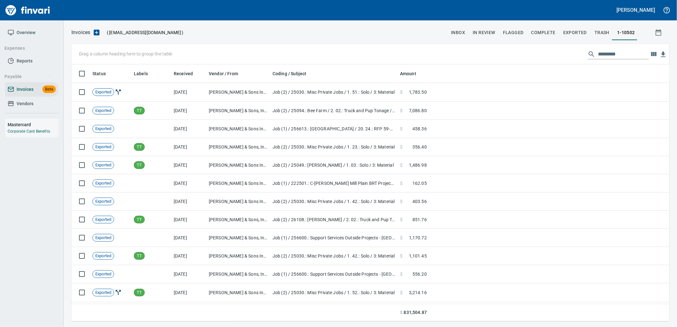
scroll to position [252, 587]
click at [628, 54] on input "text" at bounding box center [623, 54] width 51 height 10
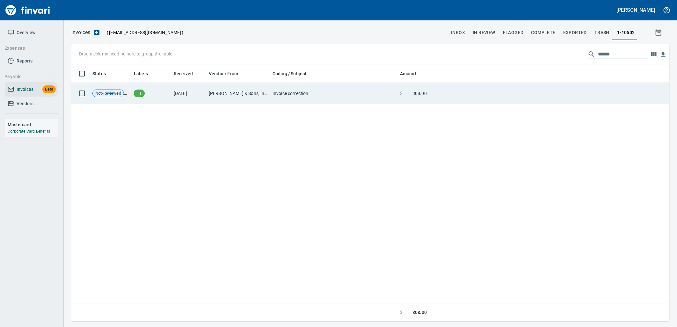
type input "******"
click at [526, 101] on td at bounding box center [549, 93] width 240 height 21
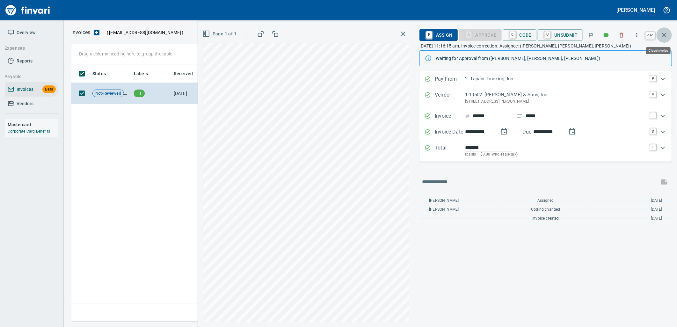
click at [665, 33] on icon "button" at bounding box center [664, 35] width 8 height 8
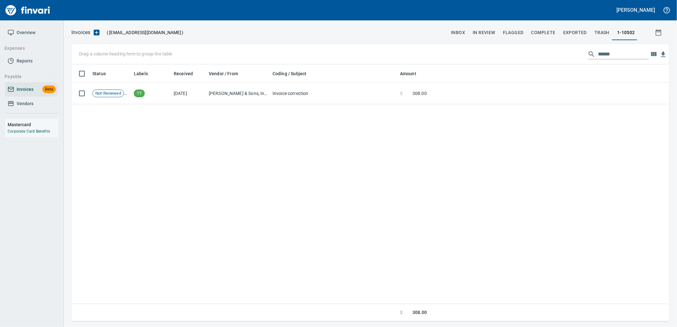
scroll to position [252, 593]
click at [33, 107] on span "Vendors" at bounding box center [25, 104] width 17 height 8
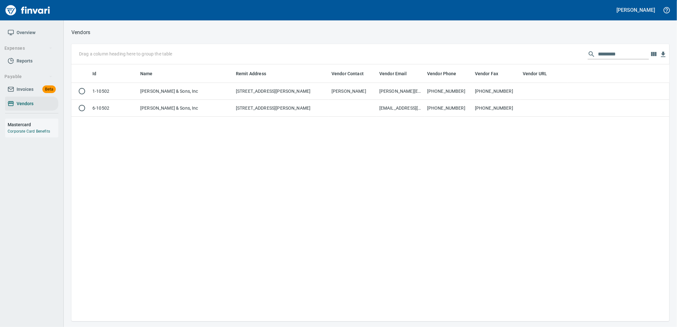
scroll to position [252, 593]
drag, startPoint x: 584, startPoint y: 53, endPoint x: 547, endPoint y: 60, distance: 38.2
click at [546, 59] on div "Drag a column heading here to group the table *********" at bounding box center [370, 54] width 598 height 20
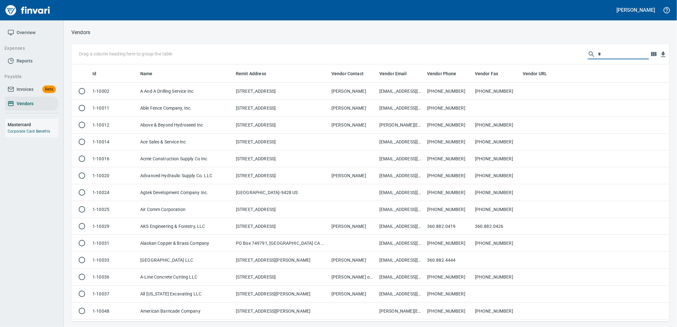
scroll to position [252, 587]
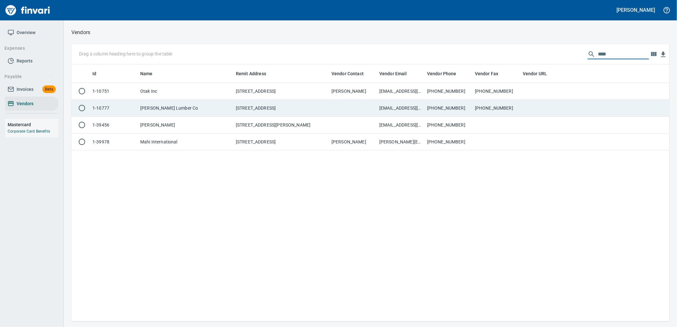
type input "****"
click at [343, 108] on td at bounding box center [353, 108] width 48 height 17
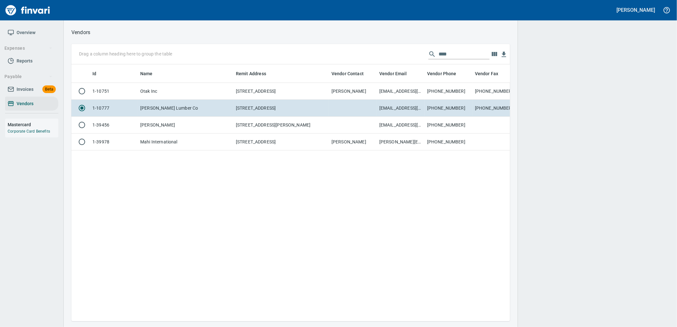
scroll to position [246, 433]
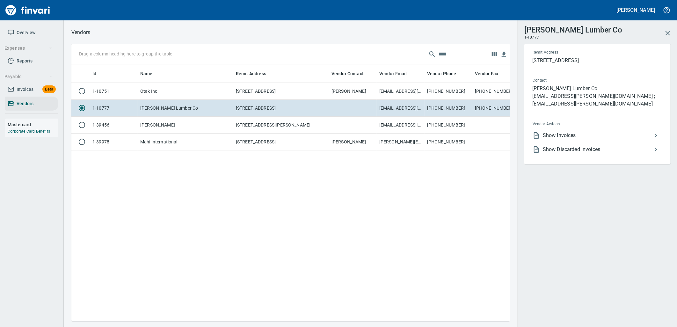
click at [578, 128] on li "Show Invoices" at bounding box center [594, 135] width 135 height 14
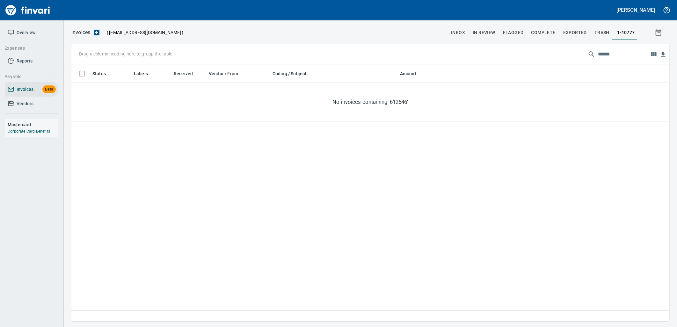
scroll to position [252, 593]
drag, startPoint x: 619, startPoint y: 54, endPoint x: 576, endPoint y: 53, distance: 42.7
click at [576, 53] on div "Drag a column heading here to group the table ******" at bounding box center [370, 54] width 598 height 20
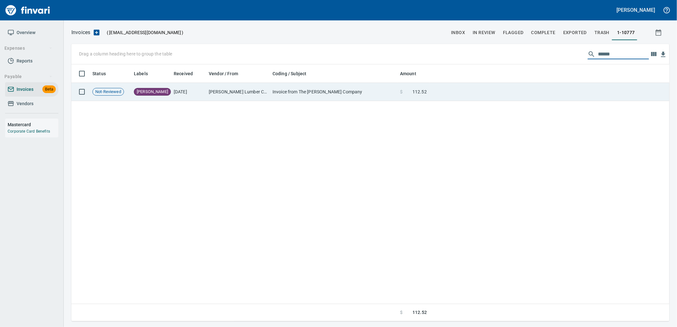
type input "******"
click at [435, 90] on td at bounding box center [549, 92] width 240 height 18
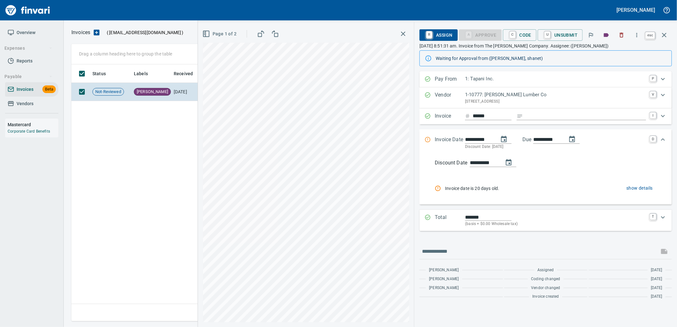
click at [665, 36] on icon "button" at bounding box center [664, 35] width 4 height 4
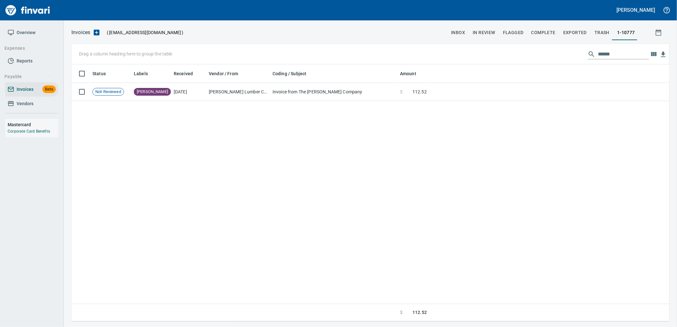
scroll to position [252, 592]
click at [45, 106] on span "Vendors" at bounding box center [32, 104] width 48 height 8
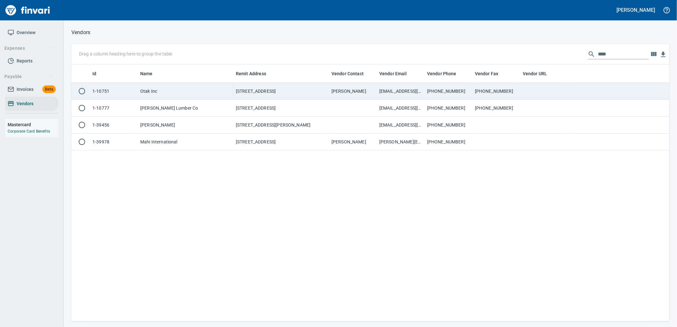
scroll to position [252, 593]
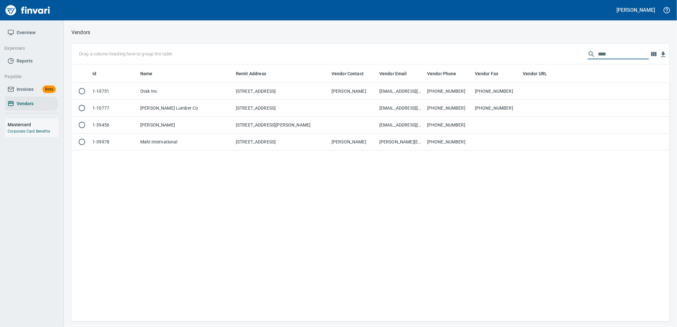
drag, startPoint x: 591, startPoint y: 52, endPoint x: 515, endPoint y: 49, distance: 75.6
click at [518, 49] on div "Drag a column heading here to group the table ****" at bounding box center [370, 54] width 598 height 20
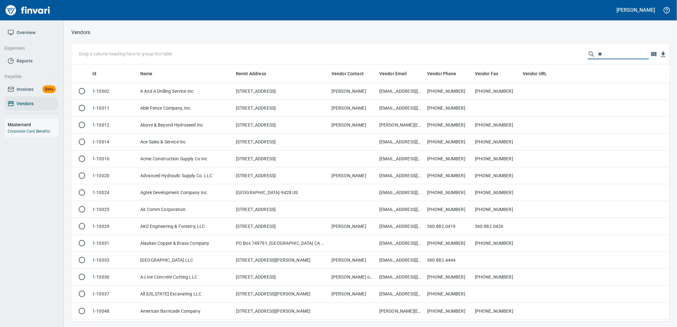
scroll to position [252, 587]
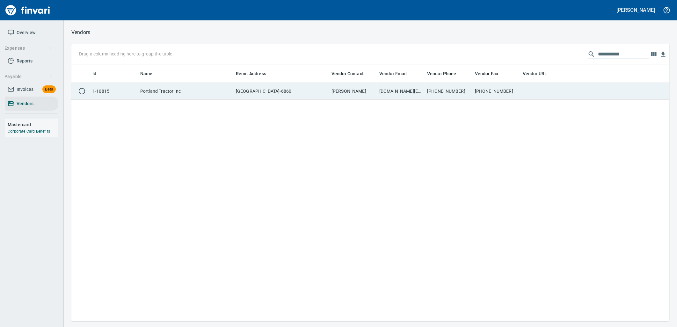
type input "**********"
click at [431, 92] on td "[PHONE_NUMBER]" at bounding box center [448, 91] width 48 height 17
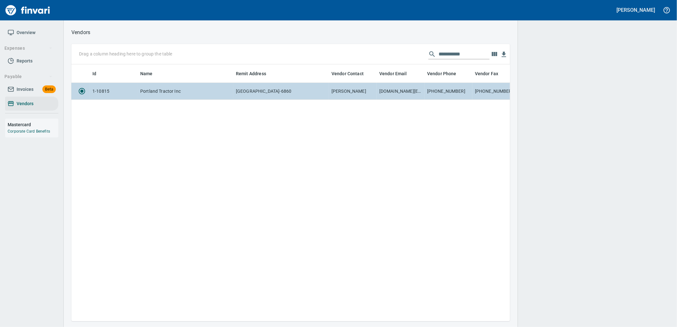
scroll to position [246, 433]
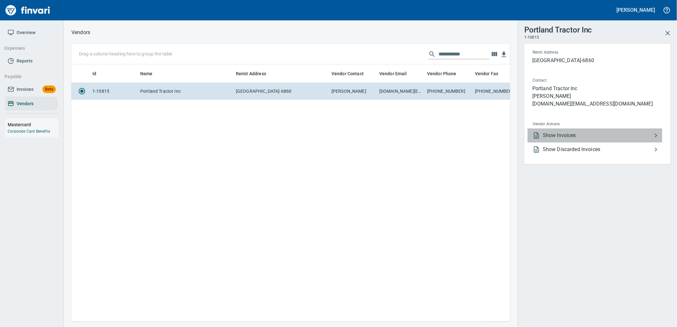
click at [546, 135] on span "Show Invoices" at bounding box center [597, 136] width 109 height 8
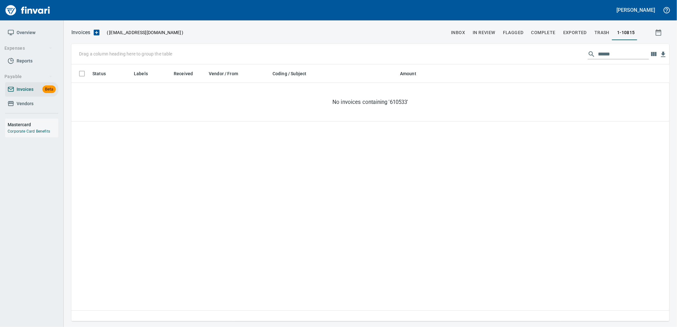
scroll to position [252, 593]
drag, startPoint x: 613, startPoint y: 56, endPoint x: 591, endPoint y: 52, distance: 22.2
click at [591, 52] on div "******" at bounding box center [618, 54] width 61 height 10
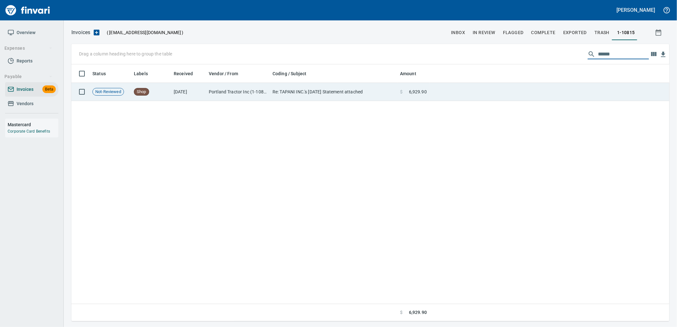
click at [408, 91] on span at bounding box center [406, 92] width 6 height 6
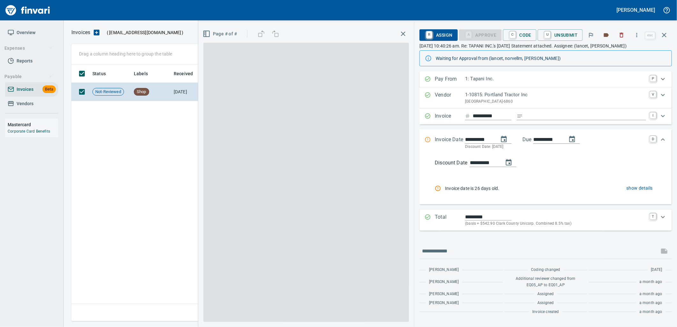
scroll to position [252, 592]
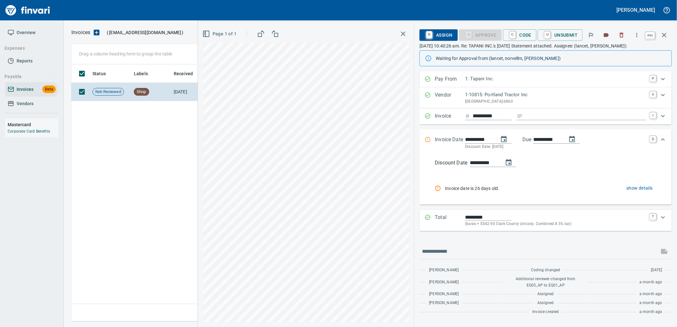
click at [662, 36] on icon "button" at bounding box center [664, 35] width 8 height 8
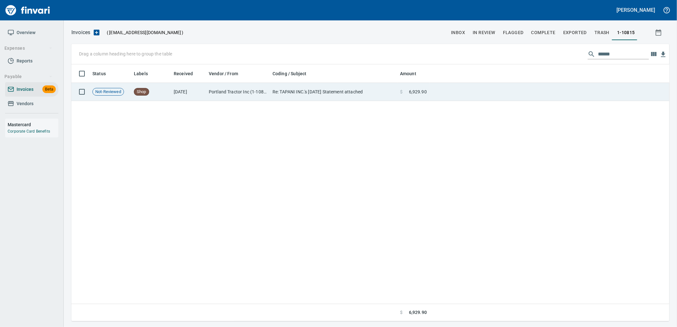
scroll to position [252, 592]
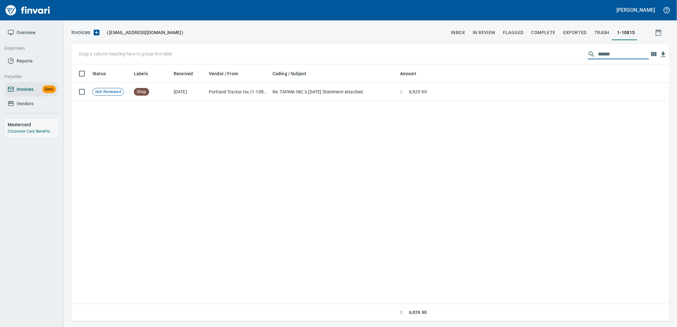
drag, startPoint x: 604, startPoint y: 51, endPoint x: 584, endPoint y: 52, distance: 19.8
click at [588, 51] on div "******" at bounding box center [618, 54] width 61 height 10
type input "*"
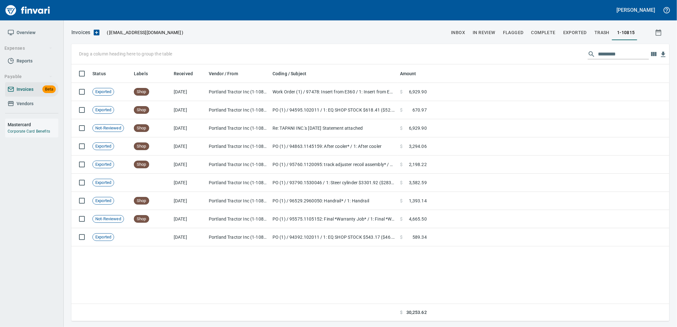
click at [23, 107] on span "Vendors" at bounding box center [25, 104] width 17 height 8
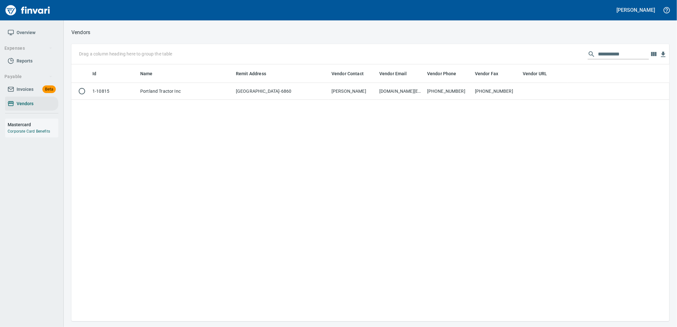
scroll to position [252, 593]
drag, startPoint x: 621, startPoint y: 58, endPoint x: 566, endPoint y: 60, distance: 55.2
click at [569, 59] on div "**********" at bounding box center [370, 54] width 598 height 20
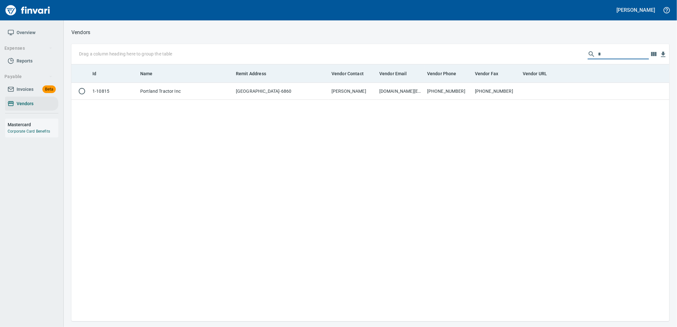
scroll to position [252, 587]
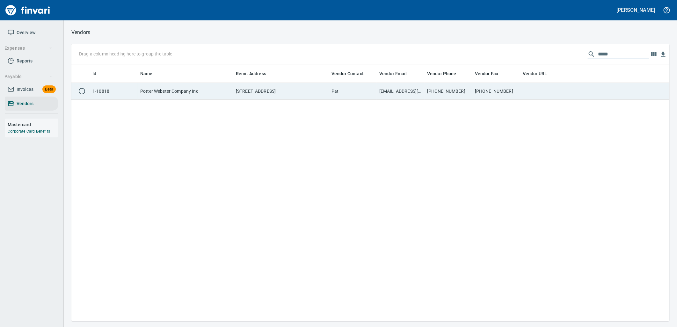
type input "*****"
click at [548, 85] on td at bounding box center [544, 91] width 48 height 17
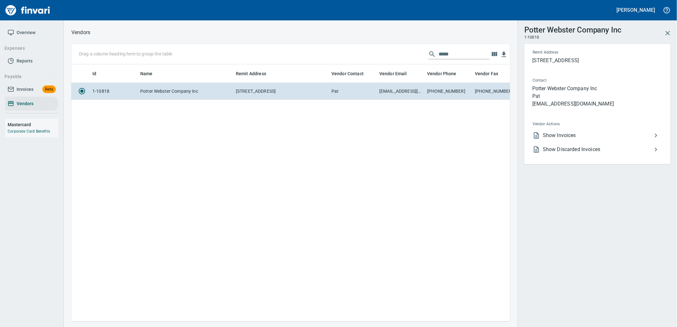
scroll to position [246, 433]
click at [563, 134] on span "Show Invoices" at bounding box center [597, 136] width 109 height 8
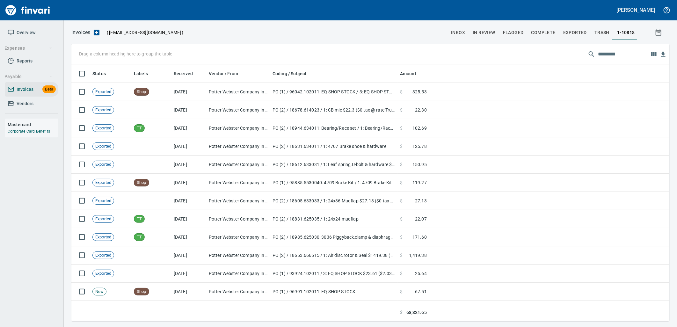
scroll to position [252, 587]
click at [618, 50] on input "text" at bounding box center [623, 54] width 51 height 10
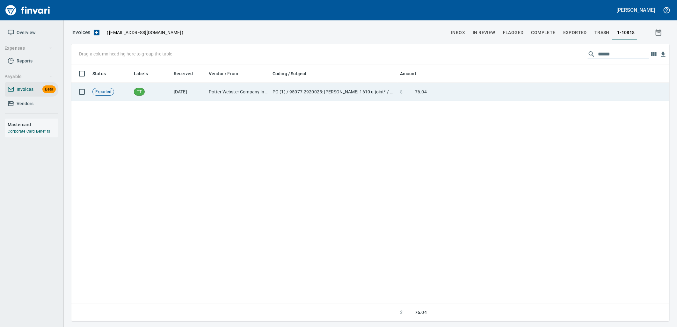
type input "******"
click at [417, 94] on span "76.04" at bounding box center [421, 92] width 12 height 6
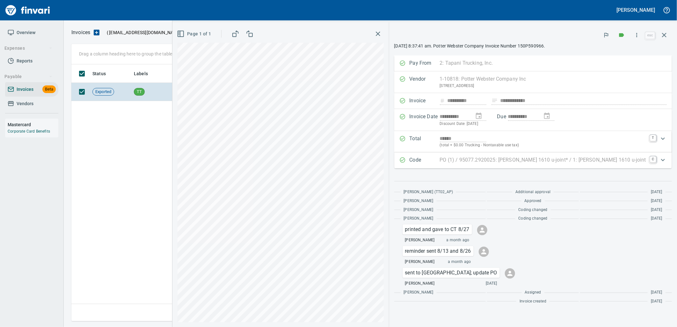
click at [168, 133] on div "Status Labels Received Vendor / From Coding / Subject Amount Exported TT [DATE]…" at bounding box center [370, 192] width 598 height 257
click at [638, 36] on icon "button" at bounding box center [637, 35] width 6 height 6
click at [662, 33] on div at bounding box center [338, 163] width 677 height 327
click at [664, 33] on icon "button" at bounding box center [664, 35] width 8 height 8
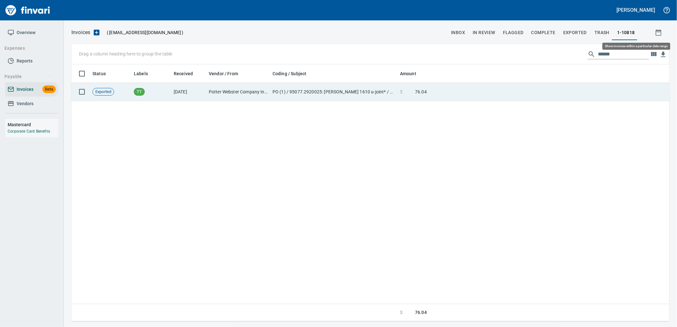
scroll to position [252, 593]
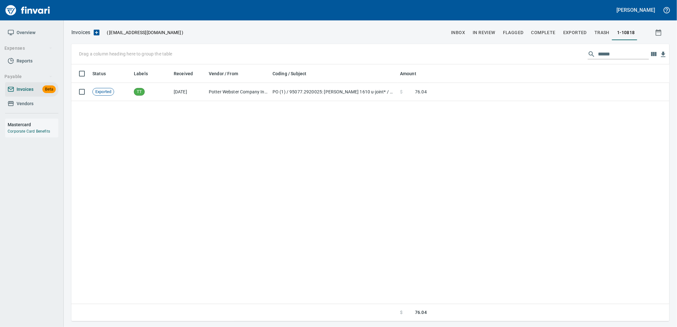
drag, startPoint x: 627, startPoint y: 56, endPoint x: 558, endPoint y: 59, distance: 68.9
click at [558, 59] on div "Drag a column heading here to group the table ******" at bounding box center [370, 54] width 598 height 20
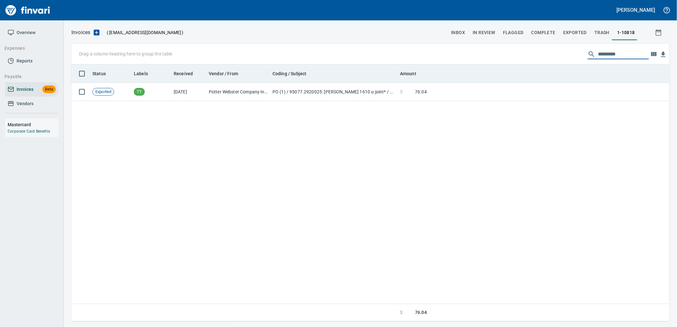
scroll to position [252, 587]
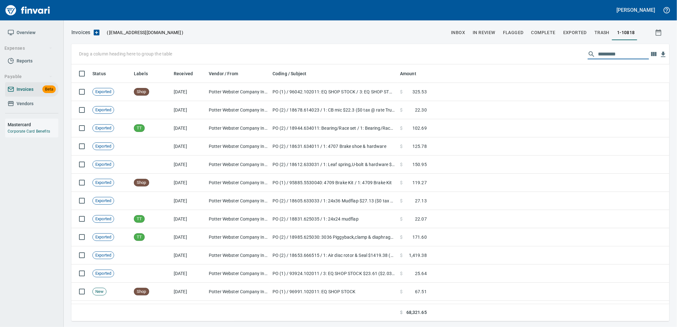
click at [39, 106] on span "Vendors" at bounding box center [32, 104] width 48 height 8
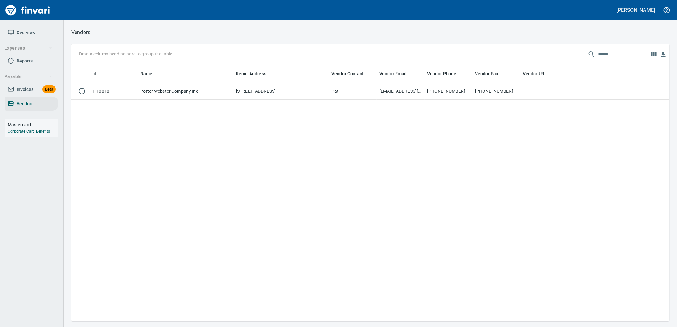
scroll to position [252, 593]
drag, startPoint x: 615, startPoint y: 53, endPoint x: 555, endPoint y: 60, distance: 60.3
click at [555, 60] on div "Drag a column heading here to group the table *****" at bounding box center [370, 54] width 598 height 20
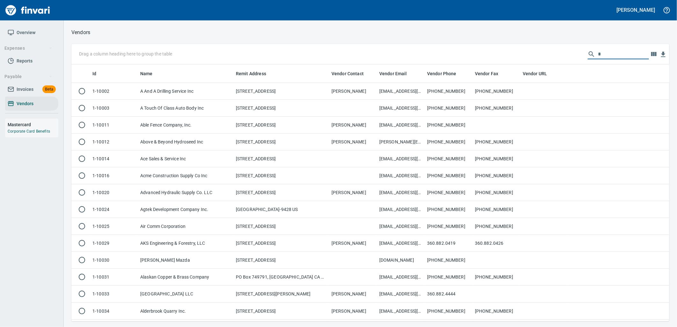
scroll to position [252, 587]
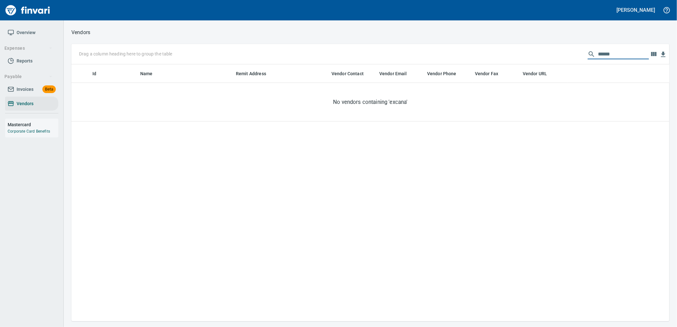
drag, startPoint x: 617, startPoint y: 54, endPoint x: 605, endPoint y: 56, distance: 12.6
click at [605, 56] on input "******" at bounding box center [623, 54] width 51 height 10
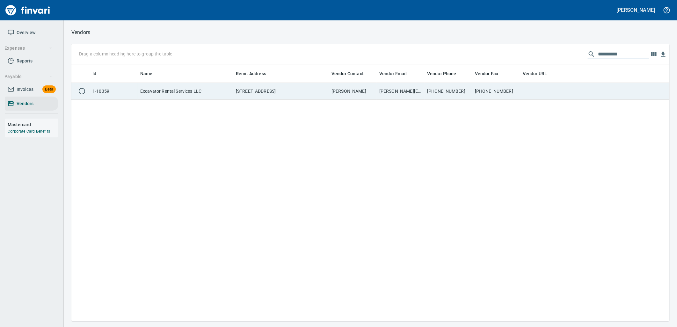
type input "*********"
click at [503, 89] on td "[PHONE_NUMBER]" at bounding box center [496, 91] width 48 height 17
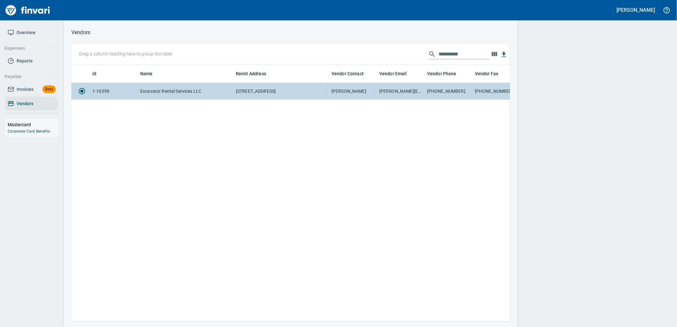
scroll to position [246, 433]
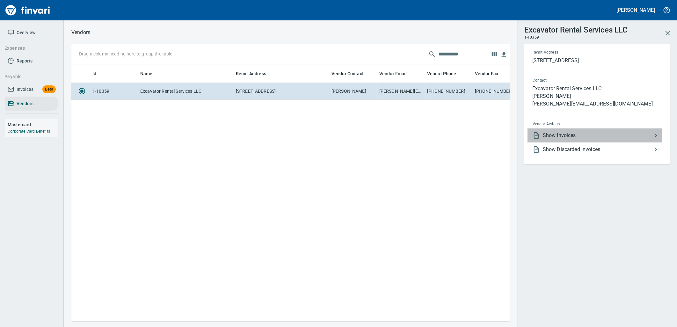
click at [562, 134] on span "Show Invoices" at bounding box center [597, 136] width 109 height 8
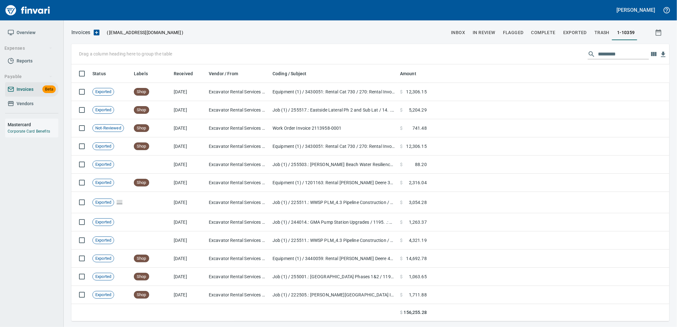
scroll to position [252, 587]
click at [598, 56] on input "text" at bounding box center [623, 54] width 51 height 10
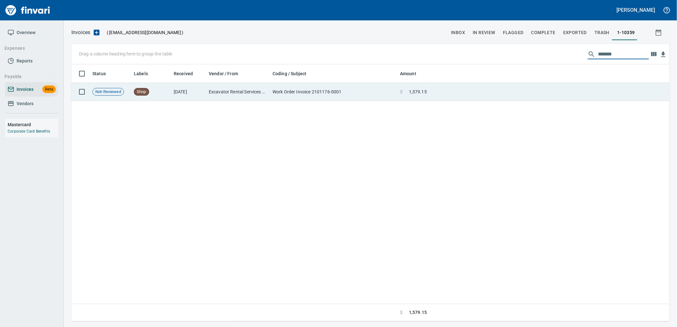
click at [486, 93] on td at bounding box center [549, 92] width 240 height 18
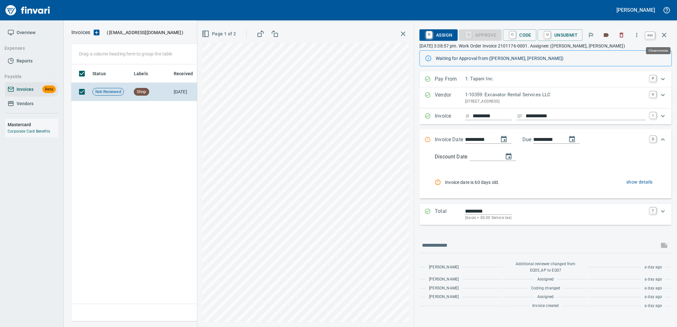
click at [664, 32] on icon "button" at bounding box center [664, 35] width 8 height 8
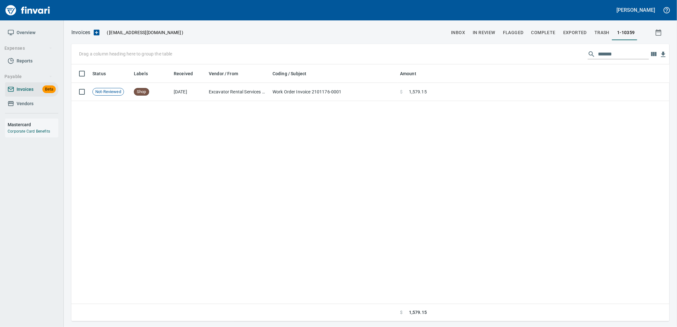
scroll to position [252, 592]
drag, startPoint x: 620, startPoint y: 53, endPoint x: 594, endPoint y: 56, distance: 26.0
click at [598, 56] on input "*******" at bounding box center [623, 54] width 51 height 10
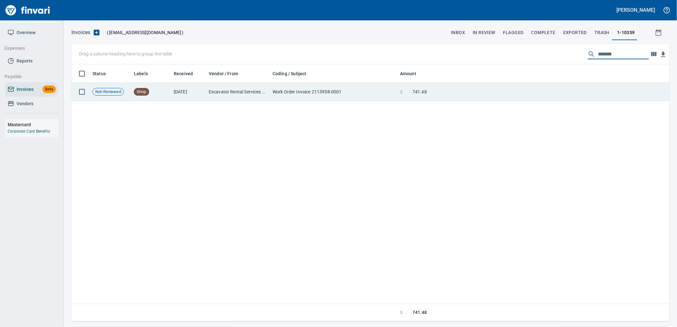
type input "*******"
click at [426, 96] on td "$ 741.48" at bounding box center [413, 92] width 32 height 18
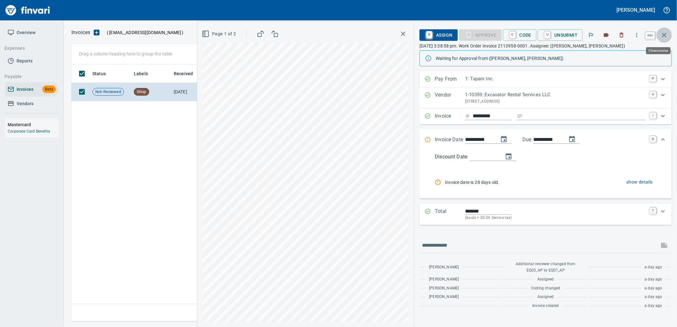
click at [665, 30] on button "button" at bounding box center [664, 34] width 15 height 15
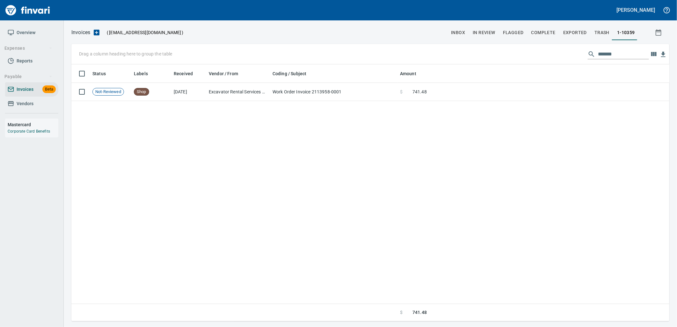
click at [32, 98] on link "Vendors" at bounding box center [31, 104] width 53 height 14
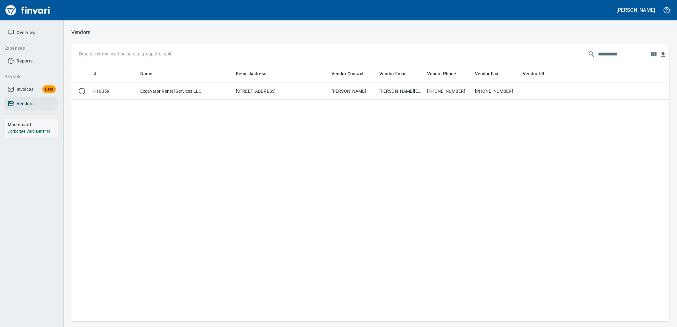
scroll to position [252, 593]
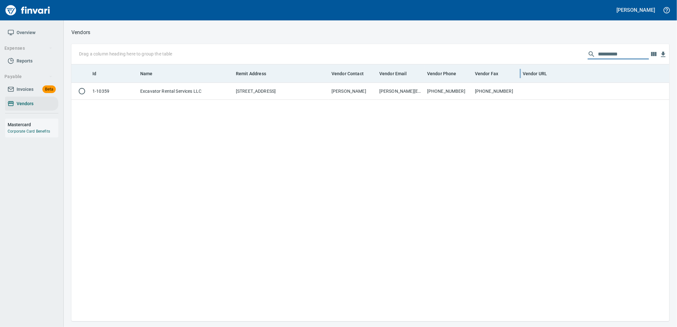
drag, startPoint x: 619, startPoint y: 55, endPoint x: 522, endPoint y: 64, distance: 97.6
click at [523, 64] on div "Drag a column heading here to group the table ********* Id Name Remit Address V…" at bounding box center [370, 182] width 598 height 277
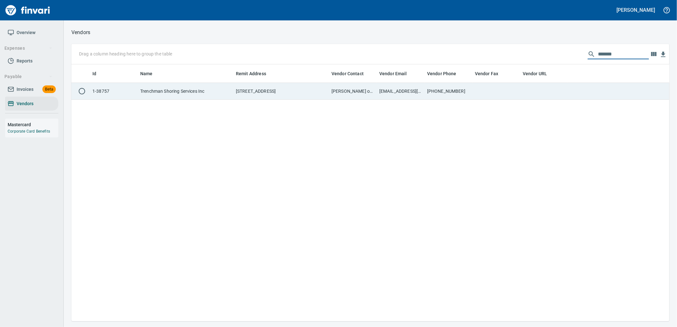
type input "*******"
click at [360, 90] on td "[PERSON_NAME] or [PERSON_NAME]" at bounding box center [353, 91] width 48 height 17
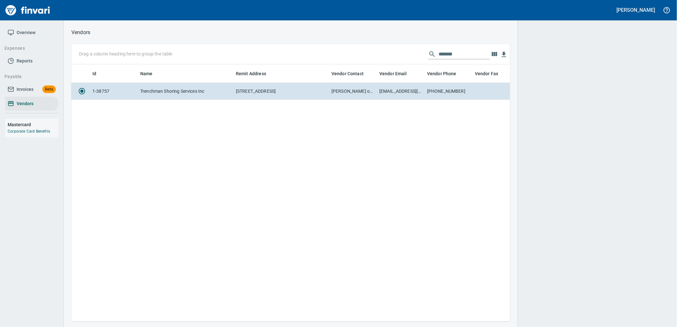
scroll to position [246, 433]
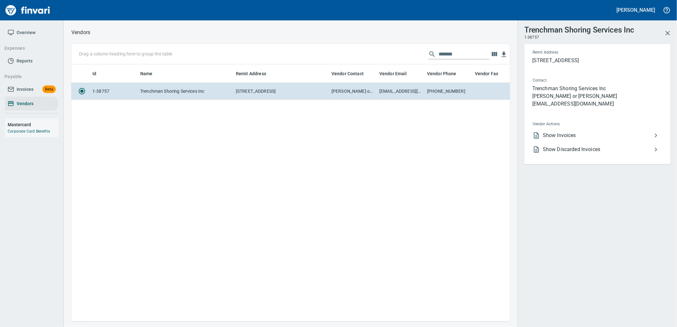
click at [567, 134] on span "Show Invoices" at bounding box center [597, 136] width 109 height 8
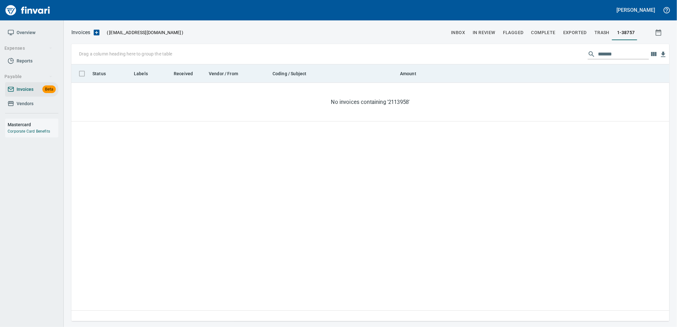
scroll to position [252, 593]
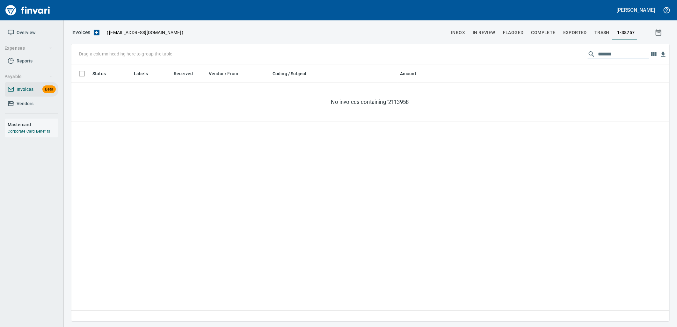
drag, startPoint x: 617, startPoint y: 55, endPoint x: 561, endPoint y: 57, distance: 55.8
click at [561, 57] on div "Drag a column heading here to group the table *******" at bounding box center [370, 54] width 598 height 20
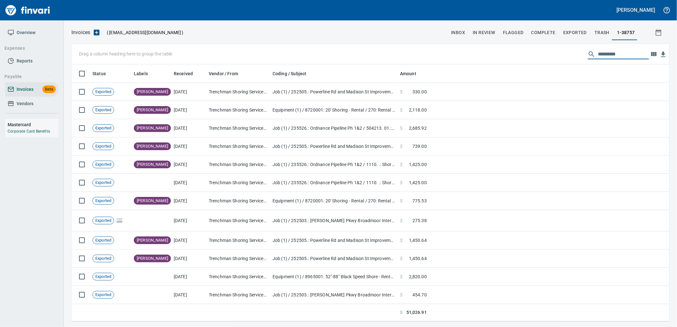
click at [611, 57] on input "text" at bounding box center [623, 54] width 51 height 10
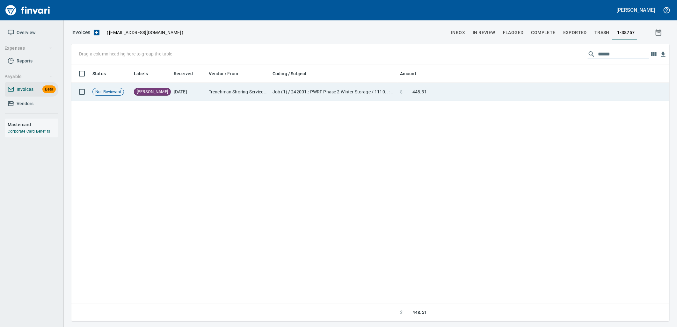
type input "******"
click at [450, 91] on td at bounding box center [549, 92] width 240 height 18
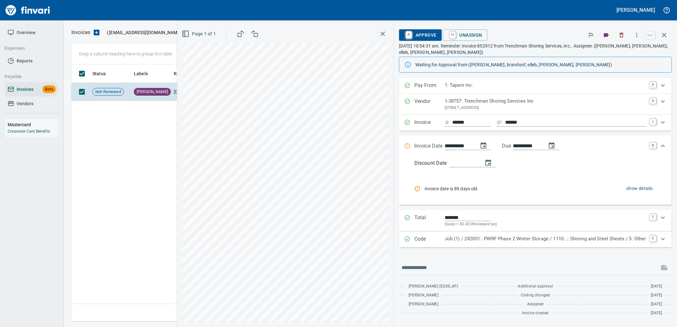
scroll to position [252, 592]
drag, startPoint x: 638, startPoint y: 33, endPoint x: 558, endPoint y: 36, distance: 80.7
click at [558, 36] on div "A Approve U Unassign" at bounding box center [521, 35] width 245 height 14
click at [407, 33] on link "A" at bounding box center [409, 35] width 6 height 7
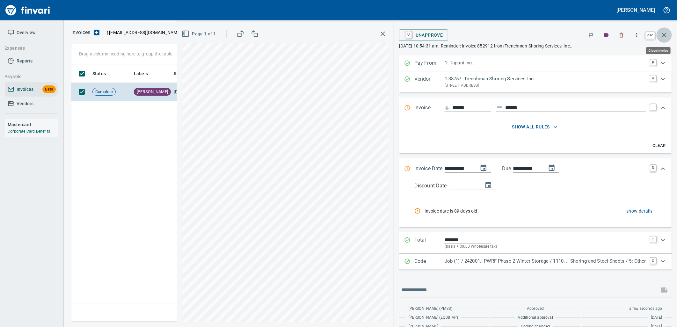
click at [667, 36] on icon "button" at bounding box center [664, 35] width 8 height 8
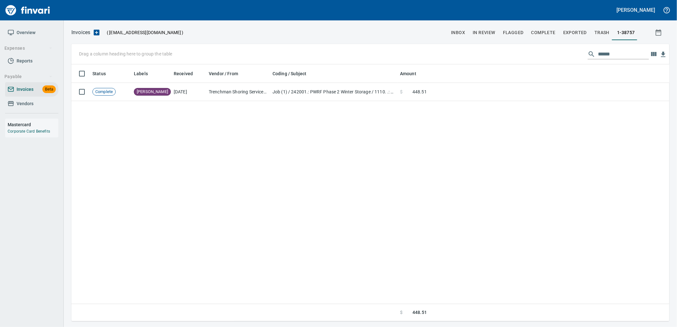
scroll to position [252, 593]
drag, startPoint x: 616, startPoint y: 52, endPoint x: 554, endPoint y: 58, distance: 63.1
click at [559, 58] on div "Drag a column heading here to group the table ******" at bounding box center [370, 54] width 598 height 20
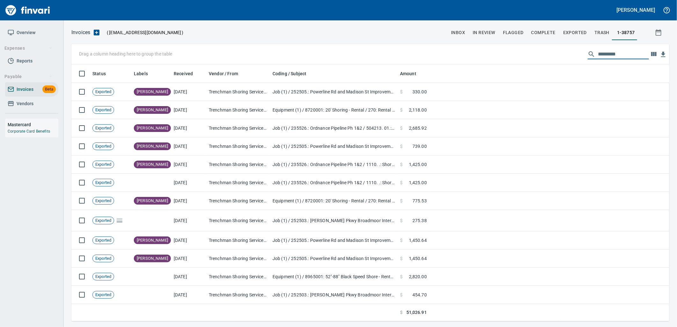
click at [24, 106] on span "Vendors" at bounding box center [25, 104] width 17 height 8
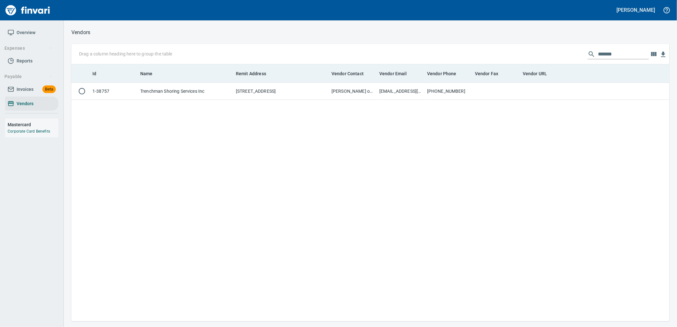
scroll to position [252, 593]
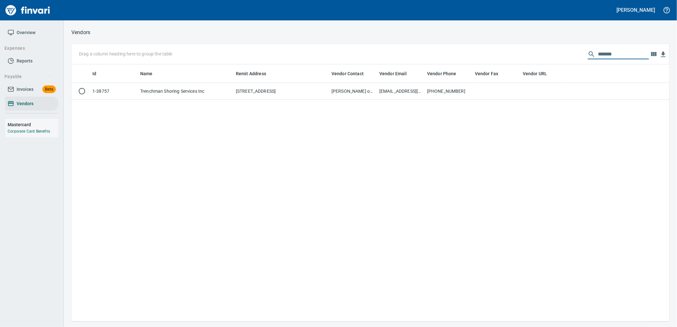
drag, startPoint x: 618, startPoint y: 53, endPoint x: 519, endPoint y: 48, distance: 98.3
click at [520, 48] on div "Drag a column heading here to group the table *******" at bounding box center [370, 54] width 598 height 20
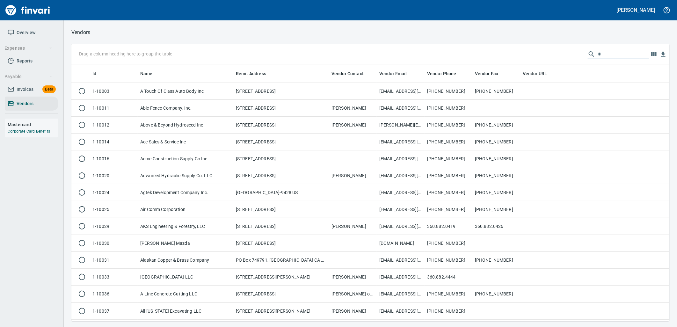
scroll to position [252, 587]
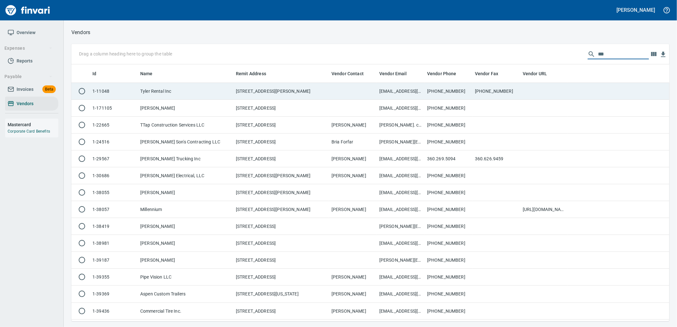
type input "***"
click at [327, 95] on td "[STREET_ADDRESS][PERSON_NAME]" at bounding box center [281, 91] width 96 height 17
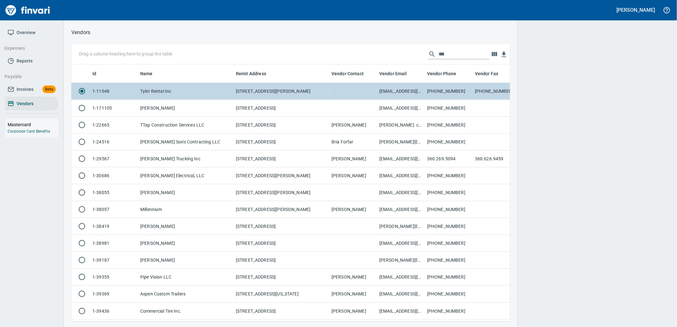
scroll to position [246, 428]
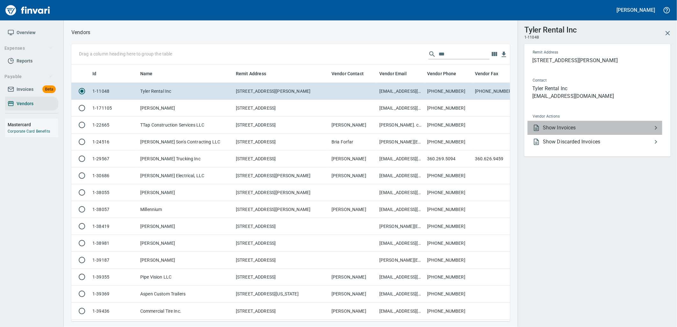
click at [581, 124] on span "Show Invoices" at bounding box center [597, 128] width 109 height 8
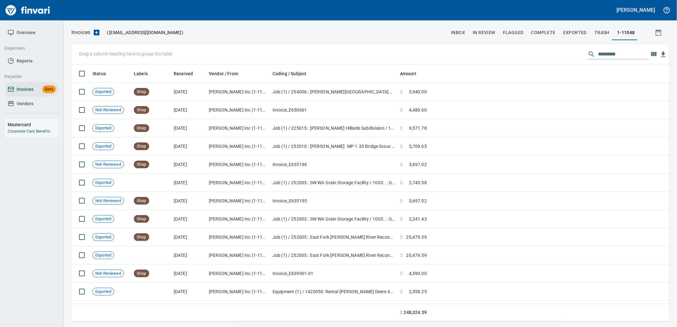
scroll to position [252, 587]
click at [614, 52] on input "text" at bounding box center [623, 54] width 51 height 10
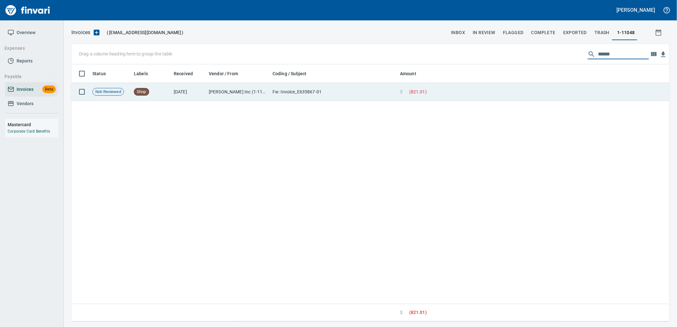
type input "******"
click at [319, 90] on td "Fw: Invoice_E635867-01" at bounding box center [333, 92] width 127 height 18
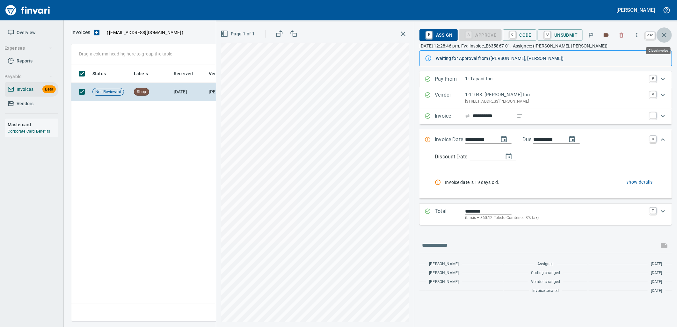
click at [666, 36] on icon "button" at bounding box center [664, 35] width 8 height 8
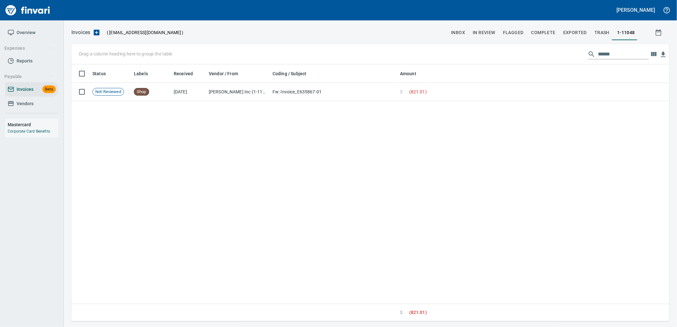
scroll to position [252, 593]
drag, startPoint x: 622, startPoint y: 58, endPoint x: 577, endPoint y: 61, distance: 45.0
click at [577, 59] on div "Drag a column heading here to group the table ******" at bounding box center [370, 54] width 598 height 20
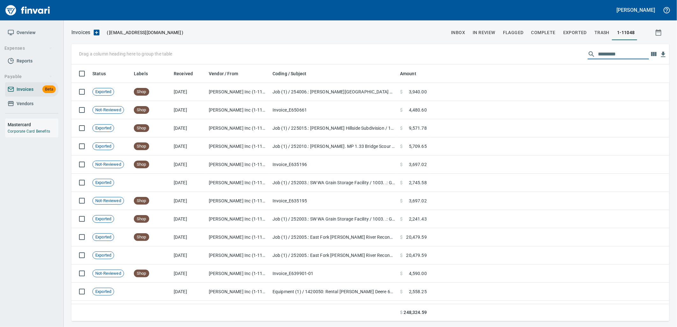
click at [40, 108] on link "Vendors" at bounding box center [31, 104] width 53 height 14
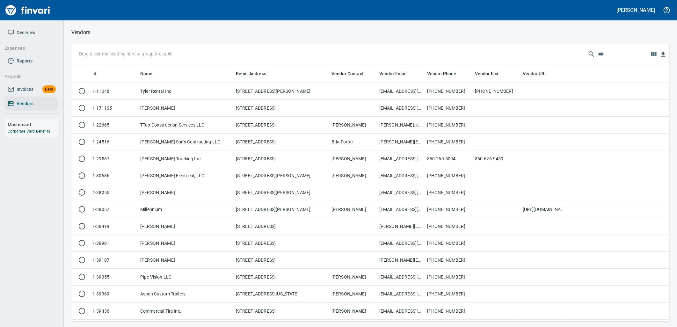
scroll to position [252, 587]
drag, startPoint x: 607, startPoint y: 55, endPoint x: 569, endPoint y: 57, distance: 37.6
click at [569, 57] on div "Drag a column heading here to group the table ***" at bounding box center [370, 54] width 598 height 20
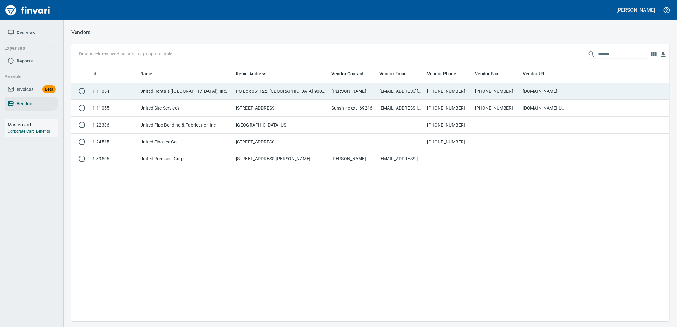
type input "******"
click at [311, 94] on td "PO Box 051122, Los Angeles CA 90074-1122" at bounding box center [281, 91] width 96 height 17
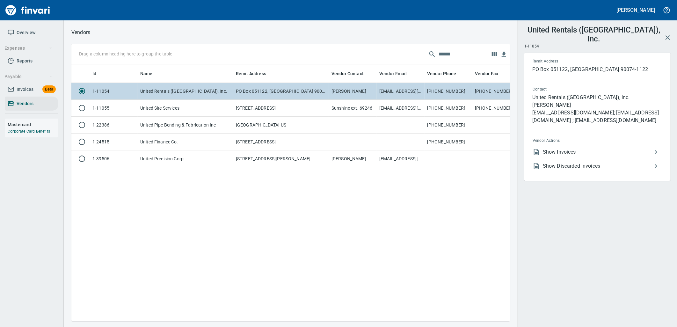
scroll to position [246, 433]
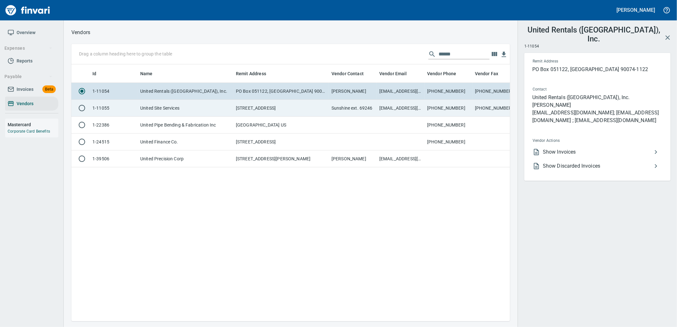
click at [269, 111] on td "PO Box 660475, Dallas TX 75266-0475" at bounding box center [281, 108] width 96 height 17
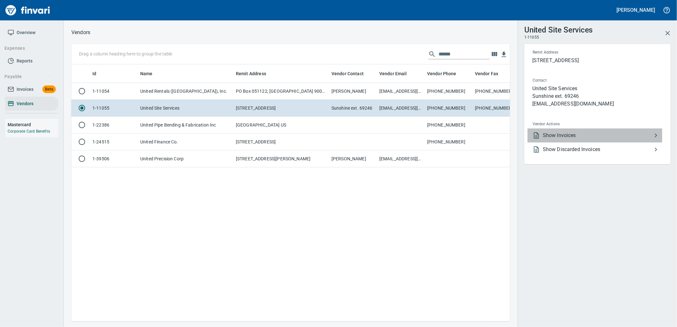
click at [565, 135] on span "Show Invoices" at bounding box center [597, 136] width 109 height 8
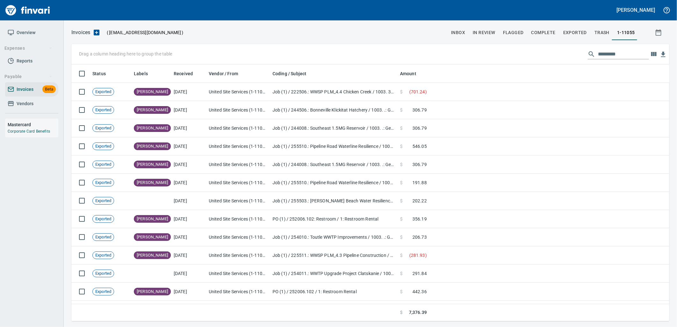
scroll to position [252, 587]
drag, startPoint x: 617, startPoint y: 50, endPoint x: 569, endPoint y: 48, distance: 48.1
click at [571, 48] on div "Drag a column heading here to group the table" at bounding box center [370, 54] width 598 height 20
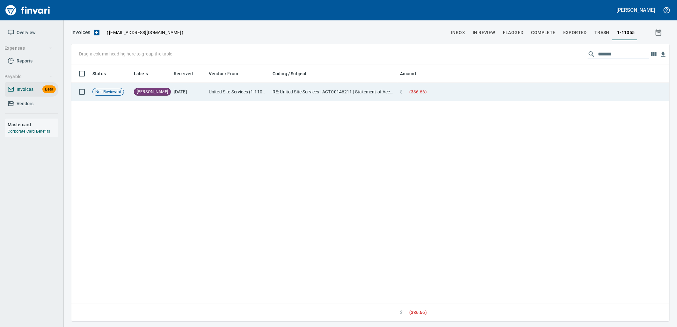
type input "*******"
click at [426, 90] on span "( 336.66 )" at bounding box center [418, 92] width 18 height 6
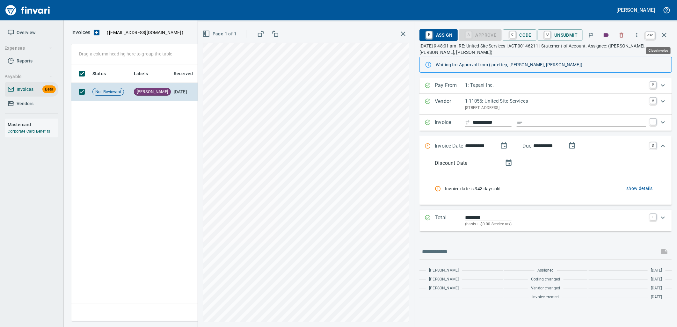
click at [664, 32] on icon "button" at bounding box center [664, 35] width 8 height 8
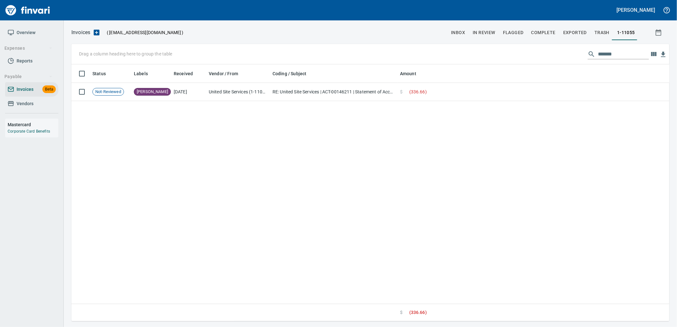
scroll to position [252, 593]
click at [28, 102] on span "Vendors" at bounding box center [25, 104] width 17 height 8
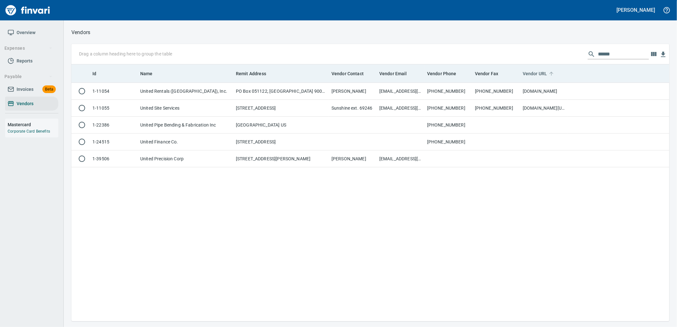
scroll to position [252, 593]
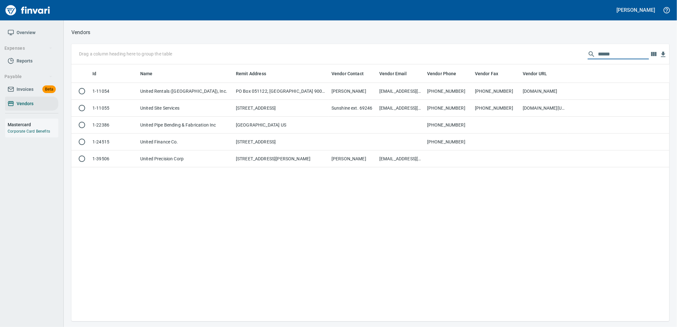
drag, startPoint x: 621, startPoint y: 56, endPoint x: 556, endPoint y: 57, distance: 64.7
click at [560, 56] on div "Drag a column heading here to group the table ******" at bounding box center [370, 54] width 598 height 20
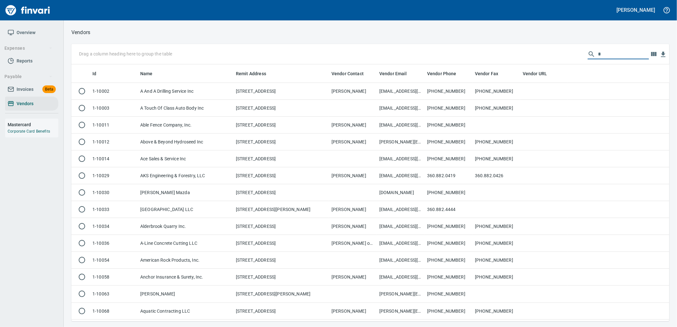
scroll to position [252, 587]
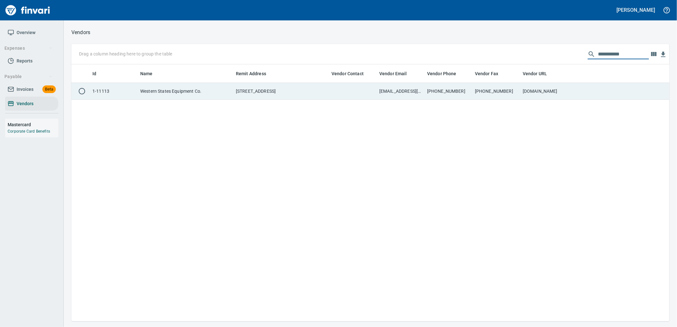
type input "**********"
click at [388, 88] on td "[EMAIL_ADDRESS][DOMAIN_NAME] ; [PERSON_NAME][EMAIL_ADDRESS][PERSON_NAME][DOMAIN…" at bounding box center [401, 91] width 48 height 17
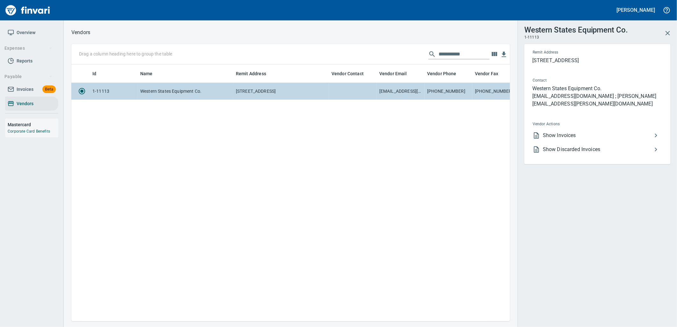
scroll to position [246, 433]
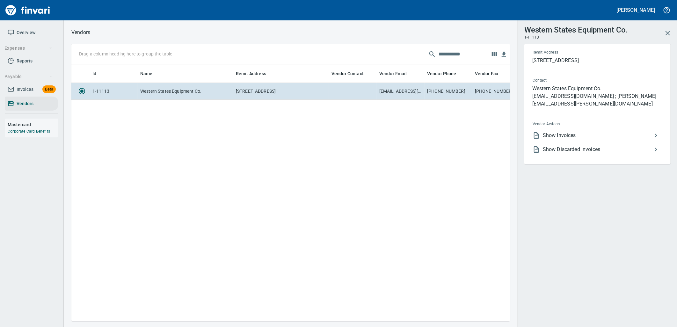
click at [612, 132] on span "Show Invoices" at bounding box center [597, 136] width 109 height 8
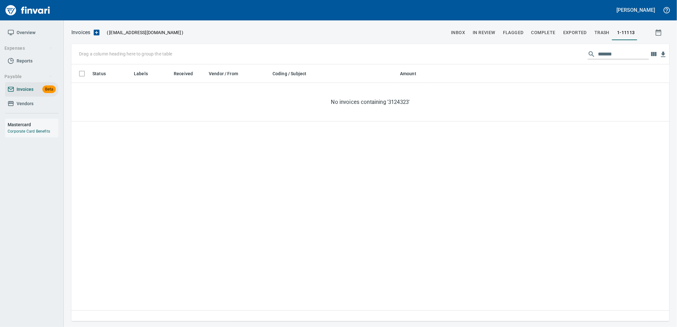
scroll to position [252, 593]
drag, startPoint x: 583, startPoint y: 57, endPoint x: 578, endPoint y: 58, distance: 4.8
click at [578, 58] on div "Drag a column heading here to group the table *******" at bounding box center [370, 54] width 598 height 20
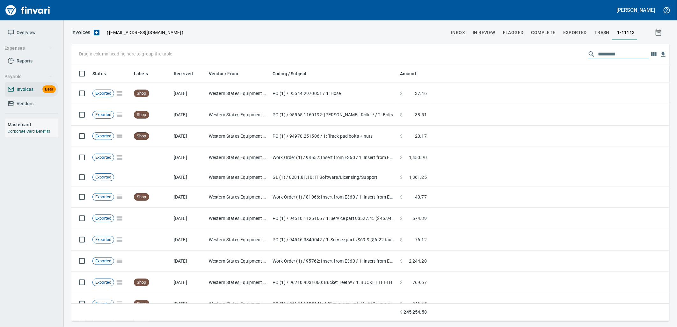
scroll to position [252, 587]
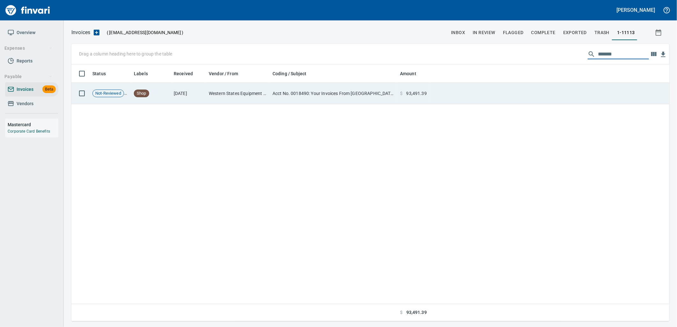
type input "*******"
click at [479, 89] on td at bounding box center [549, 93] width 240 height 21
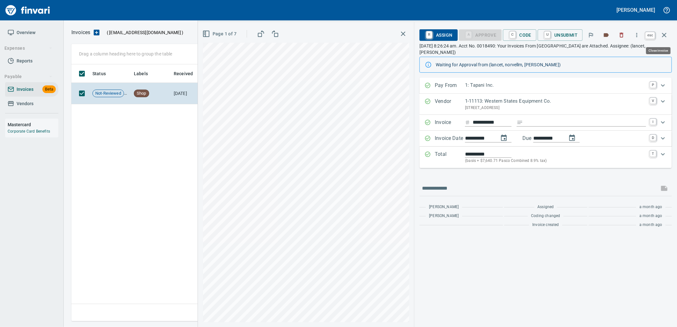
click at [664, 34] on icon "button" at bounding box center [664, 35] width 4 height 4
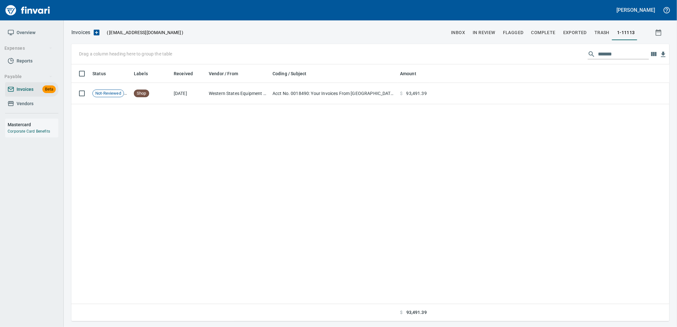
scroll to position [252, 592]
drag, startPoint x: 628, startPoint y: 55, endPoint x: 577, endPoint y: 59, distance: 51.1
click at [577, 59] on div "Drag a column heading here to group the table *******" at bounding box center [370, 54] width 598 height 20
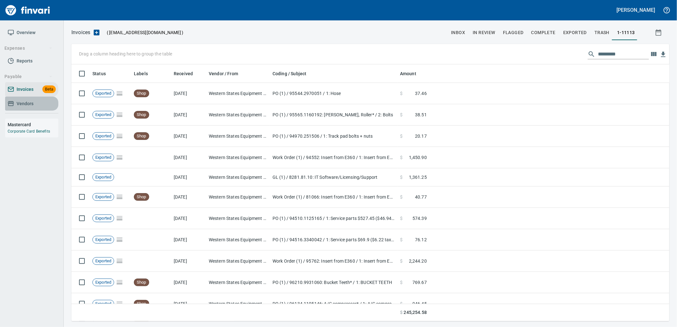
click at [43, 106] on span "Vendors" at bounding box center [32, 104] width 48 height 8
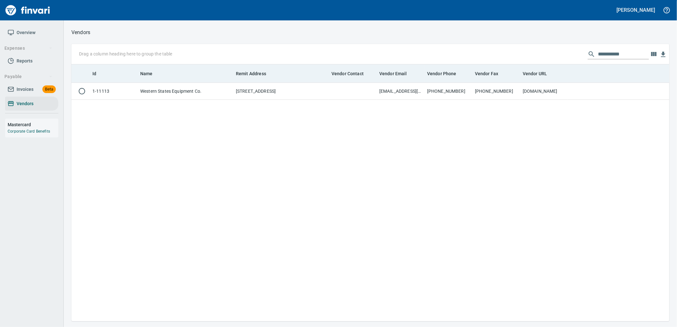
scroll to position [252, 593]
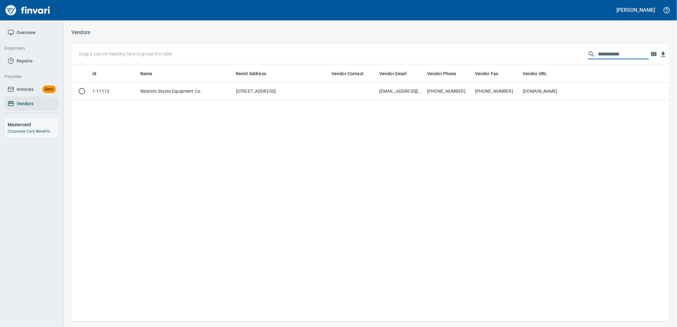
drag, startPoint x: 639, startPoint y: 53, endPoint x: 515, endPoint y: 43, distance: 124.0
click at [517, 45] on div "**********" at bounding box center [370, 54] width 598 height 20
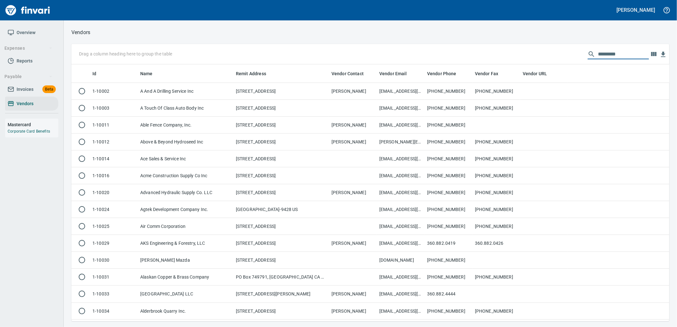
scroll to position [252, 587]
click at [42, 86] on span "Beta" at bounding box center [48, 89] width 13 height 7
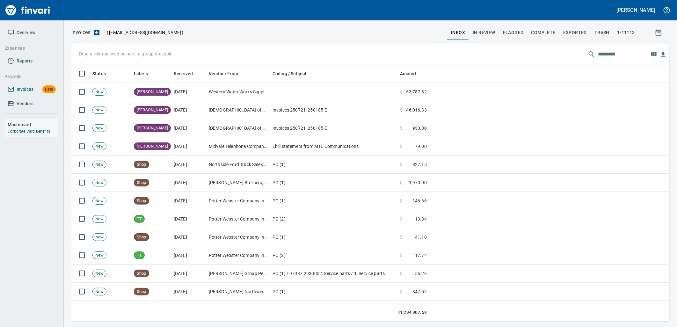
scroll to position [252, 587]
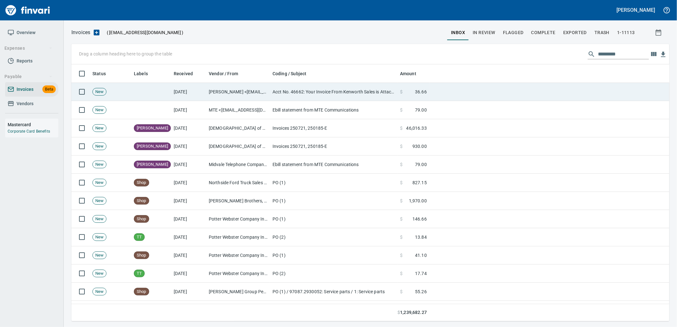
click at [333, 98] on td "Acct No. 46662: Your Invoice From Kenworth Sales is Attached" at bounding box center [333, 92] width 127 height 18
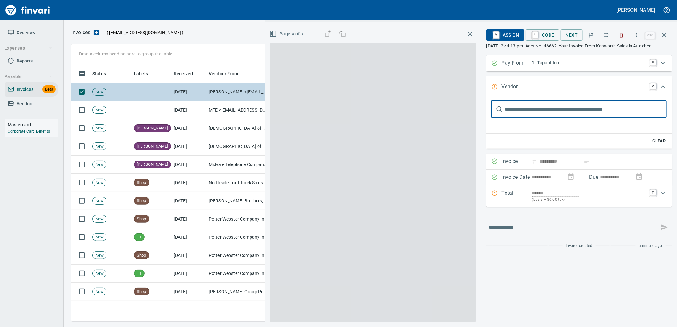
scroll to position [252, 587]
type input "**********"
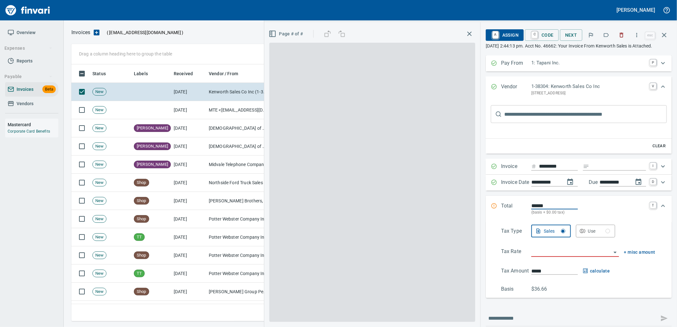
scroll to position [0, 0]
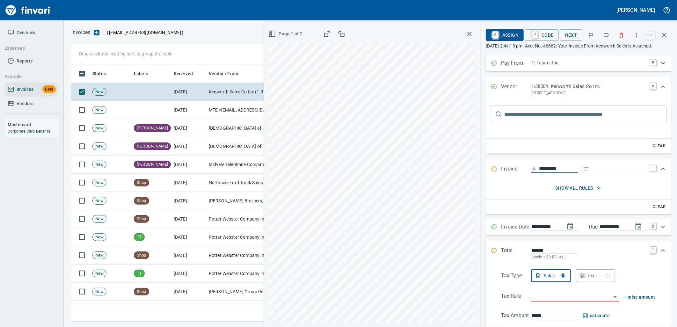
click at [603, 173] on input "Expand" at bounding box center [619, 169] width 54 height 8
click at [595, 173] on input "Expand" at bounding box center [619, 169] width 54 height 8
type input "**********"
drag, startPoint x: 565, startPoint y: 175, endPoint x: 508, endPoint y: 177, distance: 57.7
click at [508, 173] on div "**********" at bounding box center [573, 169] width 164 height 8
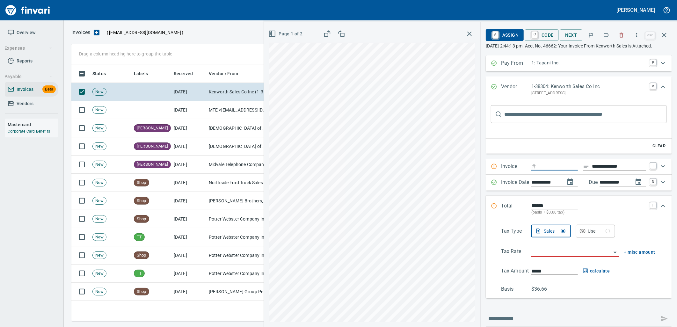
click at [546, 170] on input "Expand" at bounding box center [558, 167] width 39 height 8
type input "*********"
click at [659, 91] on icon "Expand" at bounding box center [663, 87] width 8 height 8
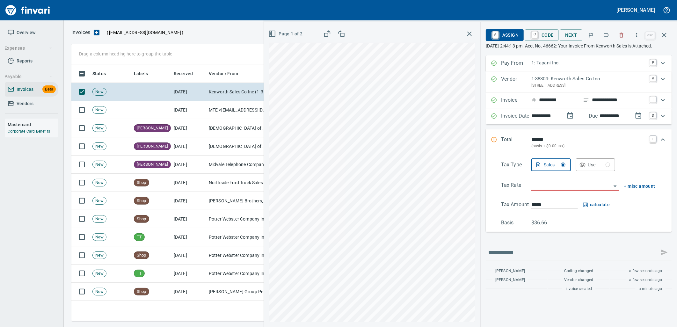
click at [576, 190] on input "search" at bounding box center [571, 185] width 80 height 9
type input "**********"
type input "*****"
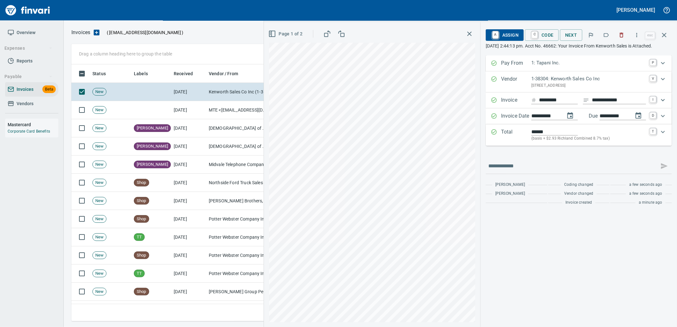
type input "**********"
click at [552, 34] on span "C Code" at bounding box center [542, 35] width 24 height 11
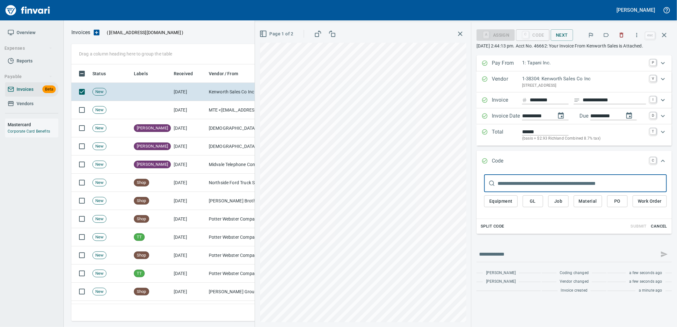
click at [617, 205] on span "PO" at bounding box center [617, 201] width 10 height 8
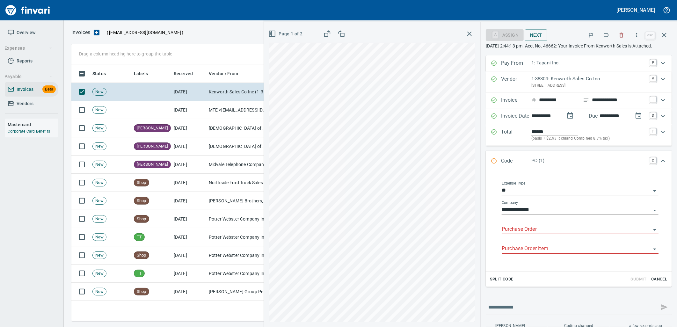
click at [543, 234] on input "Purchase Order" at bounding box center [576, 229] width 149 height 9
click at [576, 255] on li "97154.8070063: lights" at bounding box center [574, 252] width 158 height 15
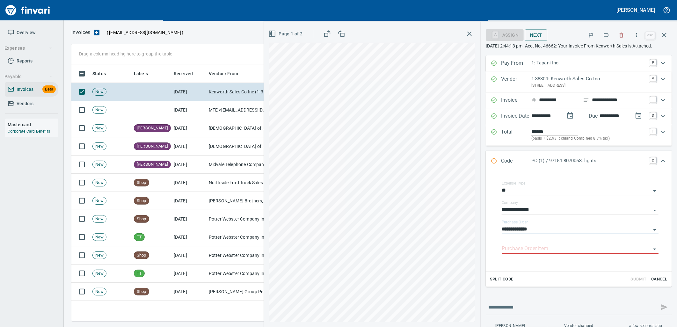
type input "**********"
click at [571, 253] on input "Purchase Order Item" at bounding box center [576, 248] width 149 height 9
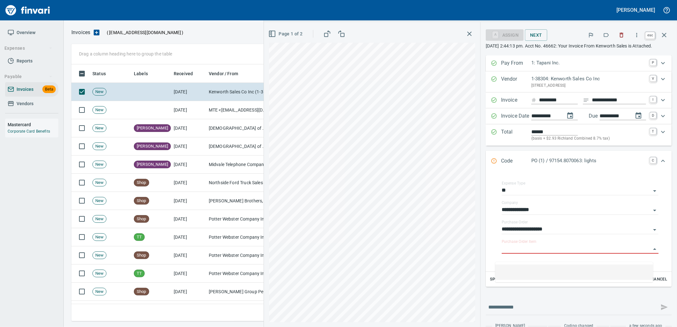
click at [663, 31] on icon "button" at bounding box center [664, 35] width 8 height 8
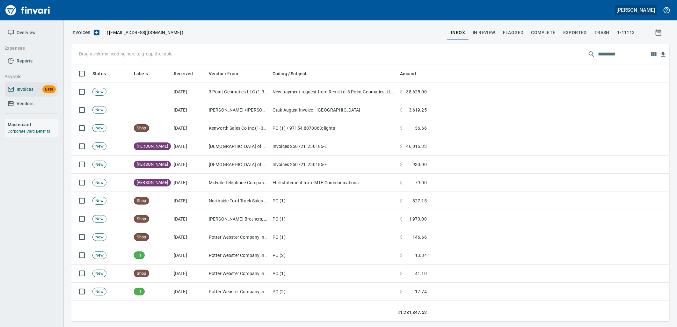
scroll to position [252, 587]
